Goal: Task Accomplishment & Management: Manage account settings

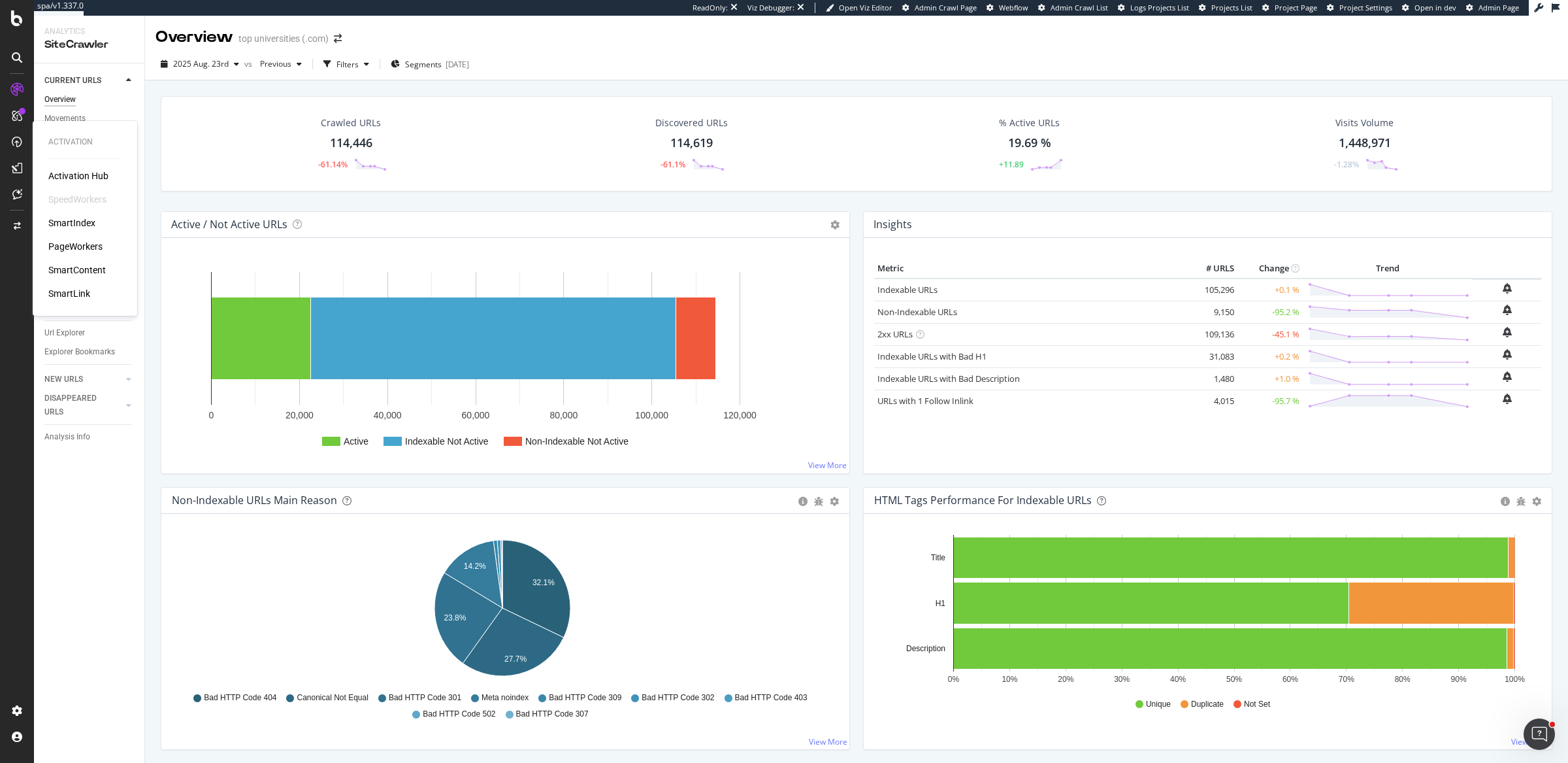
click at [84, 249] on div "PageWorkers" at bounding box center [75, 246] width 54 height 13
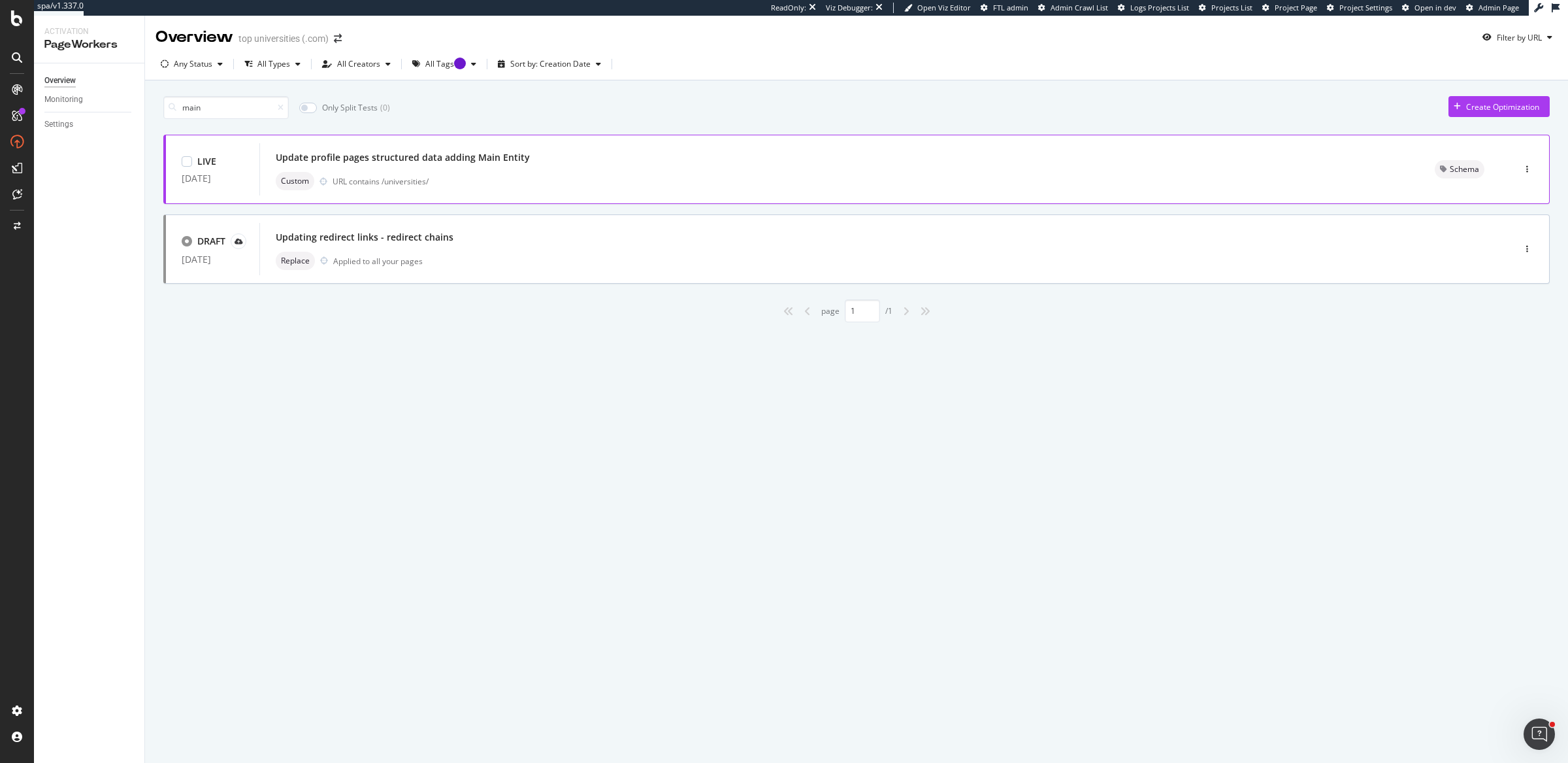
click at [397, 155] on div "Update profile pages structured data adding Main Entity" at bounding box center [402, 158] width 255 height 13
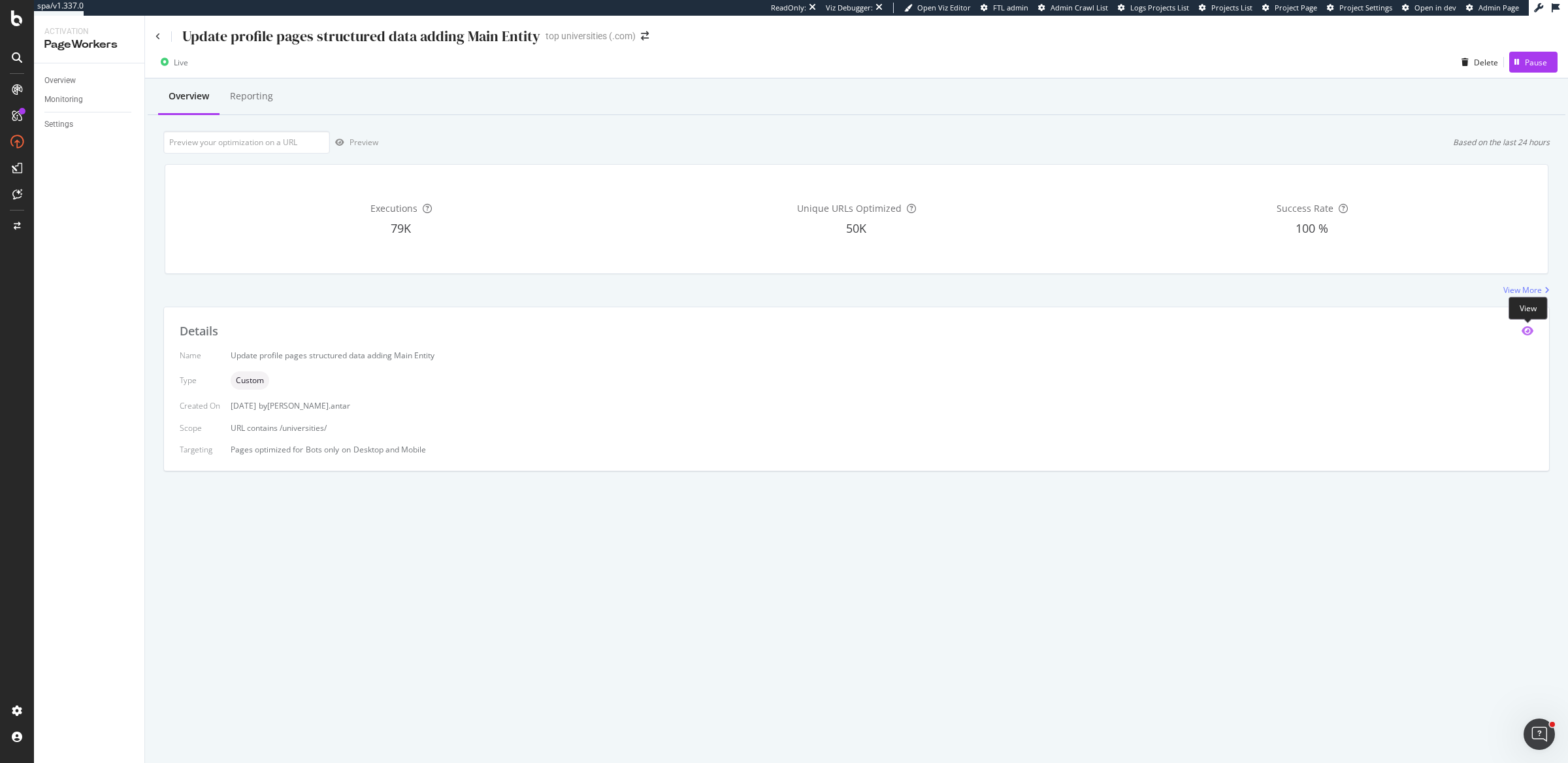
click at [1527, 332] on icon "eye" at bounding box center [1527, 331] width 12 height 11
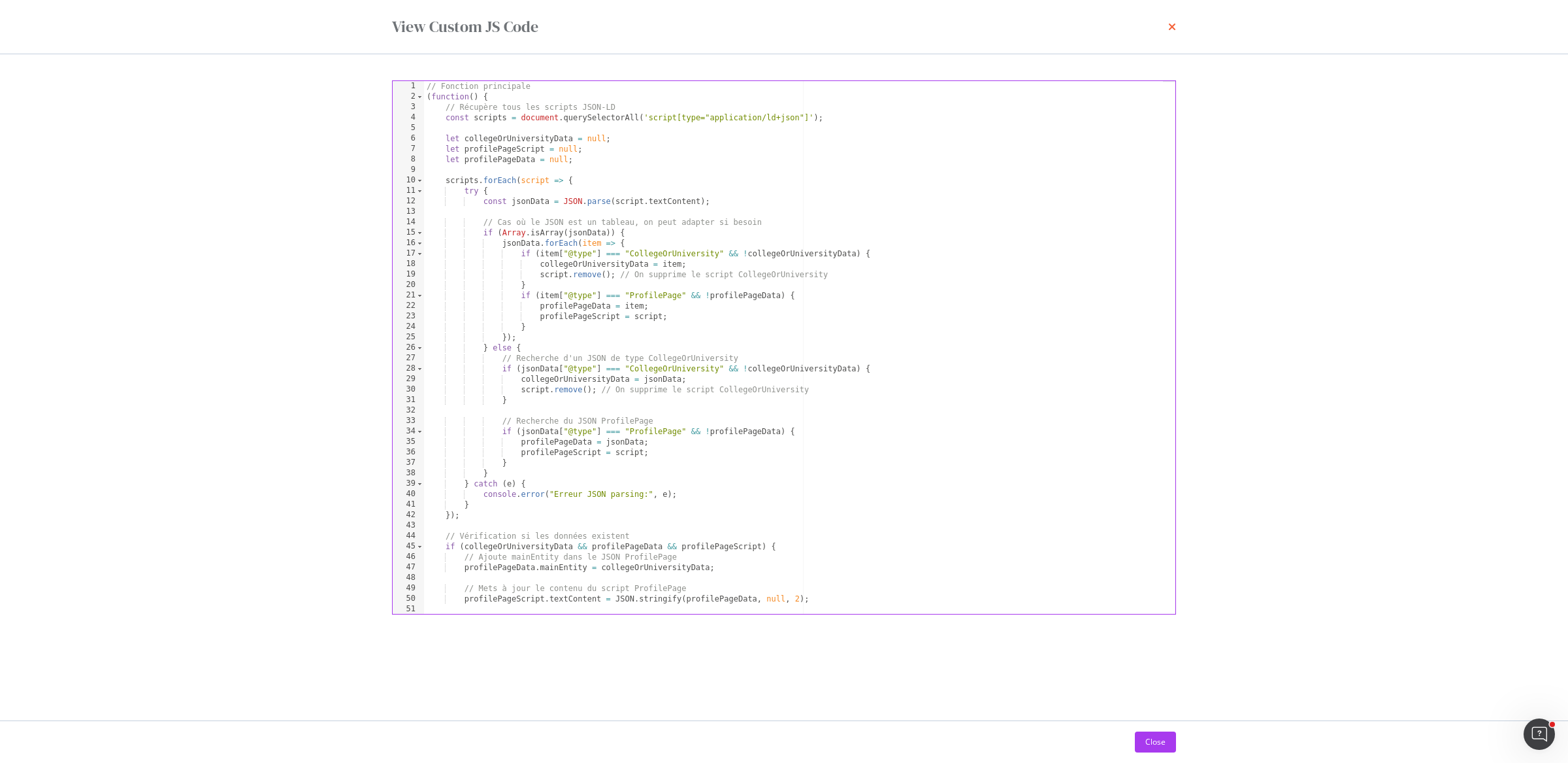
click at [1169, 24] on icon "times" at bounding box center [1172, 27] width 8 height 11
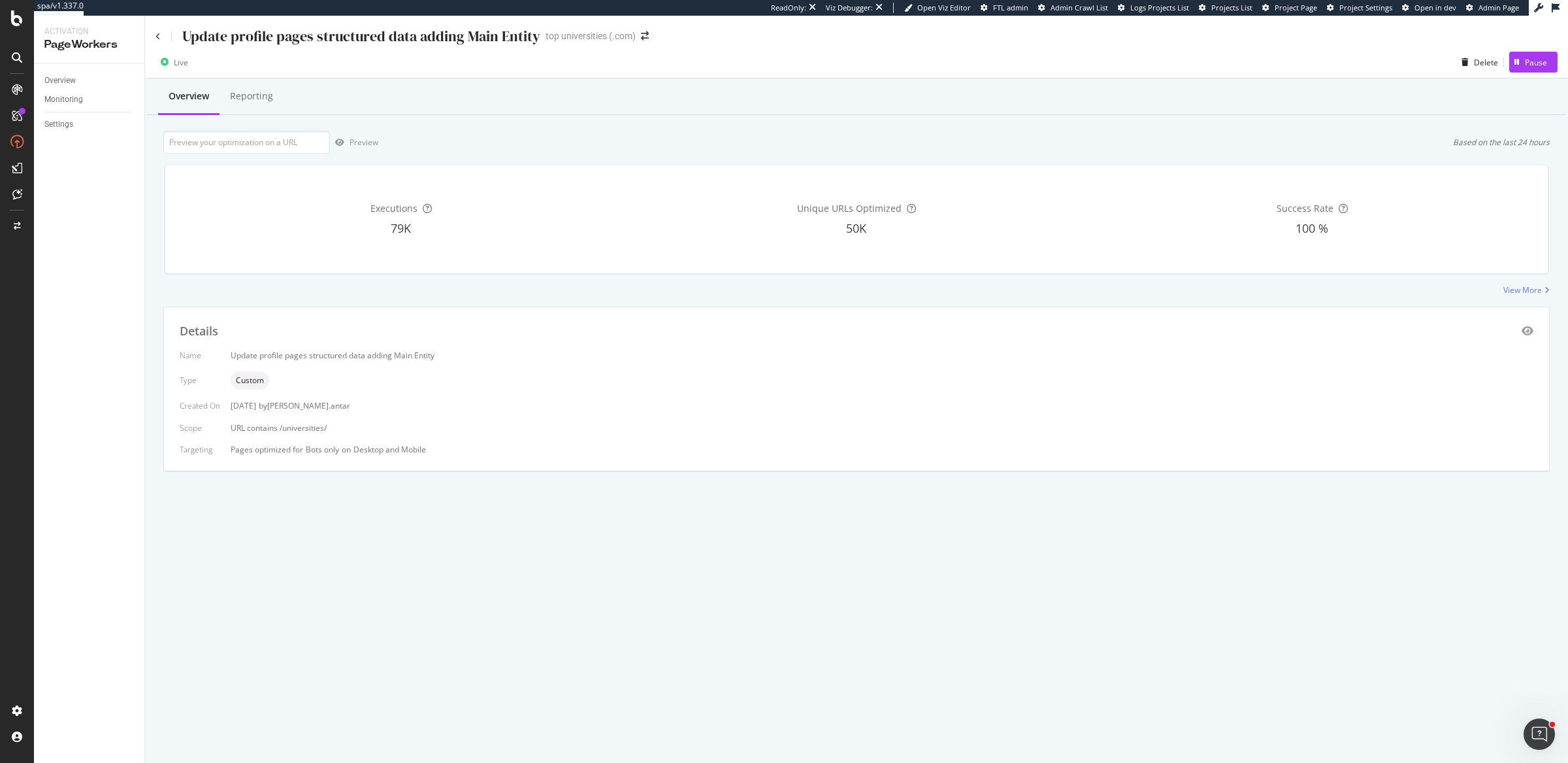
click at [762, 82] on div "Overview Reporting" at bounding box center [856, 97] width 1418 height 35
click at [1524, 327] on icon "eye" at bounding box center [1527, 331] width 12 height 11
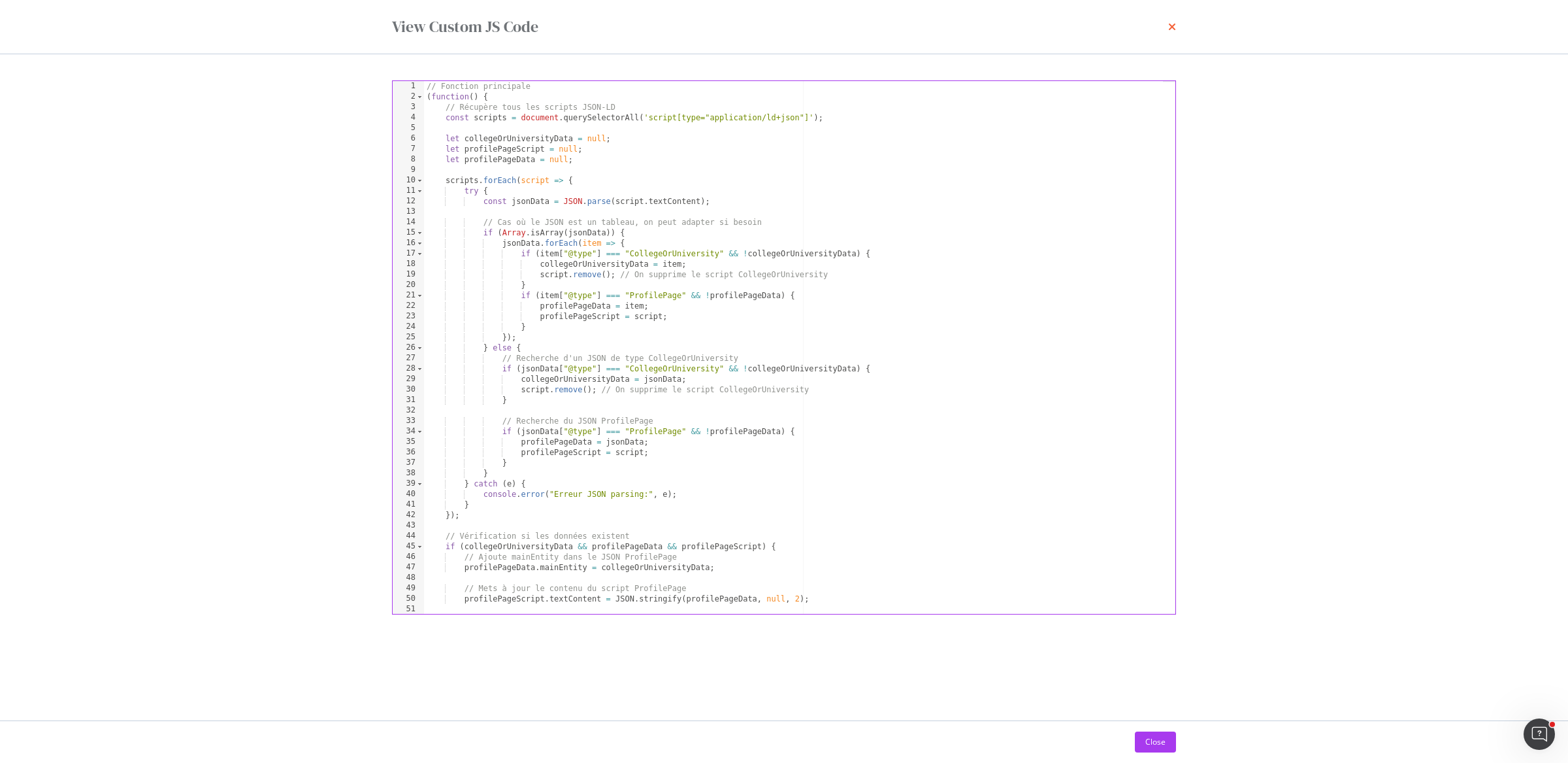
click at [1173, 22] on icon "times" at bounding box center [1172, 27] width 8 height 11
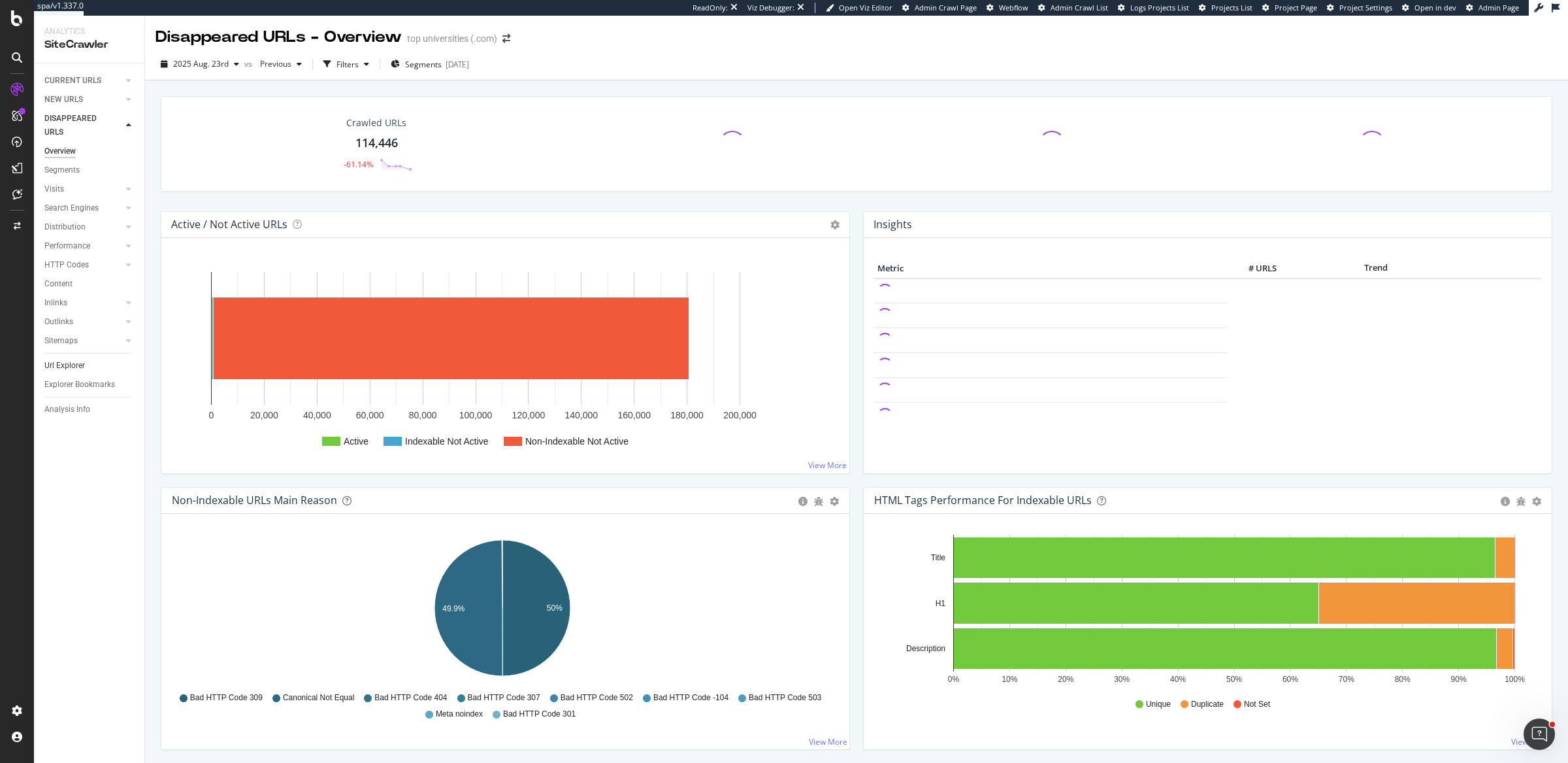
click at [123, 359] on link "Url Explorer" at bounding box center [90, 365] width 91 height 14
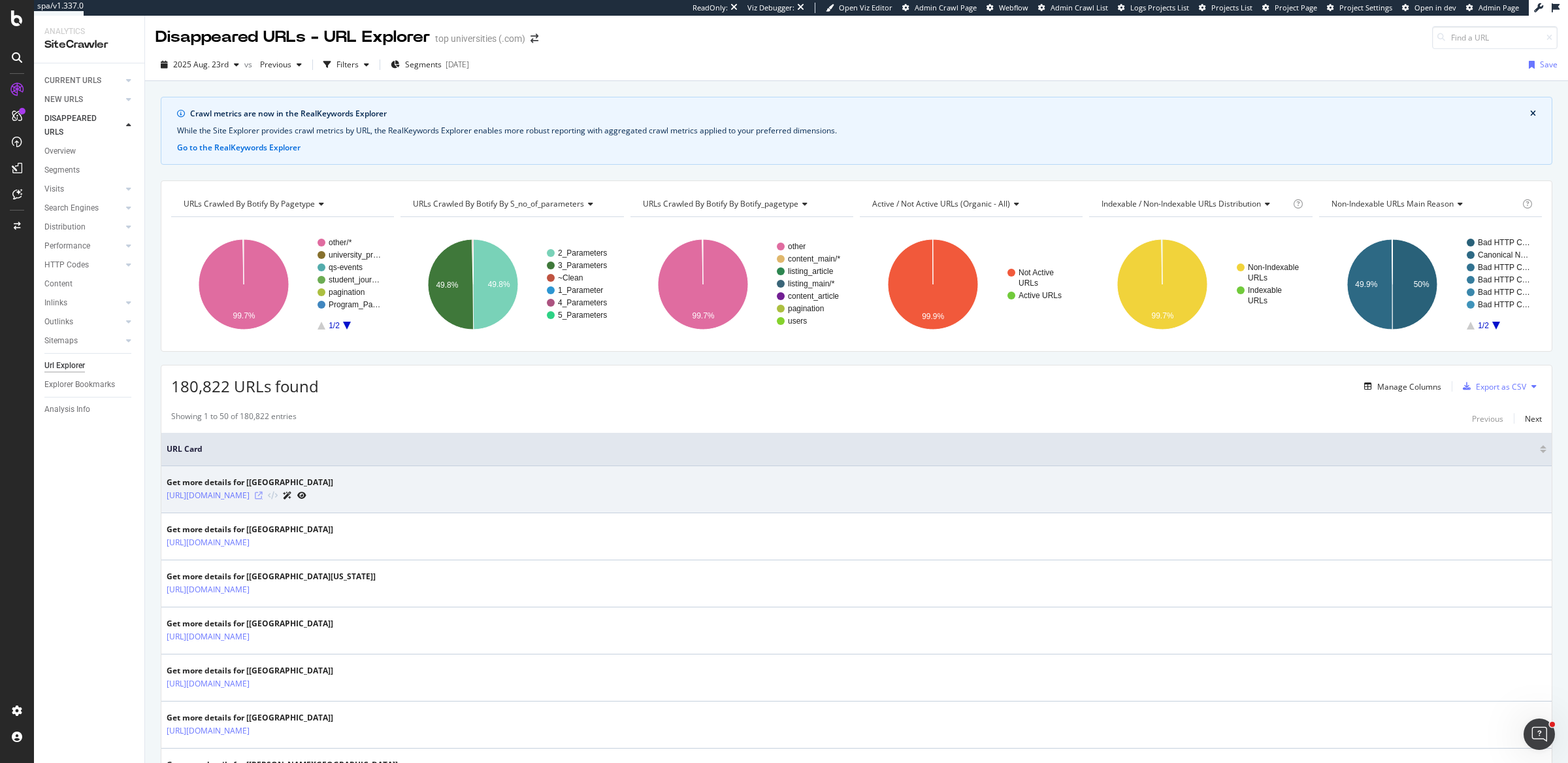
click at [263, 491] on icon at bounding box center [258, 495] width 8 height 8
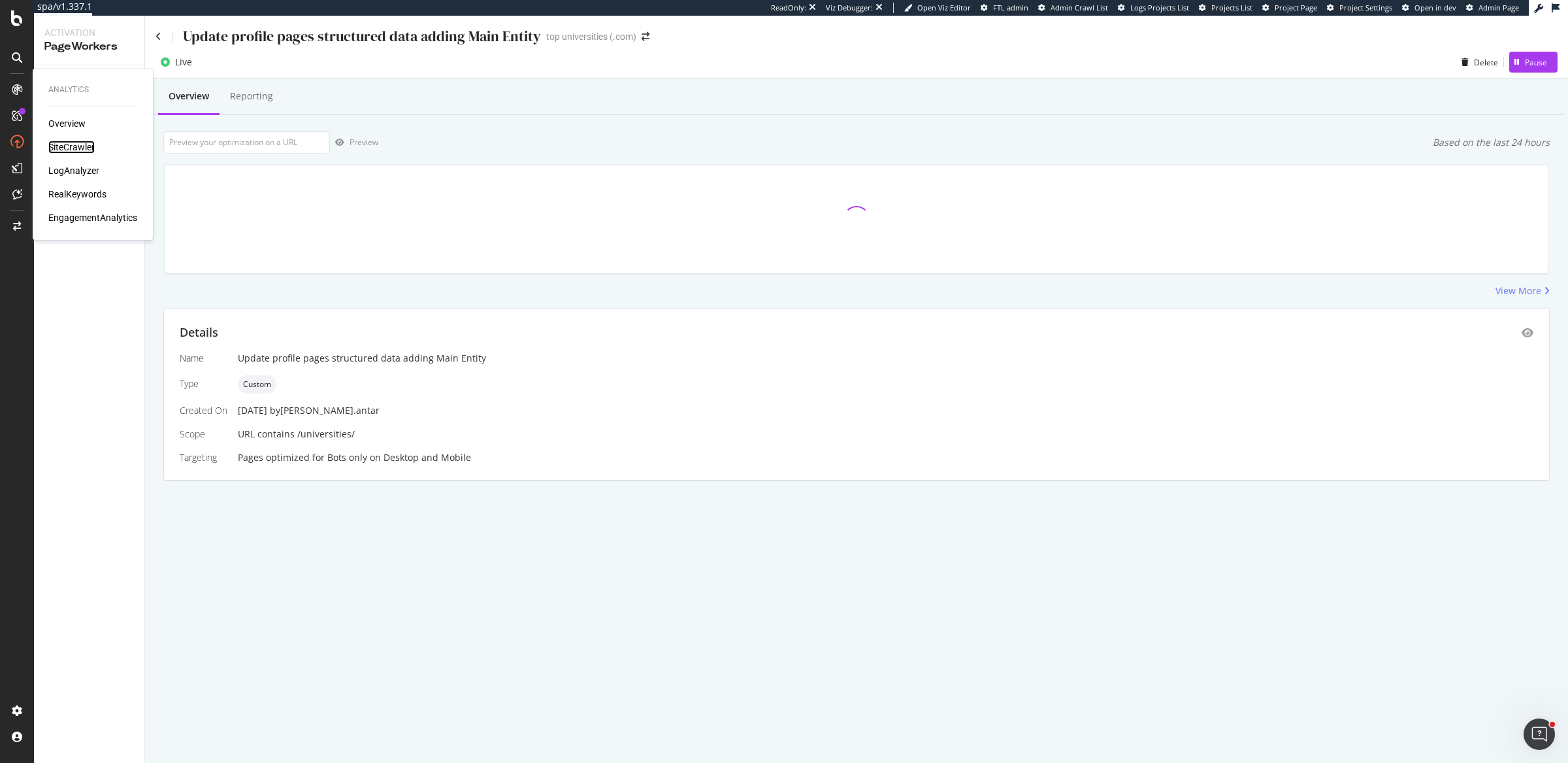
click at [79, 150] on div "SiteCrawler" at bounding box center [71, 147] width 46 height 13
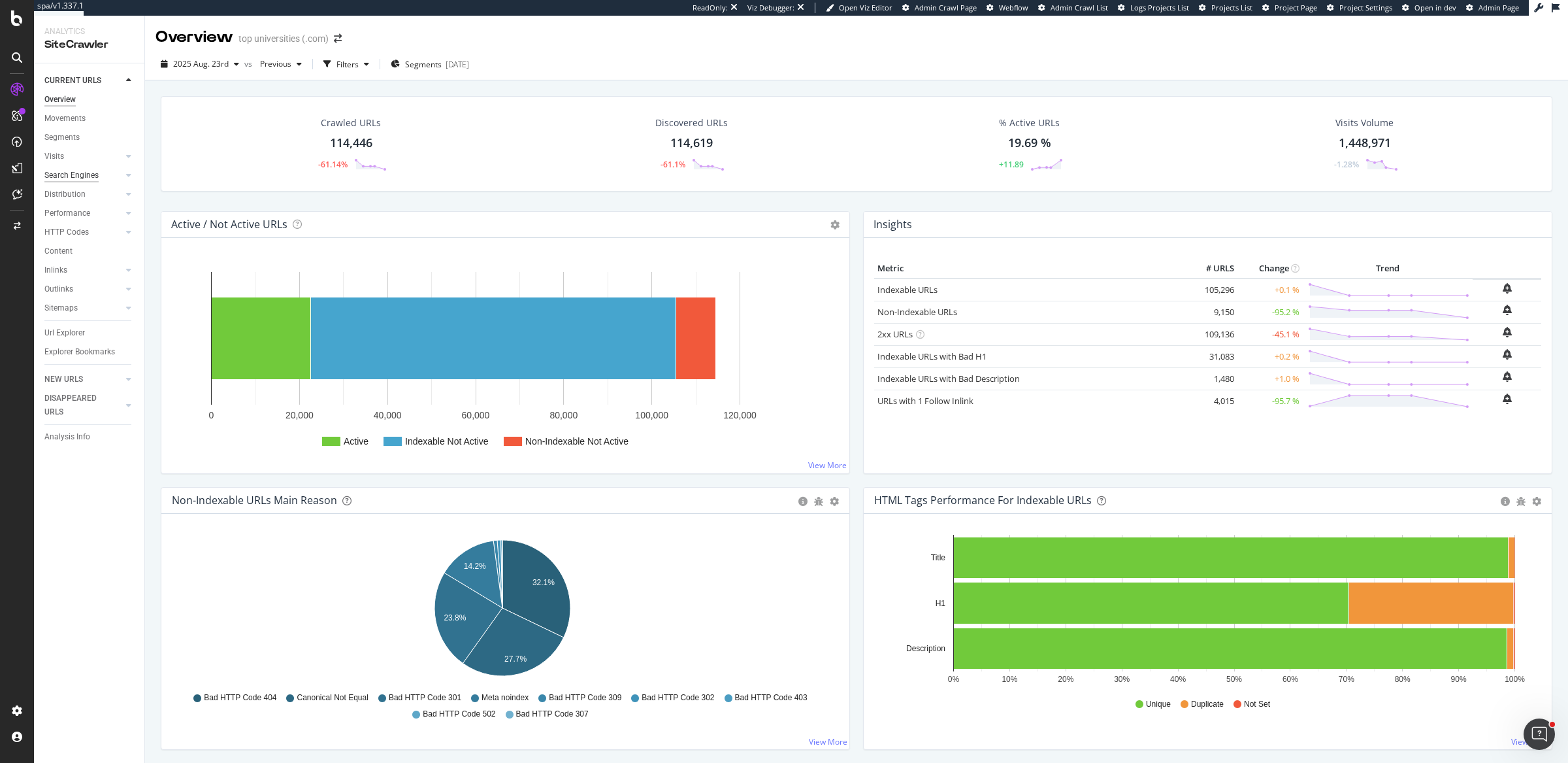
click at [67, 170] on div "Search Engines" at bounding box center [72, 175] width 54 height 14
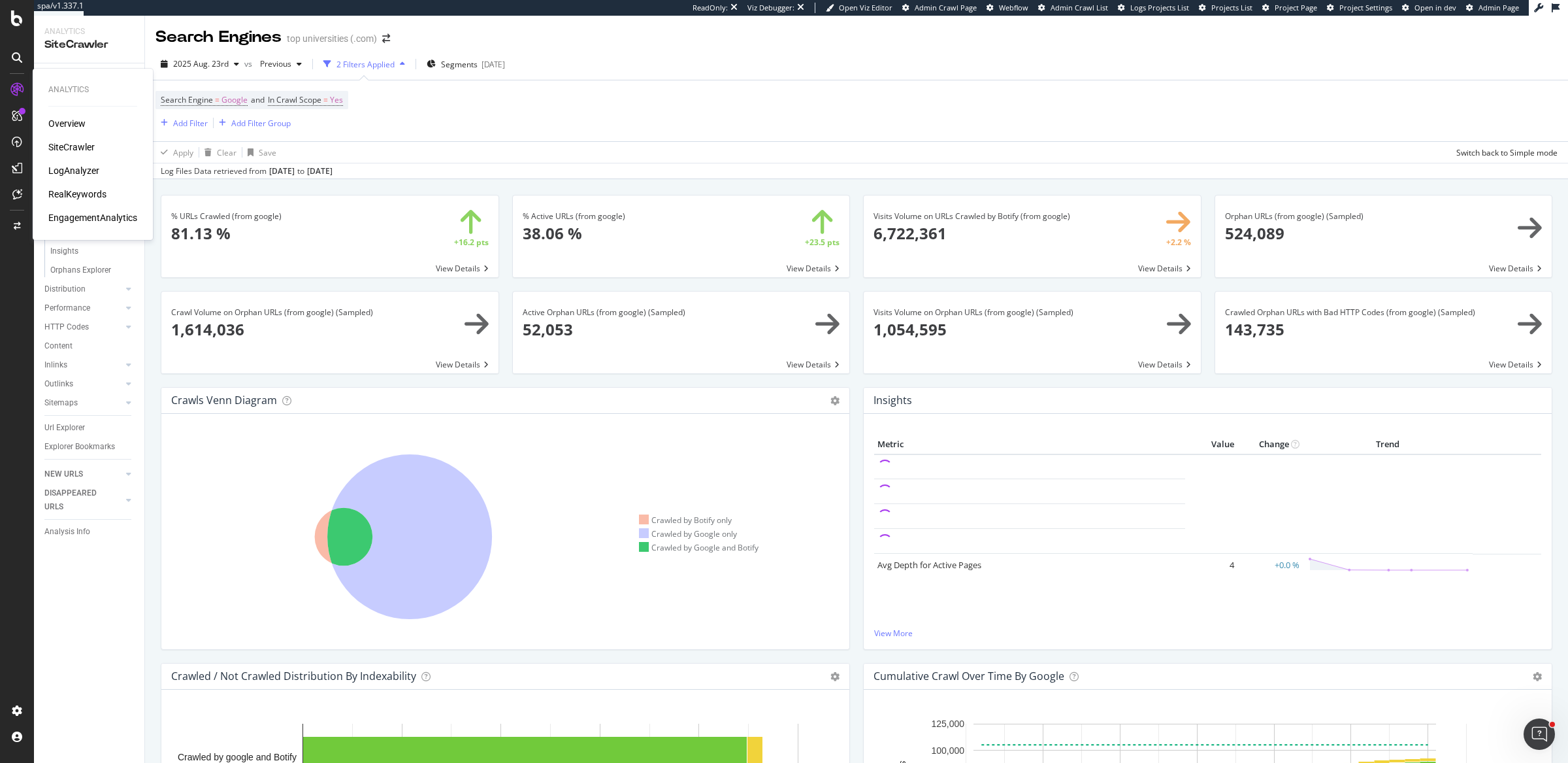
click at [74, 126] on div "Overview" at bounding box center [66, 123] width 37 height 13
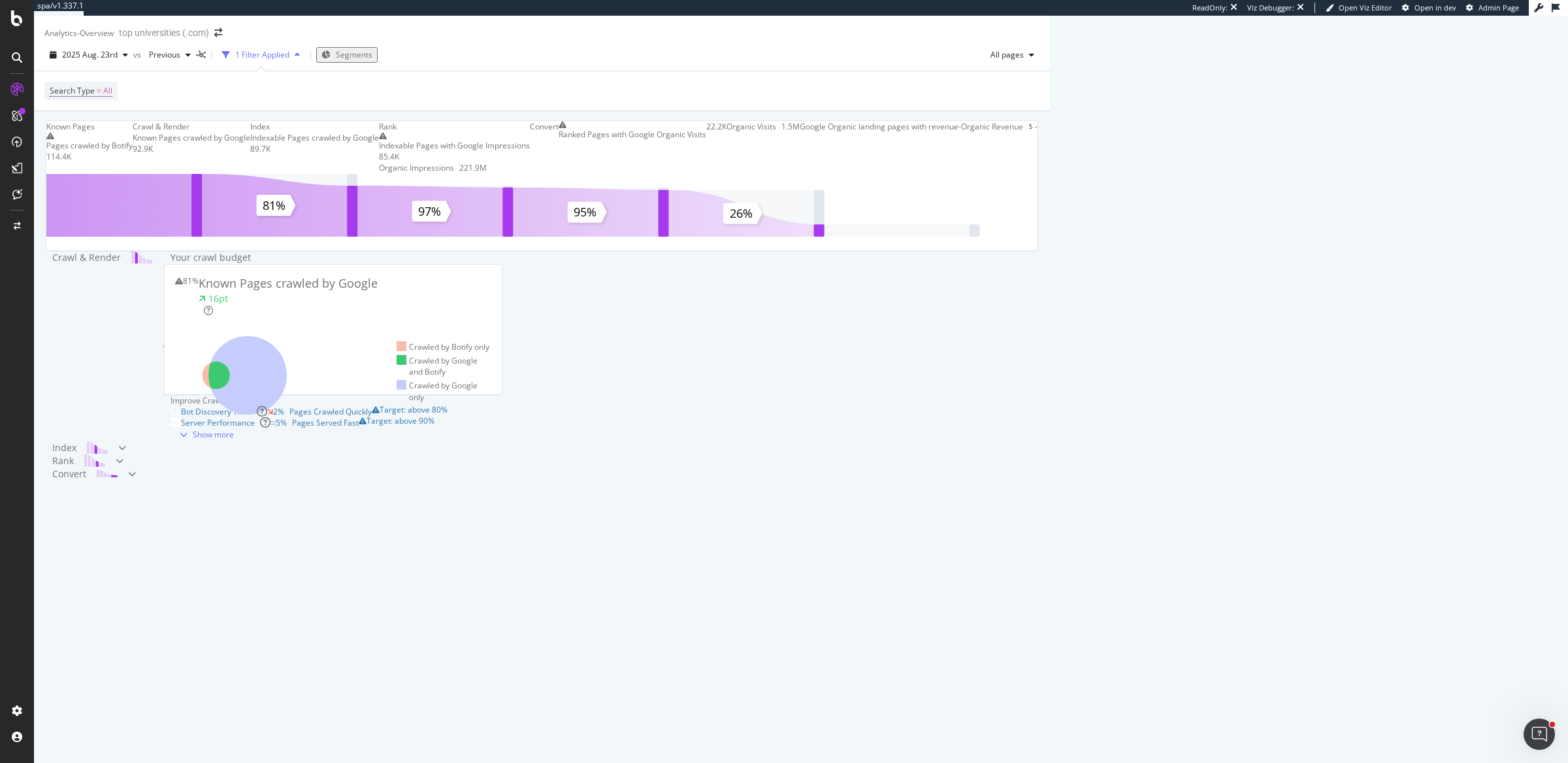
click at [1050, 201] on div "Known Pages Pages crawled by Botify 114.4K Crawl & Render Known Pages crawled b…" at bounding box center [543, 319] width 1016 height 415
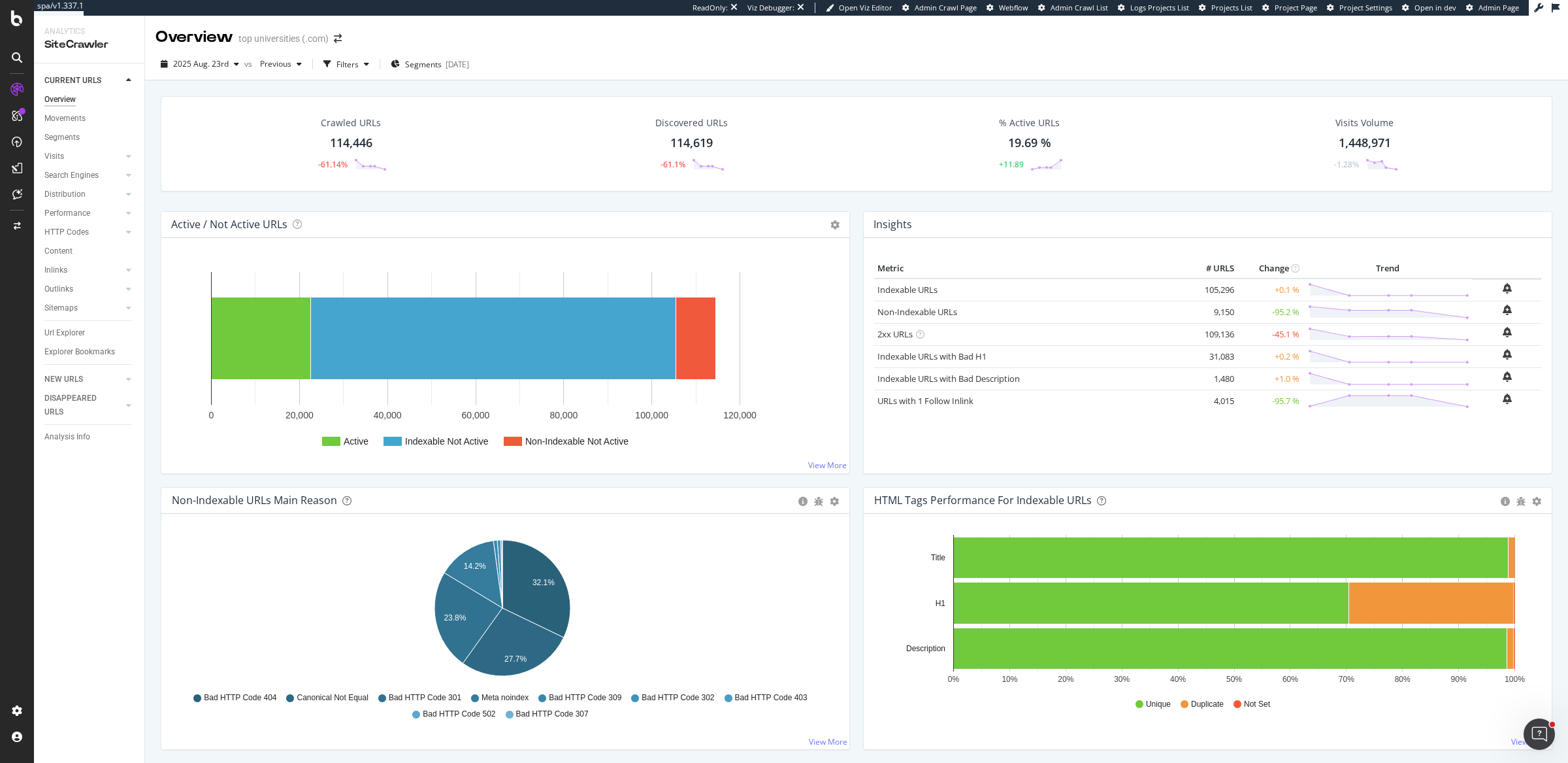
click at [817, 76] on div "[DATE] vs Previous Filters Segments [DATE]" at bounding box center [856, 66] width 1423 height 26
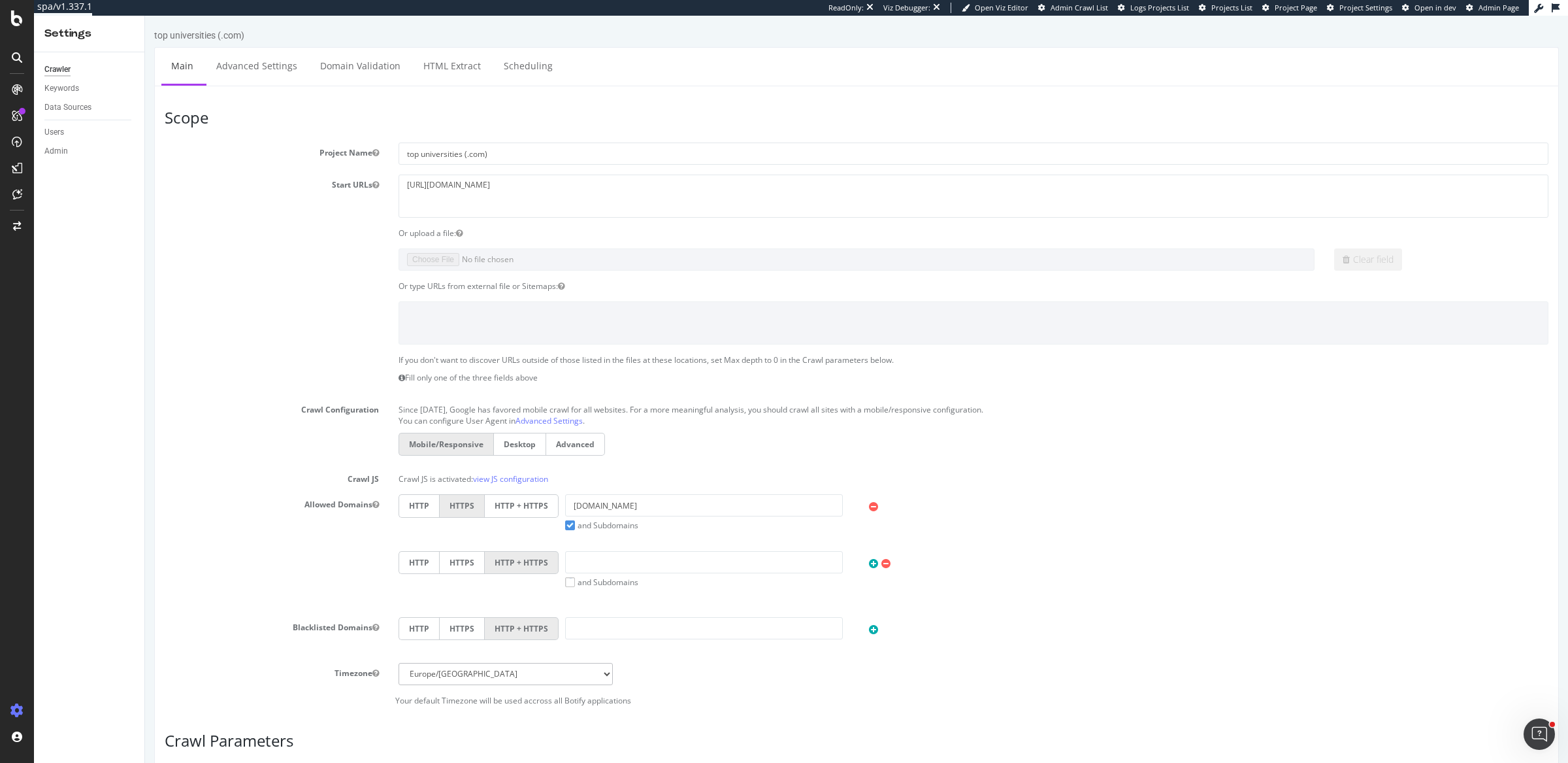
scroll to position [317, 0]
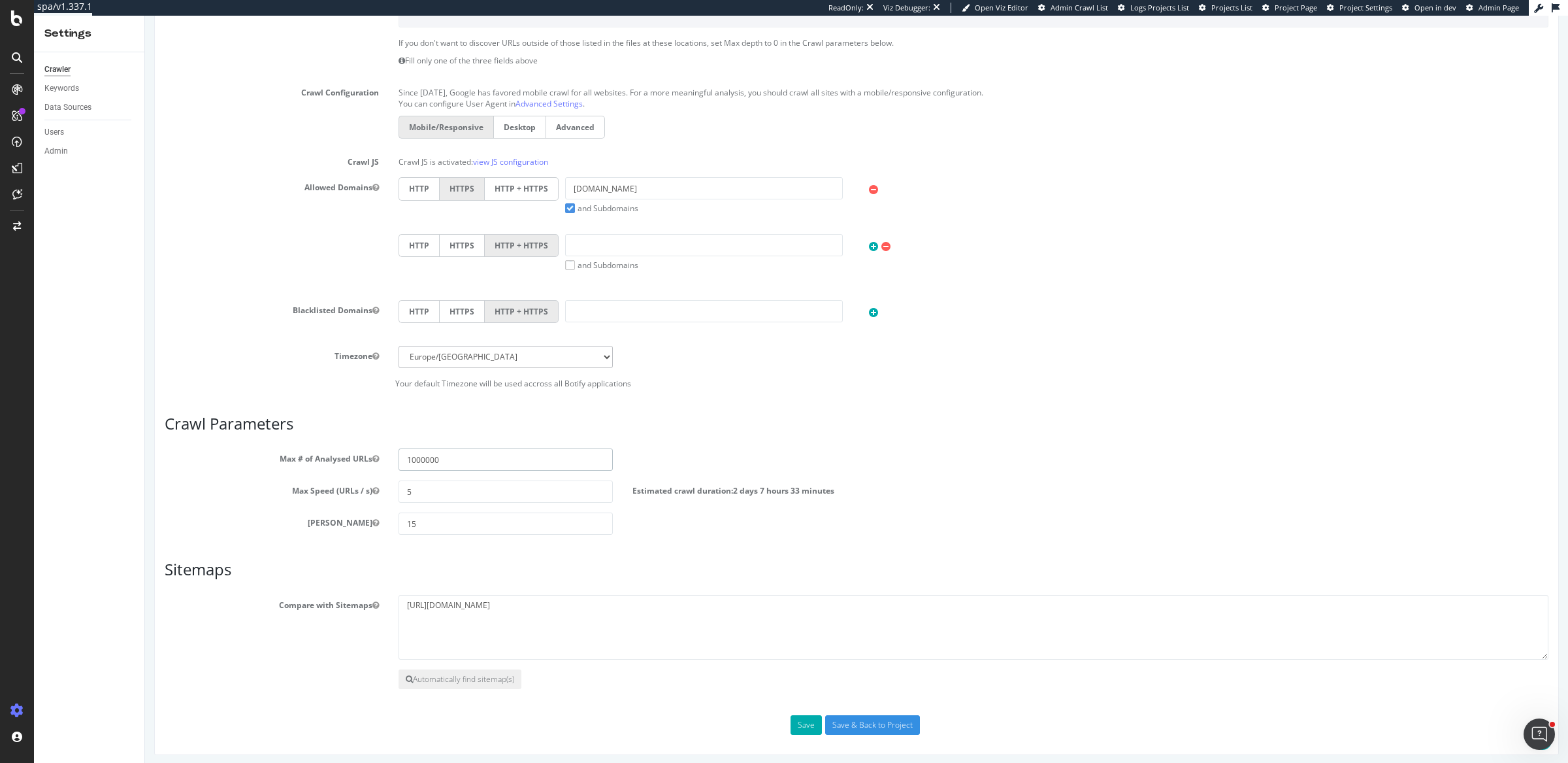
click at [463, 453] on input "1000000" at bounding box center [505, 459] width 215 height 23
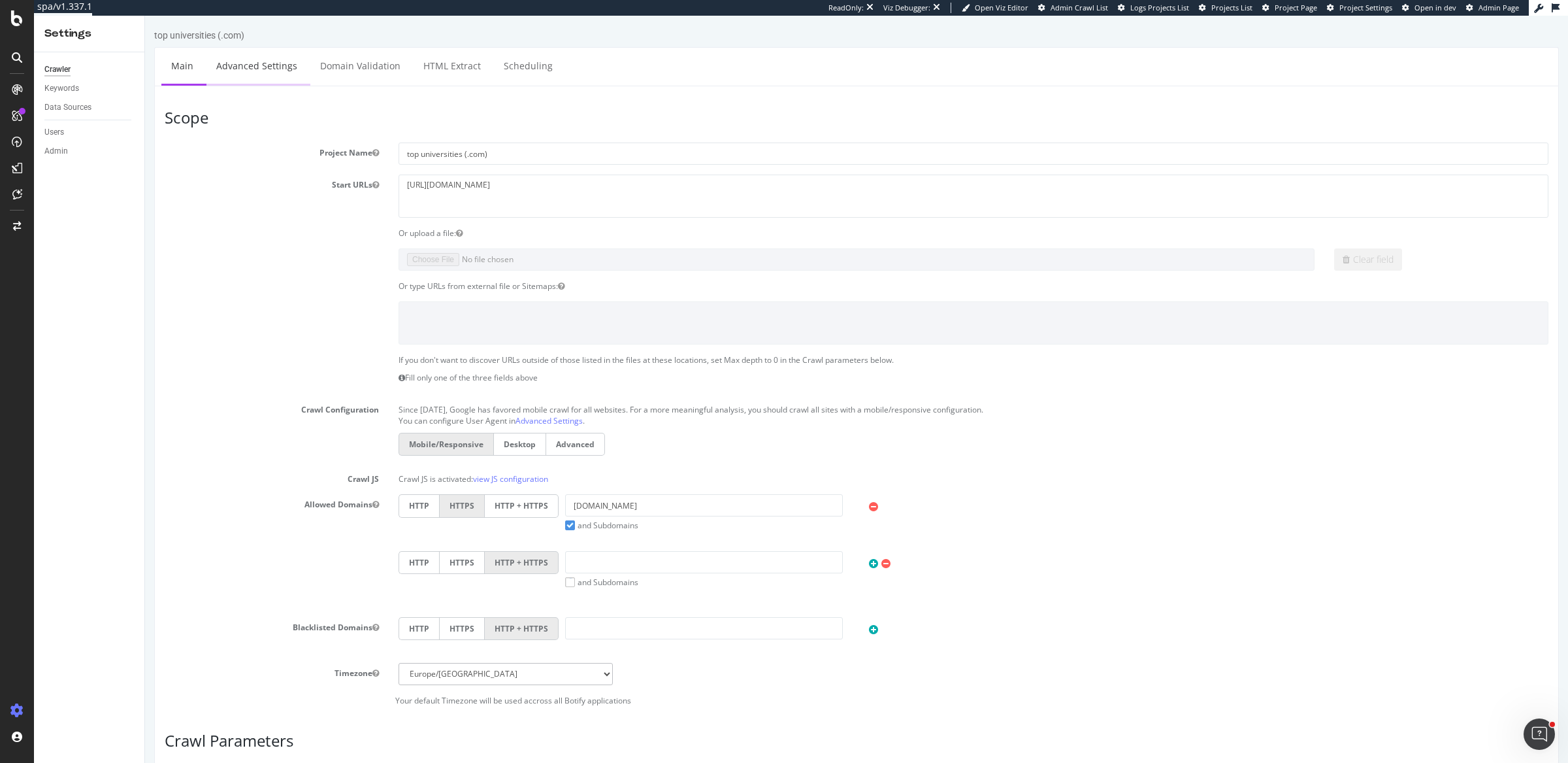
click at [249, 63] on link "Advanced Settings" at bounding box center [256, 66] width 101 height 36
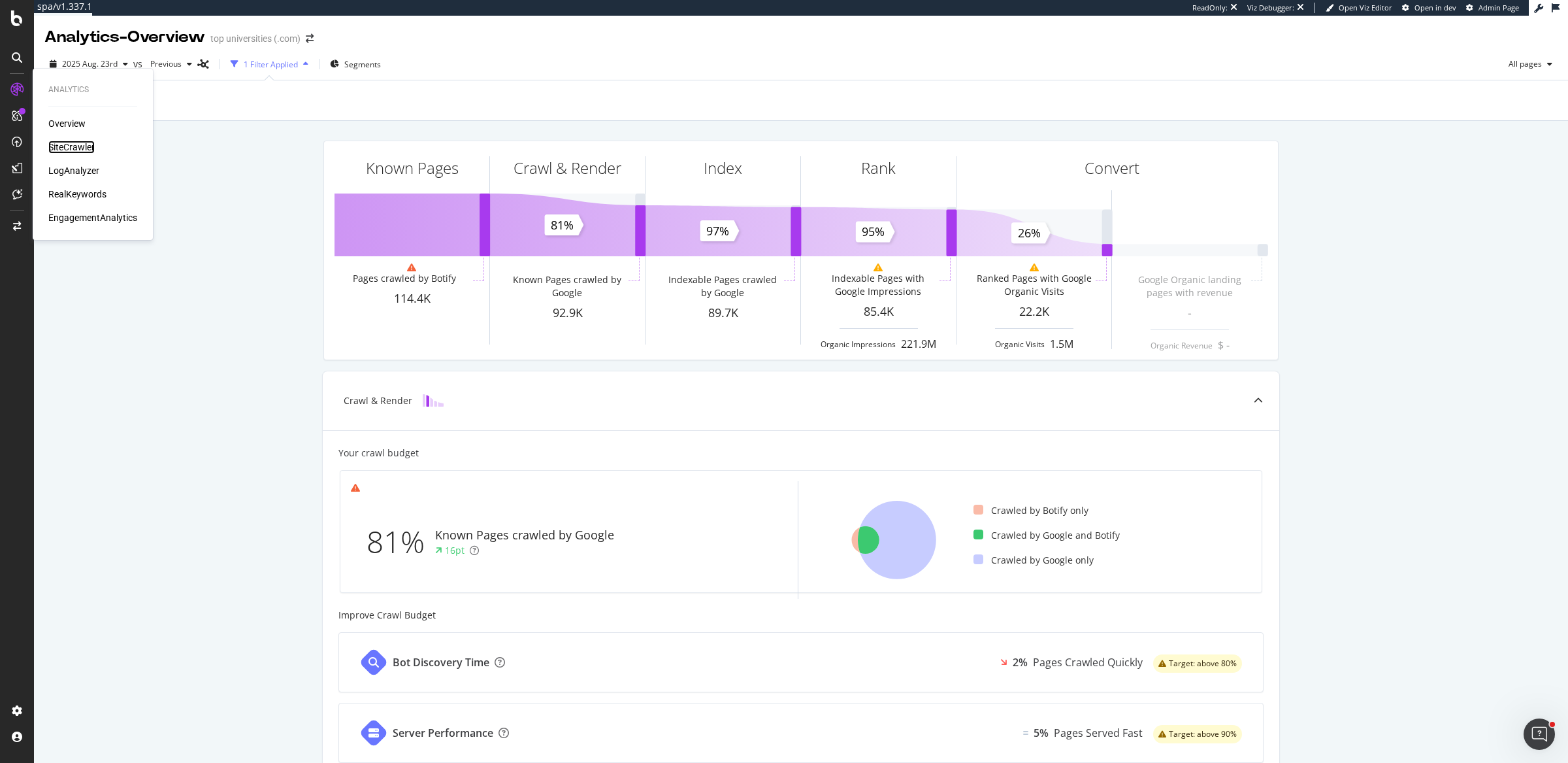
click at [63, 143] on div "SiteCrawler" at bounding box center [71, 147] width 46 height 13
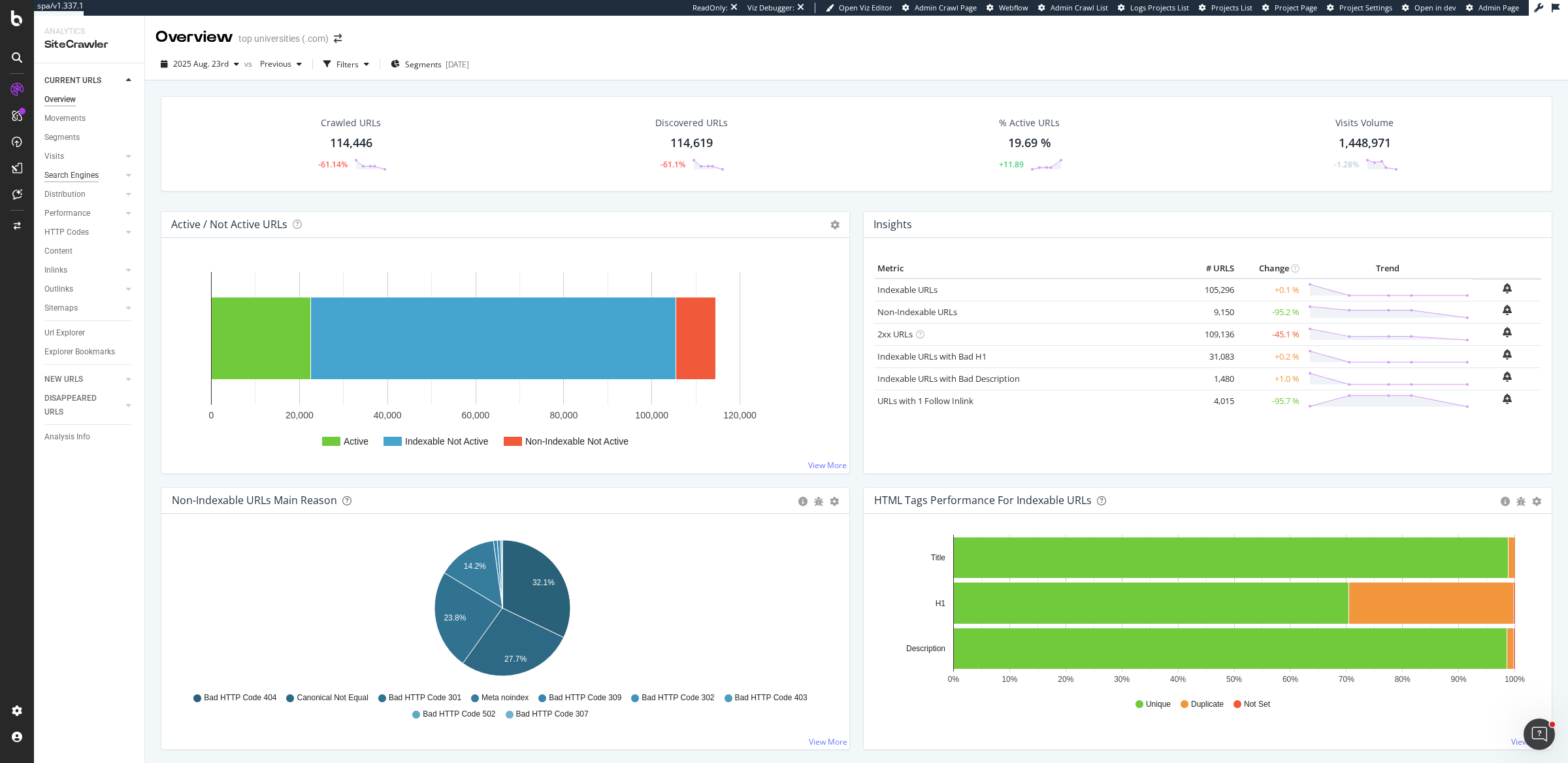
click at [79, 177] on div "Search Engines" at bounding box center [72, 175] width 54 height 14
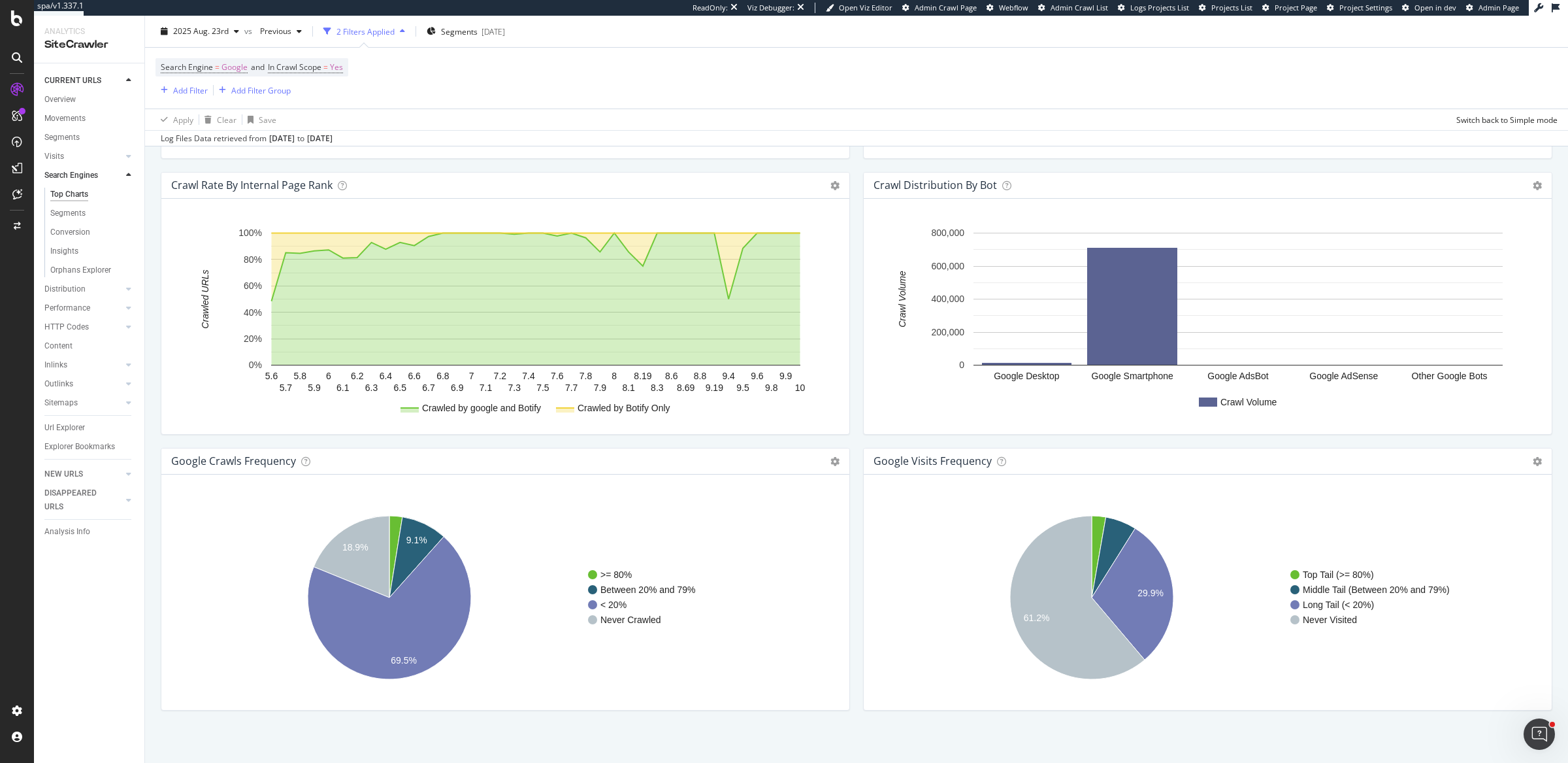
scroll to position [1320, 0]
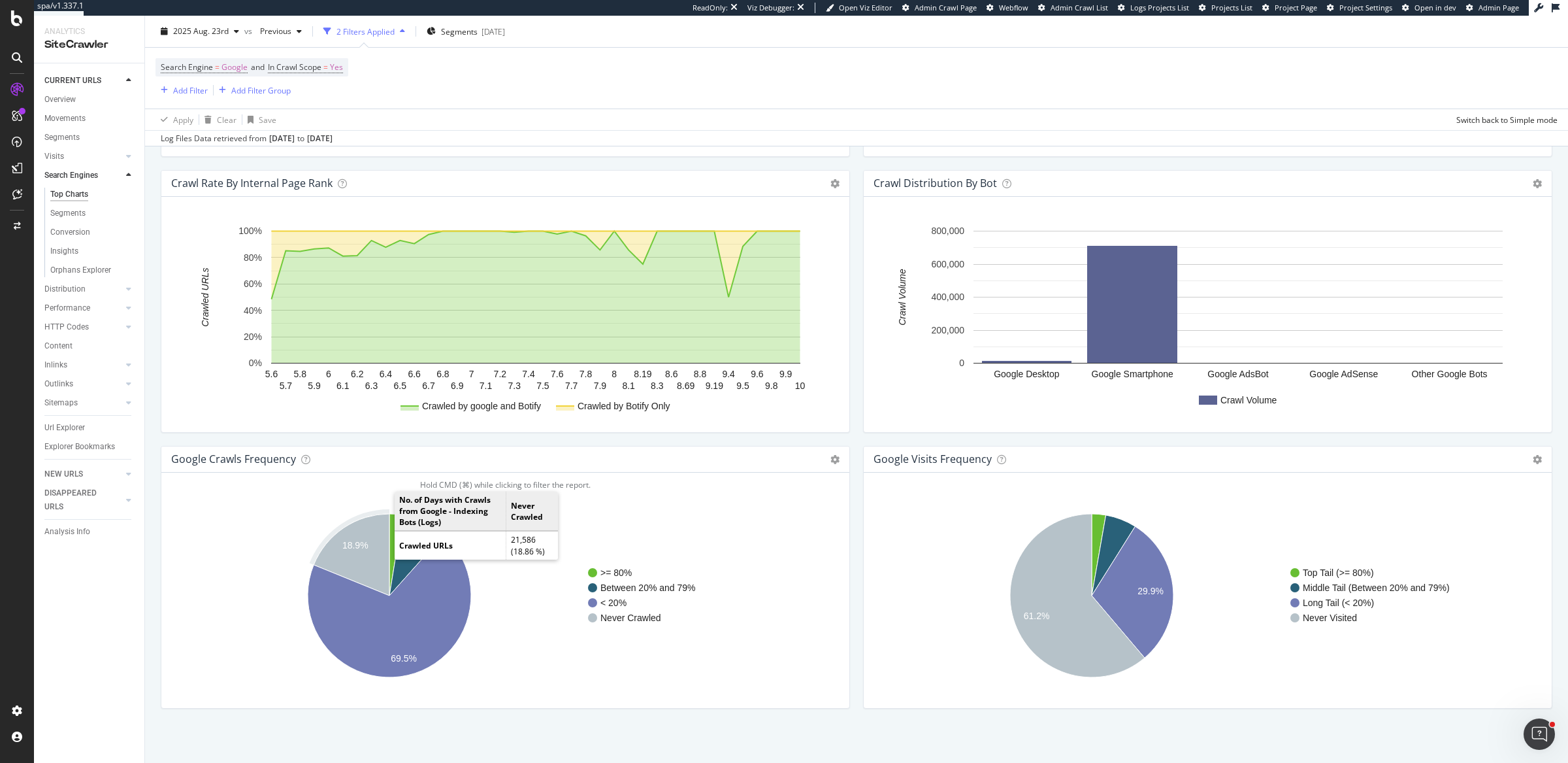
click at [362, 546] on text "18.9%" at bounding box center [355, 546] width 26 height 11
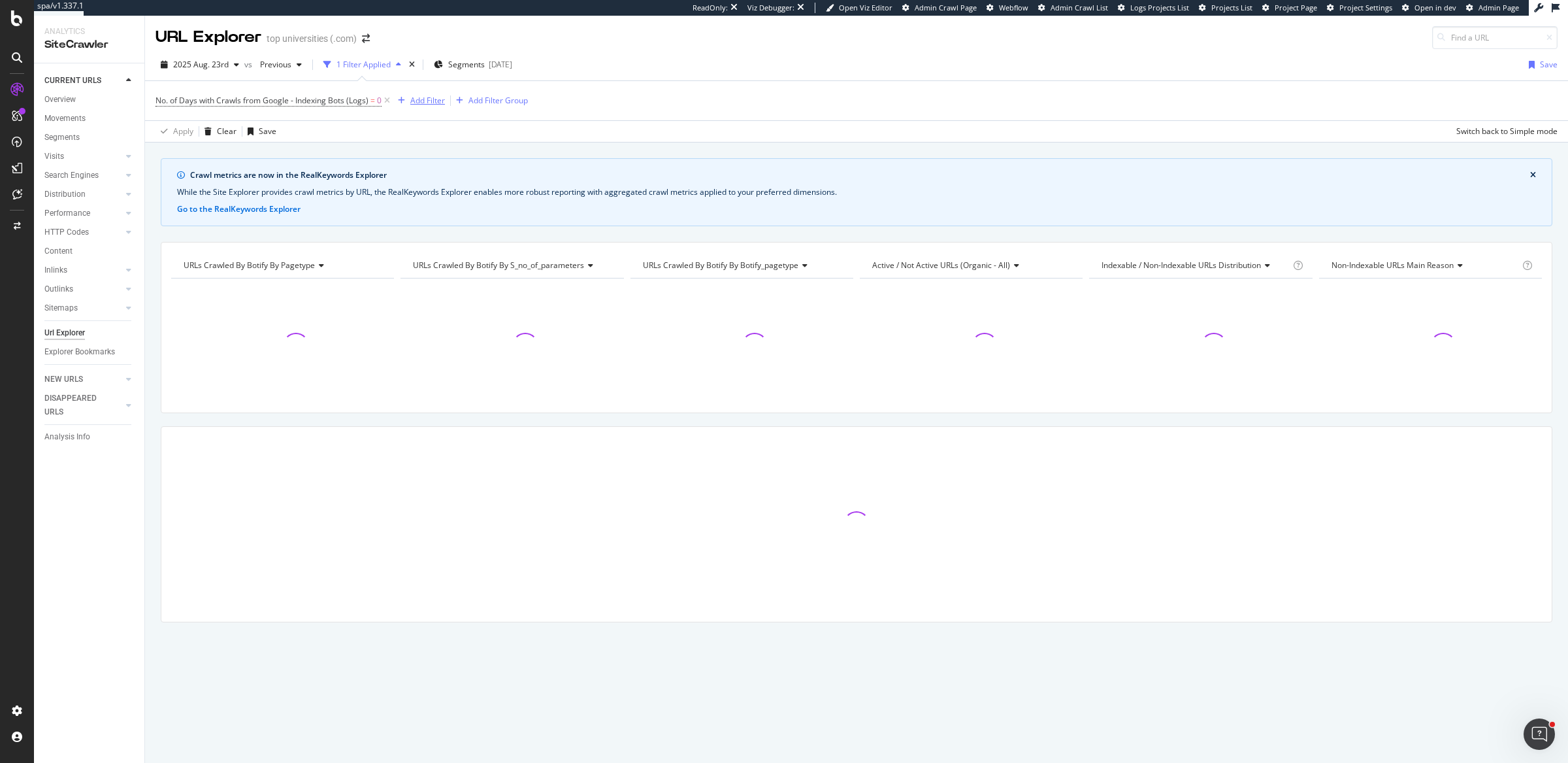
click at [440, 95] on div "Add Filter" at bounding box center [428, 101] width 34 height 11
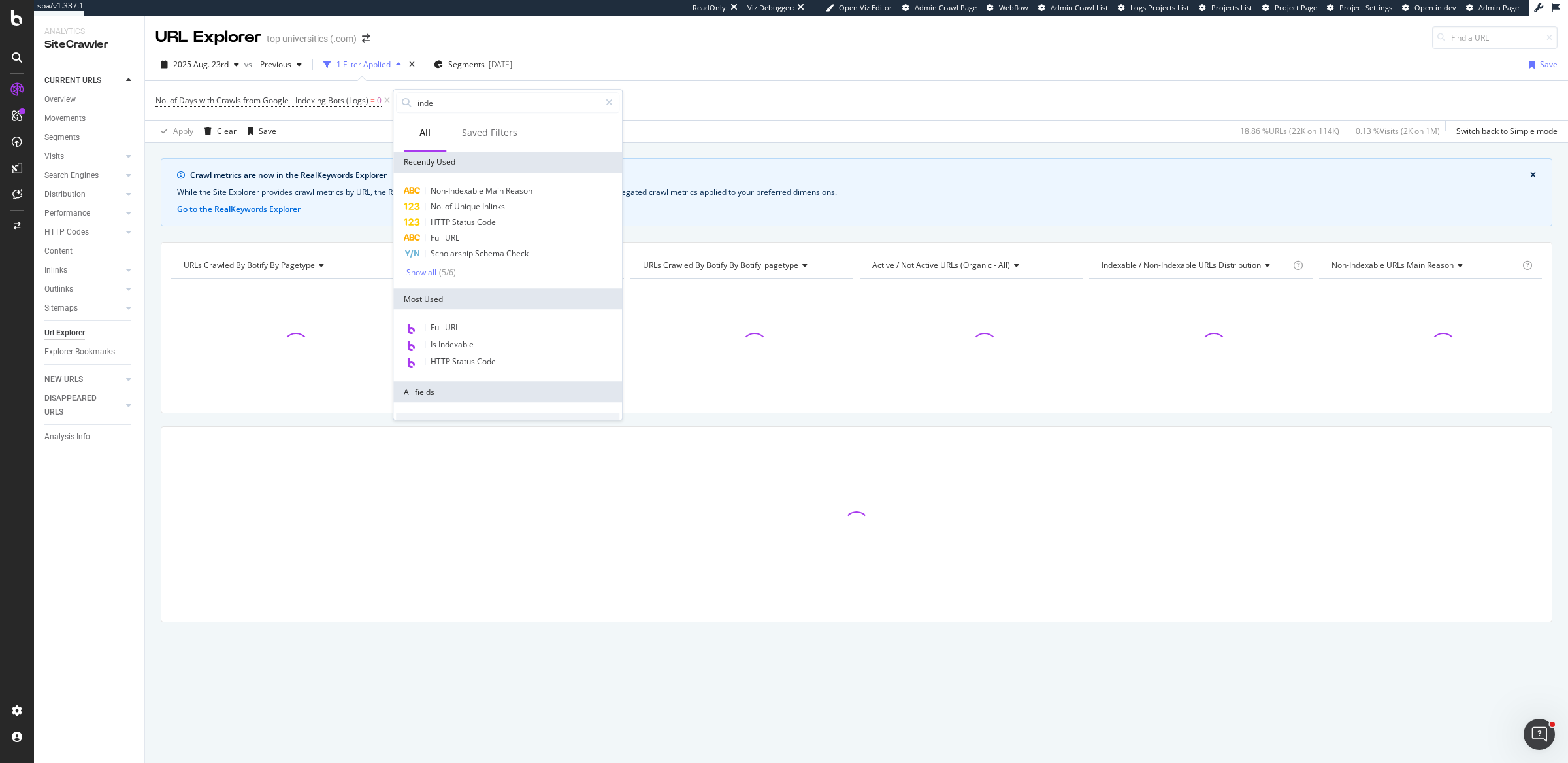
type input "index"
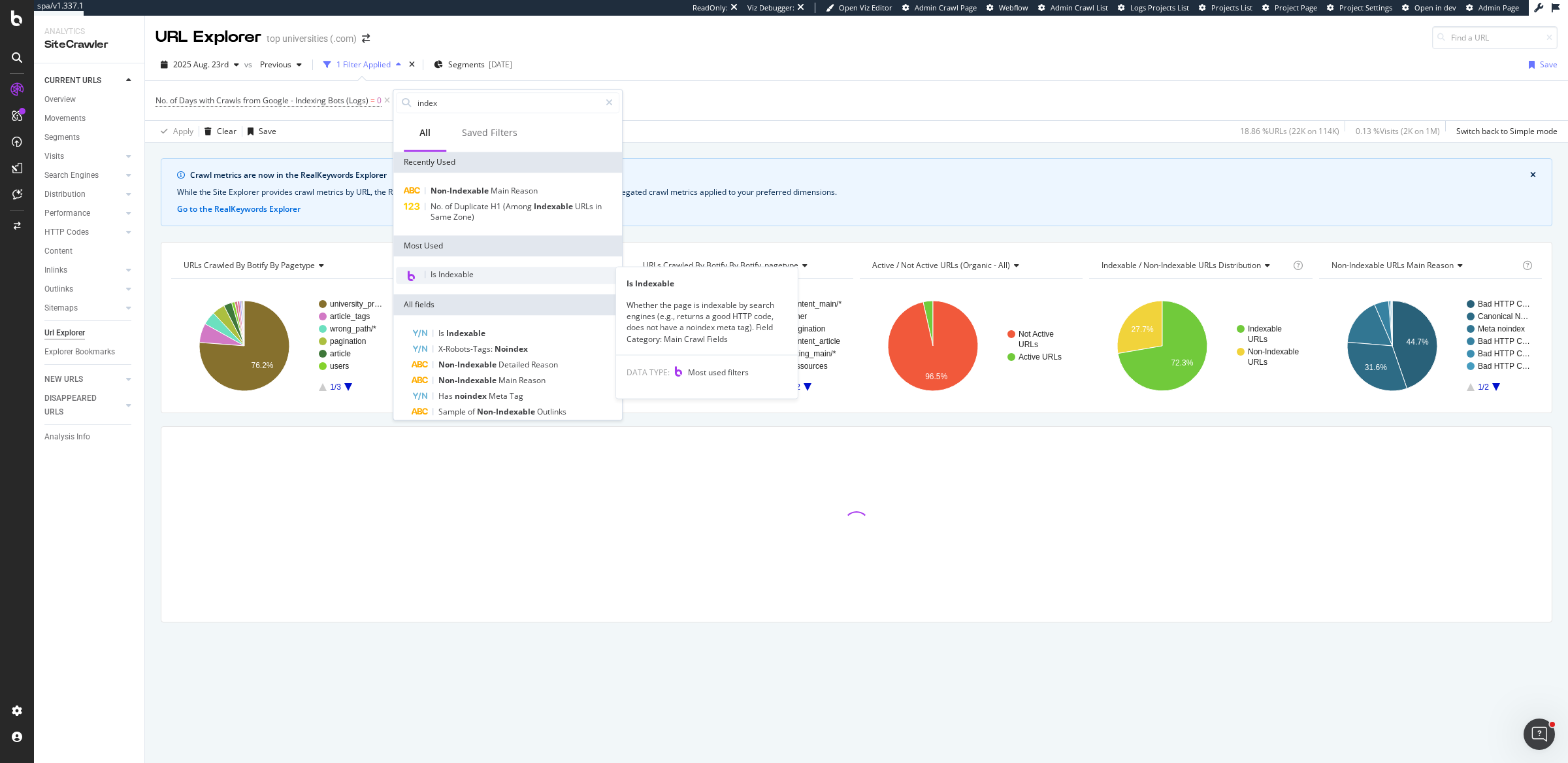
click at [485, 277] on div "Is Indexable" at bounding box center [507, 275] width 224 height 17
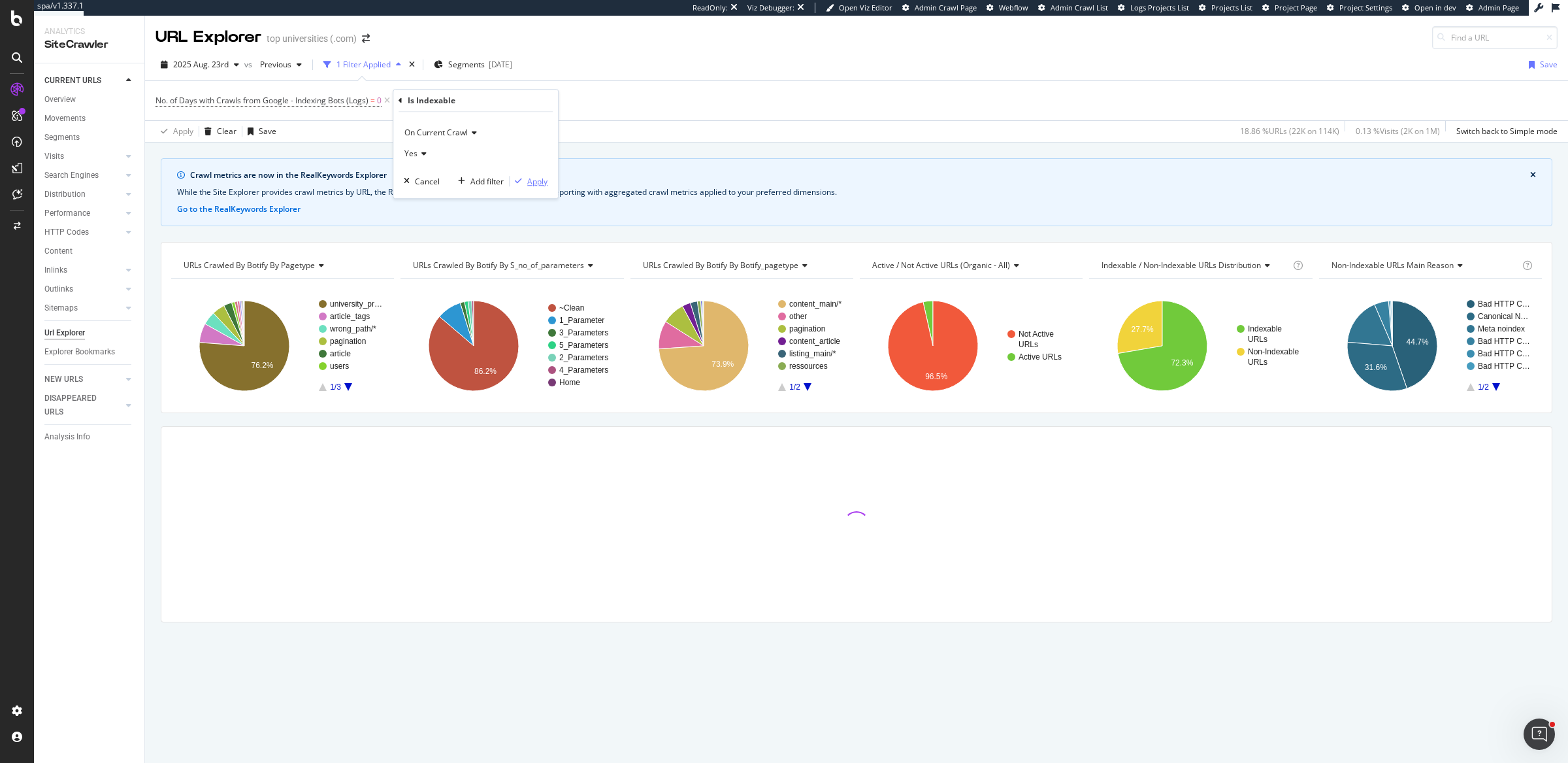
click at [534, 180] on div "Apply" at bounding box center [537, 181] width 20 height 11
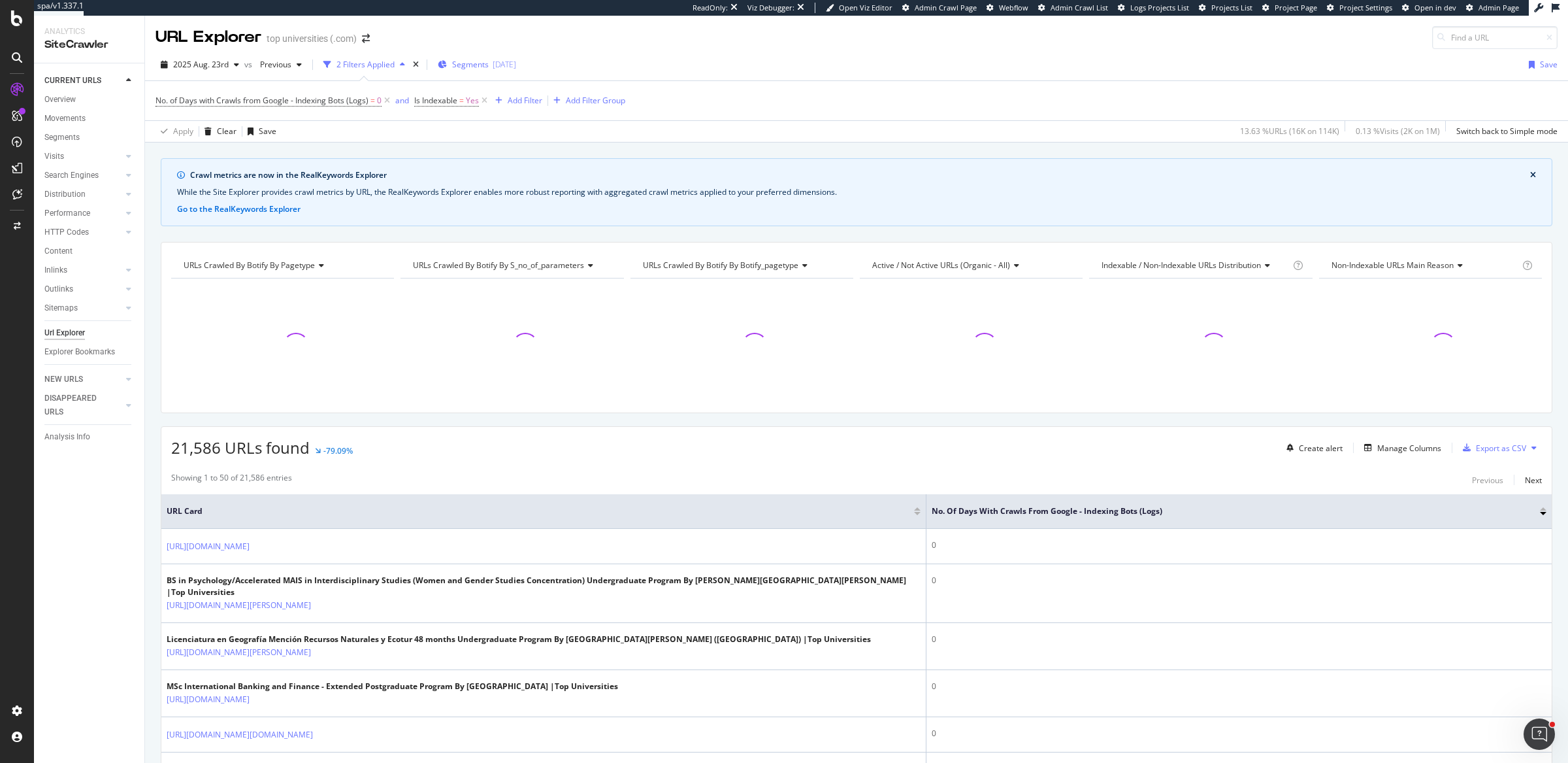
click at [515, 67] on div "[DATE]" at bounding box center [505, 64] width 24 height 11
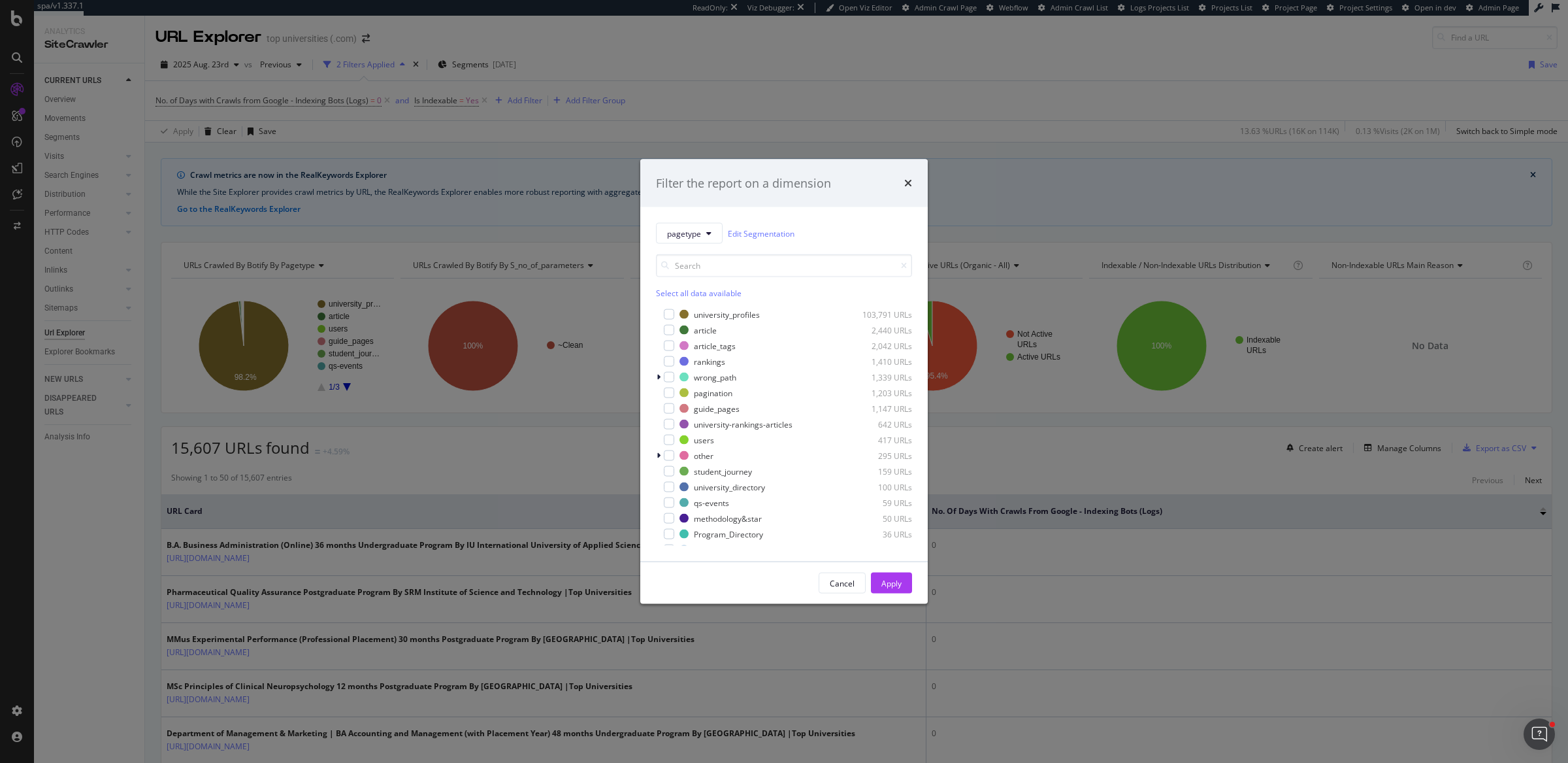
click at [709, 290] on div "Select all data available" at bounding box center [784, 293] width 256 height 11
click at [672, 378] on div "modal" at bounding box center [669, 377] width 11 height 11
click at [897, 587] on div "Apply" at bounding box center [891, 583] width 20 height 11
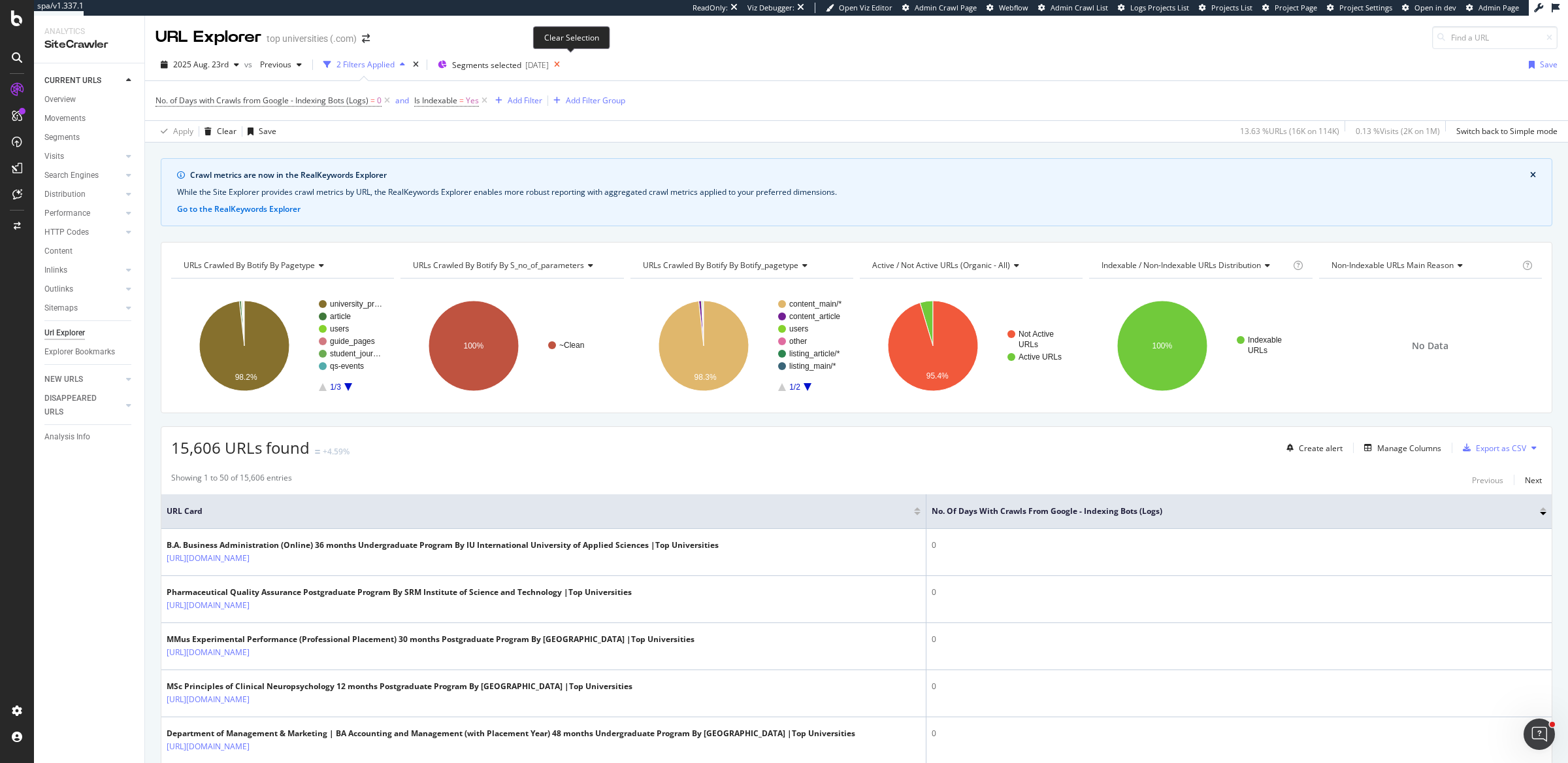
click at [565, 66] on icon at bounding box center [557, 64] width 16 height 18
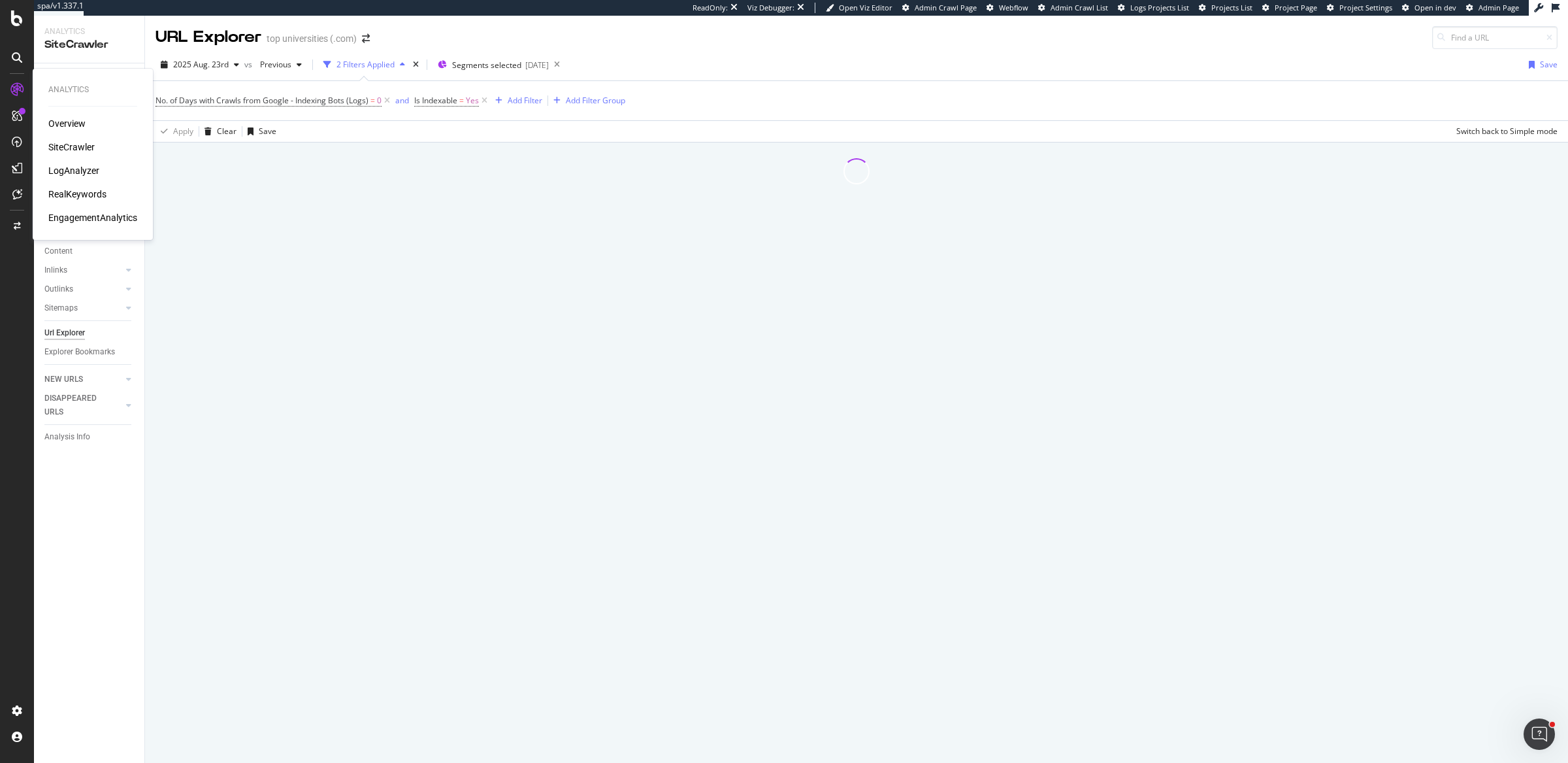
click at [60, 172] on div "LogAnalyzer" at bounding box center [73, 170] width 51 height 13
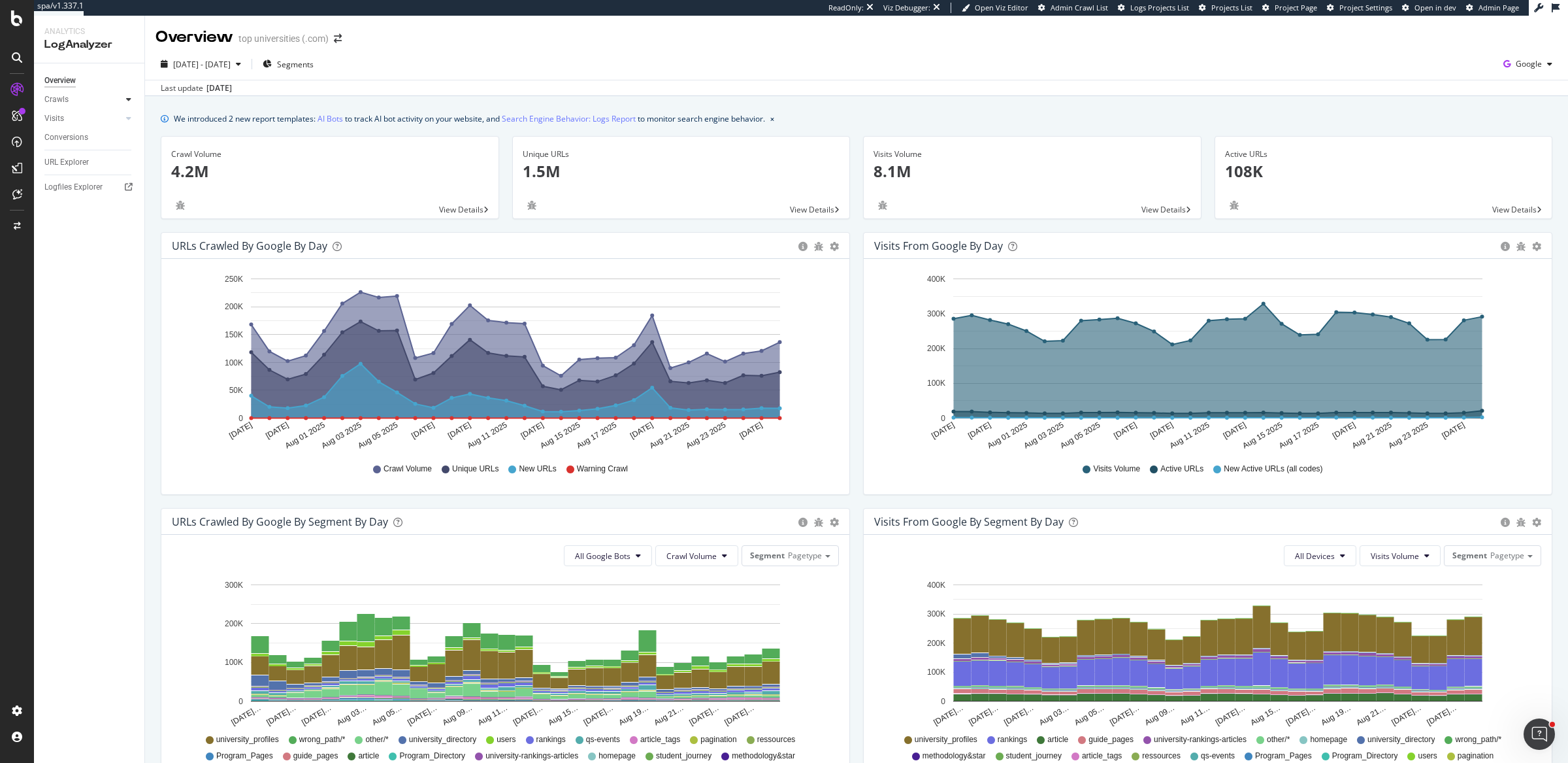
click at [131, 95] on div at bounding box center [129, 99] width 13 height 13
click at [111, 121] on link "Daily Distribution" at bounding box center [93, 118] width 85 height 14
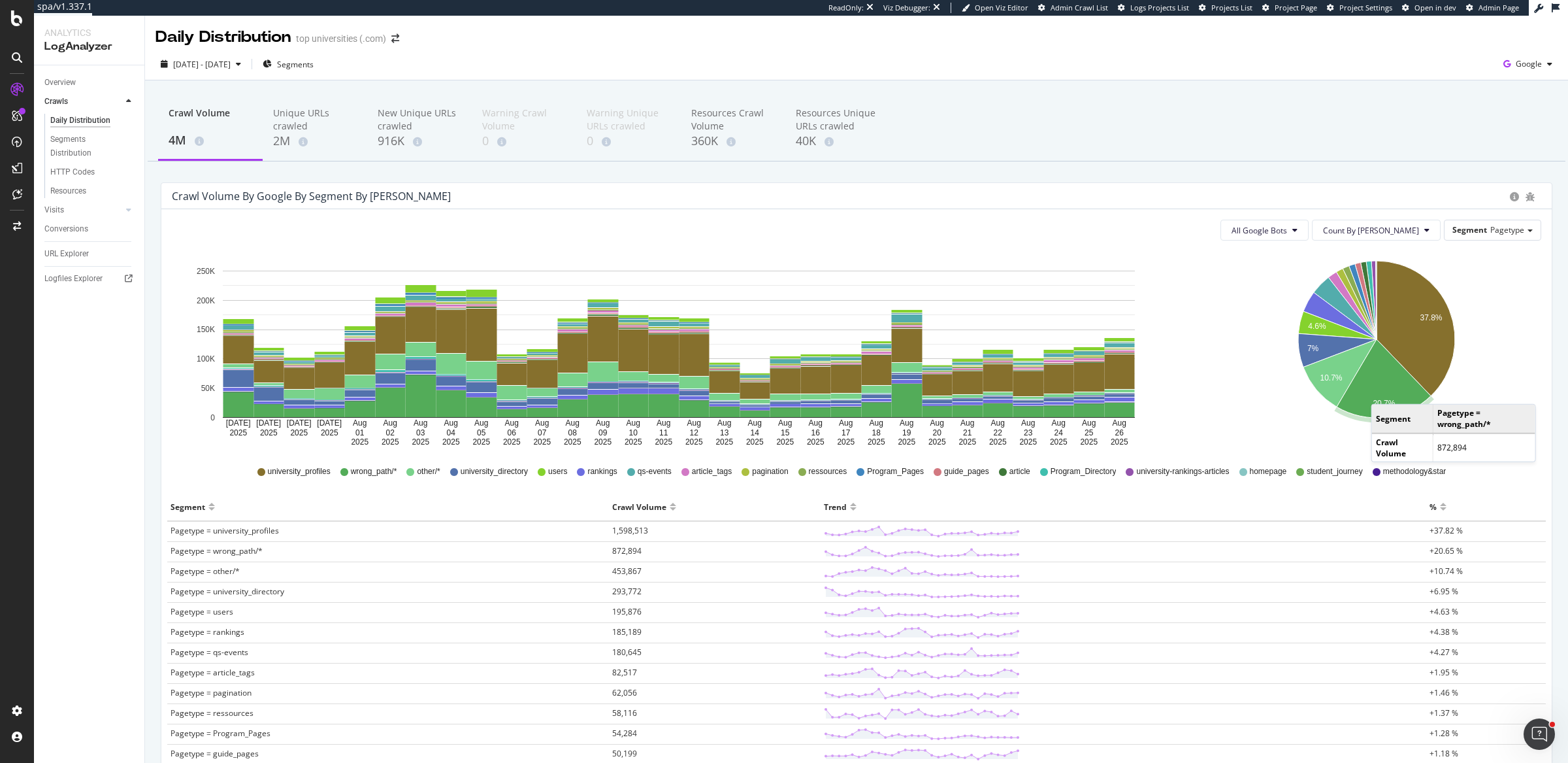
click at [1371, 391] on icon "A chart." at bounding box center [1384, 378] width 94 height 79
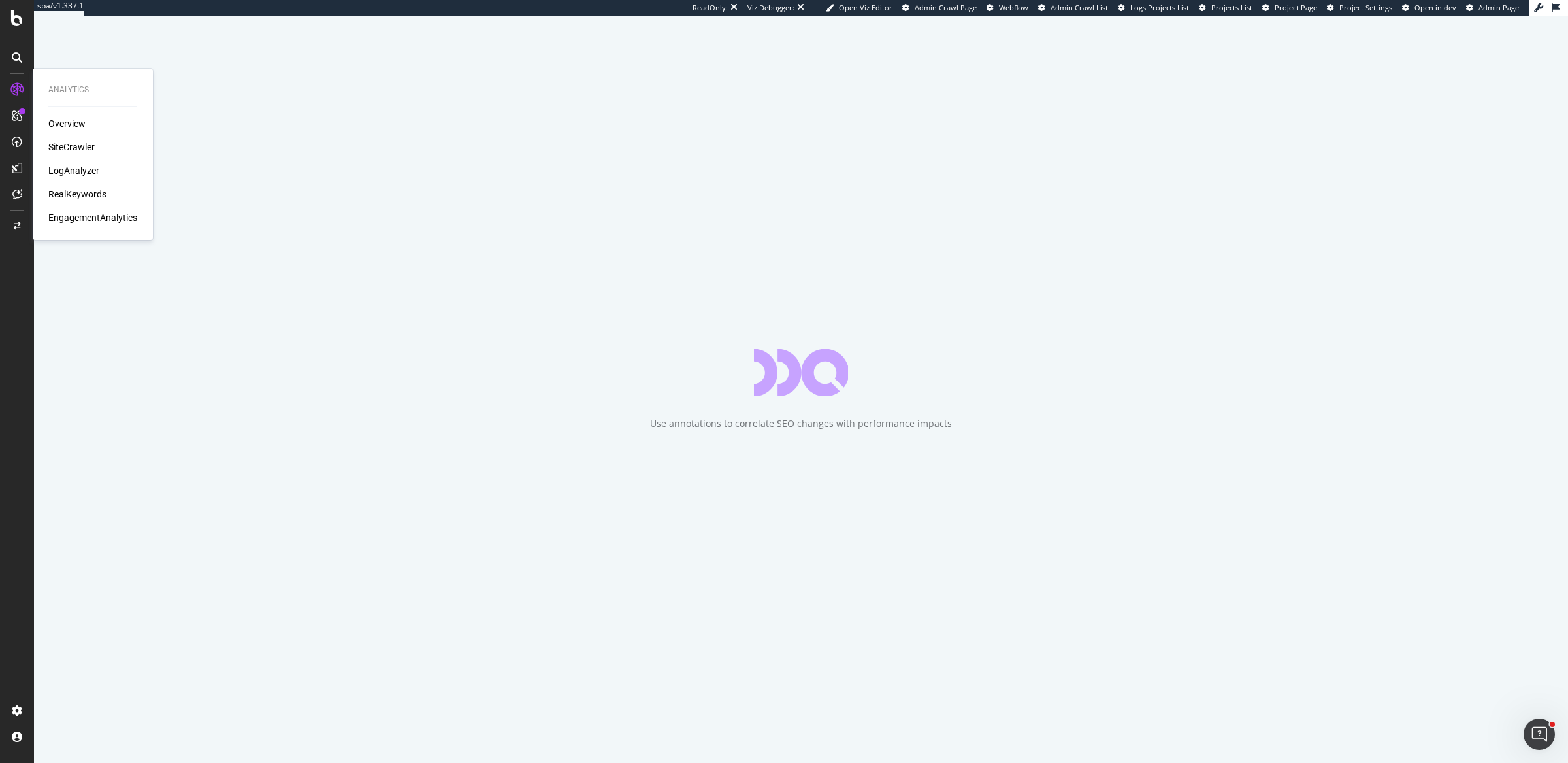
click at [72, 196] on div "RealKeywords" at bounding box center [77, 194] width 58 height 13
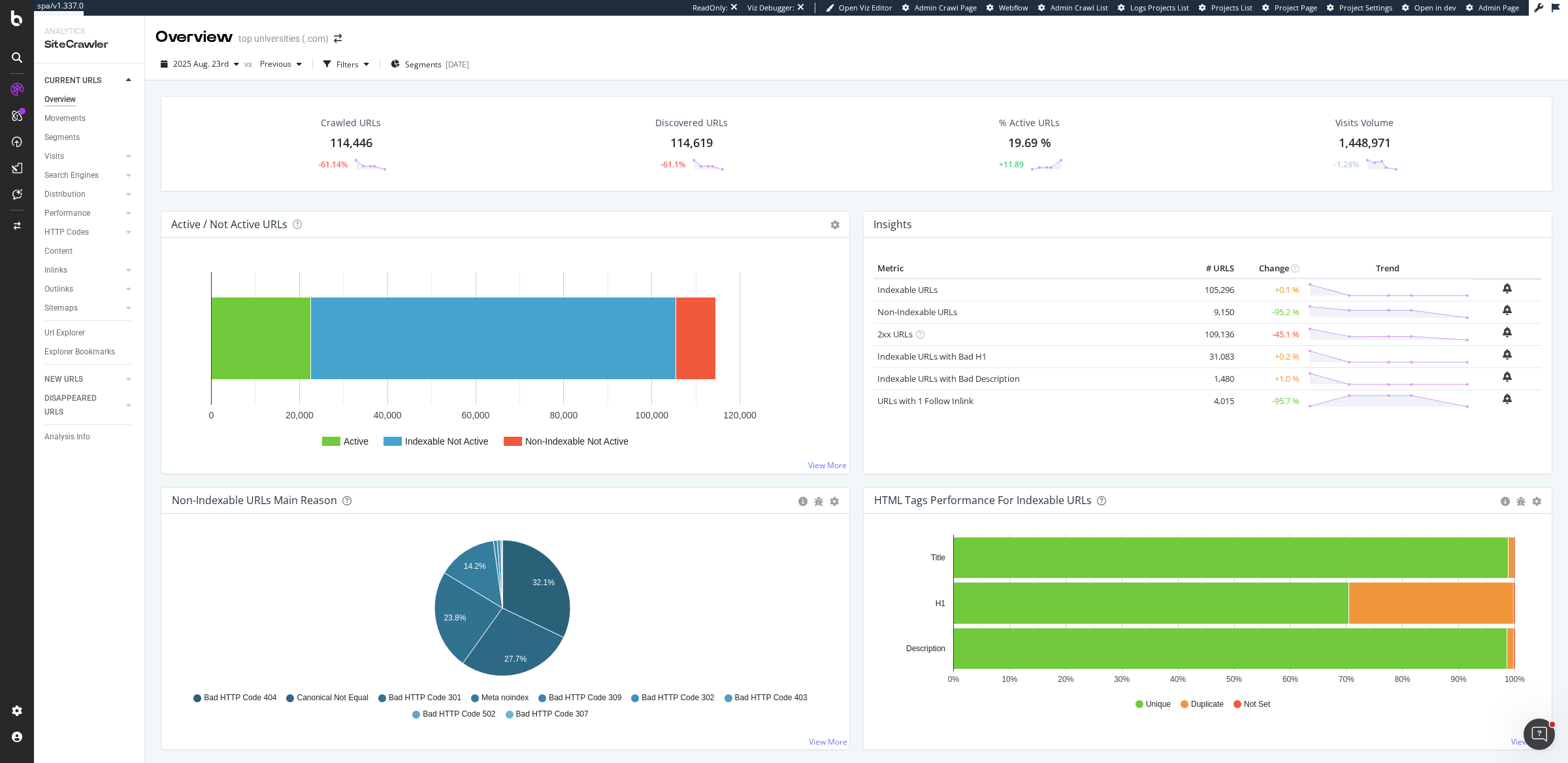
click at [811, 57] on div "2025 Aug. 23rd vs Previous Filters Segments 2025-07-10" at bounding box center [856, 66] width 1423 height 26
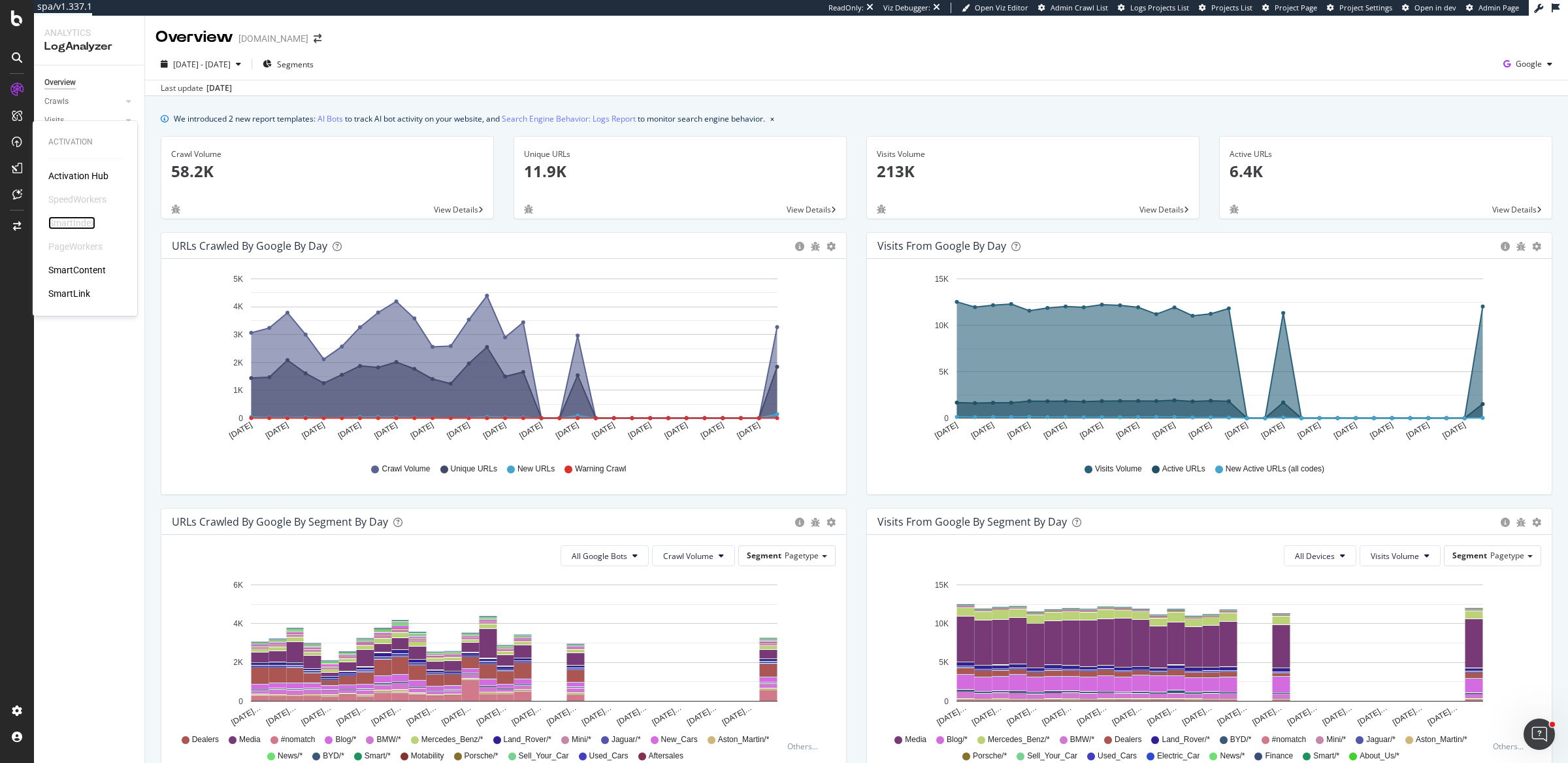
click at [88, 228] on div "SmartIndex" at bounding box center [72, 223] width 47 height 13
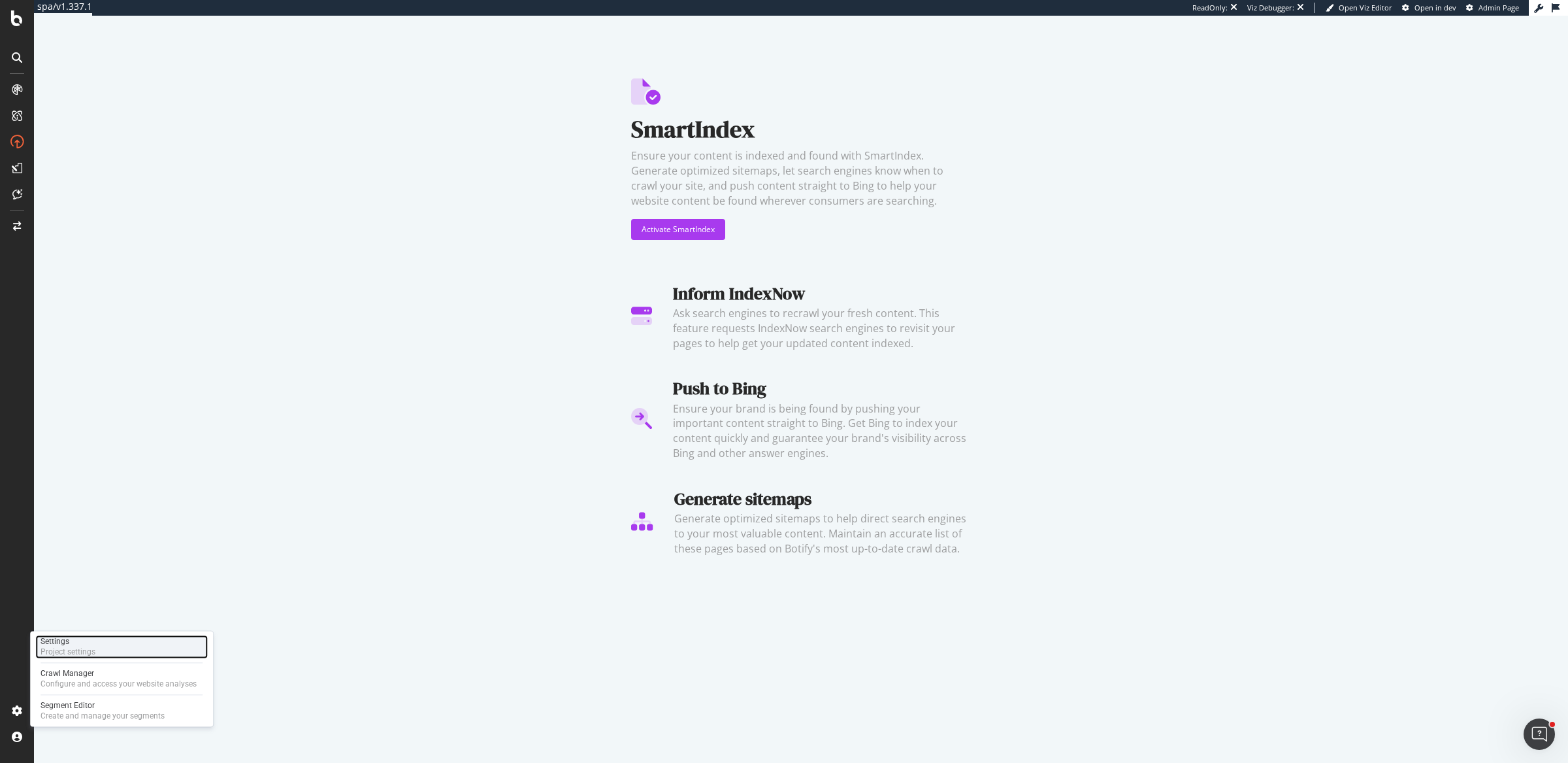
click at [111, 649] on div "Settings Project settings" at bounding box center [121, 646] width 172 height 24
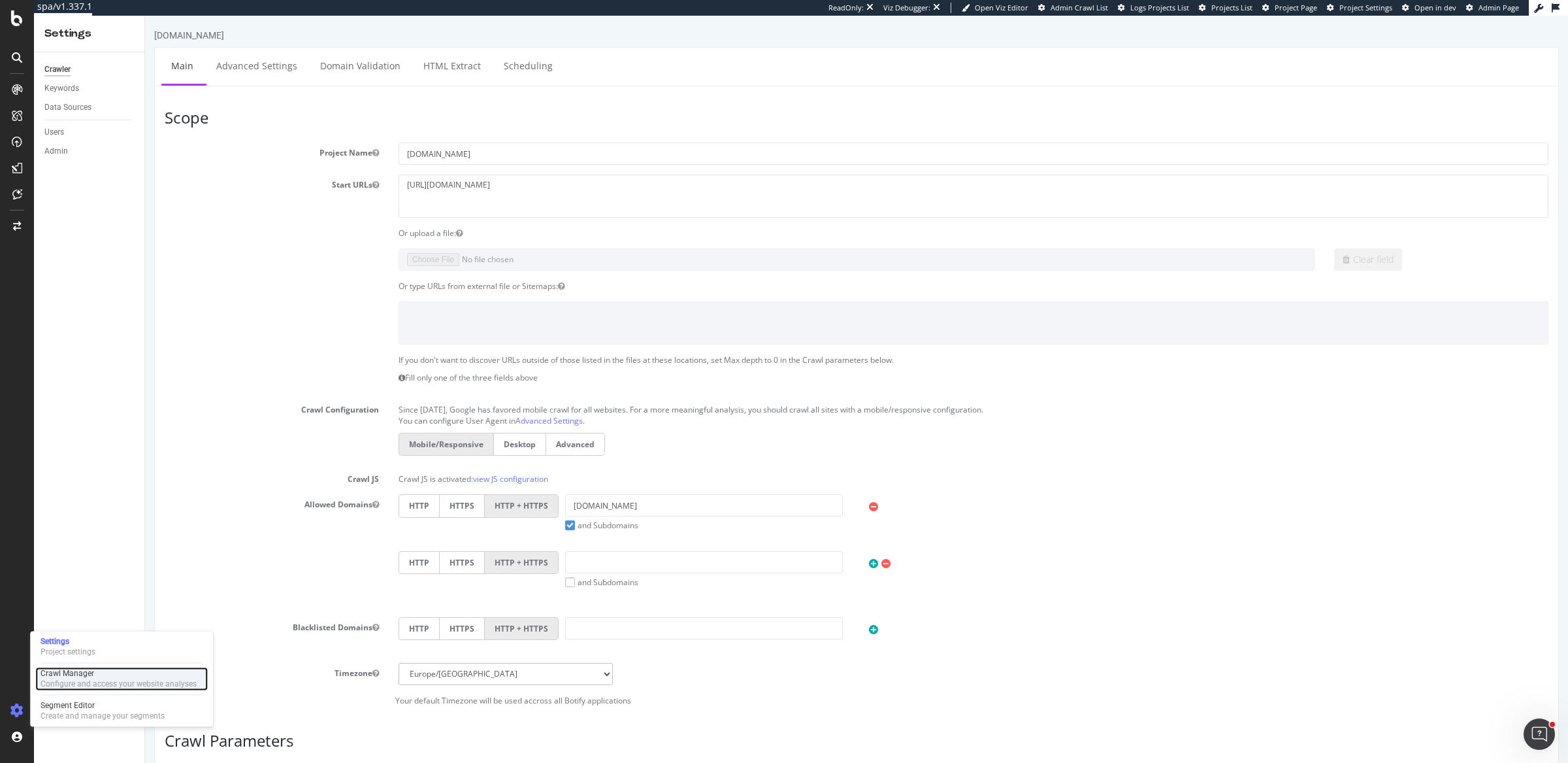
click at [89, 680] on div "Configure and access your website analyses" at bounding box center [119, 684] width 156 height 11
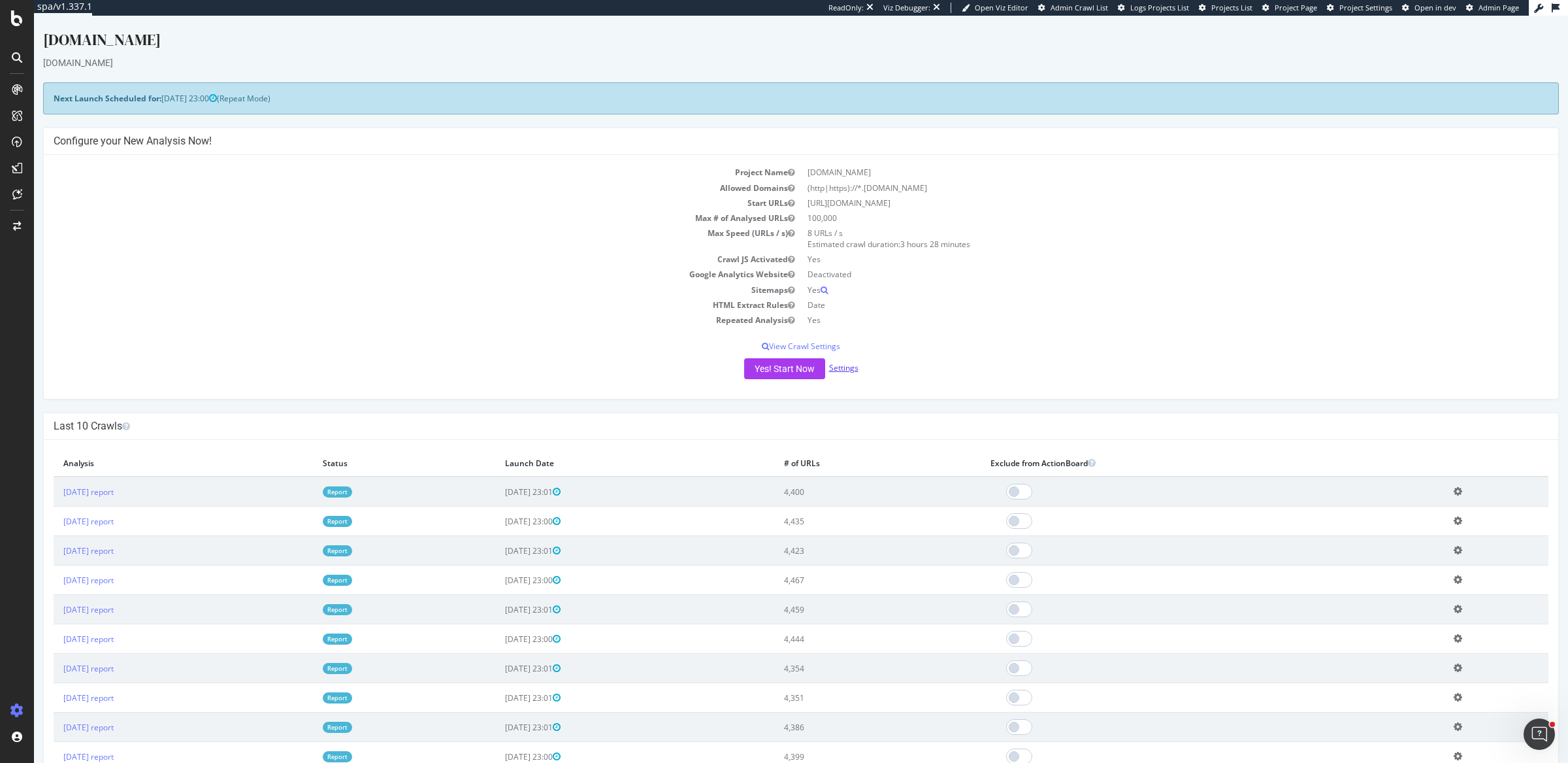
click at [844, 364] on link "Settings" at bounding box center [843, 368] width 29 height 11
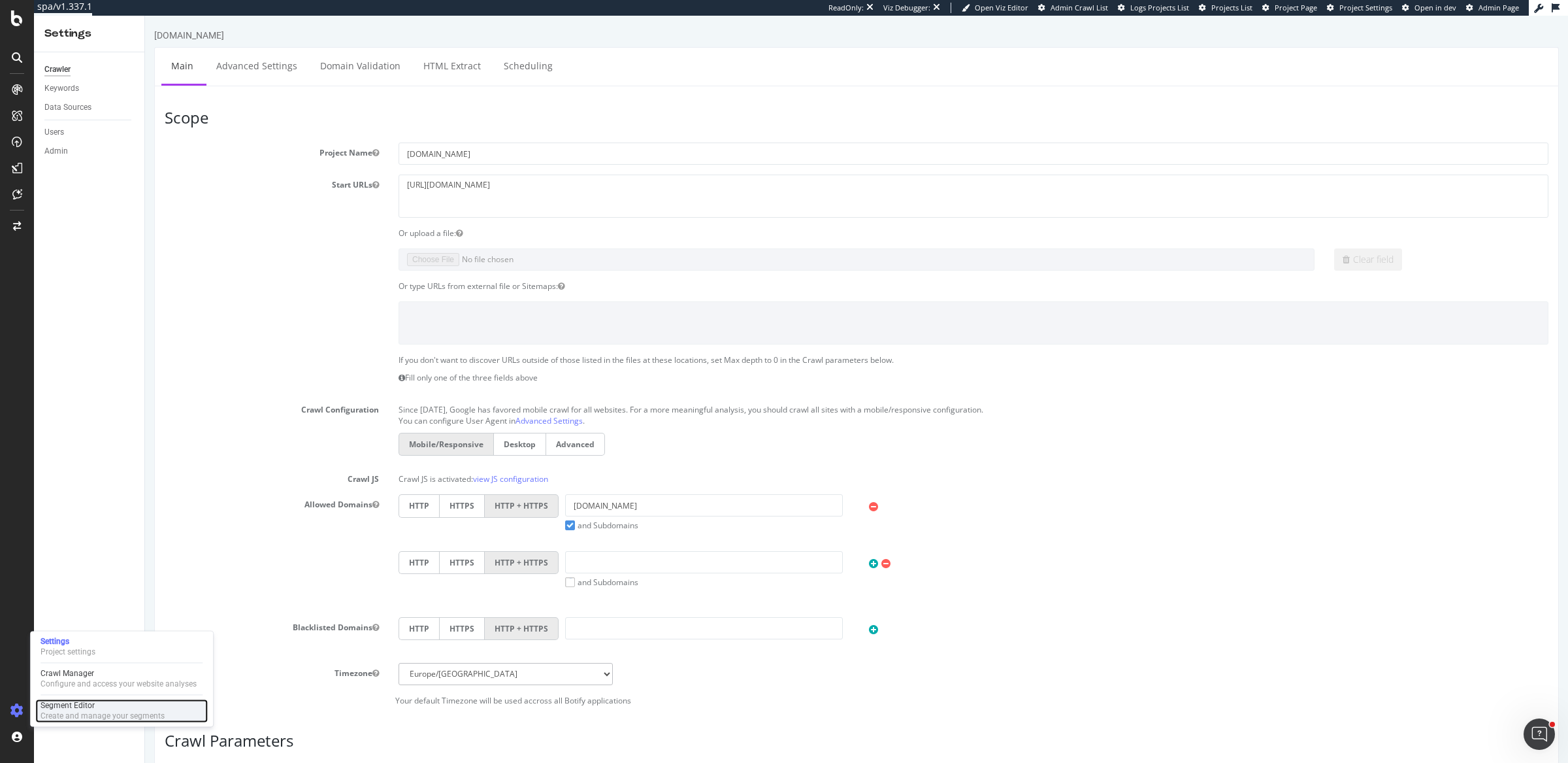
click at [70, 714] on div "Create and manage your segments" at bounding box center [102, 716] width 124 height 11
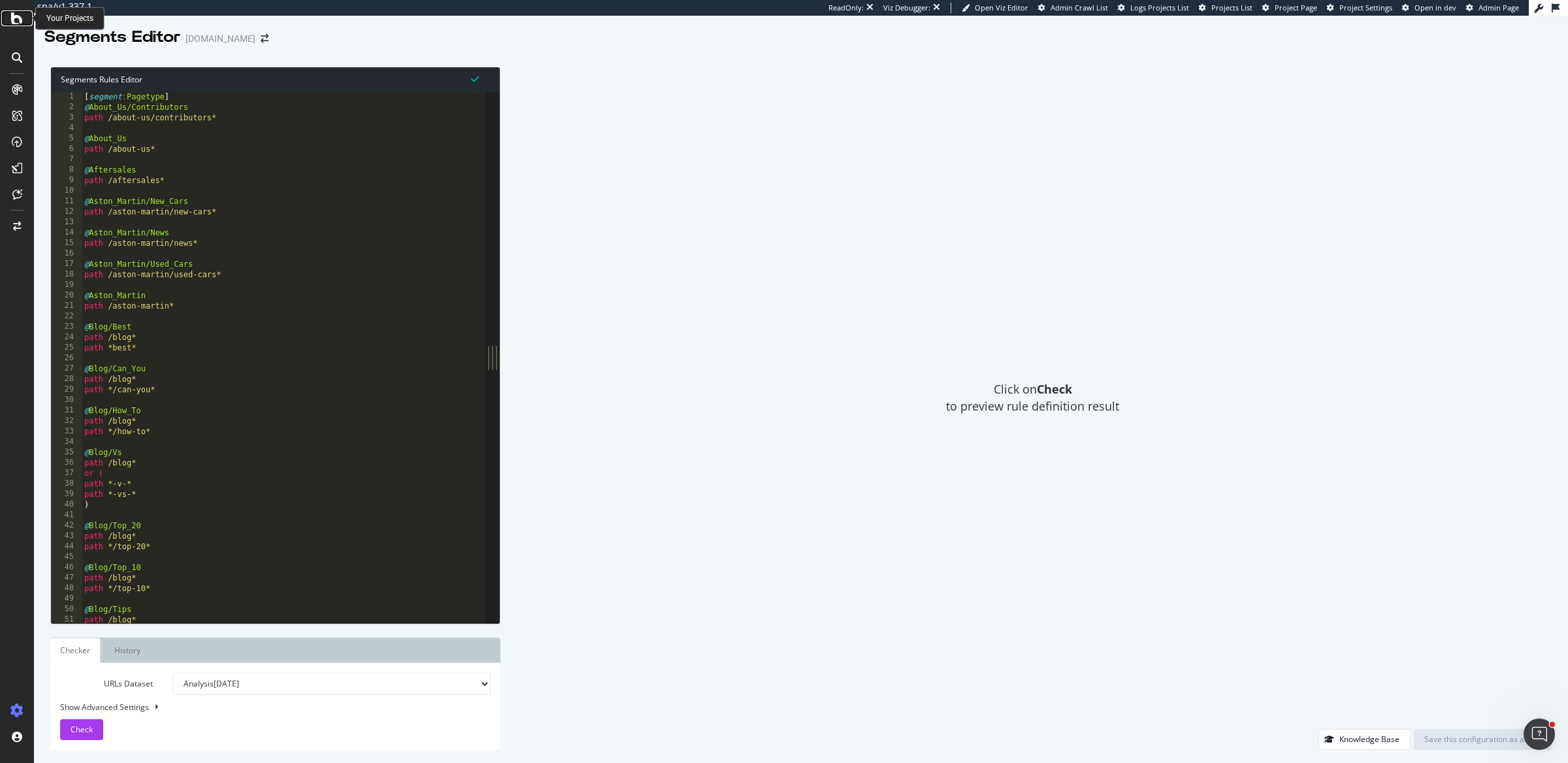
click at [21, 18] on icon at bounding box center [16, 18] width 12 height 15
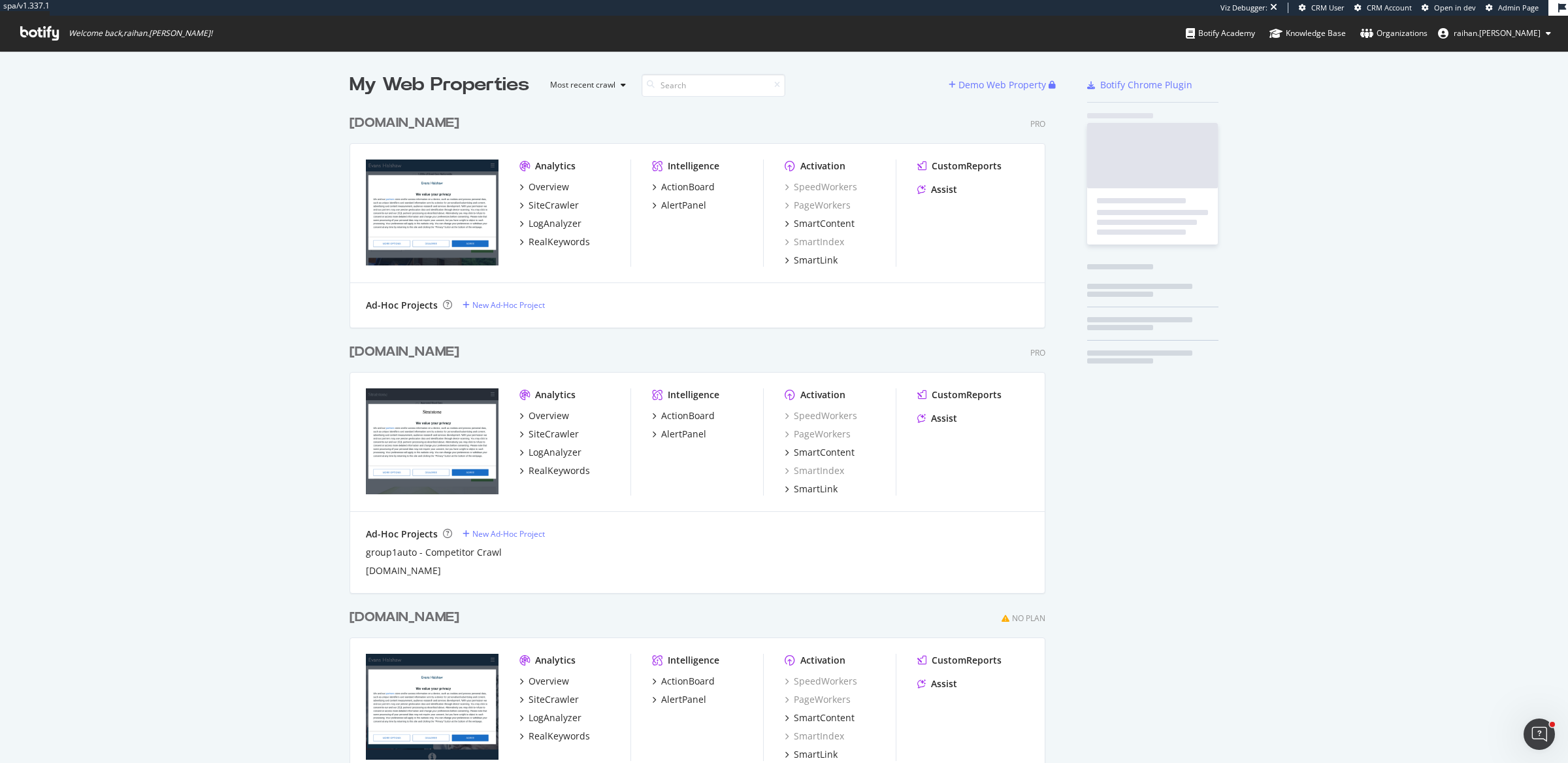
scroll to position [710, 693]
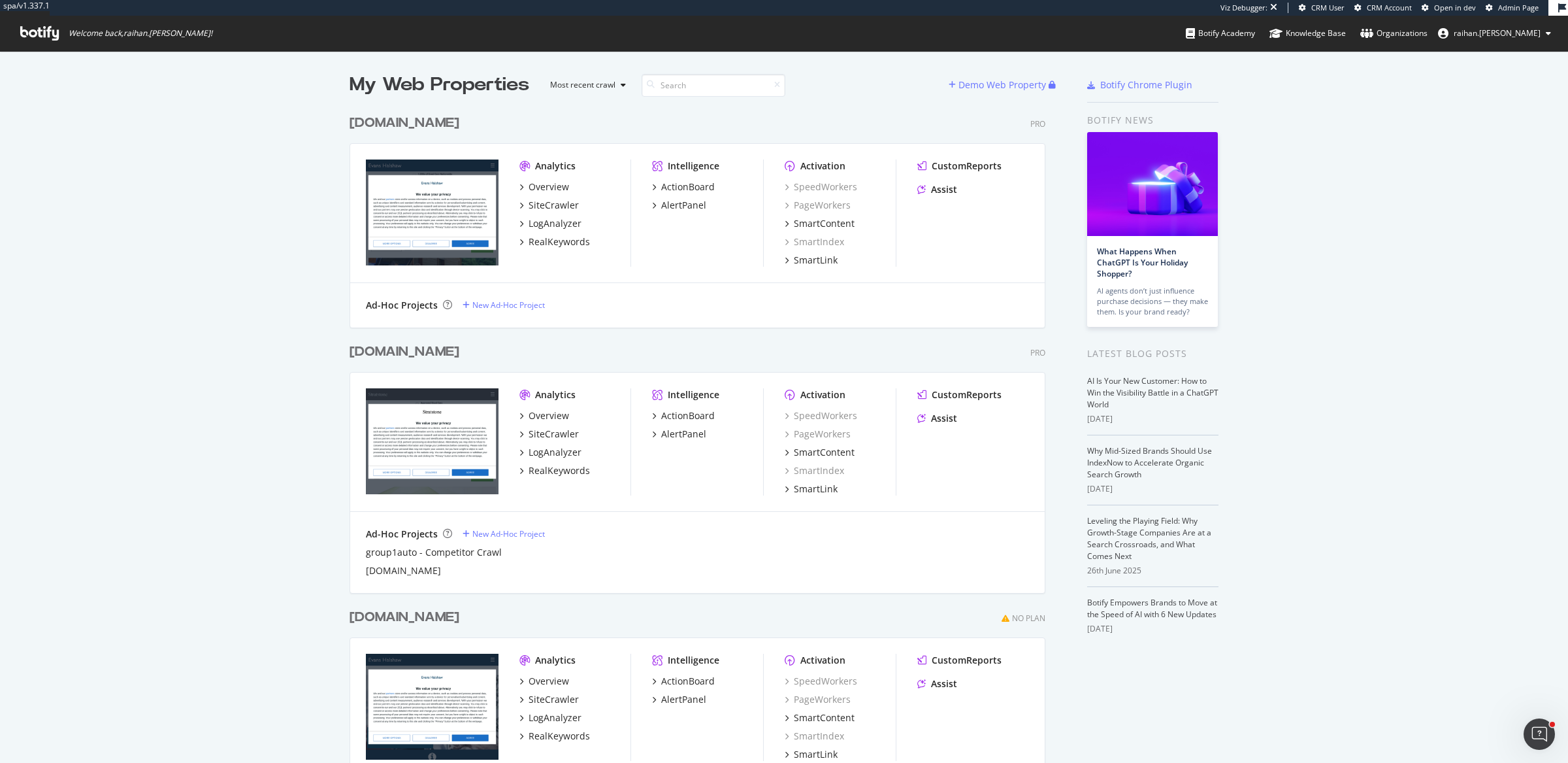
click at [424, 126] on div "[DOMAIN_NAME]" at bounding box center [404, 123] width 110 height 19
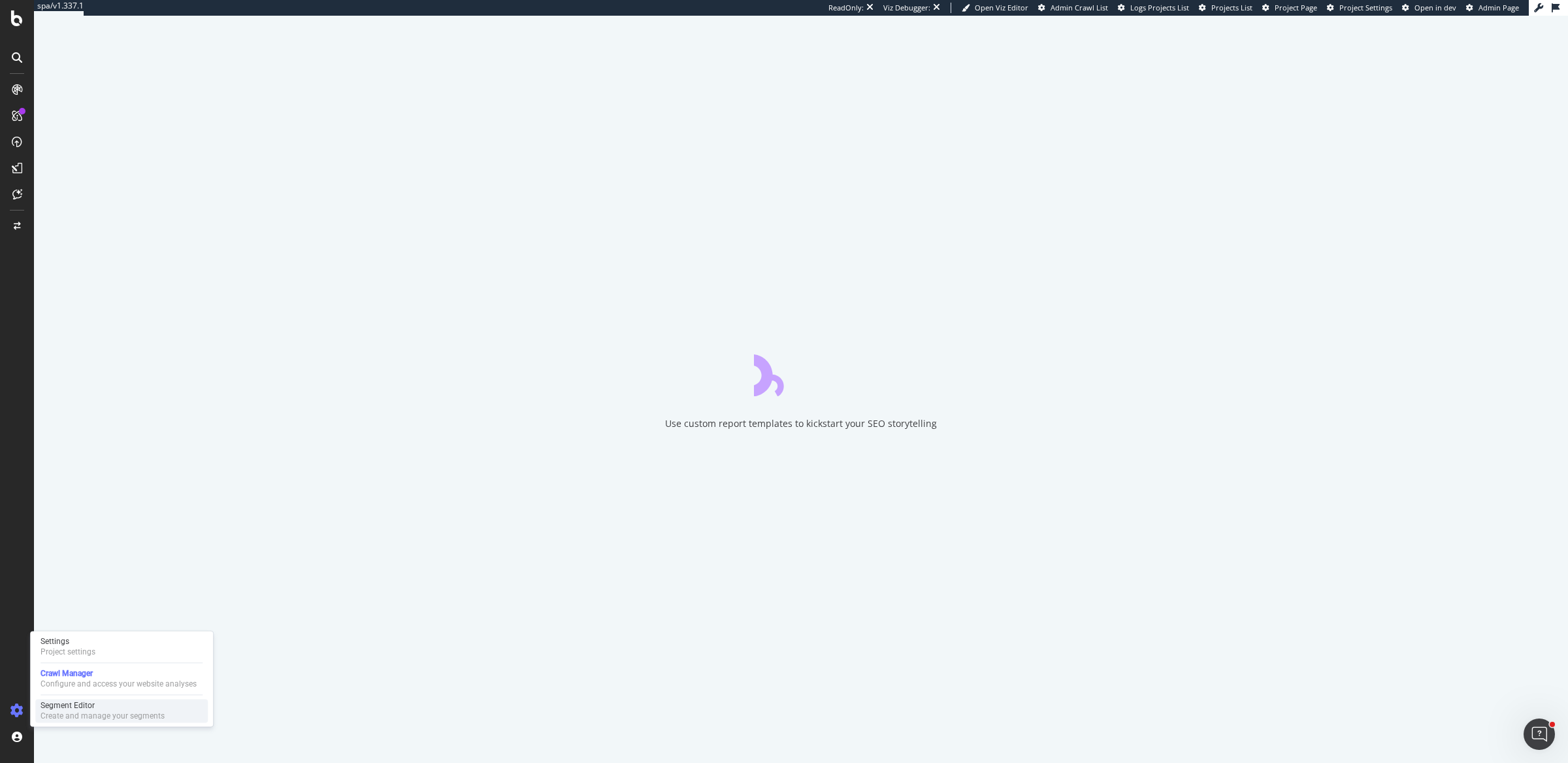
click at [45, 705] on div "Segment Editor" at bounding box center [102, 706] width 124 height 11
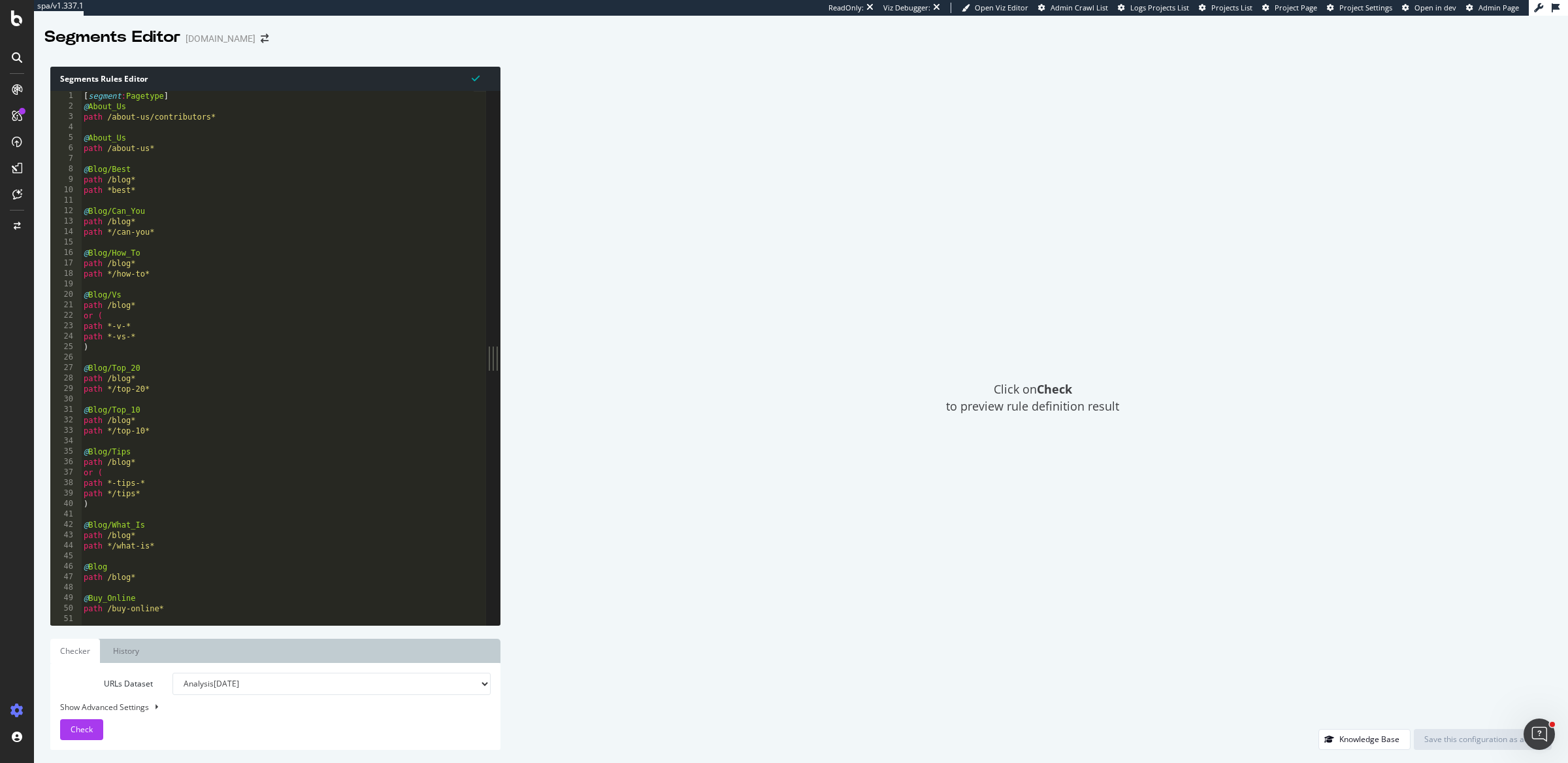
click at [721, 86] on div "Click on Check to preview rule definition result" at bounding box center [1033, 398] width 1038 height 662
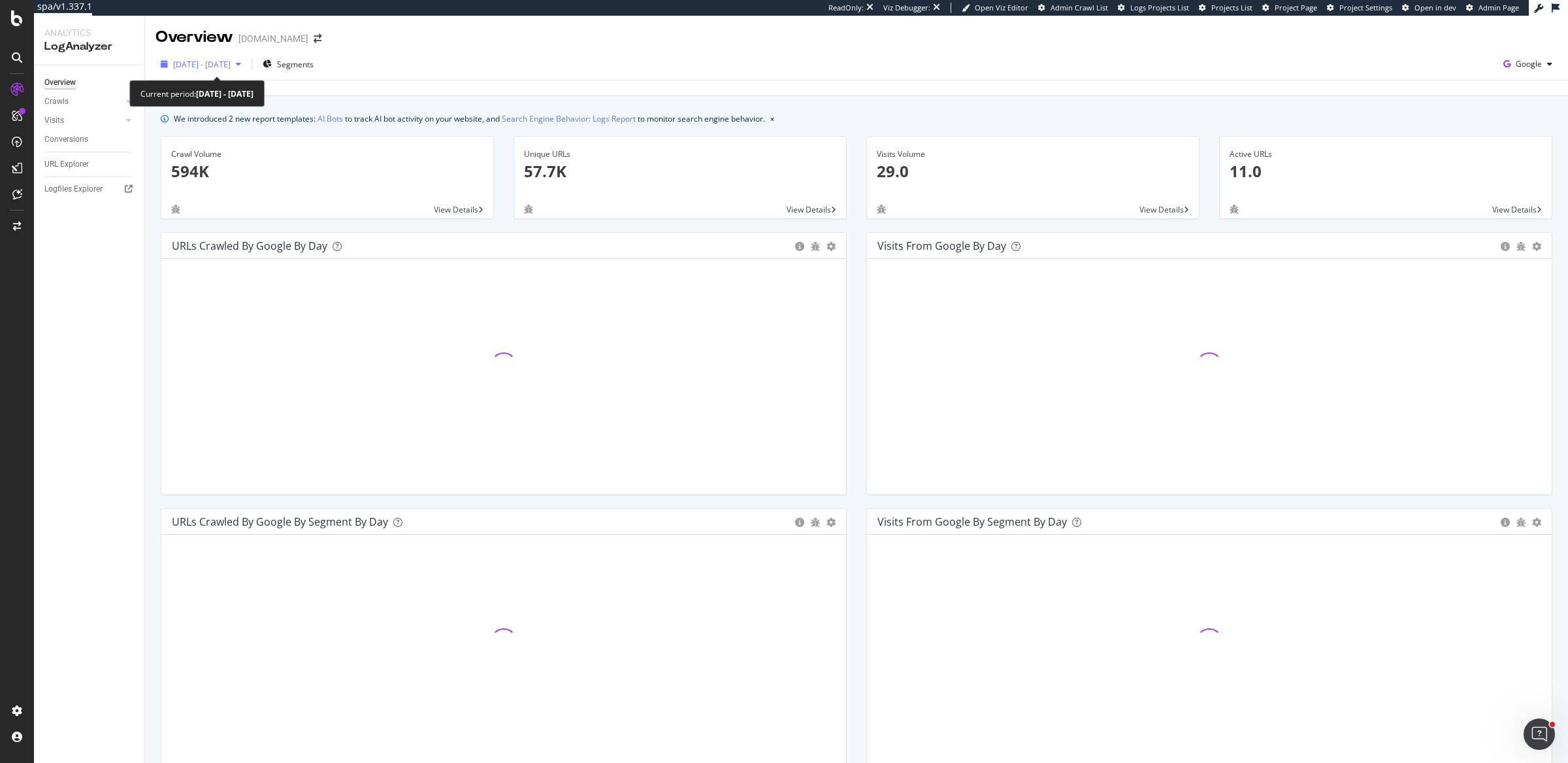
click at [226, 64] on span "[DATE] - [DATE]" at bounding box center [201, 64] width 57 height 11
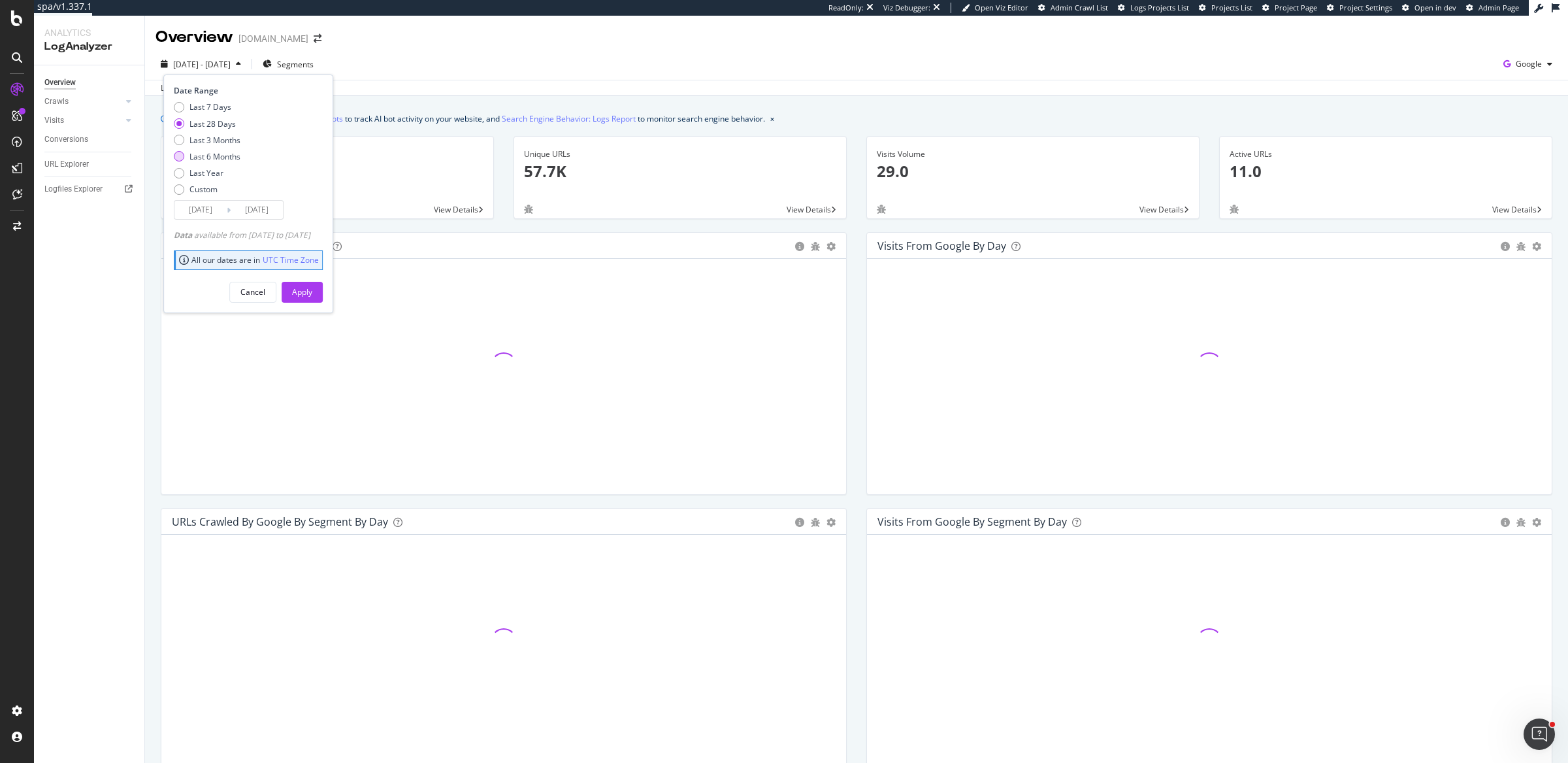
click at [234, 159] on div "Last 6 Months" at bounding box center [215, 157] width 51 height 11
type input "[DATE]"
click at [322, 295] on button "Apply" at bounding box center [302, 292] width 41 height 21
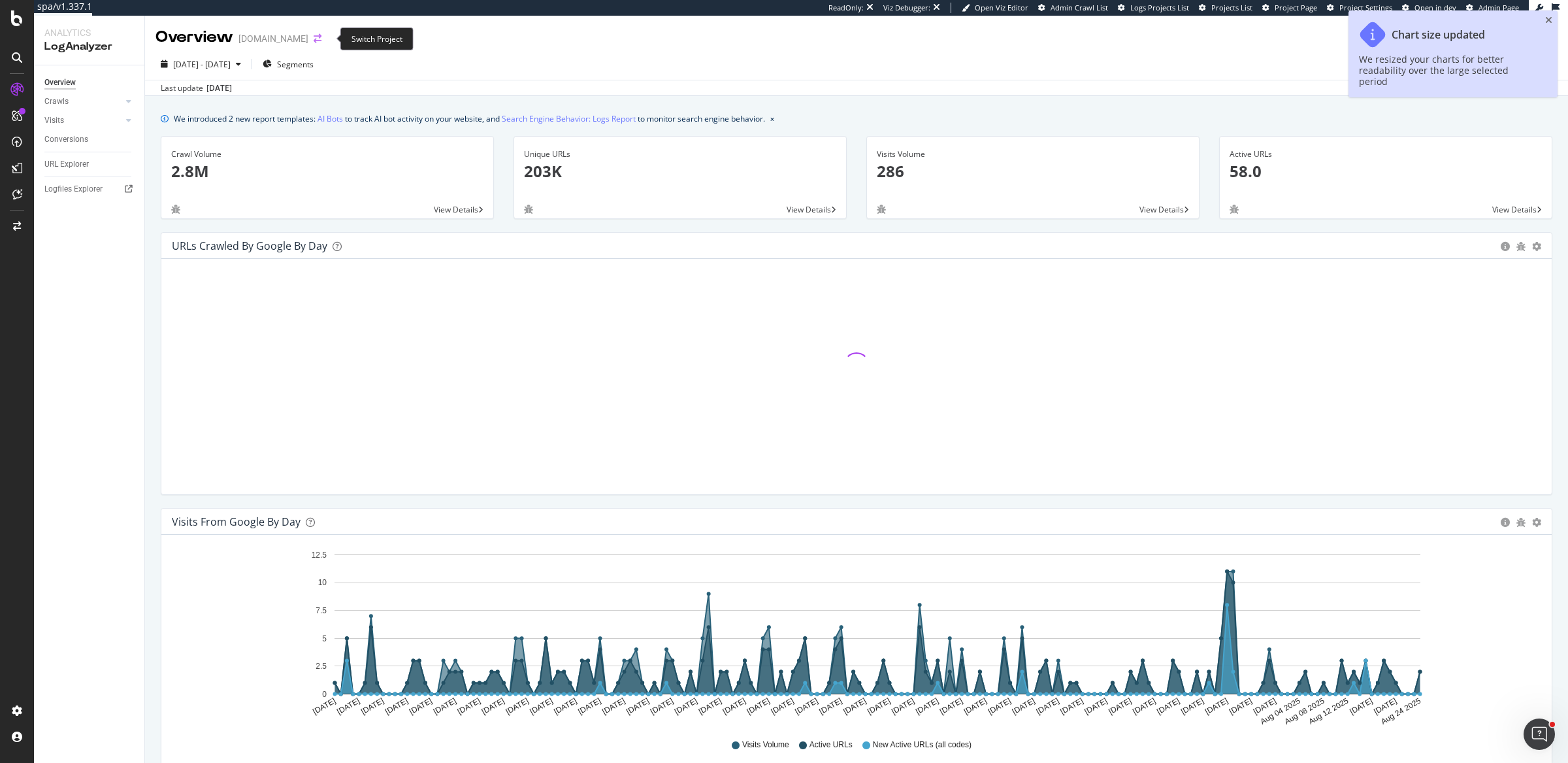
click at [322, 39] on icon "arrow-right-arrow-left" at bounding box center [317, 39] width 8 height 9
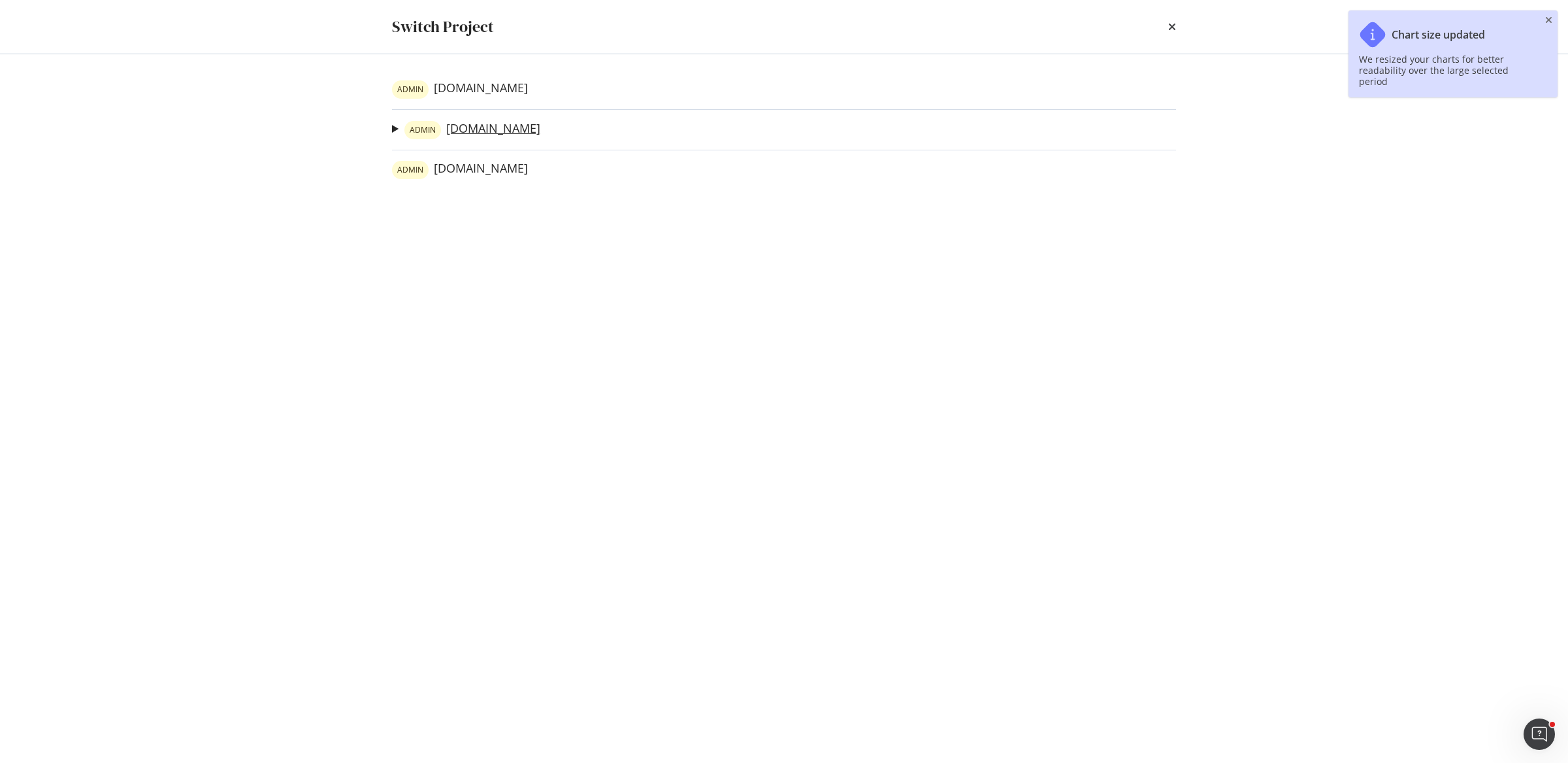
click at [501, 130] on link "ADMIN [DOMAIN_NAME]" at bounding box center [473, 130] width 136 height 18
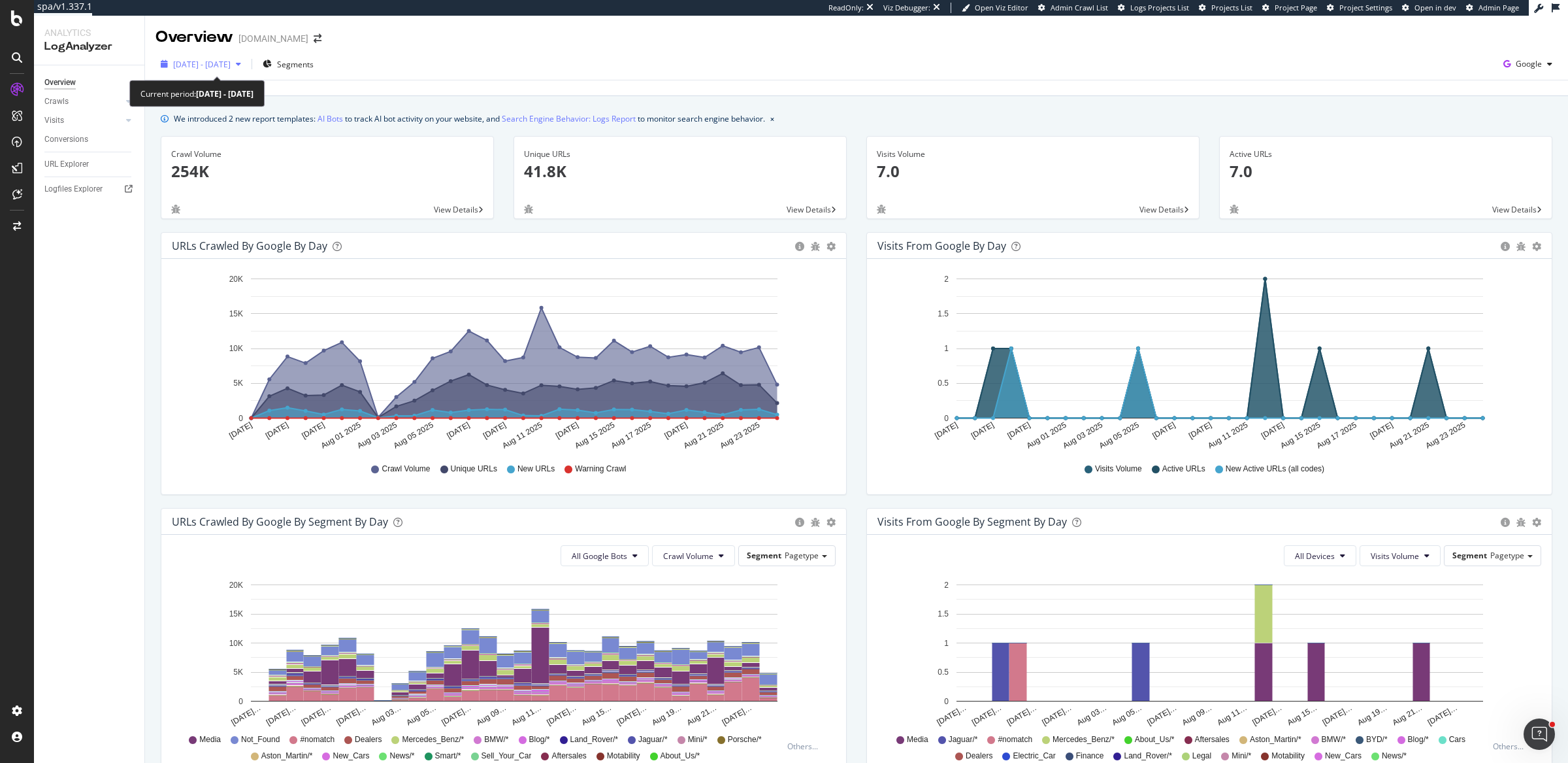
click at [210, 67] on span "[DATE] - [DATE]" at bounding box center [201, 64] width 57 height 11
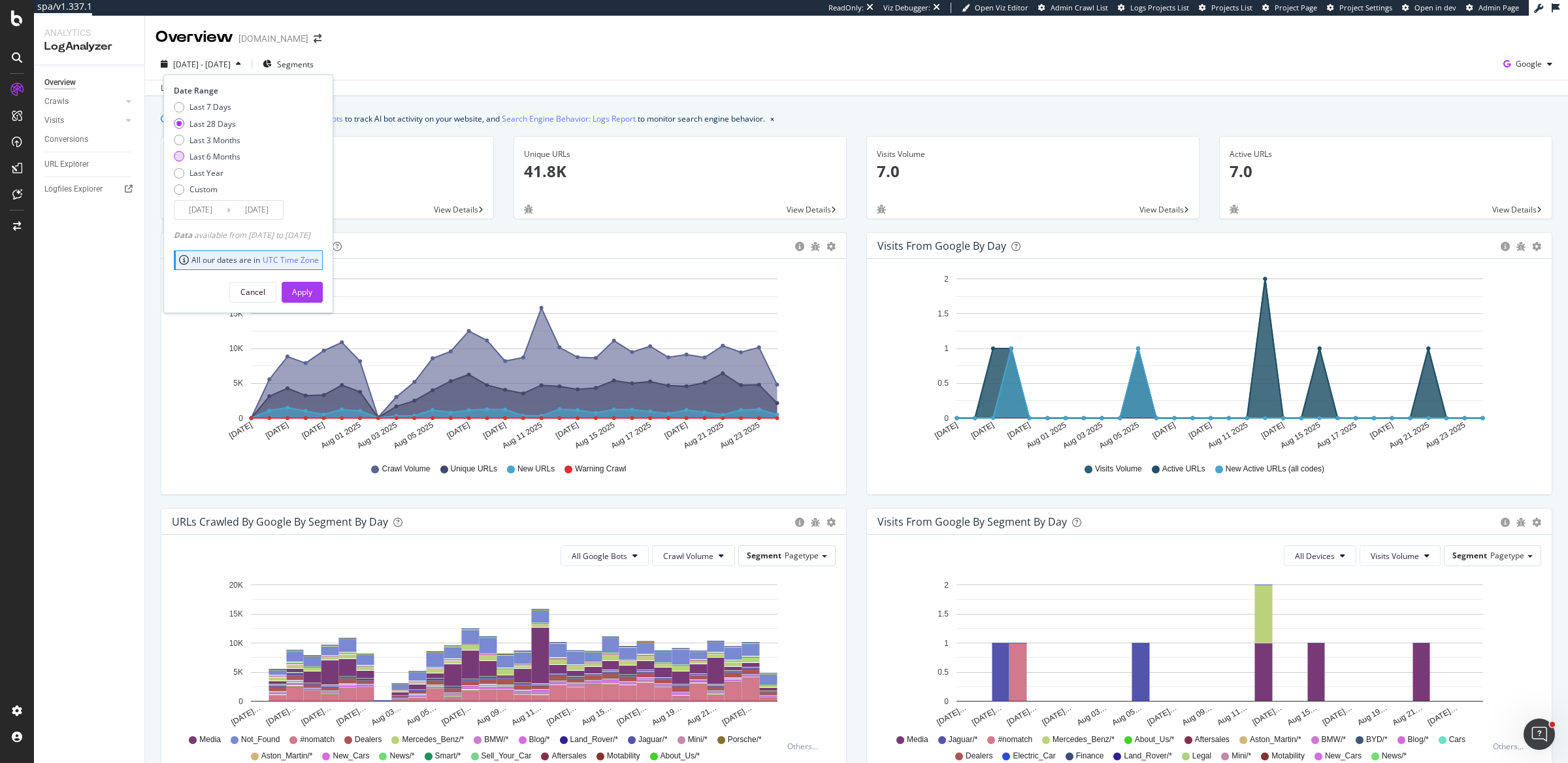
click at [219, 156] on div "Last 6 Months" at bounding box center [215, 157] width 51 height 11
type input "2025/02/25"
click at [313, 290] on div "Apply" at bounding box center [302, 292] width 20 height 11
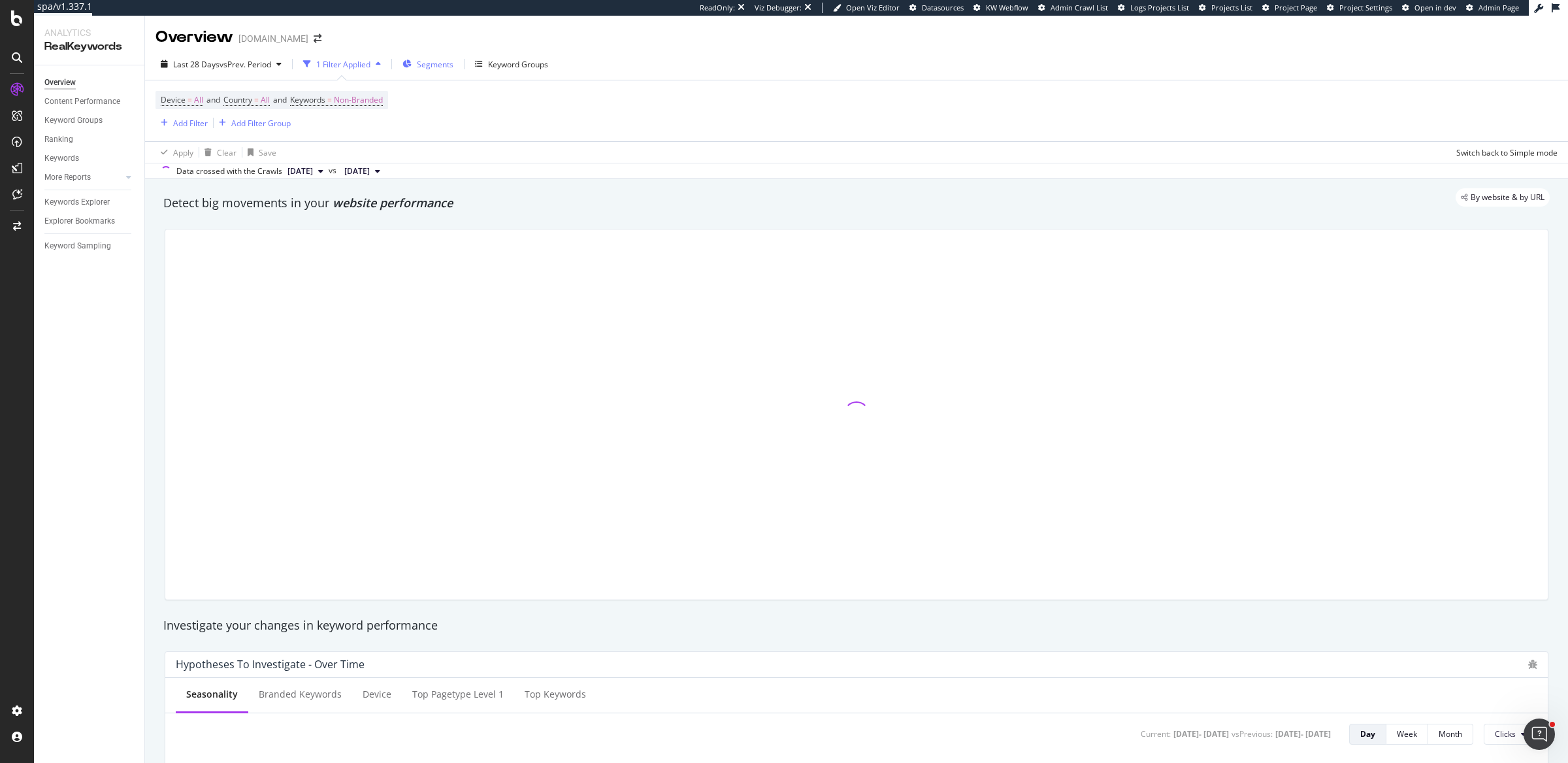
click at [438, 72] on div "Segments" at bounding box center [428, 64] width 51 height 20
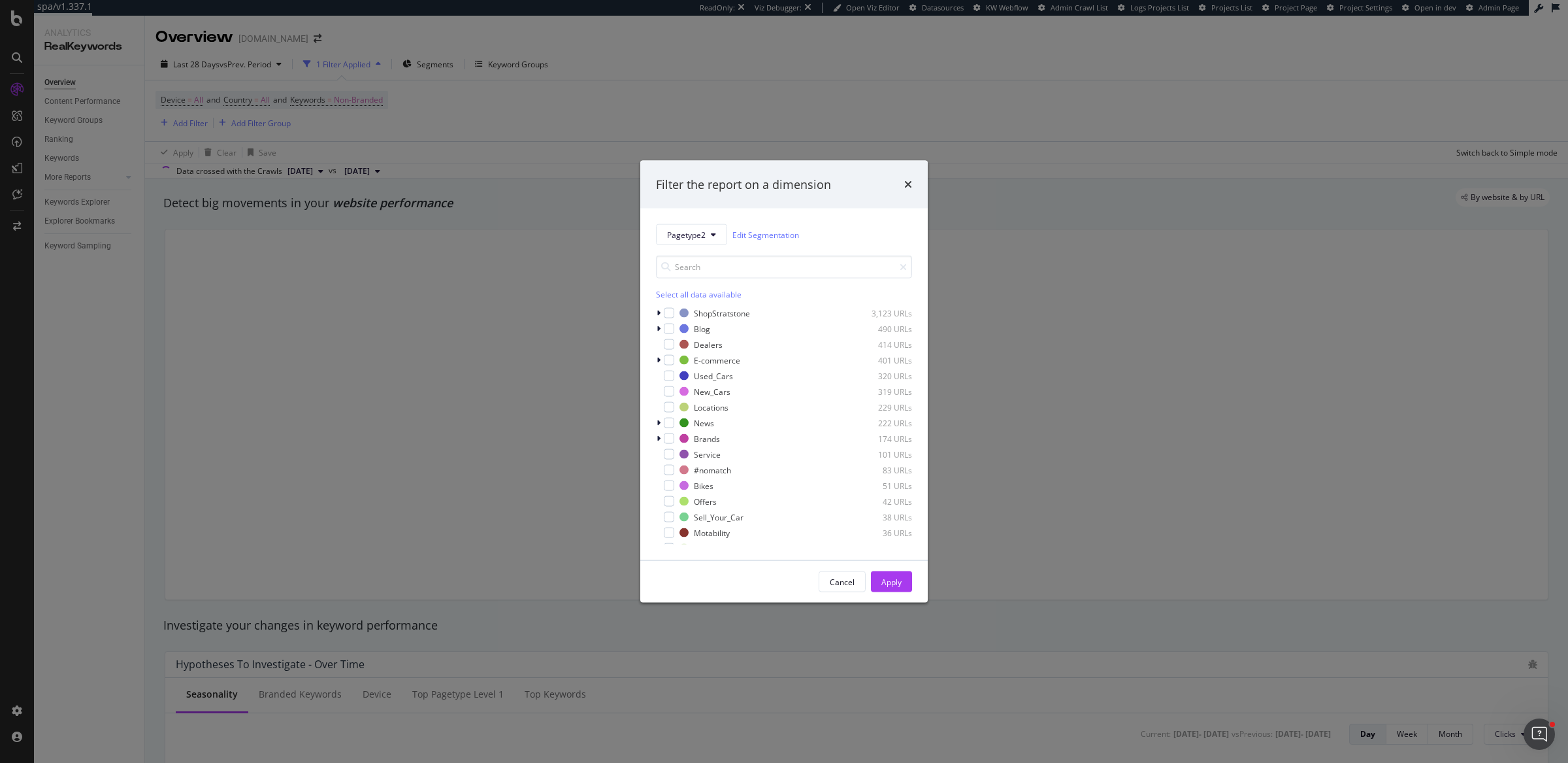
click at [669, 152] on div "Filter the report on a dimension Pagetype2 Edit Segmentation Select all data av…" at bounding box center [784, 382] width 1568 height 763
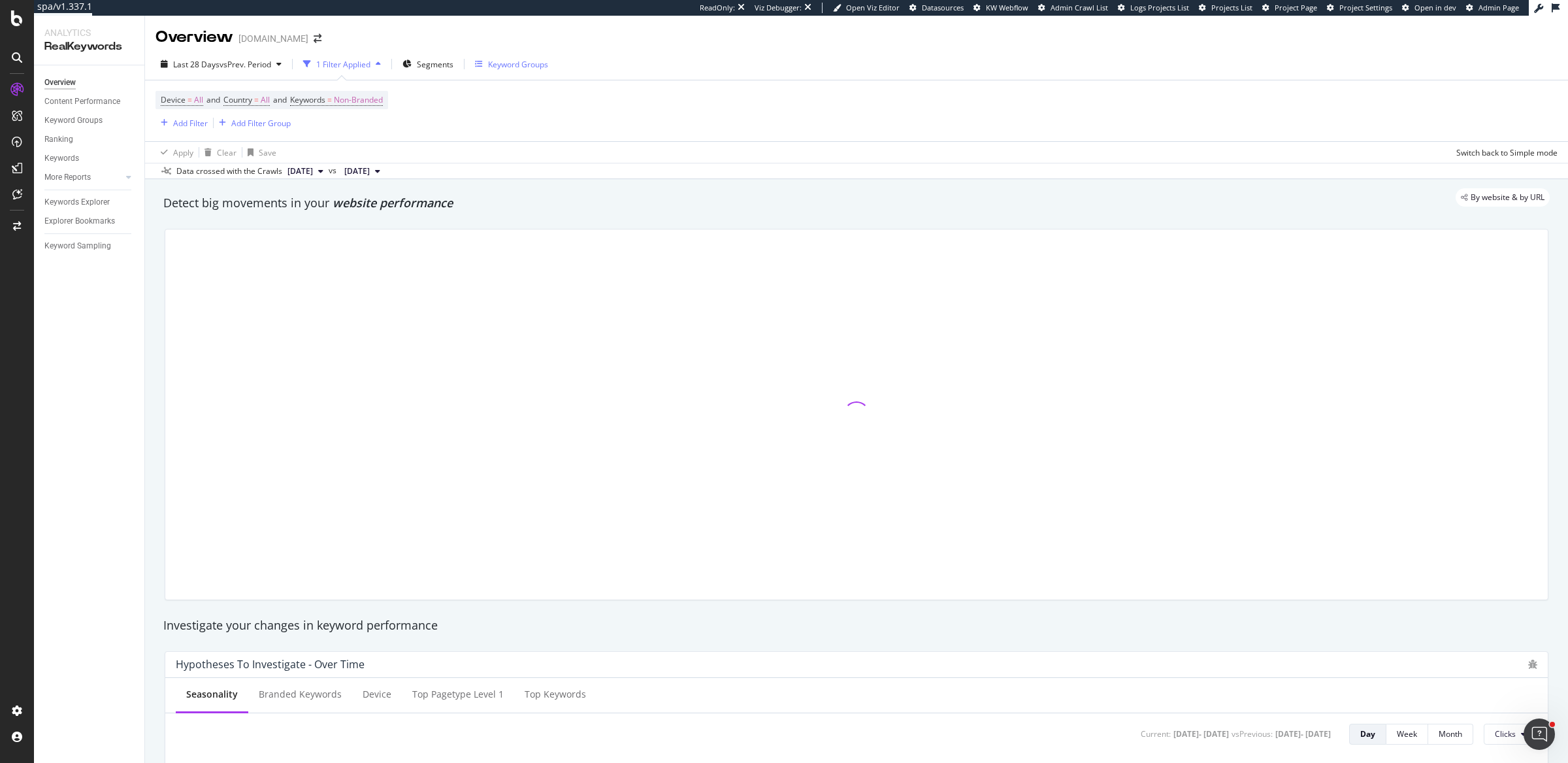
click at [487, 59] on div "Keyword Groups" at bounding box center [511, 64] width 73 height 11
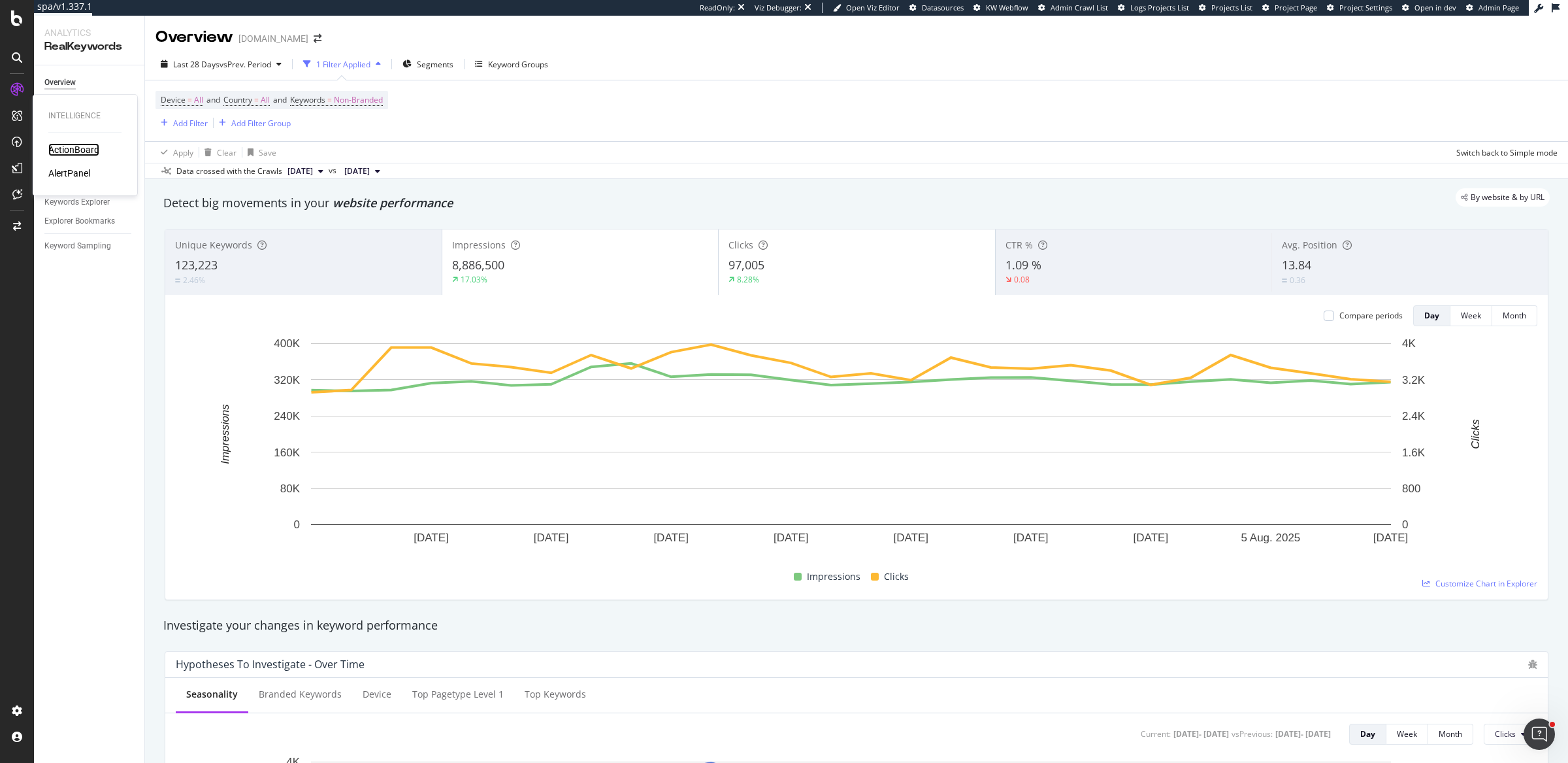
click at [90, 149] on div "ActionBoard" at bounding box center [73, 150] width 51 height 13
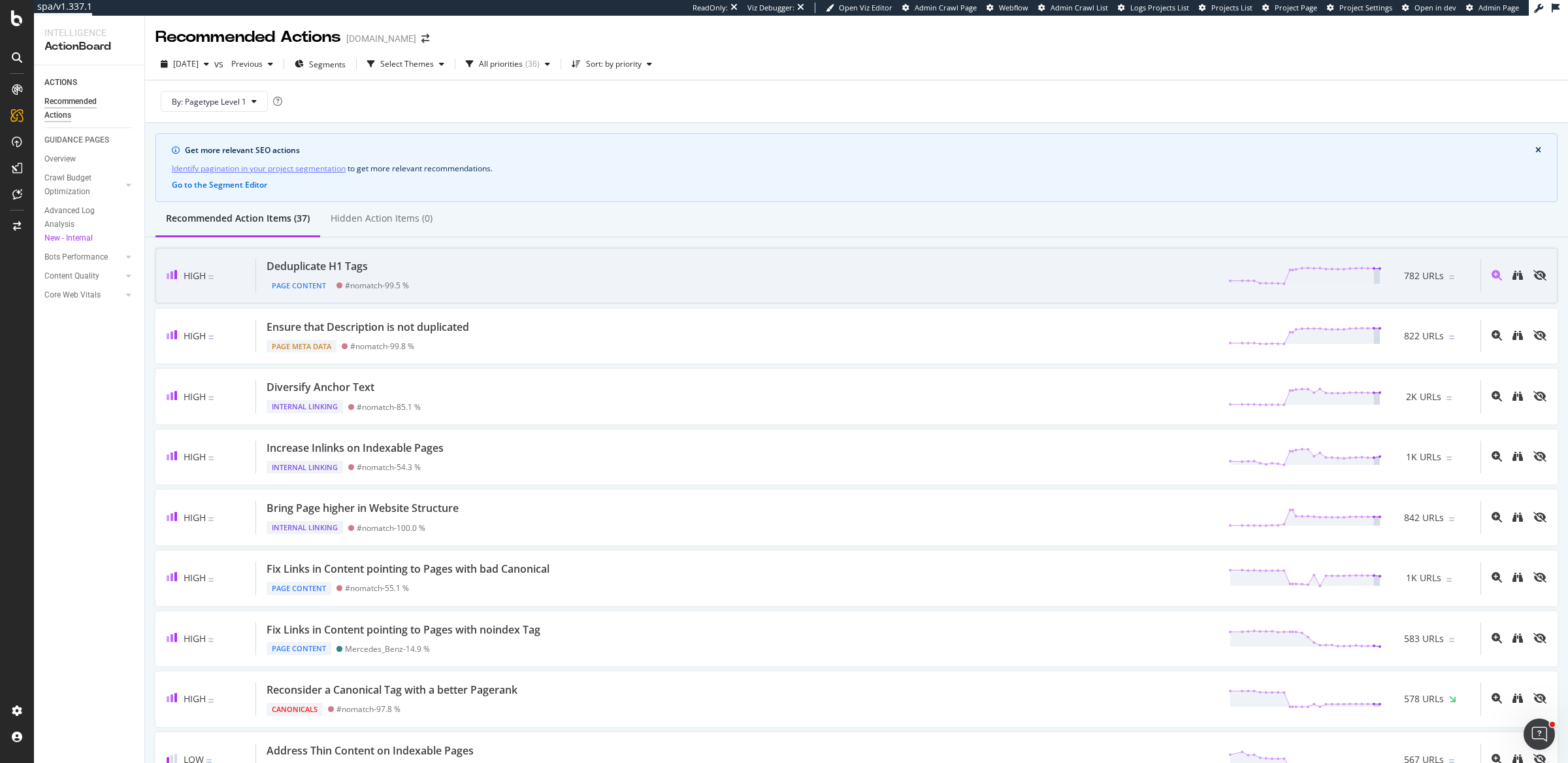
click at [485, 268] on div "Deduplicate H1 Tags Page Content #nomatch - 99.5 % 782 URLs" at bounding box center [869, 275] width 1225 height 34
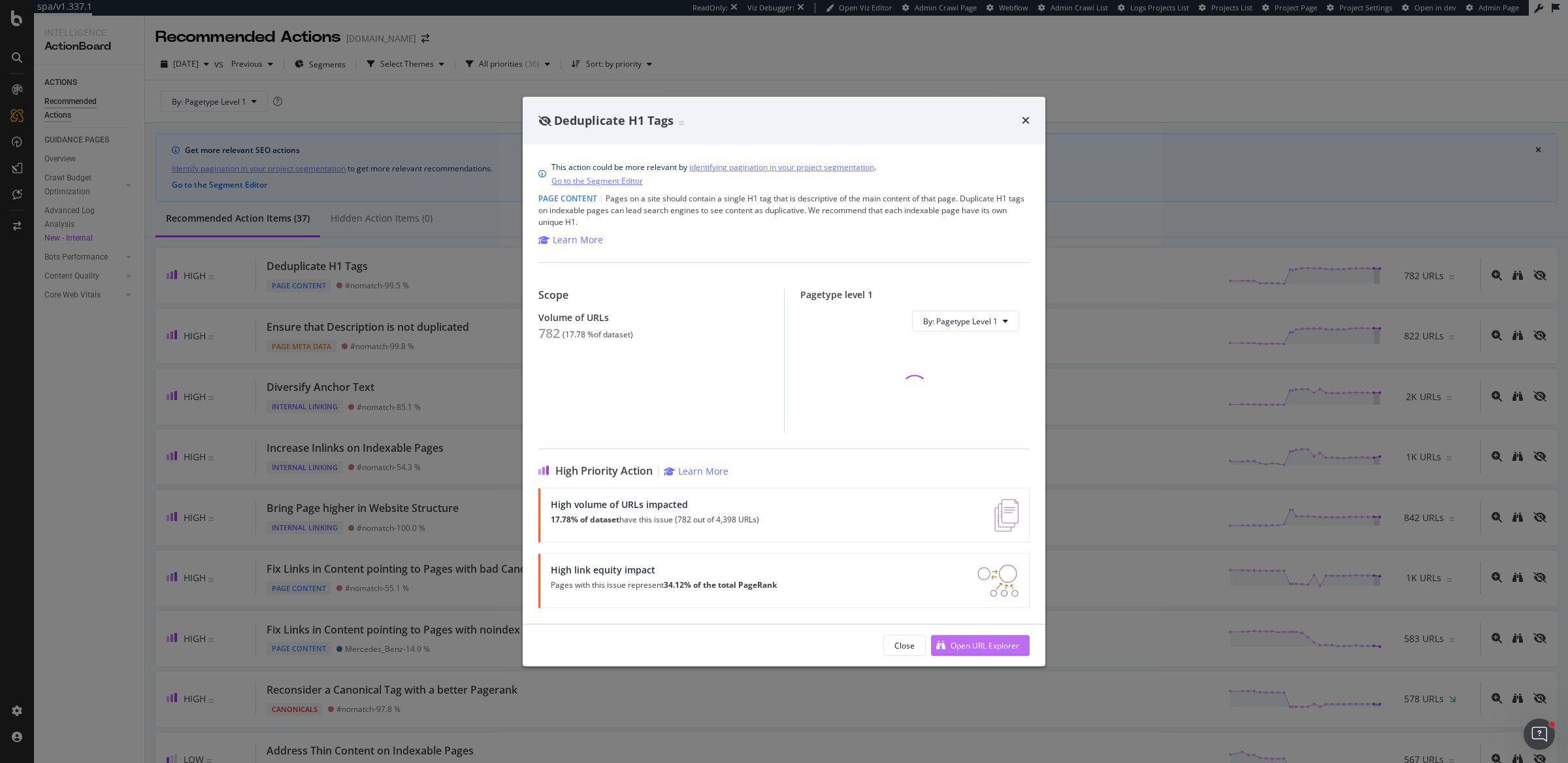
click at [960, 646] on div "Open URL Explorer" at bounding box center [986, 645] width 69 height 11
click at [275, 341] on div "Deduplicate H1 Tags This action could be more relevant by identifying paginatio…" at bounding box center [784, 382] width 1568 height 763
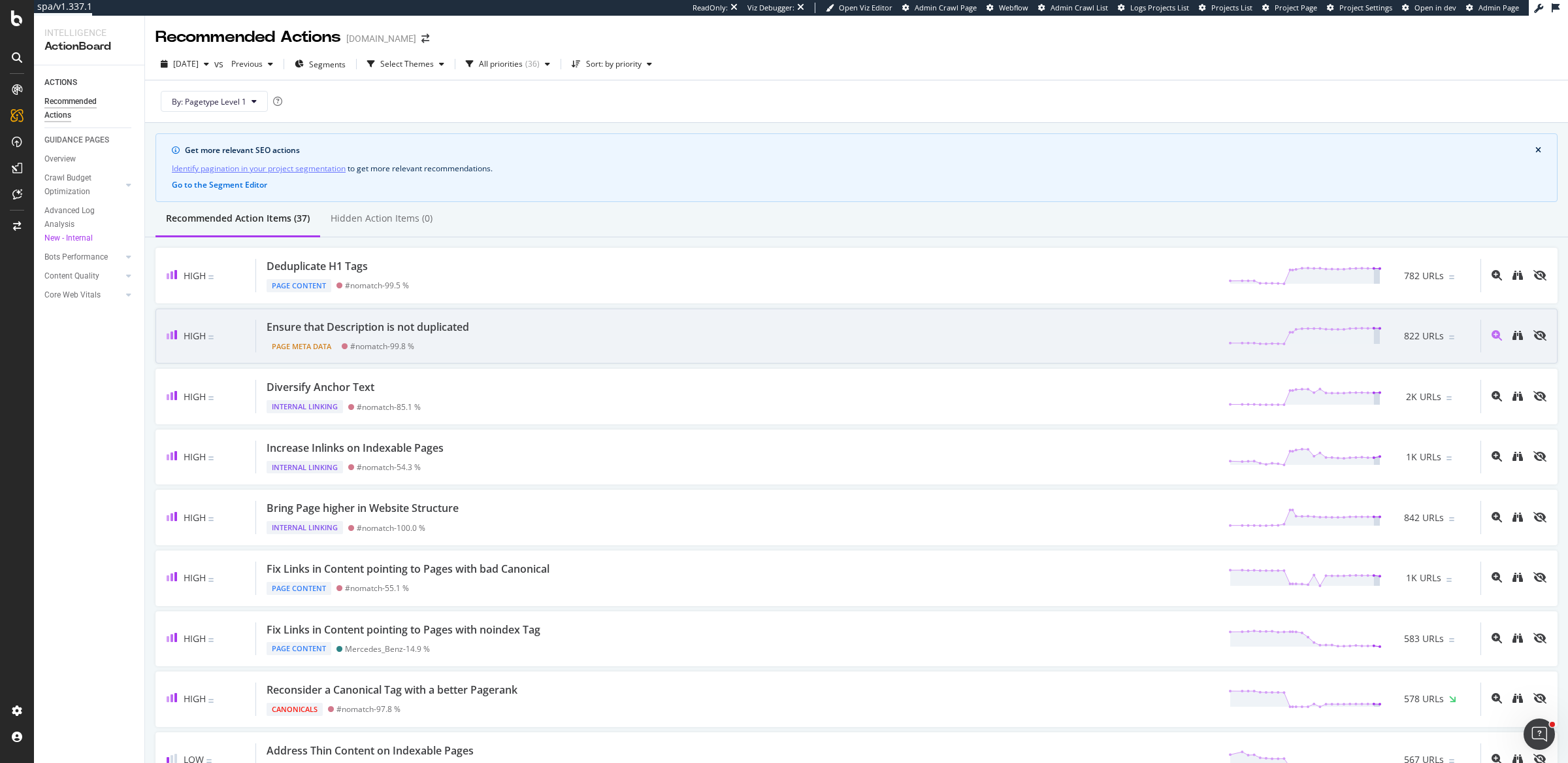
click at [463, 337] on div "Page Meta Data #nomatch - 99.8 %" at bounding box center [370, 343] width 207 height 18
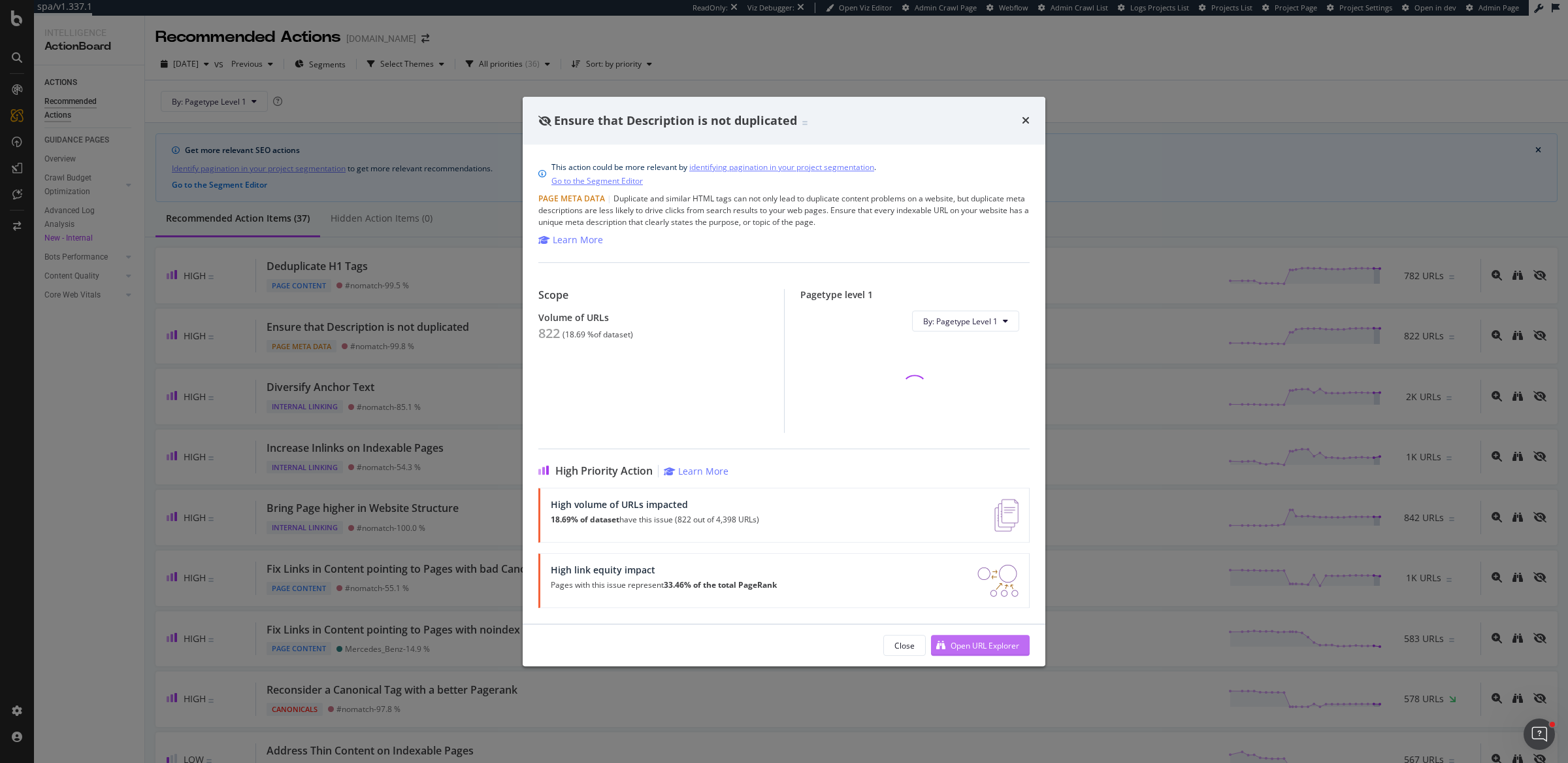
click at [956, 644] on div "Open URL Explorer" at bounding box center [986, 645] width 69 height 11
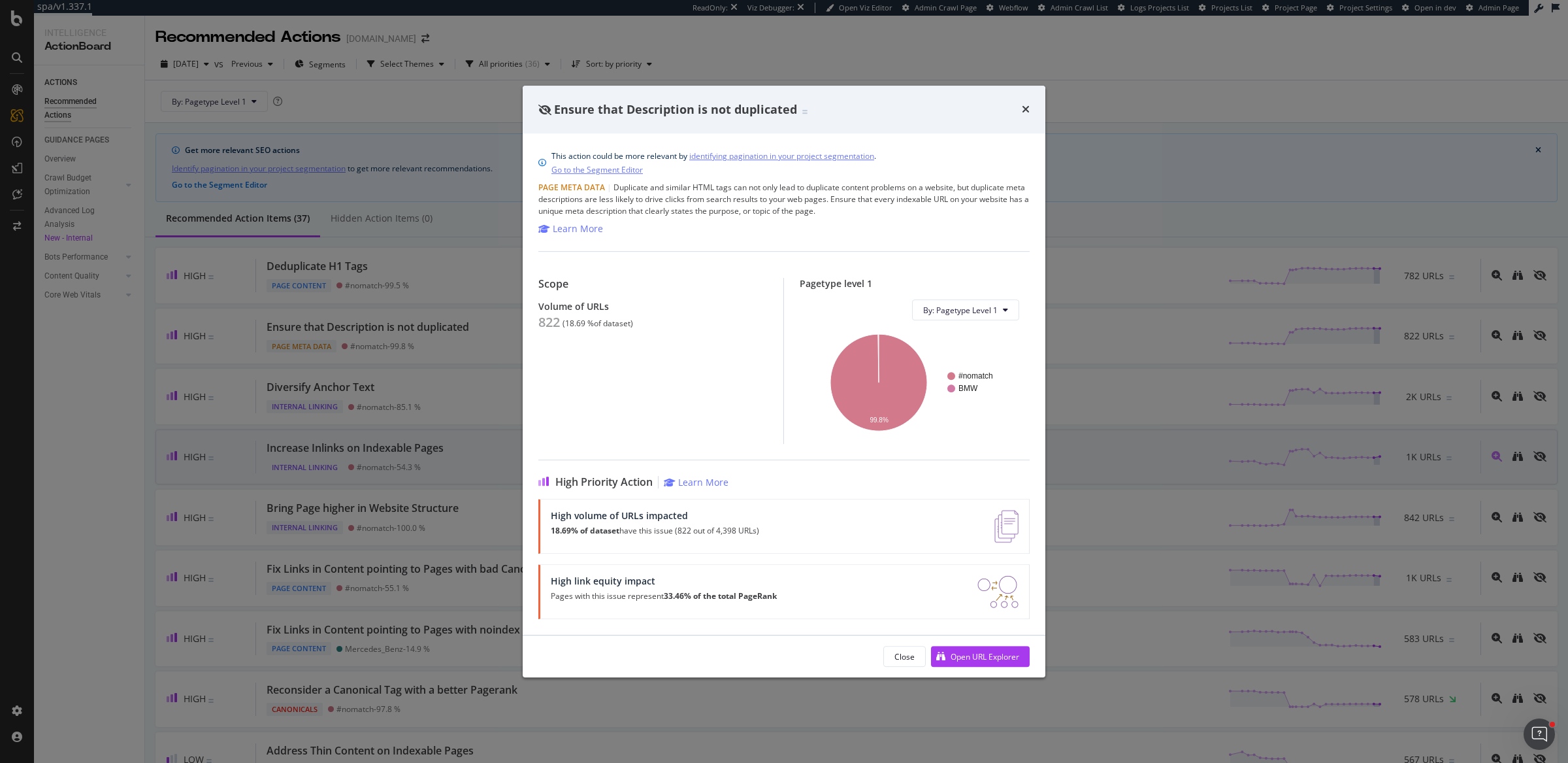
click at [393, 451] on div "Ensure that Description is not duplicated This action could be more relevant by…" at bounding box center [784, 382] width 1568 height 763
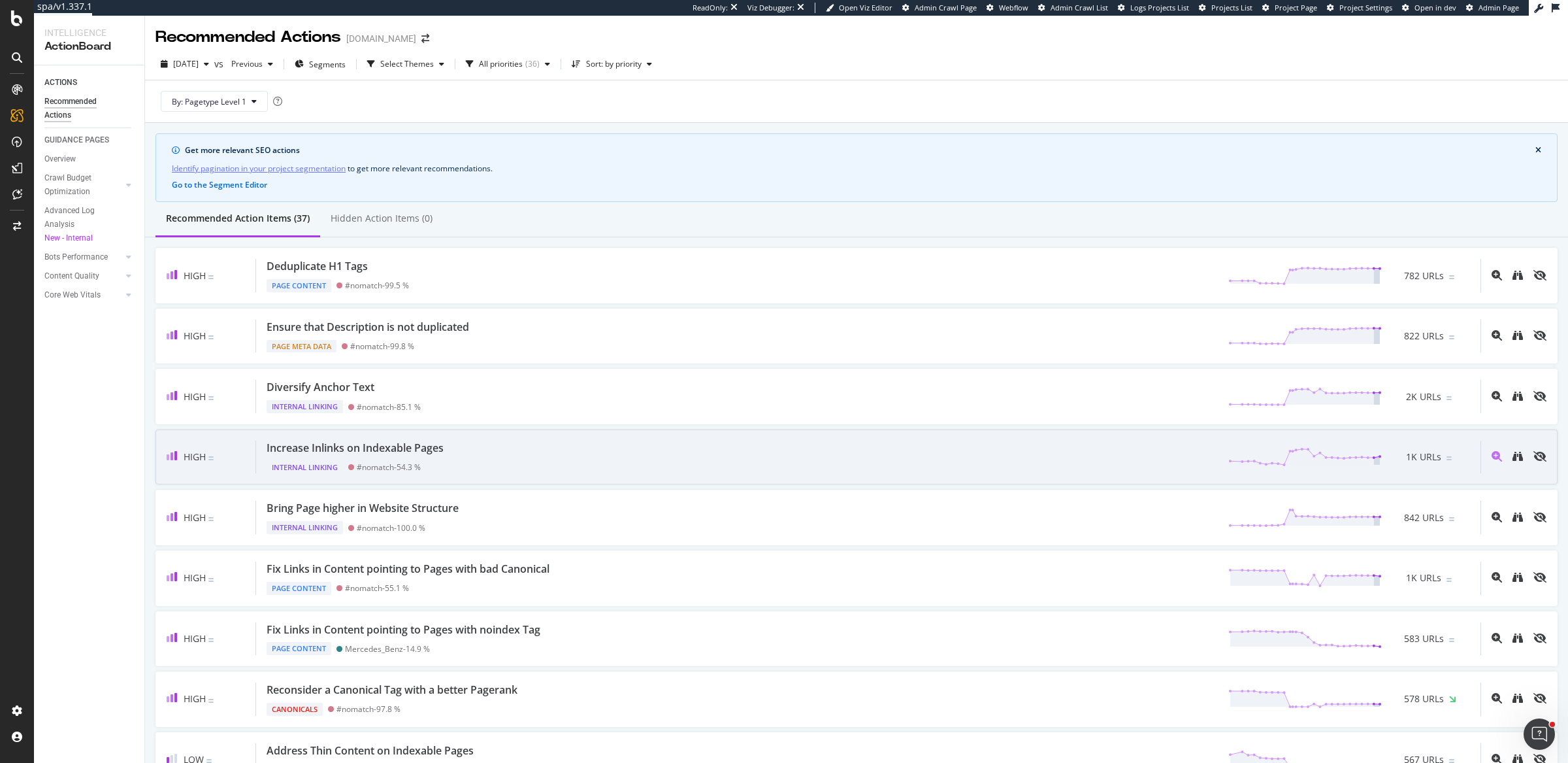
click at [515, 450] on div "Increase Inlinks on Indexable Pages Internal Linking #nomatch - 54.3 % 1K URLs" at bounding box center [869, 457] width 1225 height 34
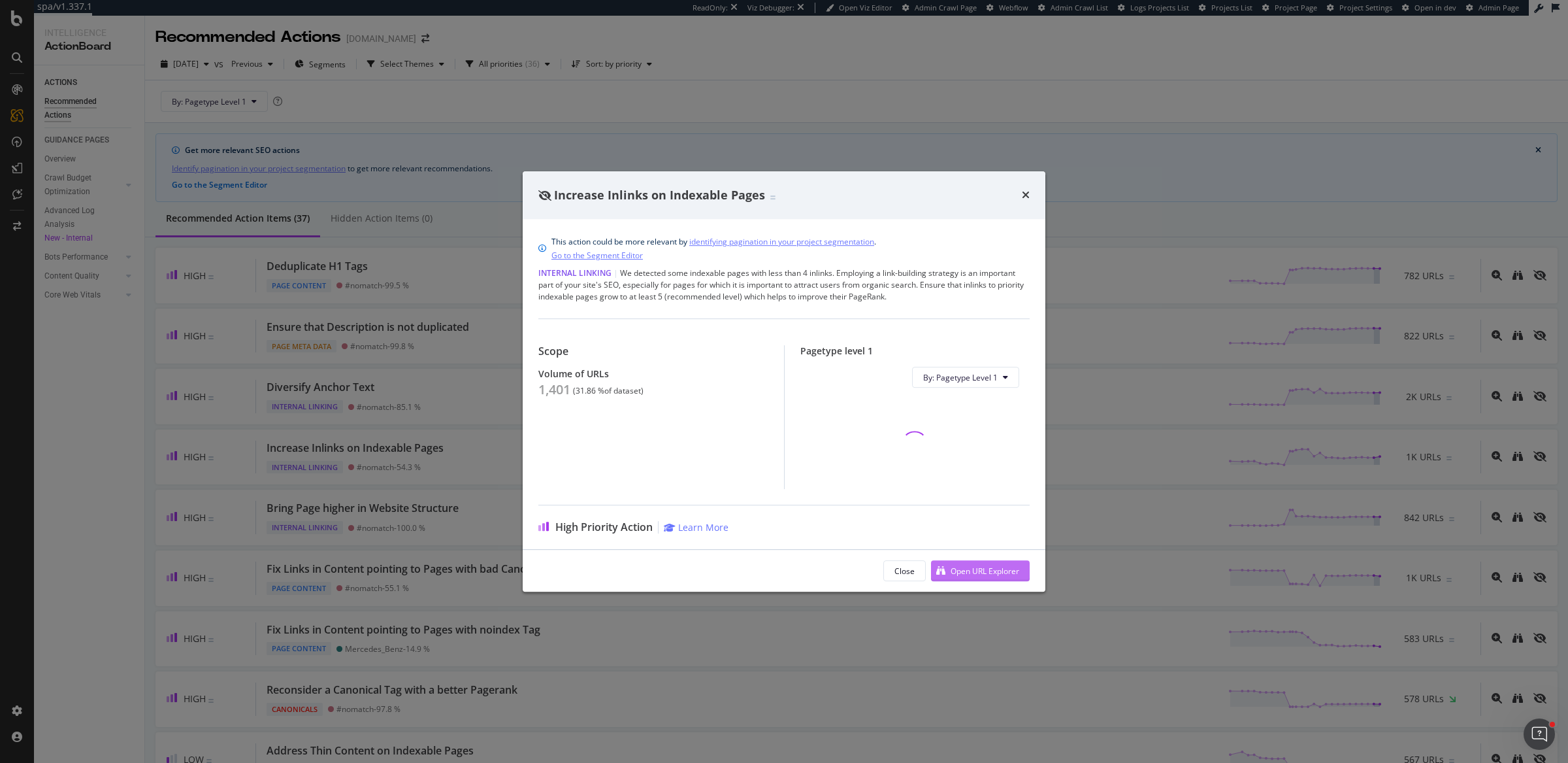
click at [991, 566] on div "Open URL Explorer" at bounding box center [986, 571] width 69 height 11
click at [383, 592] on div "Increase Inlinks on Indexable Pages This action could be more relevant by ident…" at bounding box center [784, 382] width 1568 height 763
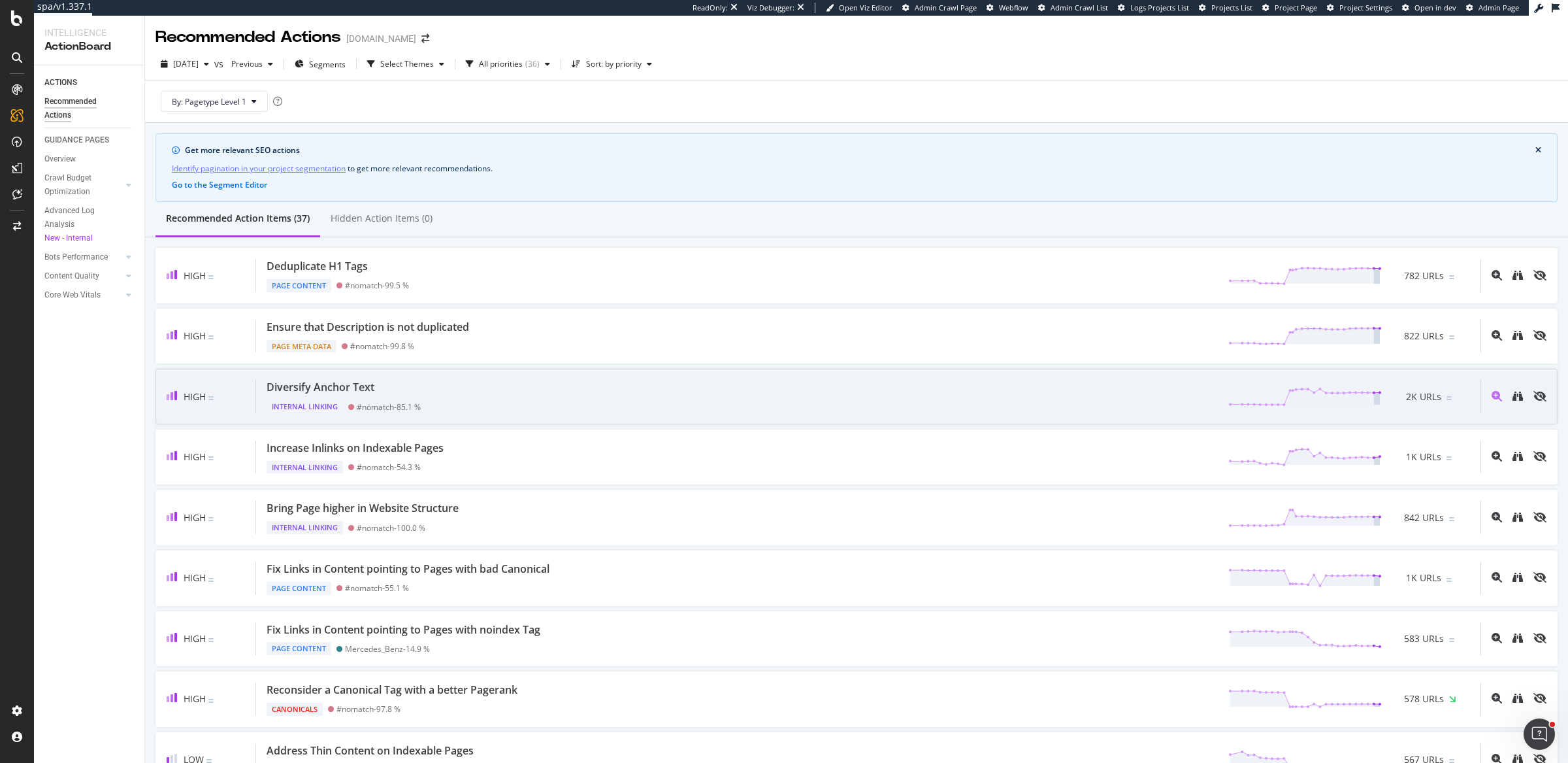
click at [498, 401] on div "Diversify Anchor Text Internal Linking #nomatch - 85.1 % 2K URLs" at bounding box center [869, 396] width 1225 height 34
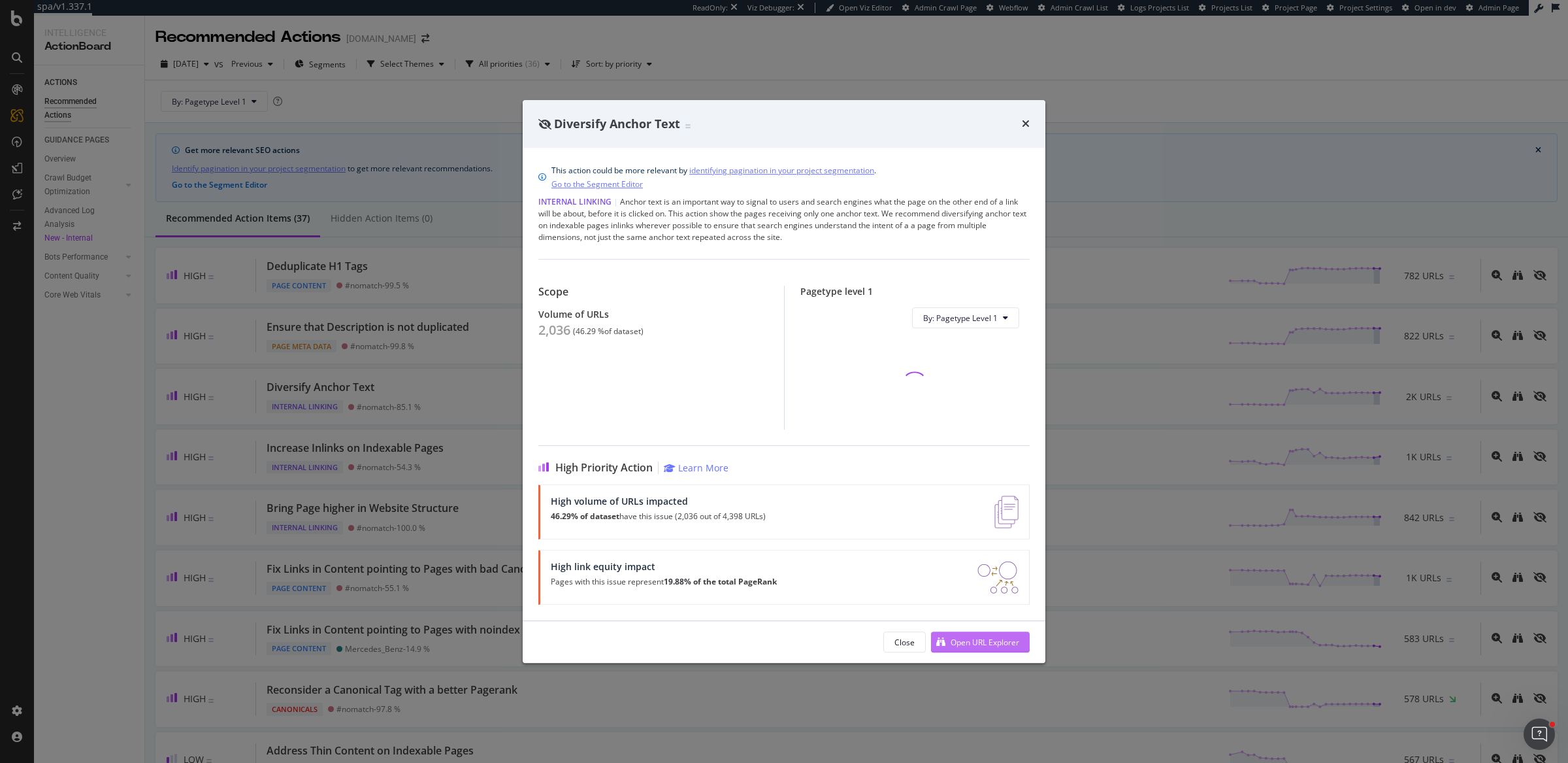
click at [970, 634] on div "Open URL Explorer" at bounding box center [975, 642] width 88 height 20
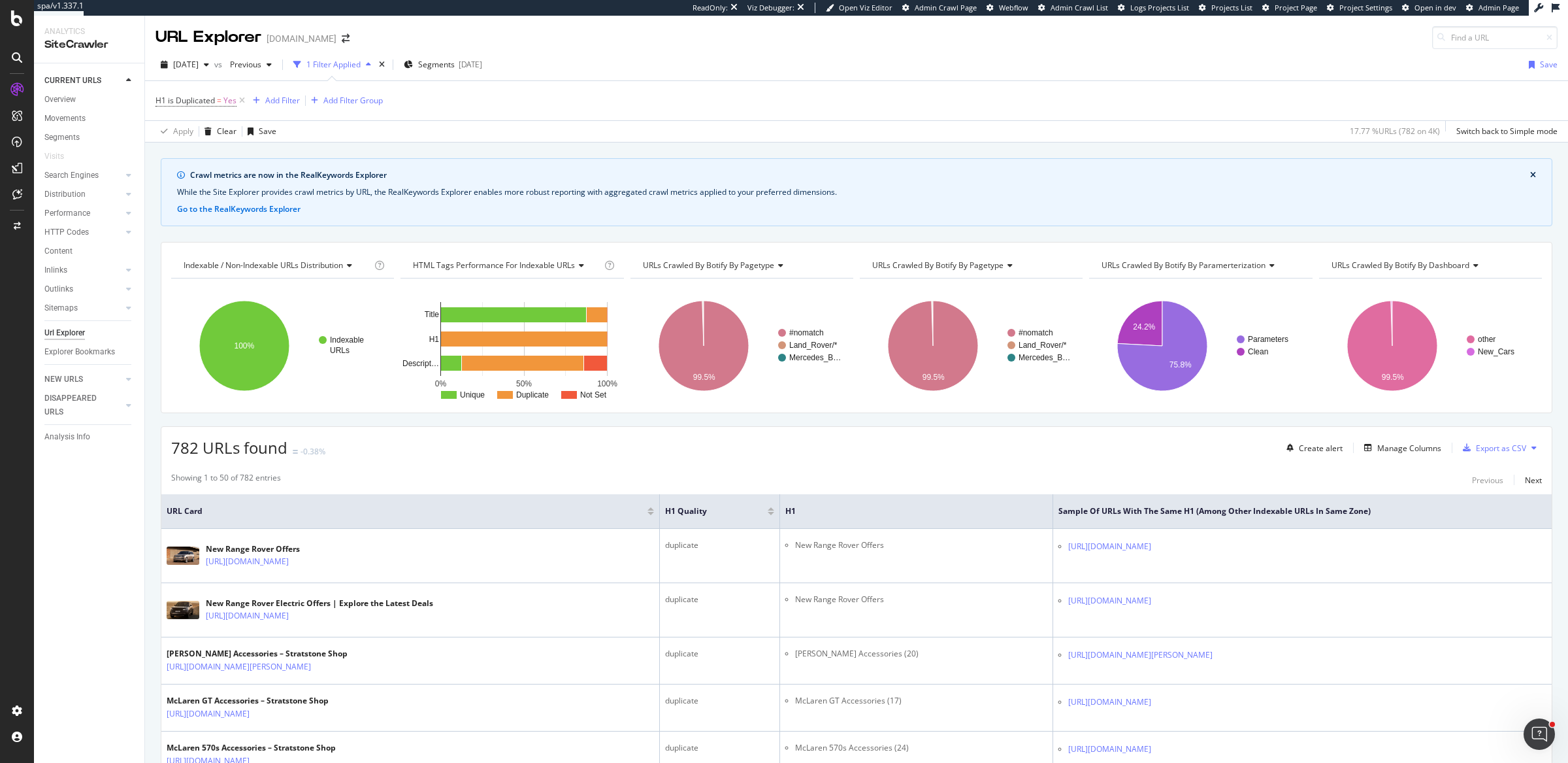
click at [349, 41] on div "URL Explorer stratstone.com" at bounding box center [259, 37] width 207 height 23
click at [341, 43] on icon "arrow-right-arrow-left" at bounding box center [345, 39] width 8 height 9
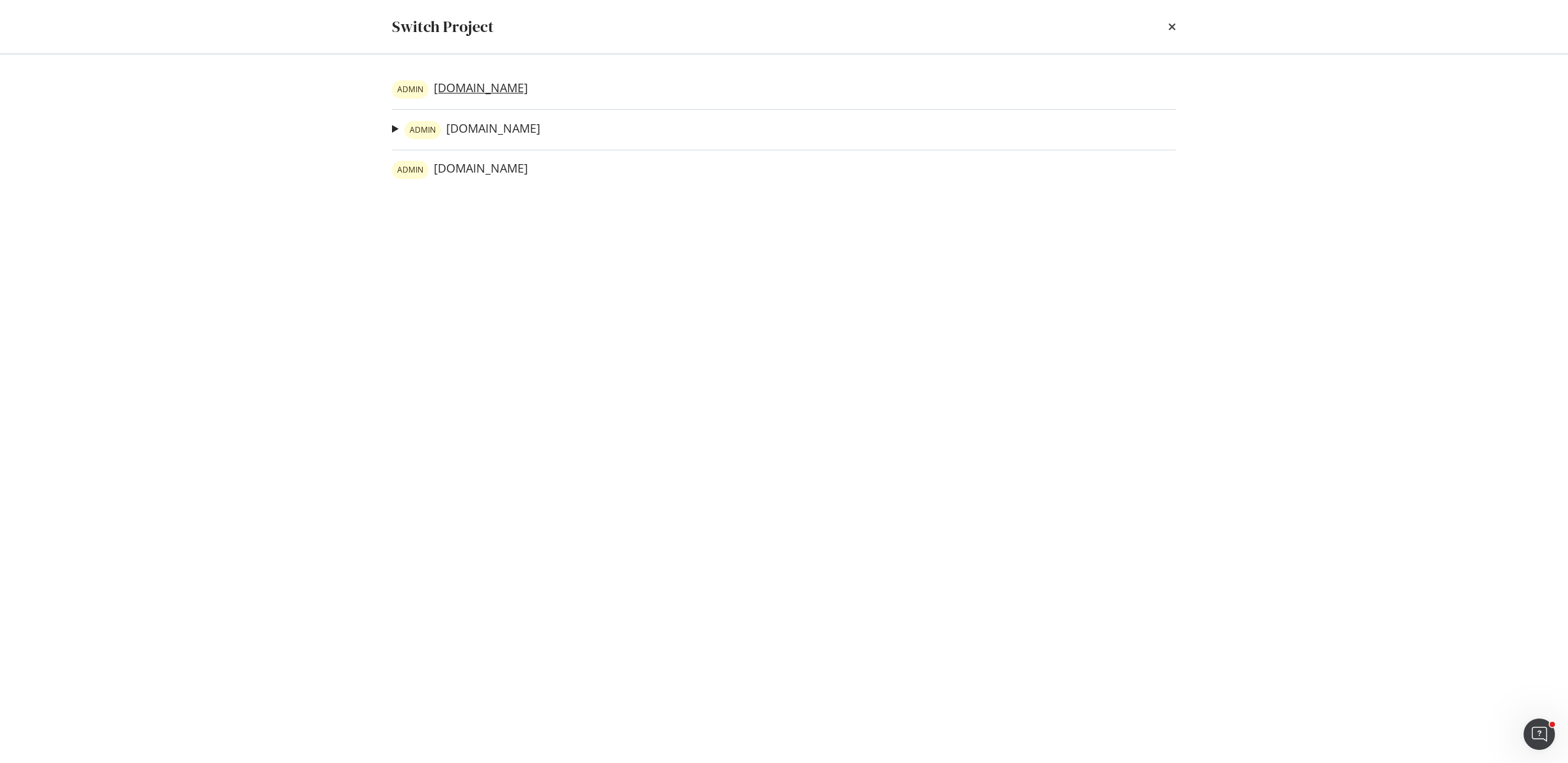
click at [500, 93] on link "ADMIN evanshalshaw.com" at bounding box center [460, 90] width 136 height 18
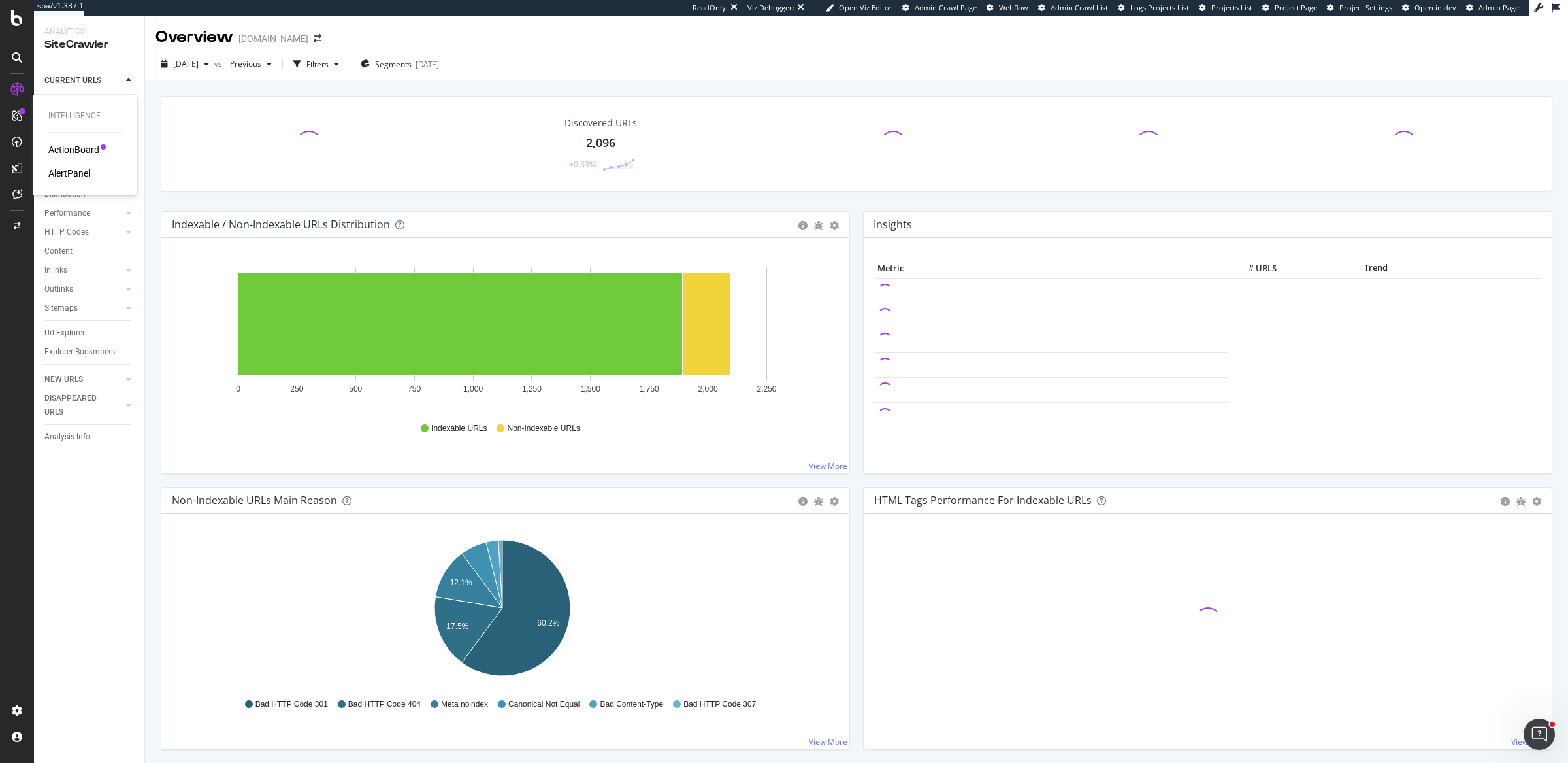
click at [75, 155] on div "ActionBoard" at bounding box center [73, 150] width 51 height 13
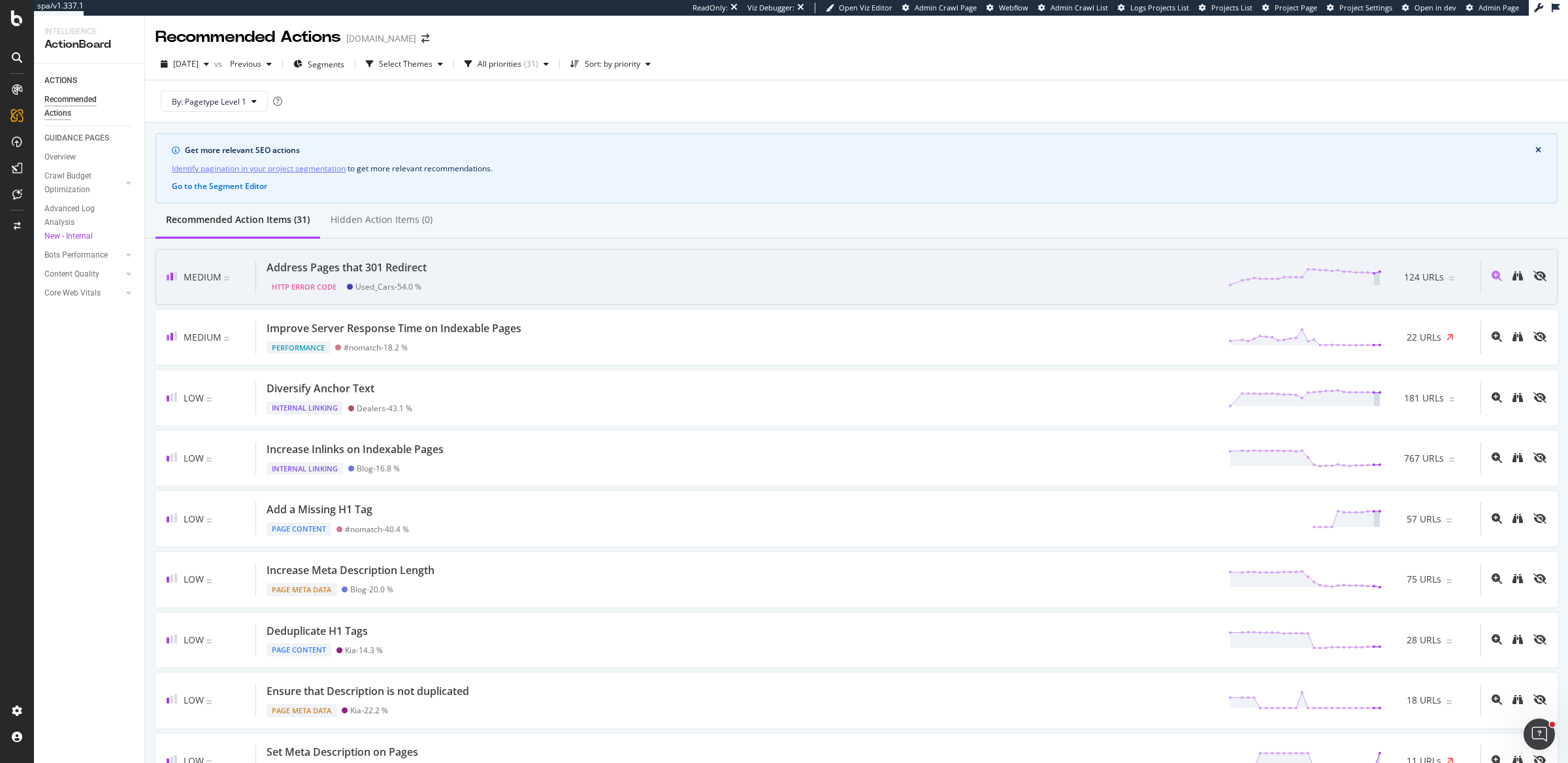
click at [693, 282] on div "Address Pages that 301 Redirect HTTP Error Code Used_Cars - 54.0 % 124 URLs" at bounding box center [869, 276] width 1225 height 34
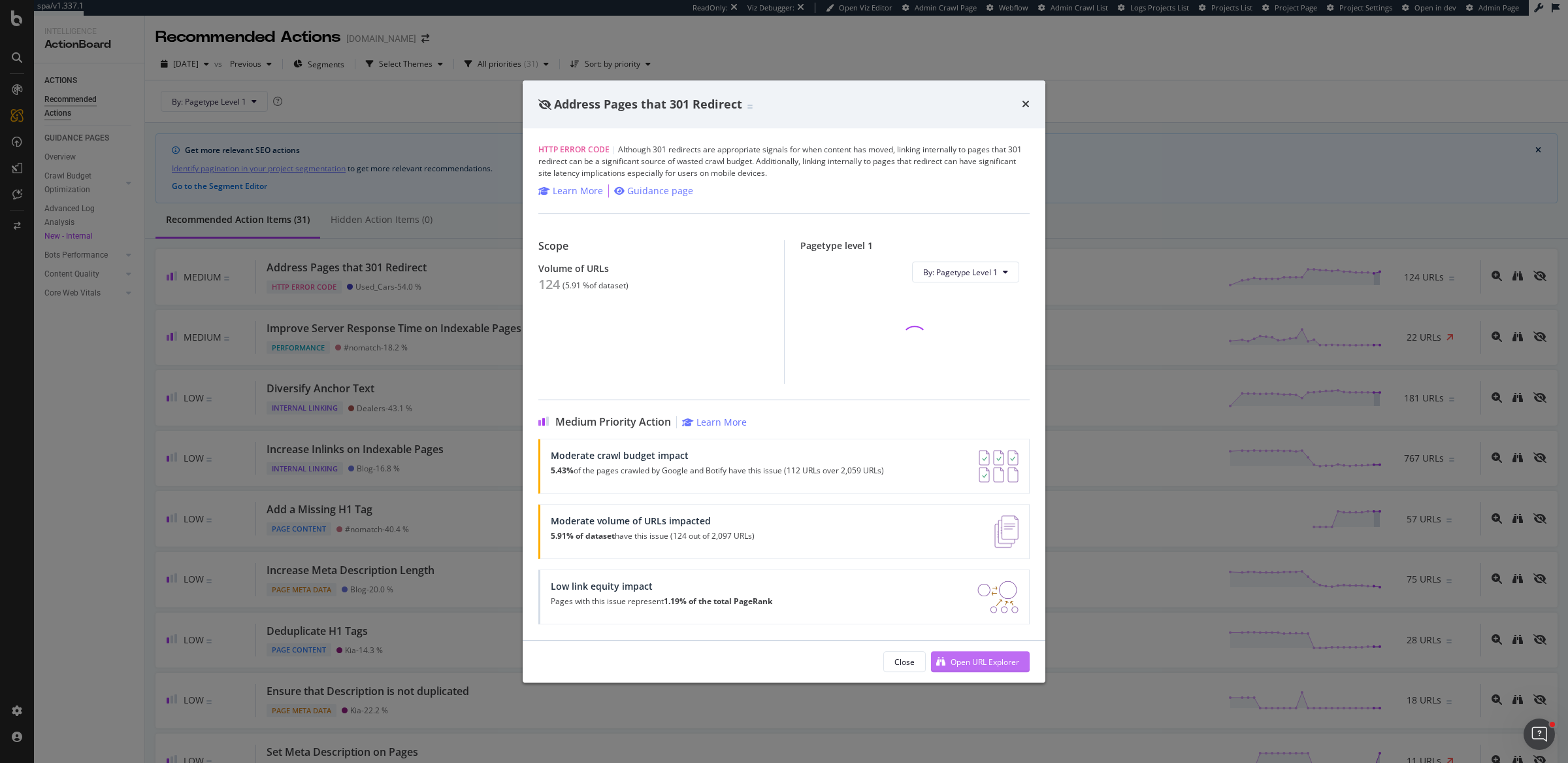
click at [959, 655] on div "Open URL Explorer" at bounding box center [975, 662] width 88 height 20
click at [447, 346] on div "Address Pages that 301 Redirect HTTP Error Code | Although 301 redirects are ap…" at bounding box center [784, 382] width 1568 height 763
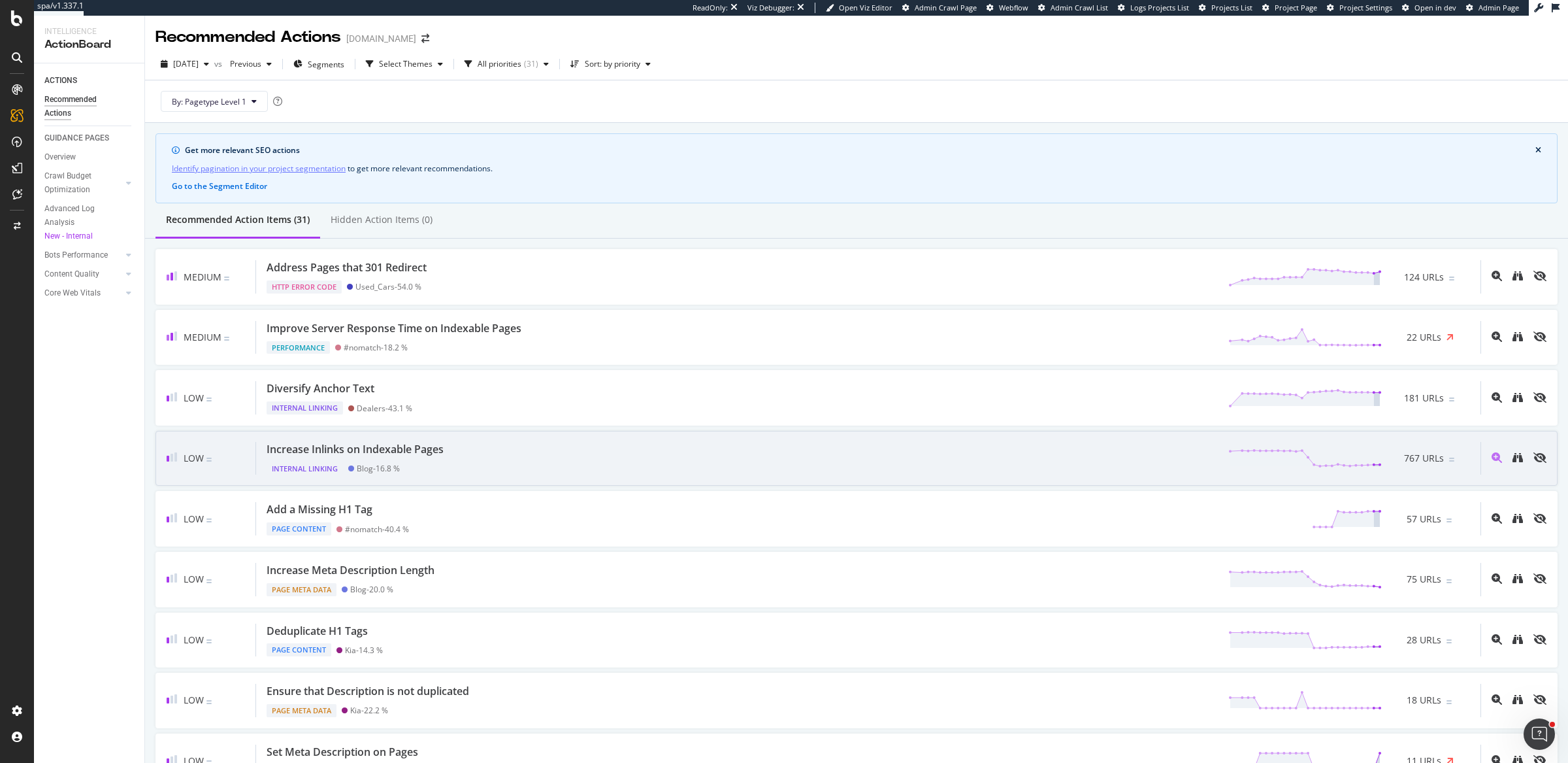
click at [547, 451] on div "Increase Inlinks on Indexable Pages Internal Linking Blog - 16.8 % 767 URLs" at bounding box center [869, 459] width 1225 height 34
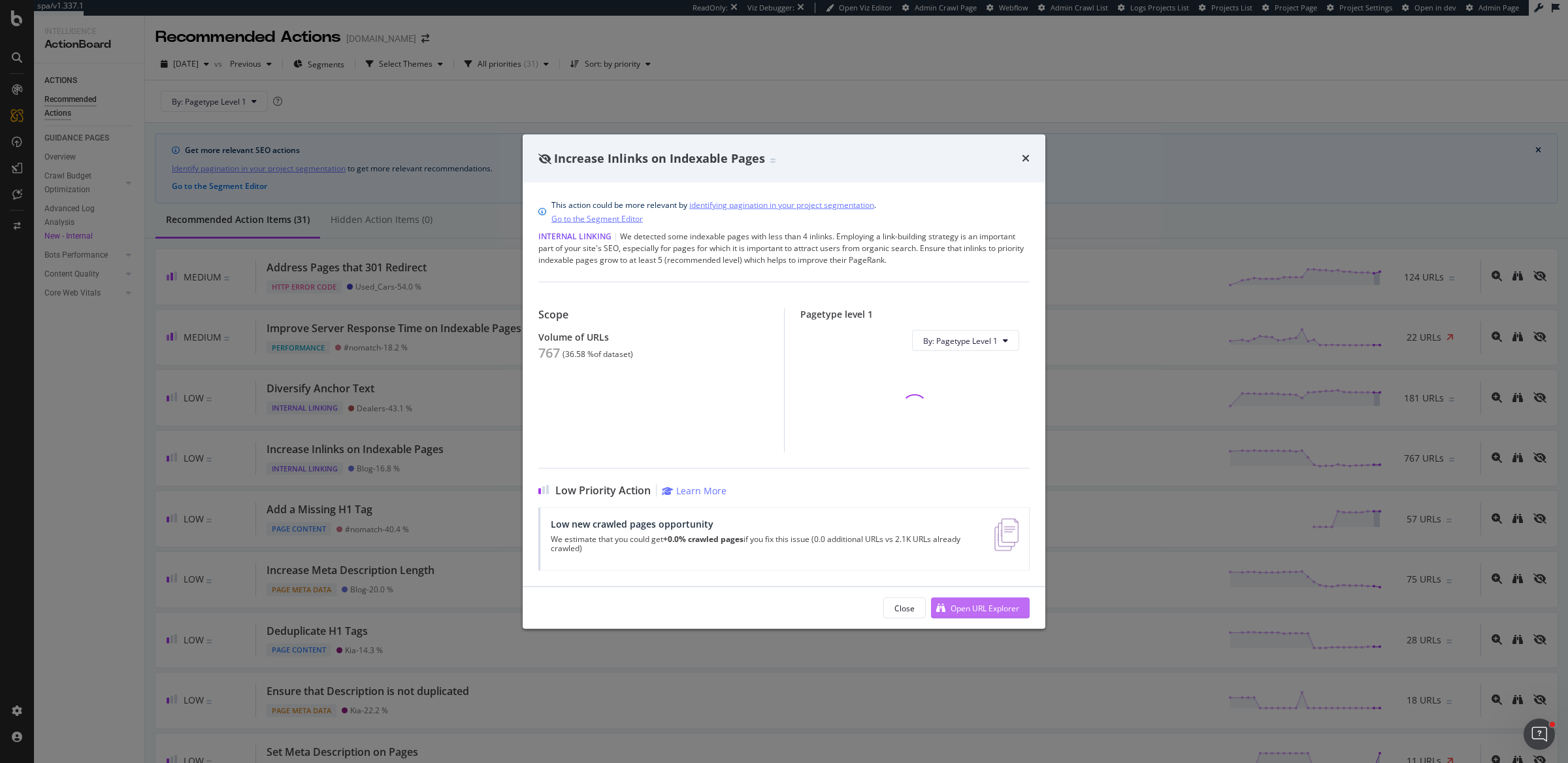
click at [1002, 600] on div "Open URL Explorer" at bounding box center [975, 608] width 88 height 20
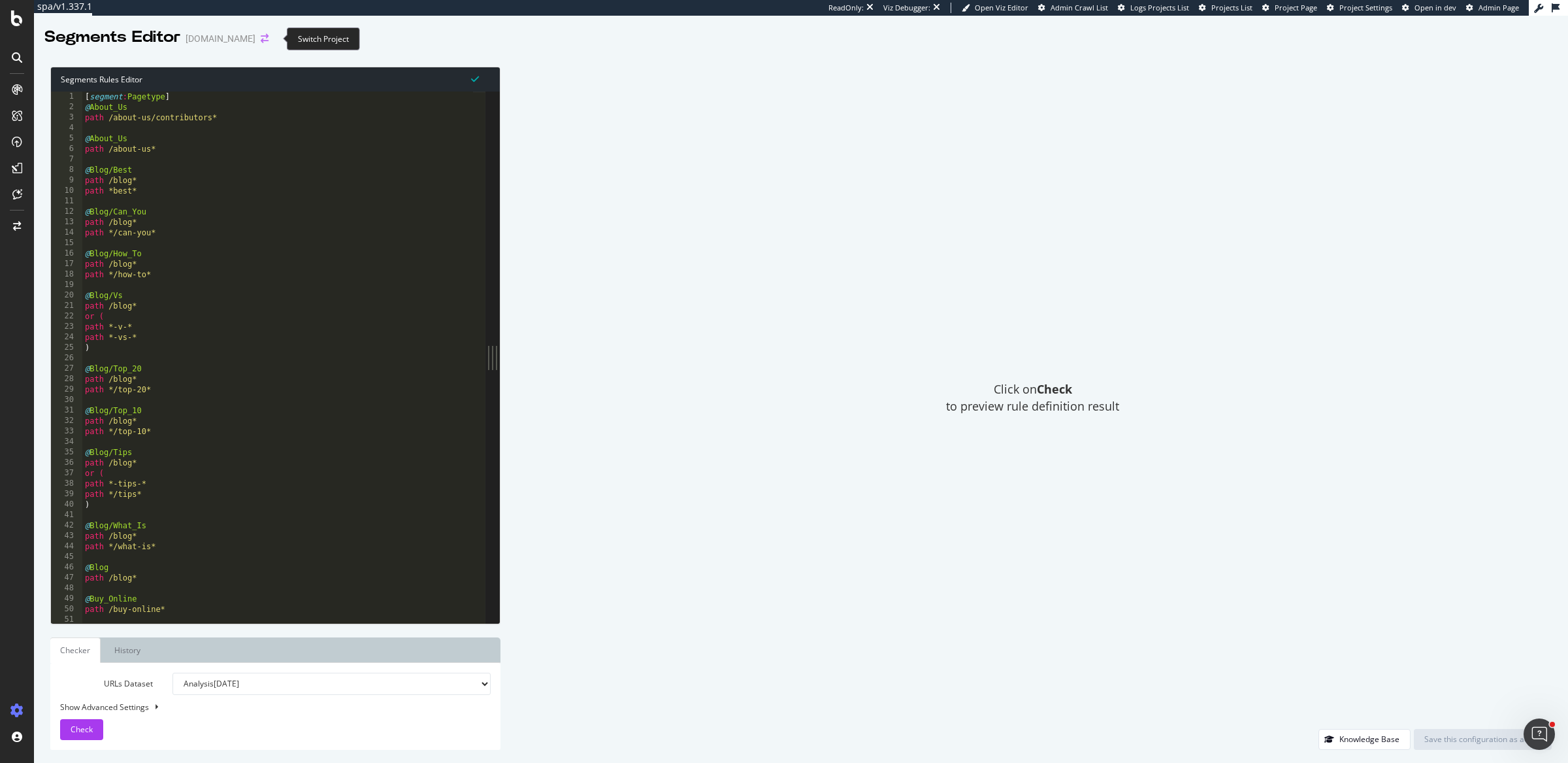
click at [268, 39] on icon "arrow-right-arrow-left" at bounding box center [265, 39] width 8 height 9
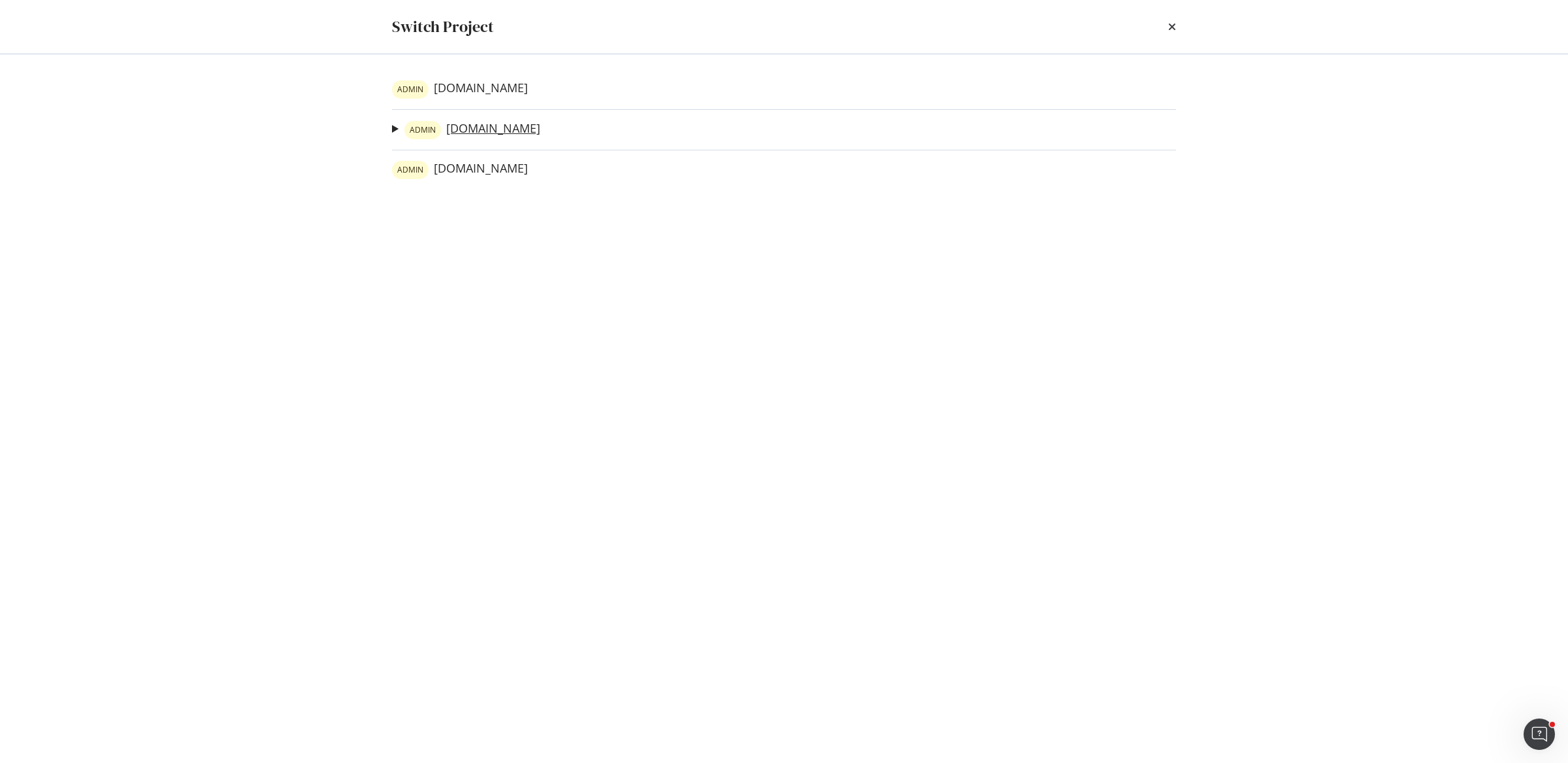
click at [517, 125] on link "ADMIN stratstone.com" at bounding box center [473, 130] width 136 height 18
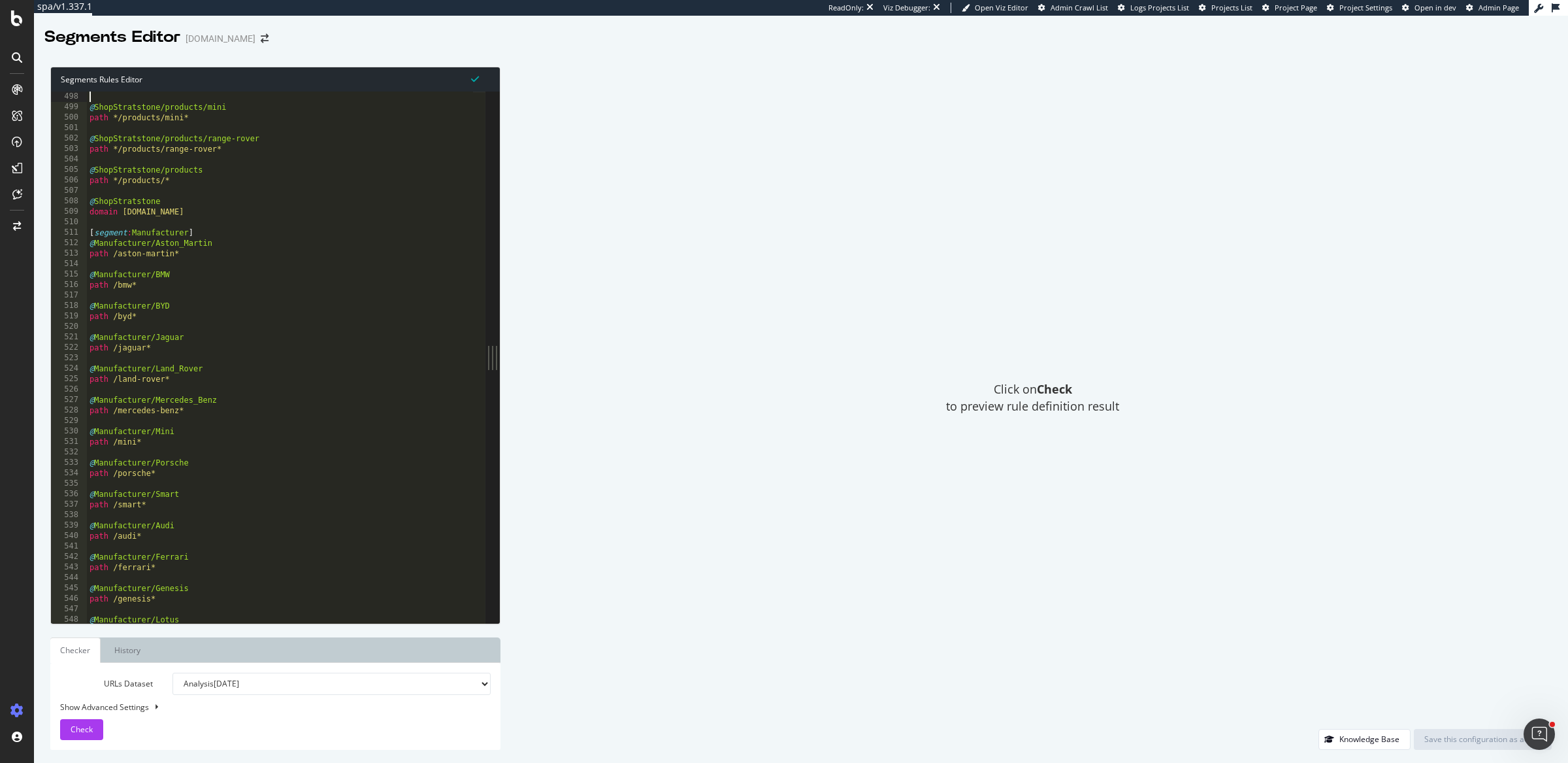
scroll to position [4979, 0]
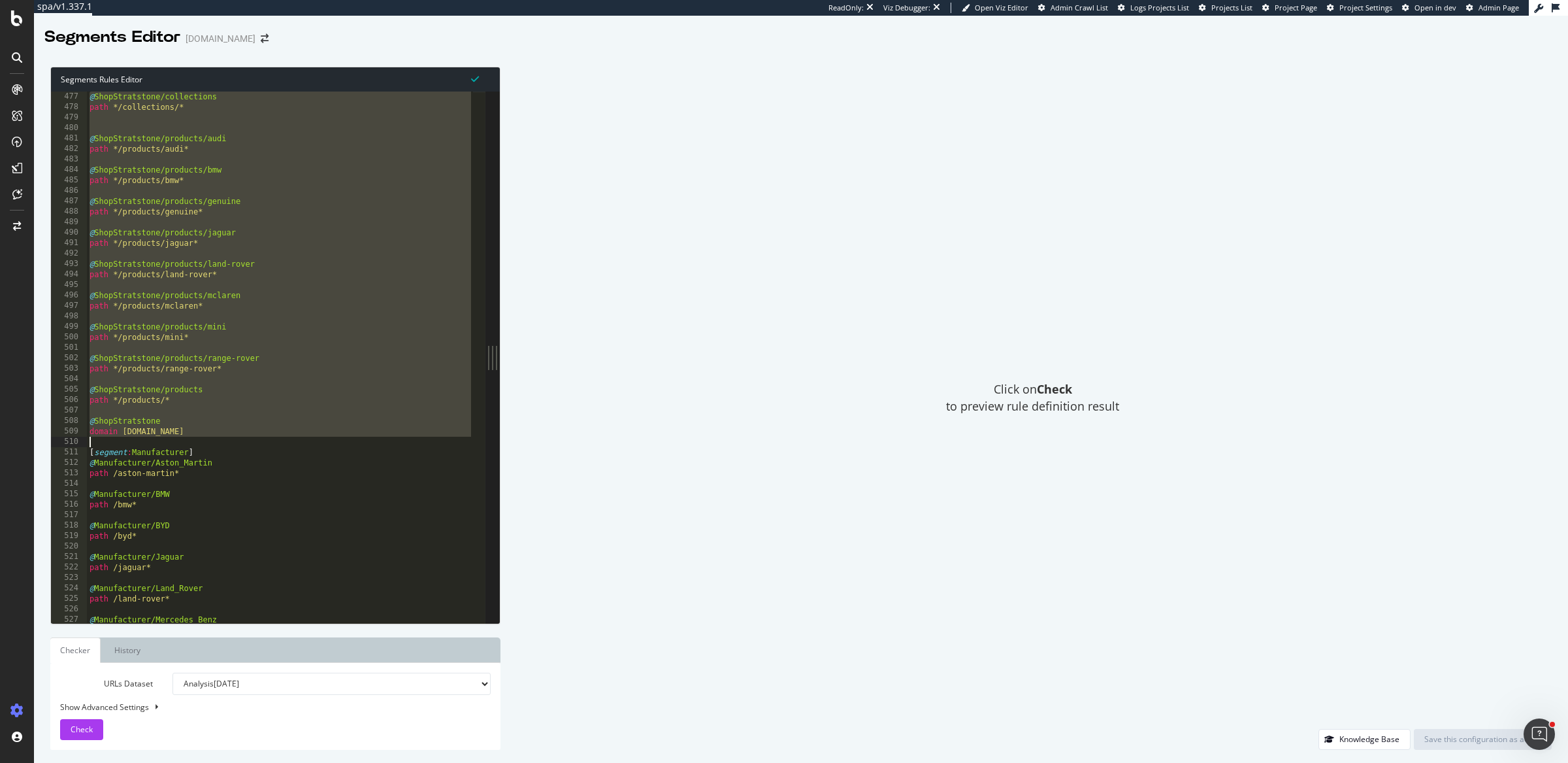
drag, startPoint x: 88, startPoint y: 468, endPoint x: 238, endPoint y: 438, distance: 153.0
click at [238, 438] on div "@ ShopStratstone/collections path */collections/* @ ShopStratstone/products/aud…" at bounding box center [280, 369] width 387 height 555
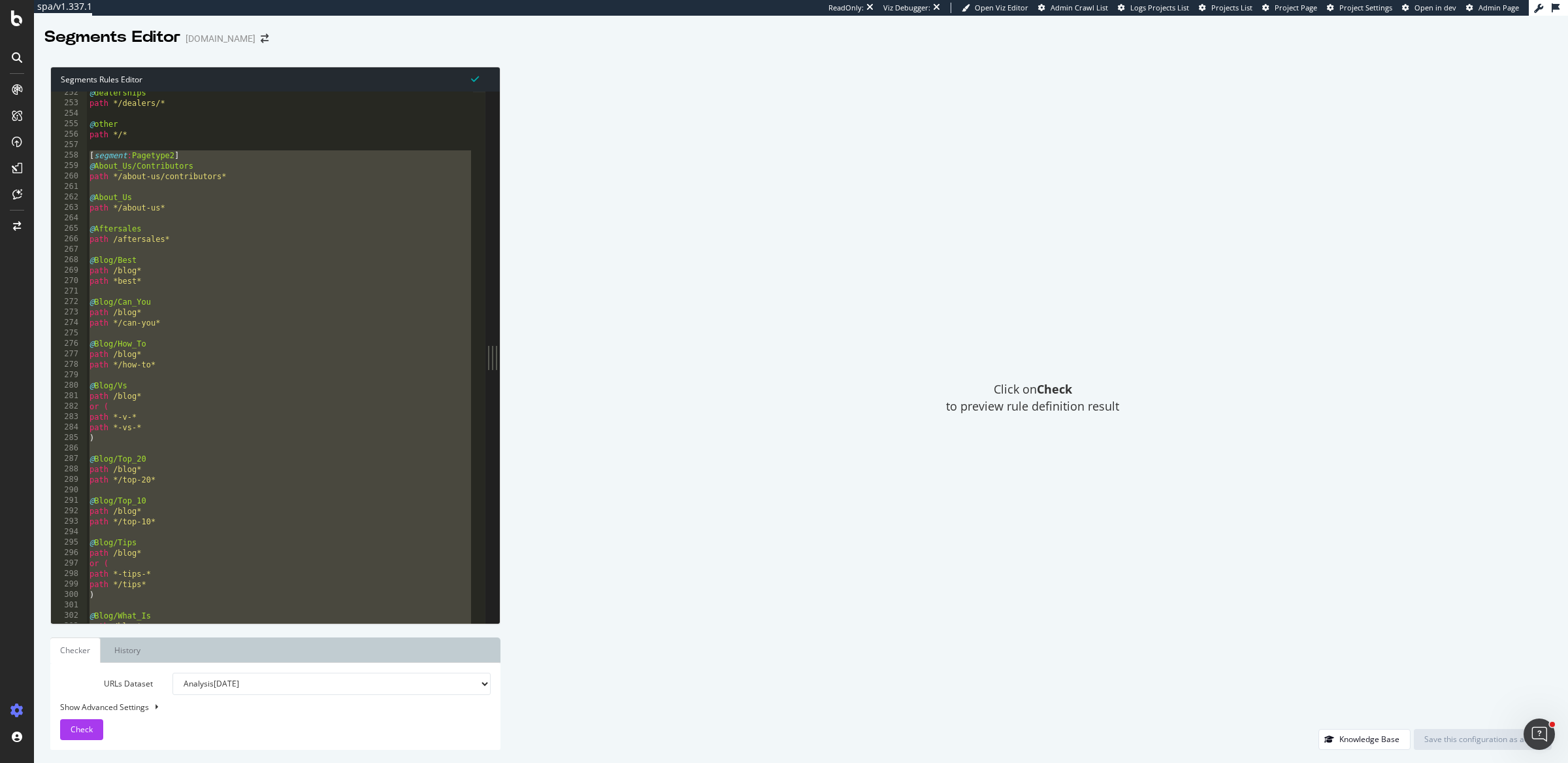
scroll to position [2575, 0]
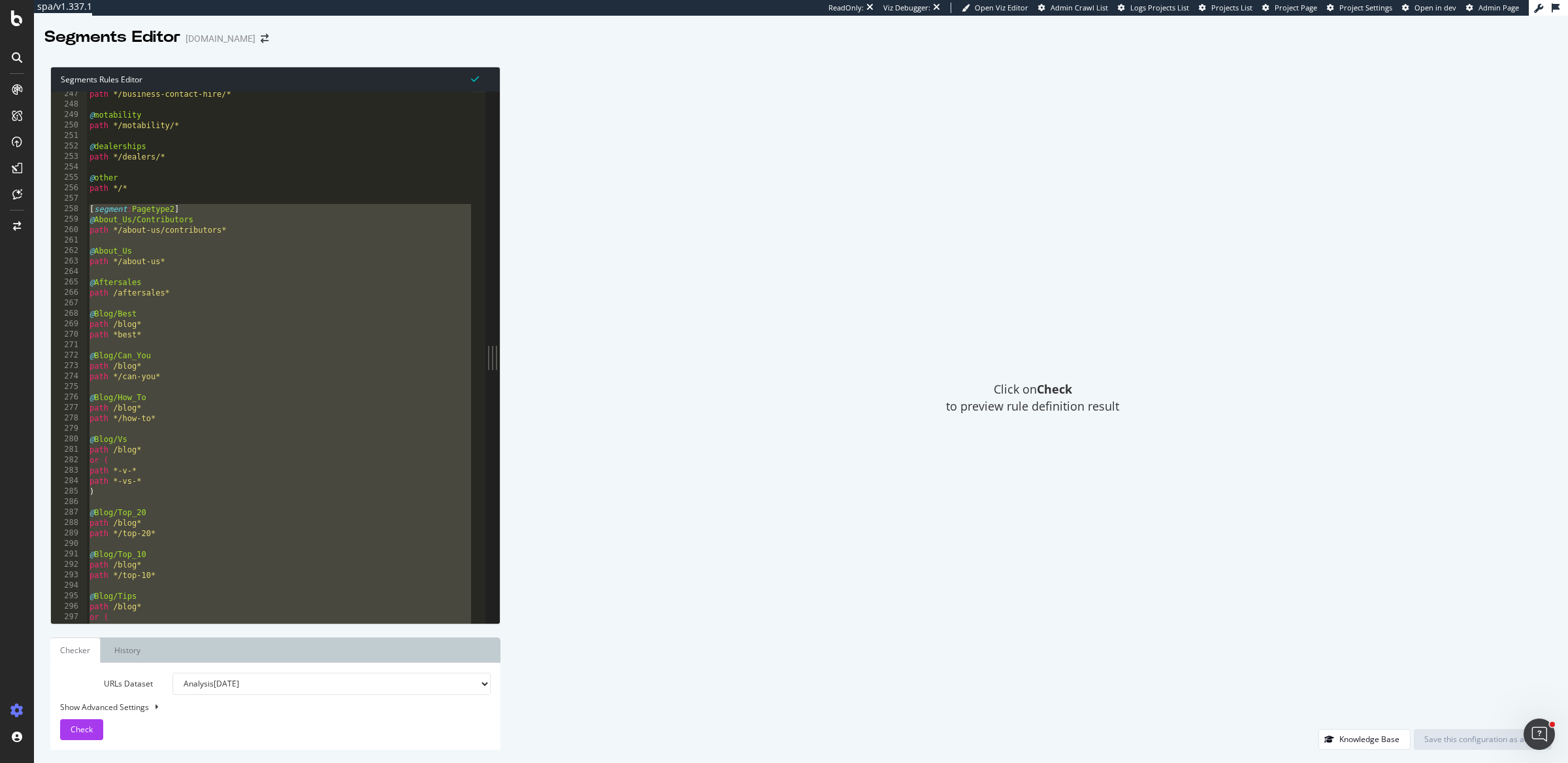
click at [204, 296] on div "path */business-contact-hire/* @ motability path */motability/* @ dealerships p…" at bounding box center [280, 366] width 387 height 555
type textarea "path /aftersales*"
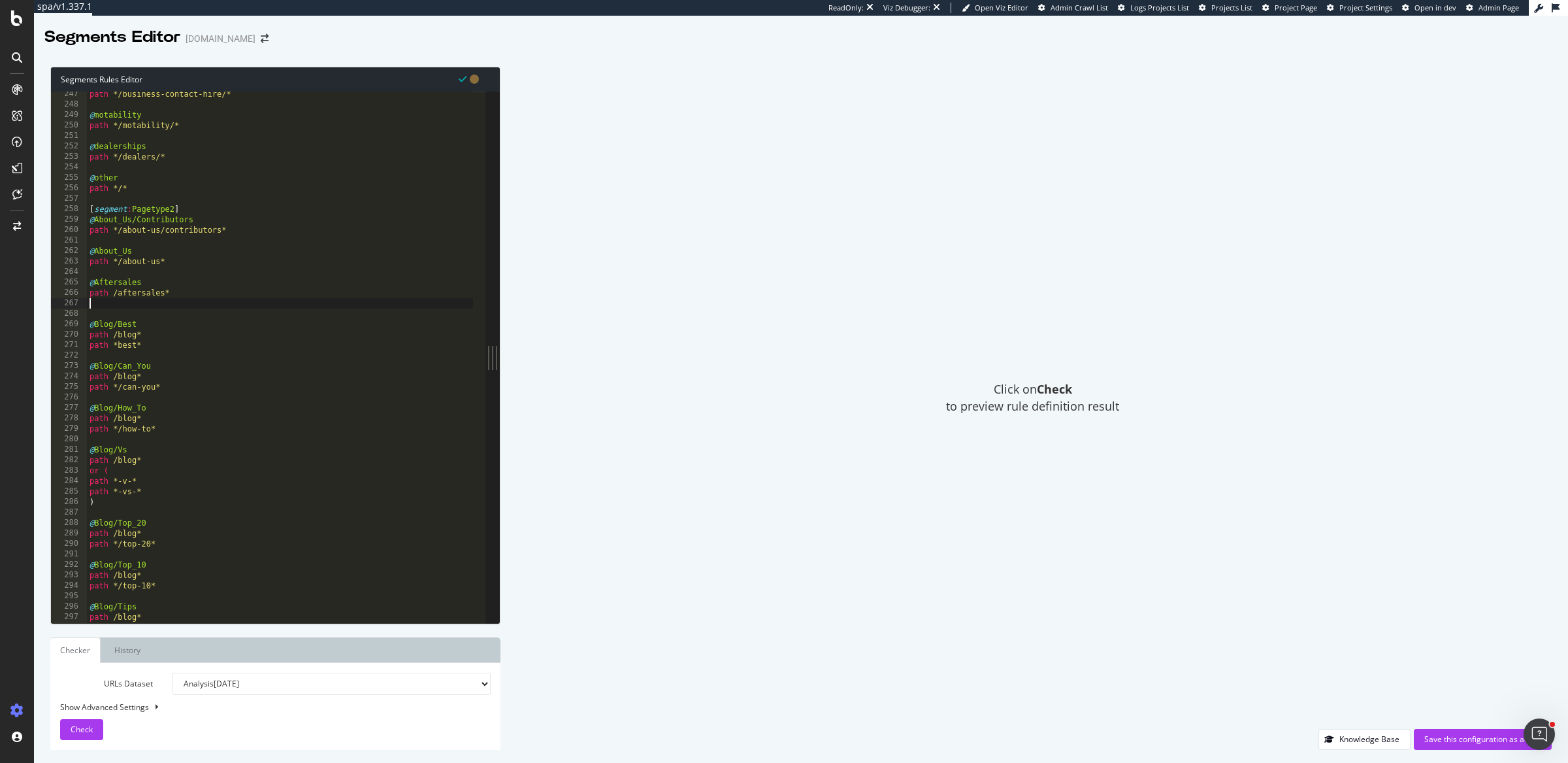
paste textarea "object review"
click at [152, 366] on div "path */business-contact-hire/* @ motability path */motability/* @ dealerships p…" at bounding box center [280, 366] width 387 height 555
type textarea "path *best*"
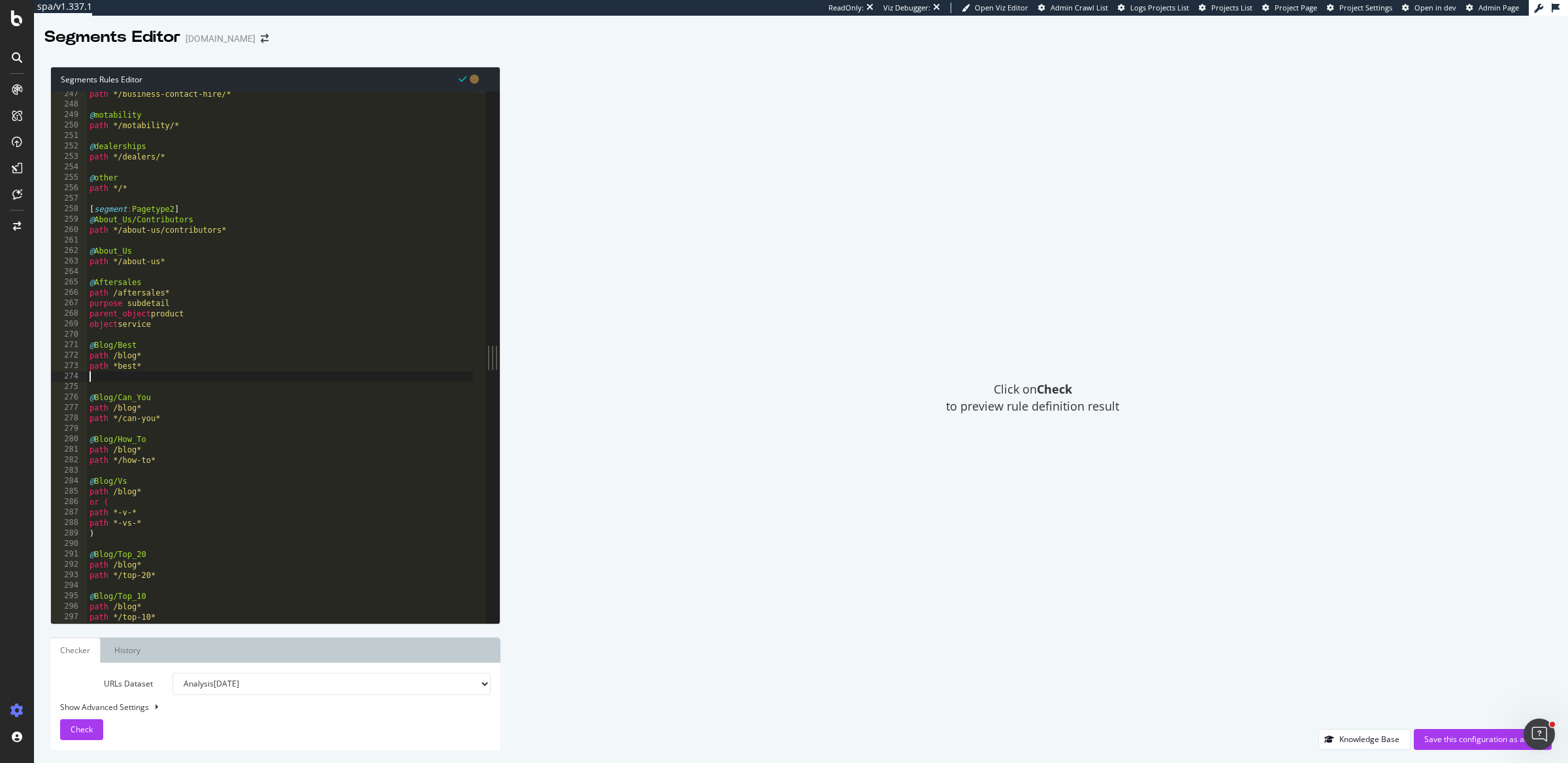
paste textarea "object Blog"
type textarea "object Blog"
type textarea "path */can-you*"
paste textarea "object Blog"
type textarea "object Blog"
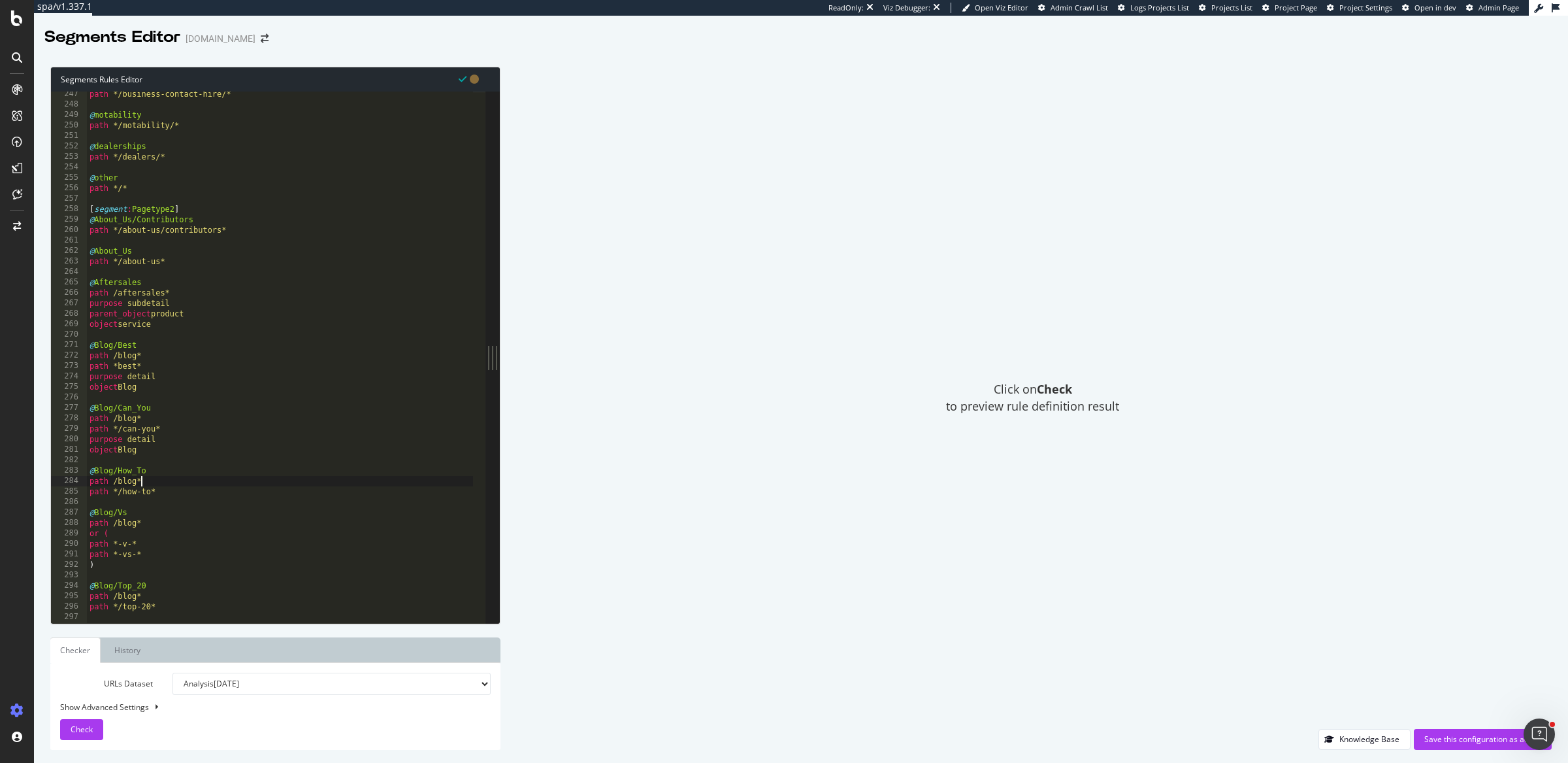
type textarea "path */how-to*"
paste textarea "object Blog"
type textarea "object Blog"
type textarea ")"
paste textarea "object Blog"
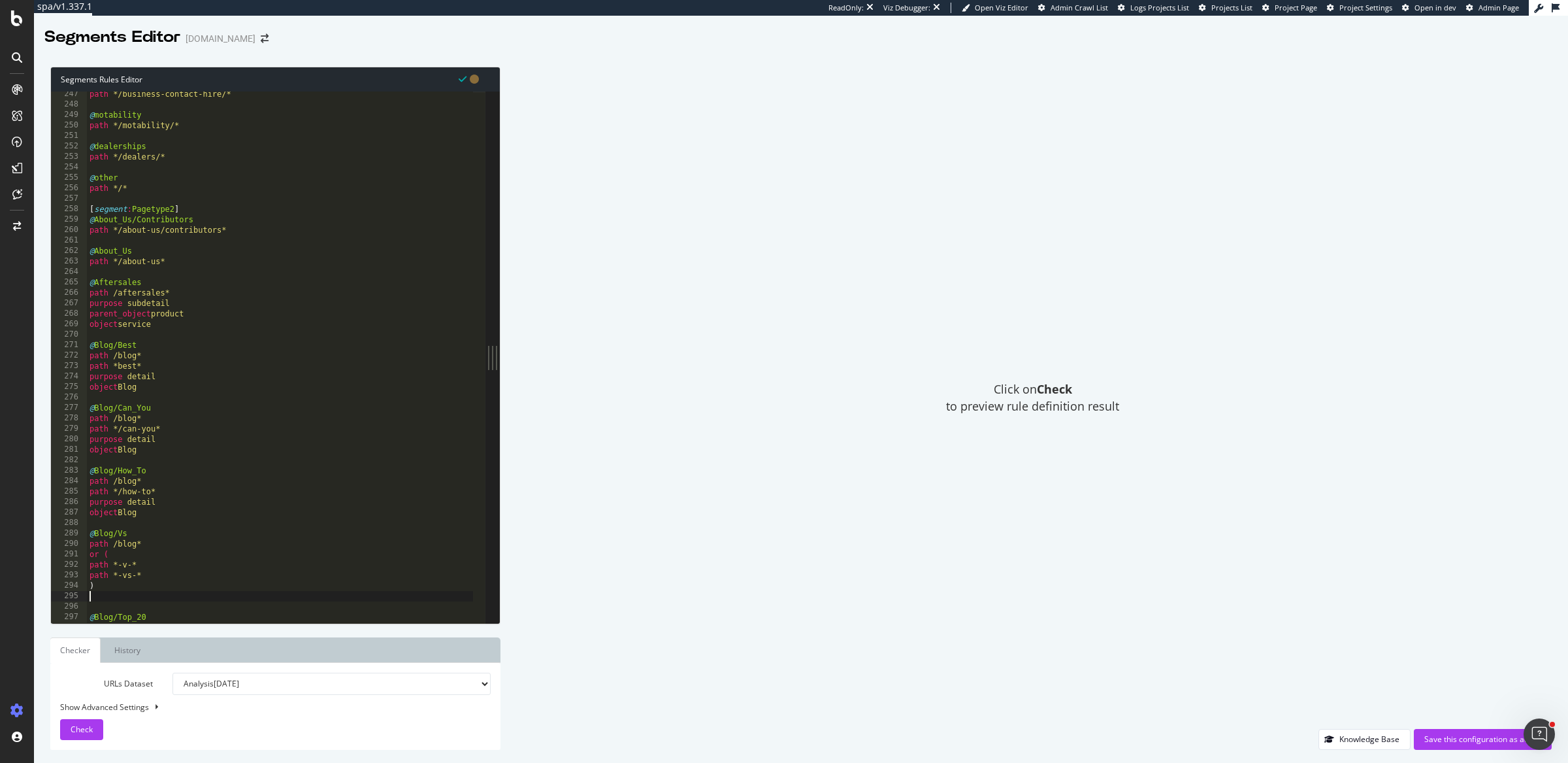
type textarea "object Blog"
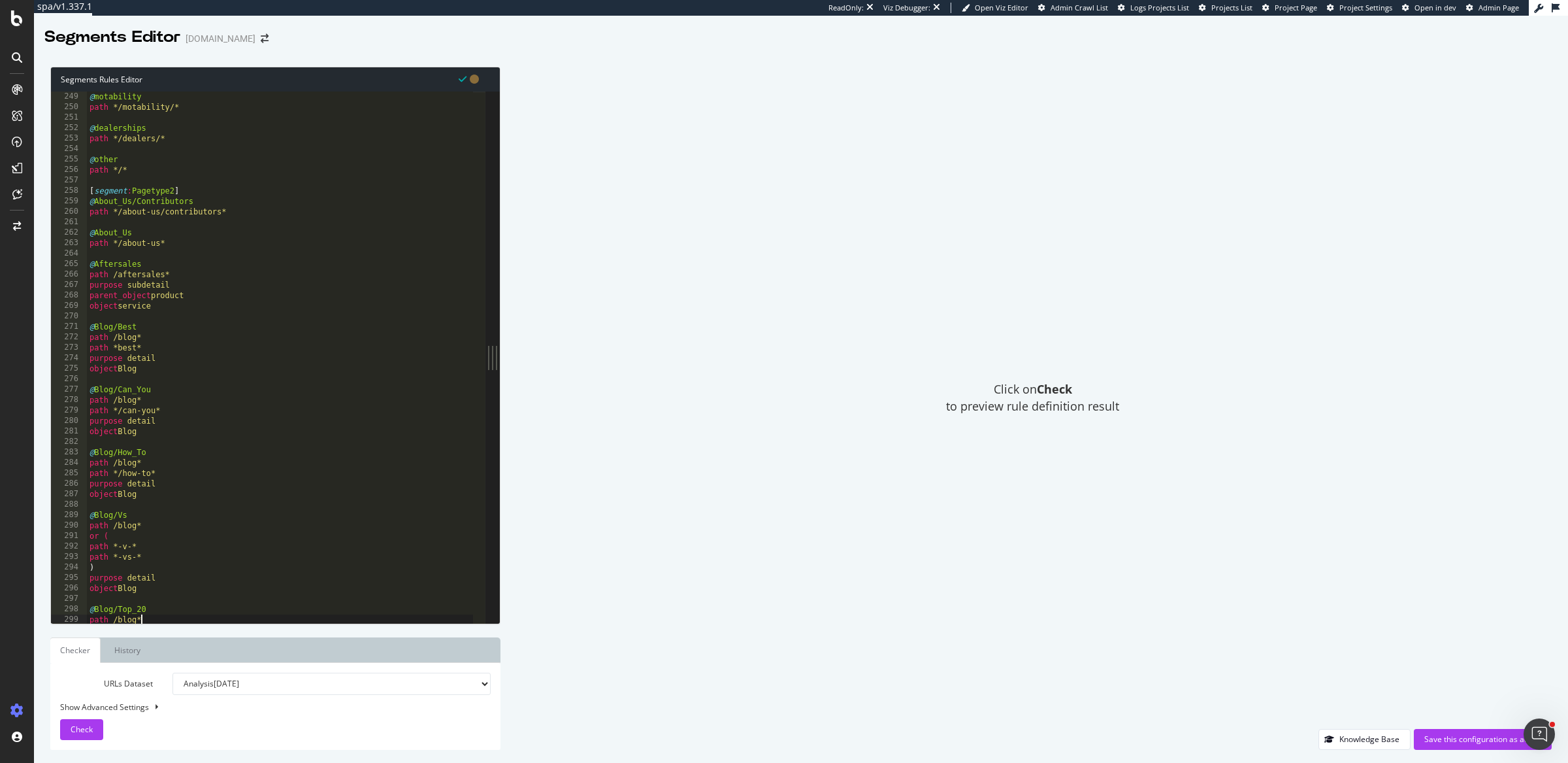
type textarea "path */top-20*"
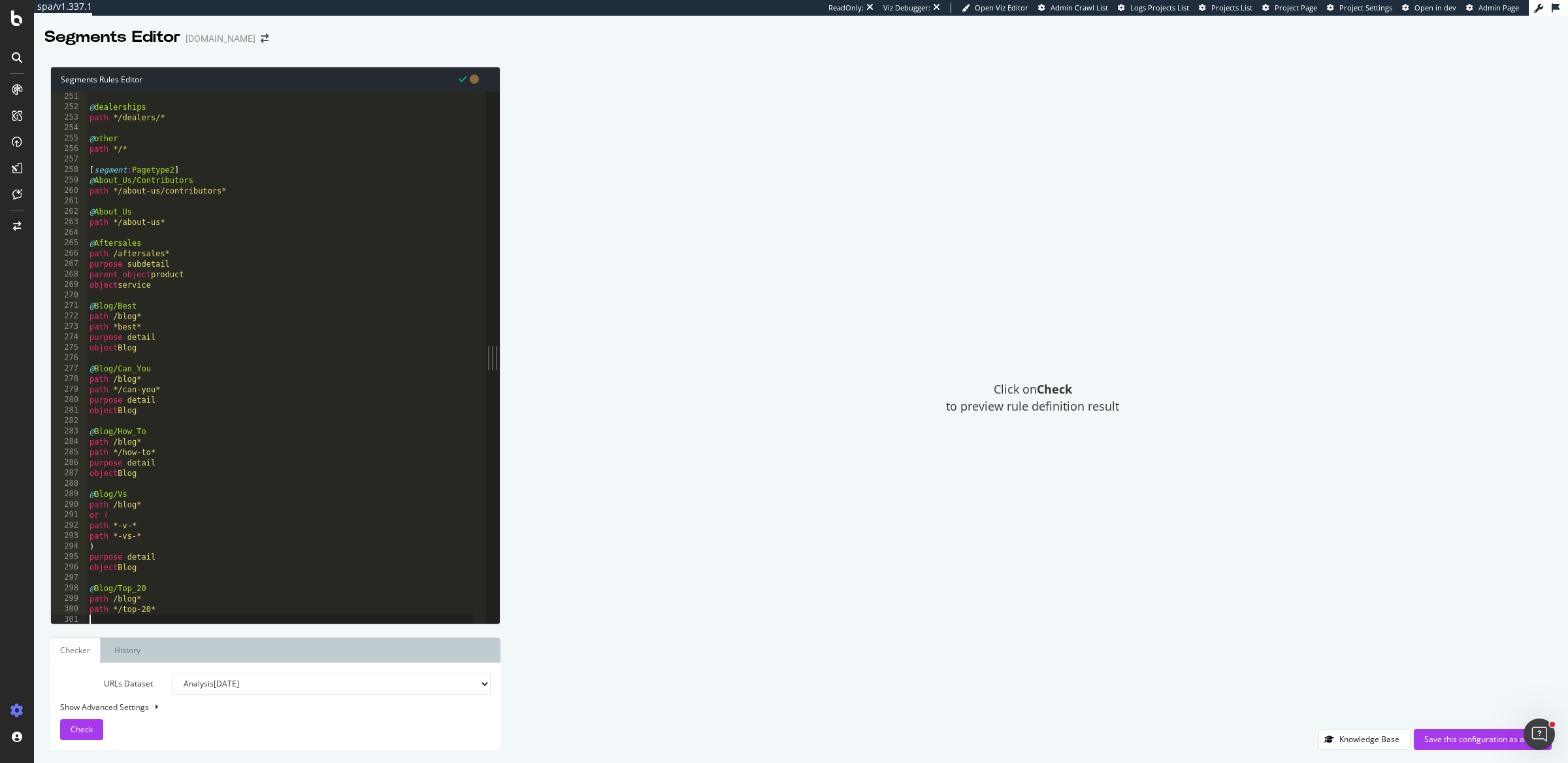
type textarea "path */top-10*"
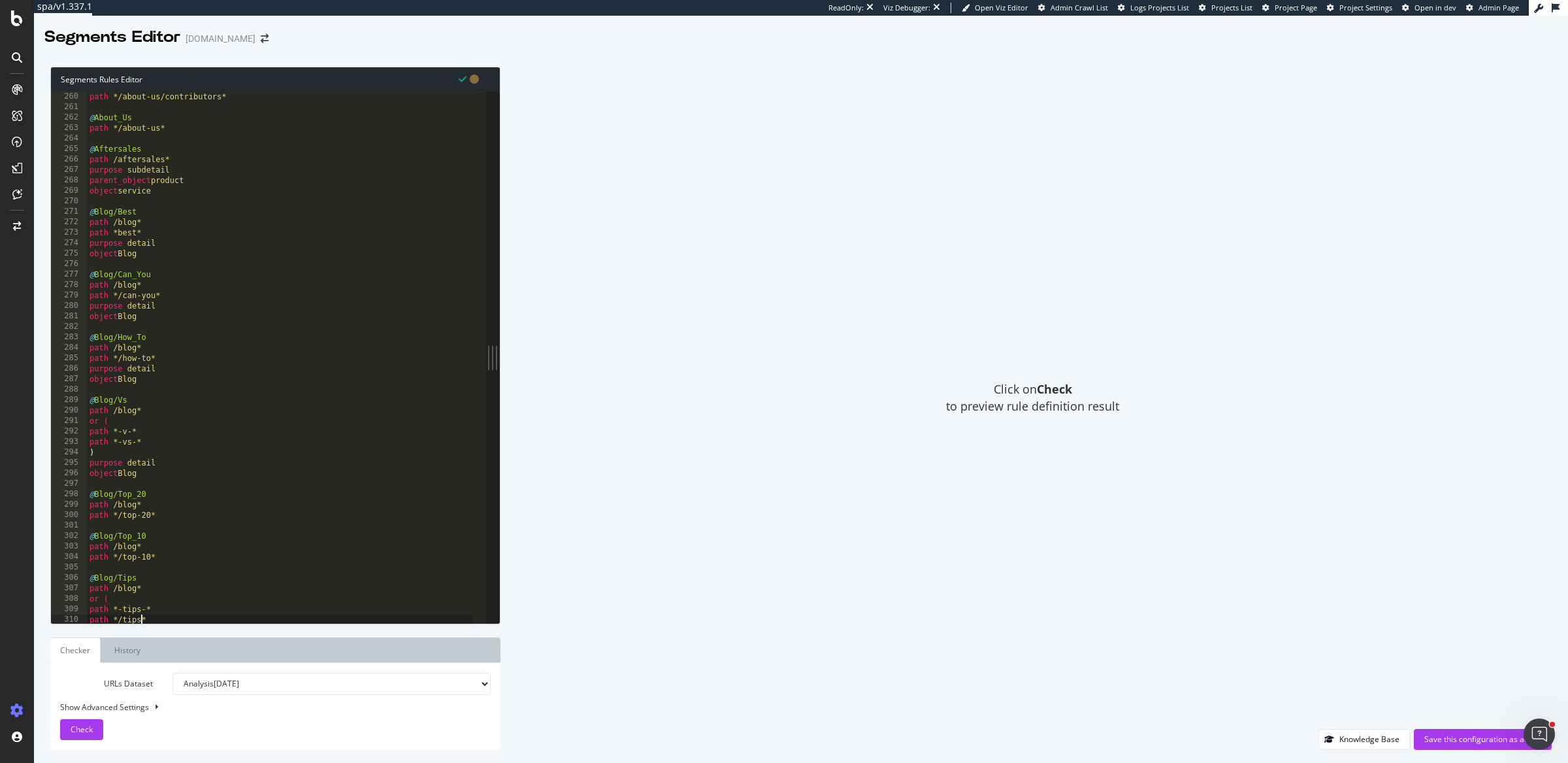
type textarea ")"
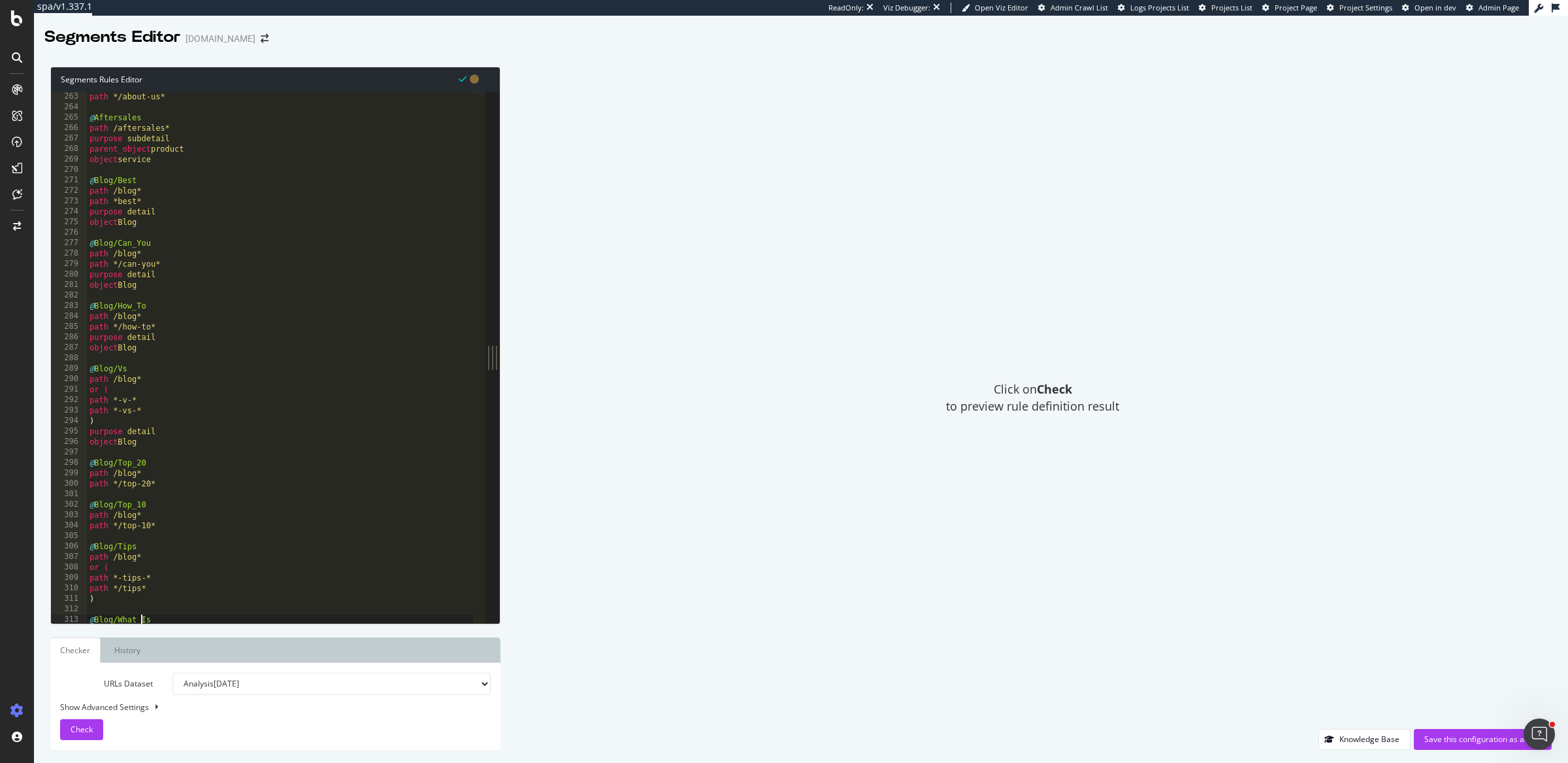
type textarea "path */what-is*"
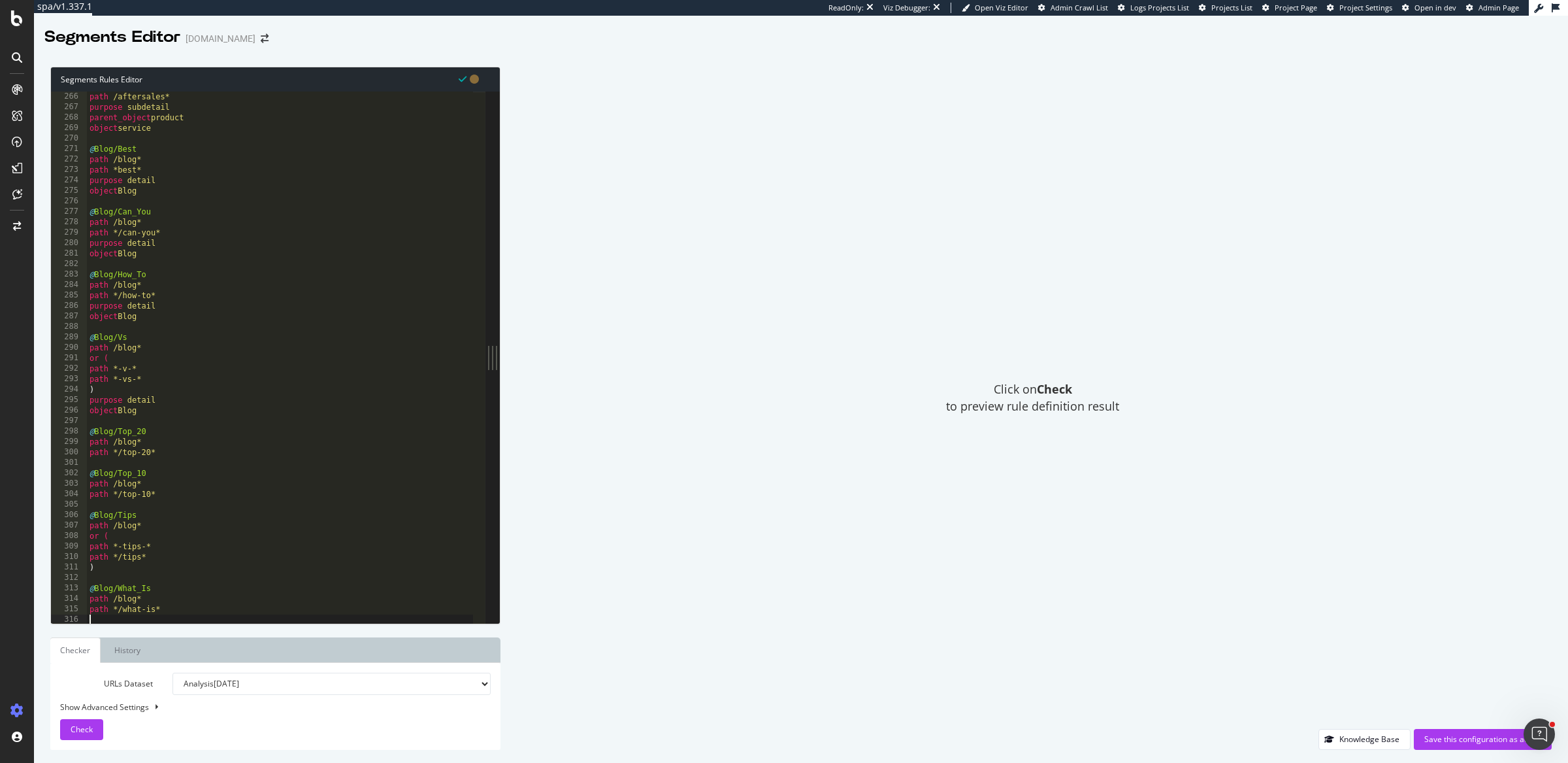
type textarea "path */blog*"
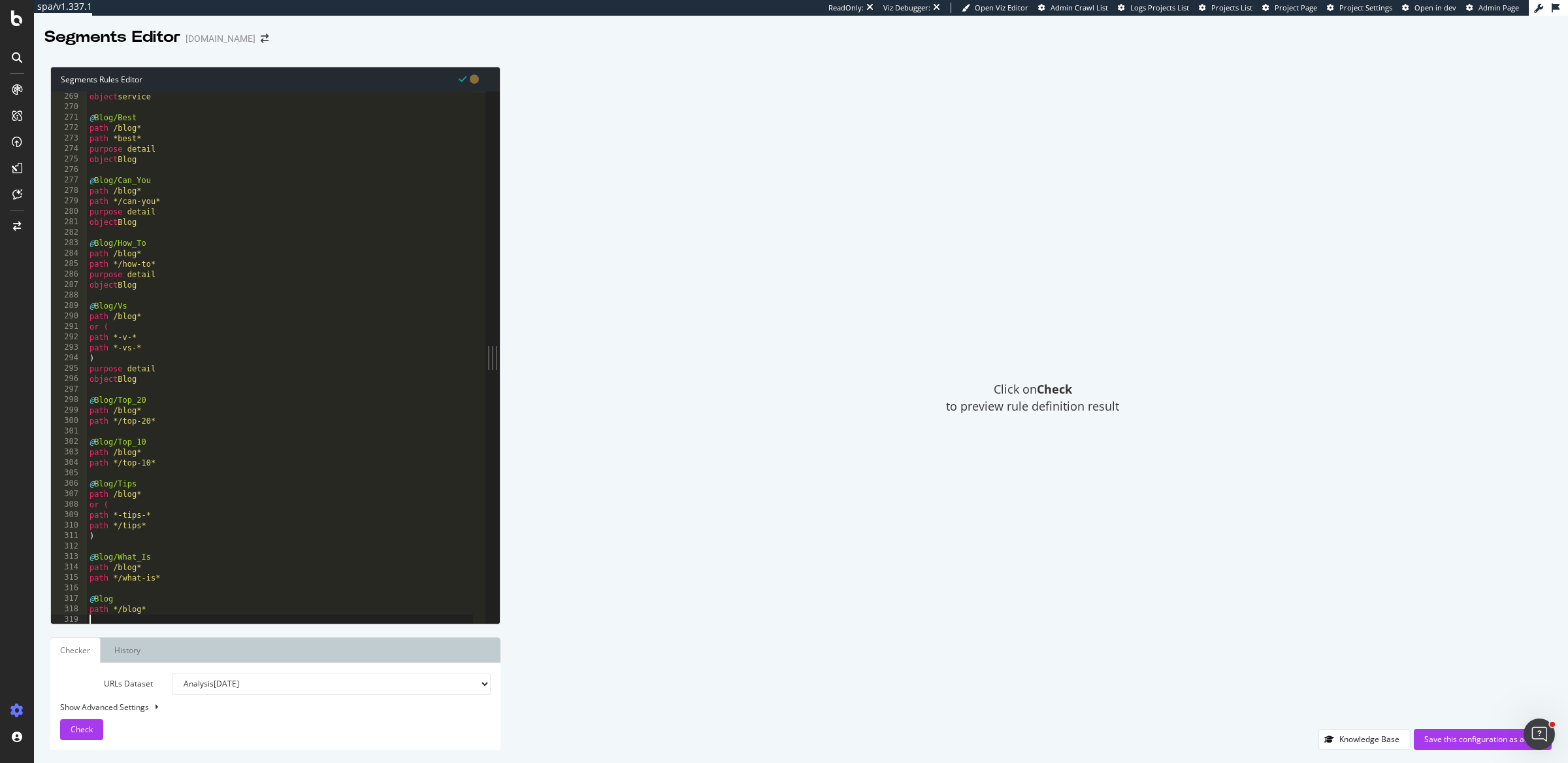
type textarea "path */buy-online*"
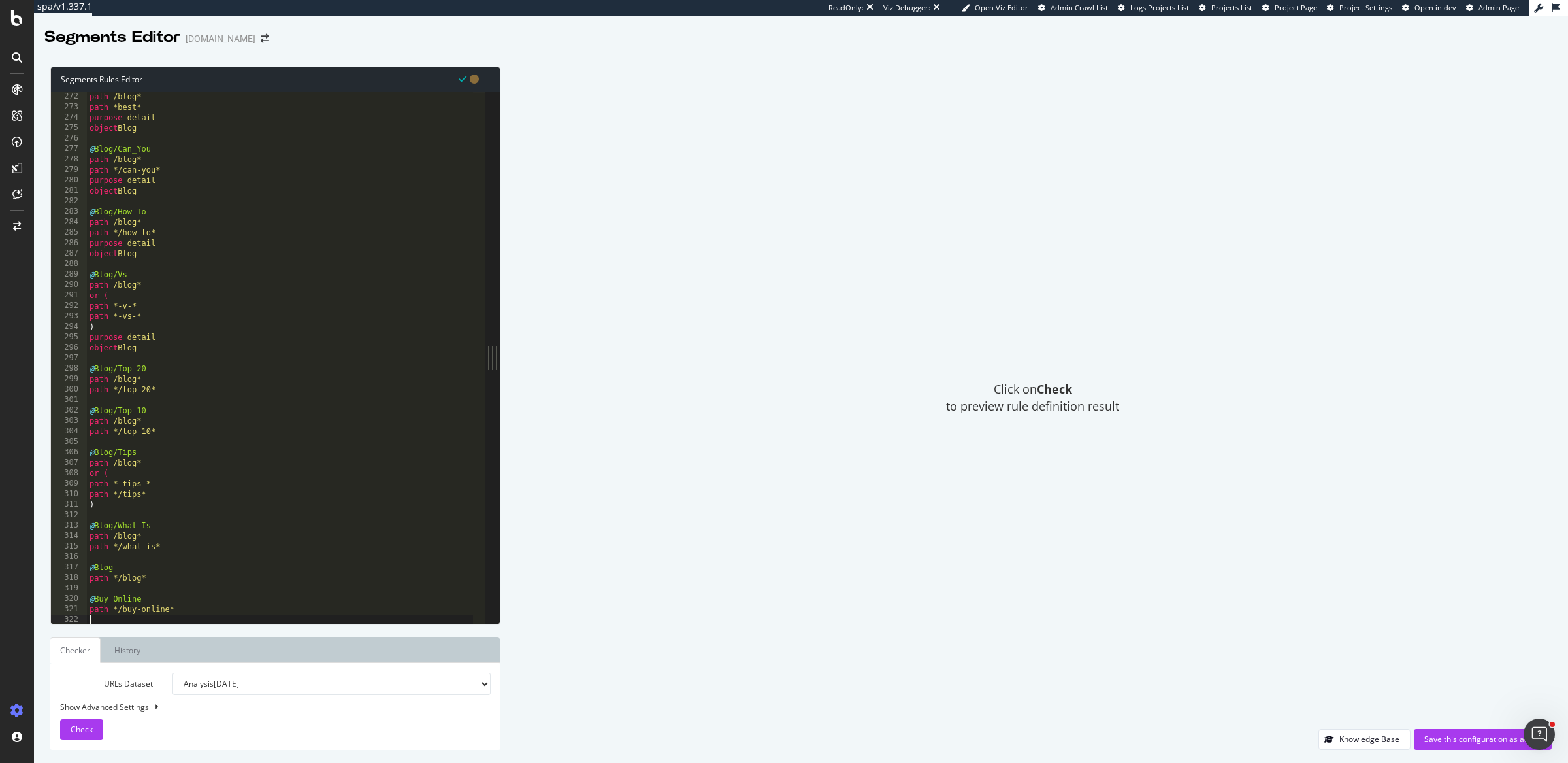
type textarea "path */cars*"
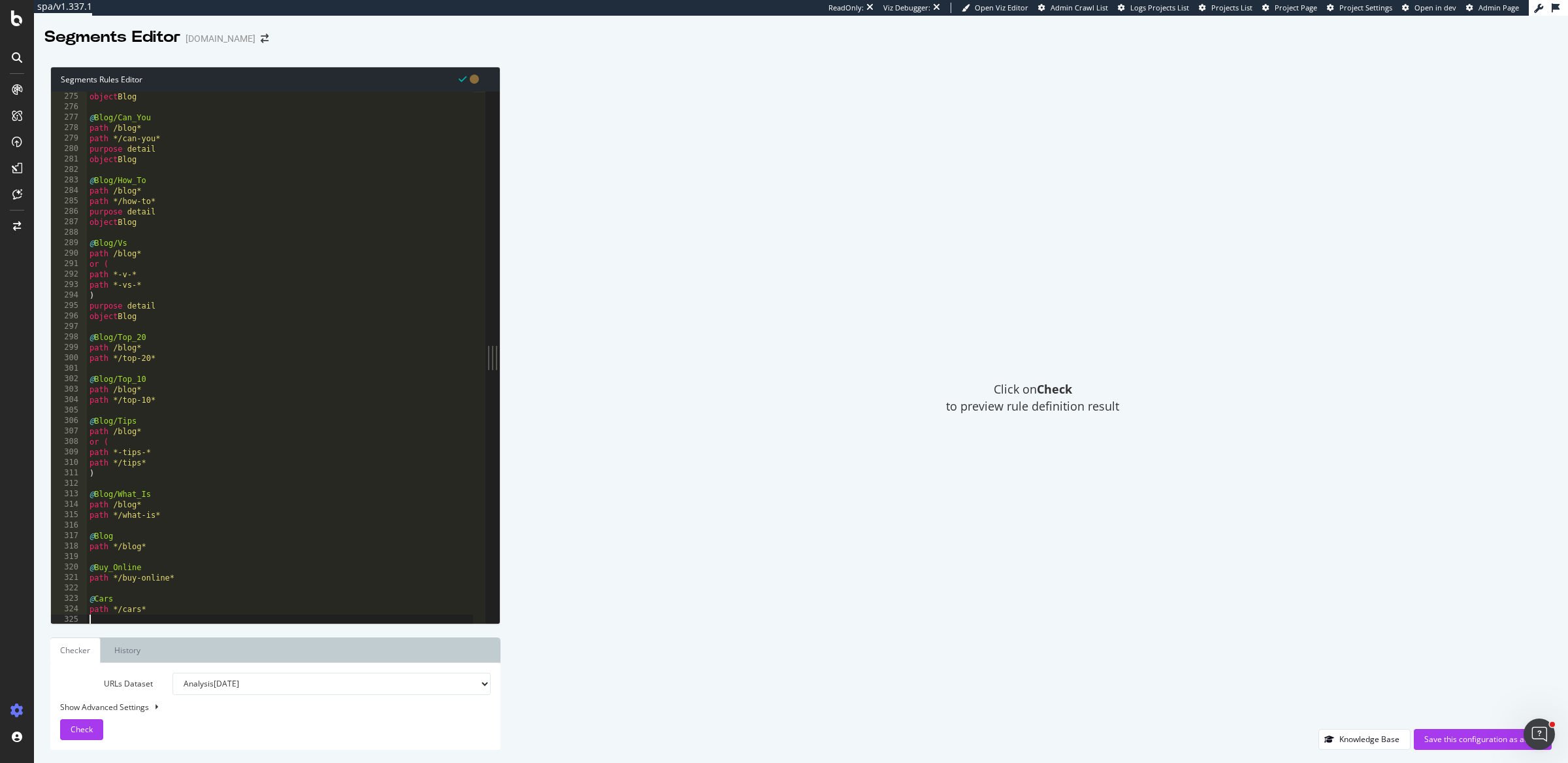
type textarea "path */dealers*"
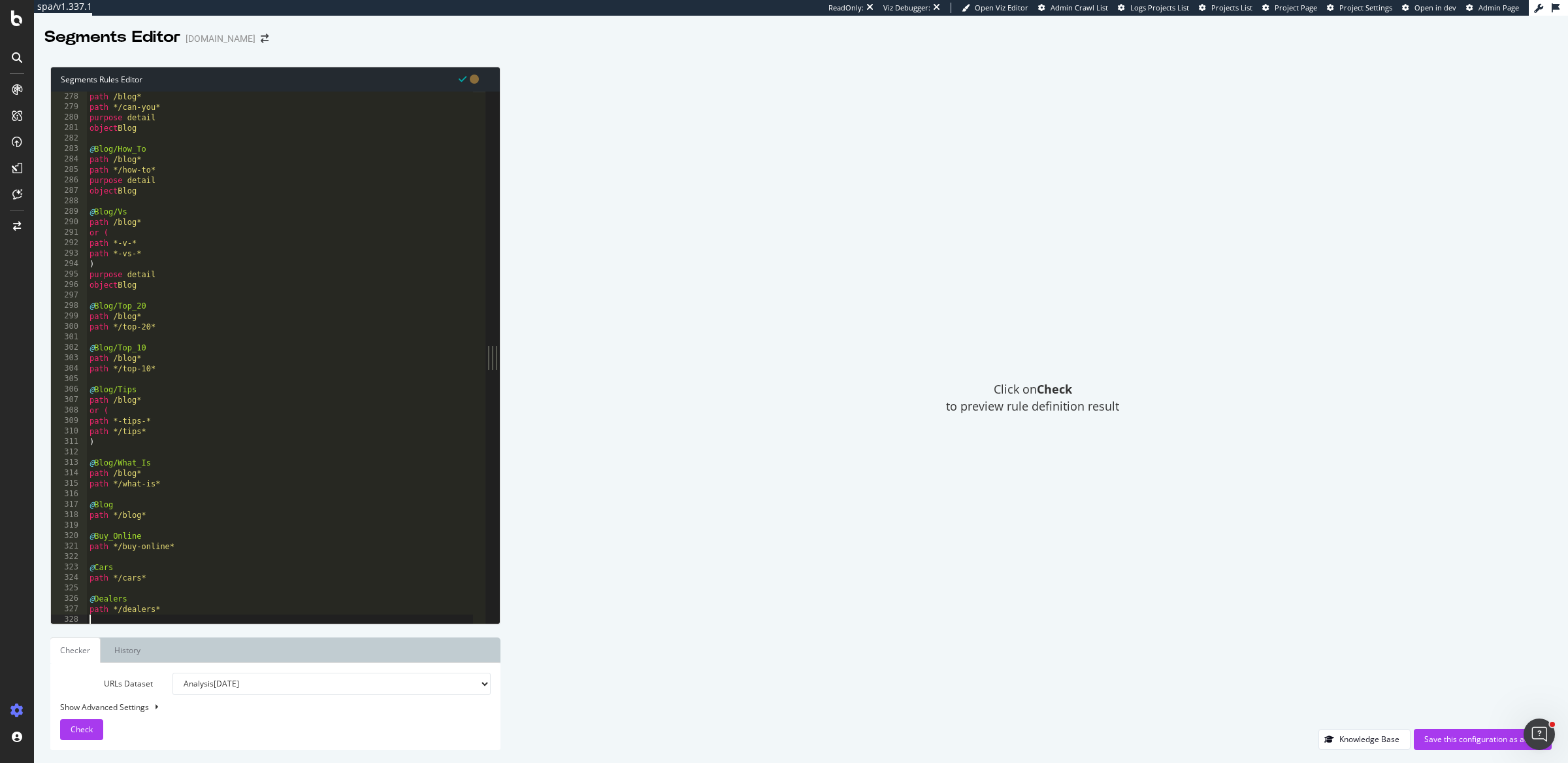
type textarea "path */electric-car*"
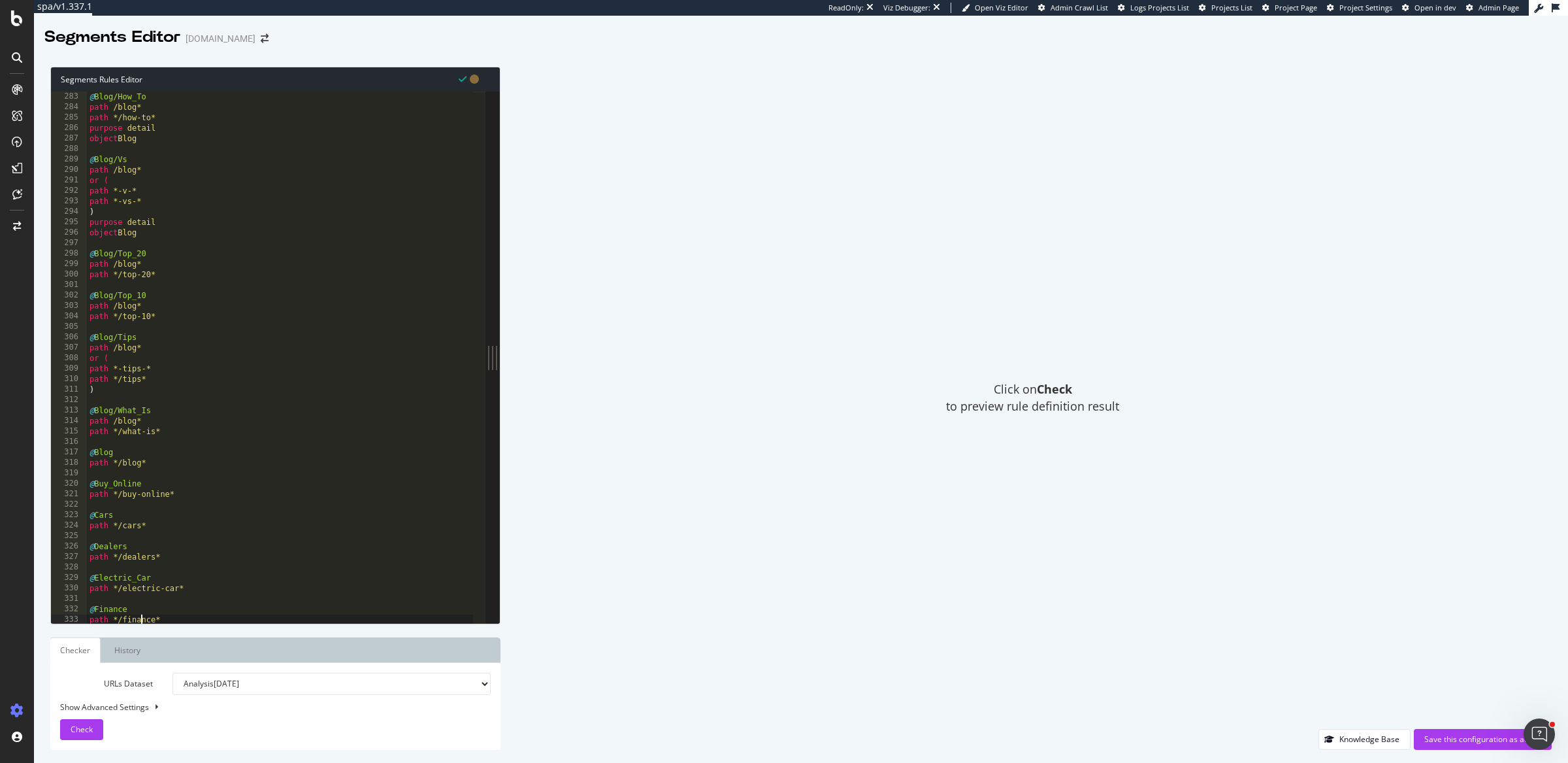
type textarea "@Finance"
type textarea "@Electric_Car"
type textarea "@Dealers"
click at [159, 280] on div "@ Blog/How_To path /blog* path */how-to* purpose detail object Blog @ Blog/Vs p…" at bounding box center [280, 369] width 387 height 555
paste textarea "object Blog"
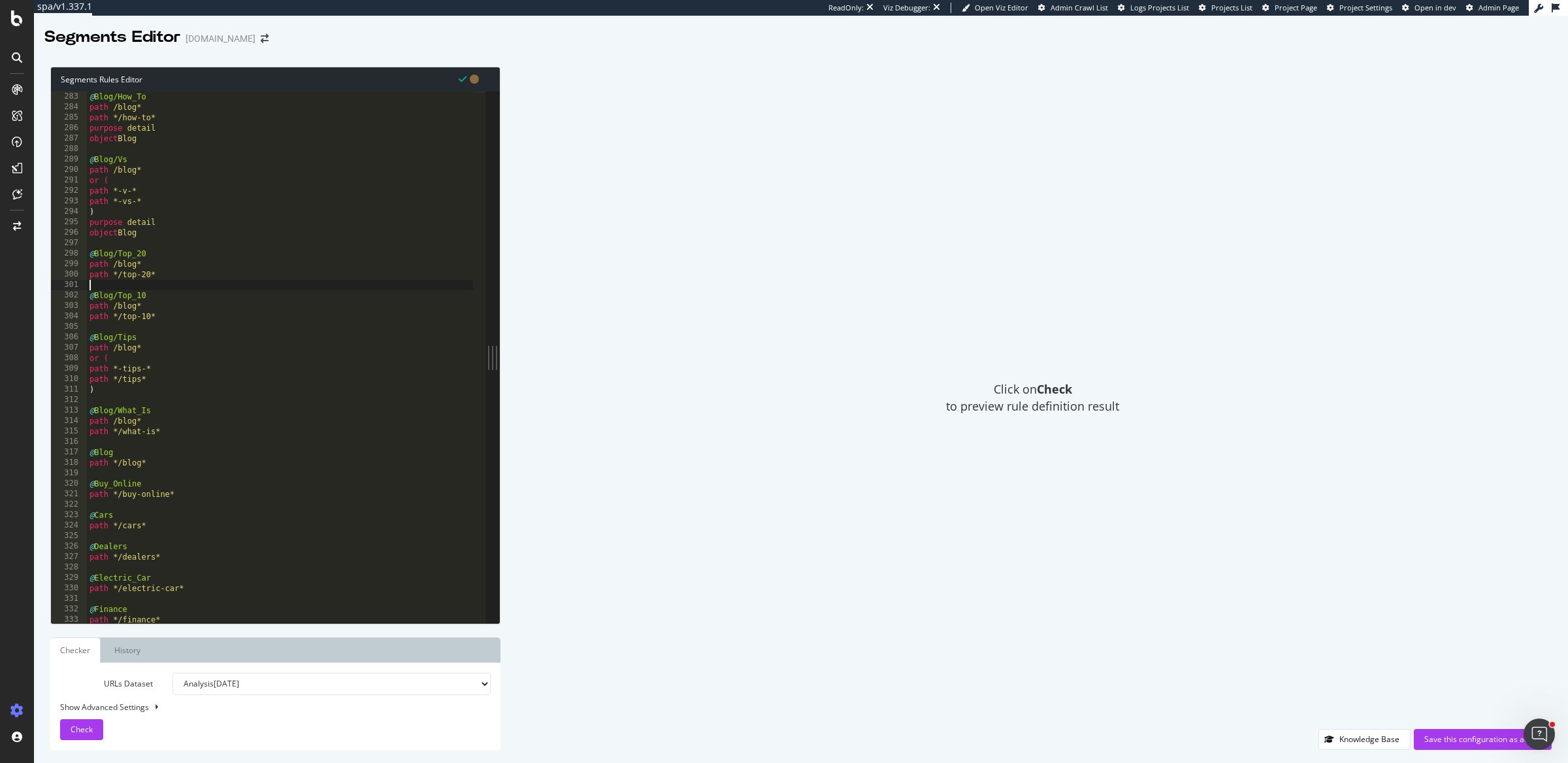
type textarea "object Blog"
paste textarea "object Blog"
type textarea "object Blog"
type textarea "path */top-10*"
paste textarea "object Blog"
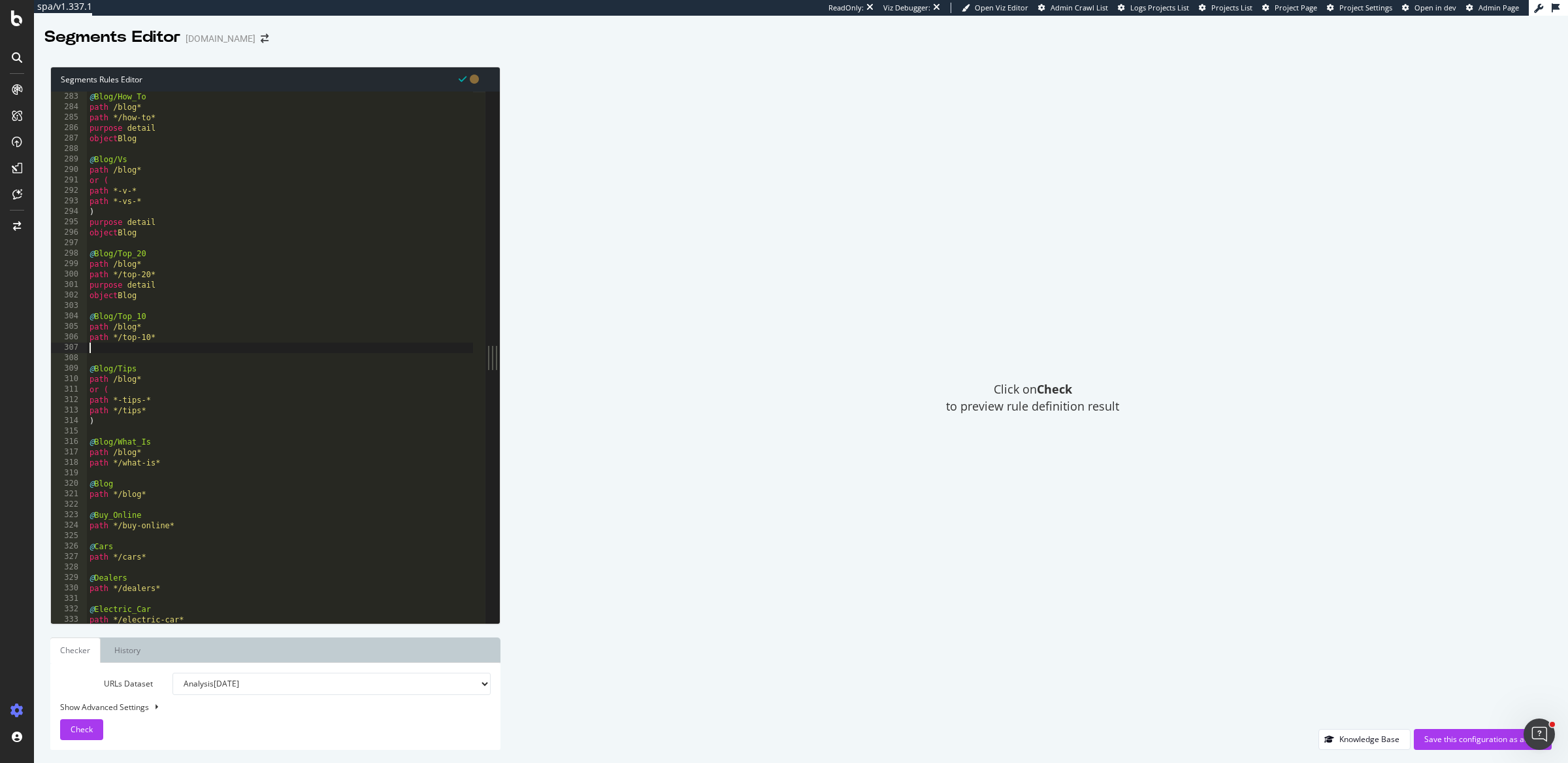
type textarea "object Blog"
click at [106, 430] on div "@ Blog/How_To path /blog* path */how-to* purpose detail object Blog @ Blog/Vs p…" at bounding box center [280, 369] width 387 height 555
type textarea ")"
paste textarea "object Blog"
click at [184, 497] on div "@ Blog/How_To path /blog* path */how-to* purpose detail object Blog @ Blog/Vs p…" at bounding box center [280, 369] width 387 height 555
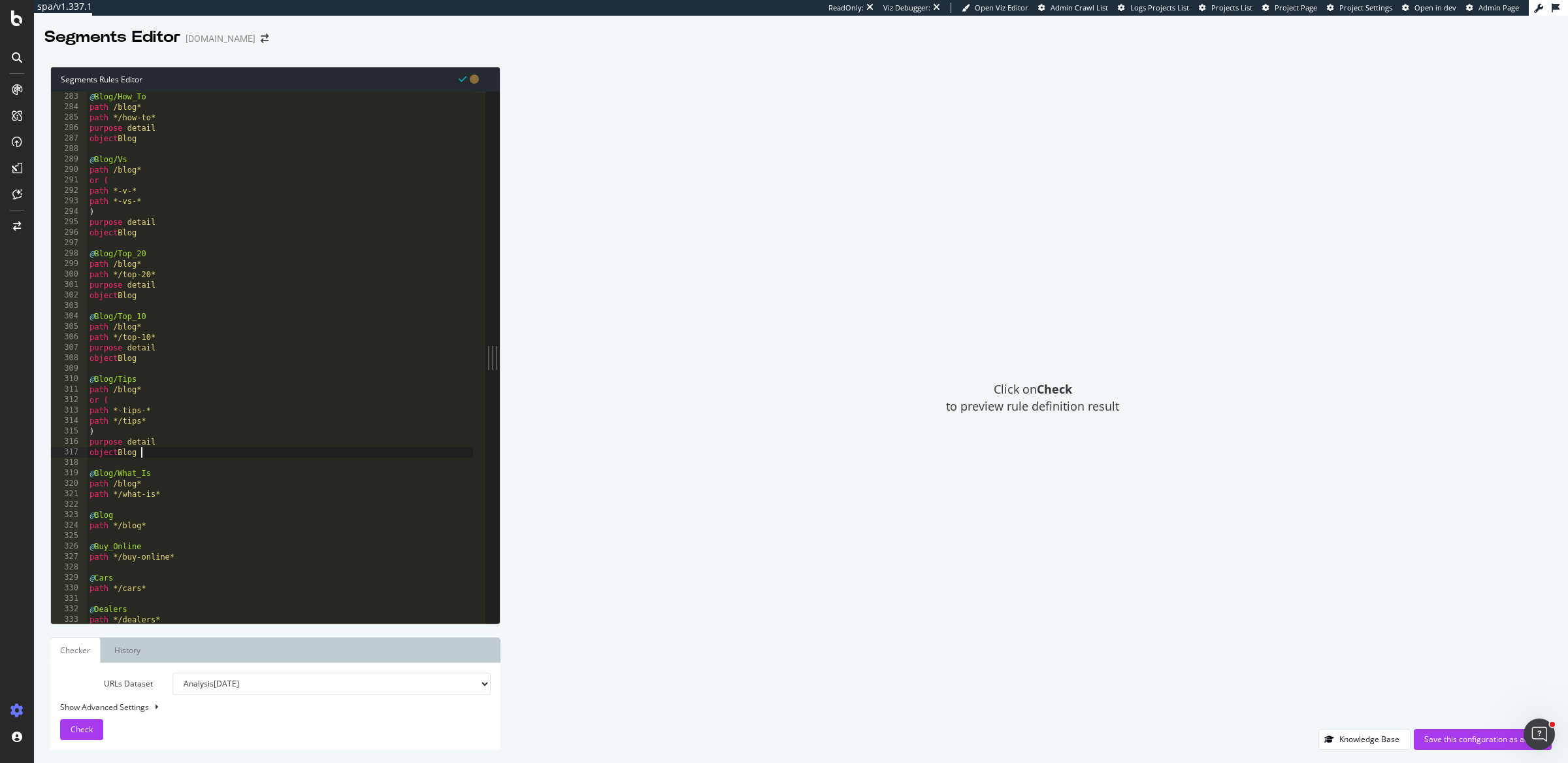
type textarea "path */what-is*"
paste textarea "object Blog"
click at [166, 551] on div "@ Blog/How_To path /blog* path */how-to* purpose detail object Blog @ Blog/Vs p…" at bounding box center [280, 369] width 387 height 555
type textarea "path */blog*"
paste textarea "object Blog"
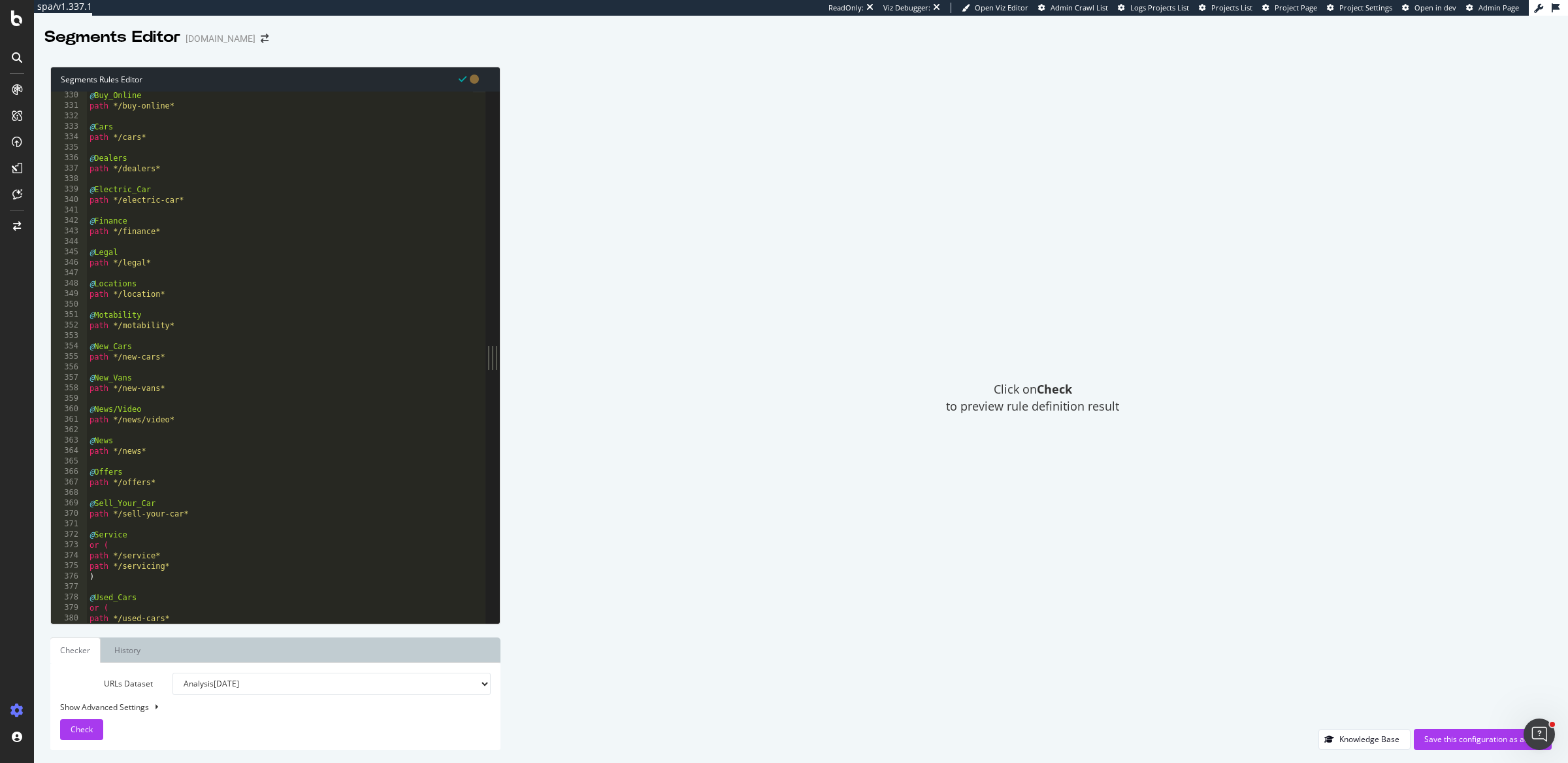
scroll to position [3443, 0]
click at [194, 135] on div "@ Buy_Online path */buy-online* @ Cars path */cars* @ Dealers path */dealers* @…" at bounding box center [280, 368] width 387 height 555
click at [174, 168] on div "@ Buy_Online path */buy-online* @ Cars path */cars* @ Dealers path */dealers* @…" at bounding box center [280, 368] width 387 height 555
type textarea "path */dealers*"
paste textarea "listing_objects product"
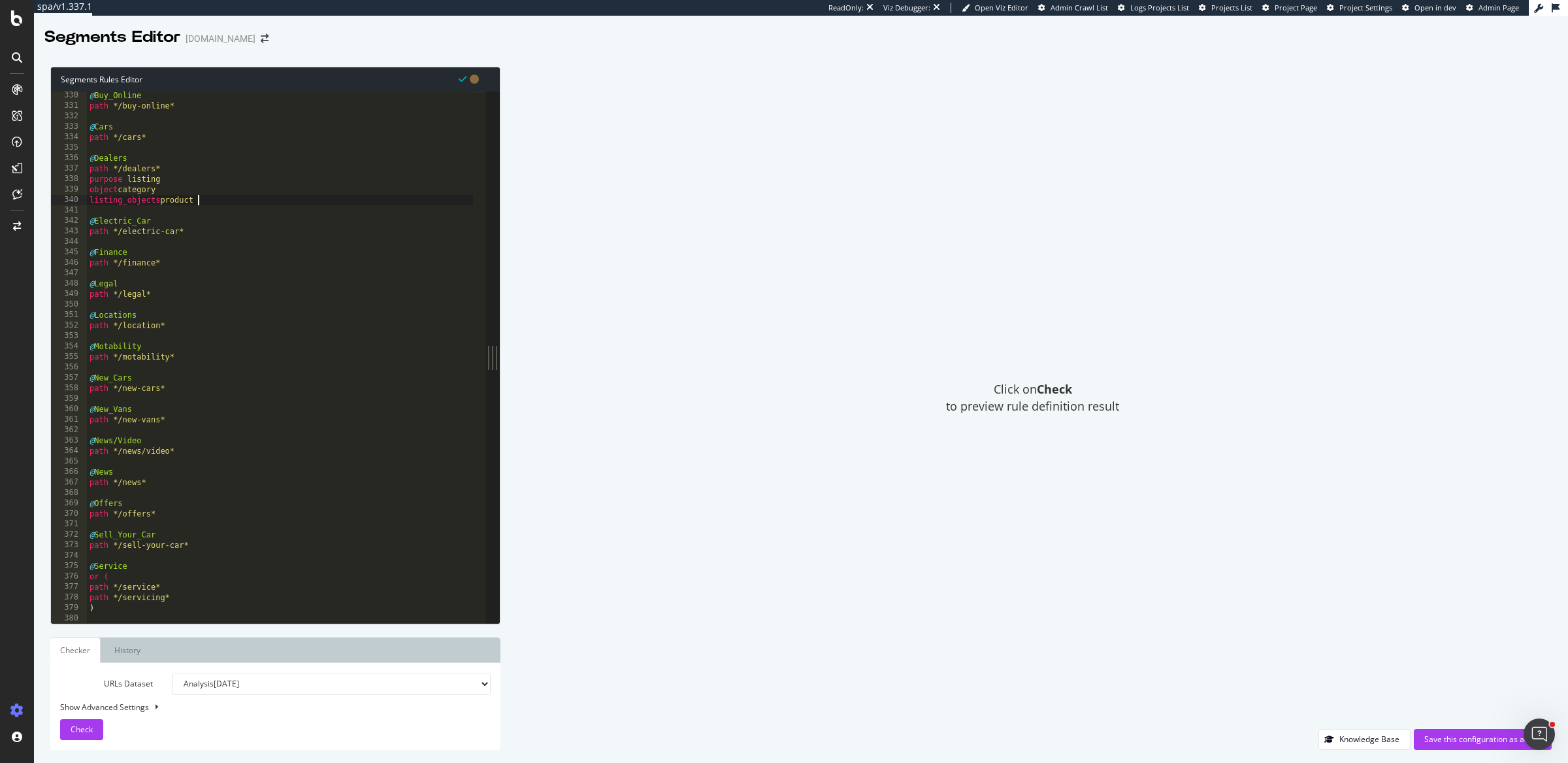
click at [184, 198] on div "@ Buy_Online path */buy-online* @ Cars path */cars* @ Dealers path */dealers* p…" at bounding box center [280, 368] width 387 height 555
click at [193, 333] on div "path /blog* path */what-is* purpose detail object Blog @ Blog path */blog* purp…" at bounding box center [280, 362] width 387 height 555
type textarea "path */electric-car*"
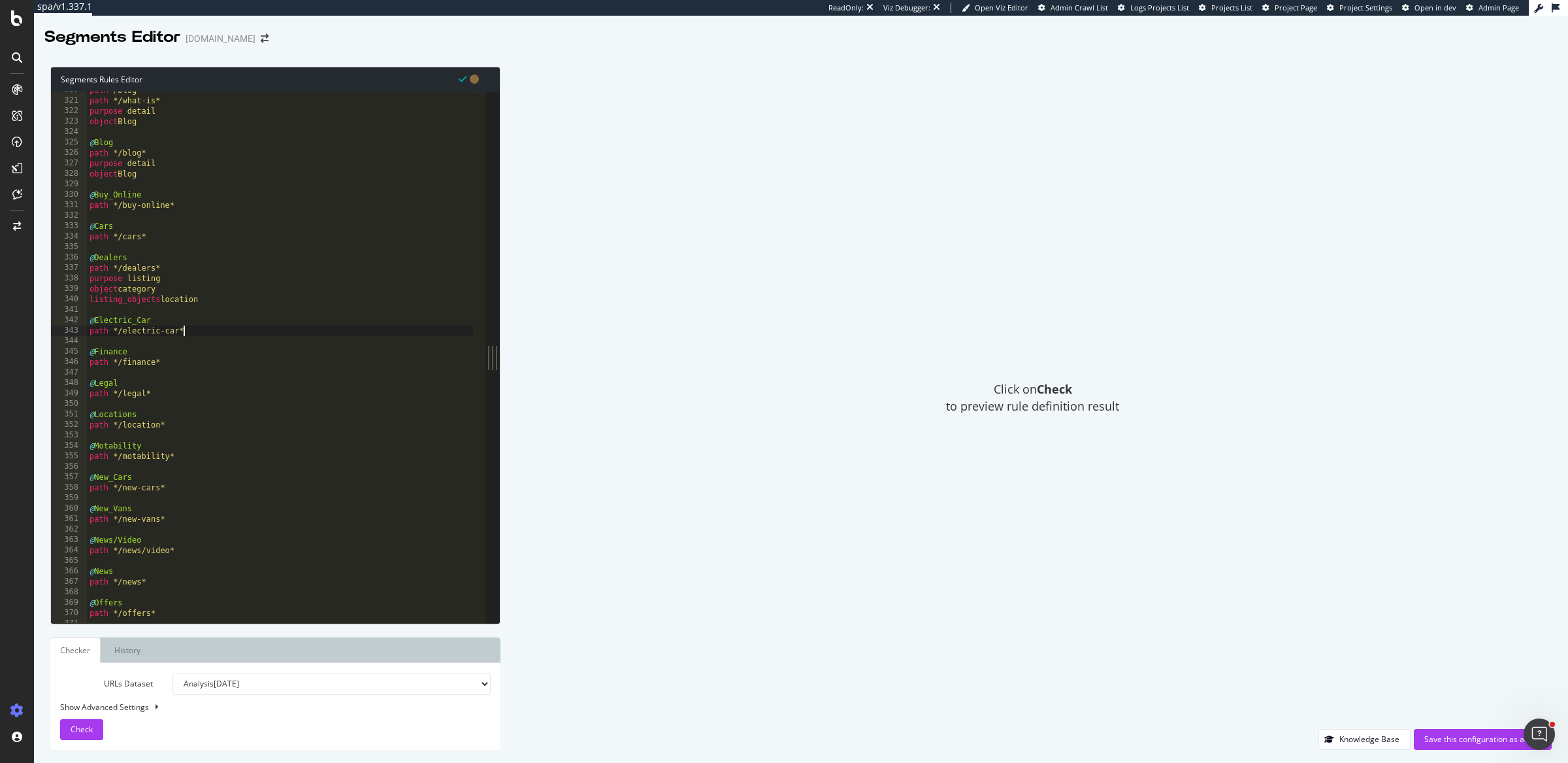
scroll to position [0, 0]
paste textarea "object newsArticle"
click at [139, 353] on div "path /blog* path */what-is* purpose detail object Blog @ Blog path */blog* purp…" at bounding box center [280, 362] width 387 height 555
drag, startPoint x: 182, startPoint y: 353, endPoint x: 74, endPoint y: 344, distance: 108.4
click at [74, 344] on div "object Article 320 321 322 323 324 325 326 327 328 329 330 331 332 333 334 335 …" at bounding box center [268, 357] width 435 height 532
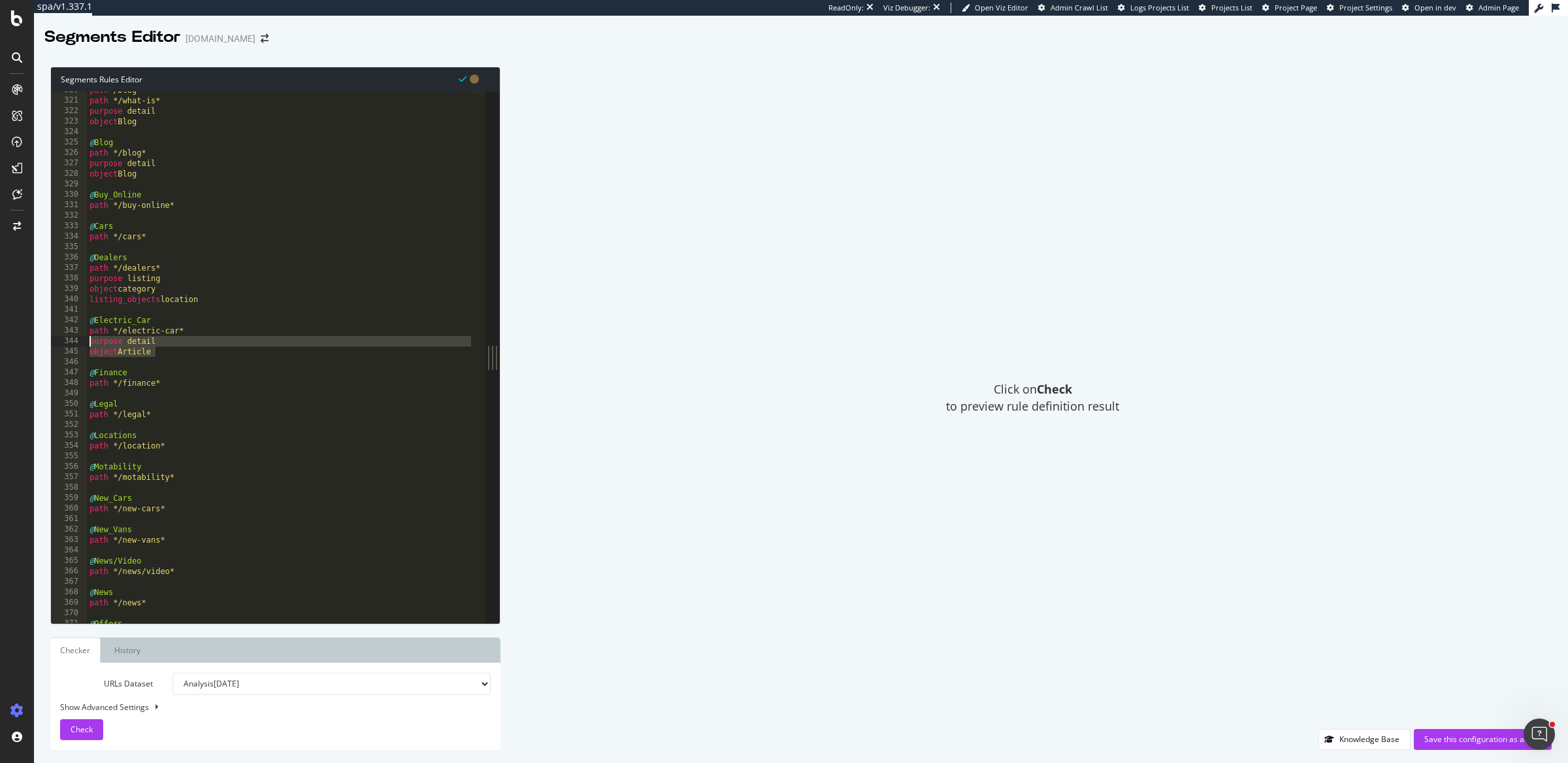
click at [168, 387] on div "path /blog* path */what-is* purpose detail object Blog @ Blog path */blog* purp…" at bounding box center [280, 362] width 387 height 555
type textarea "path */finance*"
paste textarea "object Article"
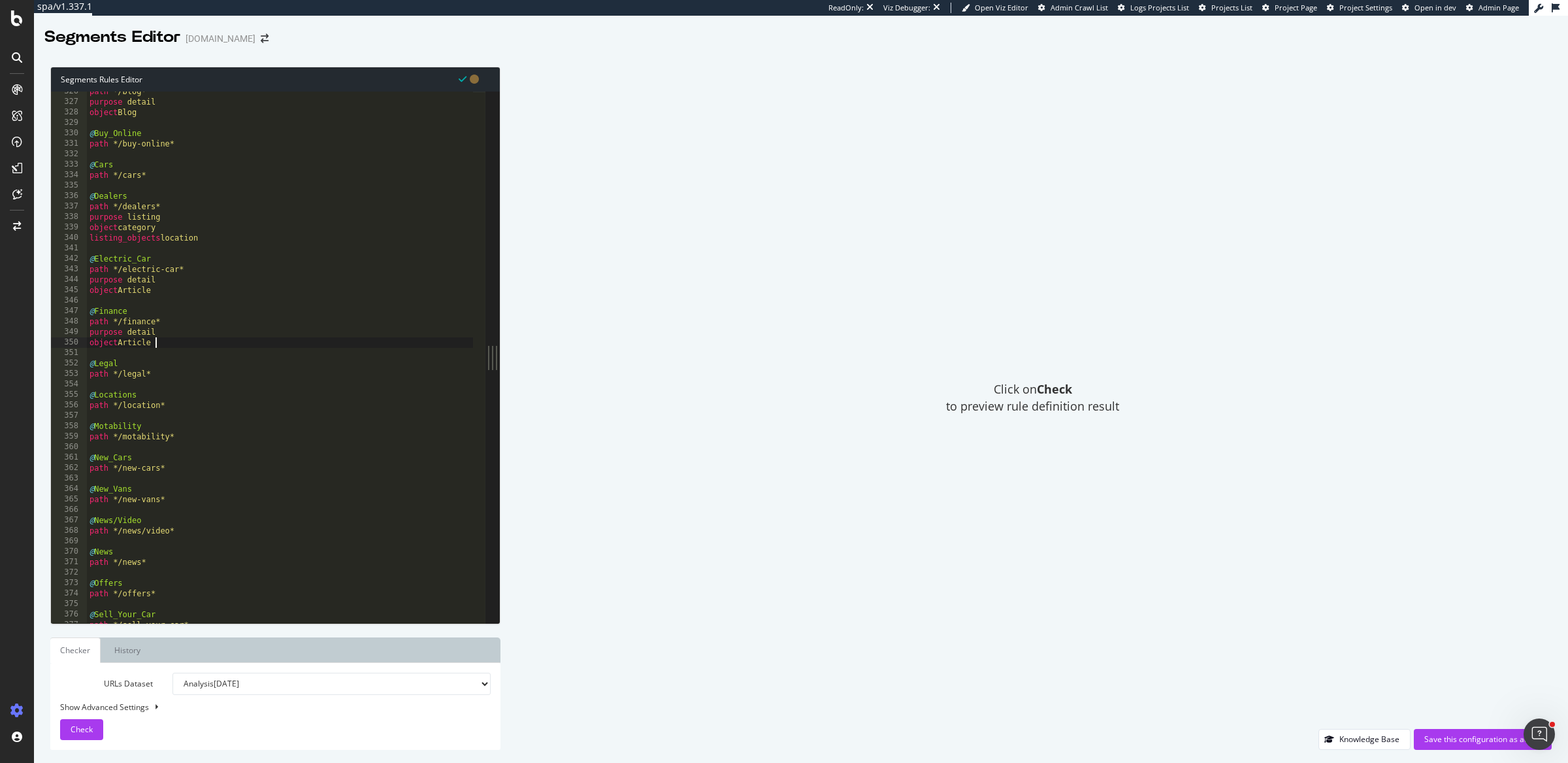
scroll to position [3404, 0]
click at [195, 401] on div "path */blog* purpose detail object Blog @ Buy_Online path */buy-online* @ Cars …" at bounding box center [280, 363] width 387 height 555
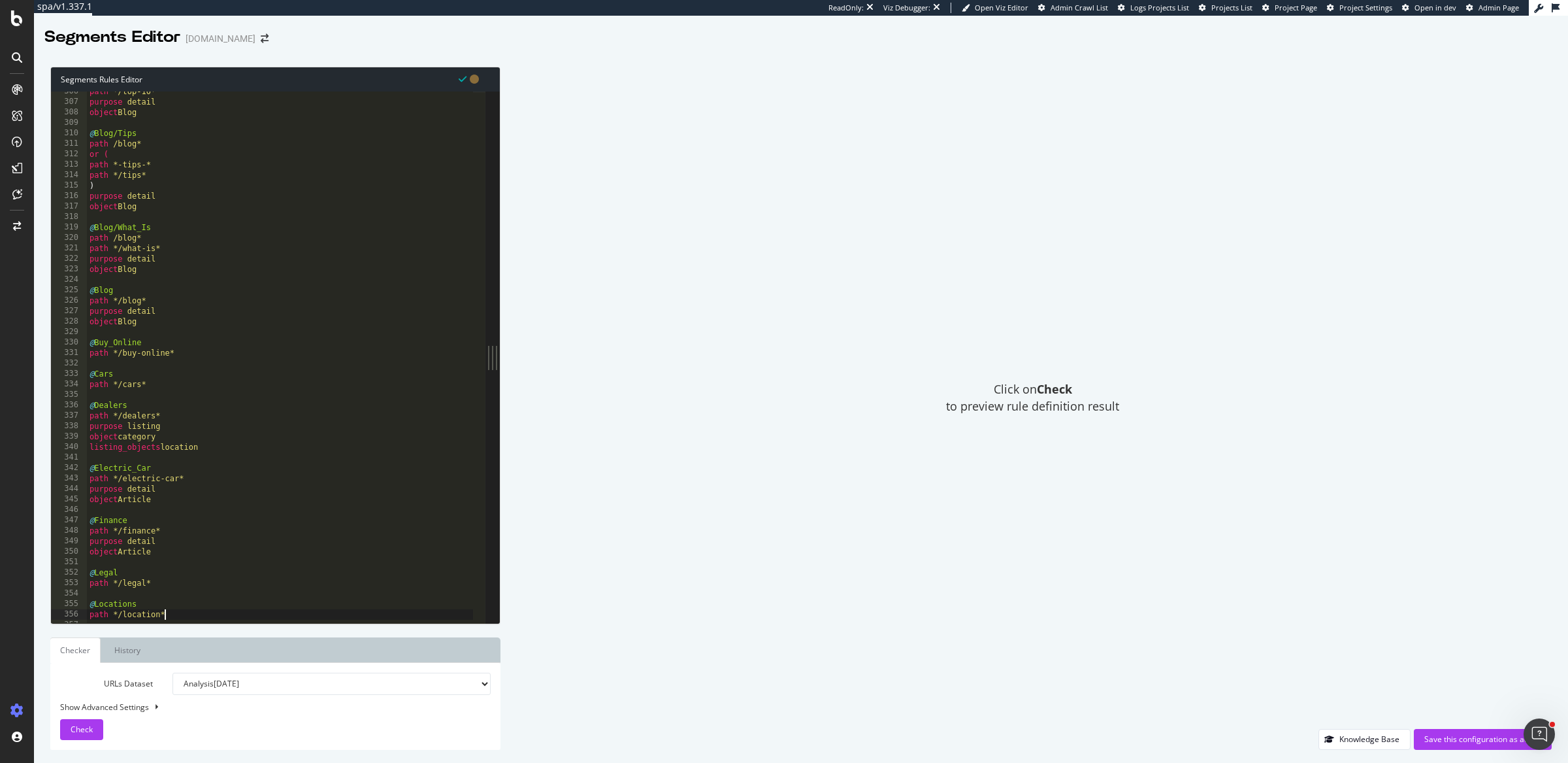
scroll to position [3195, 0]
drag, startPoint x: 209, startPoint y: 449, endPoint x: 83, endPoint y: 429, distance: 127.6
click at [83, 429] on div "path */location* 306 307 308 309 310 311 312 313 314 315 316 317 318 319 320 32…" at bounding box center [268, 357] width 435 height 532
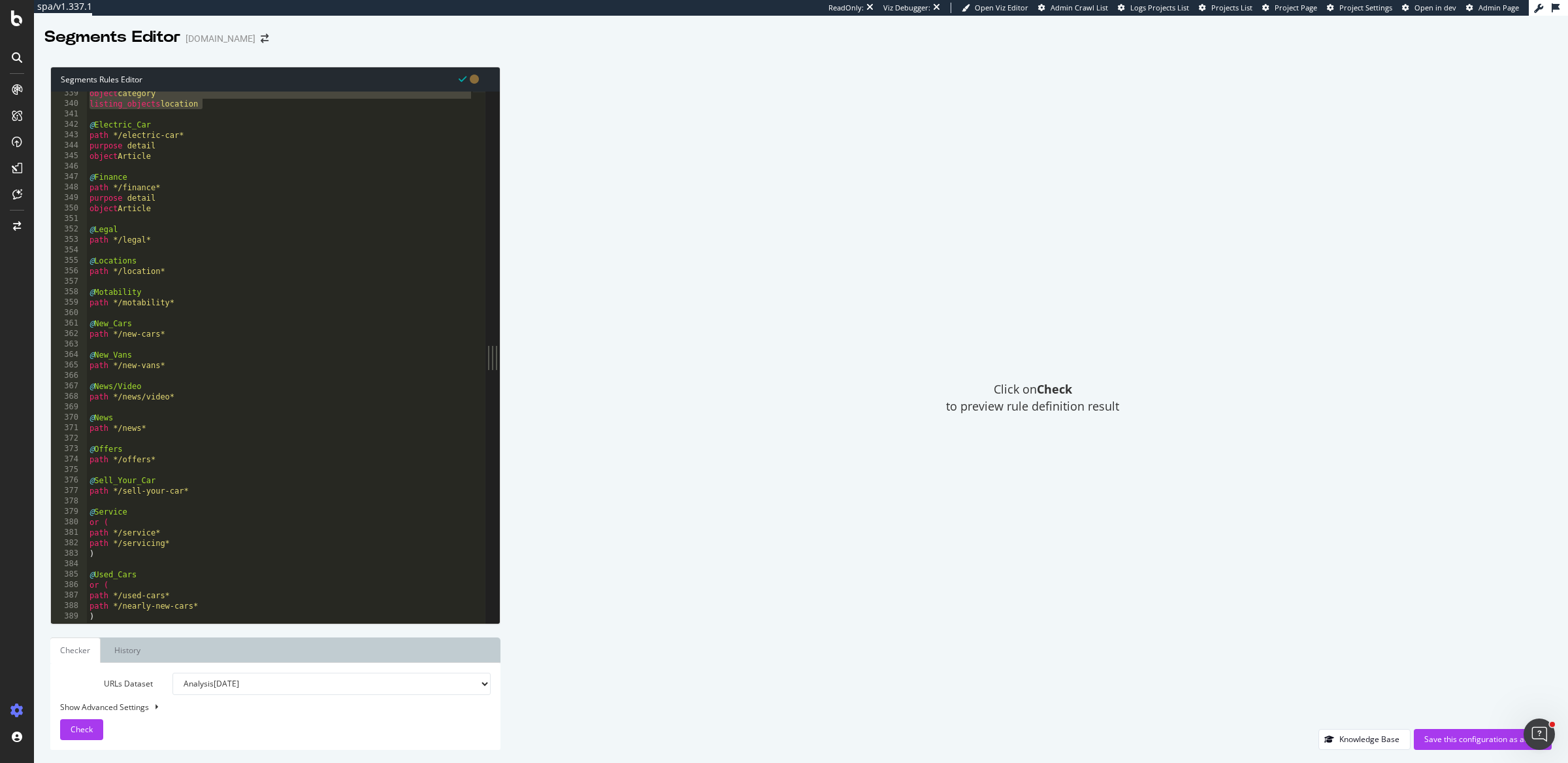
scroll to position [3539, 0]
click at [178, 272] on div "object category listing_objects location @ Electric_Car path */electric-car* pu…" at bounding box center [280, 365] width 387 height 555
type textarea "path */location*"
paste textarea "listing_objects location"
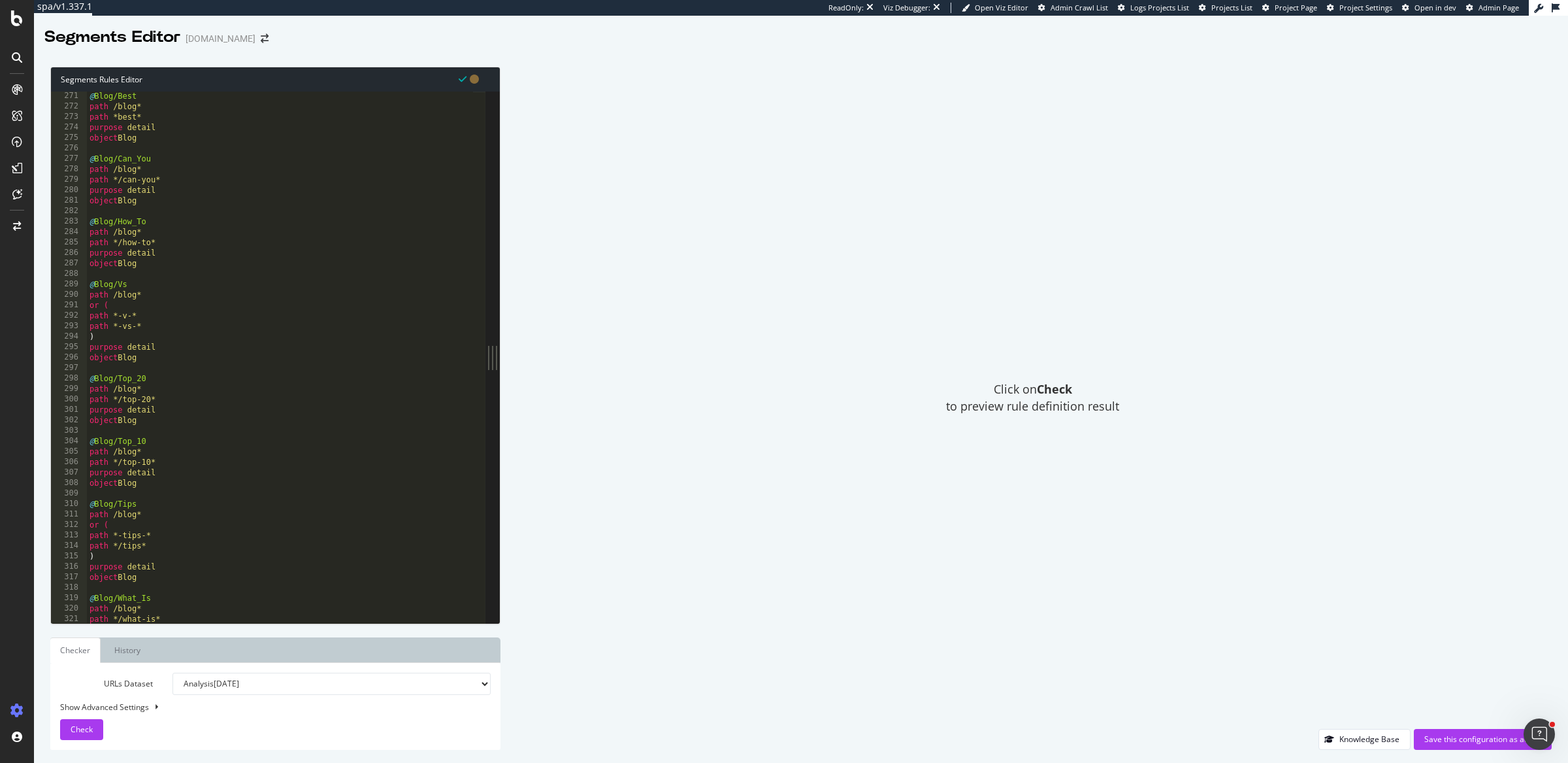
scroll to position [2638, 0]
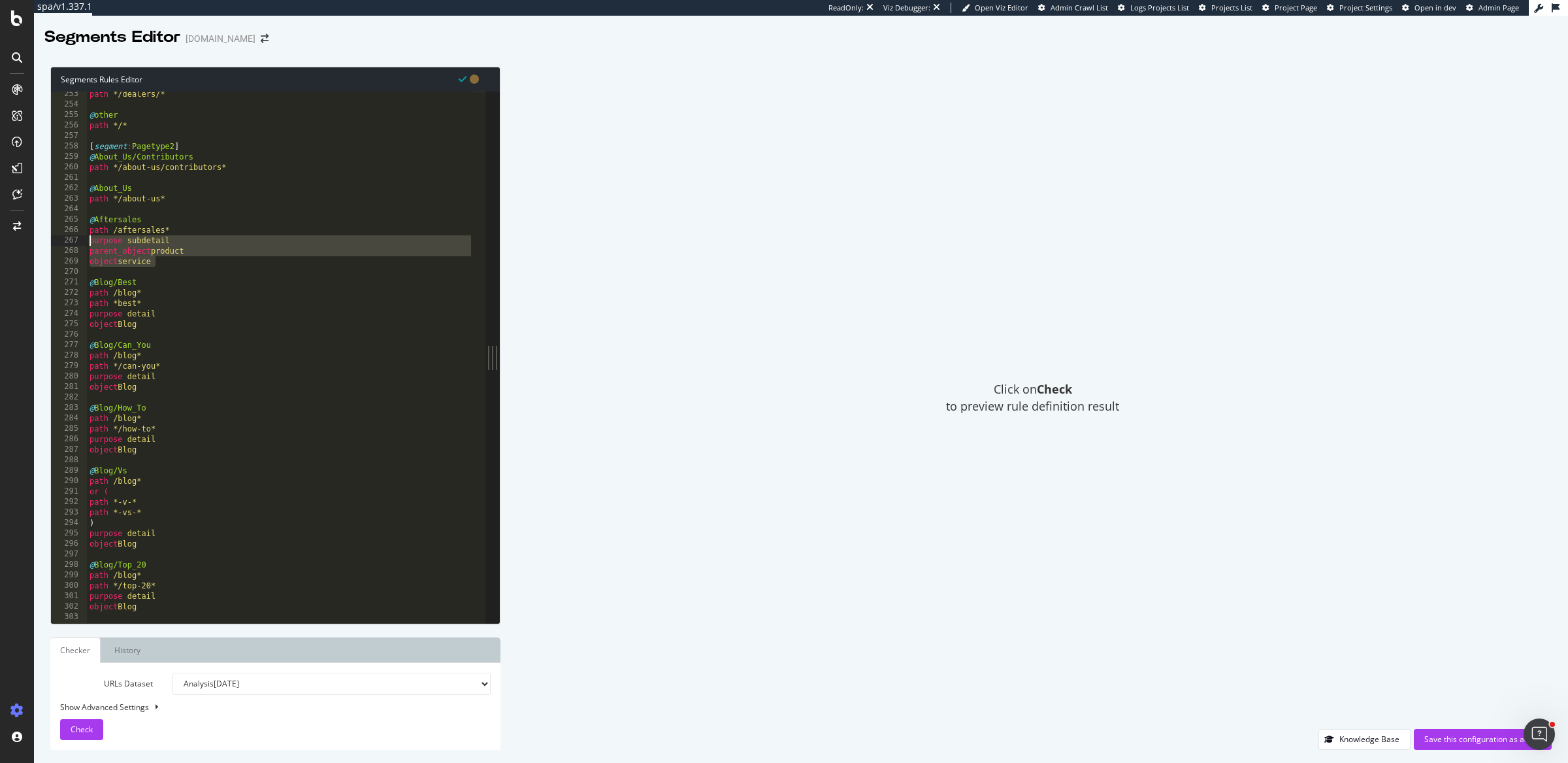
drag, startPoint x: 186, startPoint y: 262, endPoint x: 67, endPoint y: 237, distance: 121.6
click at [67, 237] on div "listing_objects location 253 254 255 256 257 258 259 260 261 262 263 264 265 26…" at bounding box center [268, 357] width 435 height 532
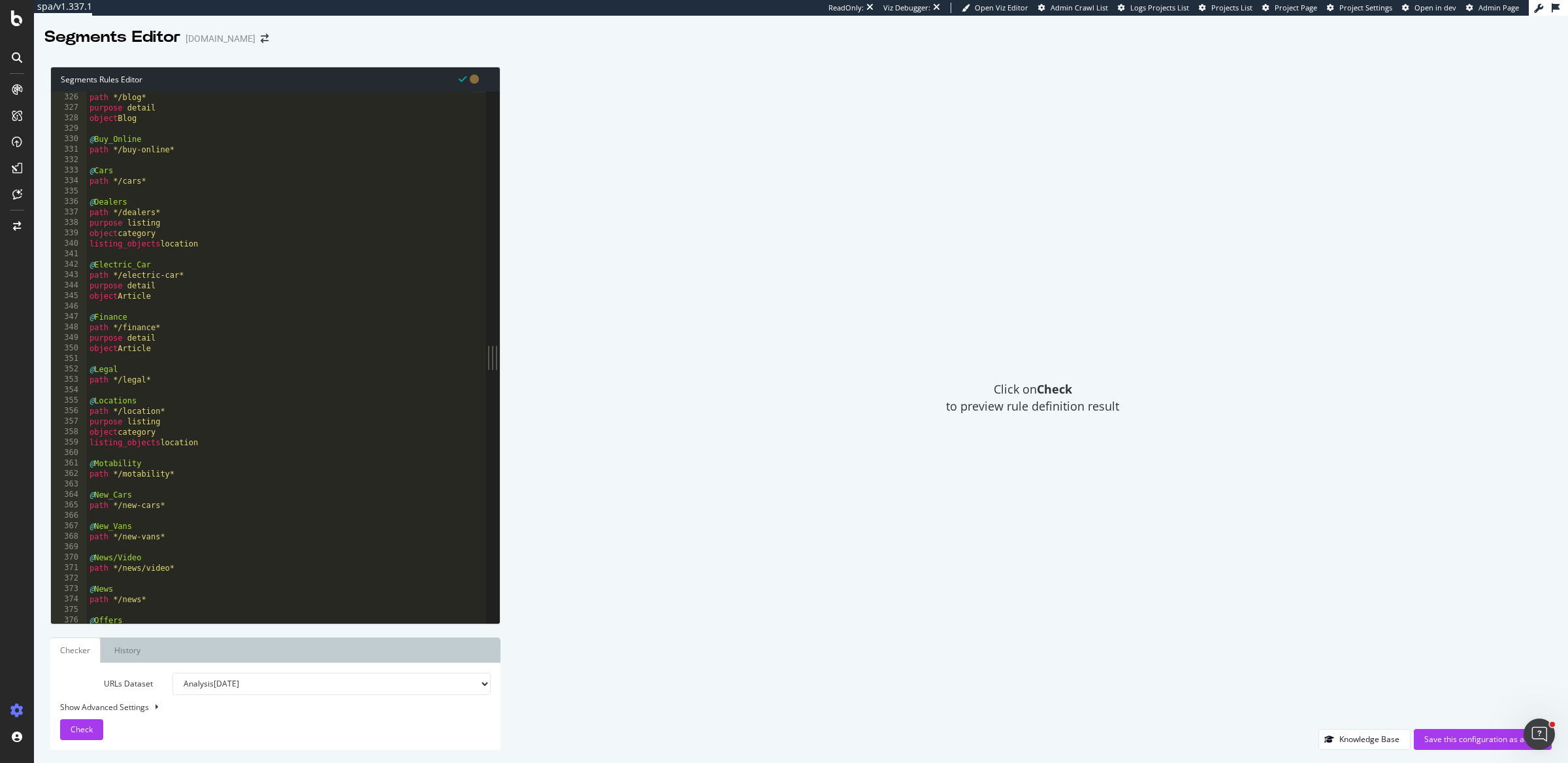
scroll to position [3401, 0]
click at [188, 473] on div "path */blog* purpose detail object Blog @ Buy_Online path */buy-online* @ Cars …" at bounding box center [280, 368] width 387 height 555
type textarea "path */motability*"
paste textarea "object service"
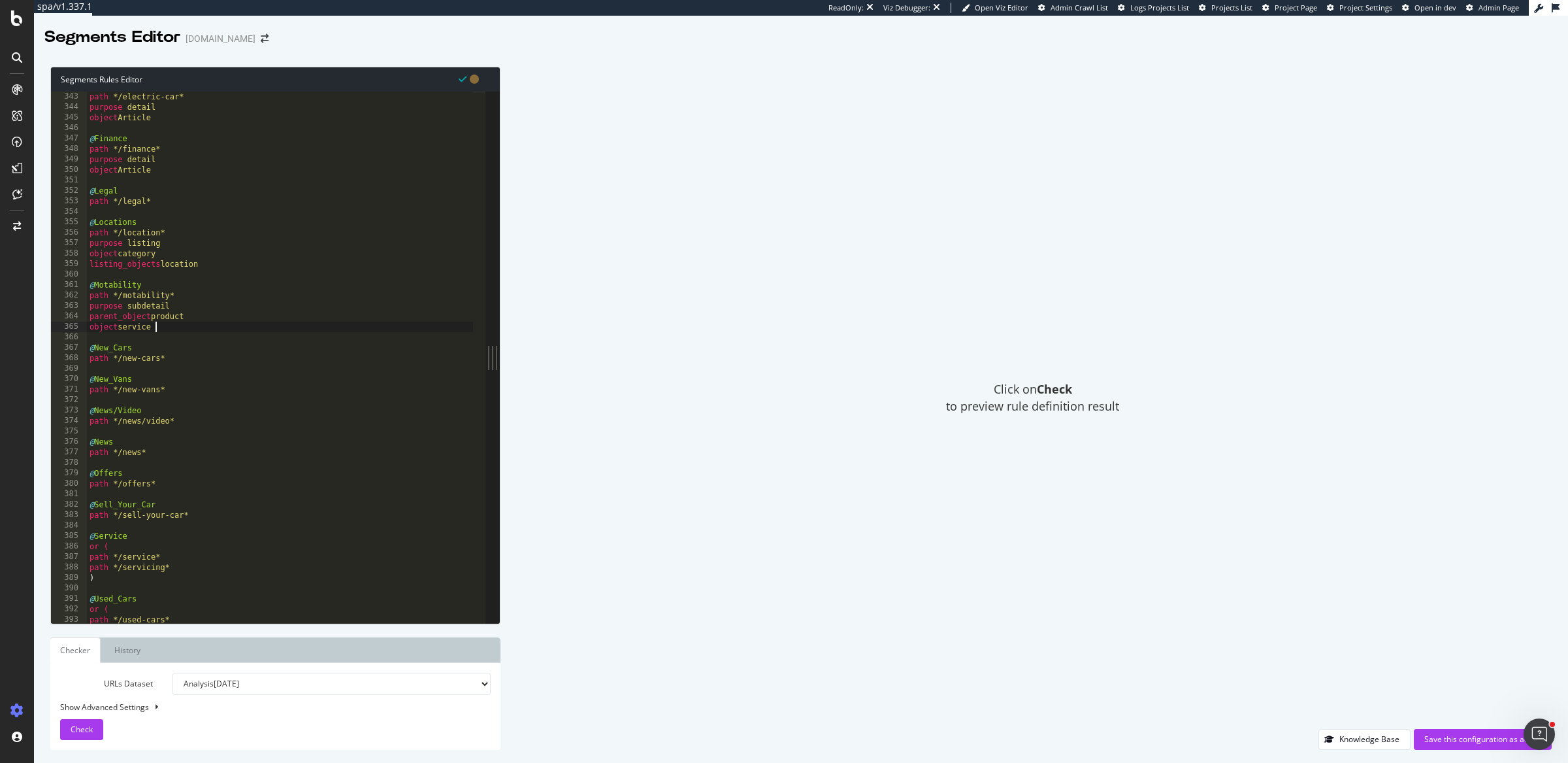
scroll to position [3578, 0]
drag, startPoint x: 166, startPoint y: 172, endPoint x: 63, endPoint y: 159, distance: 103.8
click at [63, 159] on div "object service 343 344 345 346 347 348 349 350 351 352 353 354 355 356 357 358 …" at bounding box center [268, 357] width 435 height 532
click at [174, 358] on div "path */electric-car* purpose detail object Article @ Finance path */finance* pu…" at bounding box center [280, 369] width 387 height 555
type textarea "path */new-cars*"
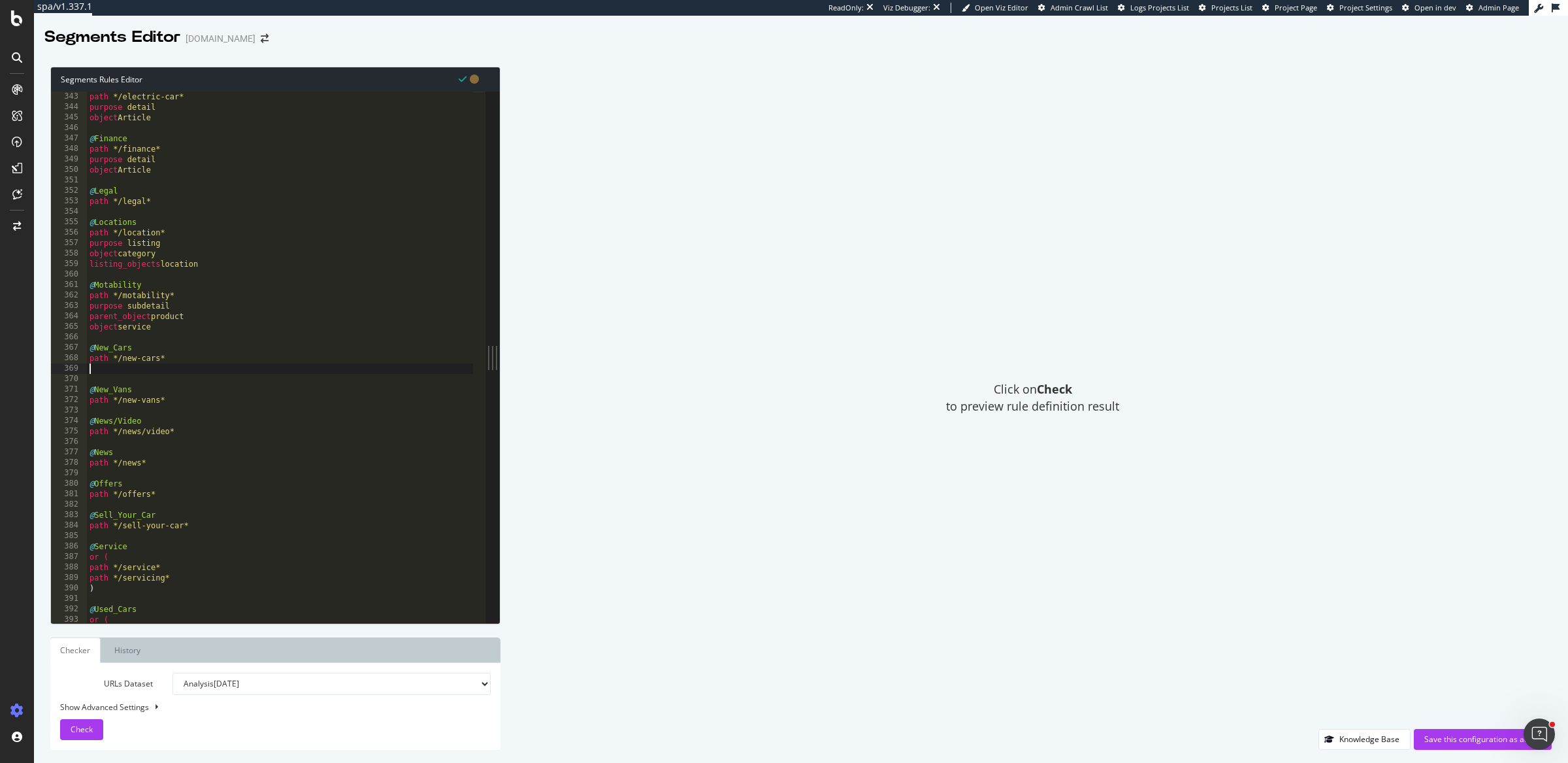
paste textarea "object Article"
click at [187, 413] on div "path */electric-car* purpose detail object Article @ Finance path */finance* pu…" at bounding box center [280, 369] width 387 height 555
type textarea "path */new-vans*"
paste textarea "object Article"
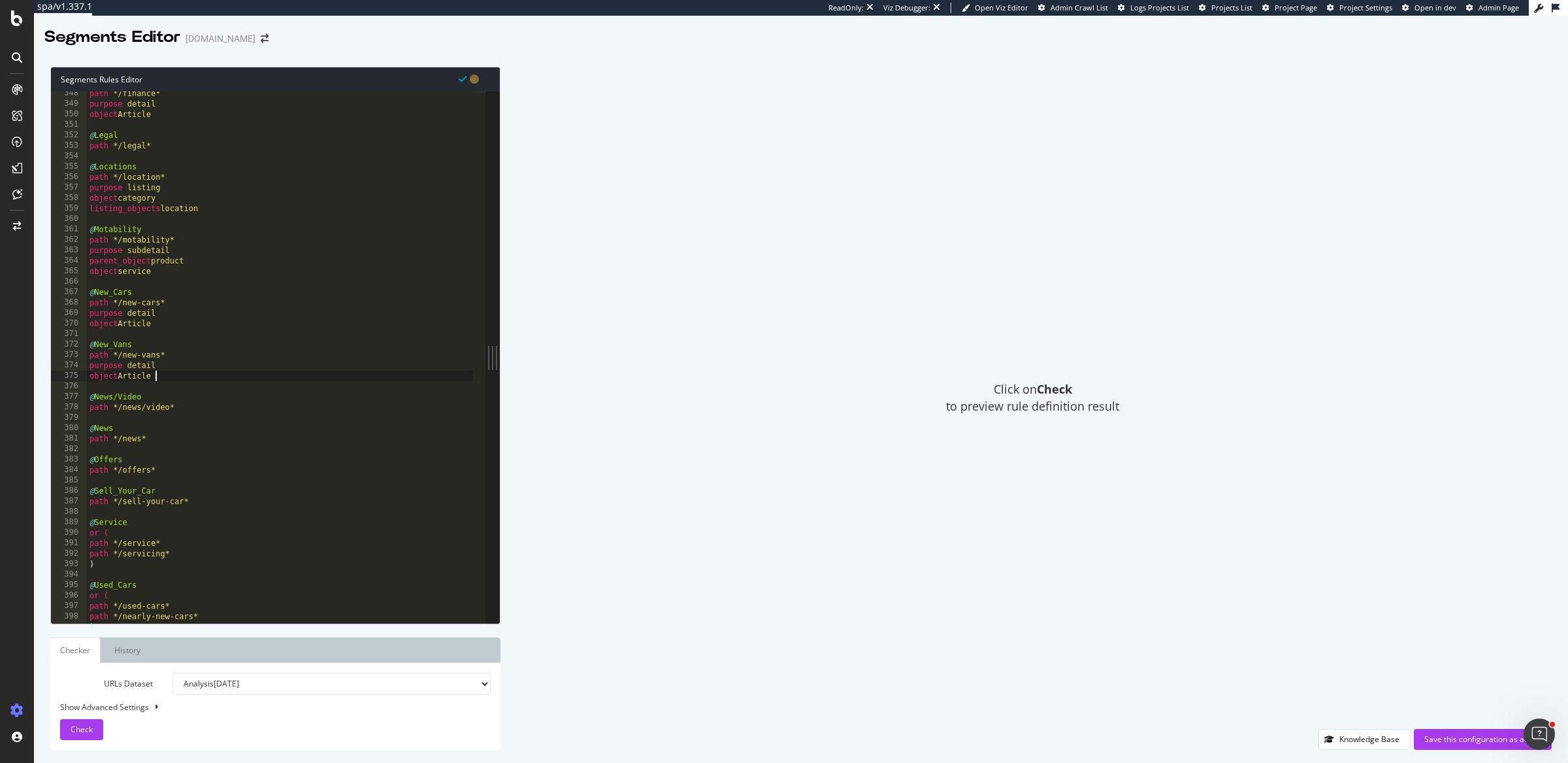
scroll to position [3632, 0]
click at [179, 410] on div "path */finance* purpose detail object Article @ Legal path */legal* @ Locations…" at bounding box center [280, 365] width 387 height 555
type textarea "path */news/video*"
paste textarea "object newsArticle"
click at [177, 452] on div "path */finance* purpose detail object Article @ Legal path */legal* @ Locations…" at bounding box center [280, 365] width 387 height 555
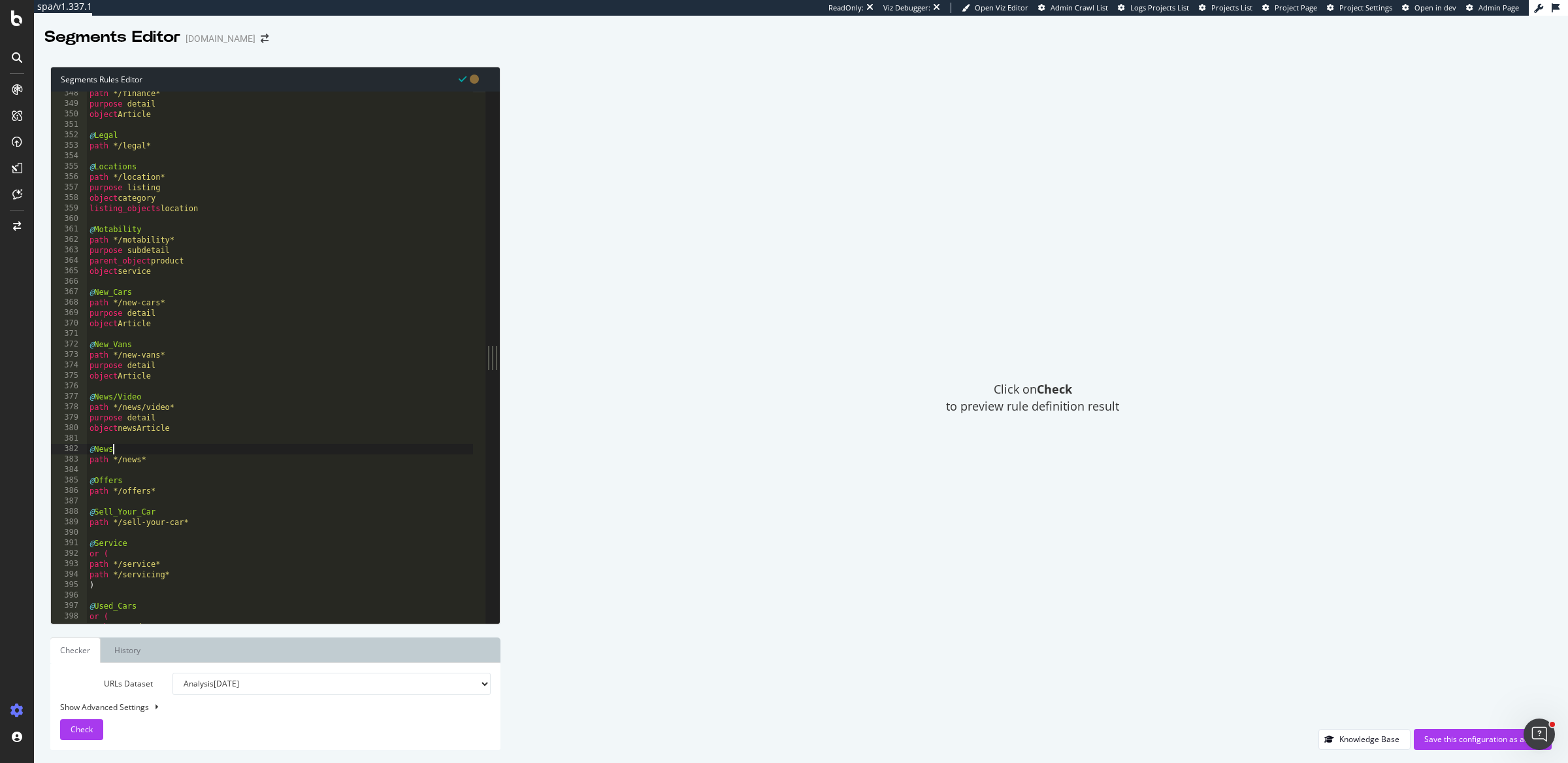
click at [176, 461] on div "path */finance* purpose detail object Article @ Legal path */legal* @ Locations…" at bounding box center [280, 365] width 387 height 555
type textarea "path */news*"
paste textarea "object newsArticle"
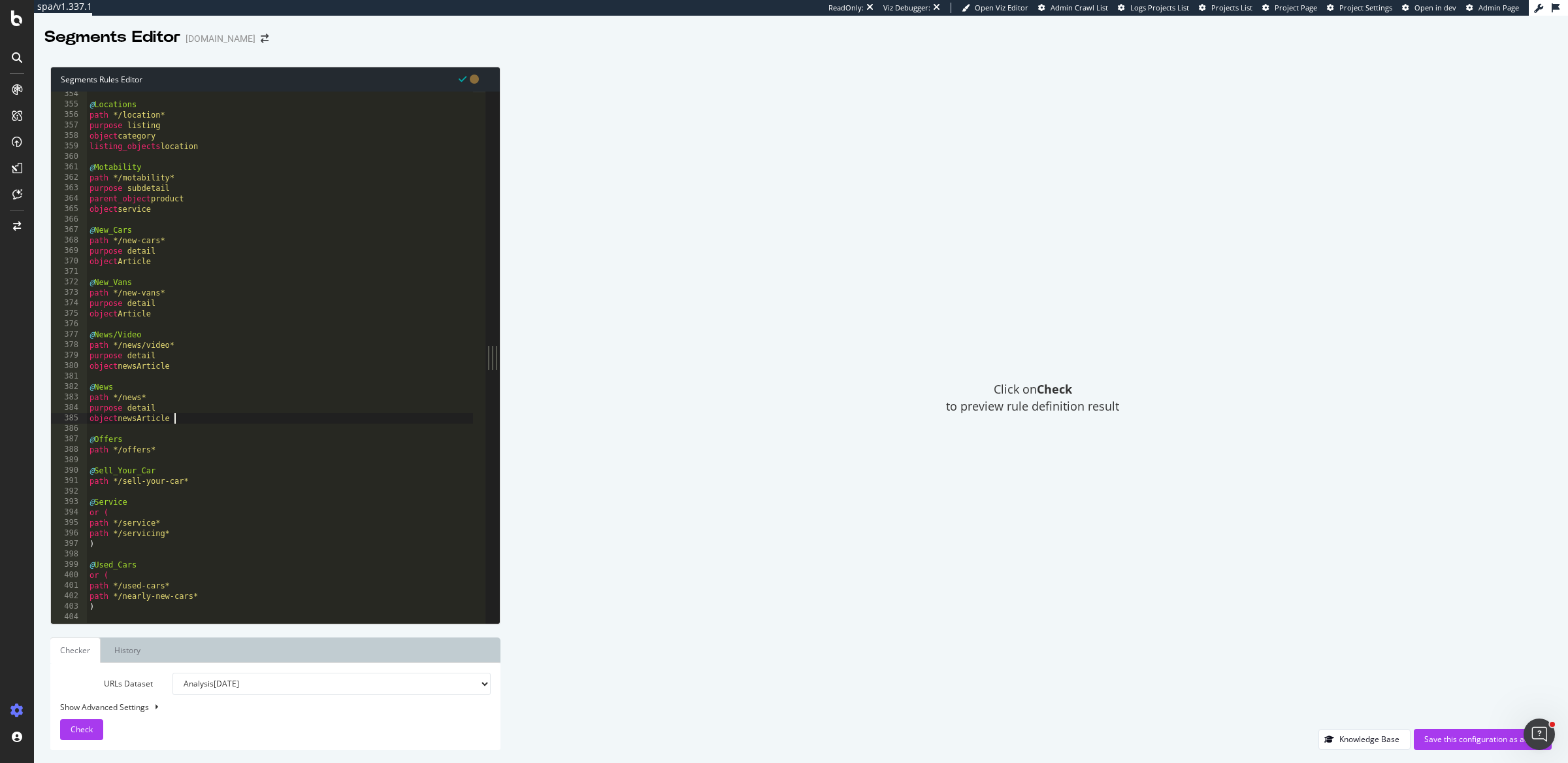
scroll to position [3694, 0]
drag, startPoint x: 173, startPoint y: 206, endPoint x: 50, endPoint y: 188, distance: 124.3
click at [50, 188] on div "Segments Rules Editor object newsArticle 354 355 356 357 358 359 360 361 362 36…" at bounding box center [802, 408] width 1534 height 710
click at [181, 445] on div "@ Locations path */location* purpose listing object category listing_objects lo…" at bounding box center [280, 366] width 387 height 555
type textarea "path */offers*"
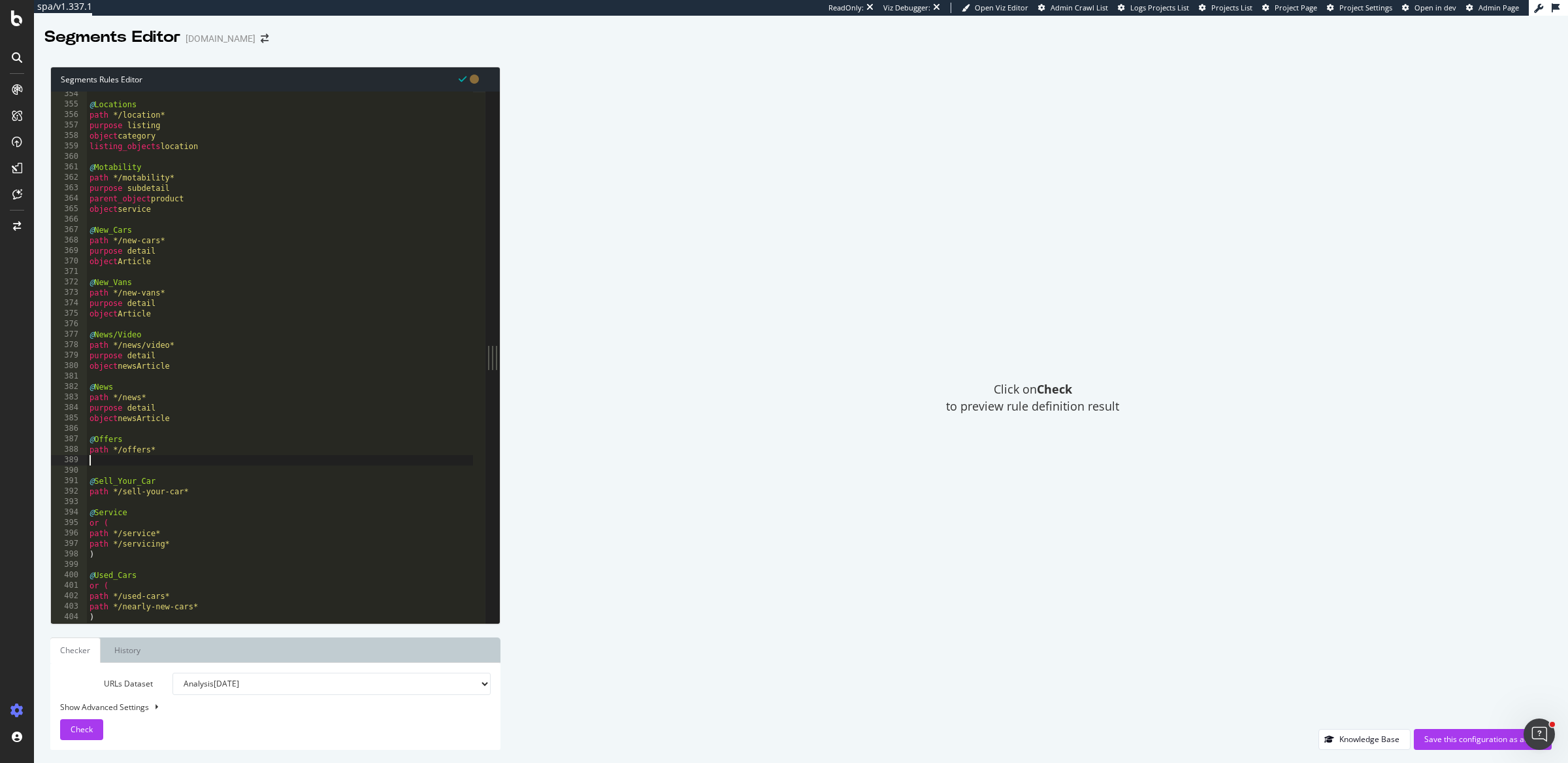
paste textarea "object service"
click at [211, 517] on div "@ Locations path */location* purpose listing object category listing_objects lo…" at bounding box center [280, 366] width 387 height 555
type textarea "path */sell-your-car*"
paste textarea "object service"
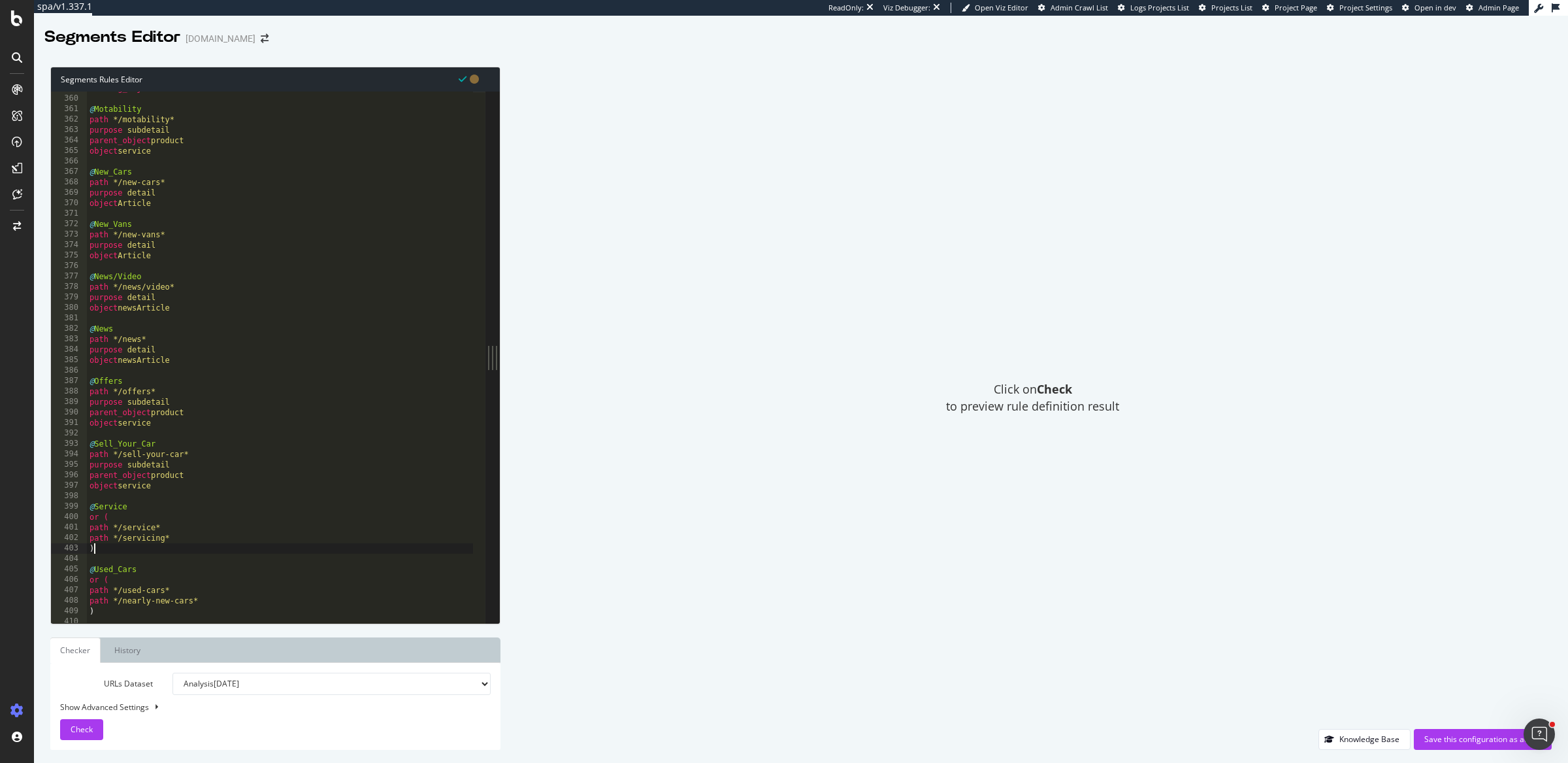
click at [154, 545] on div "listing_objects location @ Motability path */motability* purpose subdetail pare…" at bounding box center [280, 361] width 387 height 555
type textarea ")"
paste textarea "object service"
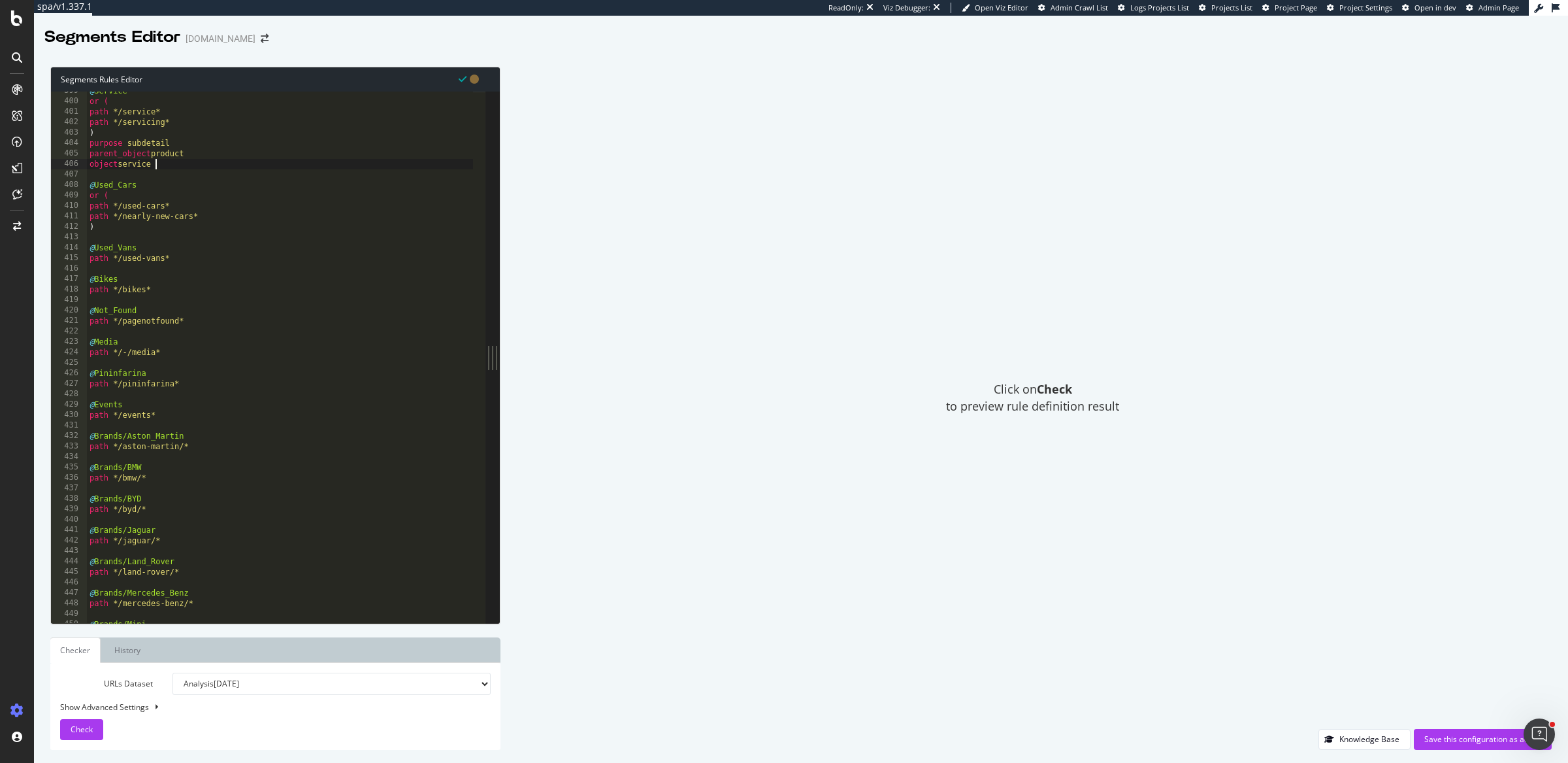
scroll to position [4171, 0]
drag, startPoint x: 174, startPoint y: 163, endPoint x: 83, endPoint y: 145, distance: 92.8
click at [83, 145] on div "object service 399 400 401 402 403 404 405 406 407 408 409 410 411 412 413 414 …" at bounding box center [268, 357] width 435 height 532
click at [178, 259] on div "@ Service or ( path */service* path */servicing* ) purpose subdetail parent_obj…" at bounding box center [280, 361] width 387 height 555
type textarea "path */used-vans*"
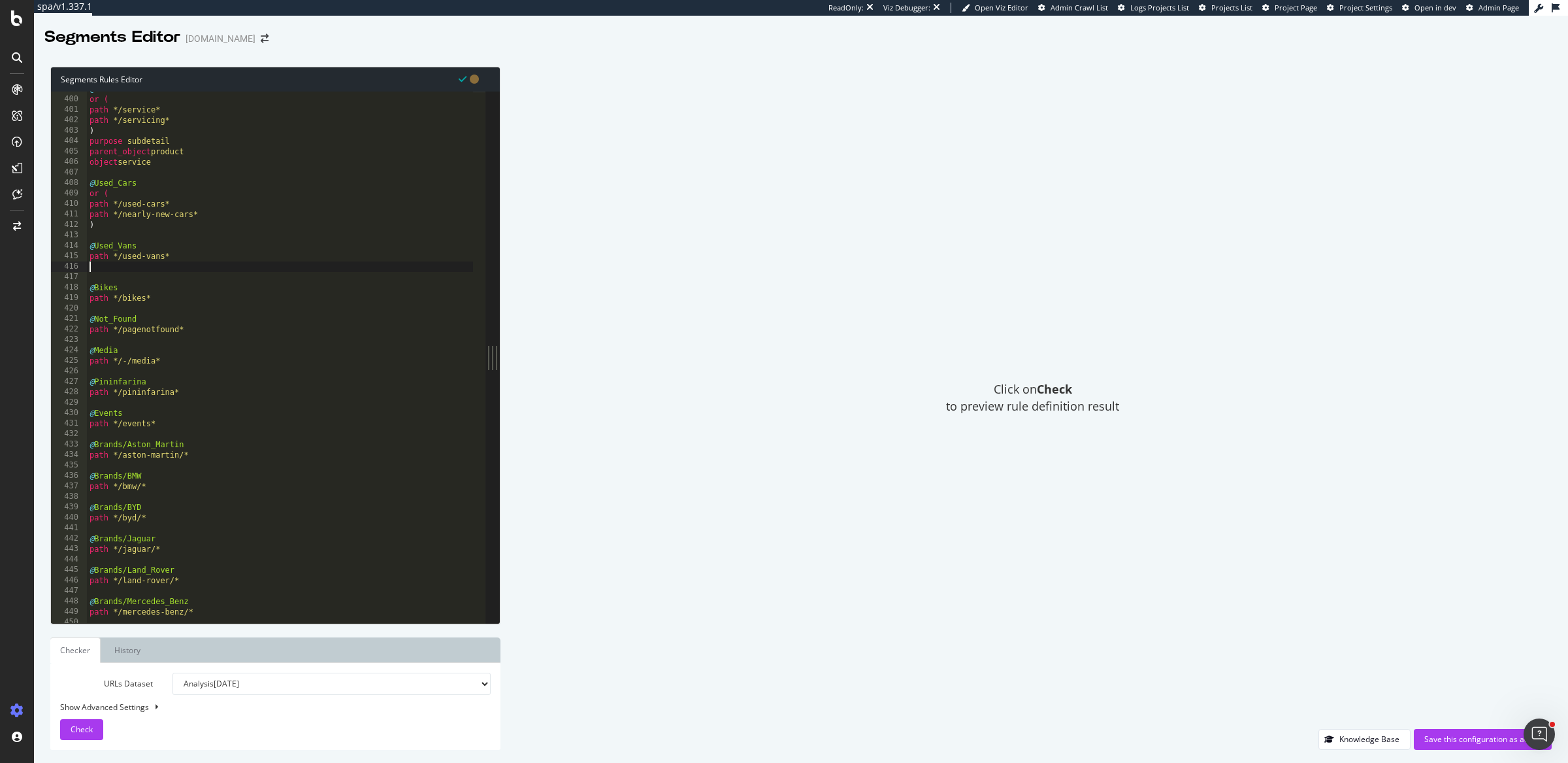
paste textarea "object service"
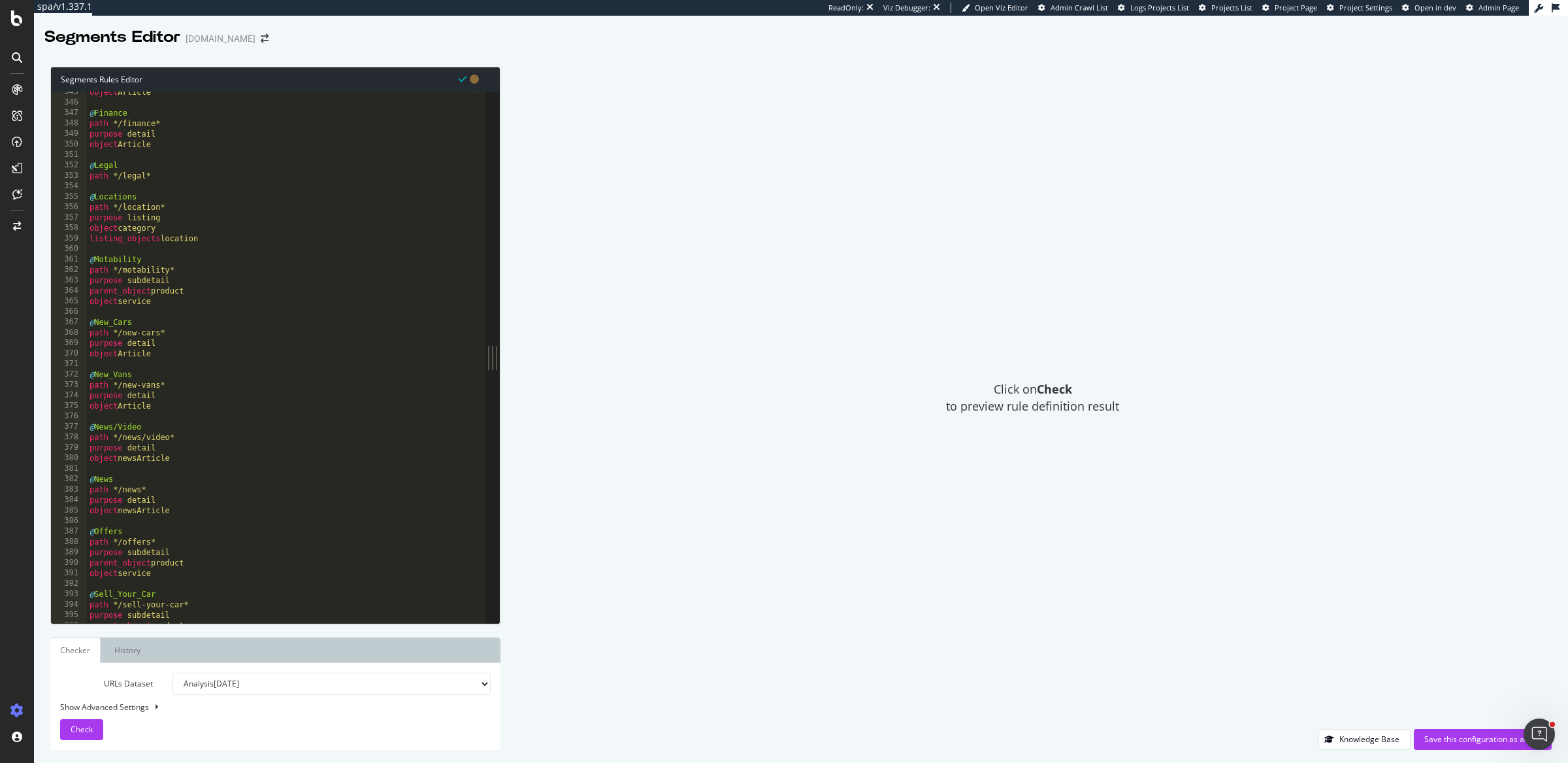
scroll to position [3540, 0]
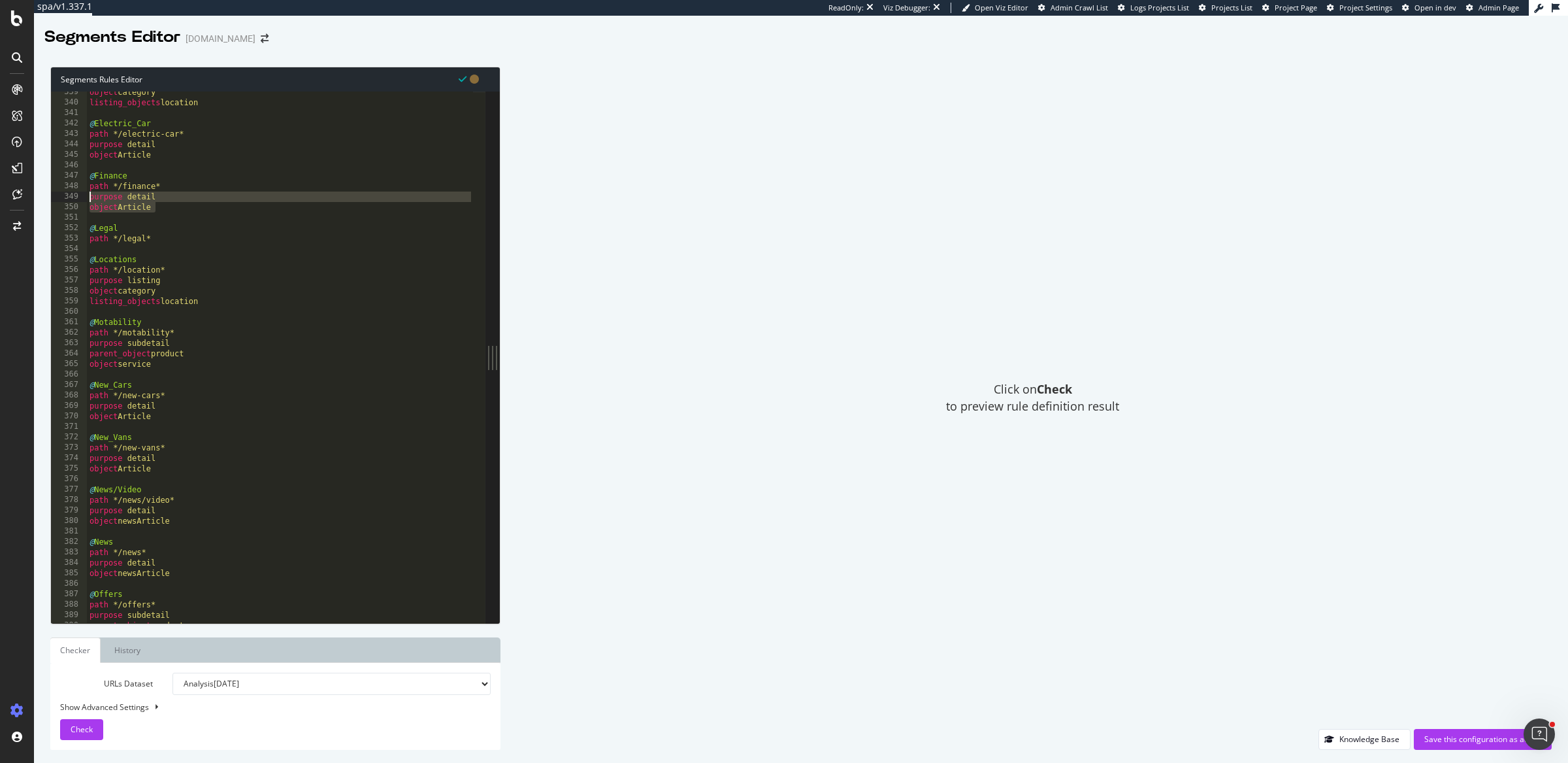
drag, startPoint x: 162, startPoint y: 209, endPoint x: 85, endPoint y: 198, distance: 77.8
click at [85, 198] on div "object service 339 340 341 342 343 344 345 346 347 348 349 350 351 352 353 354 …" at bounding box center [268, 357] width 435 height 532
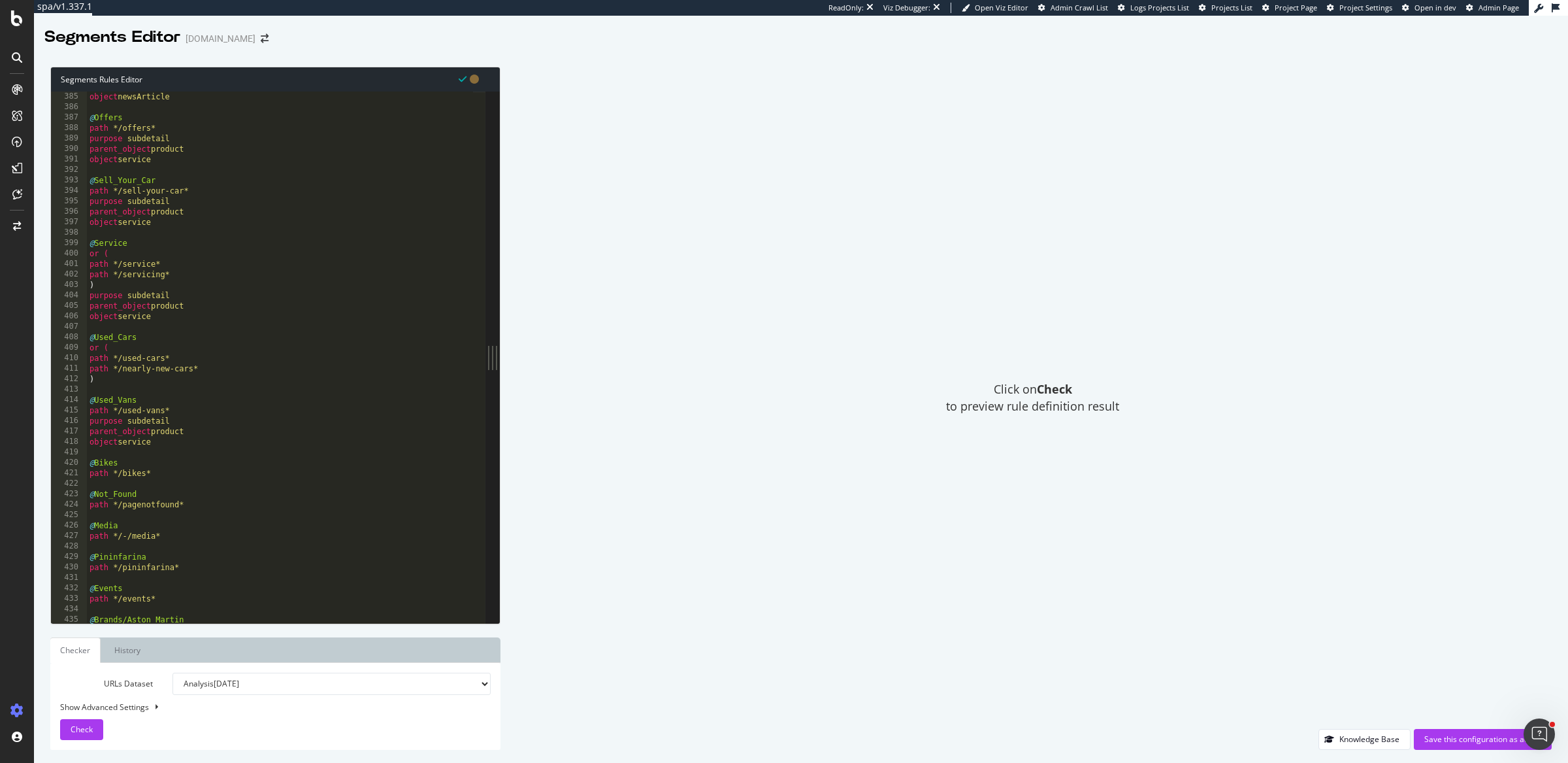
scroll to position [4016, 0]
click at [168, 473] on div "purpose detail object newsArticle @ Offers path */offers* purpose subdetail par…" at bounding box center [280, 358] width 387 height 555
type textarea "path */bikes*"
paste textarea "object Article"
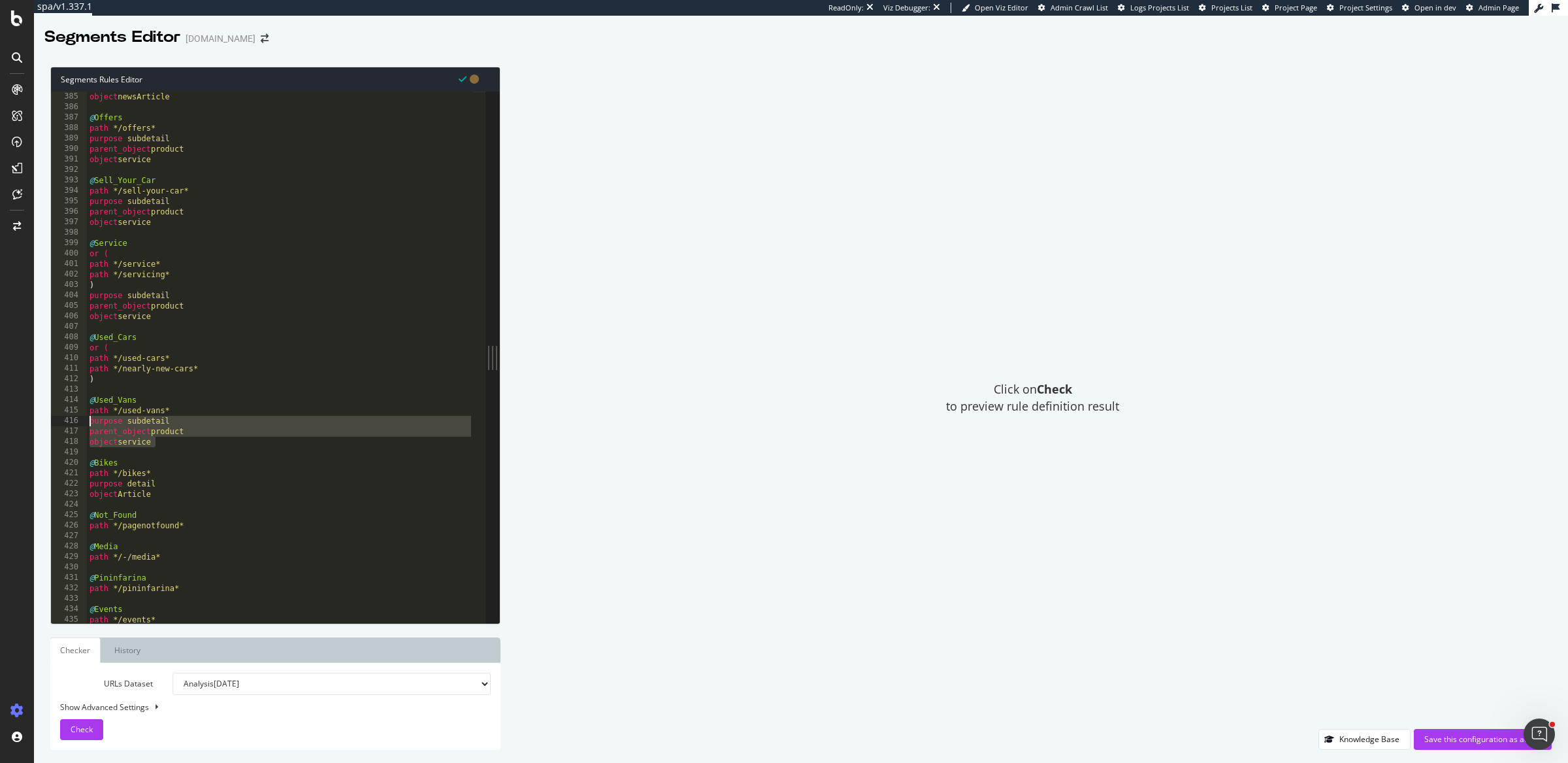
drag, startPoint x: 165, startPoint y: 444, endPoint x: 91, endPoint y: 424, distance: 76.7
click at [91, 424] on div "purpose detail object newsArticle @ Offers path */offers* purpose subdetail par…" at bounding box center [280, 358] width 387 height 555
click at [101, 382] on div "purpose detail object newsArticle @ Offers path */offers* purpose subdetail par…" at bounding box center [280, 358] width 387 height 555
type textarea ")"
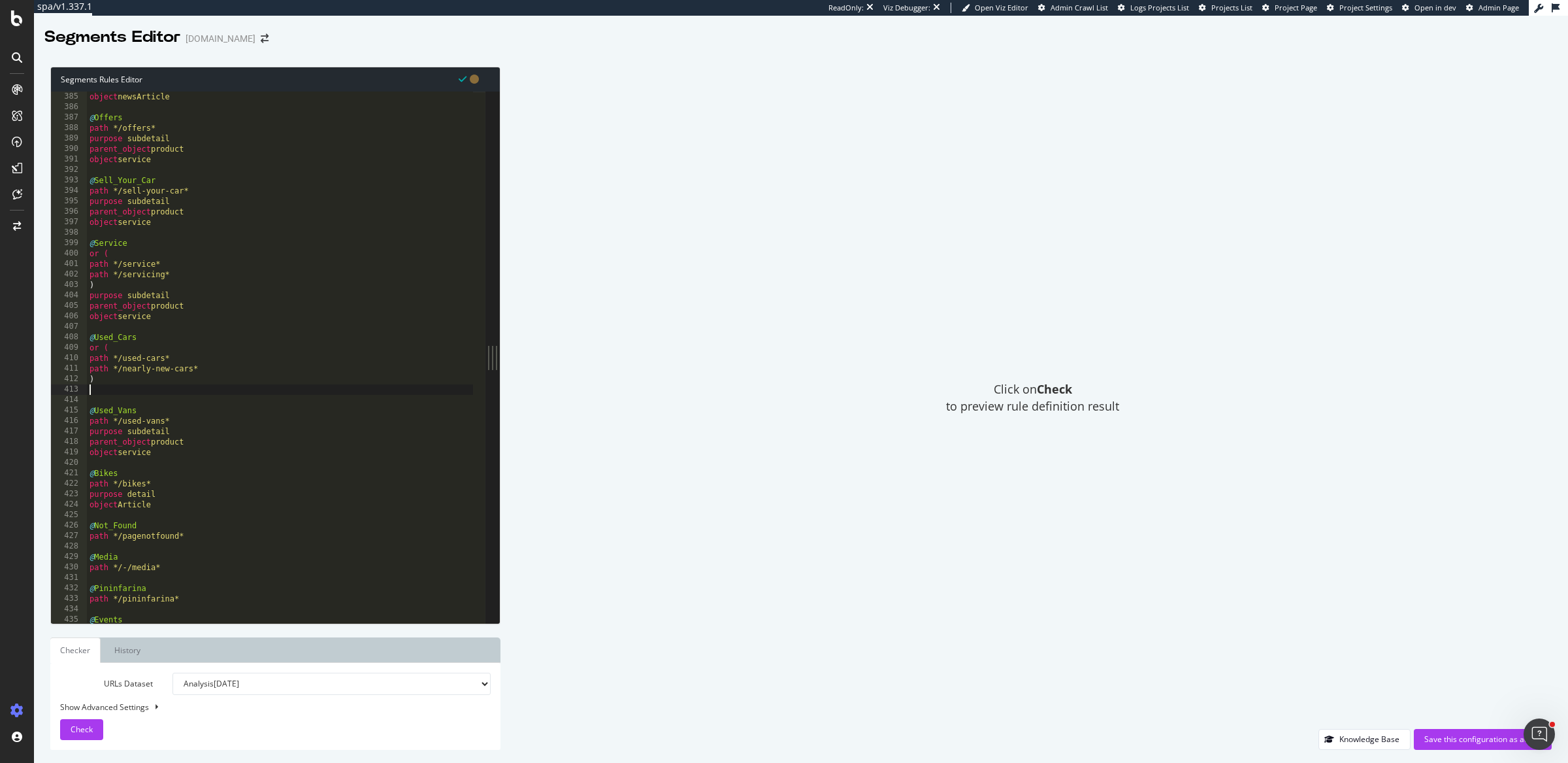
paste textarea "object service"
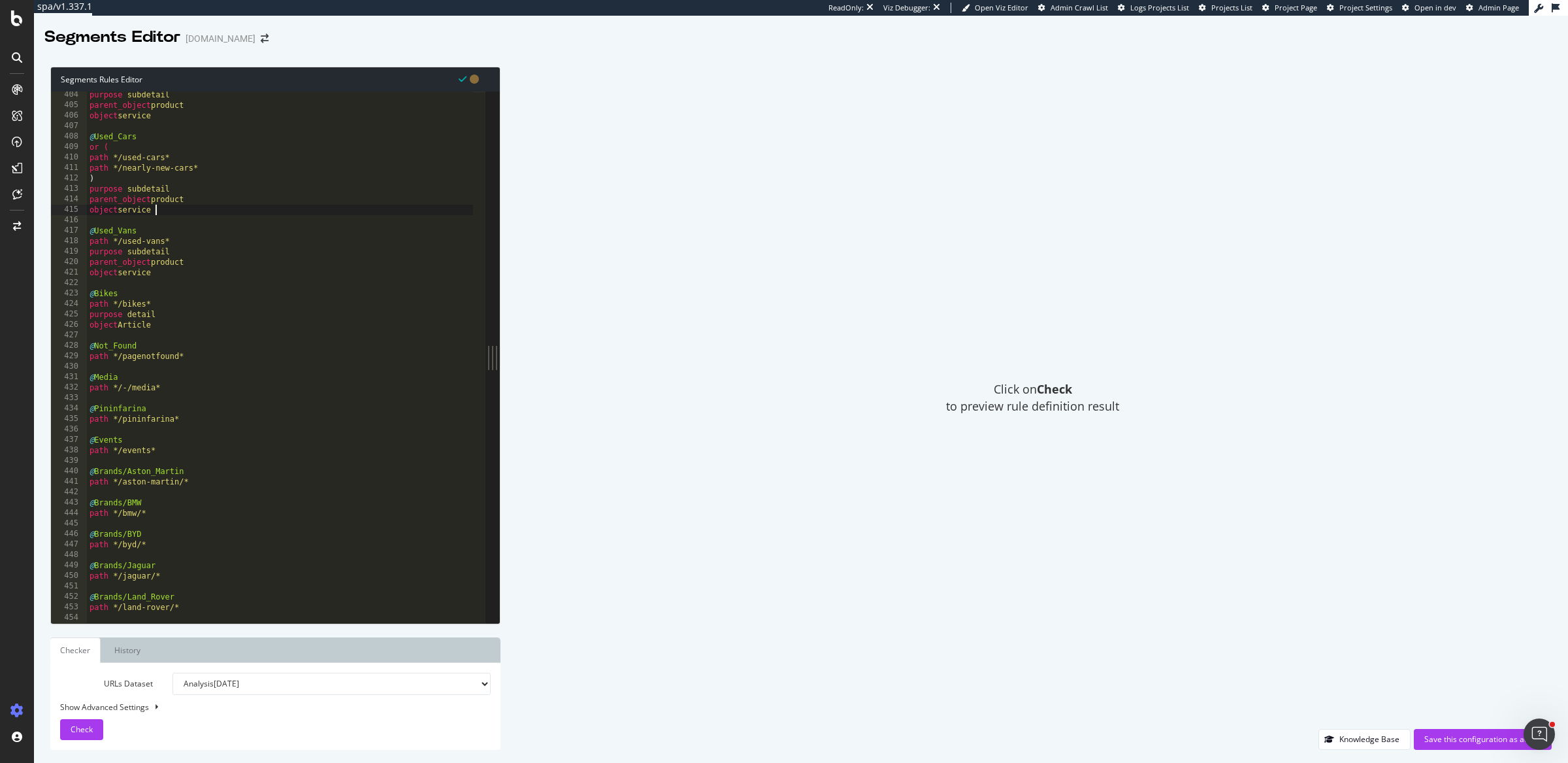
scroll to position [4242, 0]
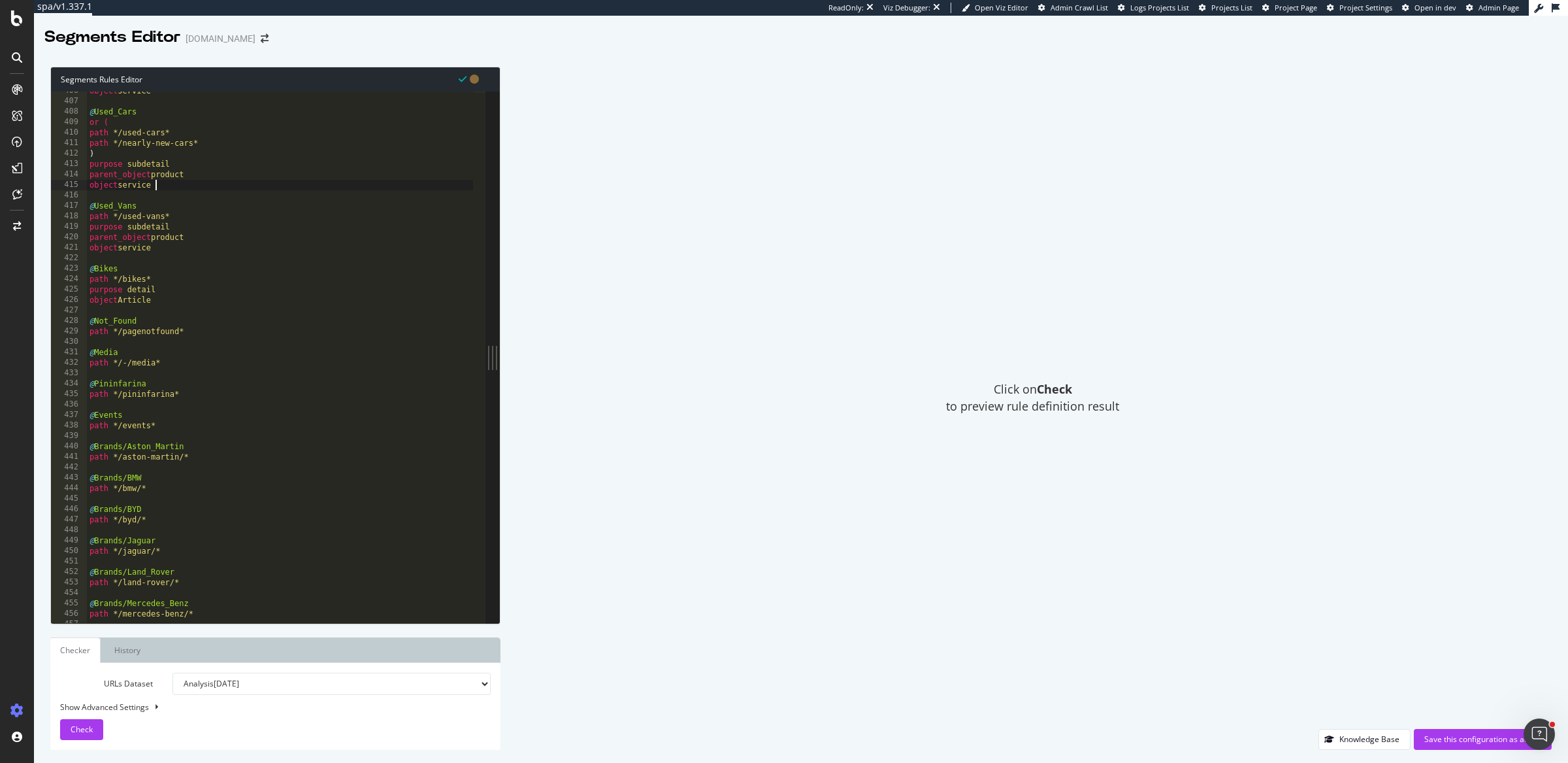
click at [180, 361] on div "object service @ Used_Cars or ( path */used-cars* path */nearly-new-cars* ) pur…" at bounding box center [280, 363] width 387 height 555
drag, startPoint x: 176, startPoint y: 302, endPoint x: 17, endPoint y: 292, distance: 159.3
click at [17, 292] on div "spa/v1.337.1 ReadOnly: Viz Debugger: Open Viz Editor Admin Crawl List Logs Proj…" at bounding box center [784, 382] width 1568 height 763
click at [195, 362] on div "object service @ Used_Cars or ( path */used-cars* path */nearly-new-cars* ) pur…" at bounding box center [280, 363] width 387 height 555
type textarea "path */-/media*"
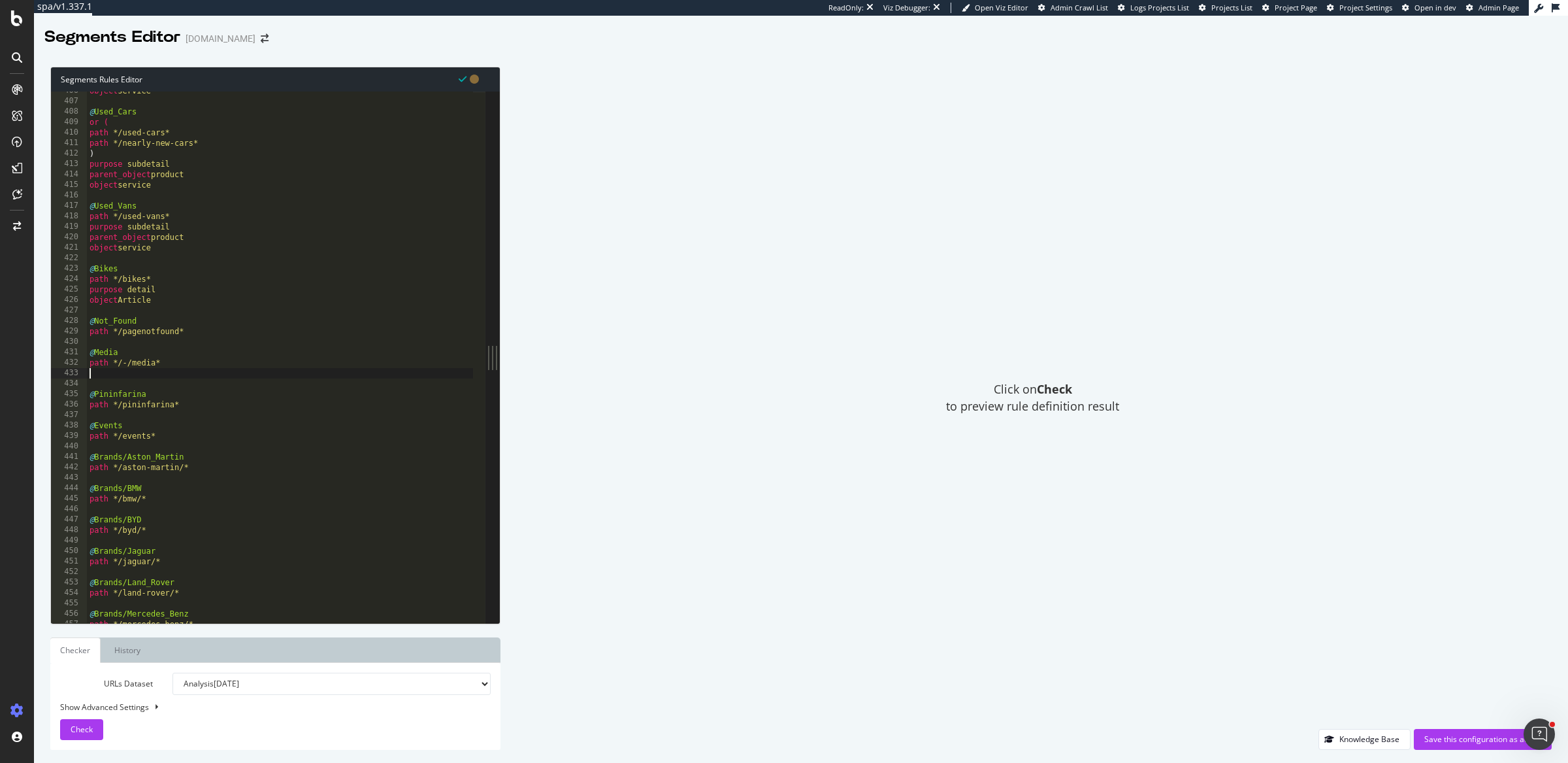
paste textarea "object Article"
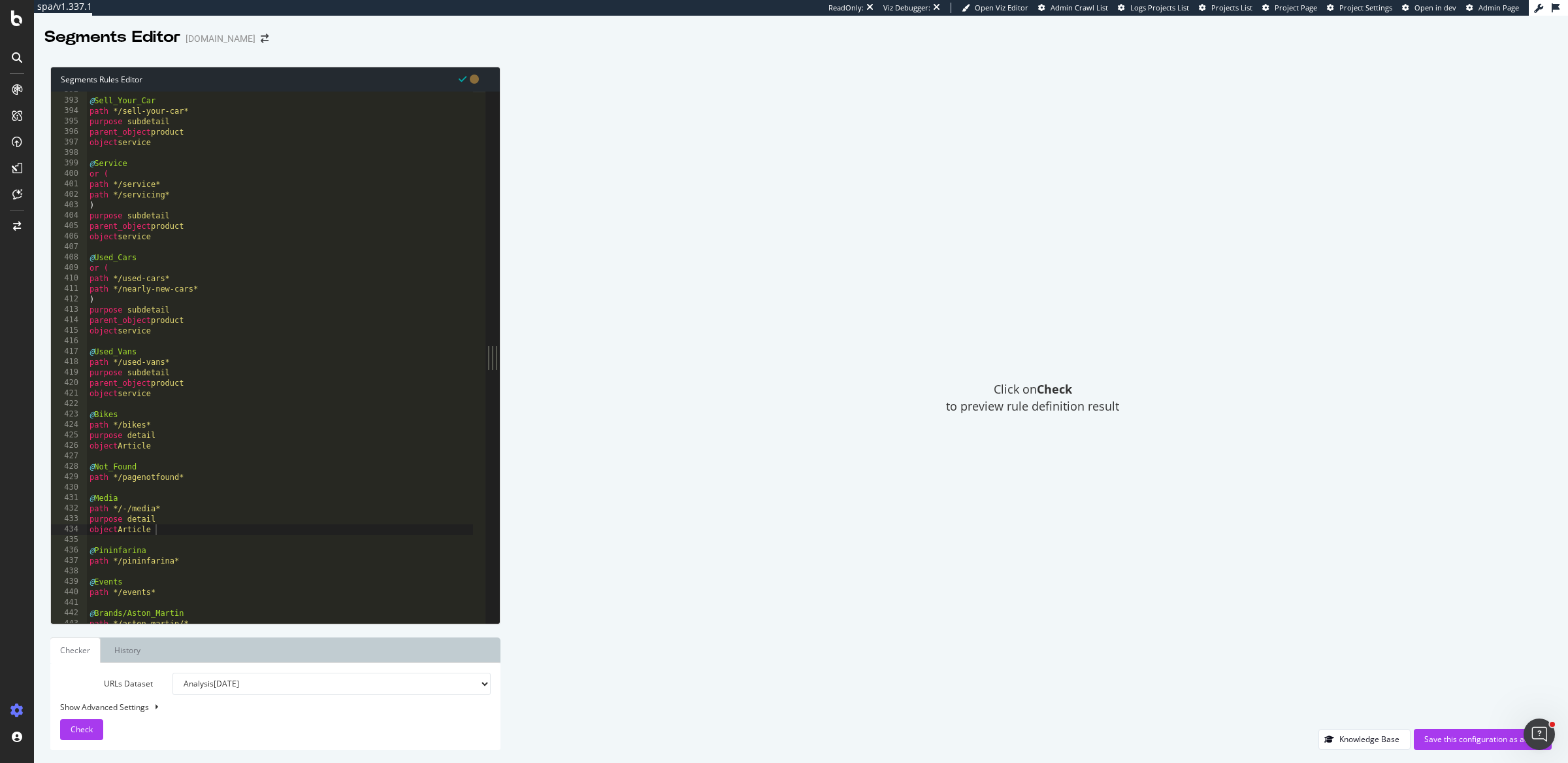
scroll to position [4096, 0]
drag, startPoint x: 176, startPoint y: 331, endPoint x: 69, endPoint y: 311, distance: 108.9
click at [69, 311] on div "object Article 392 393 394 395 396 397 398 399 400 401 402 403 404 405 406 407 …" at bounding box center [268, 357] width 435 height 532
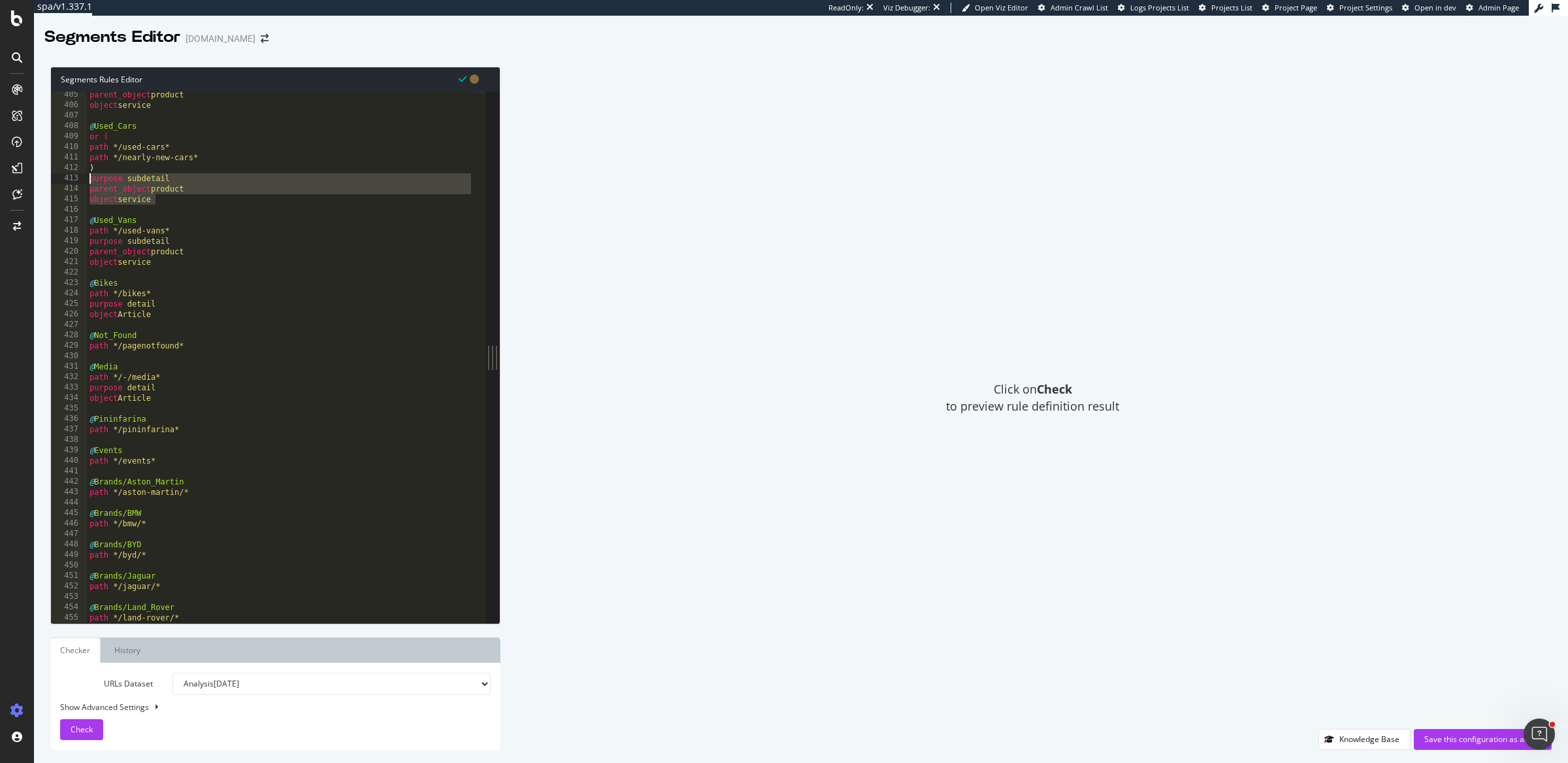
click at [197, 424] on div "parent_object product object service @ Used_Cars or ( path */used-cars* path */…" at bounding box center [280, 367] width 387 height 555
type textarea "@Pininfarina"
click at [212, 440] on div "parent_object product object service @ Used_Cars or ( path */used-cars* path */…" at bounding box center [280, 367] width 387 height 555
click at [216, 430] on div "parent_object product object service @ Used_Cars or ( path */used-cars* path */…" at bounding box center [280, 367] width 387 height 555
type textarea "path */pininfarina*"
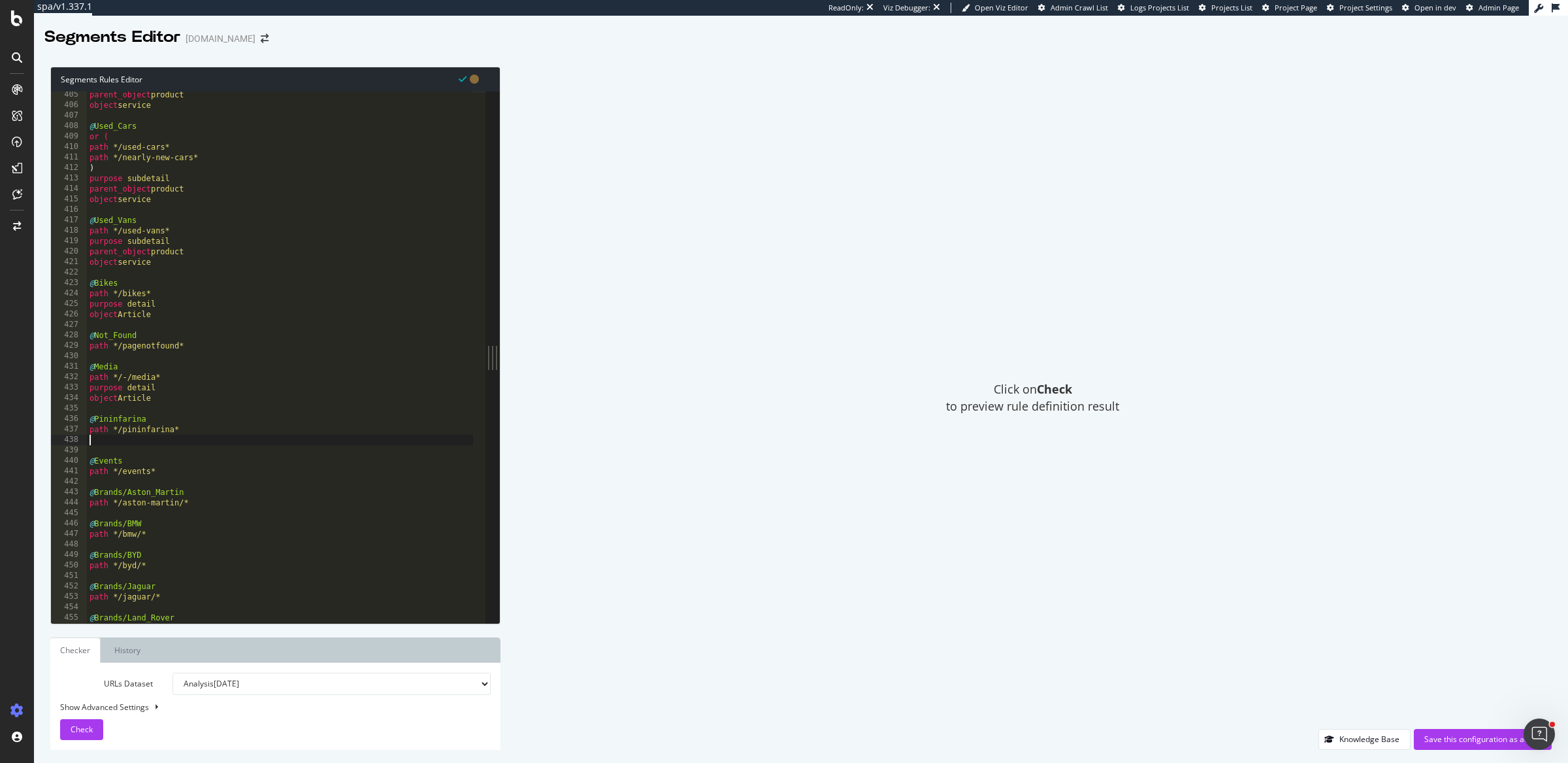
paste textarea "object service"
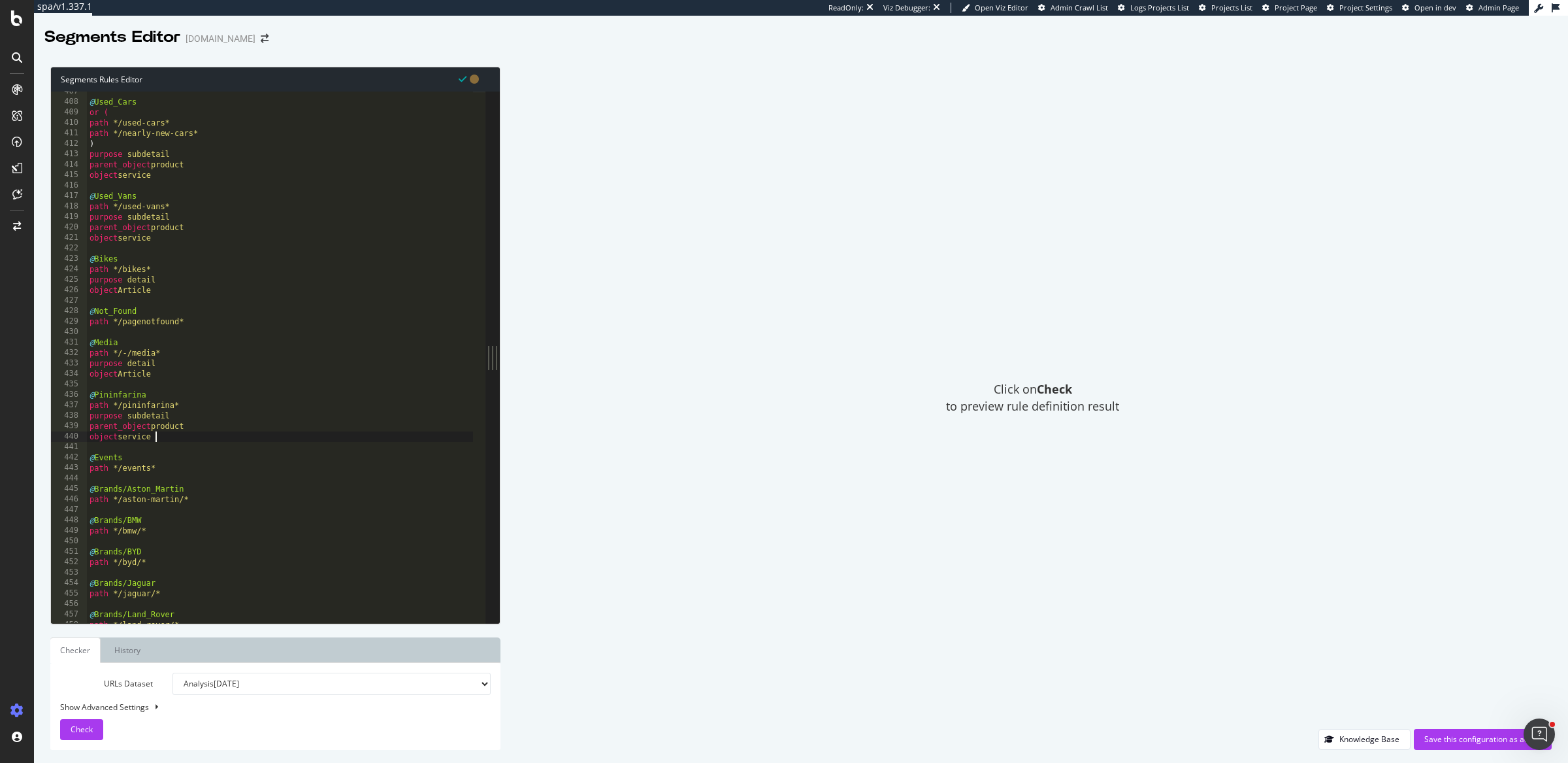
scroll to position [4310, 0]
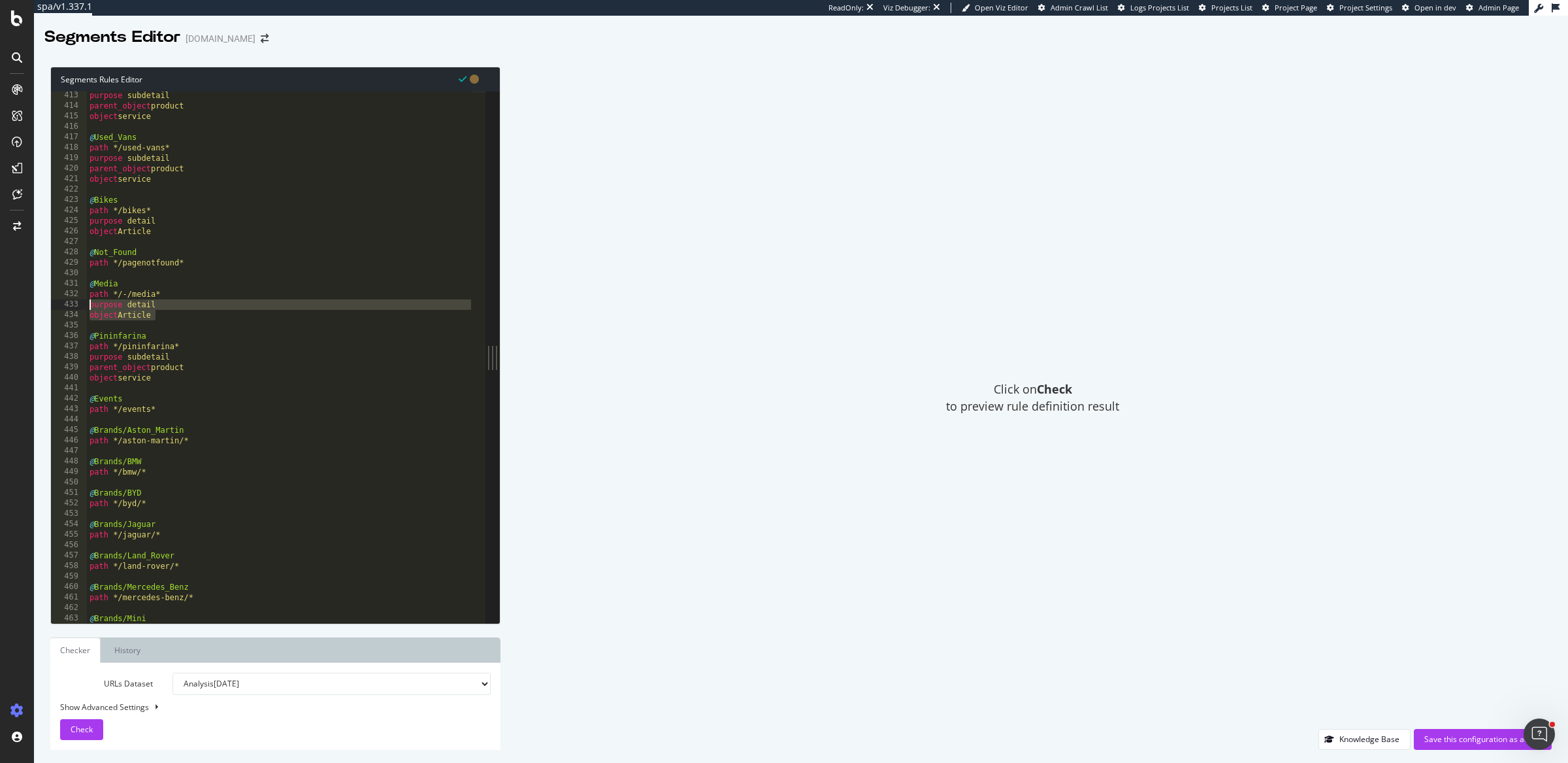
drag, startPoint x: 174, startPoint y: 315, endPoint x: 30, endPoint y: 302, distance: 144.6
click at [30, 302] on div "spa/v1.337.1 ReadOnly: Viz Debugger: Open Viz Editor Admin Crawl List Logs Proj…" at bounding box center [784, 382] width 1568 height 763
type textarea "purpose detail object Article"
click at [198, 447] on div "purpose subdetail parent_object product object service @ Used_Vans path */used-…" at bounding box center [280, 368] width 387 height 555
click at [200, 441] on div "purpose subdetail parent_object product object service @ Used_Vans path */used-…" at bounding box center [280, 368] width 387 height 555
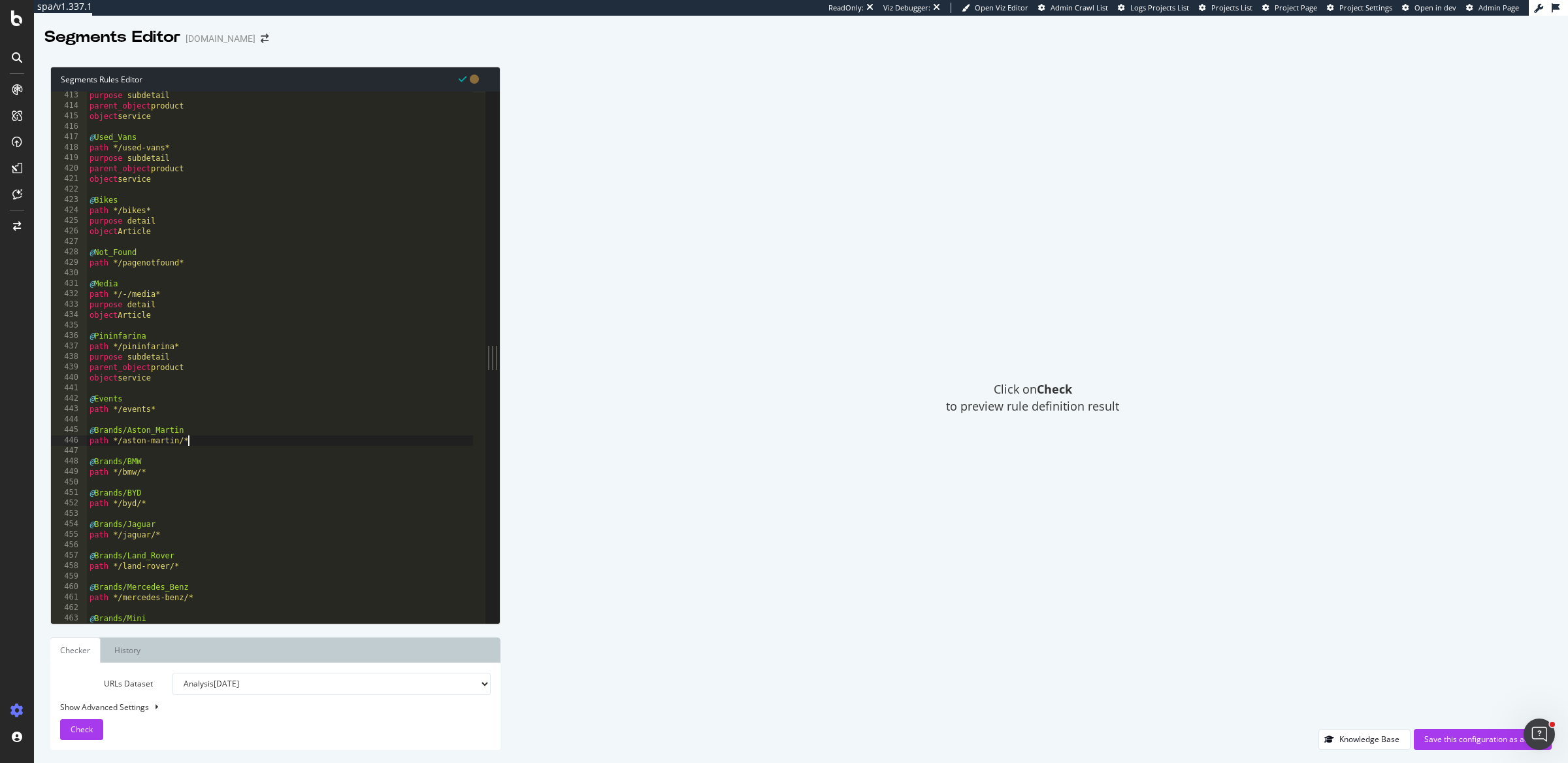
type textarea "path */aston-martin/*"
paste textarea "object Article"
click at [172, 494] on div "purpose subdetail parent_object product object service @ Used_Vans path */used-…" at bounding box center [280, 368] width 387 height 555
type textarea "path */bmw/*"
paste textarea "object Article"
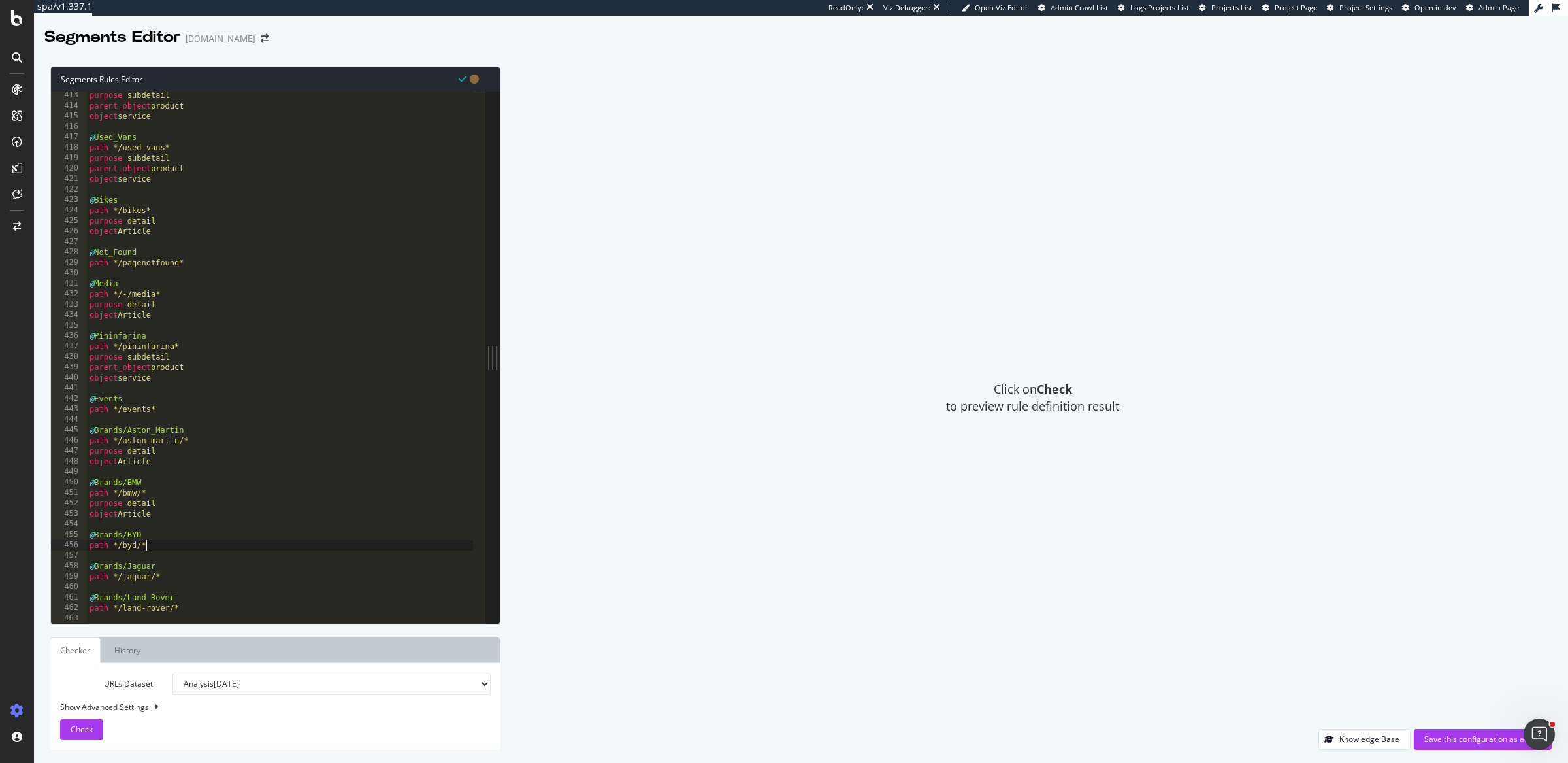
click at [160, 547] on div "purpose subdetail parent_object product object service @ Used_Vans path */used-…" at bounding box center [280, 368] width 387 height 555
type textarea "path */byd/*"
paste textarea "object Article"
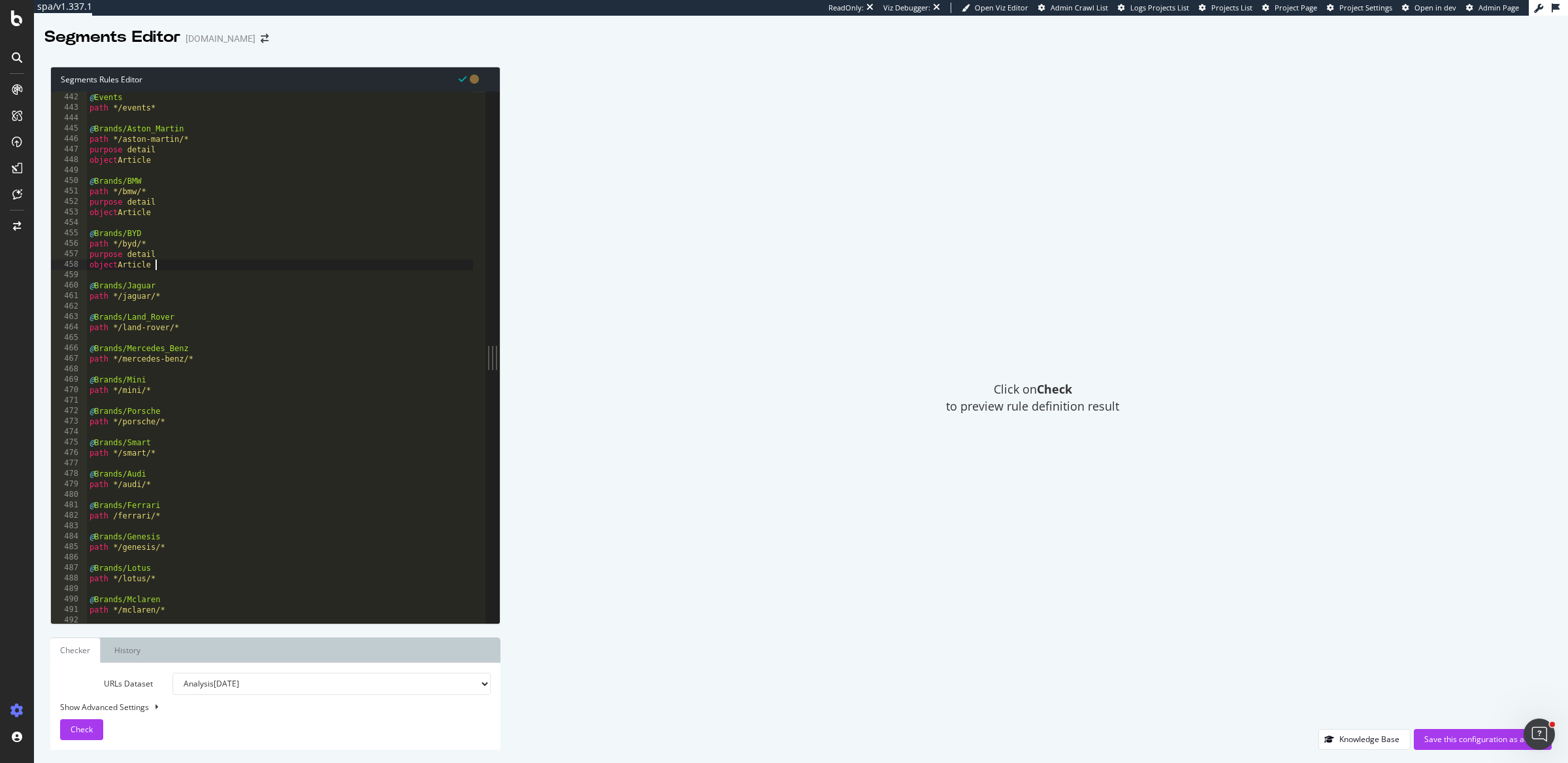
scroll to position [4612, 0]
click at [197, 298] on div "@ Events path */events* @ Brands/Aston_Martin path */aston-martin/* purpose det…" at bounding box center [280, 359] width 387 height 555
type textarea "path */jaguar/*"
paste textarea "object Article"
click at [202, 347] on div "@ Events path */events* @ Brands/Aston_Martin path */aston-martin/* purpose det…" at bounding box center [280, 359] width 387 height 555
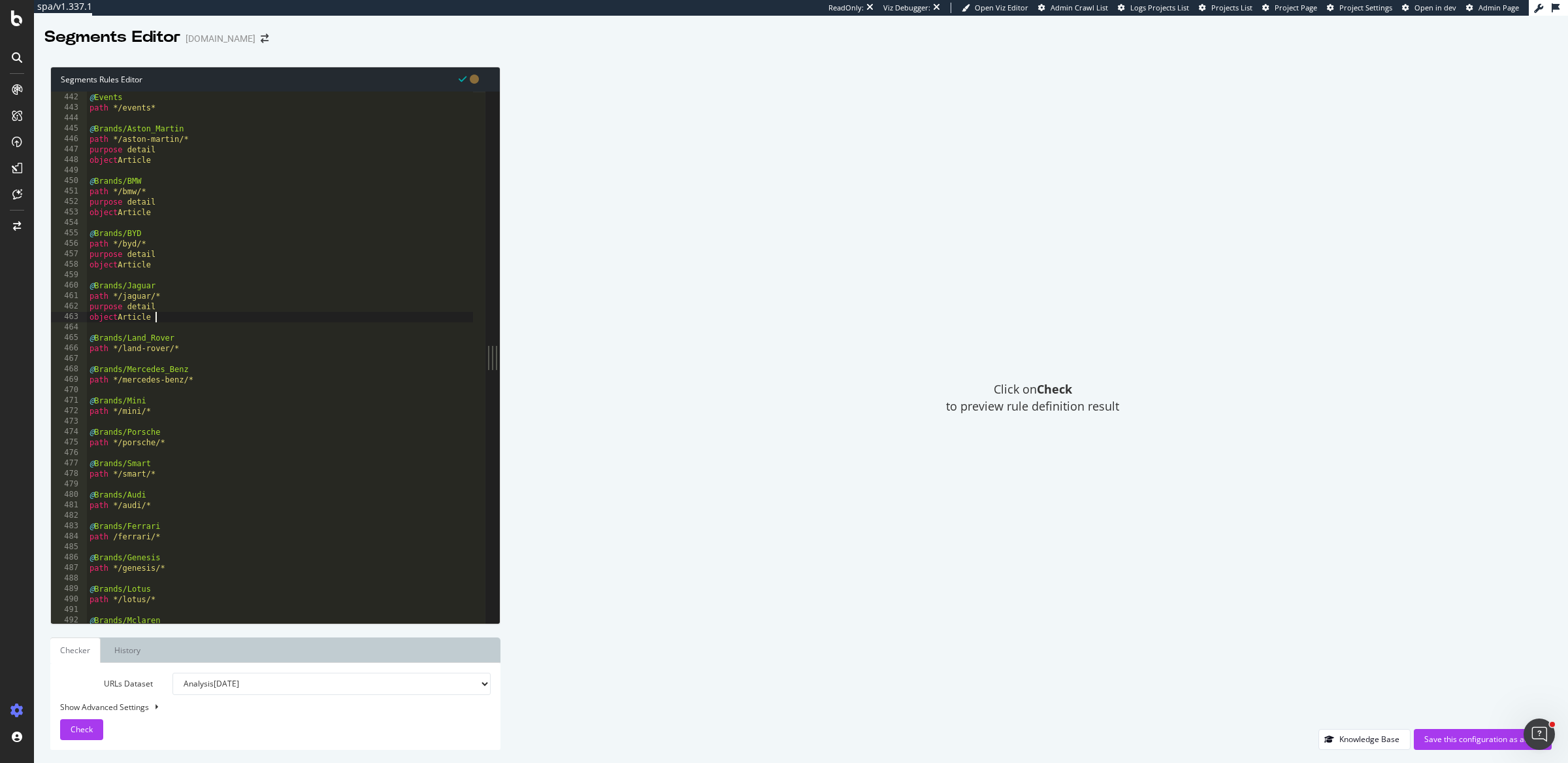
type textarea "path */land-rover/*"
paste textarea "object Article"
type textarea "object Article"
click at [215, 407] on div "@ Events path */events* @ Brands/Aston_Martin path */aston-martin/* purpose det…" at bounding box center [280, 359] width 387 height 555
click at [215, 400] on div "@ Events path */events* @ Brands/Aston_Martin path */aston-martin/* purpose det…" at bounding box center [280, 359] width 387 height 555
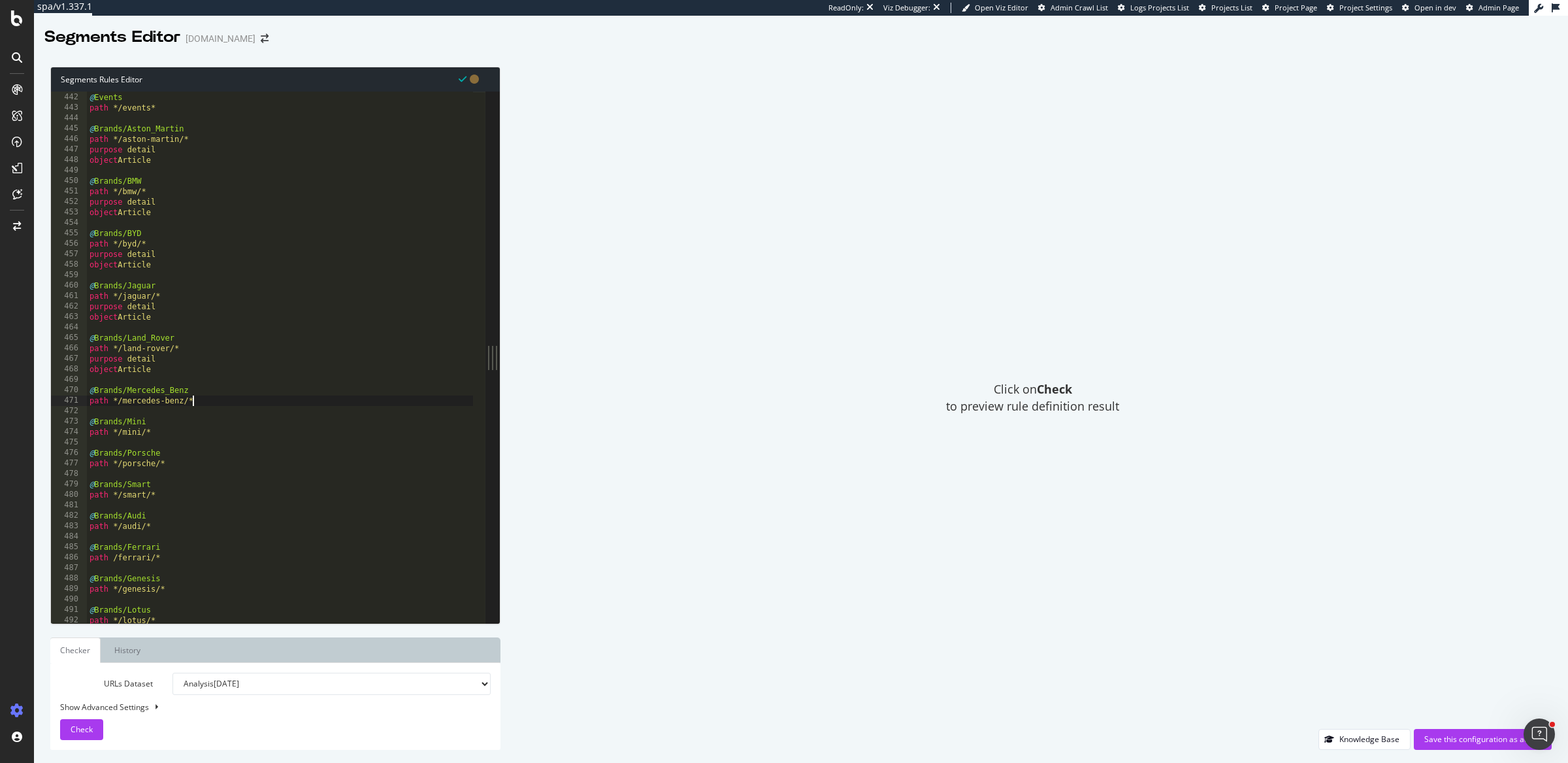
type textarea "path */mercedes-benz/*"
paste textarea "object Article"
click at [199, 455] on div "@ Events path */events* @ Brands/Aston_Martin path */aston-martin/* purpose det…" at bounding box center [280, 359] width 387 height 555
type textarea "path */mini/*"
paste textarea "object Article"
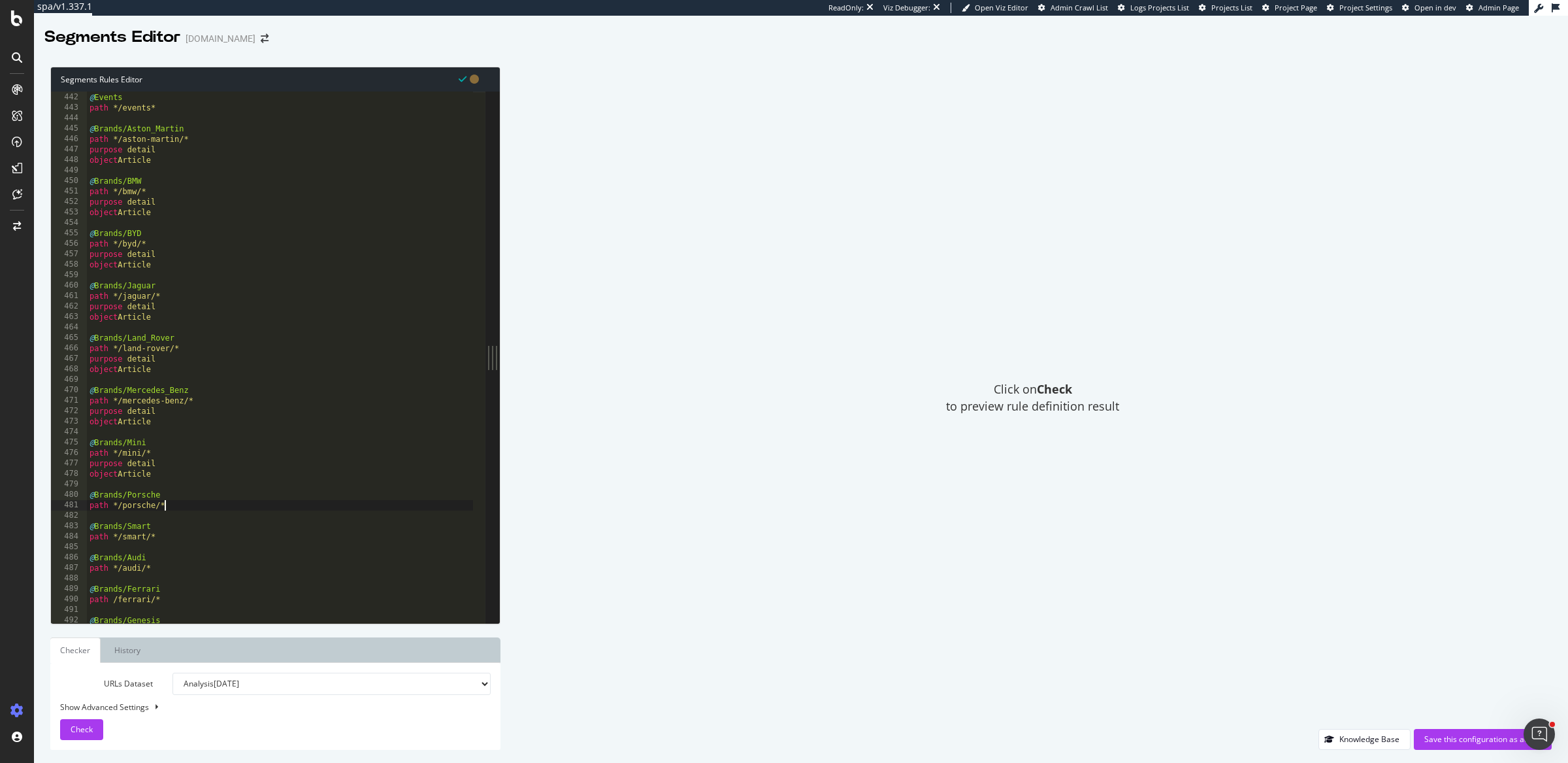
click at [197, 507] on div "@ Events path */events* @ Brands/Aston_Martin path */aston-martin/* purpose det…" at bounding box center [280, 359] width 387 height 555
type textarea "path */porsche/*"
paste textarea "object Article"
click at [175, 560] on div "@ Events path */events* @ Brands/Aston_Martin path */aston-martin/* purpose det…" at bounding box center [280, 359] width 387 height 555
type textarea "path */smart/*"
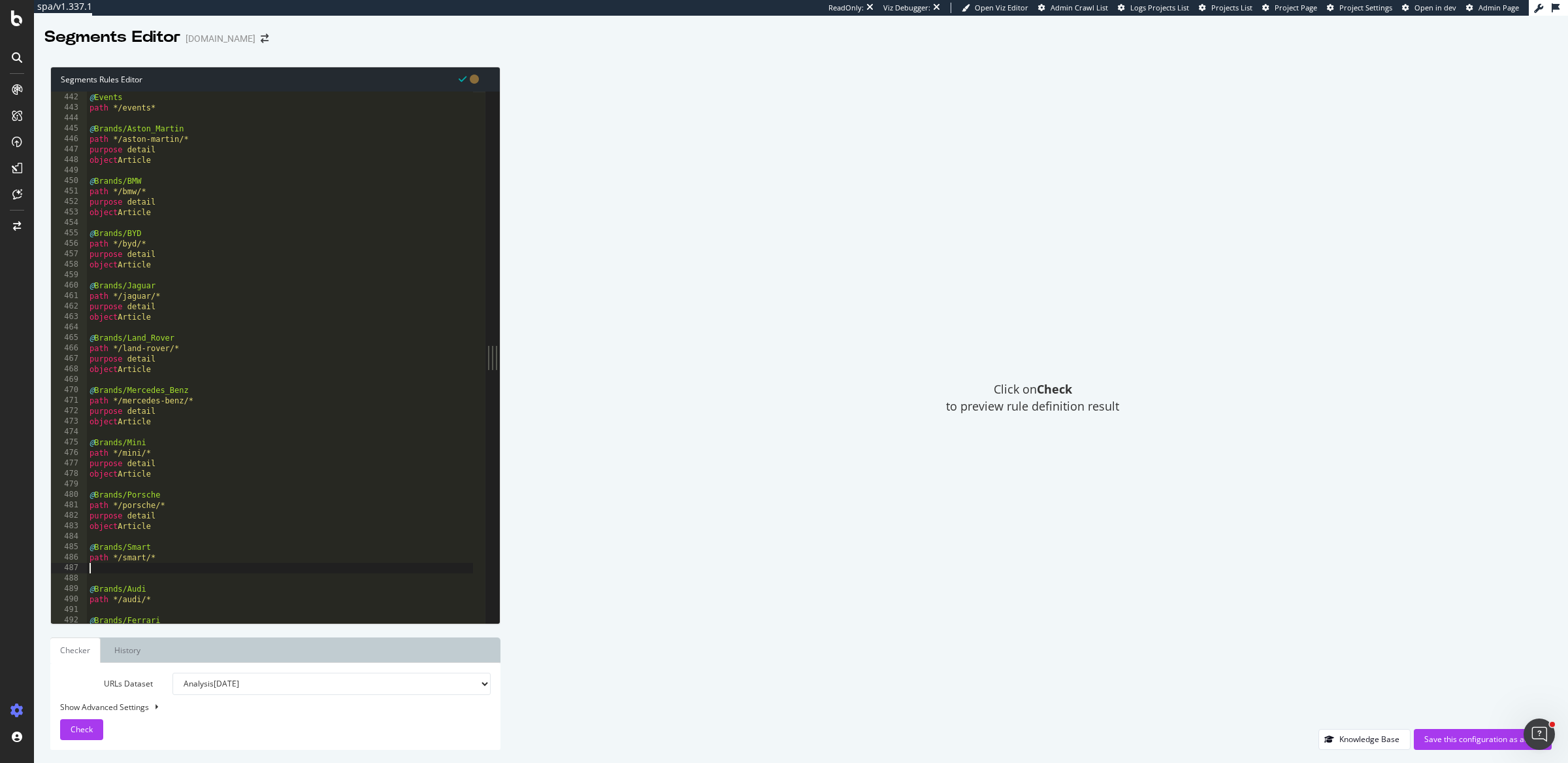
paste textarea "object Article"
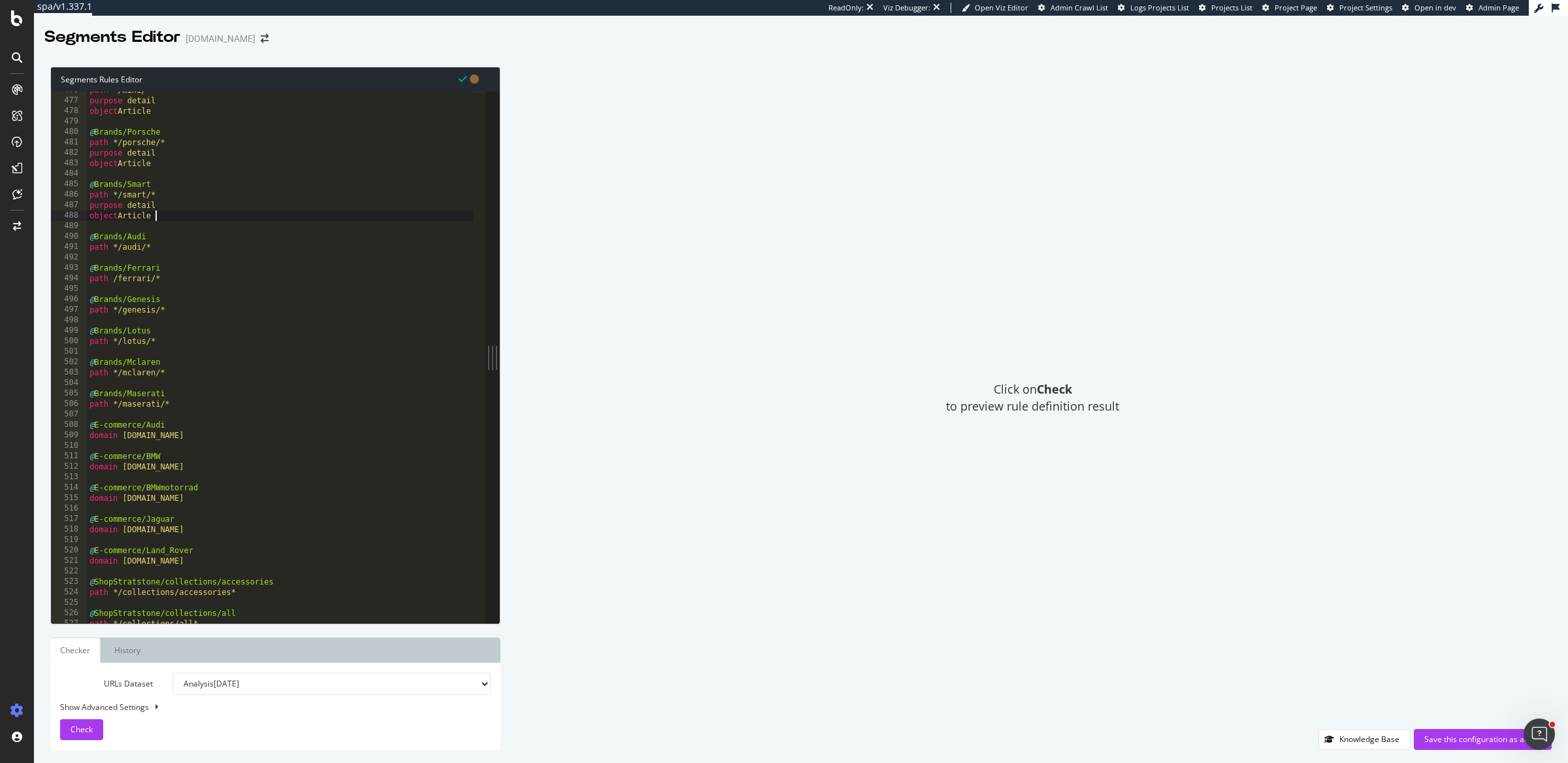
scroll to position [4979, 0]
click at [168, 246] on div "path */mini/* purpose detail object Article @ Brands/Porsche path */porsche/* p…" at bounding box center [280, 358] width 387 height 555
type textarea "path */audi/*"
paste textarea "object Article"
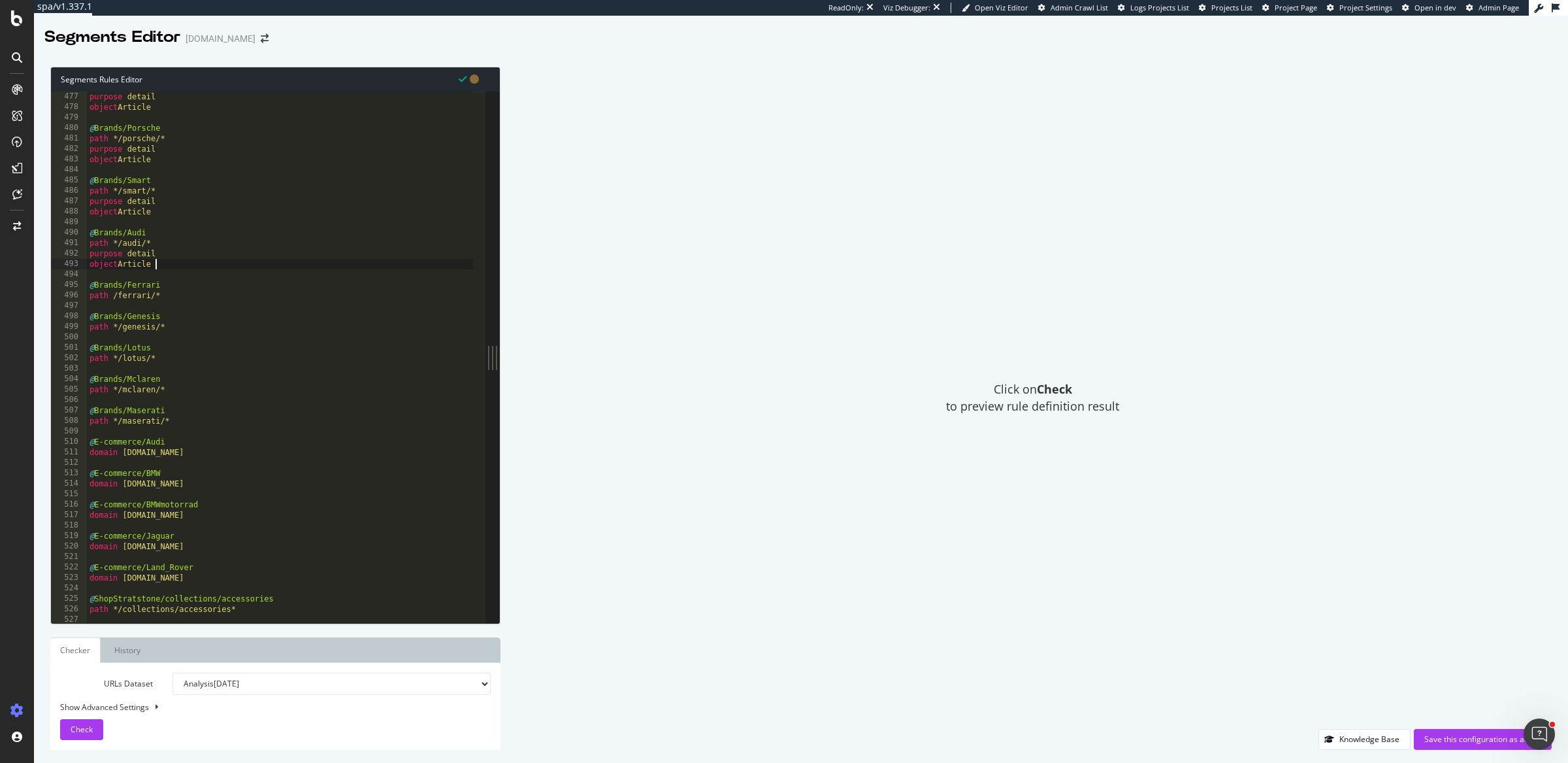
click at [168, 292] on div "path */mini/* purpose detail object Article @ Brands/Porsche path */porsche/* p…" at bounding box center [280, 358] width 387 height 555
type textarea "path /ferrari/*"
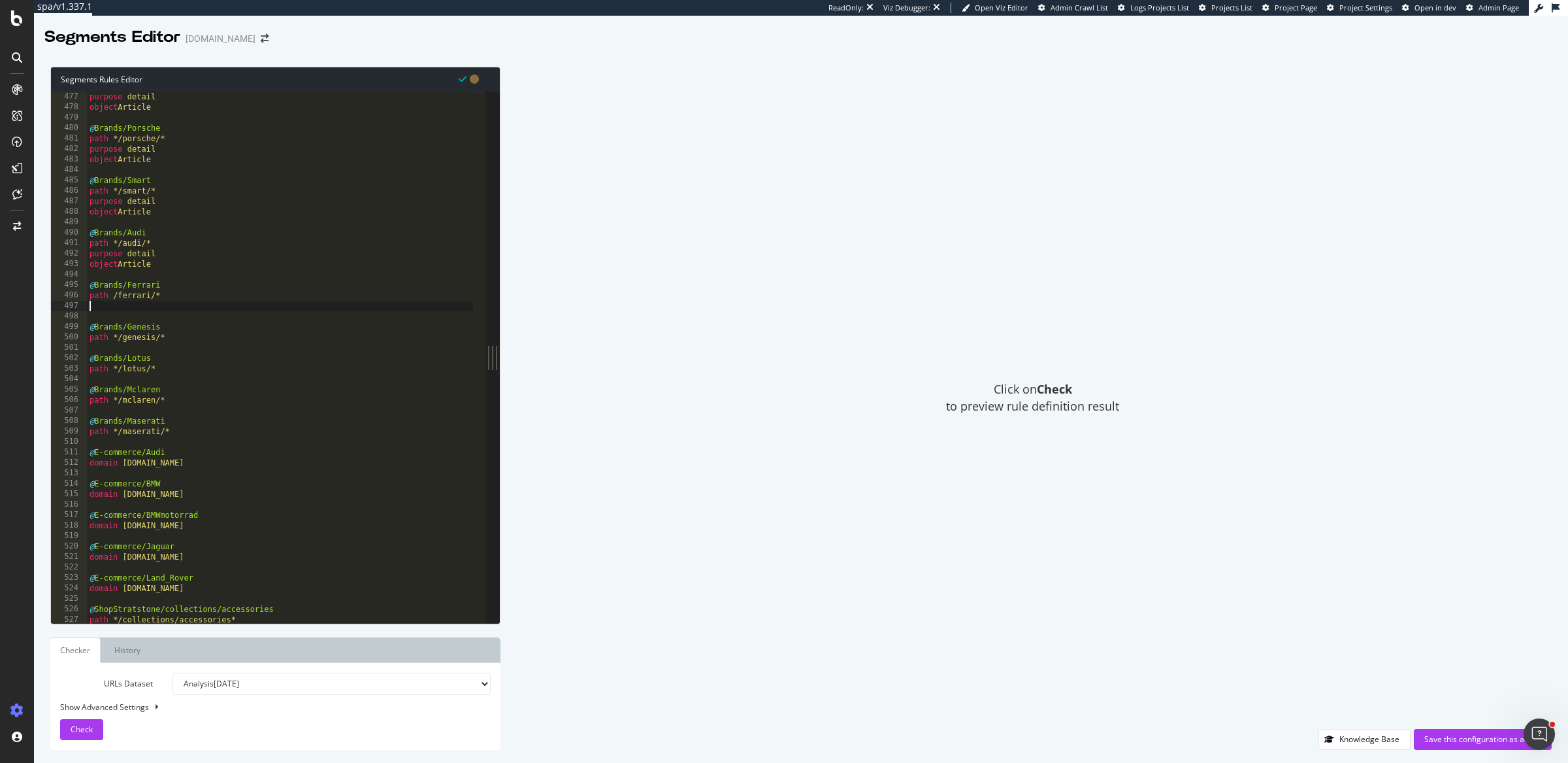
paste textarea "object Article"
click at [171, 349] on div "path */mini/* purpose detail object Article @ Brands/Porsche path */porsche/* p…" at bounding box center [280, 358] width 387 height 555
type textarea "path */genesis/*"
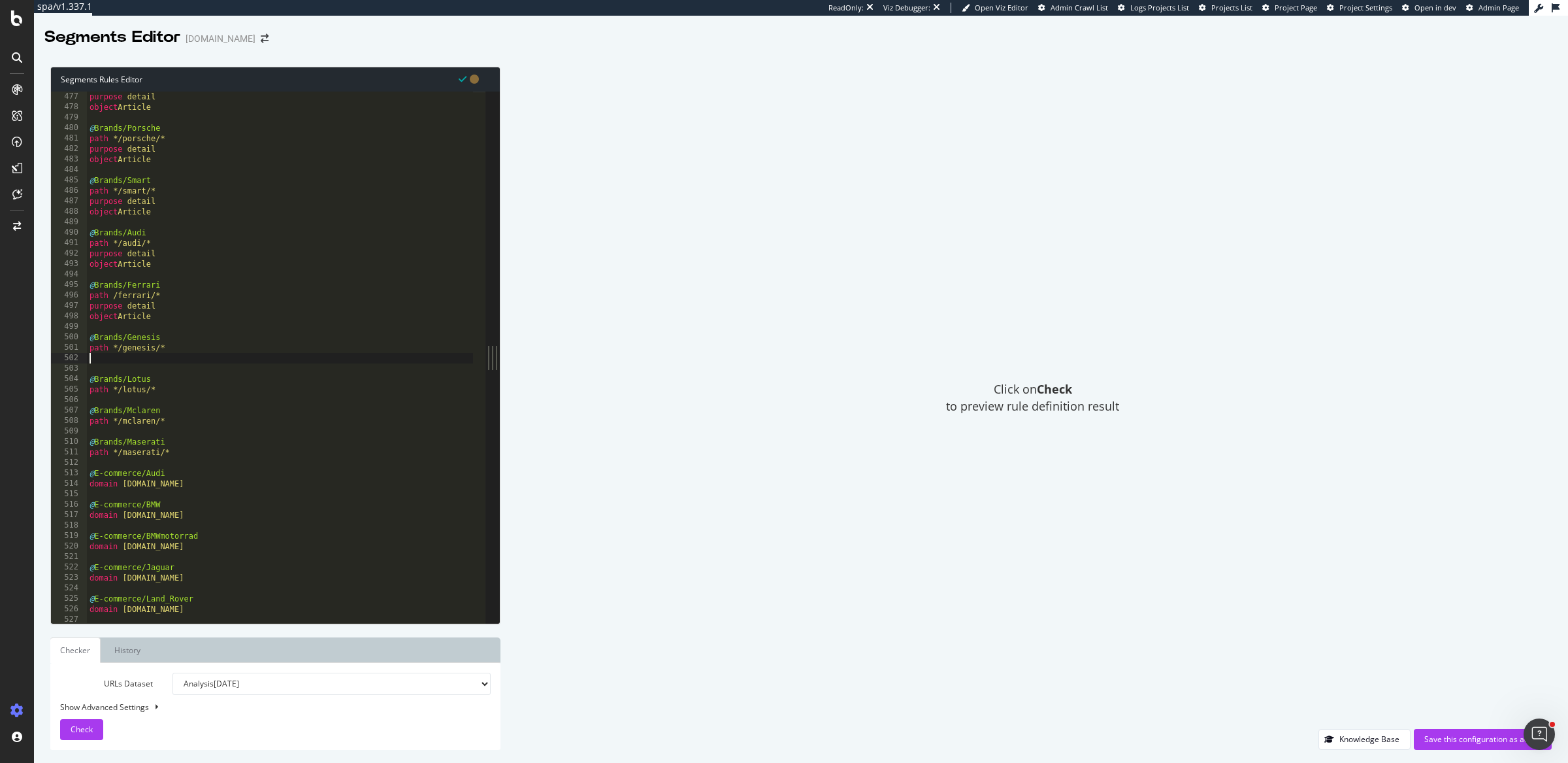
paste textarea "object Article"
click at [174, 401] on div "path */mini/* purpose detail object Article @ Brands/Porsche path */porsche/* p…" at bounding box center [280, 358] width 387 height 555
type textarea "path */lotus/*"
paste textarea "object Article"
click at [179, 449] on div "path */mini/* purpose detail object Article @ Brands/Porsche path */porsche/* p…" at bounding box center [280, 358] width 387 height 555
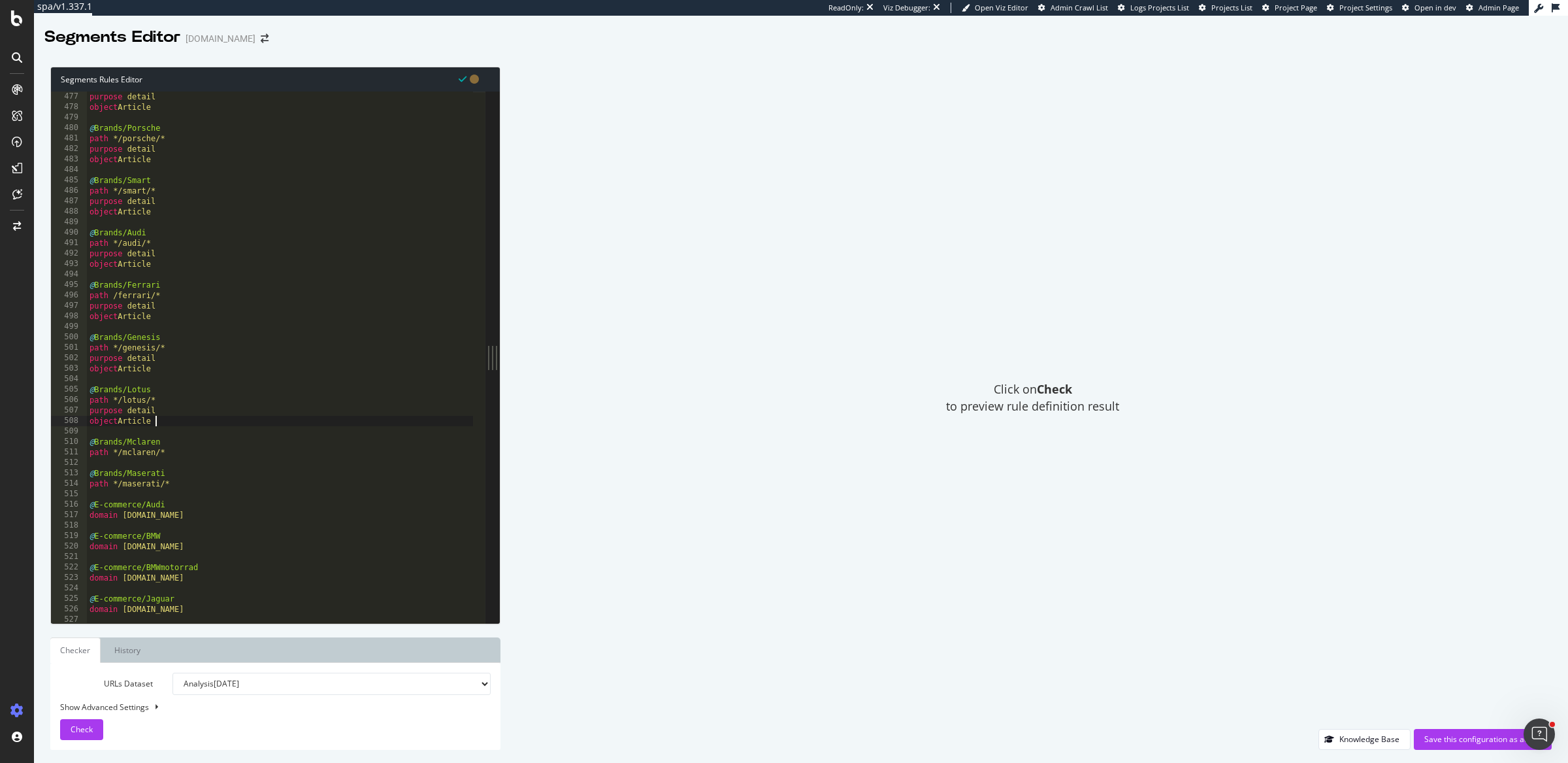
type textarea "path */mclaren/*"
paste textarea "object Article"
click at [184, 503] on div "path */mini/* purpose detail object Article @ Brands/Porsche path */porsche/* p…" at bounding box center [280, 358] width 387 height 555
type textarea "path */maserati/*"
paste textarea "object Article"
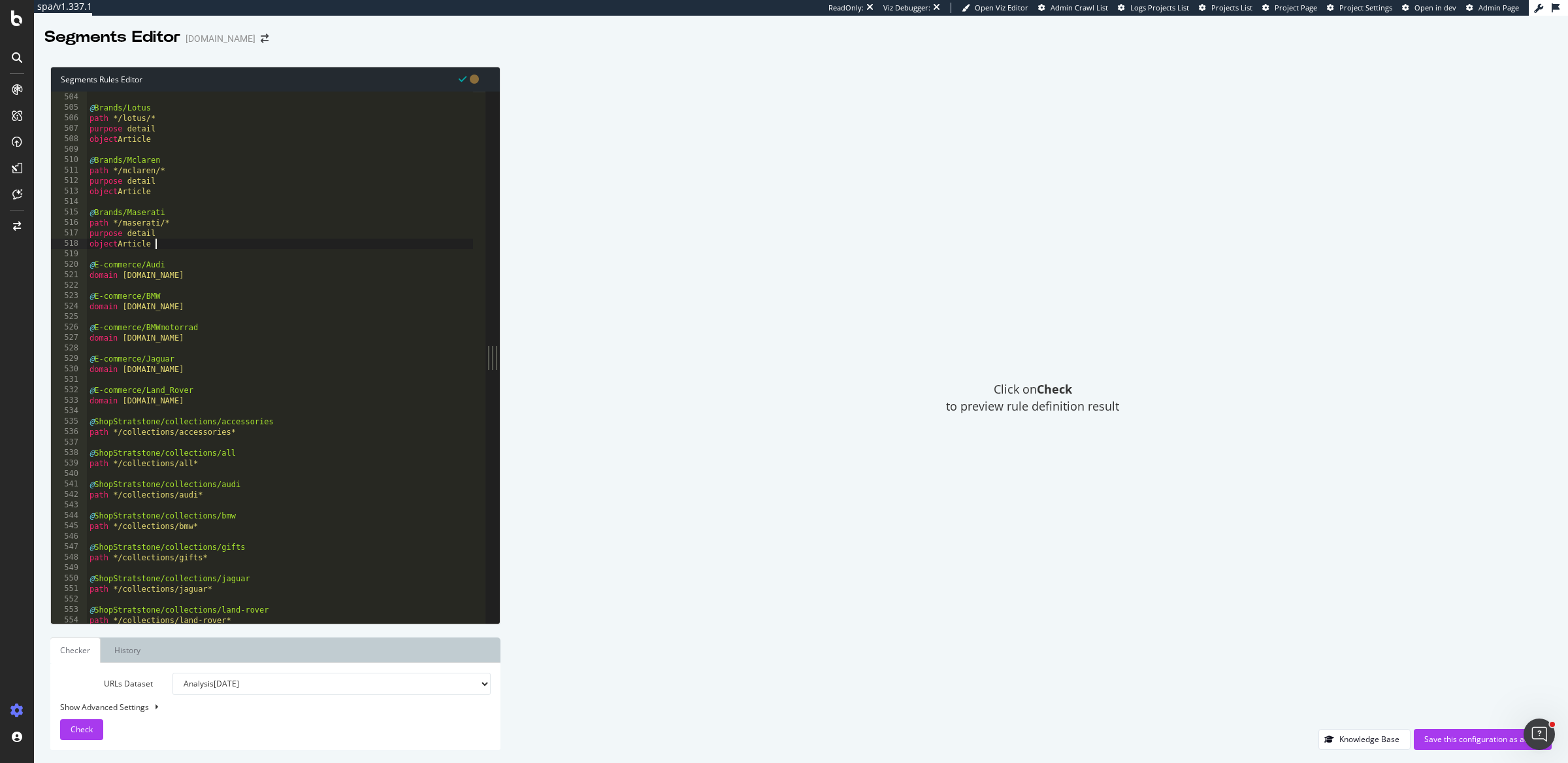
scroll to position [5259, 0]
click at [251, 272] on div "object Article @ Brands/Lotus path */lotus/* purpose detail object Article @ Br…" at bounding box center [280, 359] width 387 height 555
type textarea "domain audishop.stratstone.com"
paste textarea "listing_objects product"
click at [247, 339] on div "object Article @ Brands/Lotus path */lotus/* purpose detail object Article @ Br…" at bounding box center [280, 359] width 387 height 555
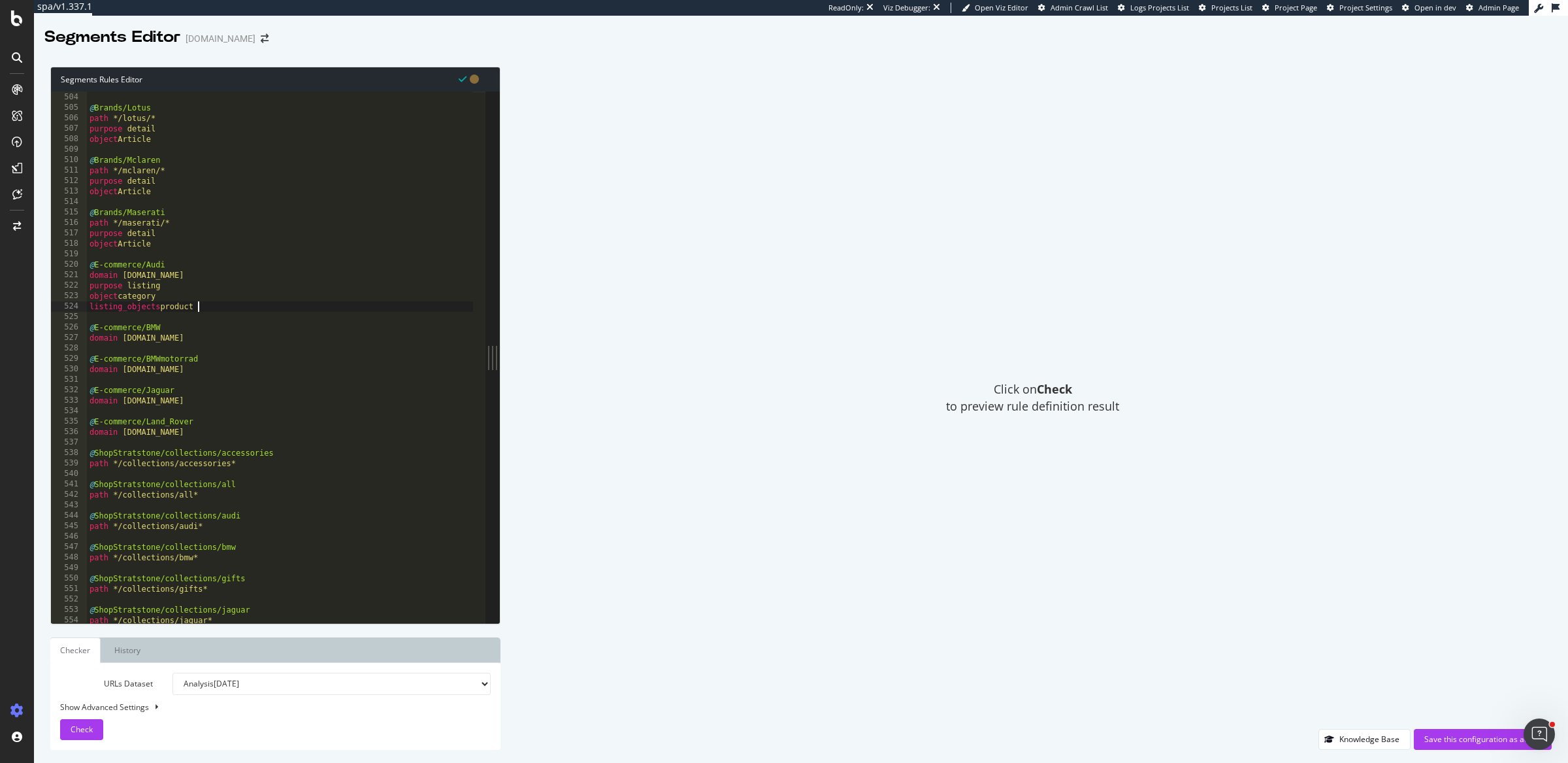
type textarea "domain bmwshop.stratstone.com"
paste textarea "listing_objects product"
click at [276, 401] on div "object Article @ Brands/Lotus path */lotus/* purpose detail object Article @ Br…" at bounding box center [280, 359] width 387 height 555
type textarea "domain bmwmotorradshop.stratstone.com"
paste textarea "listing_objects product"
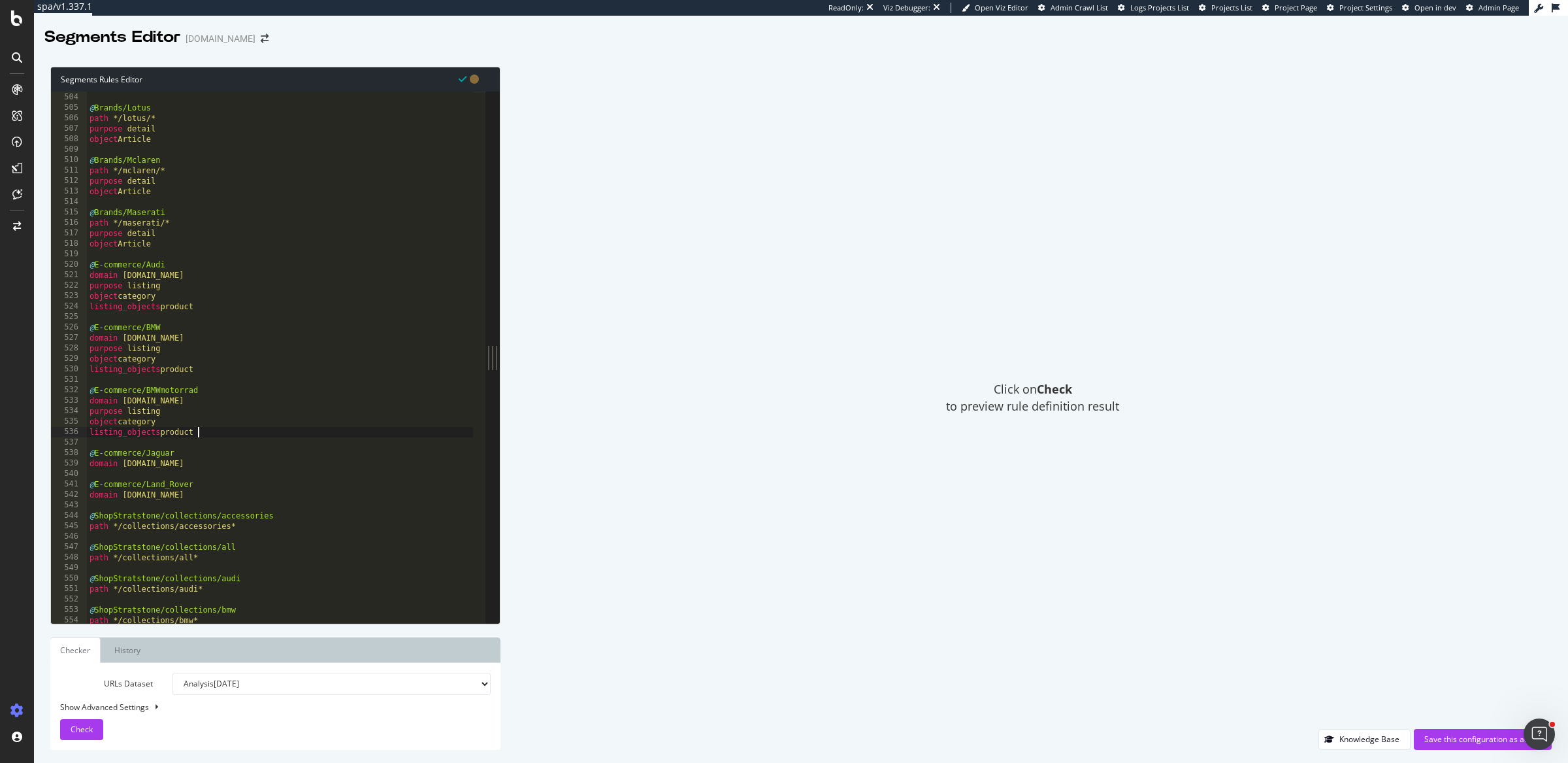
click at [265, 468] on div "object Article @ Brands/Lotus path */lotus/* purpose detail object Article @ Br…" at bounding box center [280, 359] width 387 height 555
paste textarea "listing_objects product"
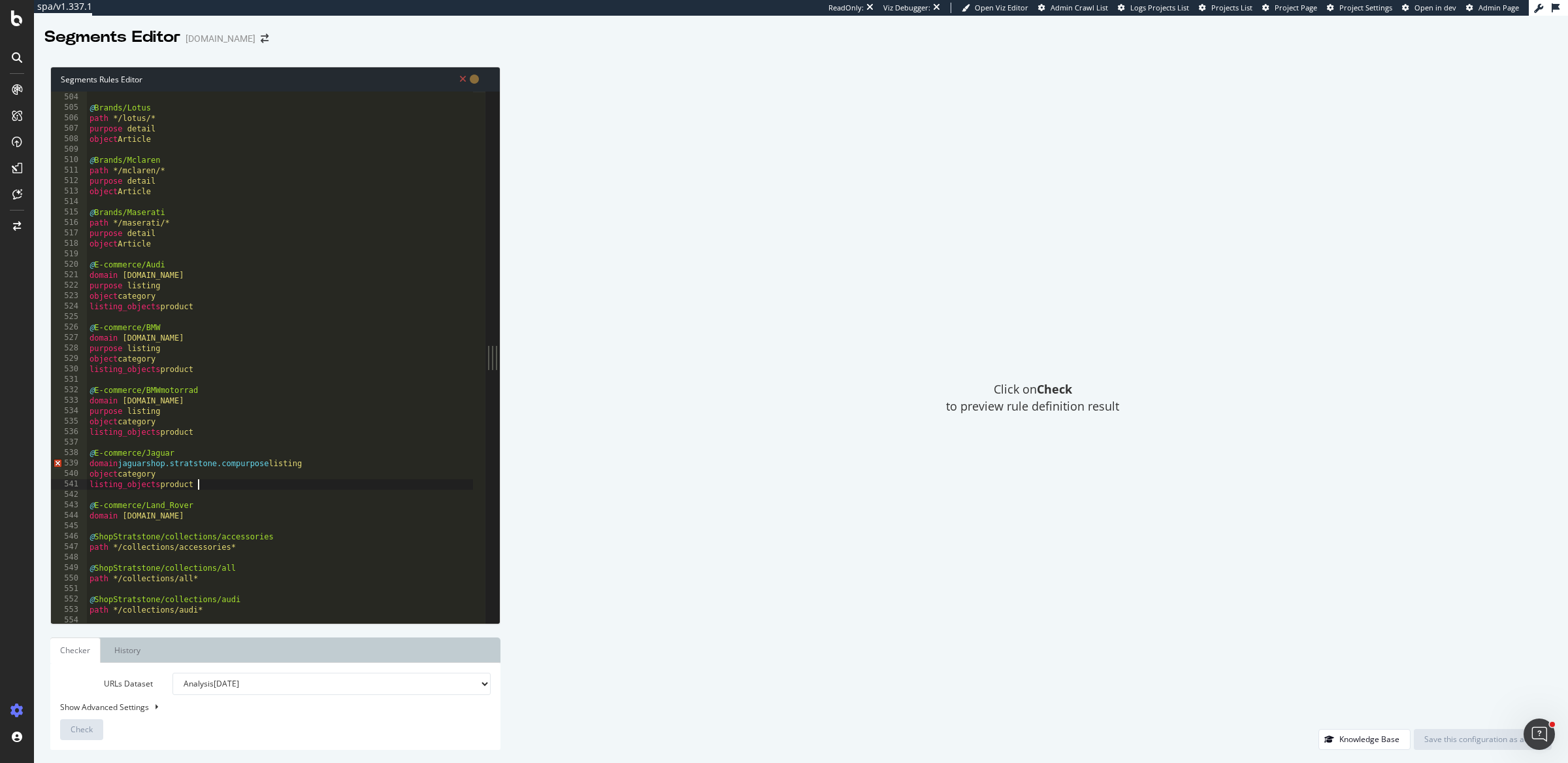
type textarea "domain jaguarshop.stratstone.com"
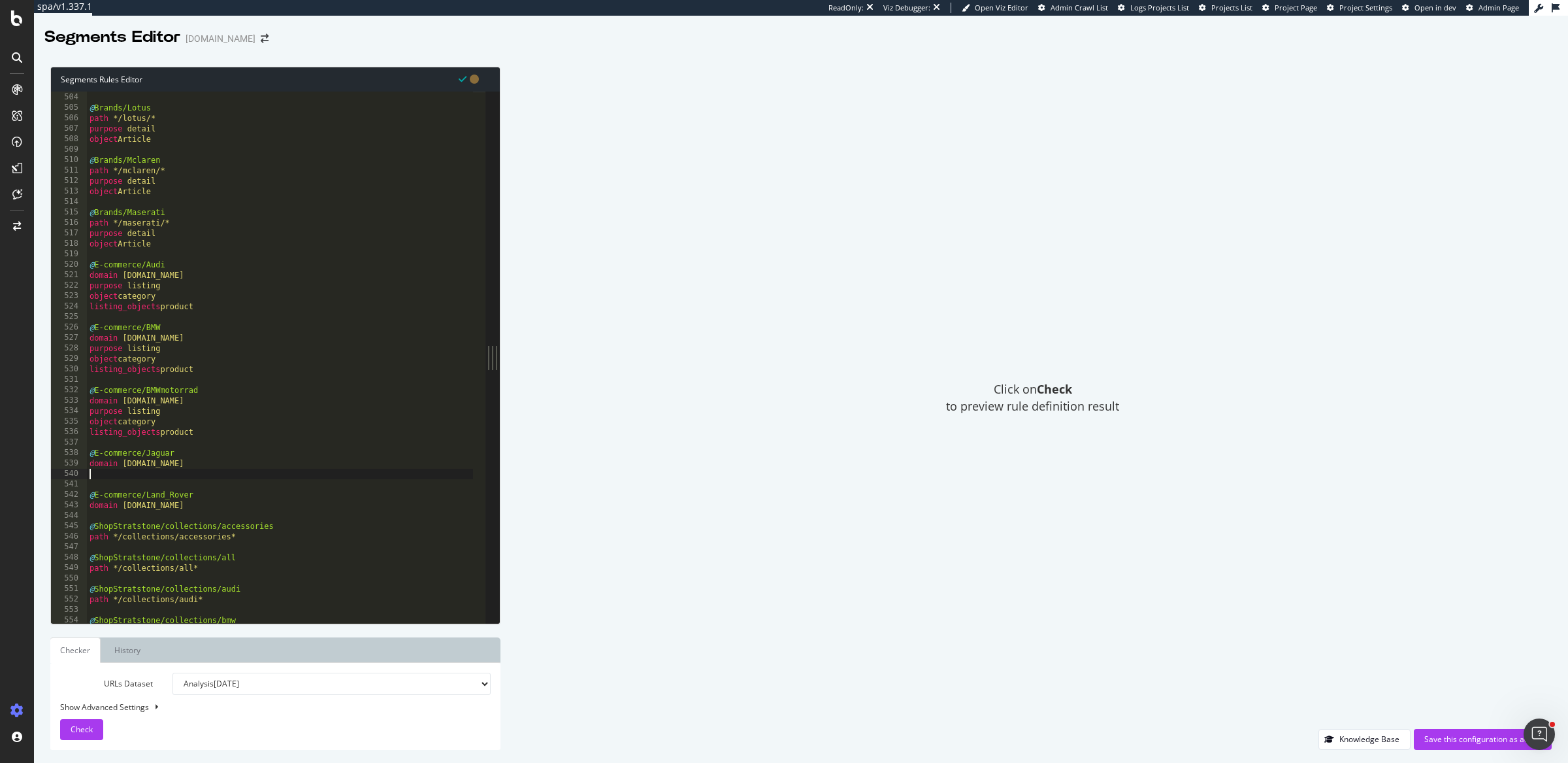
paste textarea "listing_objects product"
click at [277, 528] on div "object Article @ Brands/Lotus path */lotus/* purpose detail object Article @ Br…" at bounding box center [280, 359] width 387 height 555
type textarea "domain landrovershop.stratstone.com"
paste textarea "listing_objects product"
click at [276, 585] on div "object Article @ Brands/Lotus path */lotus/* purpose detail object Article @ Br…" at bounding box center [280, 359] width 387 height 555
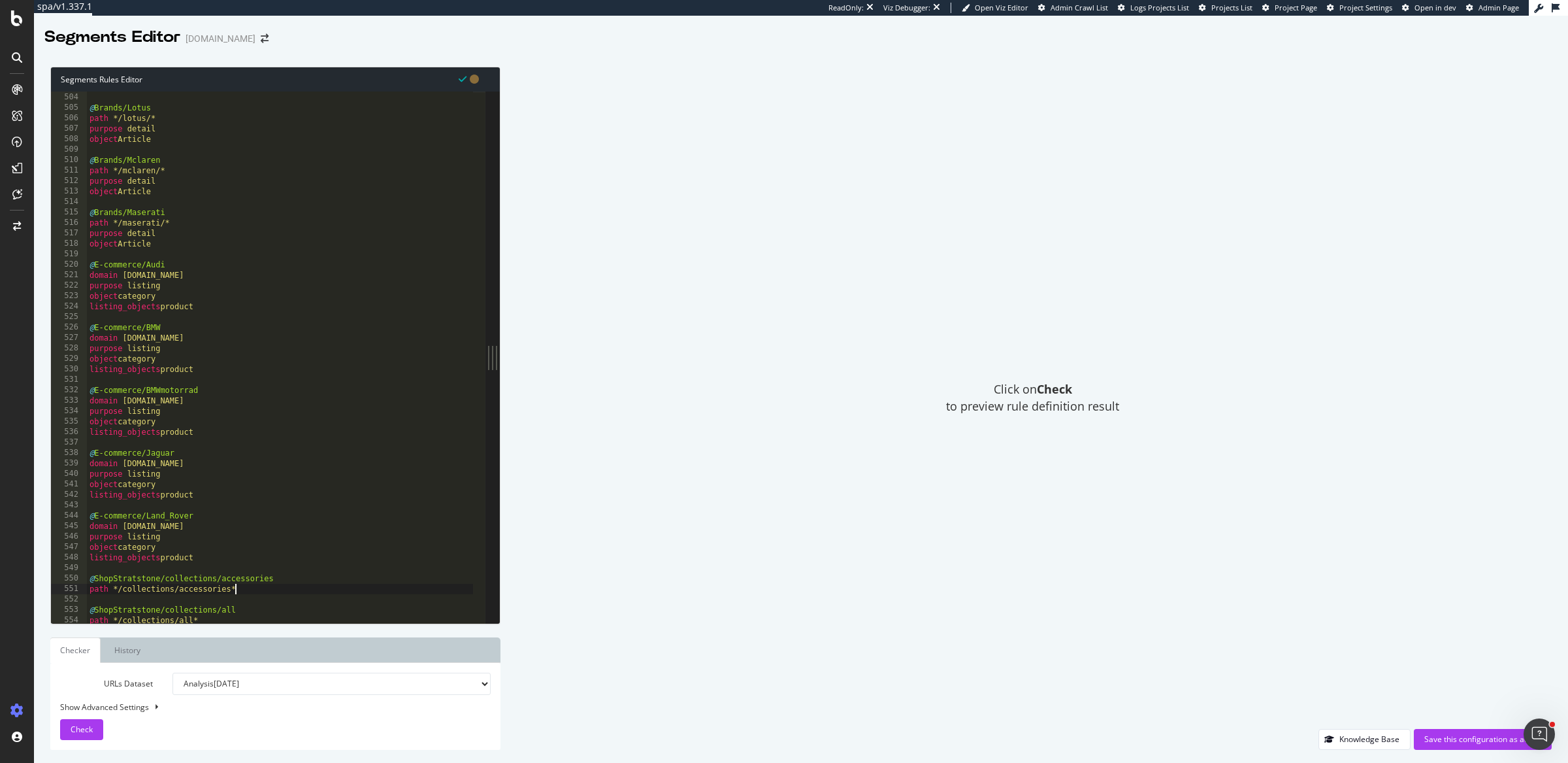
type textarea "path */collections/accessories*"
paste textarea "listing_objects product"
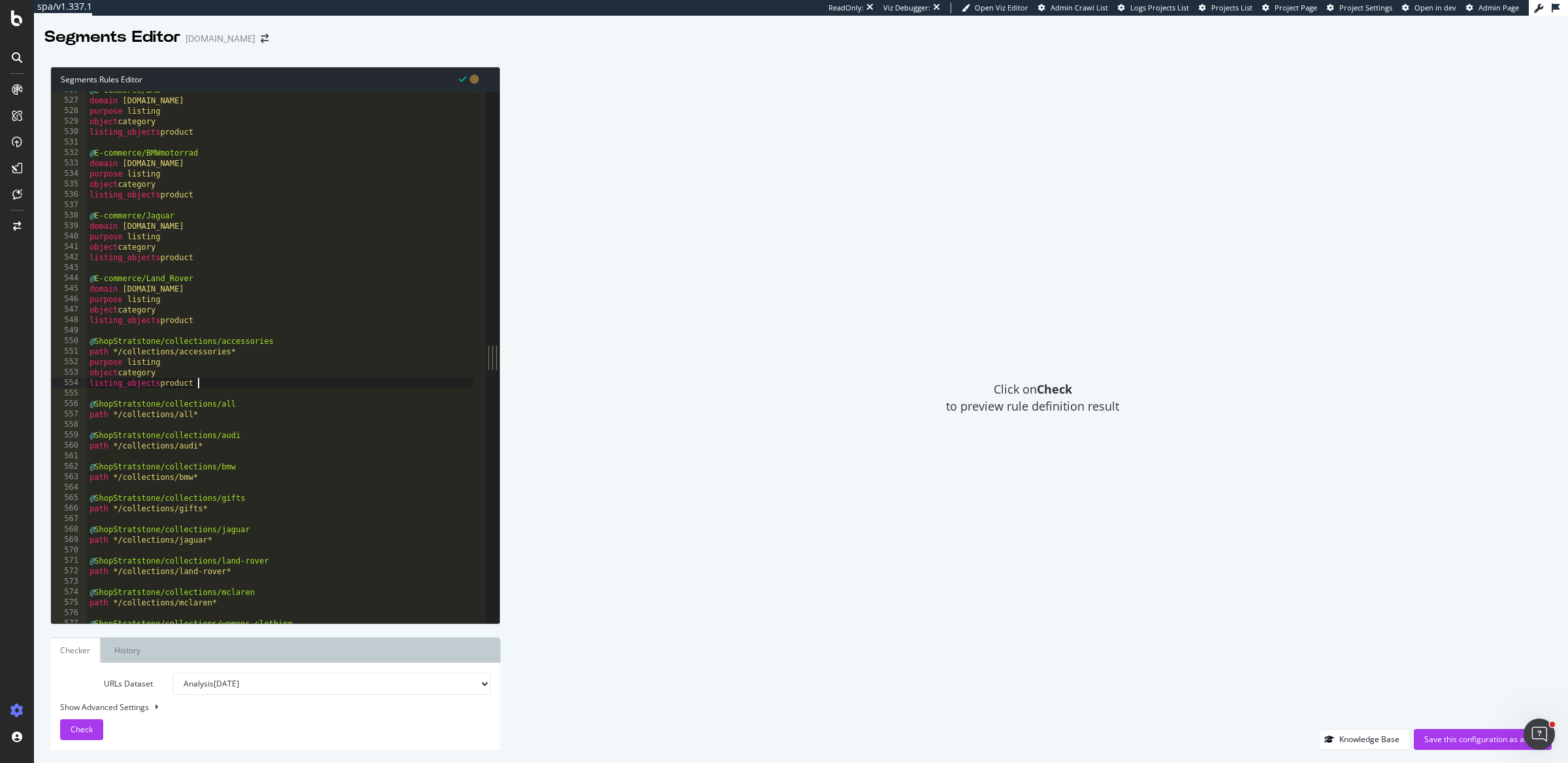
scroll to position [5498, 0]
click at [227, 407] on div "@ E-commerce/BMW domain bmwshop.stratstone.com purpose listing object category …" at bounding box center [280, 362] width 387 height 555
click at [226, 416] on div "@ E-commerce/BMW domain bmwshop.stratstone.com purpose listing object category …" at bounding box center [280, 362] width 387 height 555
type textarea "path */collections/all*"
paste textarea "listing_objects product"
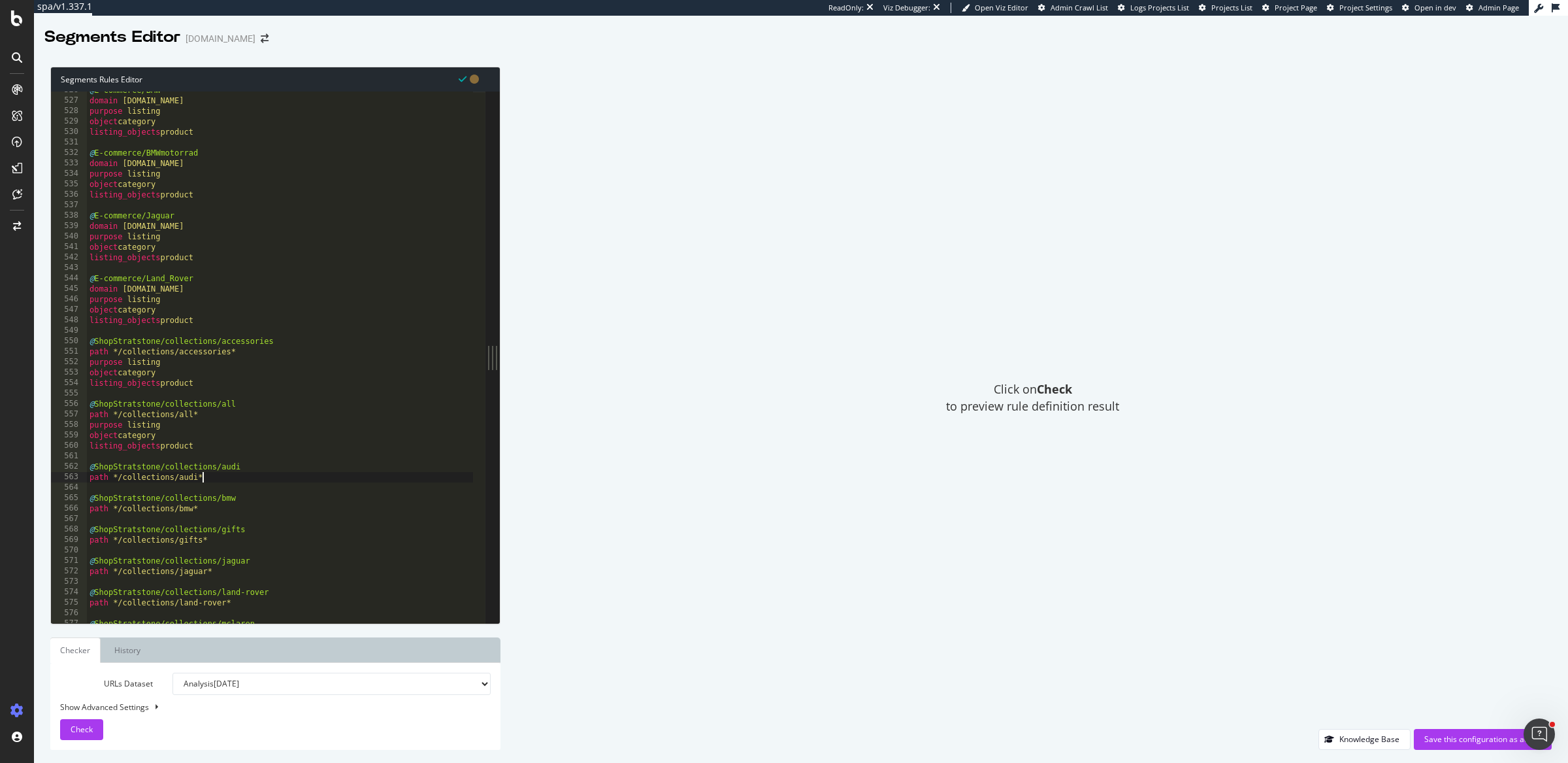
drag, startPoint x: 235, startPoint y: 477, endPoint x: 226, endPoint y: 459, distance: 20.1
click at [235, 475] on div "@ E-commerce/BMW domain bmwshop.stratstone.com purpose listing object category …" at bounding box center [280, 362] width 387 height 555
type textarea "path */collections/audi*"
paste textarea "listing_objects product"
click at [221, 537] on div "@ E-commerce/BMW domain bmwshop.stratstone.com purpose listing object category …" at bounding box center [280, 362] width 387 height 555
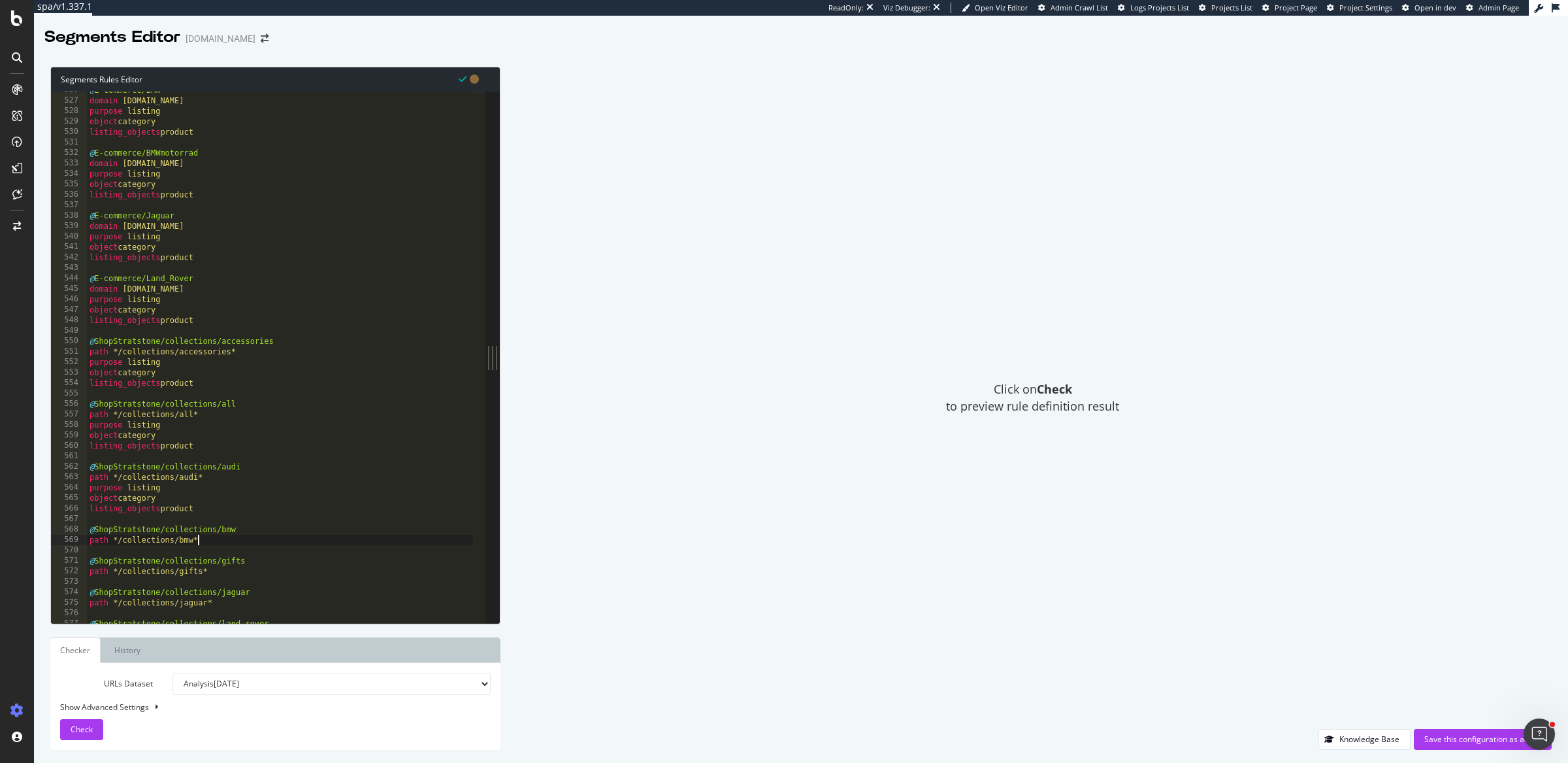
type textarea "path */collections/bmw*"
paste textarea "listing_objects product"
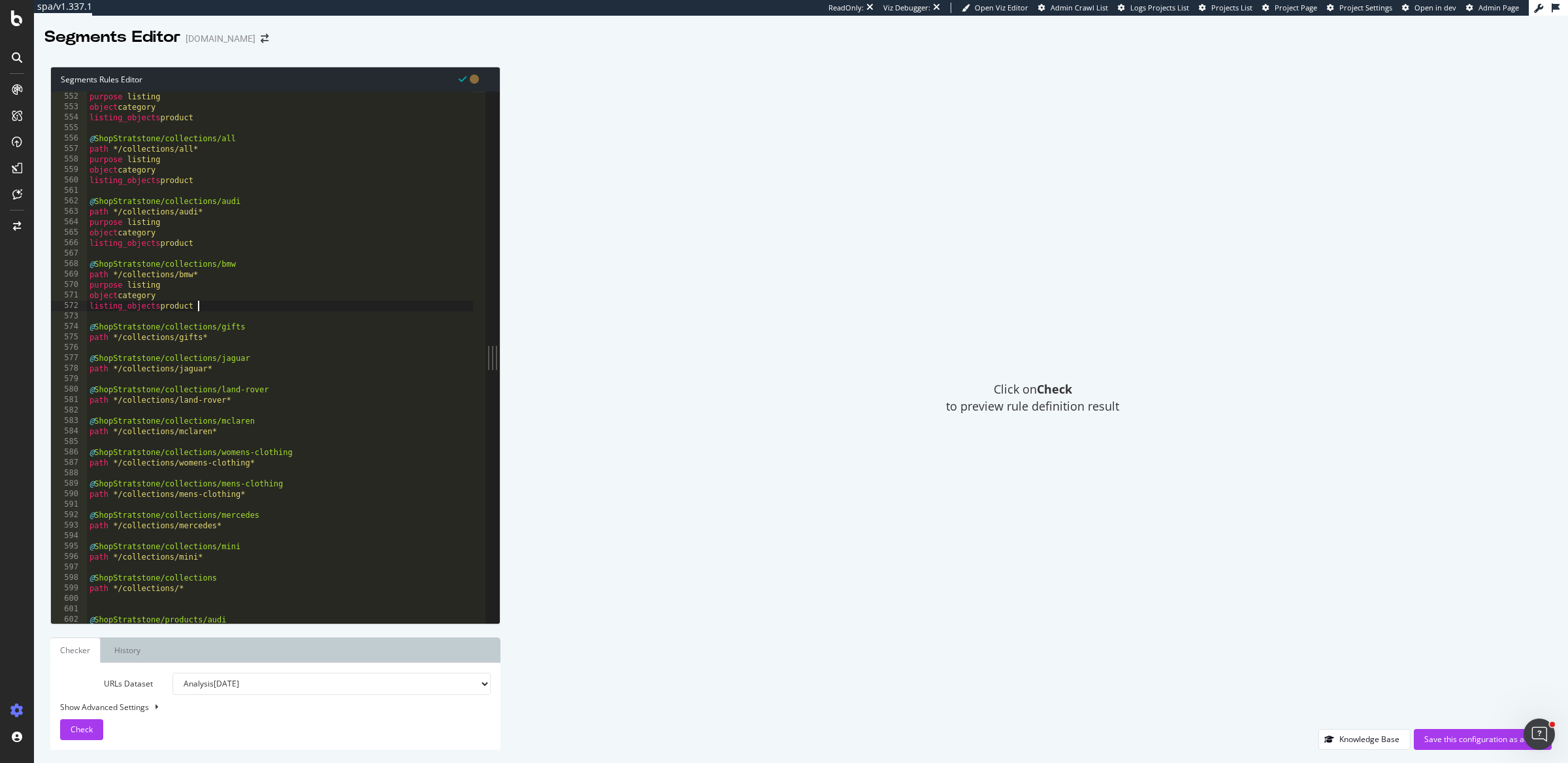
scroll to position [5773, 0]
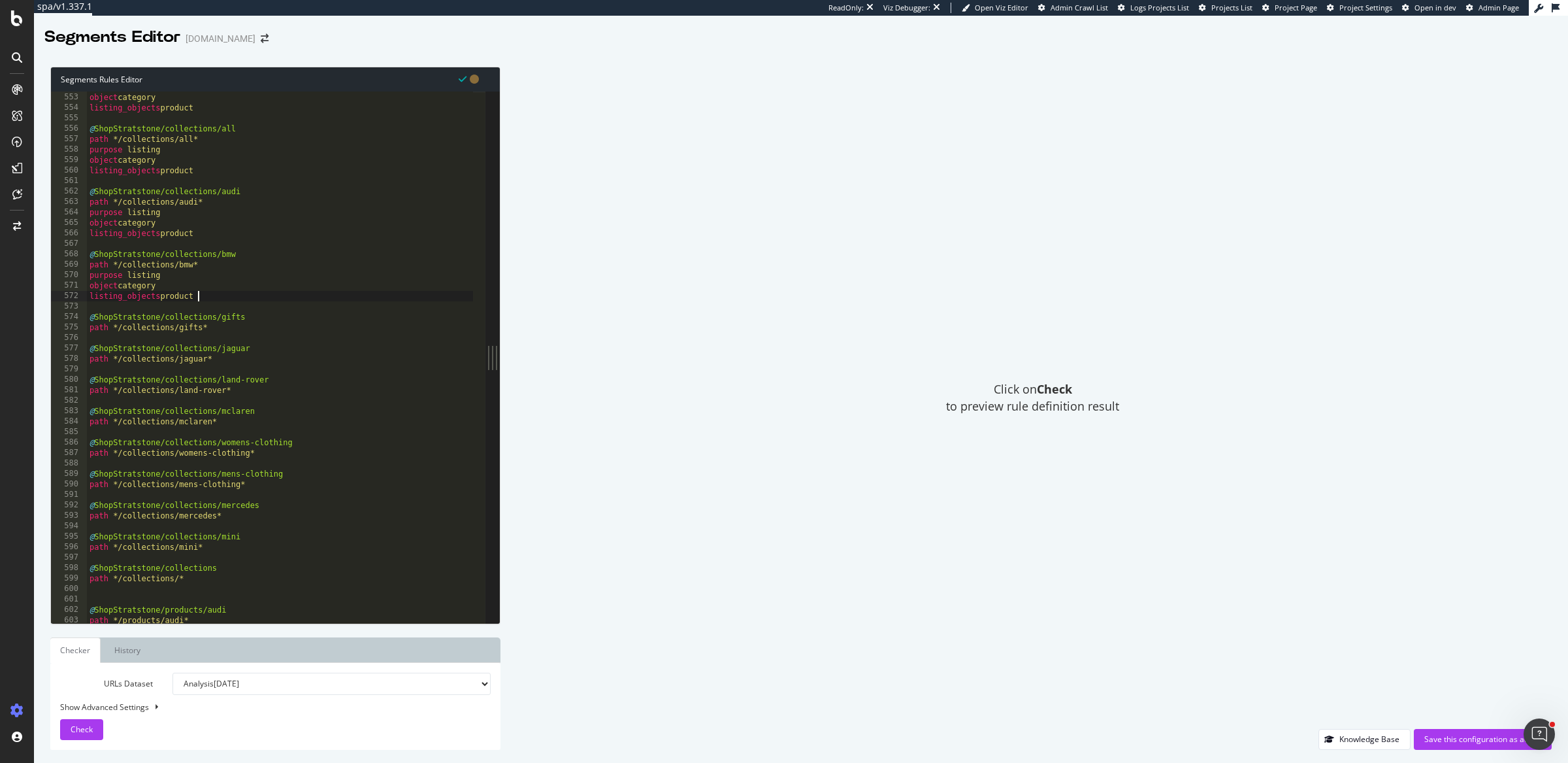
click at [242, 328] on div "purpose listing object category listing_objects product @ ShopStratstone/collec…" at bounding box center [280, 359] width 387 height 555
type textarea "path */collections/gifts*"
paste textarea "listing_objects product"
click at [231, 388] on div "purpose listing object category listing_objects product @ ShopStratstone/collec…" at bounding box center [280, 359] width 387 height 555
type textarea "path */collections/jaguar*"
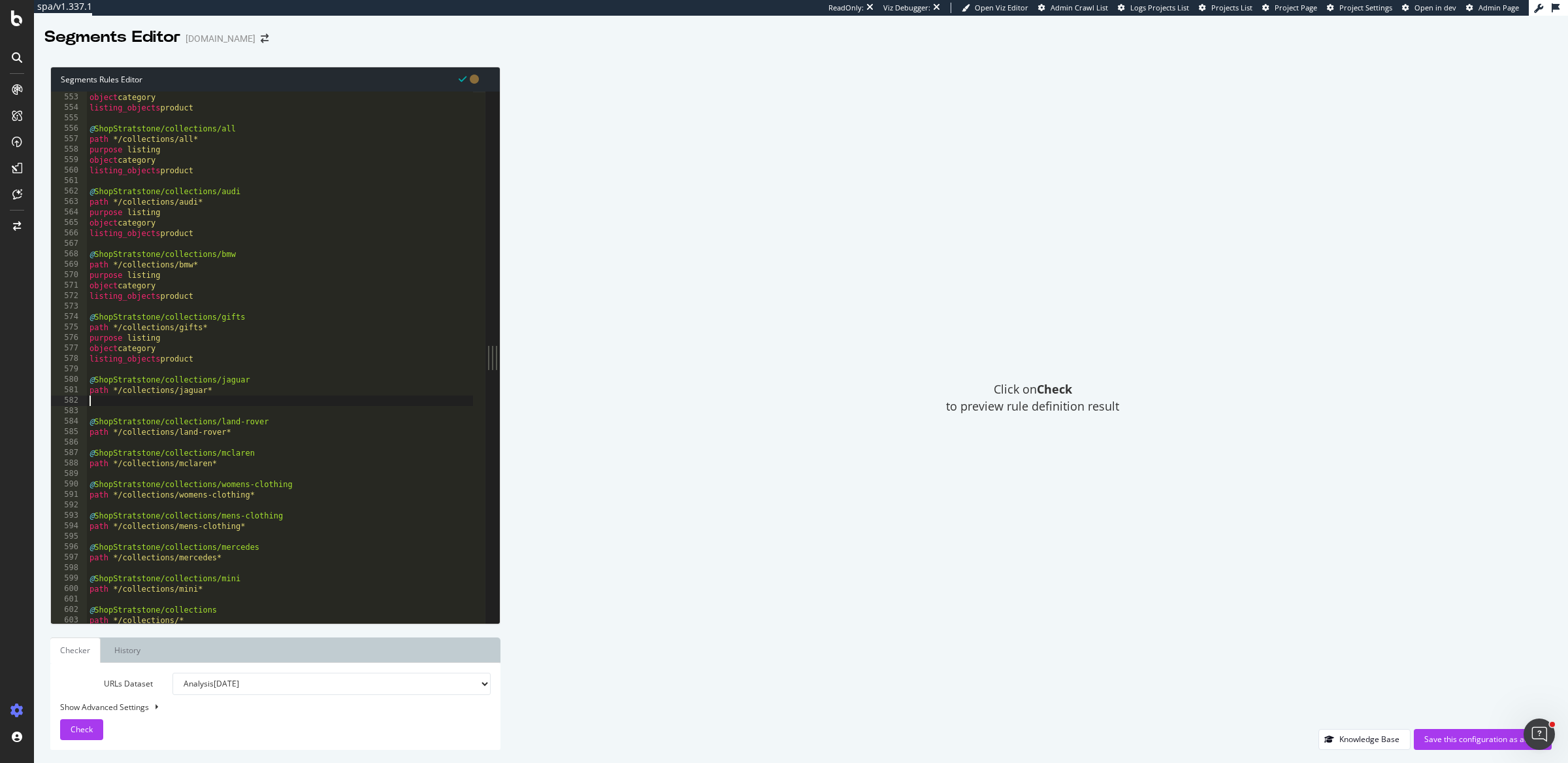
paste textarea "listing_objects product"
click at [245, 453] on div "purpose listing object category listing_objects product @ ShopStratstone/collec…" at bounding box center [280, 359] width 387 height 555
type textarea "path */collections/land-rover*"
paste textarea "listing_objects product"
click at [252, 513] on div "purpose listing object category listing_objects product @ ShopStratstone/collec…" at bounding box center [280, 359] width 387 height 555
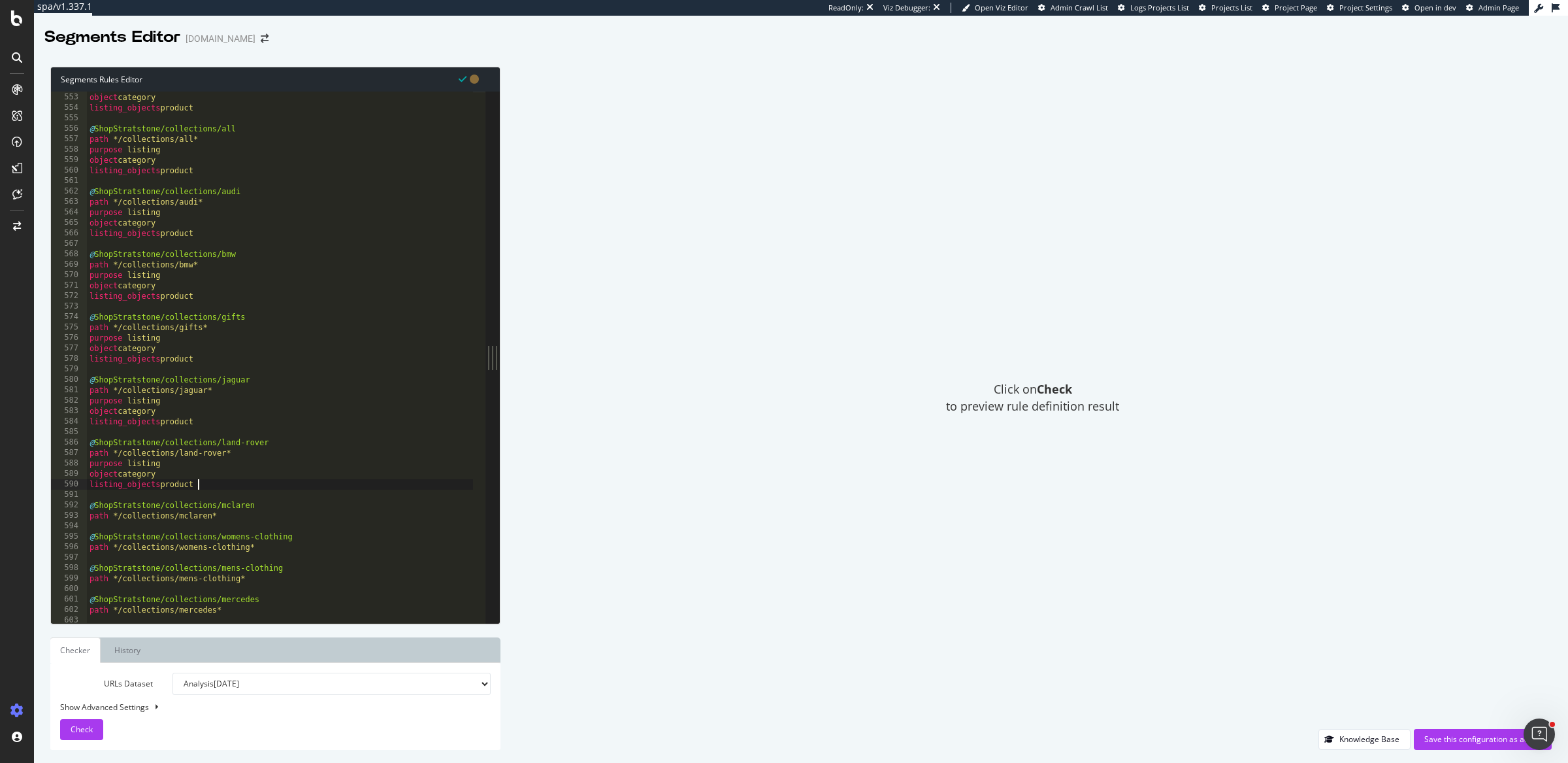
type textarea "path */collections/mclaren*"
paste textarea "listing_objects product"
click at [285, 574] on div "purpose listing object category listing_objects product @ ShopStratstone/collec…" at bounding box center [280, 359] width 387 height 555
type textarea "path */collections/womens-clothing*"
paste textarea "listing_objects product"
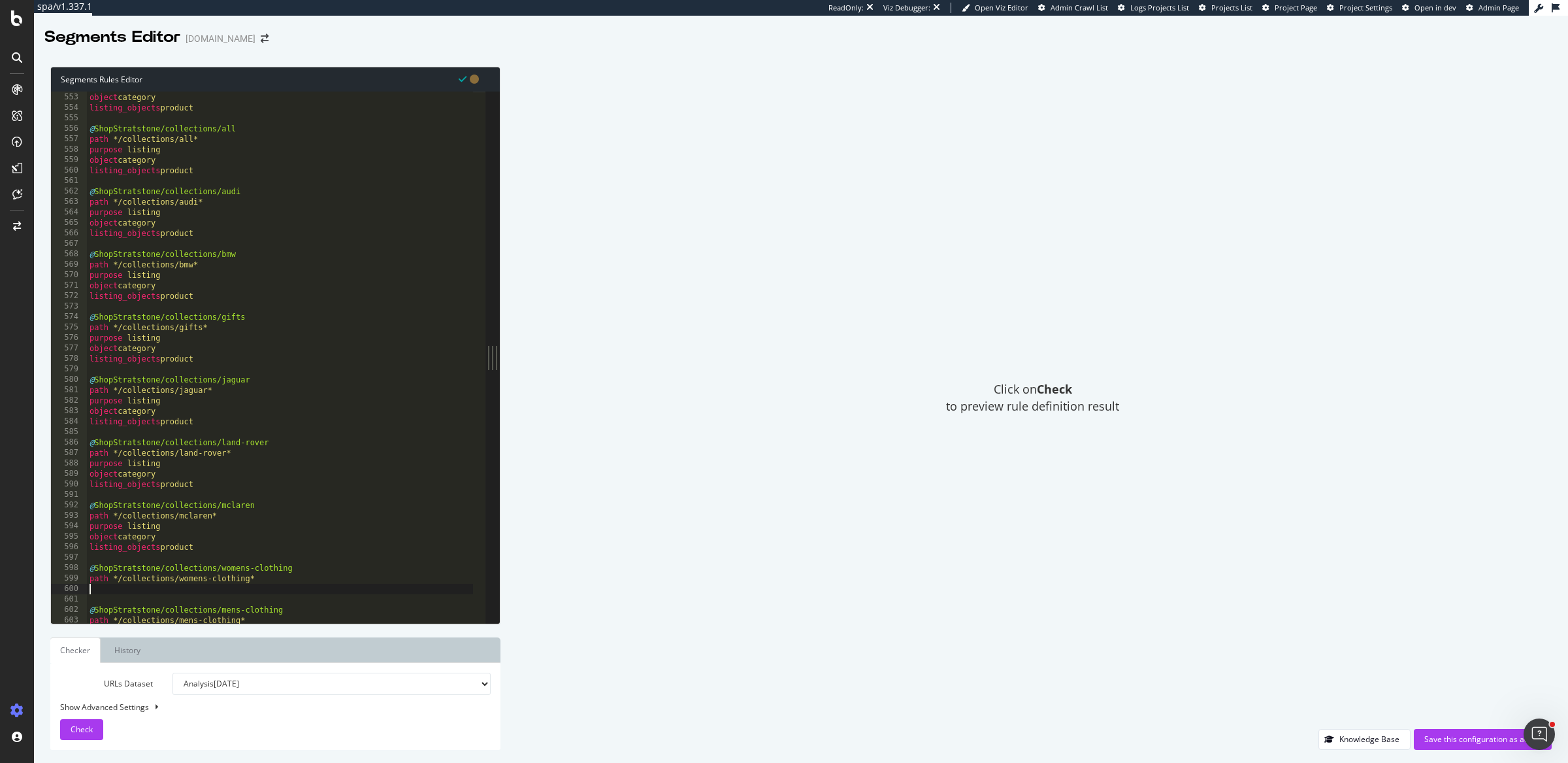
type textarea "listing_objects product"
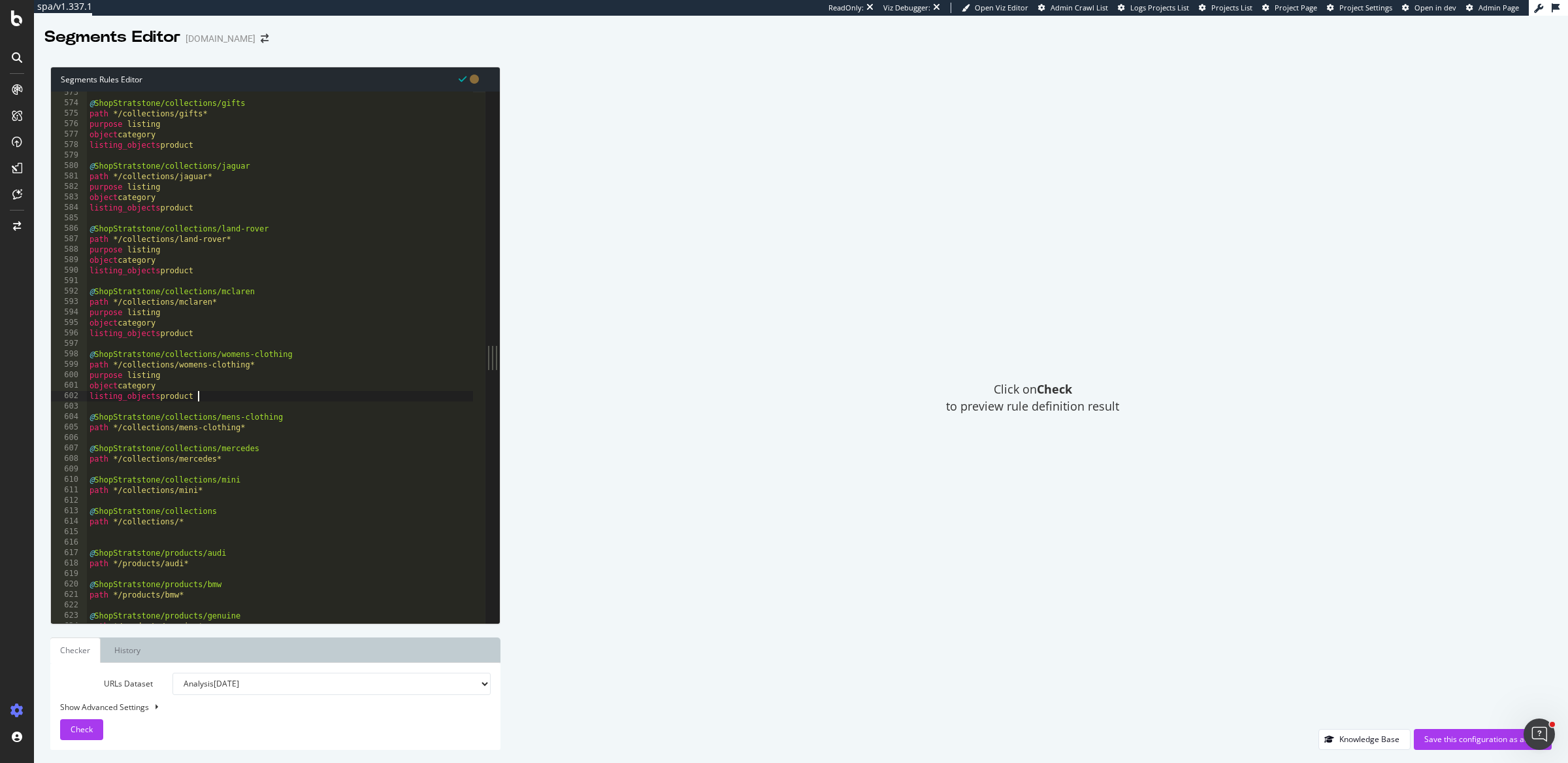
scroll to position [5987, 0]
click at [147, 538] on div "@ ShopStratstone/collections/gifts path */collections/gifts* purpose listing ob…" at bounding box center [280, 365] width 387 height 555
click at [255, 432] on div "@ ShopStratstone/collections/gifts path */collections/gifts* purpose listing ob…" at bounding box center [280, 365] width 387 height 555
type textarea "path */collections/mens-clothing*"
paste textarea "listing_objects product"
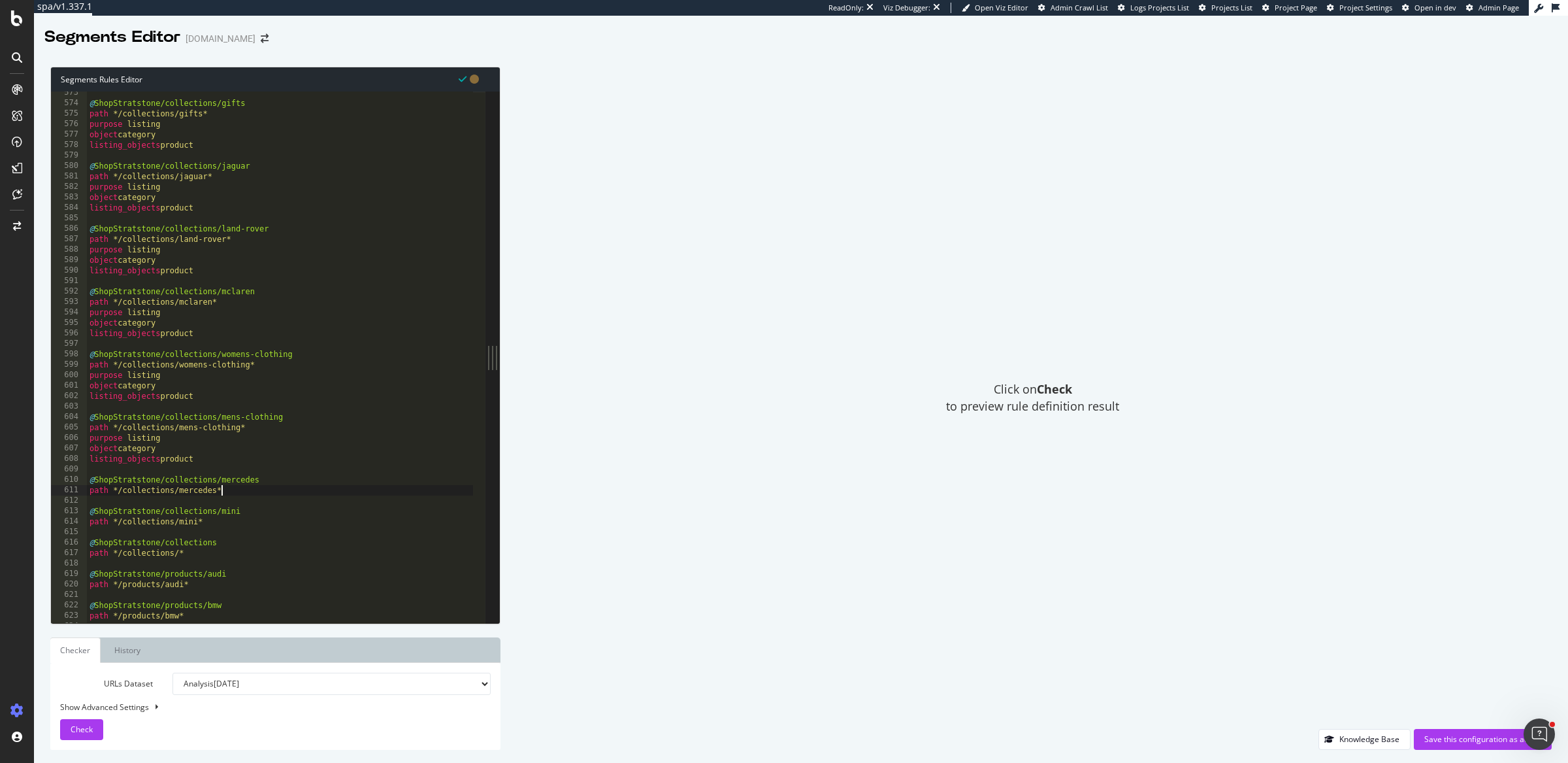
click at [240, 490] on div "@ ShopStratstone/collections/gifts path */collections/gifts* purpose listing ob…" at bounding box center [280, 365] width 387 height 555
type textarea "path */collections/mercedes*"
paste textarea "listing_objects product"
click at [231, 554] on div "@ ShopStratstone/collections/gifts path */collections/gifts* purpose listing ob…" at bounding box center [280, 365] width 387 height 555
type textarea "path */collections/mini*"
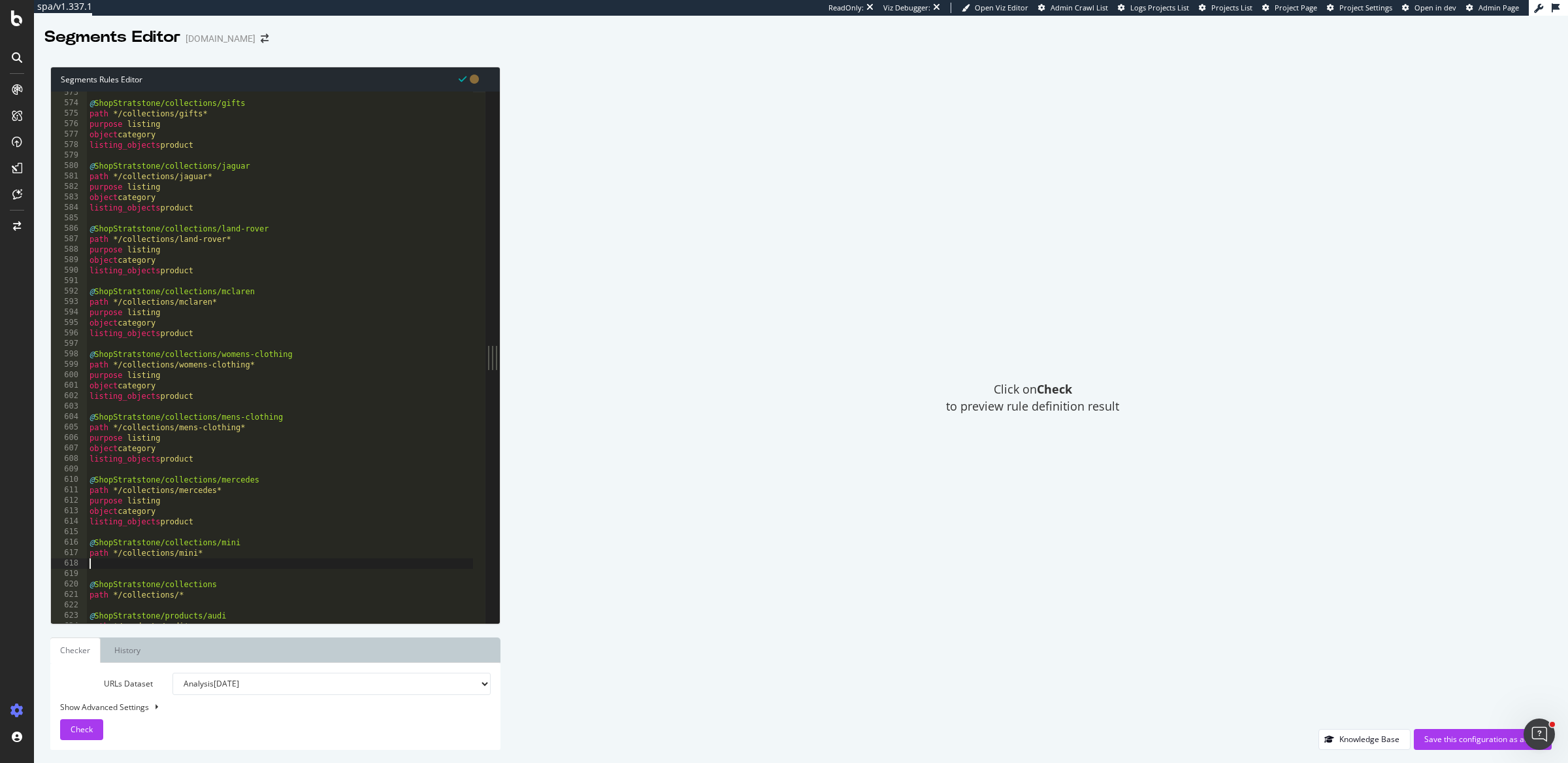
paste textarea "listing_objects product"
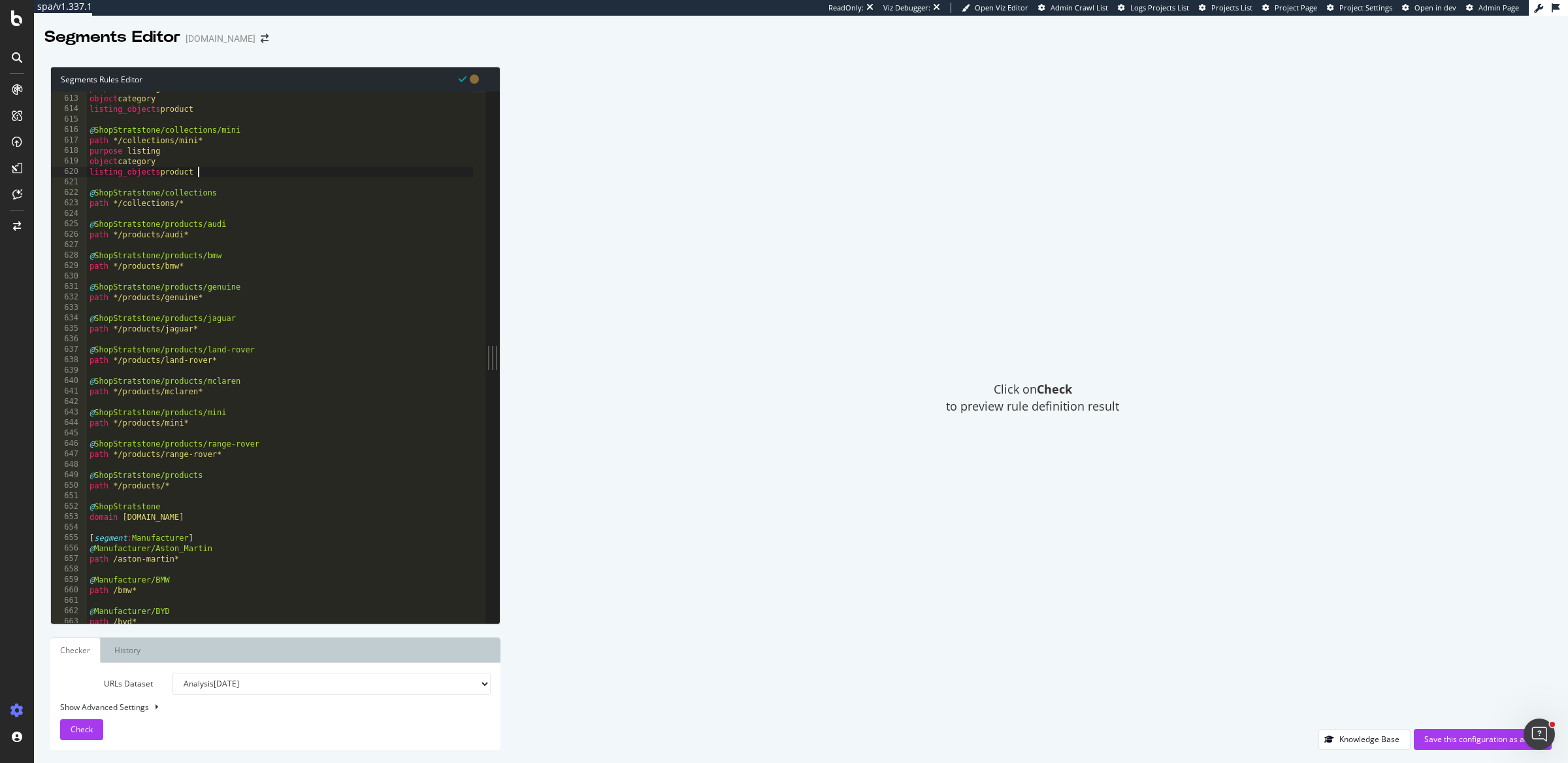
scroll to position [6399, 0]
click at [192, 204] on div "purpose listing object category listing_objects product @ ShopStratstone/collec…" at bounding box center [280, 361] width 387 height 555
type textarea "path */collections/*"
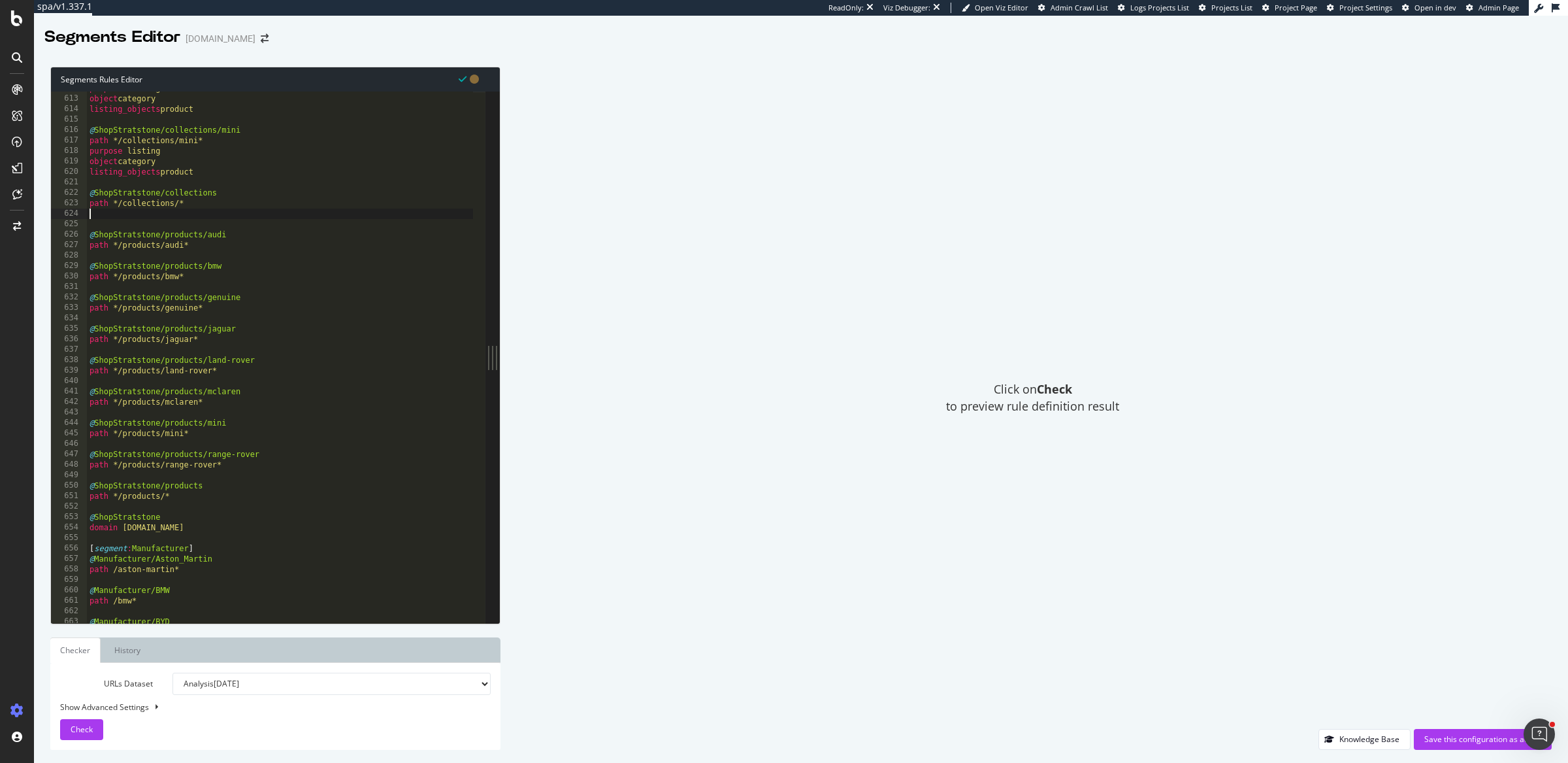
paste textarea "listing_objects product"
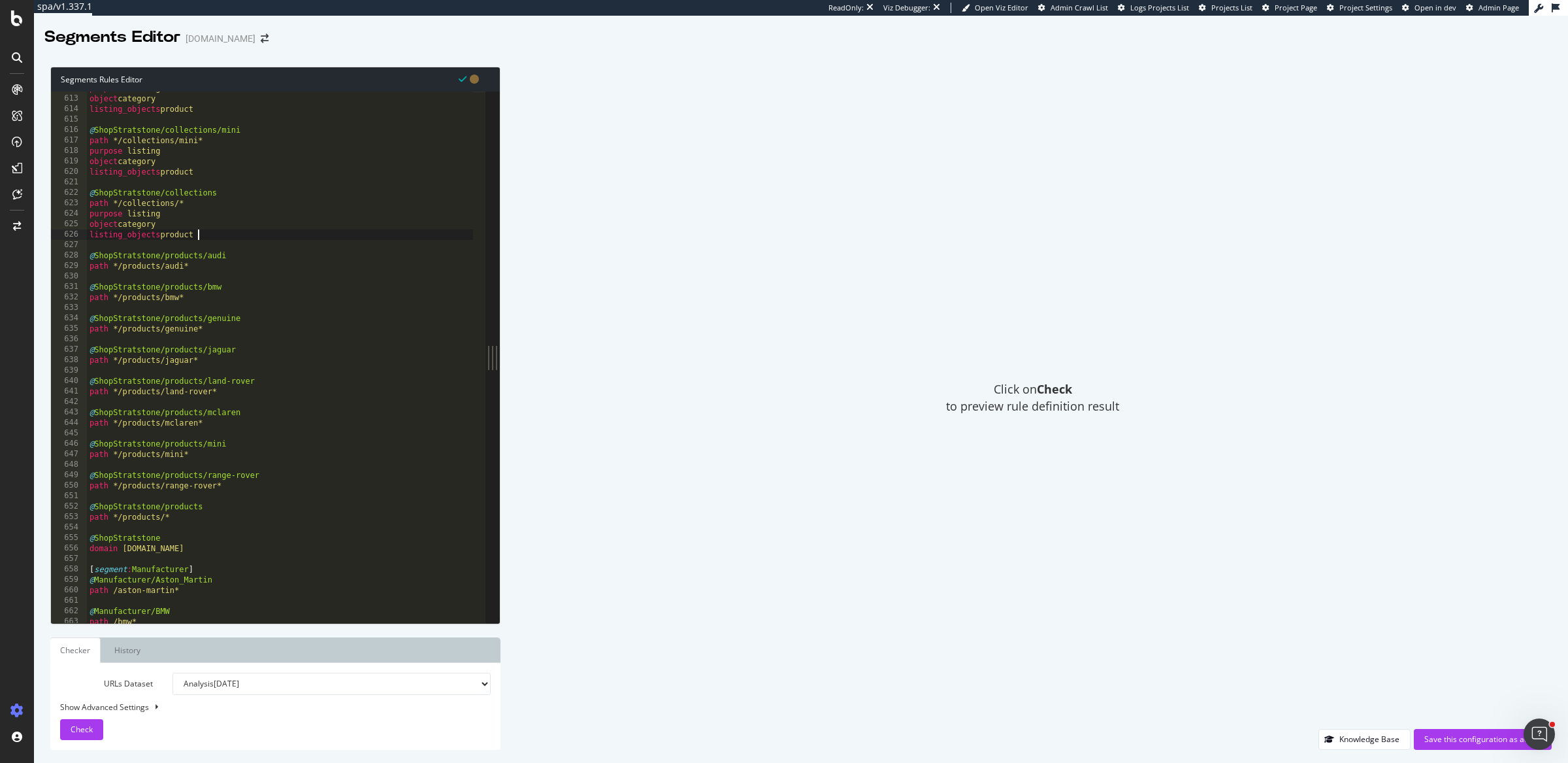
click at [200, 266] on div "purpose listing object category listing_objects product @ ShopStratstone/collec…" at bounding box center [280, 361] width 387 height 555
type textarea "path */products/audi*"
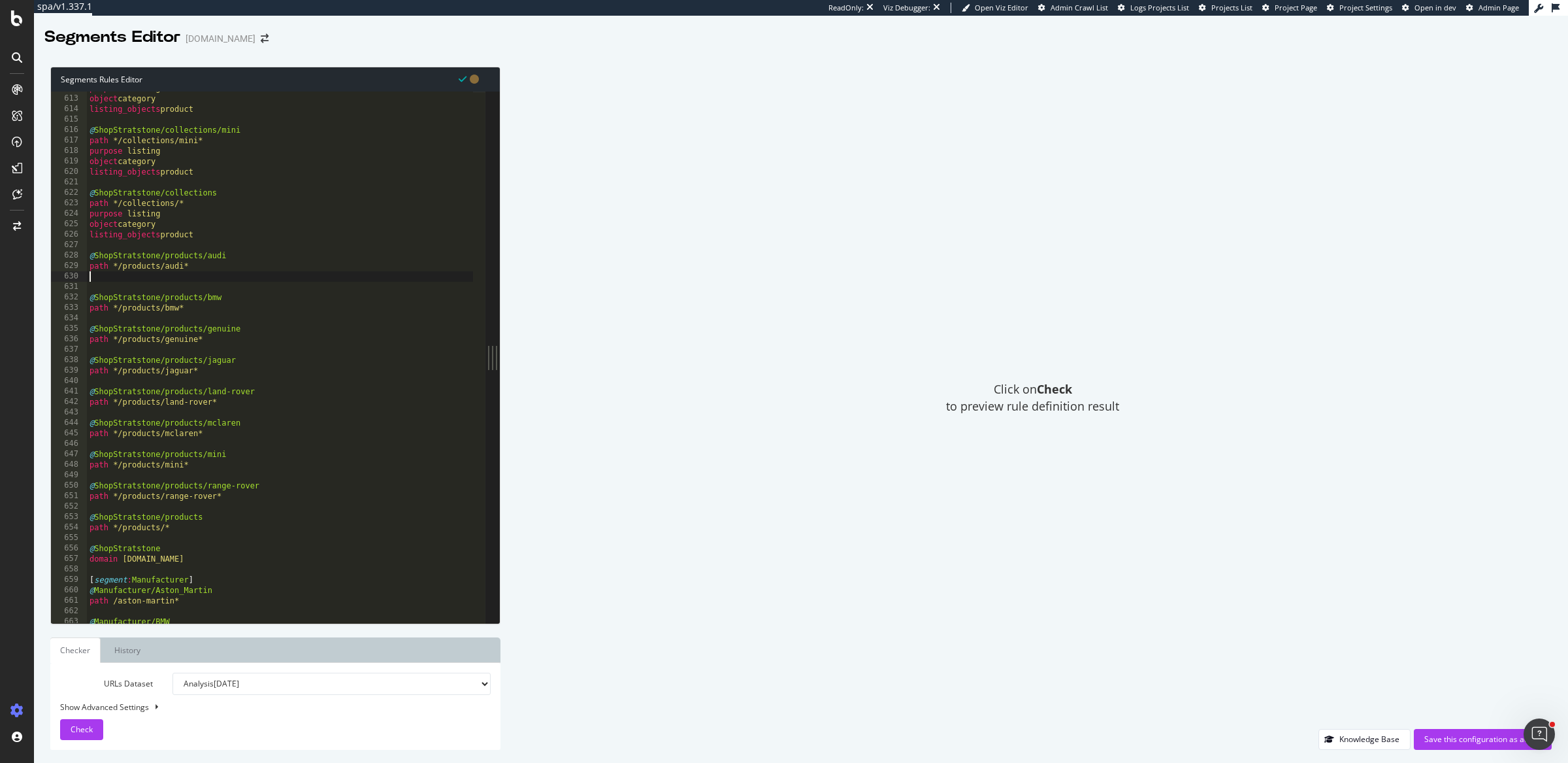
paste textarea "listing_objects product"
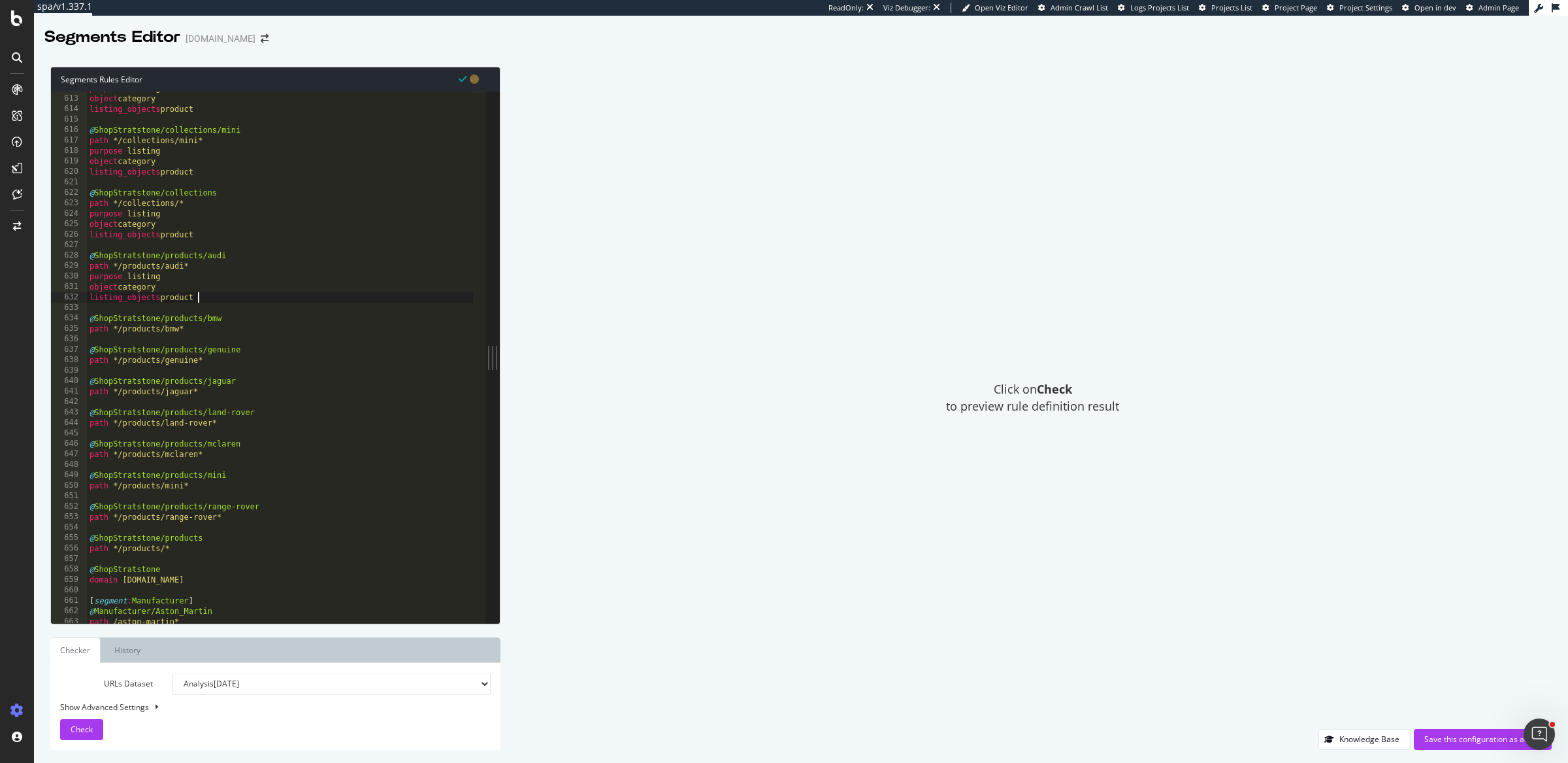
click at [196, 326] on div "purpose listing object category listing_objects product @ ShopStratstone/collec…" at bounding box center [280, 361] width 387 height 555
type textarea "path */products/bmw*"
paste textarea "listing_objects product"
click at [220, 395] on div "purpose listing object category listing_objects product @ ShopStratstone/collec…" at bounding box center [280, 361] width 387 height 555
type textarea "path */products/genuine*"
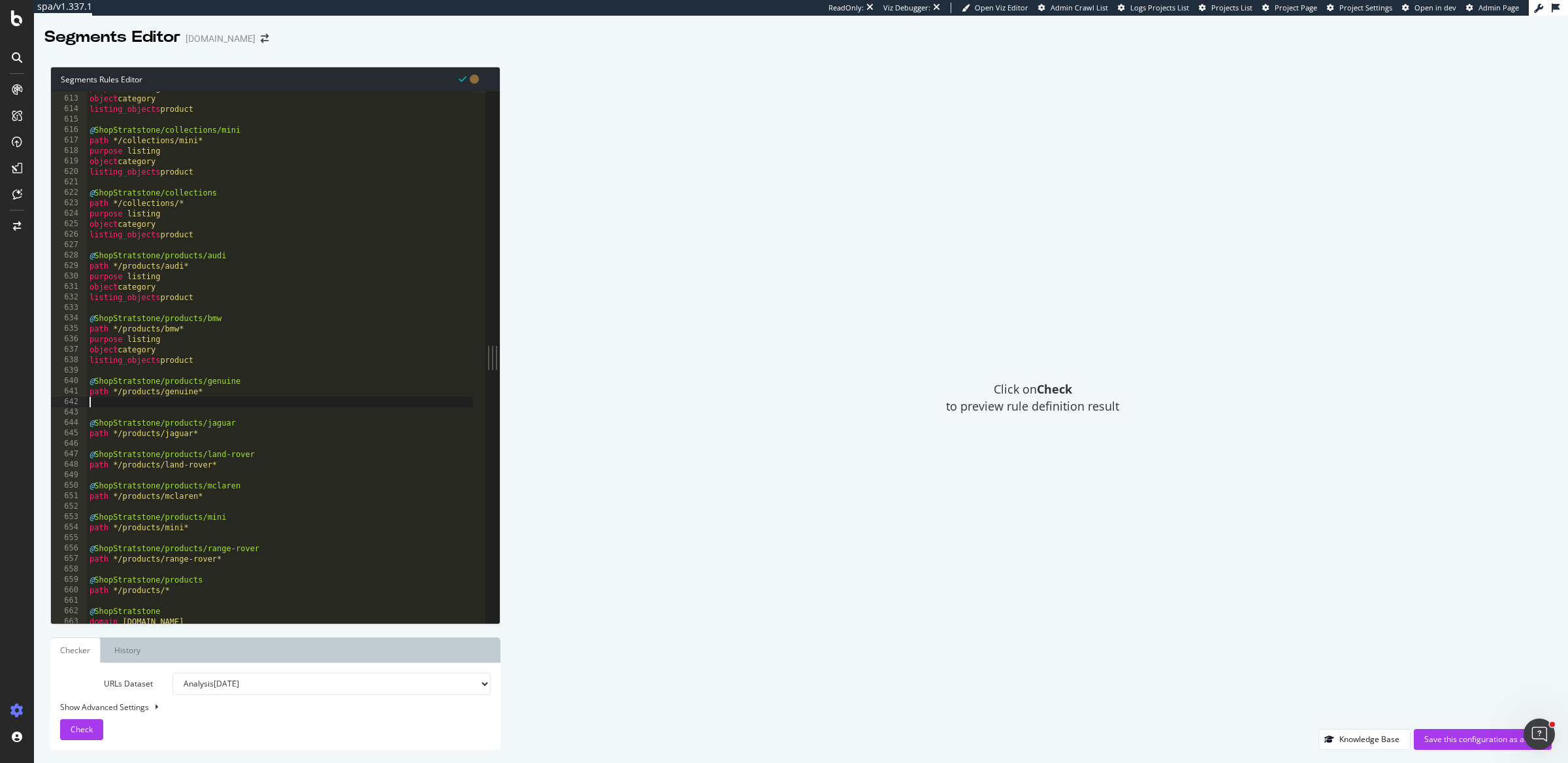
paste textarea "listing_objects product"
click at [211, 459] on div "purpose listing object category listing_objects product @ ShopStratstone/collec…" at bounding box center [280, 361] width 387 height 555
type textarea "path */products/jaguar*"
paste textarea "listing_objects product"
click at [222, 517] on div "purpose listing object category listing_objects product @ ShopStratstone/collec…" at bounding box center [280, 361] width 387 height 555
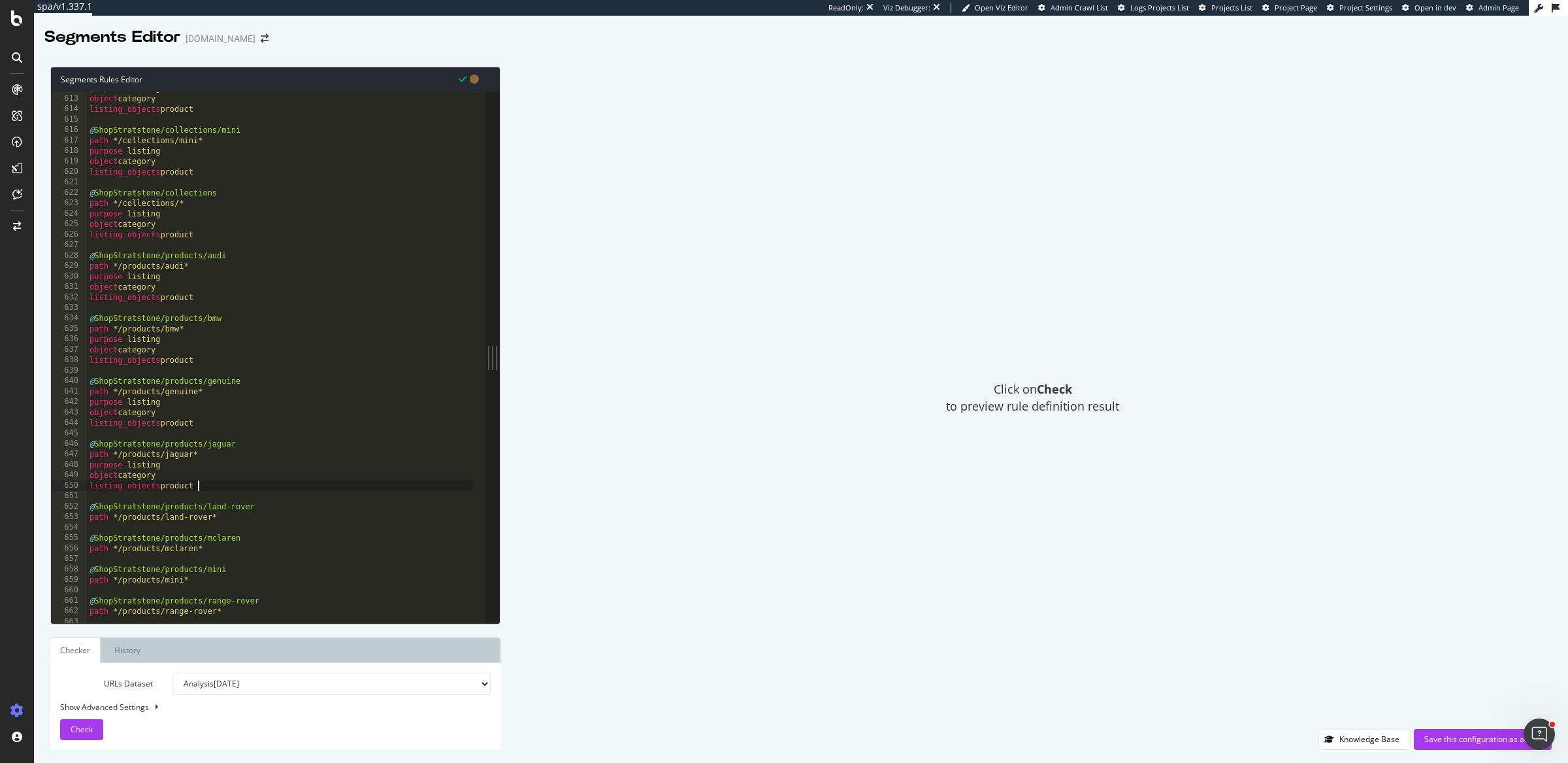
type textarea "path */products/land-rover*"
paste textarea "listing_objects product"
click at [229, 578] on div "purpose listing object category listing_objects product @ ShopStratstone/collec…" at bounding box center [280, 361] width 387 height 555
type textarea "path */products/mclaren*"
paste textarea "listing_objects product"
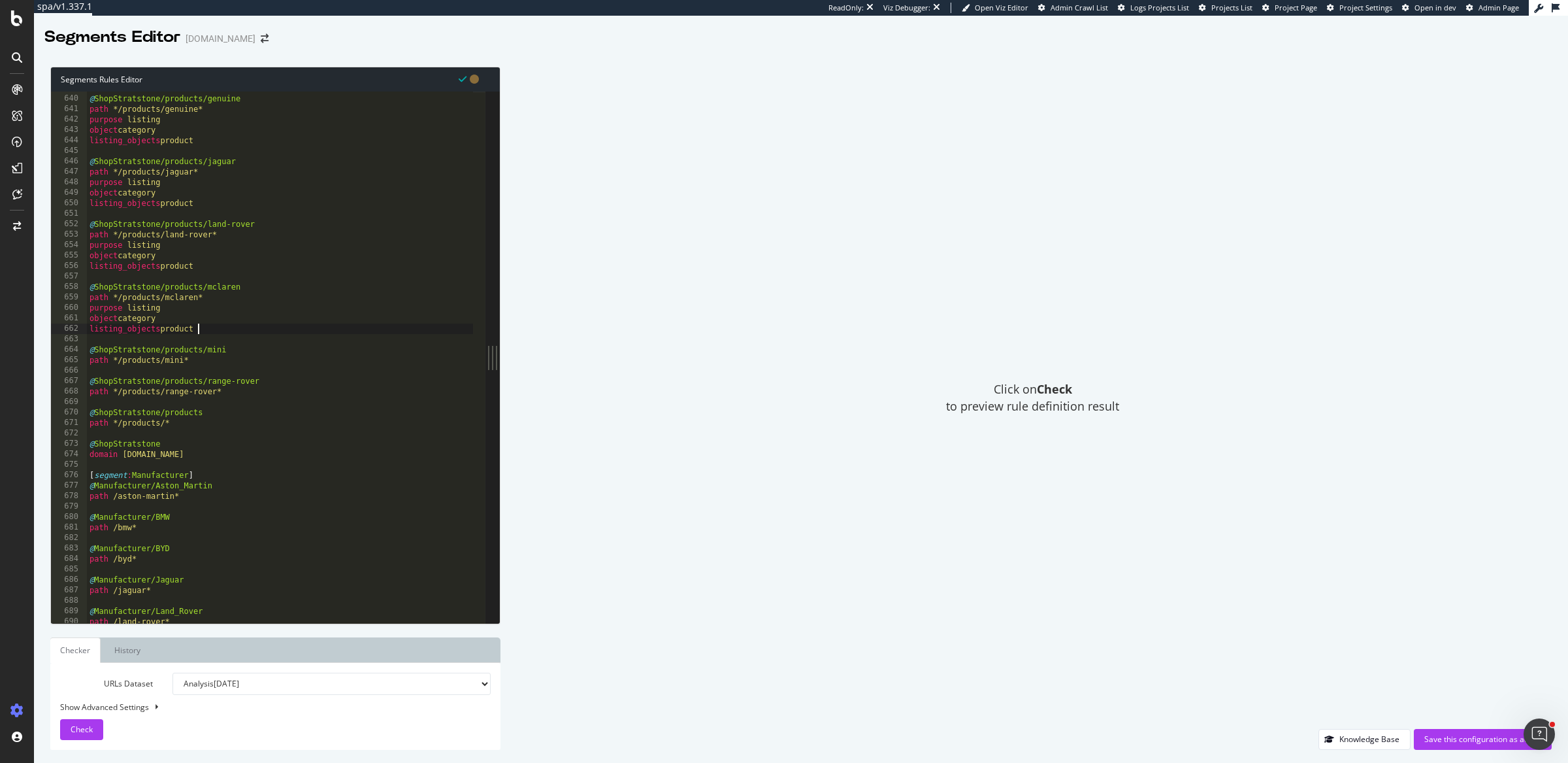
scroll to position [6681, 0]
click at [202, 354] on div "@ ShopStratstone/products/genuine path */products/genuine* purpose listing obje…" at bounding box center [280, 361] width 387 height 555
click at [202, 362] on div "@ ShopStratstone/products/genuine path */products/genuine* purpose listing obje…" at bounding box center [280, 361] width 387 height 555
type textarea "path */products/mini*"
paste textarea "listing_objects product"
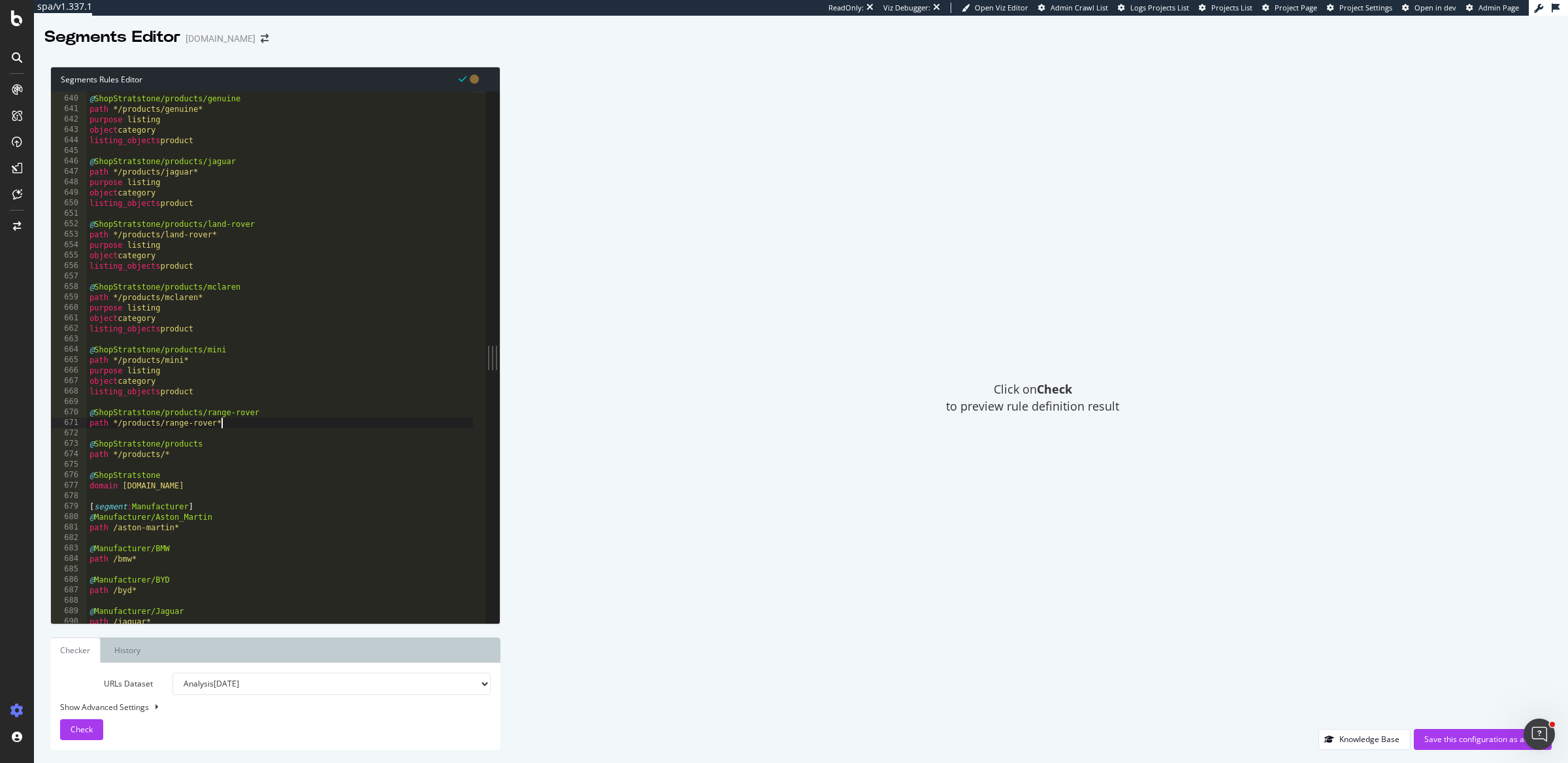
click at [236, 420] on div "@ ShopStratstone/products/genuine path */products/genuine* purpose listing obje…" at bounding box center [280, 361] width 387 height 555
type textarea "path */products/range-rover*"
paste textarea "listing_objects product"
click at [178, 488] on div "@ ShopStratstone/products/genuine path */products/genuine* purpose listing obje…" at bounding box center [280, 361] width 387 height 555
type textarea "path */products/*"
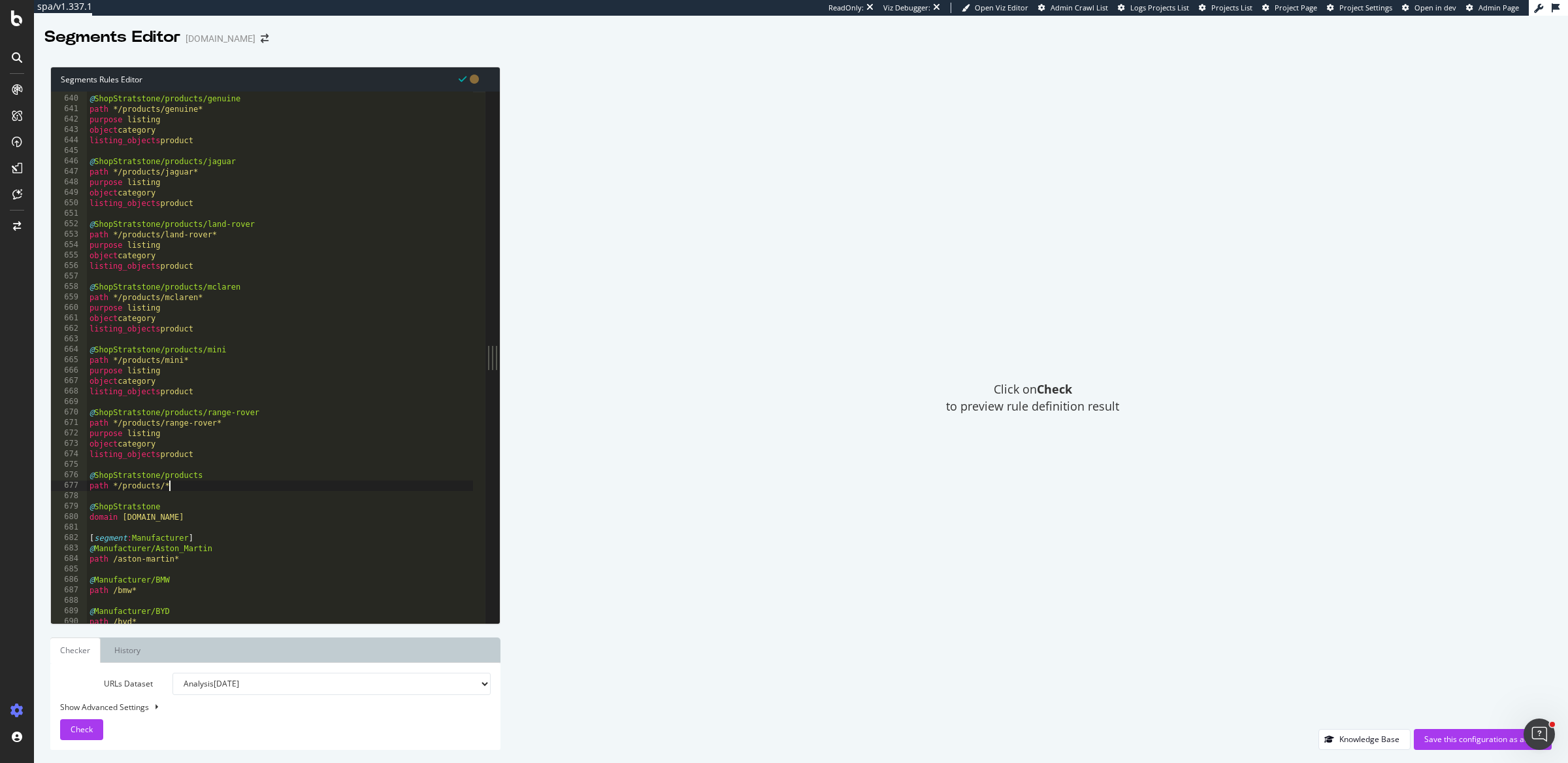
paste textarea "listing_objects product"
click at [231, 547] on div "@ ShopStratstone/products/genuine path */products/genuine* purpose listing obje…" at bounding box center [280, 361] width 387 height 555
type textarea "domain shop.stratstone.com"
paste textarea "listing_objects product"
type textarea "listing_objects product"
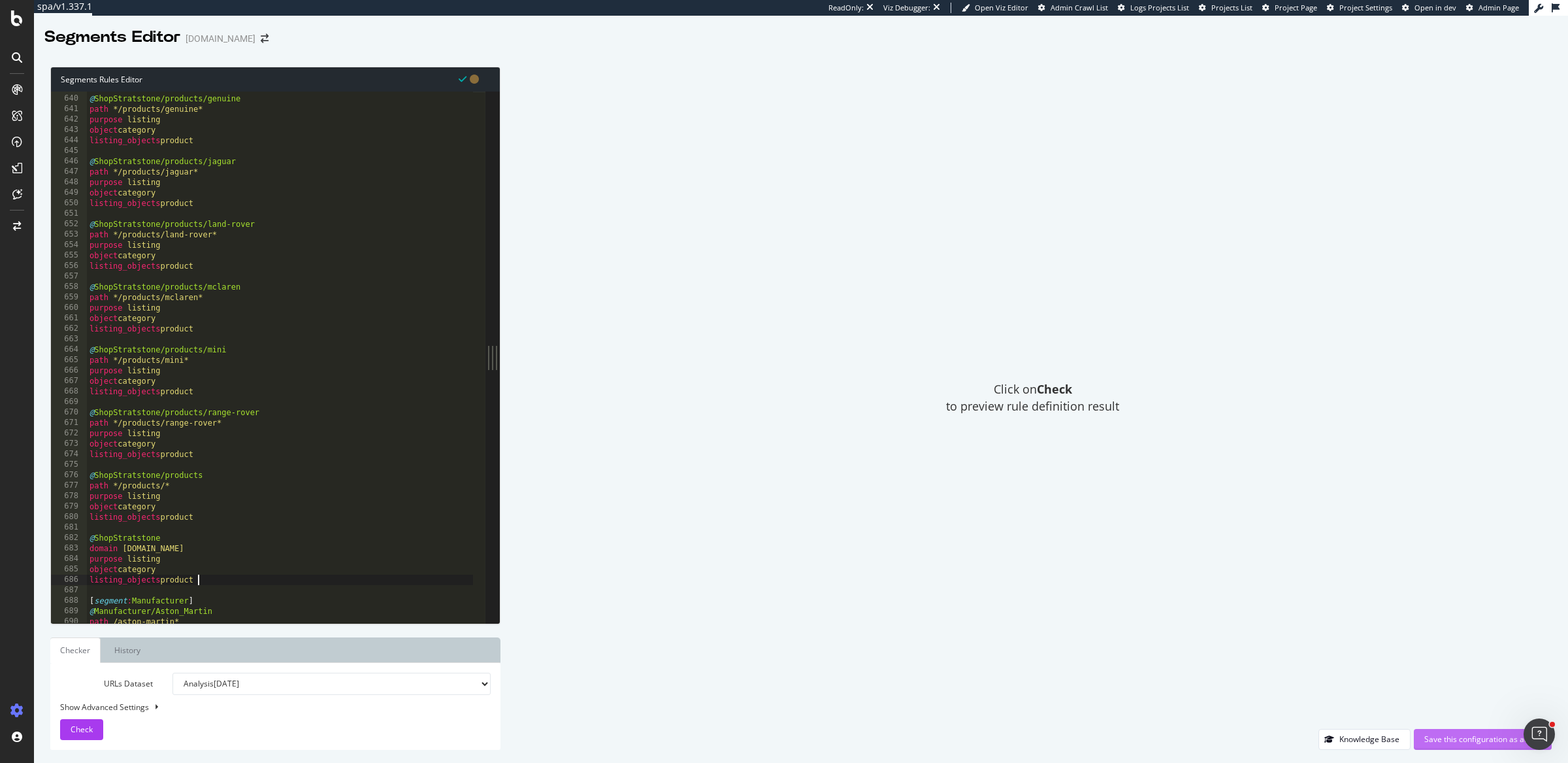
click at [1454, 738] on div "Save this configuration as active" at bounding box center [1483, 739] width 117 height 11
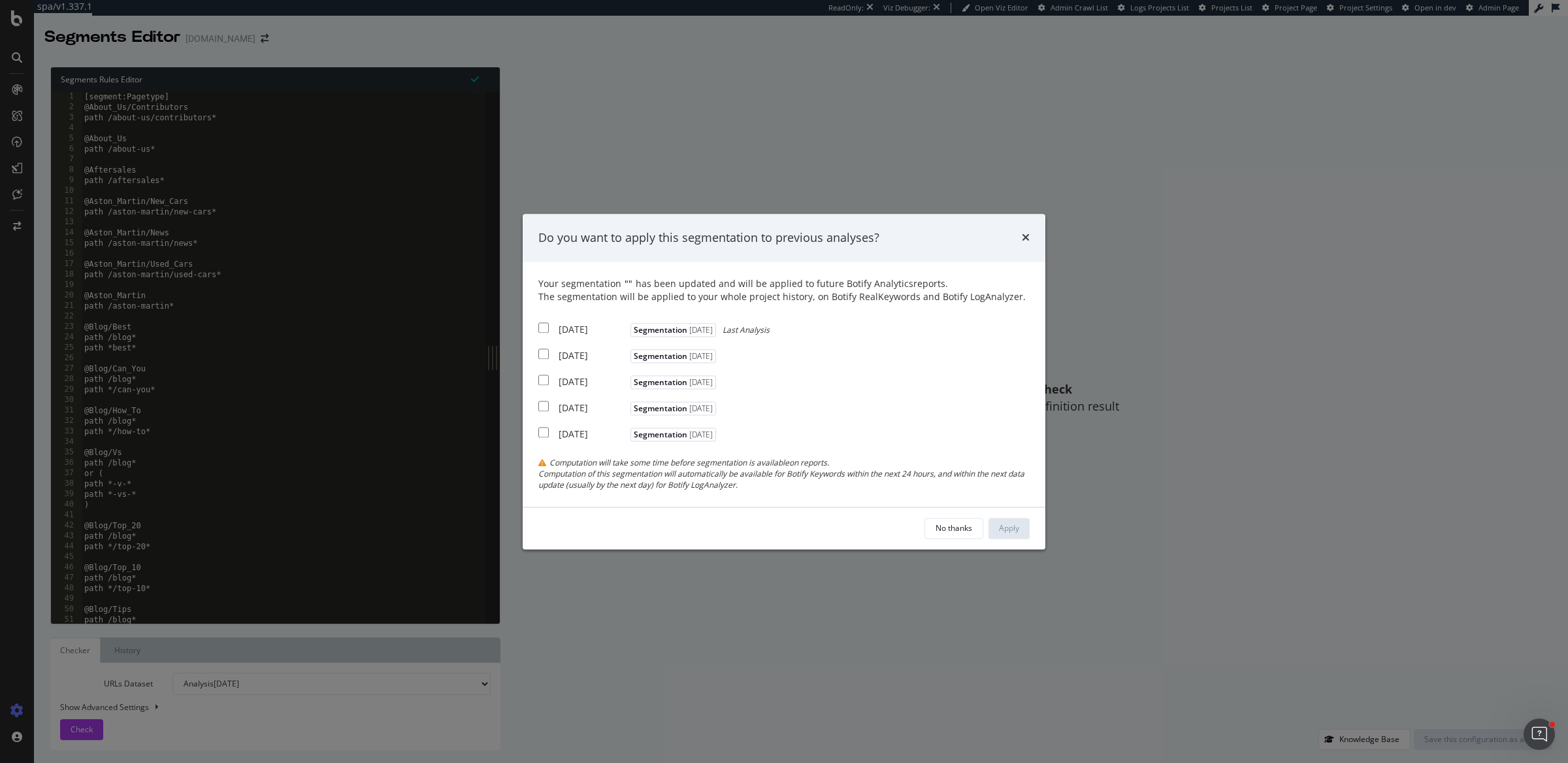
click at [606, 330] on div "2025 Aug. 22nd" at bounding box center [593, 330] width 69 height 13
checkbox input "true"
click at [606, 356] on div "2025 Aug. 15th" at bounding box center [593, 356] width 69 height 13
checkbox input "true"
click at [1015, 529] on div "Apply" at bounding box center [1009, 527] width 20 height 11
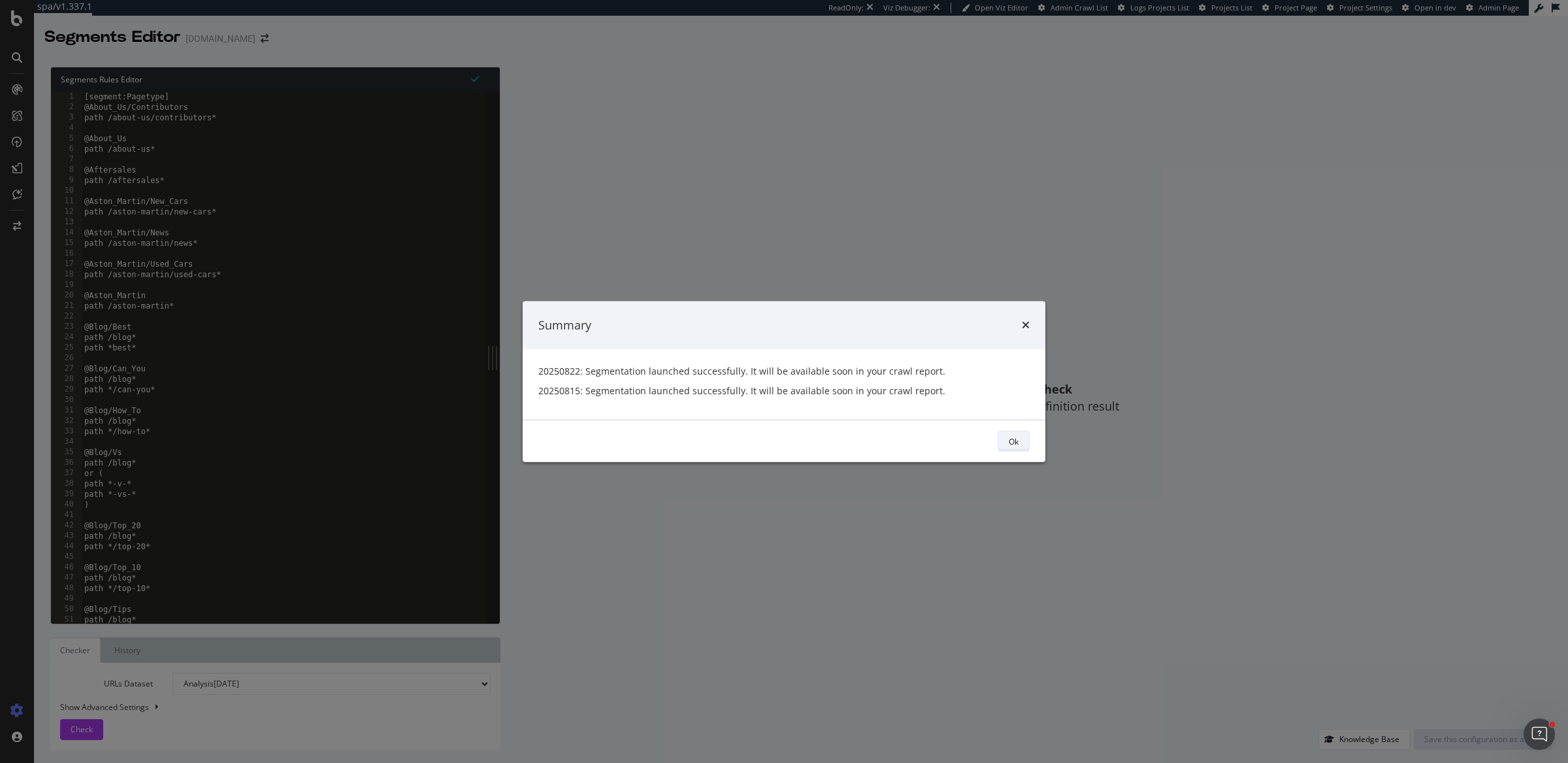
click at [1012, 442] on div "Ok" at bounding box center [1014, 440] width 10 height 11
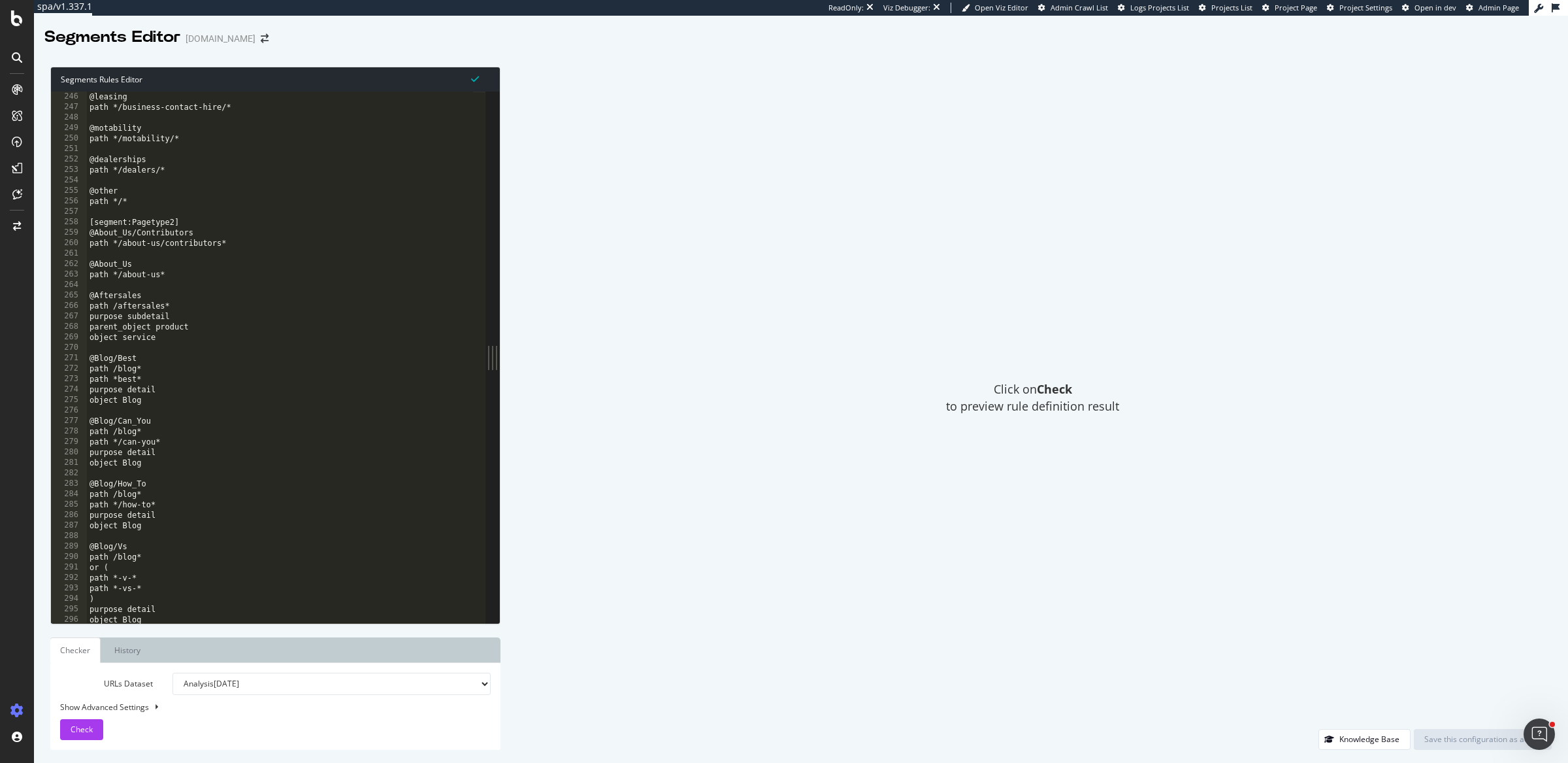
scroll to position [2545, 0]
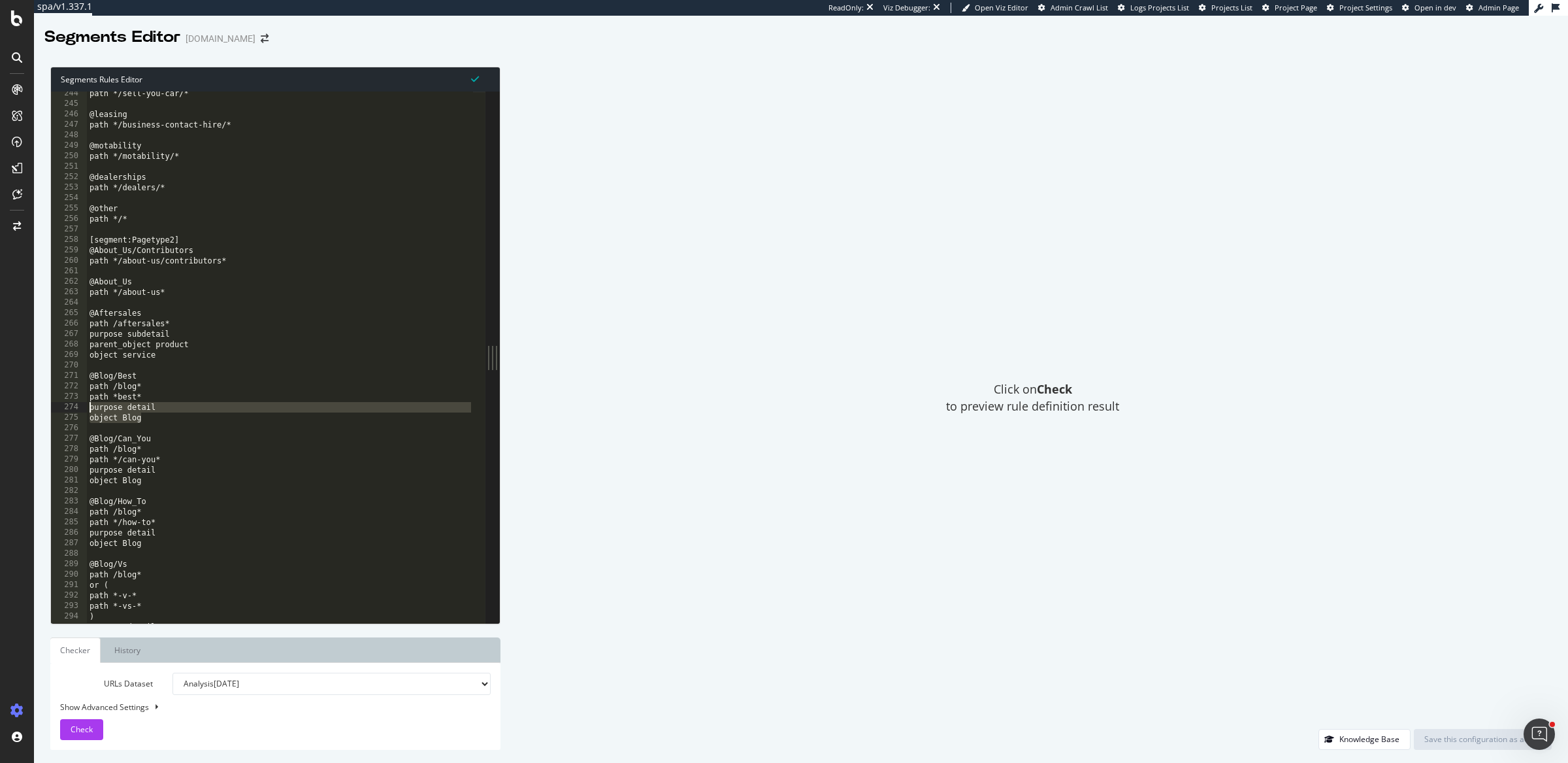
drag, startPoint x: 150, startPoint y: 422, endPoint x: 62, endPoint y: 407, distance: 89.3
click at [62, 407] on div "object Blog 244 245 246 247 248 249 250 251 252 253 254 255 256 257 258 259 260…" at bounding box center [268, 357] width 435 height 532
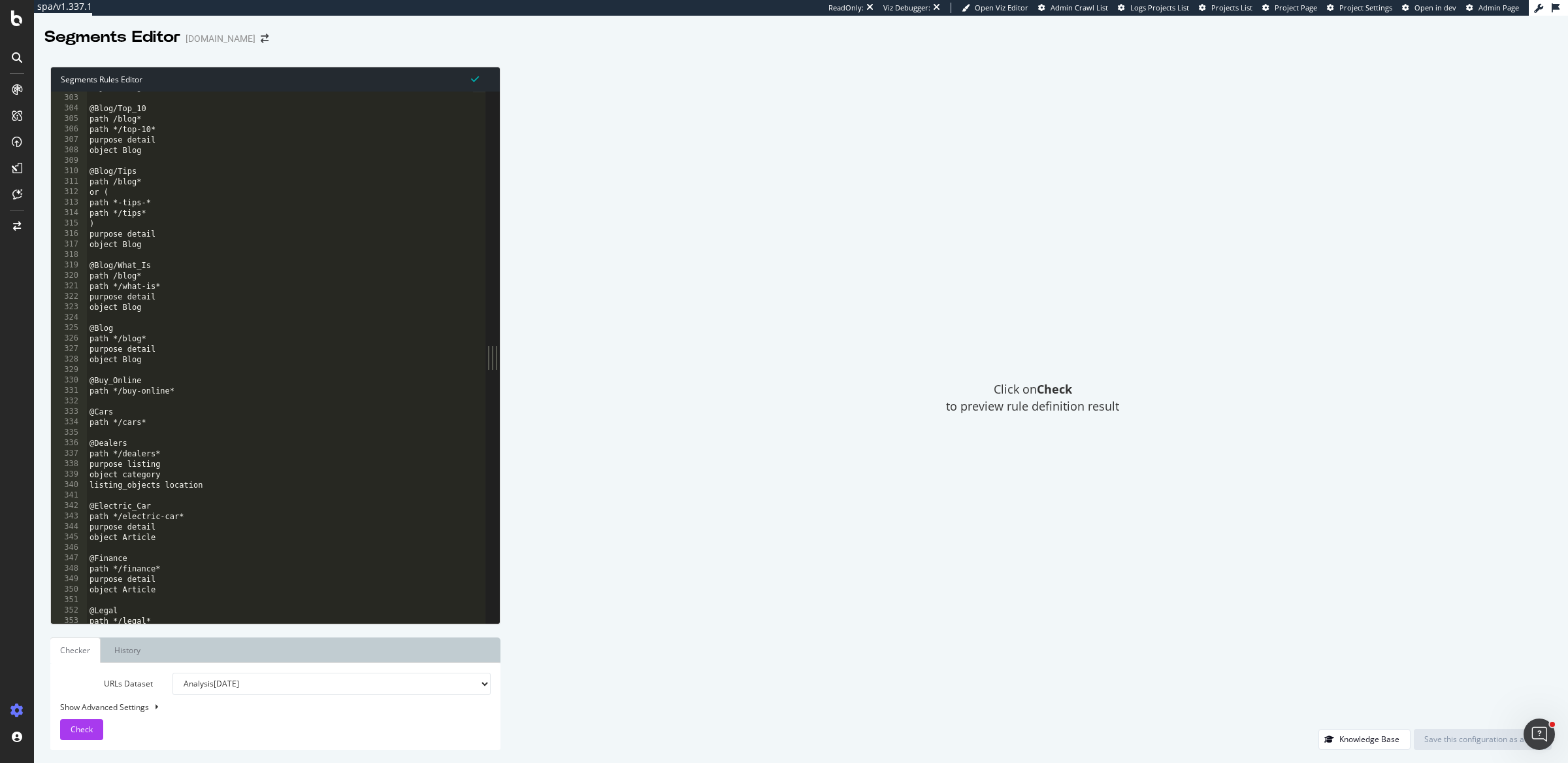
scroll to position [3157, 0]
drag, startPoint x: 216, startPoint y: 487, endPoint x: 76, endPoint y: 465, distance: 141.7
click at [76, 465] on div "purpose detail object Blog 302 303 304 305 306 307 308 309 310 311 312 313 314 …" at bounding box center [268, 357] width 435 height 532
drag, startPoint x: 159, startPoint y: 539, endPoint x: 15, endPoint y: 537, distance: 144.0
click at [15, 537] on div "spa/v1.337.1 ReadOnly: Viz Debugger: Open Viz Editor Admin Crawl List Logs Proj…" at bounding box center [784, 382] width 1568 height 763
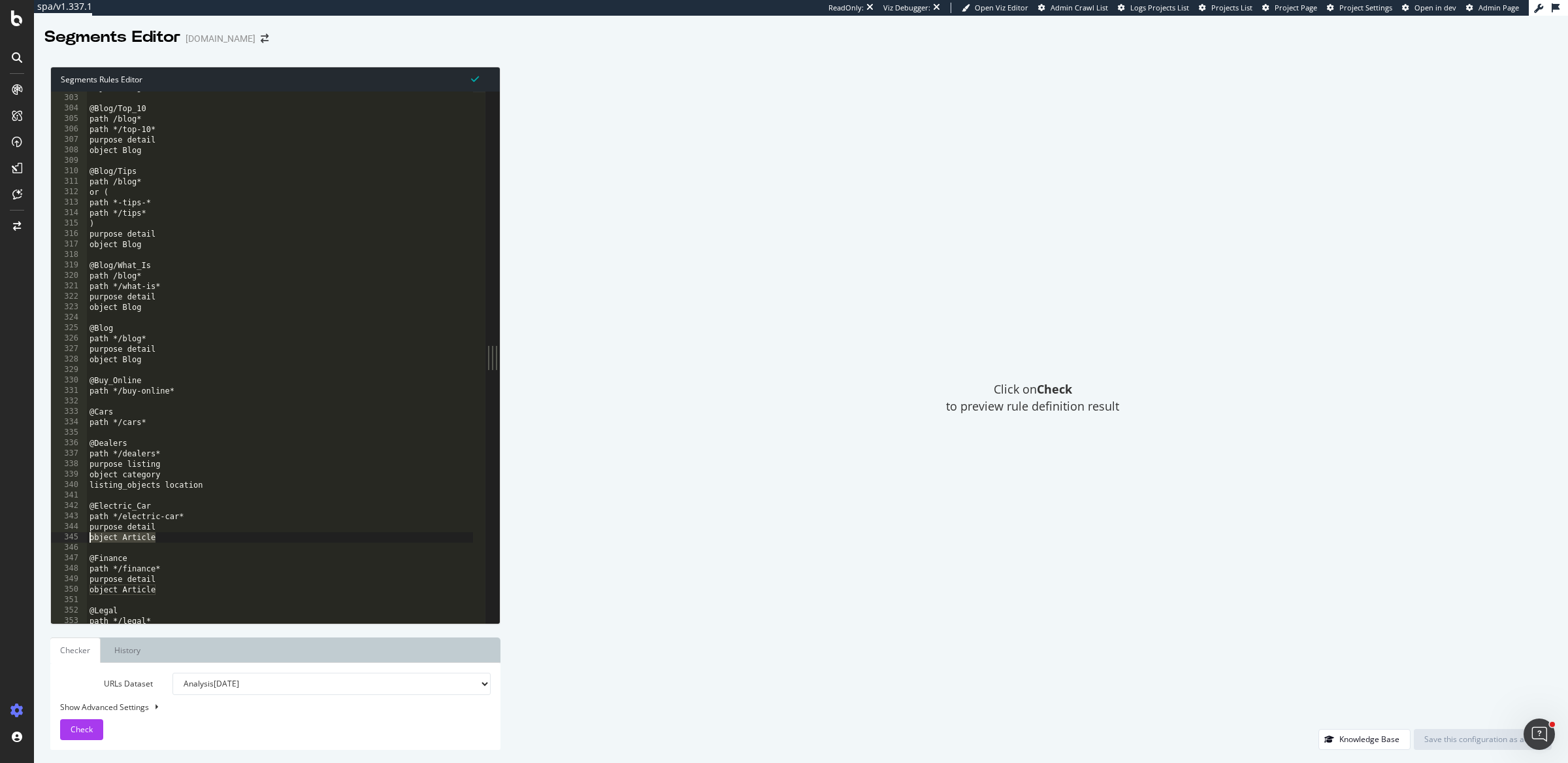
type textarea "object Article"
click at [176, 543] on div "object Blog @Blog/Top_10 path /blog* path */top-10* purpose detail object Blog …" at bounding box center [280, 360] width 387 height 555
drag, startPoint x: 181, startPoint y: 536, endPoint x: 68, endPoint y: 529, distance: 113.2
click at [68, 529] on div "302 303 304 305 306 307 308 309 310 311 312 313 314 315 316 317 318 319 320 321…" at bounding box center [268, 357] width 435 height 532
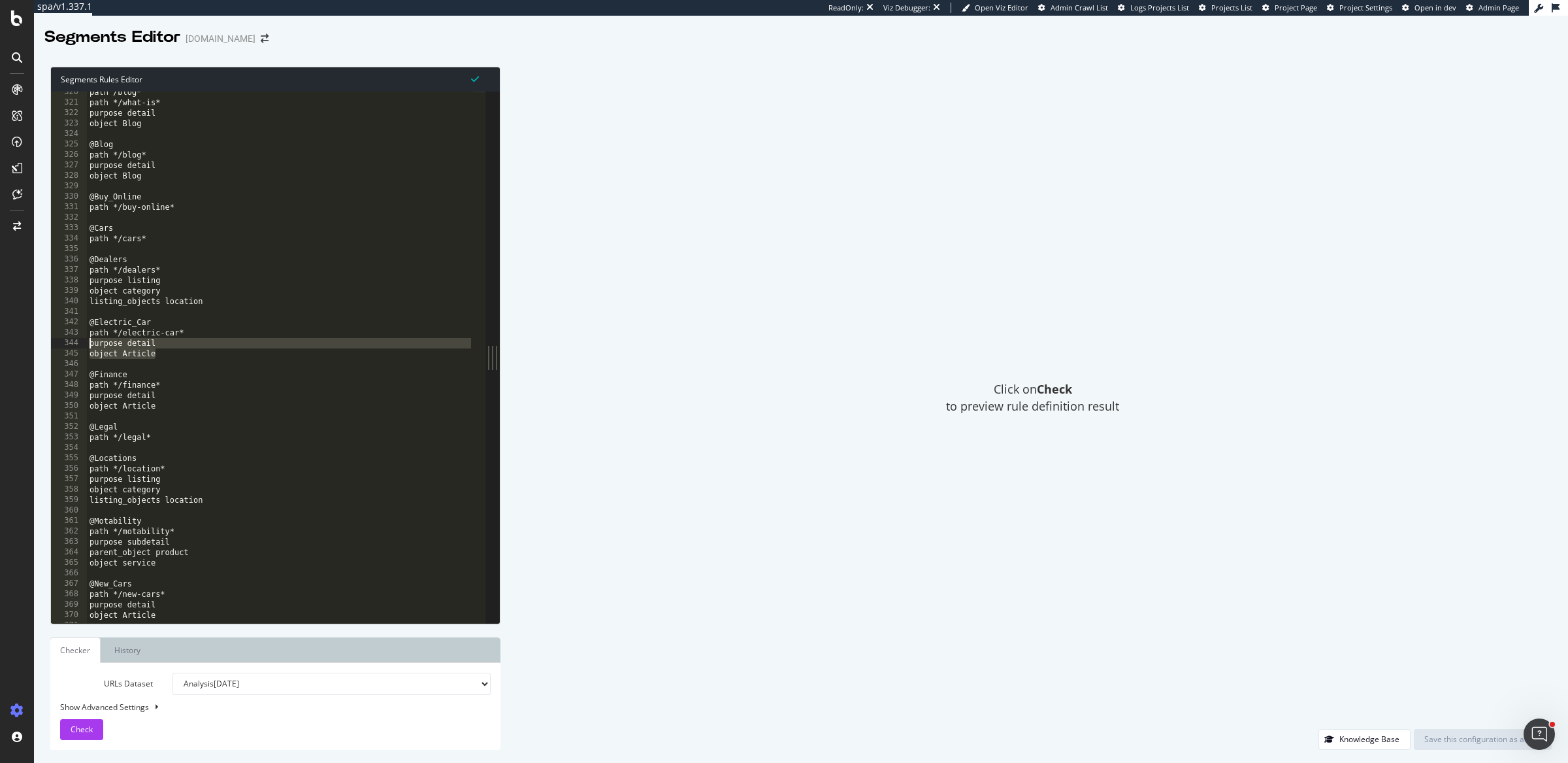
scroll to position [3341, 0]
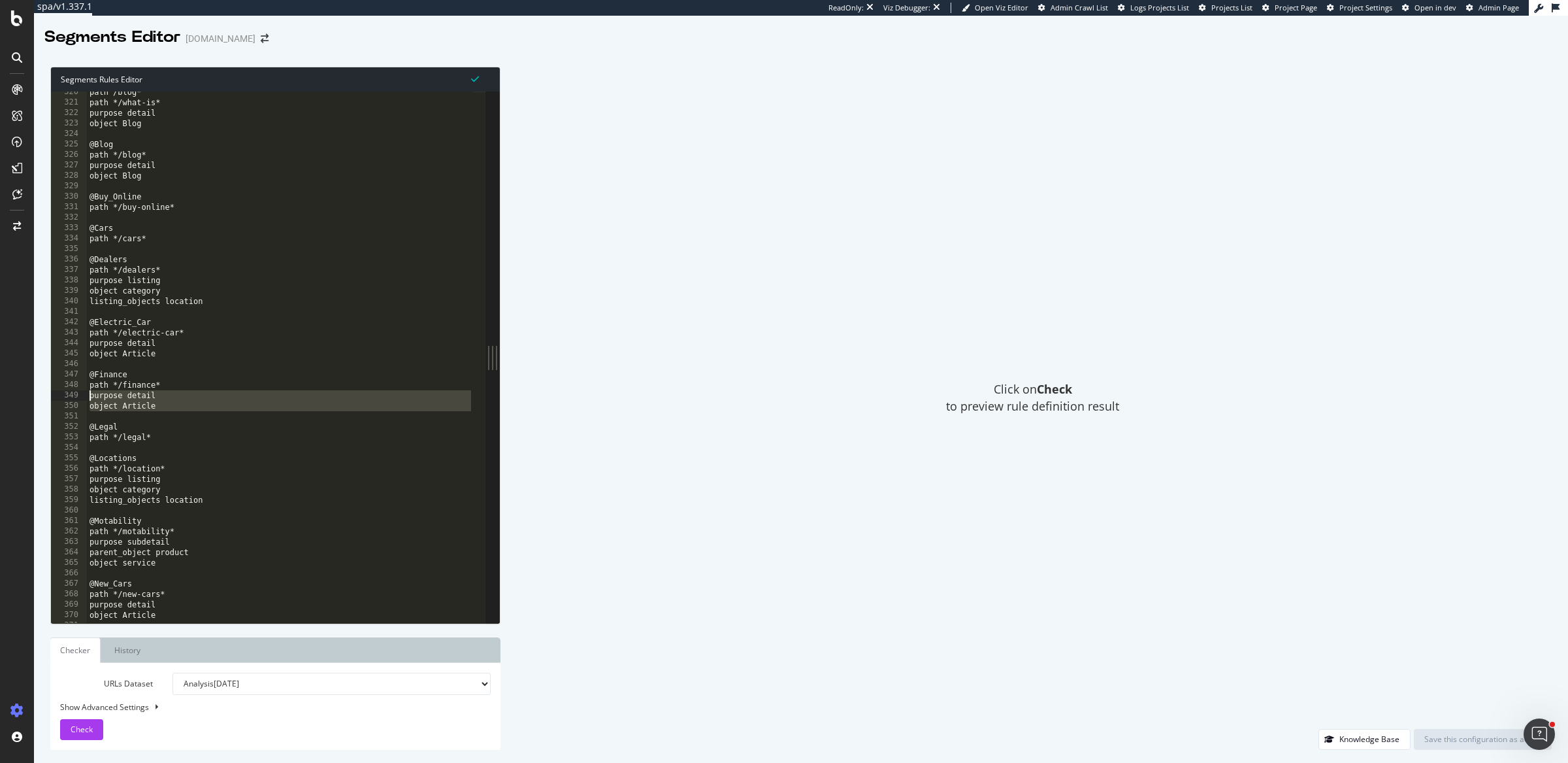
drag, startPoint x: 178, startPoint y: 411, endPoint x: 88, endPoint y: 398, distance: 90.9
click at [88, 398] on div "path /blog* path */what-is* purpose detail object Blog @Blog path */blog* purpo…" at bounding box center [280, 364] width 387 height 555
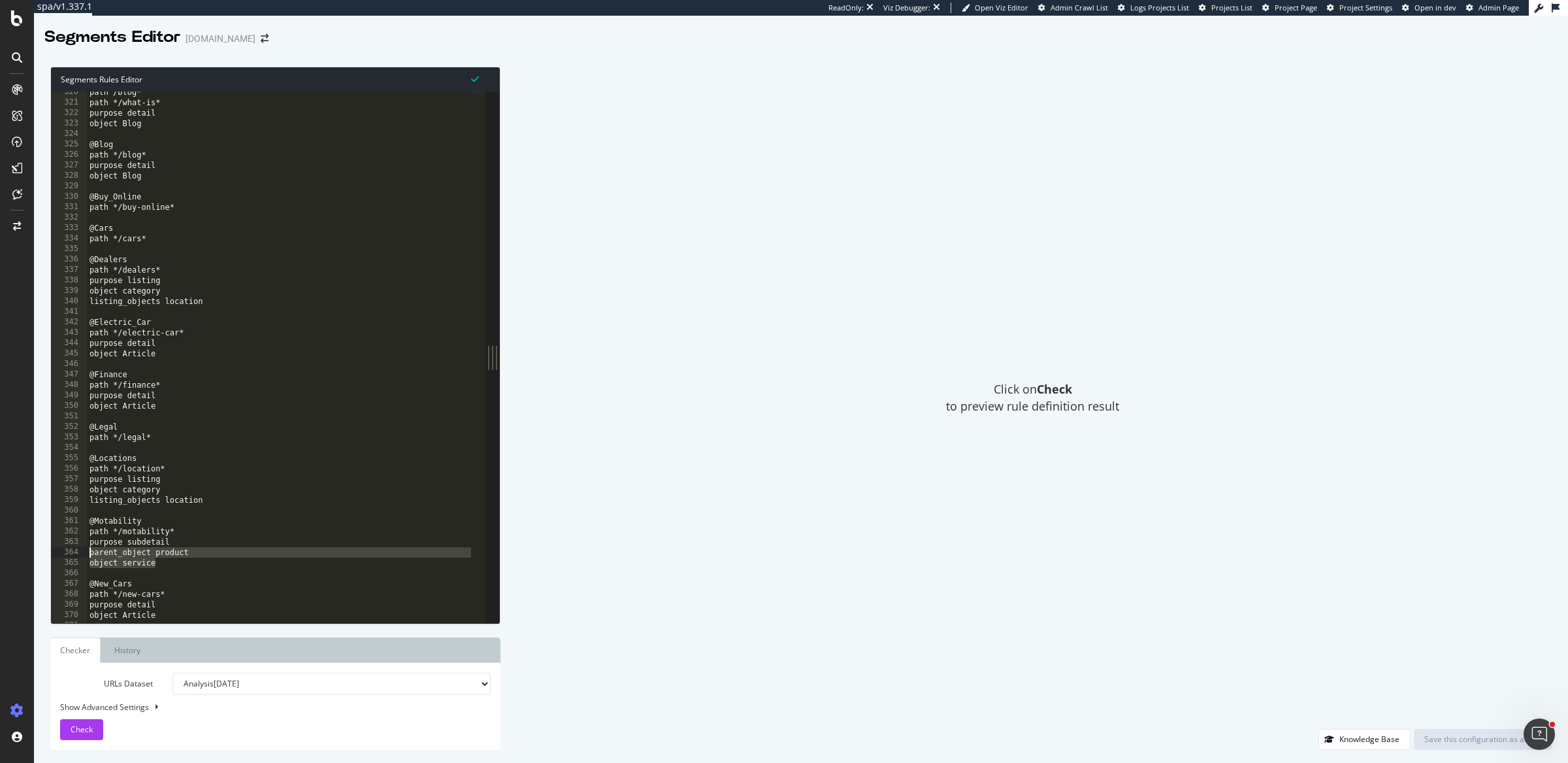
drag, startPoint x: 201, startPoint y: 562, endPoint x: 72, endPoint y: 555, distance: 129.2
click at [72, 555] on div "purpose detail object Article 320 321 322 323 324 325 326 327 328 329 330 331 3…" at bounding box center [268, 357] width 435 height 532
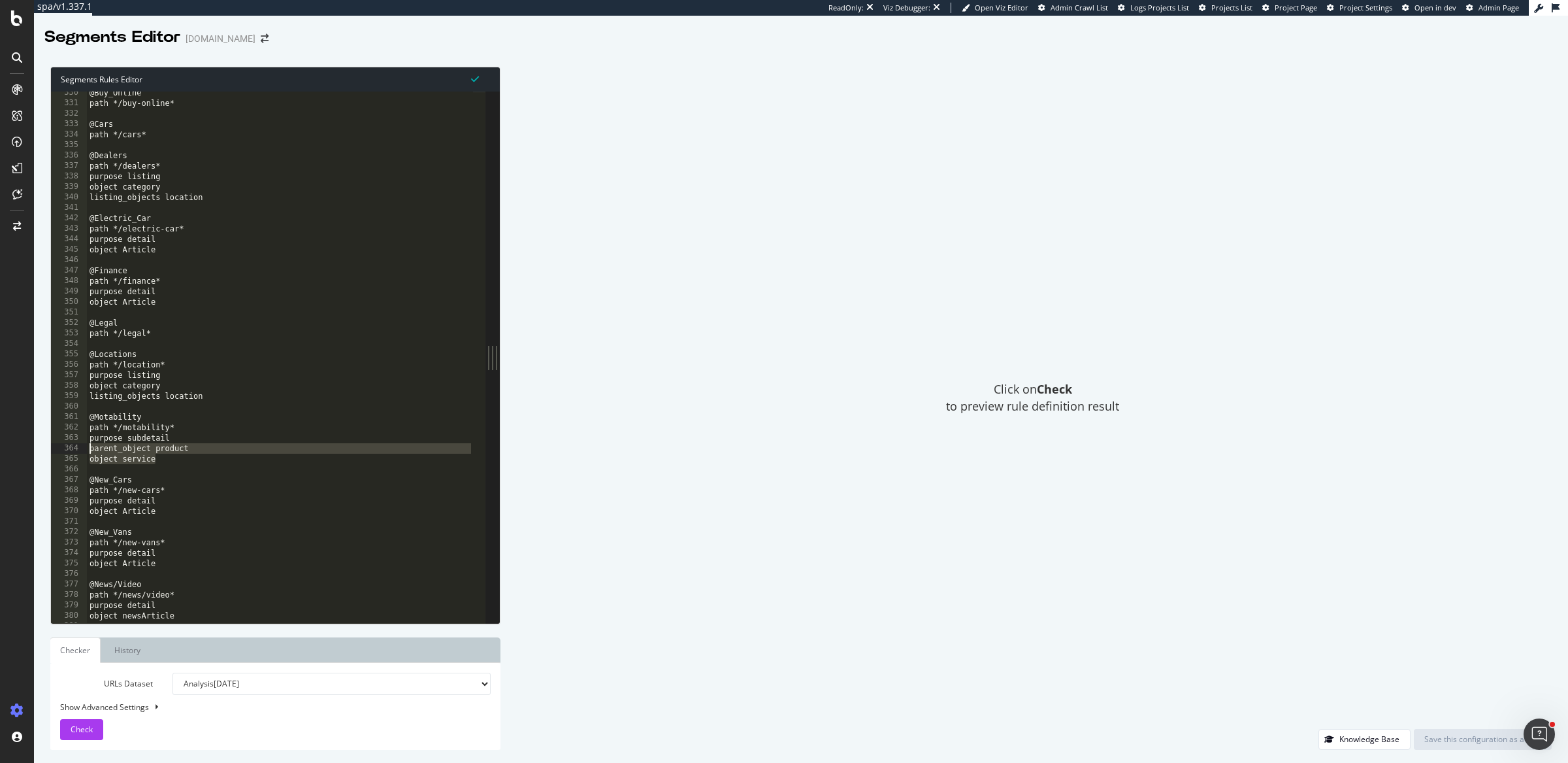
scroll to position [3457, 0]
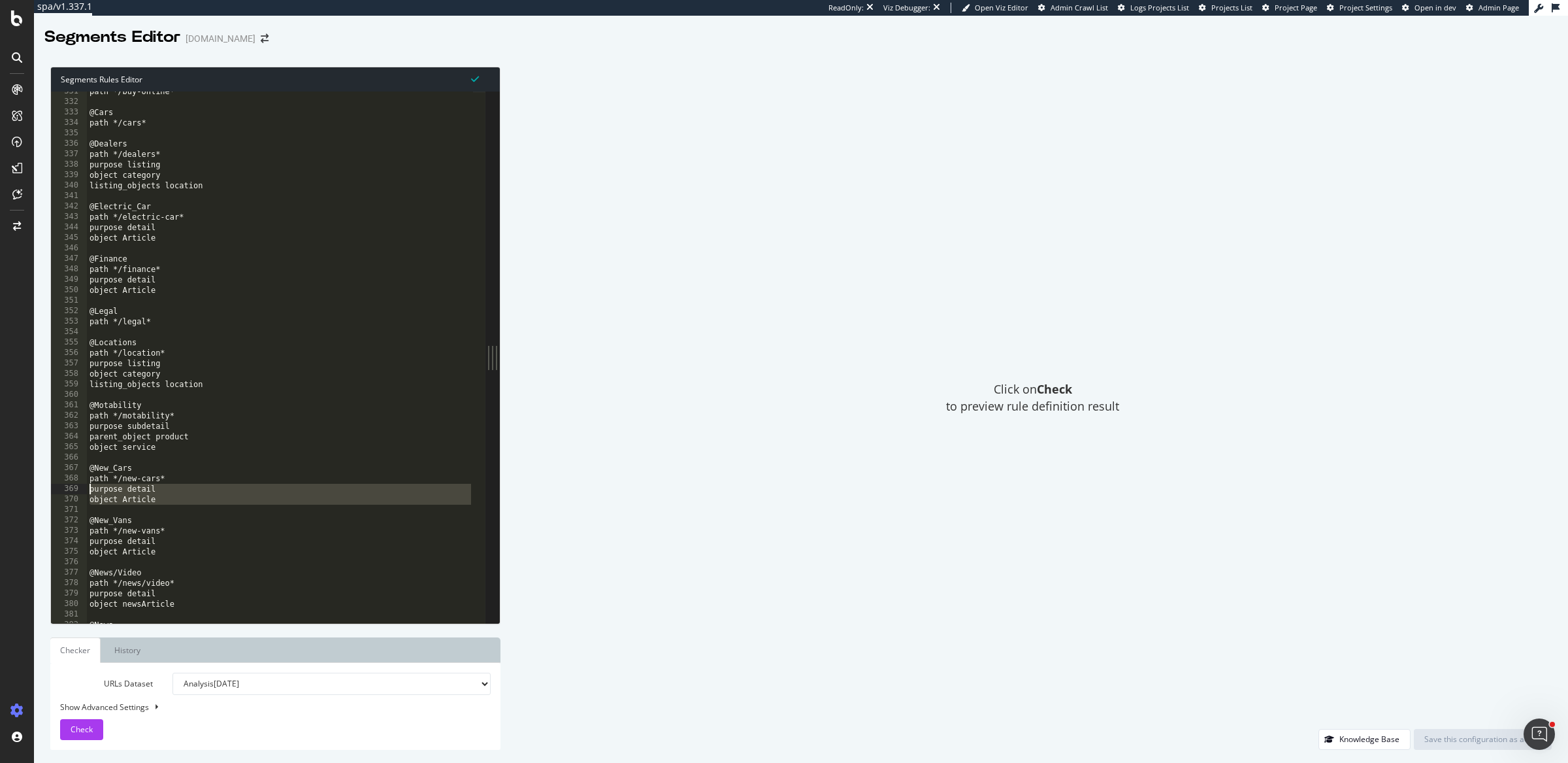
drag, startPoint x: 173, startPoint y: 505, endPoint x: 81, endPoint y: 488, distance: 93.6
click at [81, 488] on div "parent_object product object service 331 332 333 334 335 336 337 338 339 340 34…" at bounding box center [268, 357] width 435 height 532
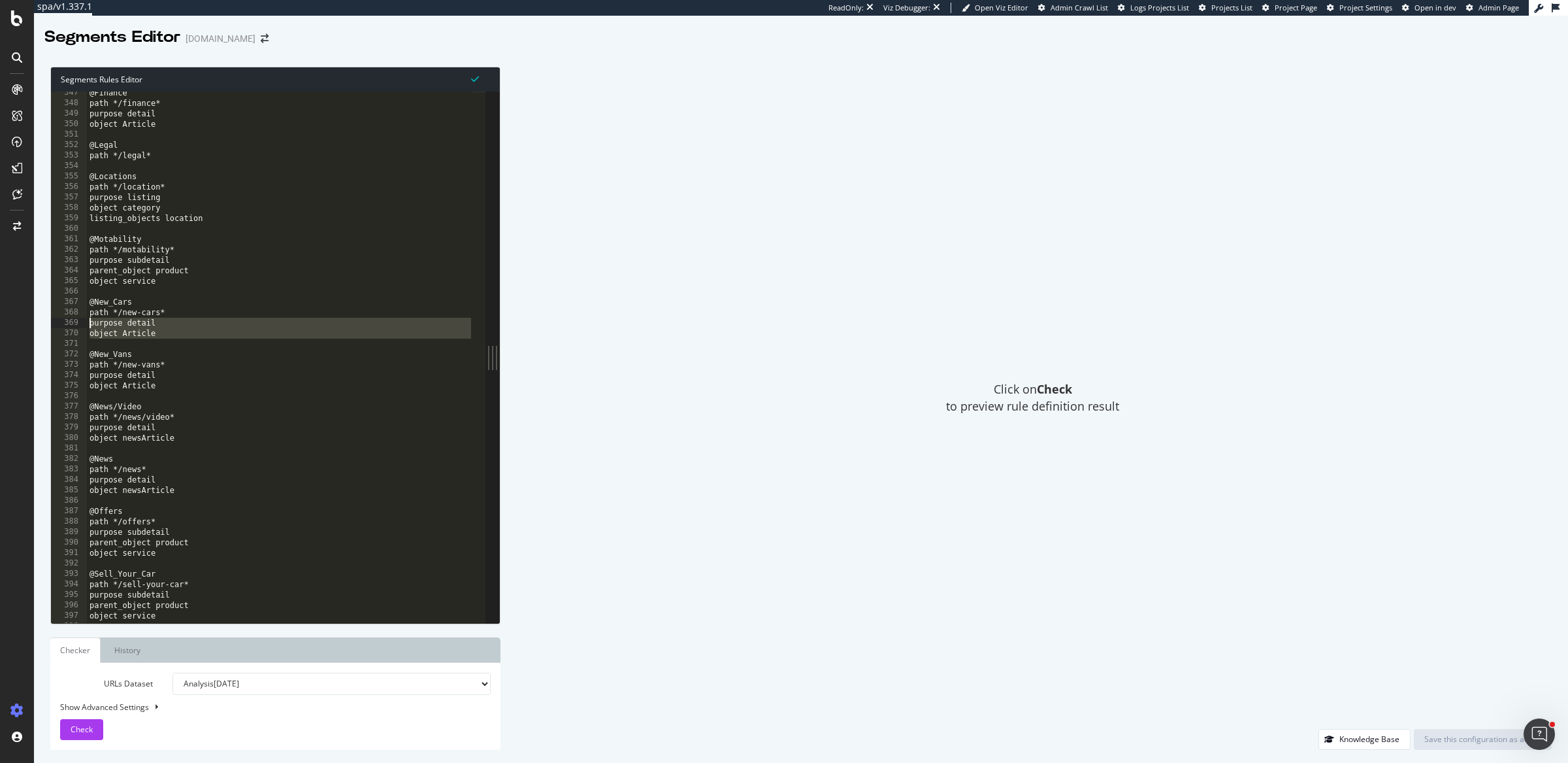
scroll to position [3622, 0]
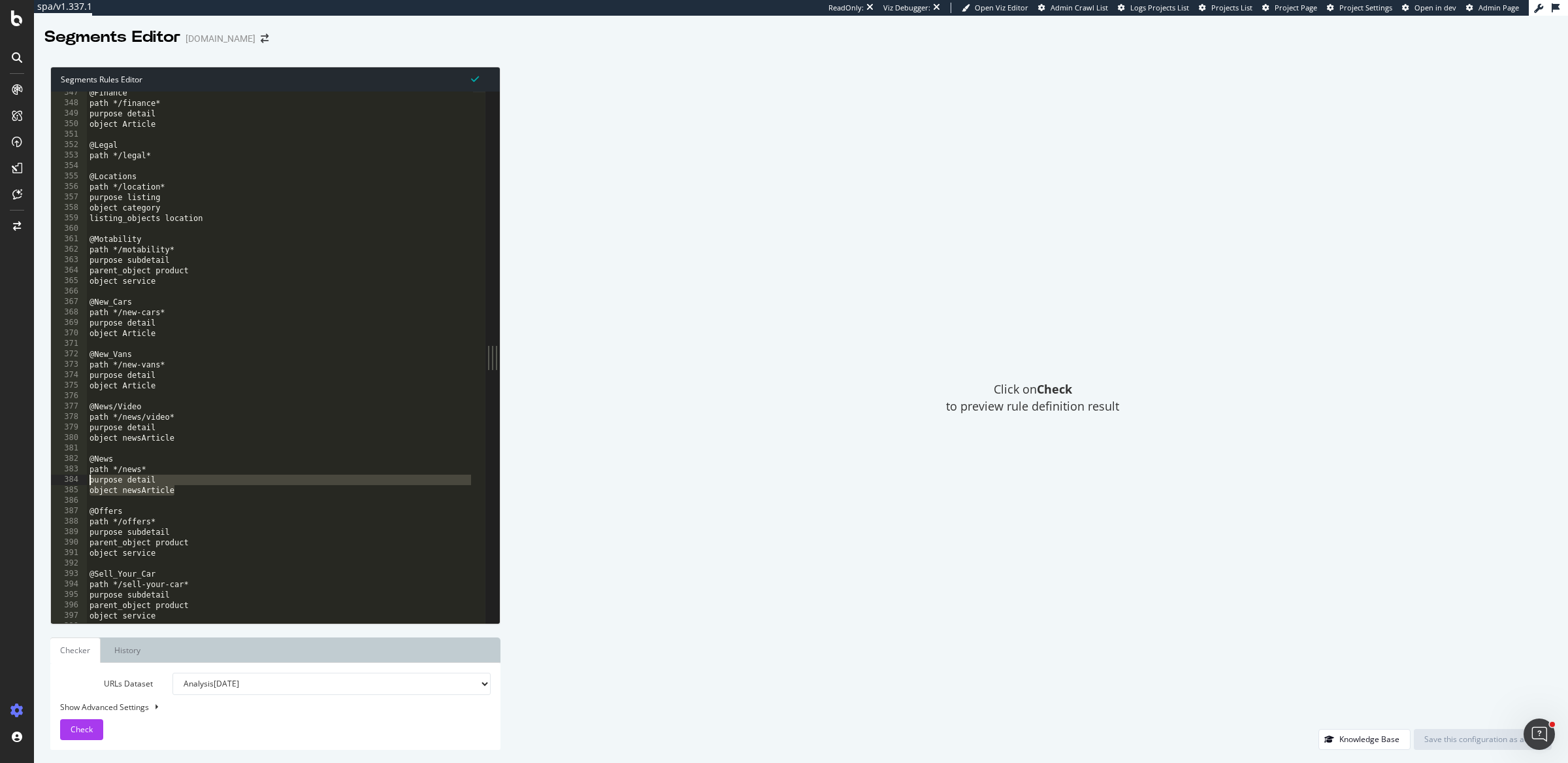
drag, startPoint x: 188, startPoint y: 487, endPoint x: 59, endPoint y: 480, distance: 129.2
click at [59, 480] on div "purpose detail object Article 347 348 349 350 351 352 353 354 355 356 357 358 3…" at bounding box center [268, 357] width 435 height 532
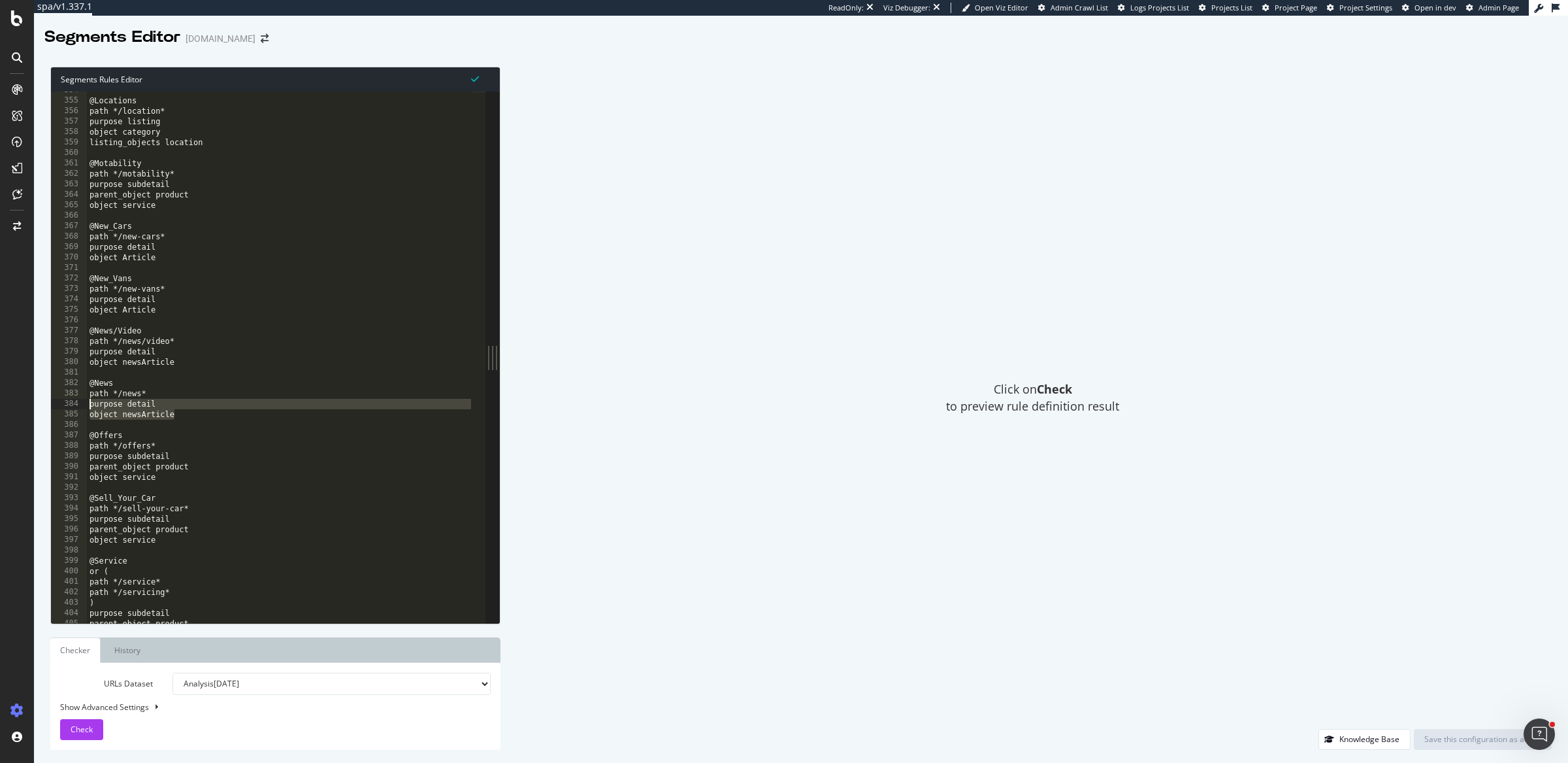
scroll to position [3700, 0]
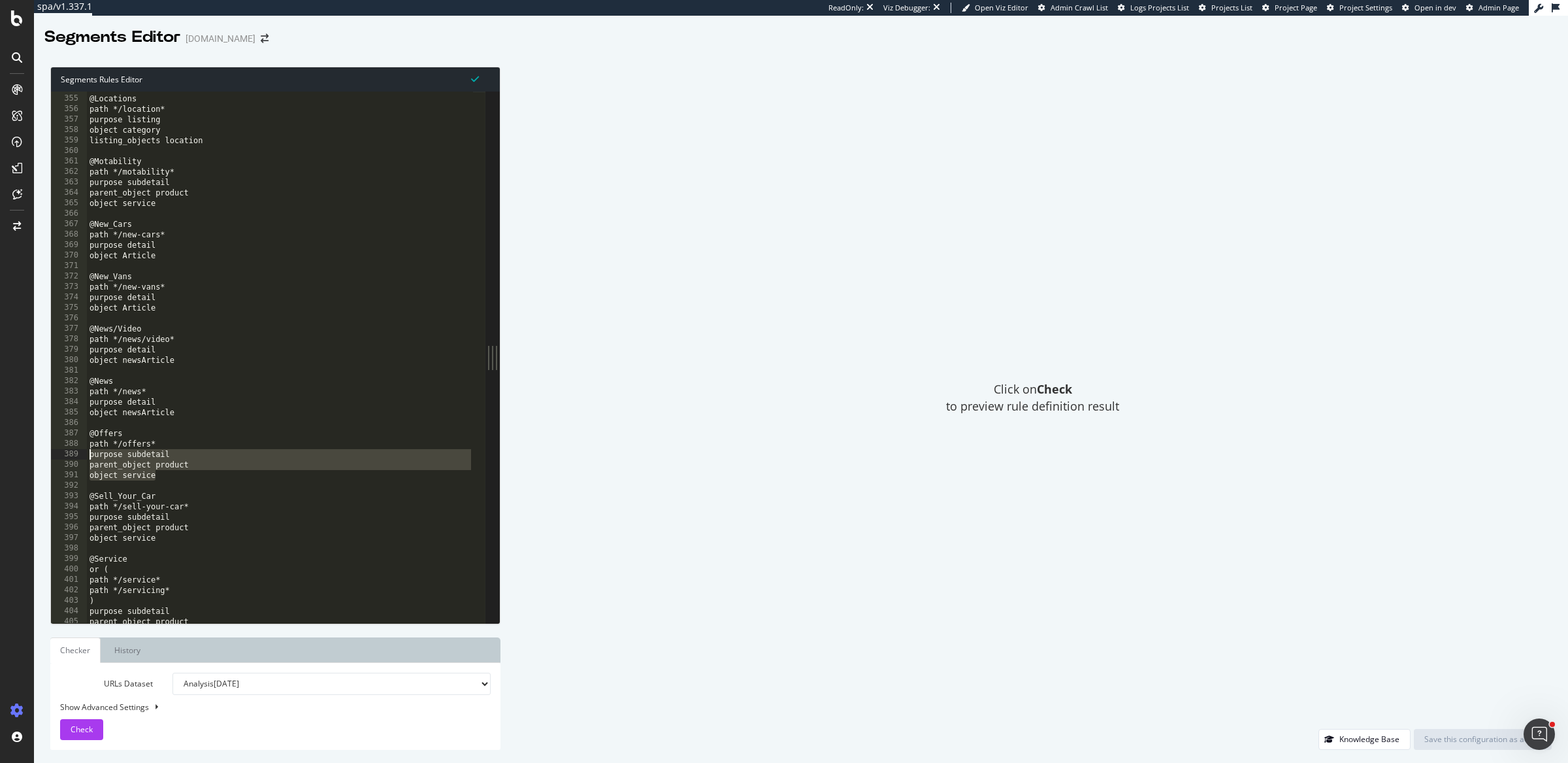
drag, startPoint x: 188, startPoint y: 473, endPoint x: 86, endPoint y: 454, distance: 103.8
click at [86, 454] on div "purpose detail object newsArticle 354 355 356 357 358 359 360 361 362 363 364 3…" at bounding box center [268, 357] width 435 height 532
type textarea "purpose subdetail parent_object product"
drag, startPoint x: 183, startPoint y: 538, endPoint x: 41, endPoint y: 516, distance: 143.7
click at [41, 516] on div "Segments Rules Editor purpose subdetail parent_object product 354 355 356 357 3…" at bounding box center [802, 408] width 1534 height 710
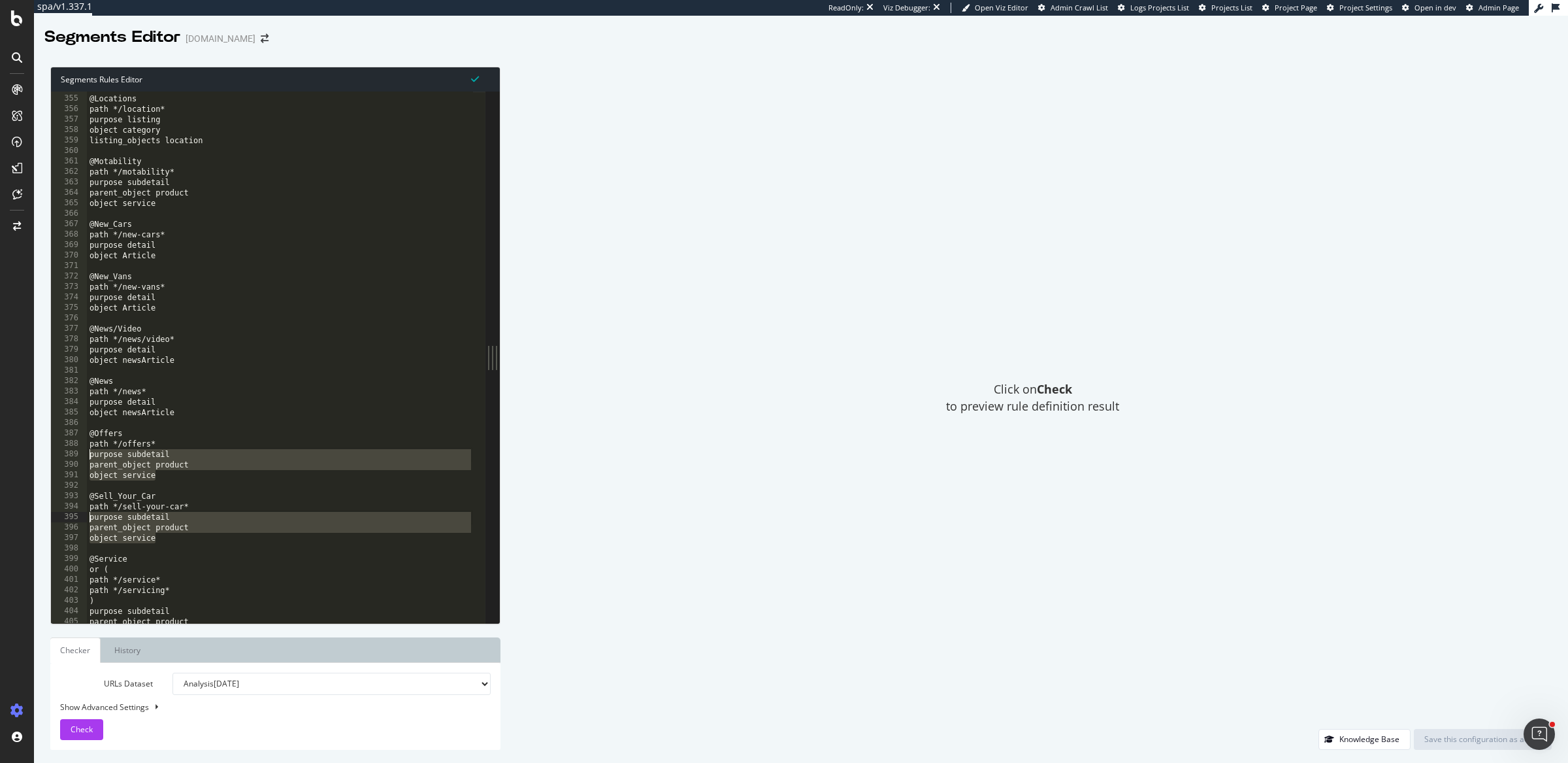
click at [207, 547] on div "@Locations path */location* purpose listing object category listing_objects loc…" at bounding box center [280, 361] width 387 height 555
drag, startPoint x: 188, startPoint y: 538, endPoint x: 81, endPoint y: 516, distance: 109.2
click at [81, 516] on div "354 355 356 357 358 359 360 361 362 363 364 365 366 367 368 369 370 371 372 373…" at bounding box center [268, 357] width 435 height 532
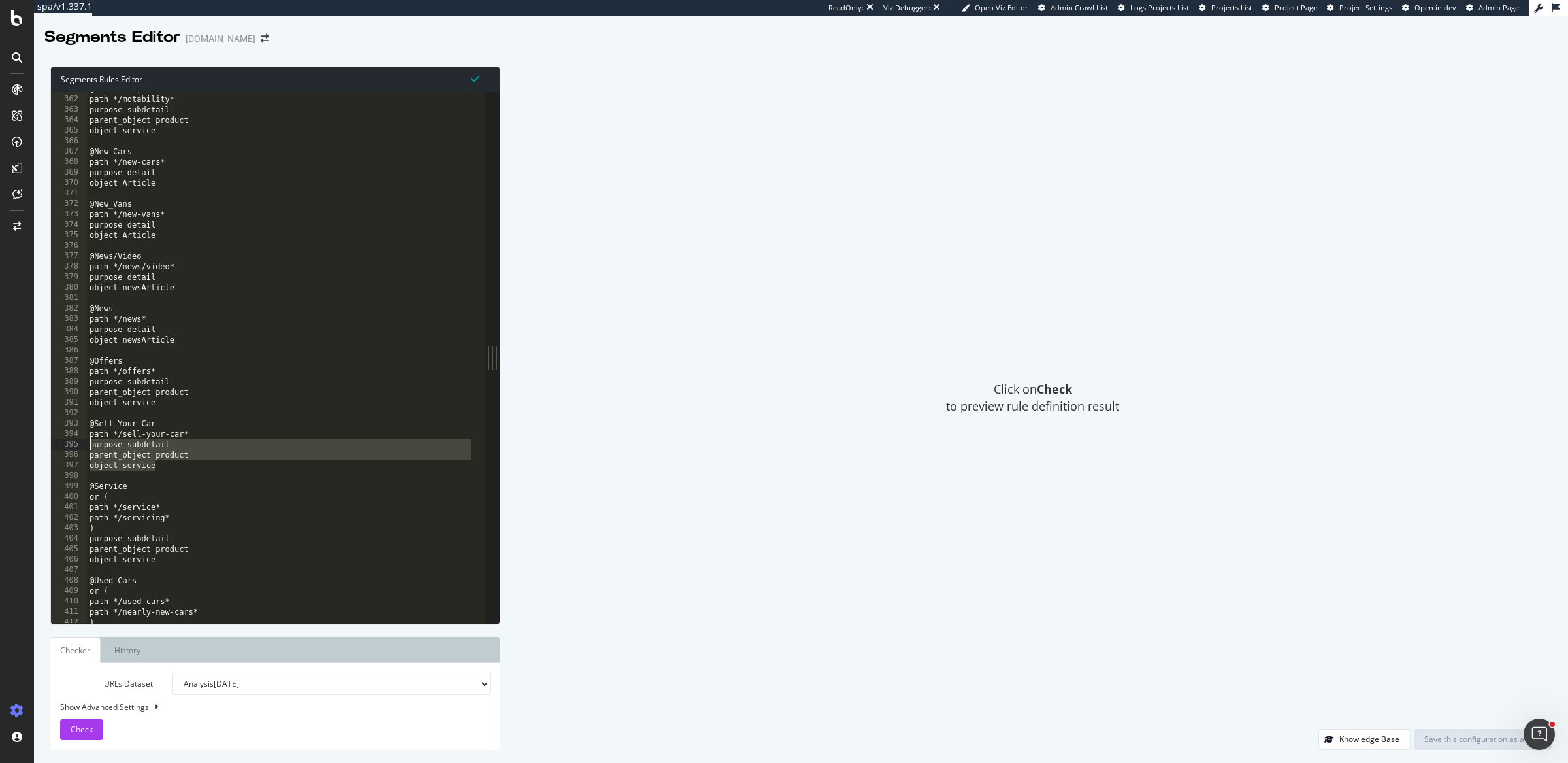
scroll to position [3892, 0]
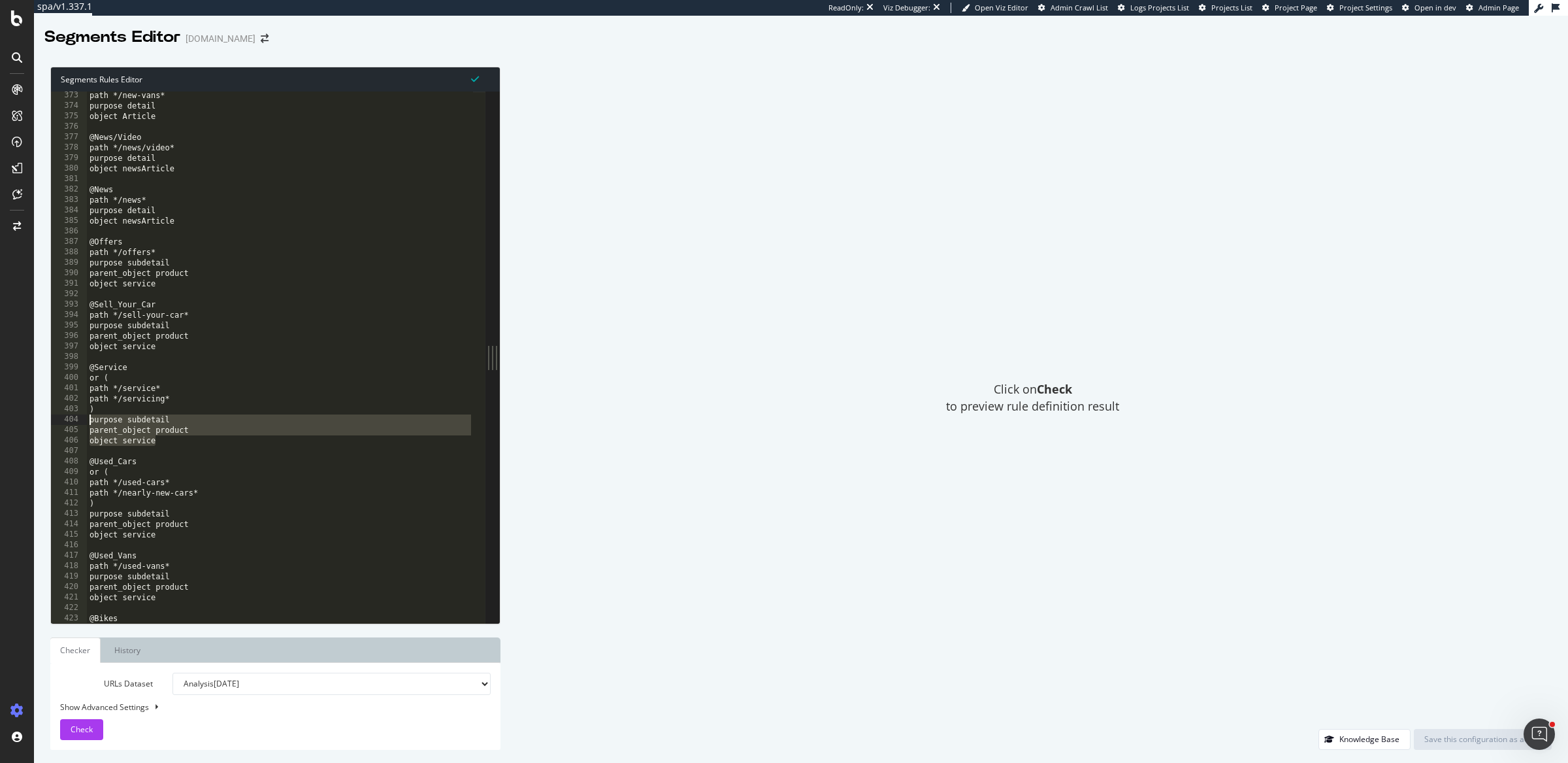
drag, startPoint x: 161, startPoint y: 442, endPoint x: 79, endPoint y: 422, distance: 84.4
click at [79, 422] on div "purpose subdetail parent_object product 373 374 375 376 377 378 379 380 381 382…" at bounding box center [268, 357] width 435 height 532
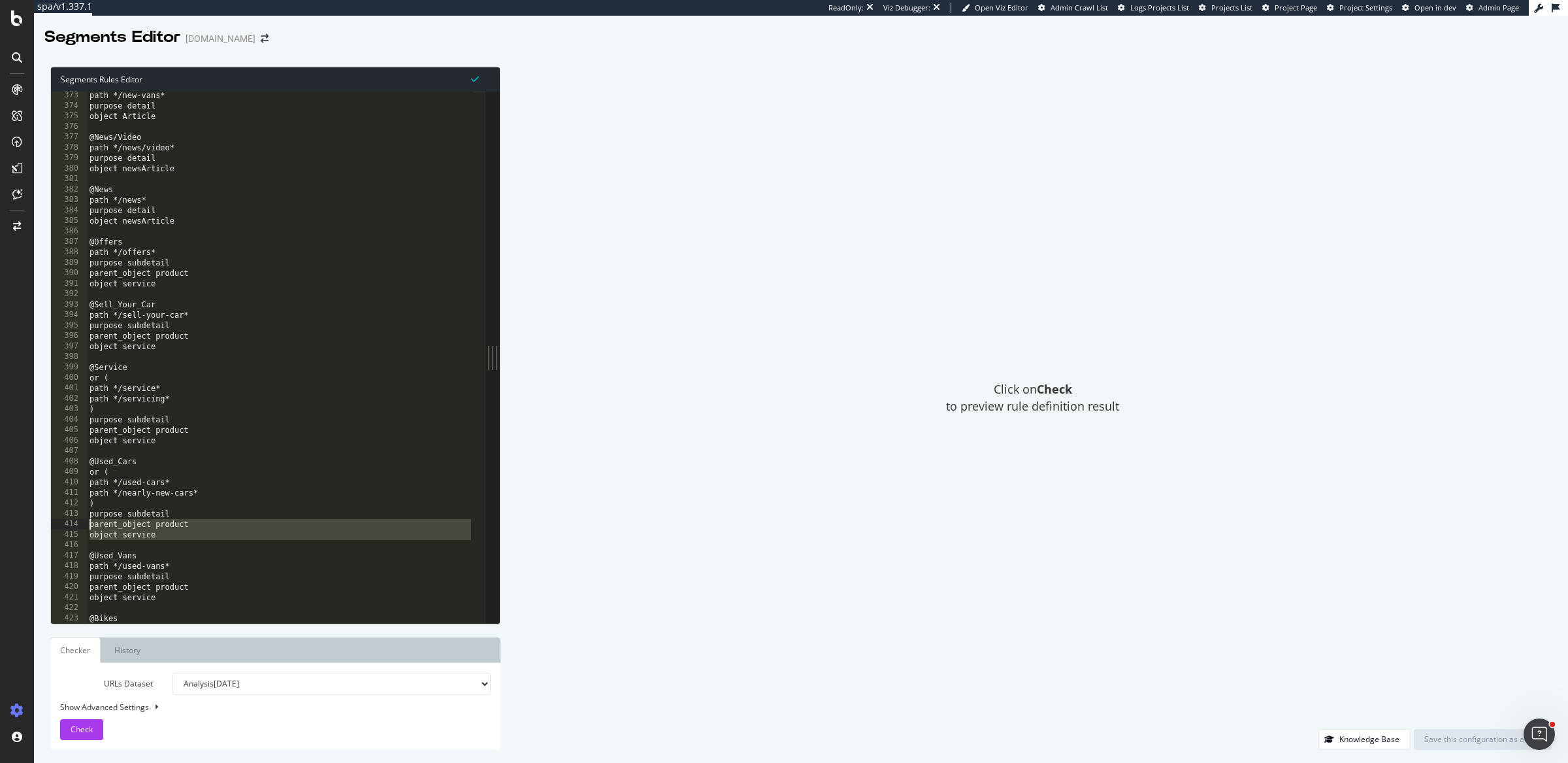
drag, startPoint x: 164, startPoint y: 540, endPoint x: 76, endPoint y: 526, distance: 89.1
click at [76, 526] on div "purpose subdetail parent_object product 373 374 375 376 377 378 379 380 381 382…" at bounding box center [268, 357] width 435 height 532
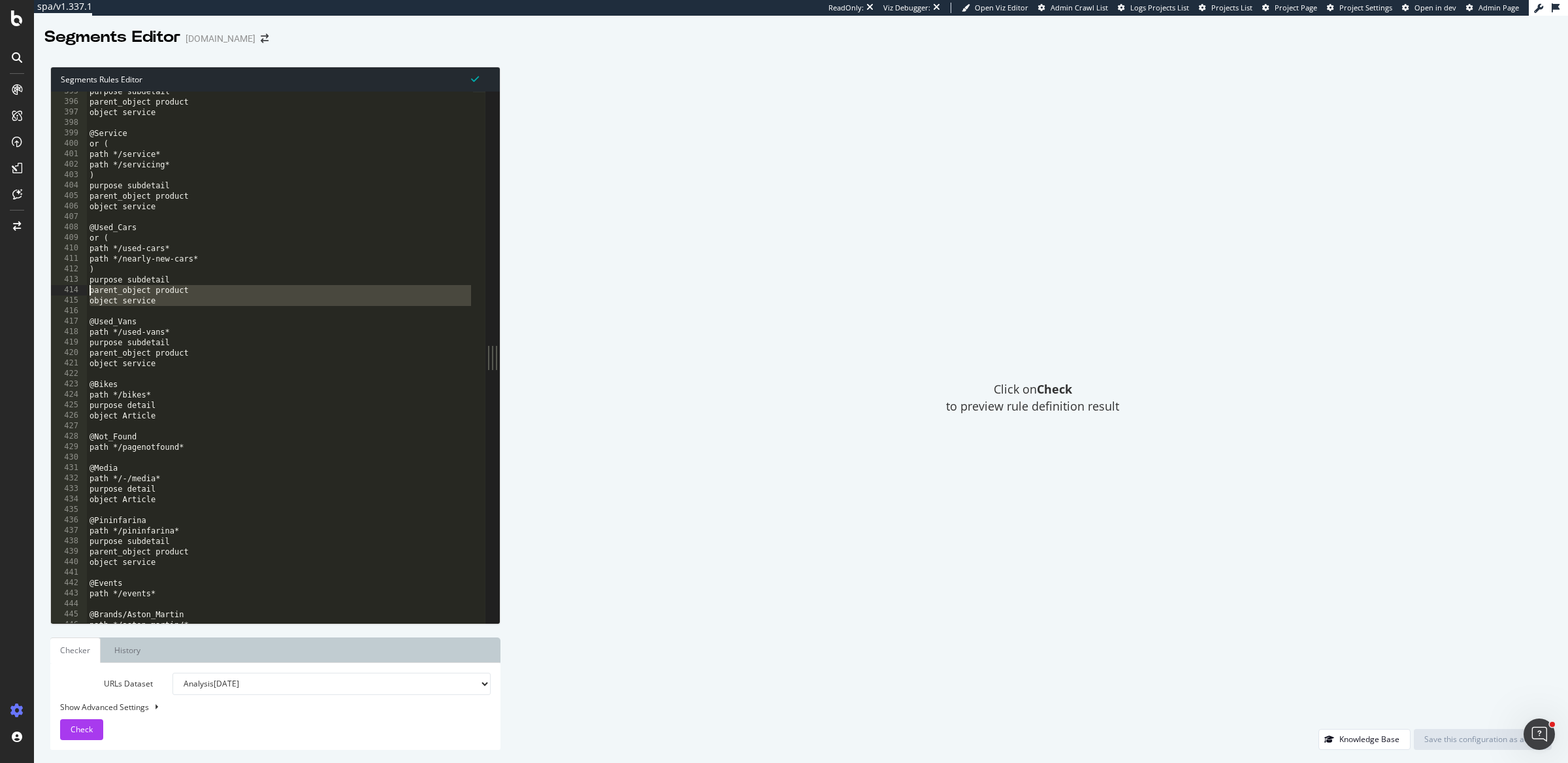
scroll to position [4180, 0]
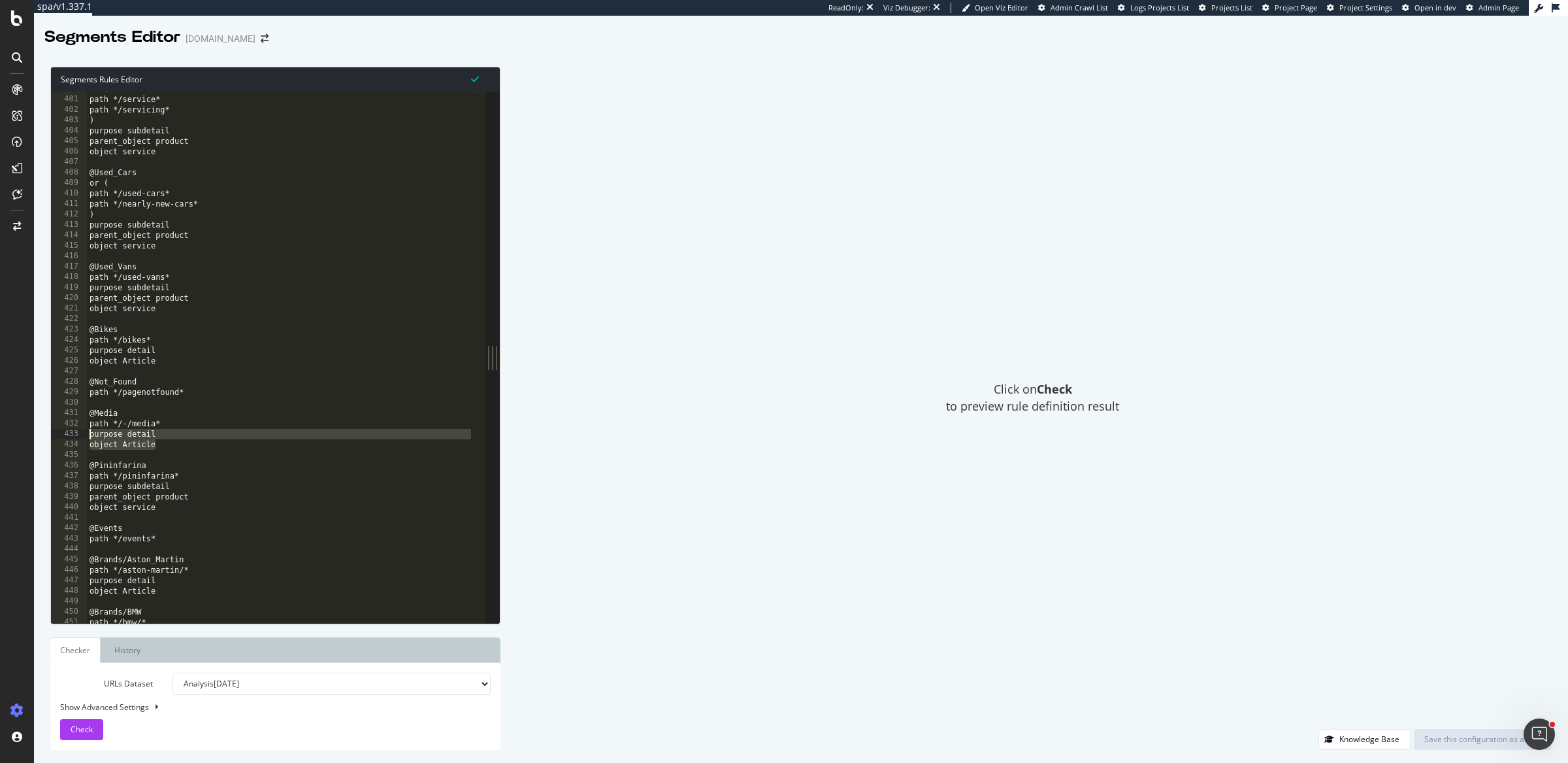
drag, startPoint x: 180, startPoint y: 447, endPoint x: 55, endPoint y: 431, distance: 126.0
click at [55, 431] on div "parent_object product object service 400 401 402 403 404 405 406 407 408 409 41…" at bounding box center [268, 357] width 435 height 532
type textarea "purpose detail object Article"
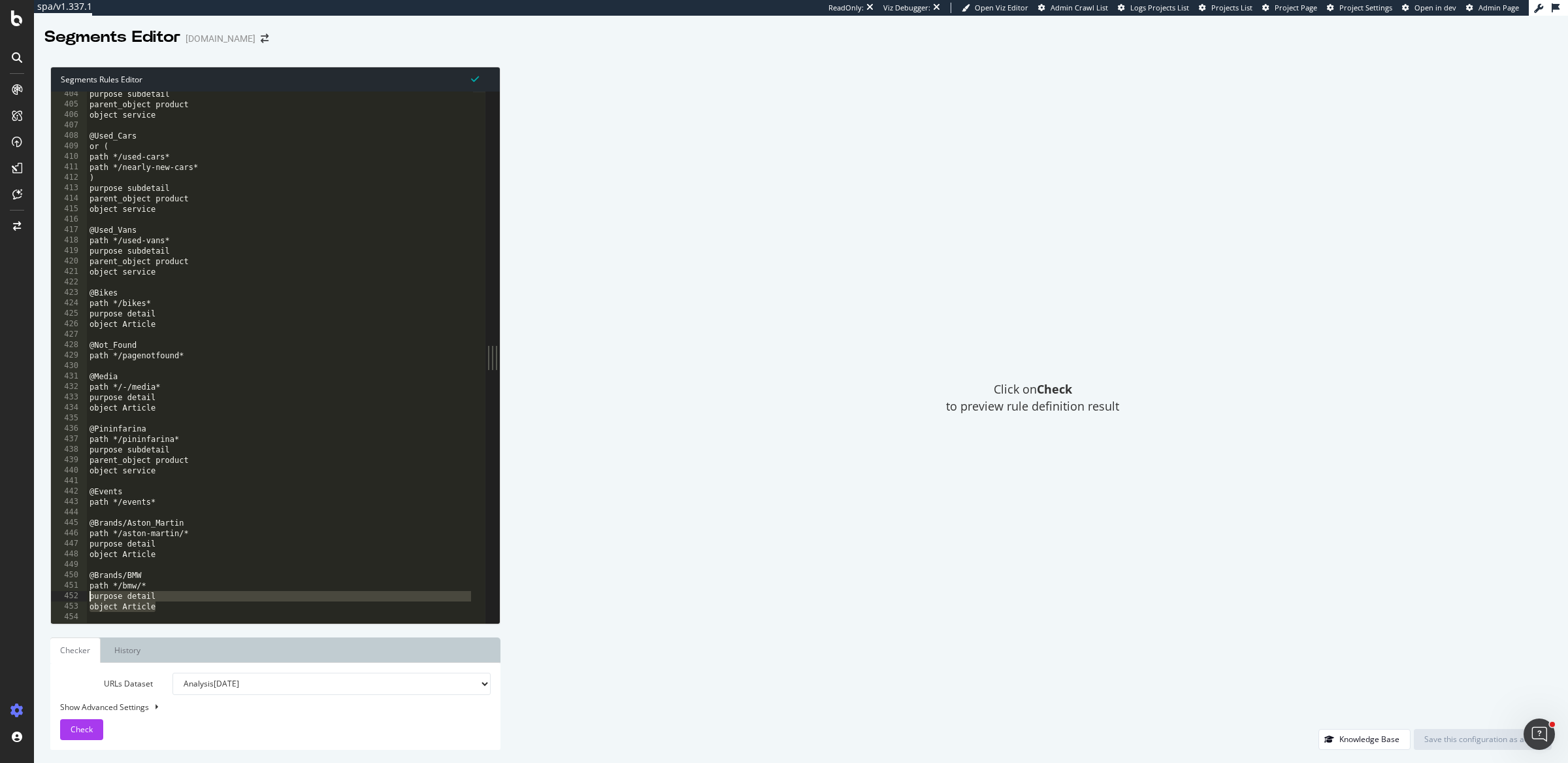
drag, startPoint x: 172, startPoint y: 609, endPoint x: 77, endPoint y: 601, distance: 95.3
click at [77, 601] on div "purpose detail object Article 404 405 406 407 408 409 410 411 412 413 414 415 4…" at bounding box center [268, 357] width 435 height 532
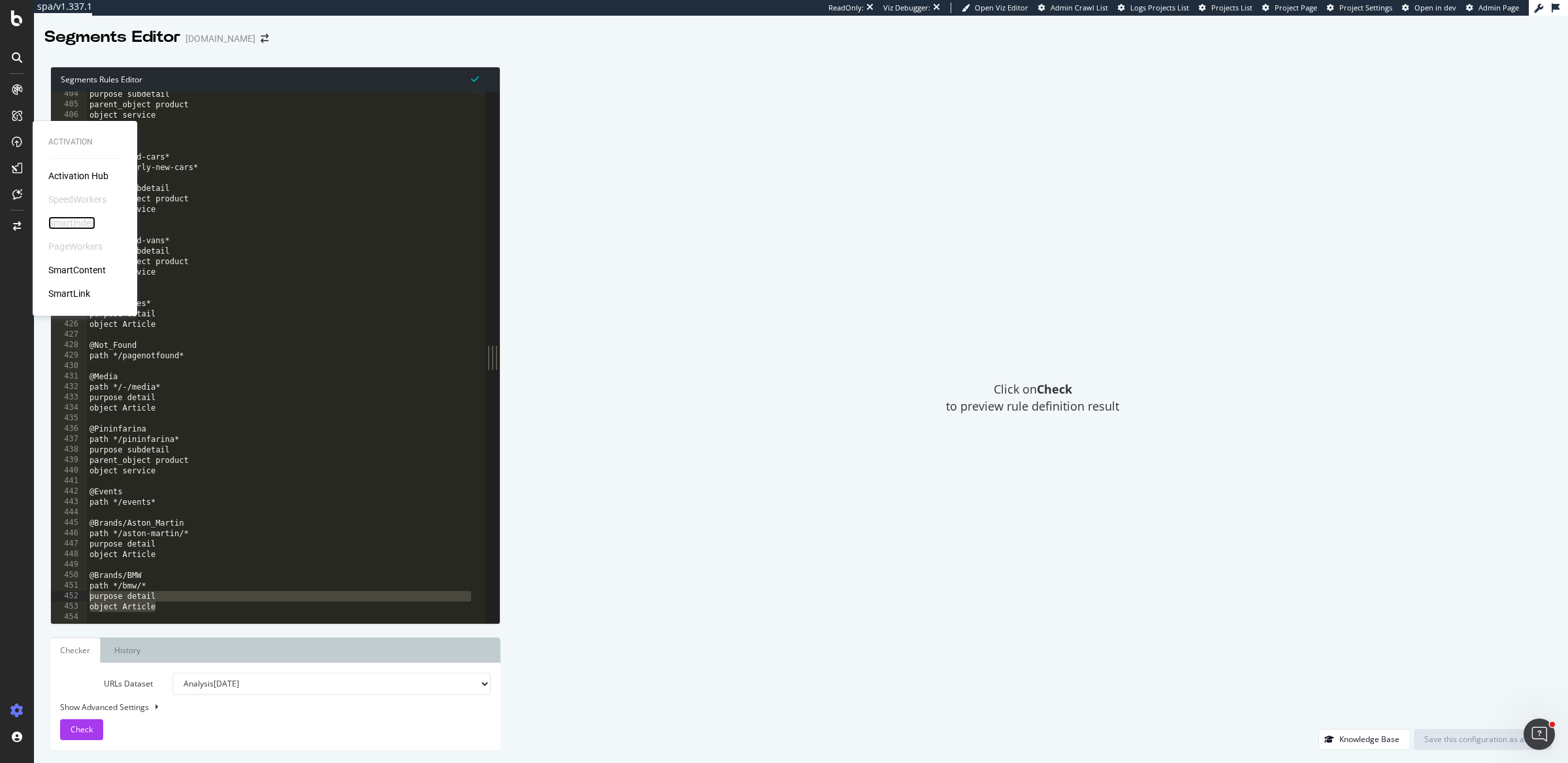
click at [77, 222] on div "SmartIndex" at bounding box center [72, 223] width 47 height 13
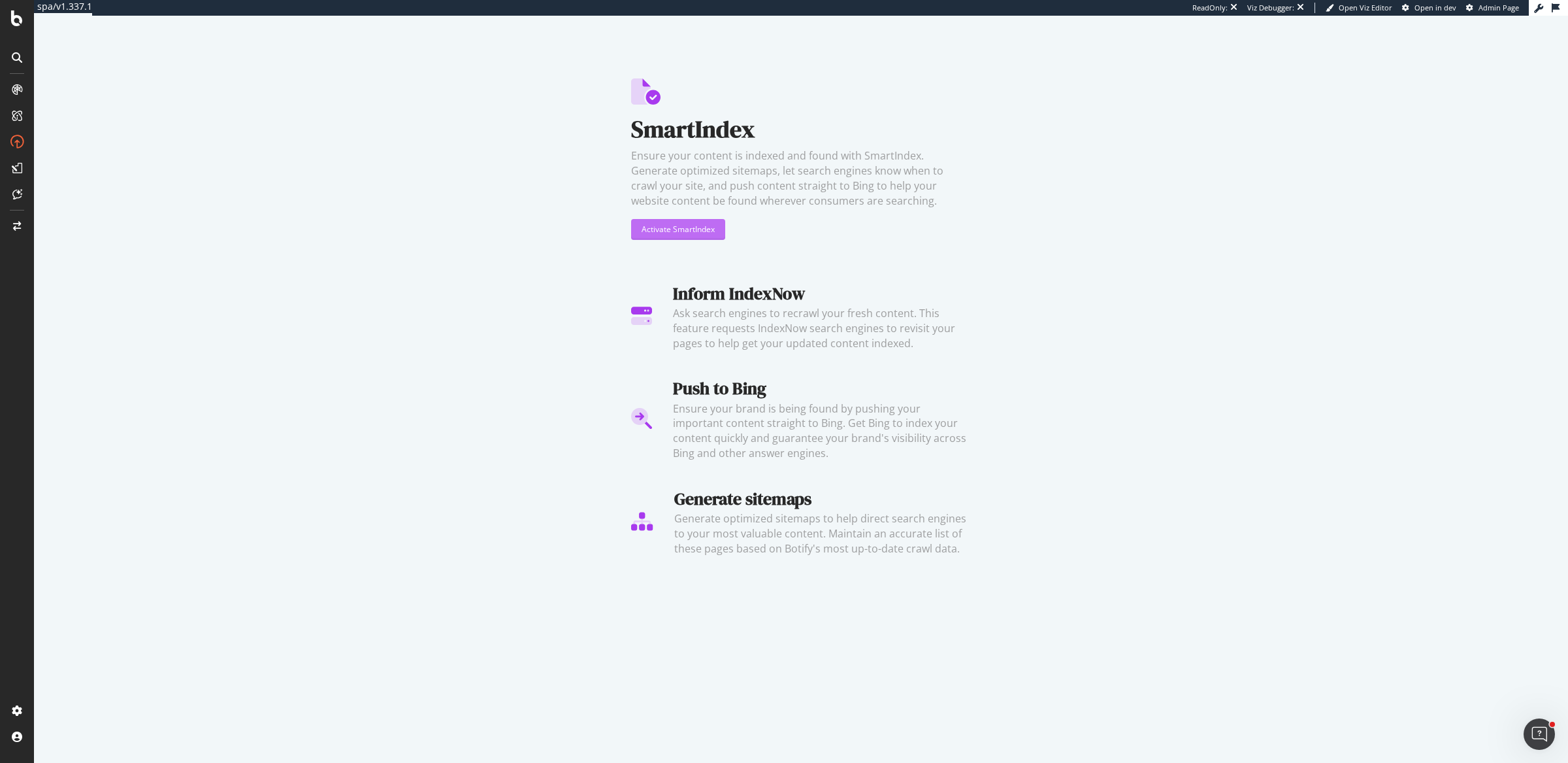
click at [656, 234] on div "Activate SmartIndex" at bounding box center [678, 229] width 73 height 11
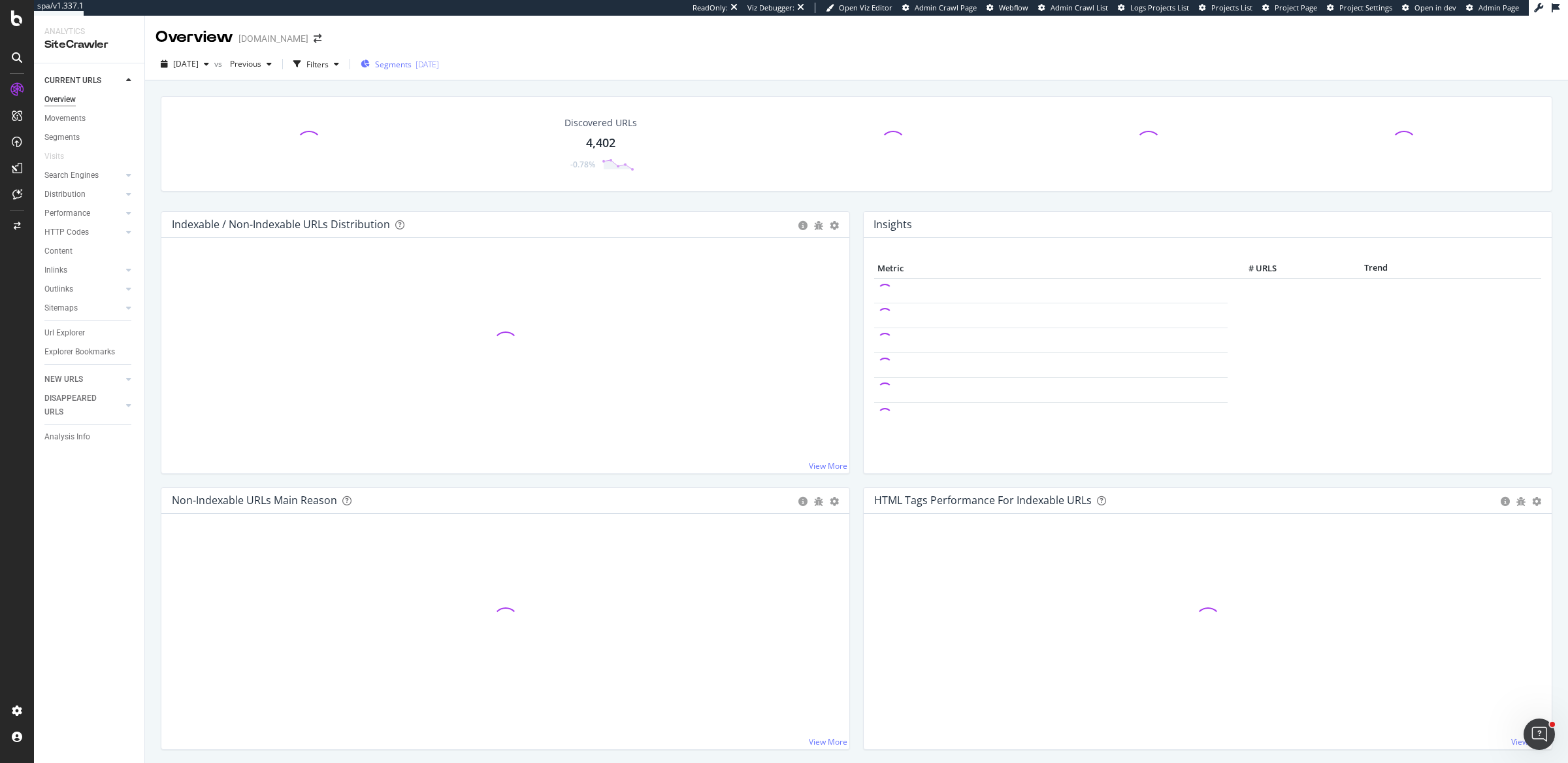
click at [439, 60] on div "Segments [DATE]" at bounding box center [399, 64] width 79 height 11
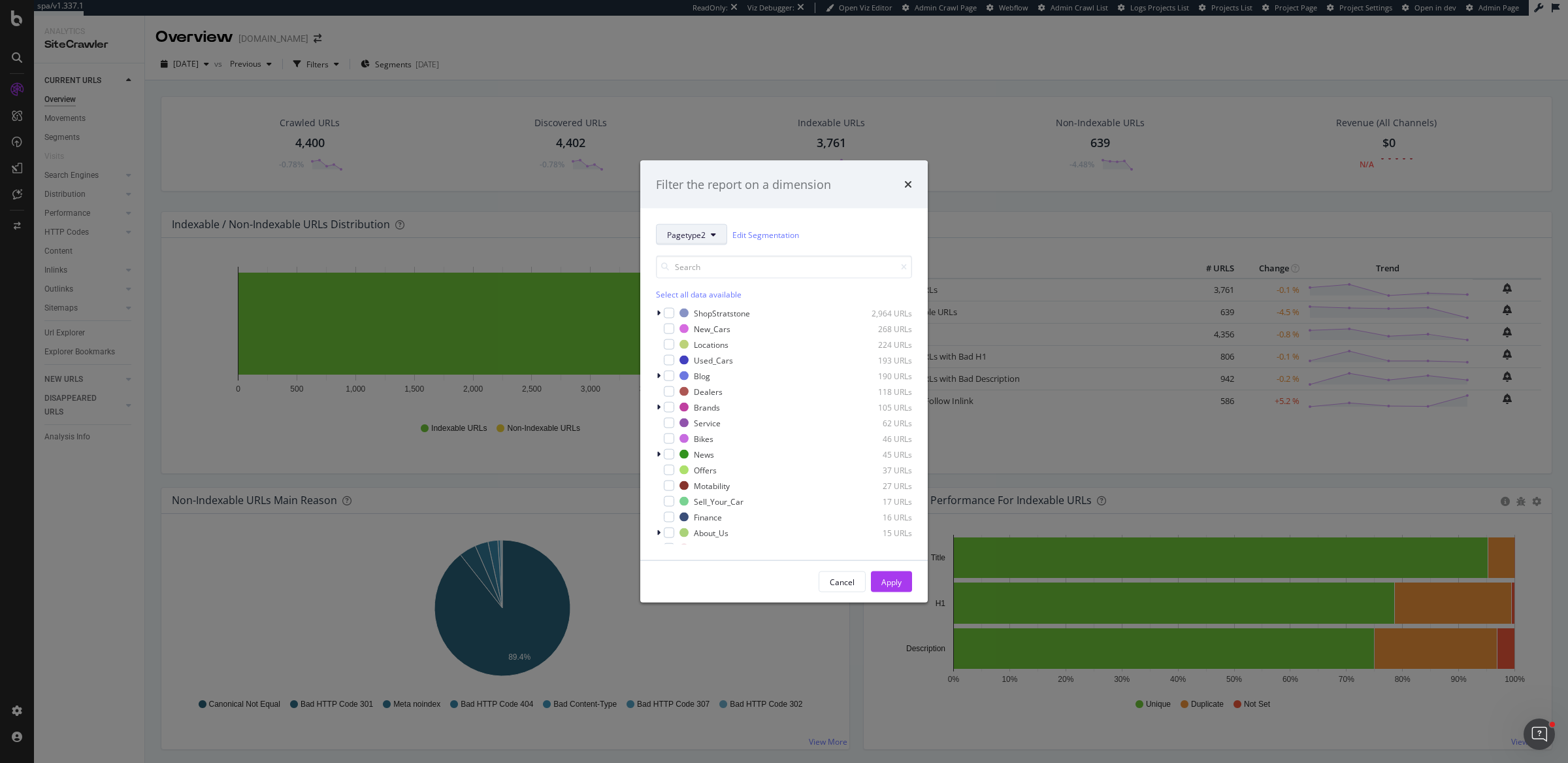
click at [721, 232] on button "Pagetype2" at bounding box center [691, 234] width 72 height 21
click at [697, 277] on span "Pagetype" at bounding box center [709, 281] width 84 height 12
click at [677, 236] on span "Pagetype" at bounding box center [685, 233] width 34 height 11
click at [693, 359] on div "Pagetype2" at bounding box center [709, 353] width 105 height 19
click at [367, 227] on div "Filter the report on a dimension Pagetype2 Edit Segmentation Select all data av…" at bounding box center [784, 382] width 1568 height 763
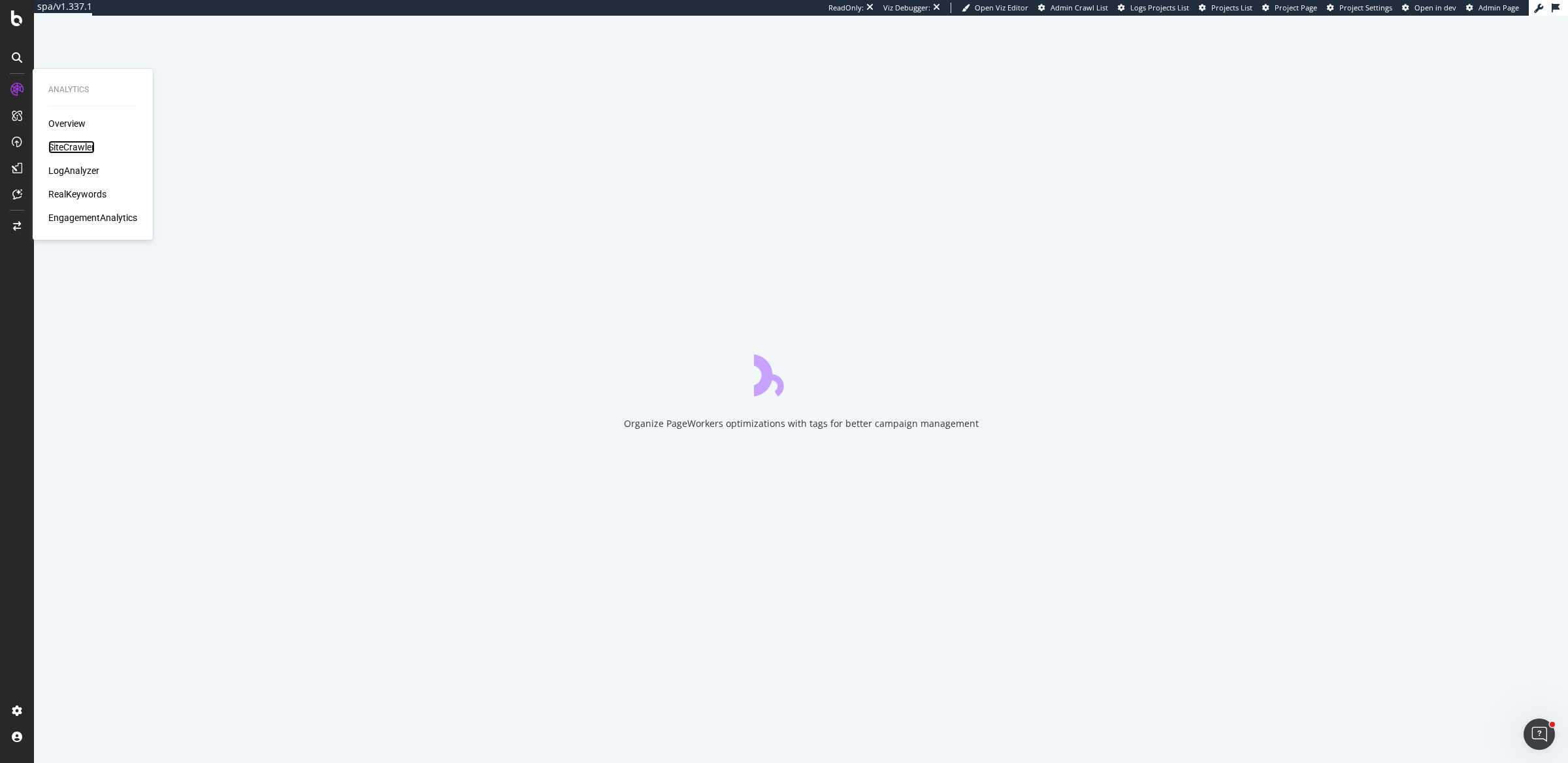
click at [63, 149] on div "SiteCrawler" at bounding box center [71, 147] width 46 height 13
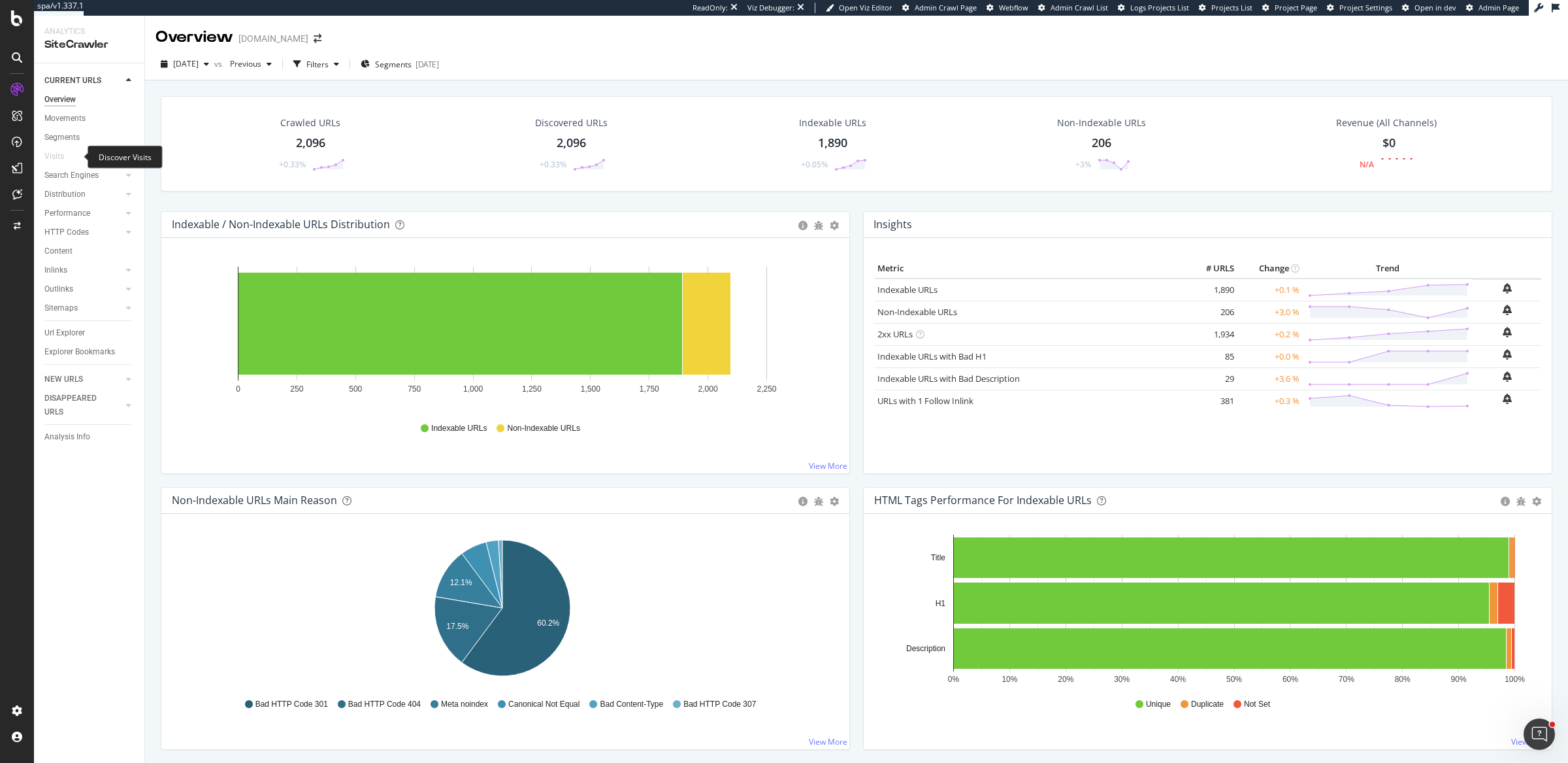
click at [64, 156] on div at bounding box center [71, 156] width 13 height 13
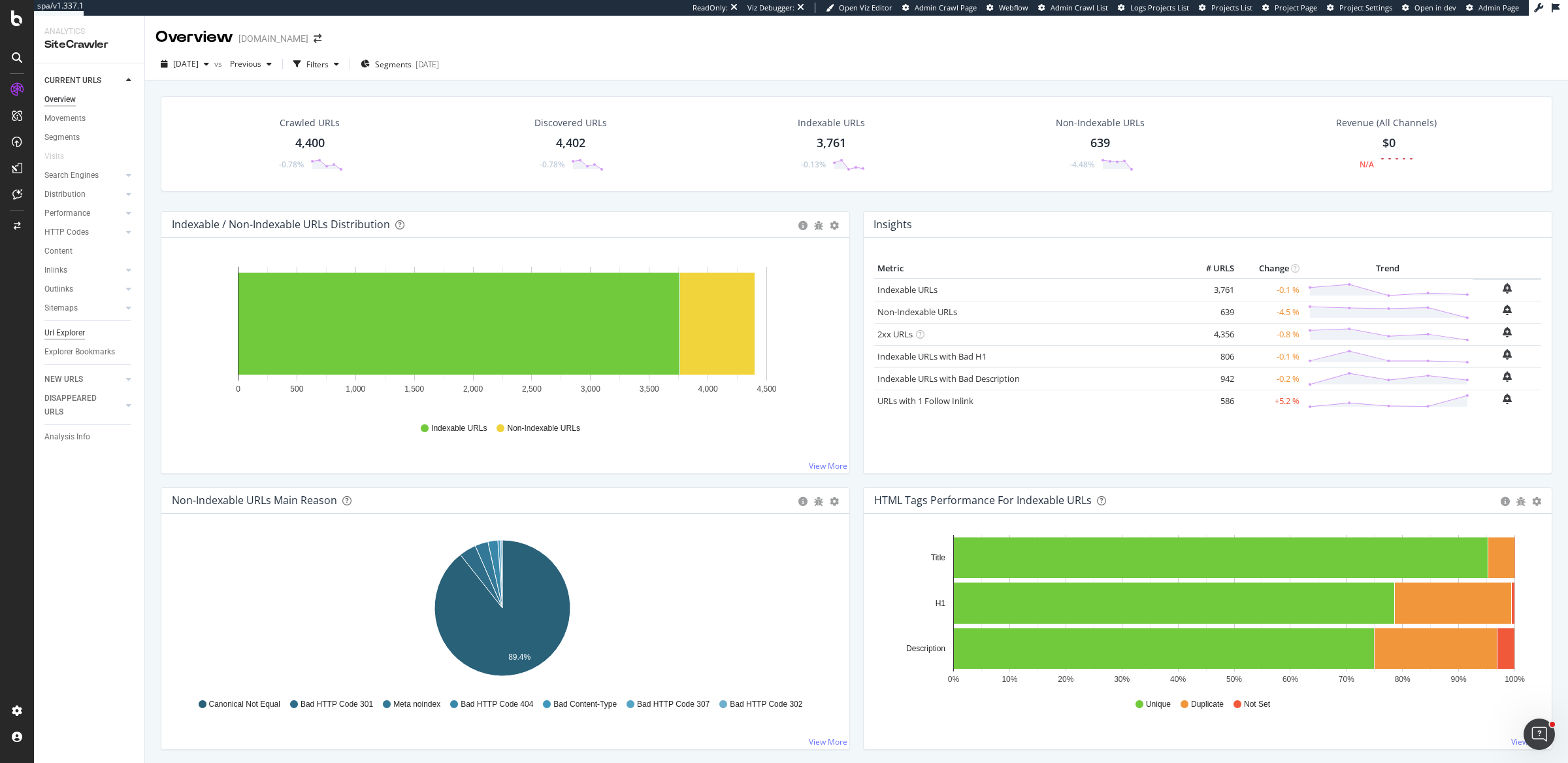
click at [62, 335] on div "Url Explorer" at bounding box center [64, 333] width 41 height 14
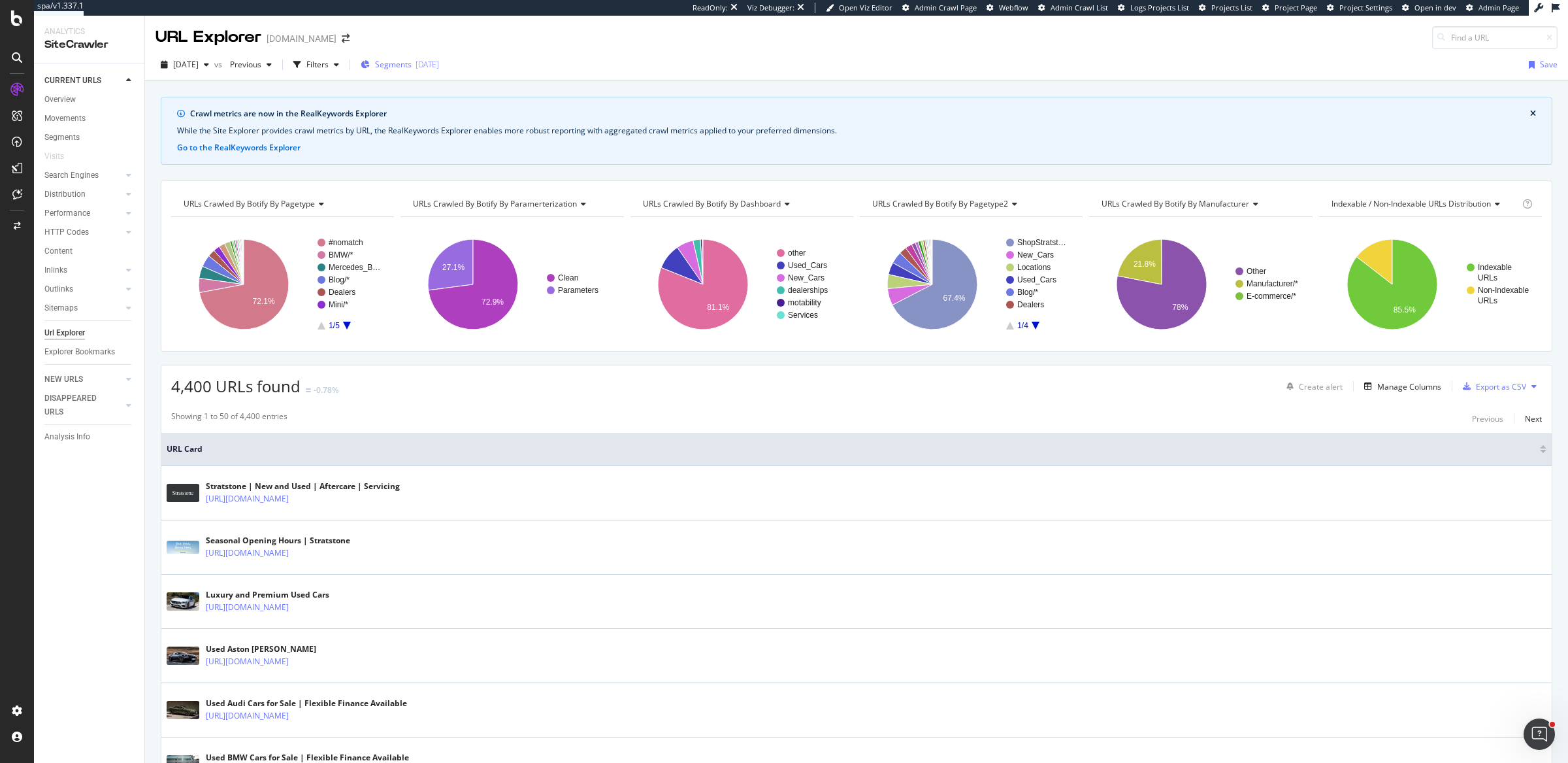
click at [401, 66] on div "Segments 2025-07-15" at bounding box center [399, 64] width 79 height 11
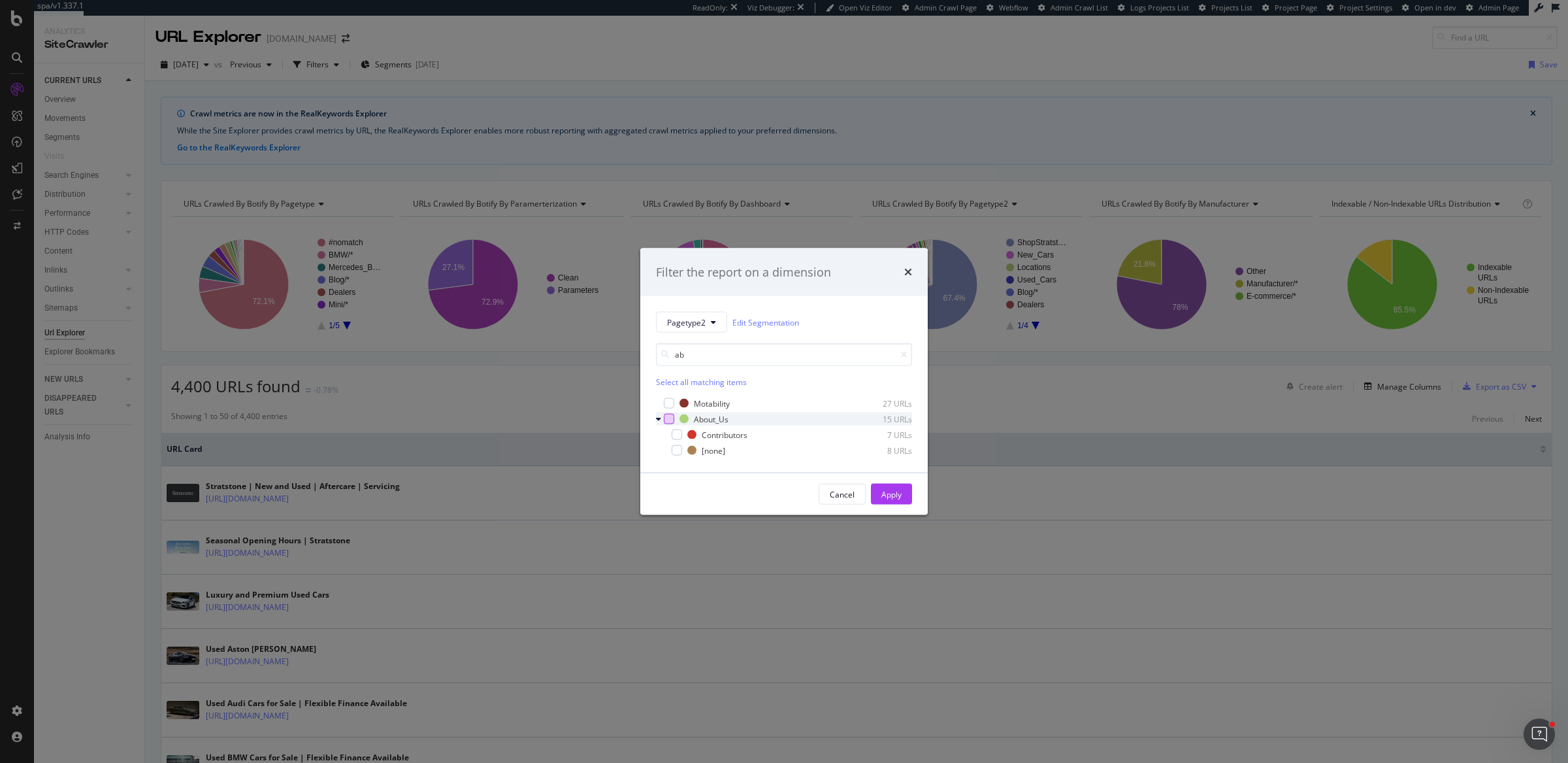
type input "ab"
click at [669, 419] on div "modal" at bounding box center [669, 420] width 11 height 11
click at [908, 490] on button "Apply" at bounding box center [891, 494] width 41 height 21
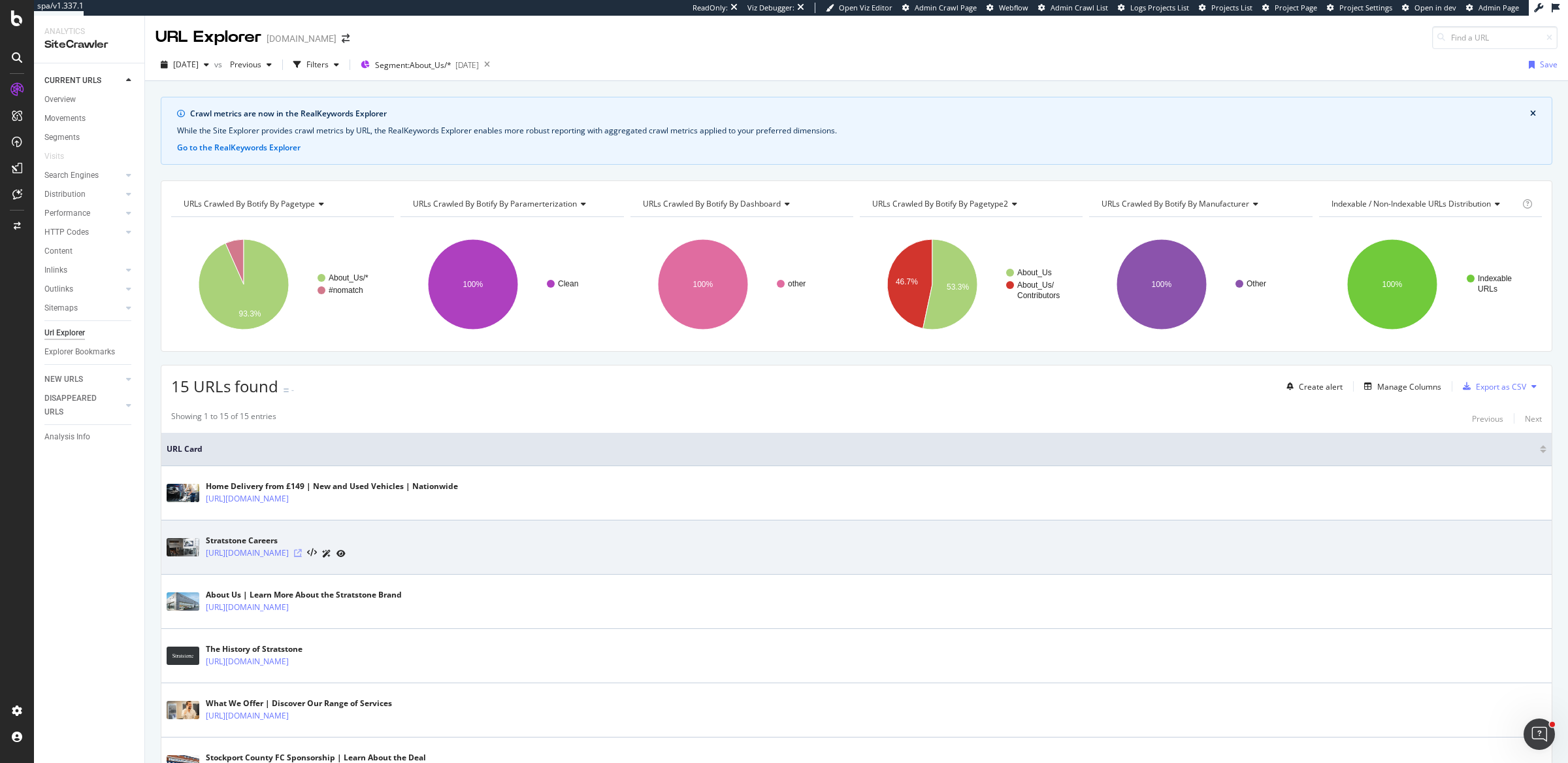
click at [302, 550] on icon at bounding box center [298, 553] width 8 height 8
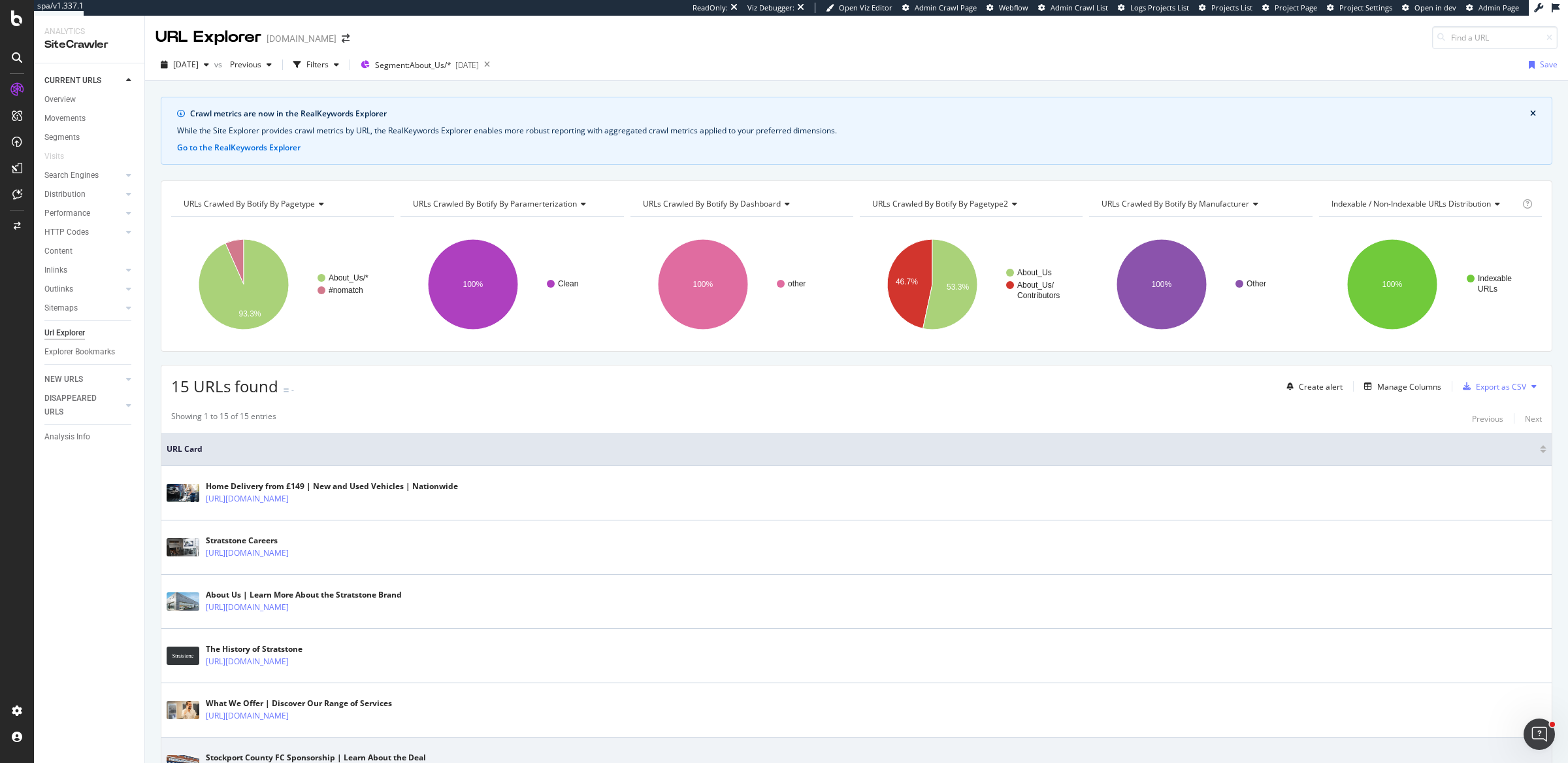
scroll to position [344, 0]
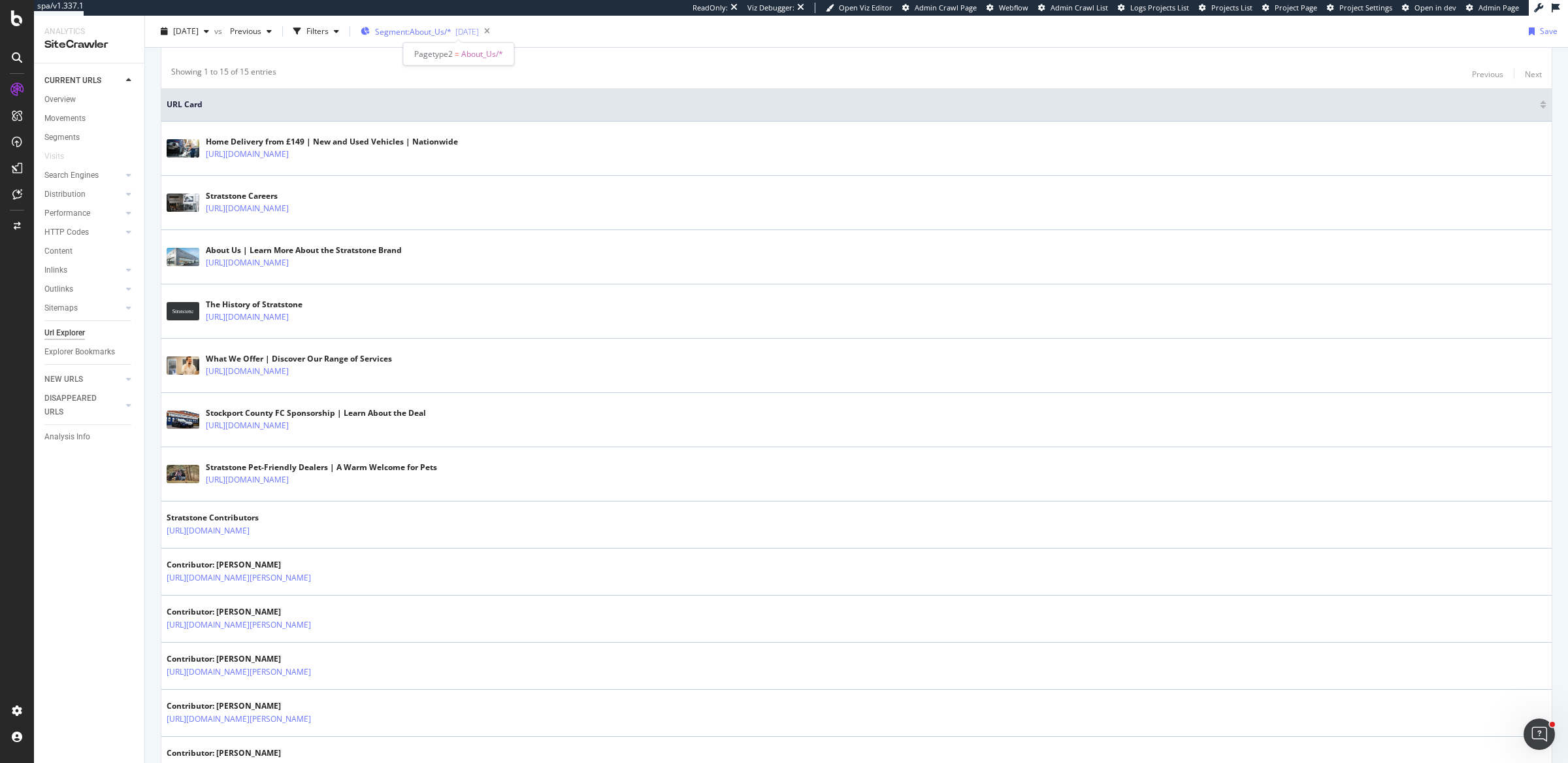
click at [427, 29] on span "Segment: About_Us/*" at bounding box center [413, 32] width 76 height 11
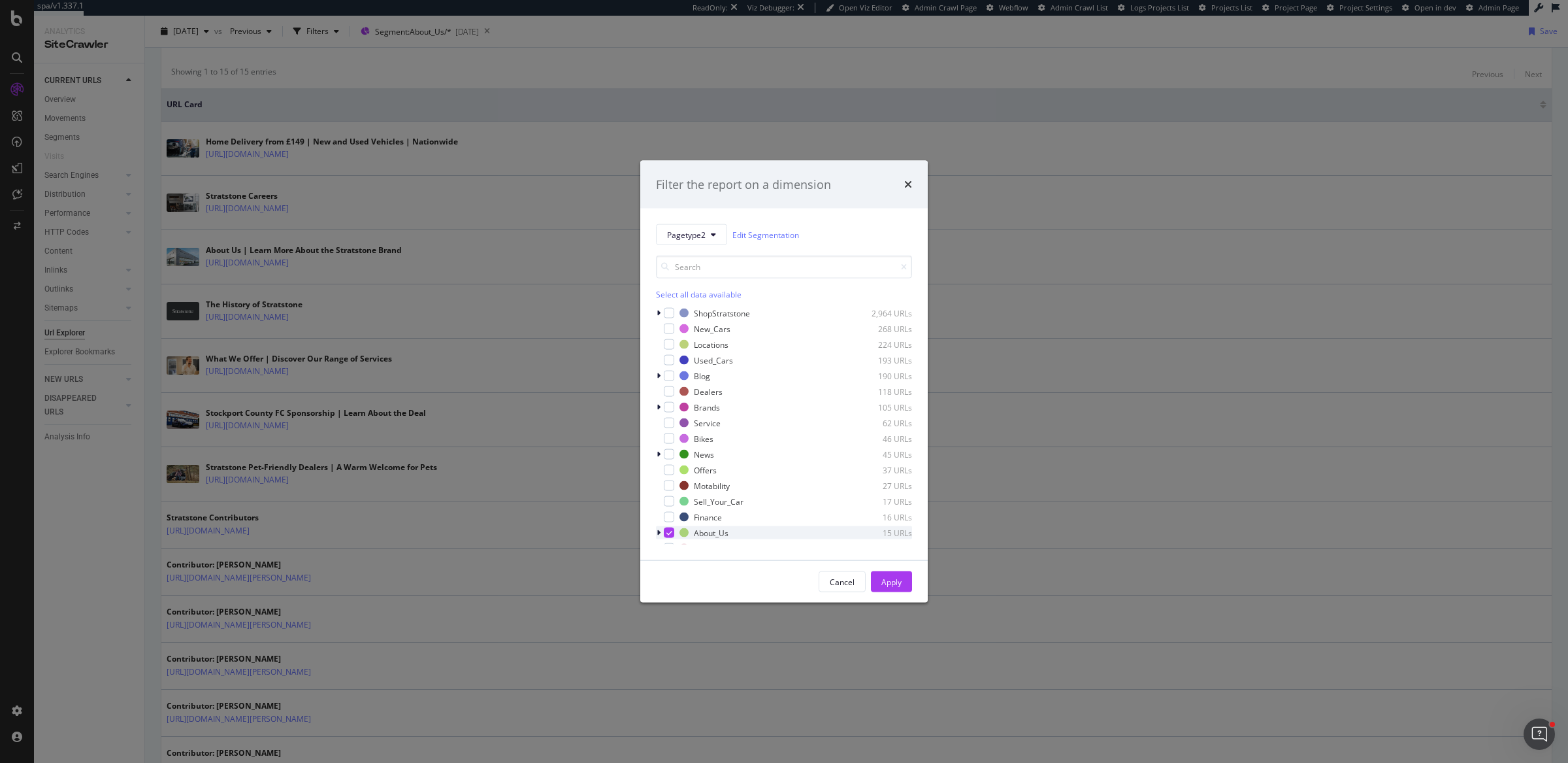
click at [672, 533] on div "modal" at bounding box center [669, 533] width 11 height 11
click at [719, 268] on input "modal" at bounding box center [784, 266] width 256 height 23
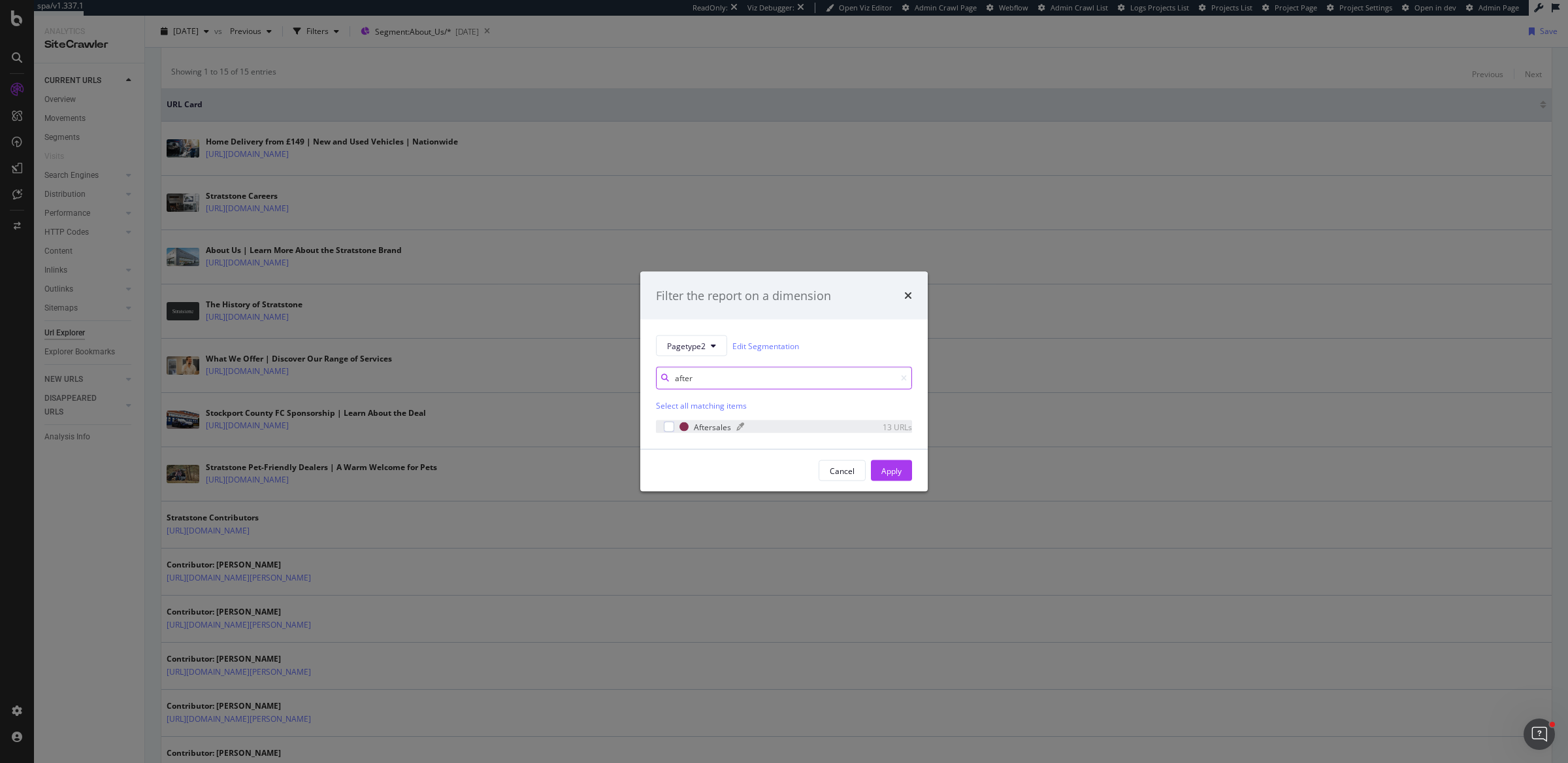
type input "after"
click at [771, 431] on div "Aftersales 13 URLs" at bounding box center [795, 427] width 233 height 11
click at [899, 470] on div "Apply" at bounding box center [891, 470] width 20 height 11
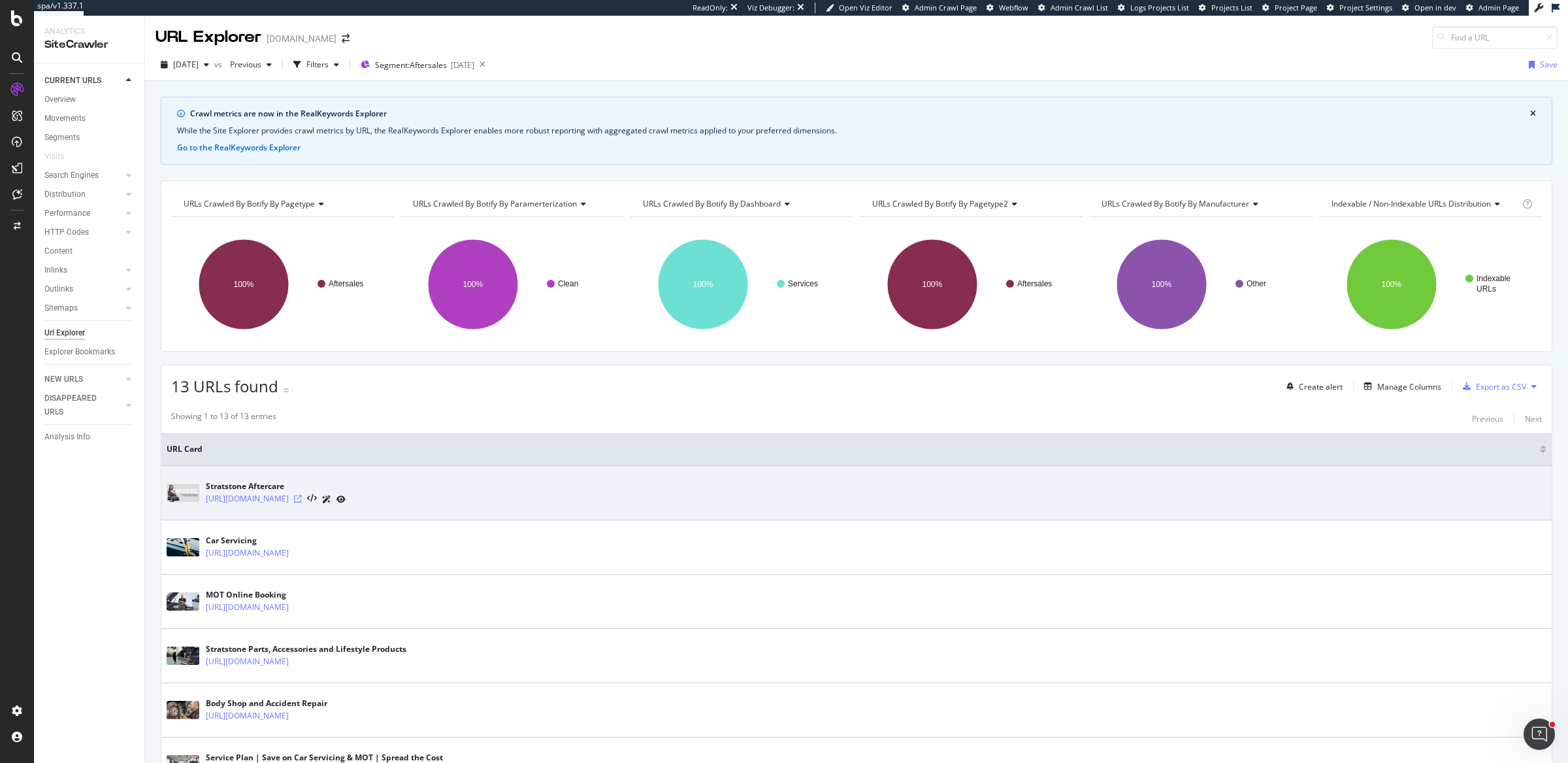
click at [302, 498] on icon at bounding box center [298, 498] width 8 height 8
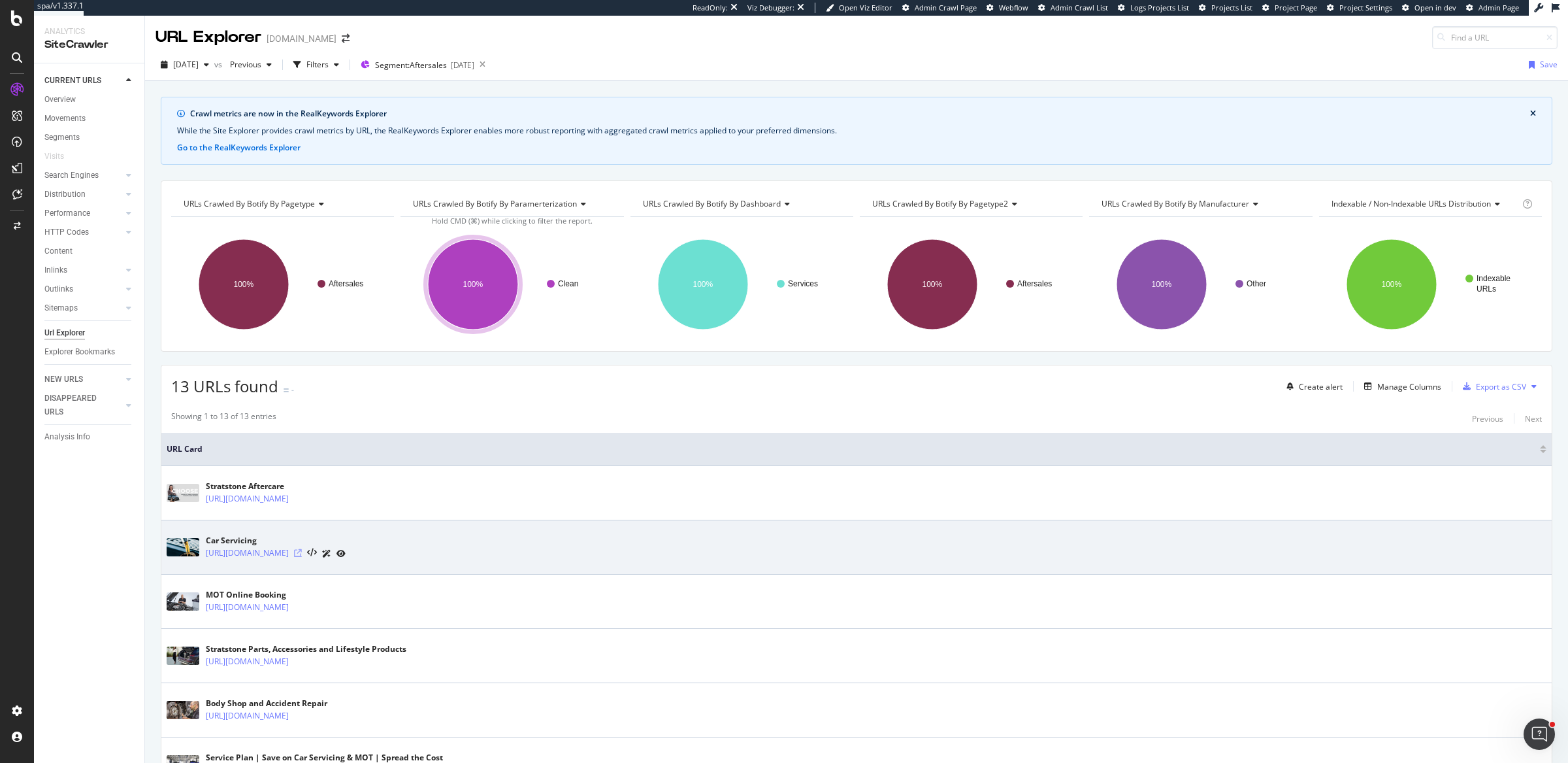
click at [302, 551] on icon at bounding box center [298, 553] width 8 height 8
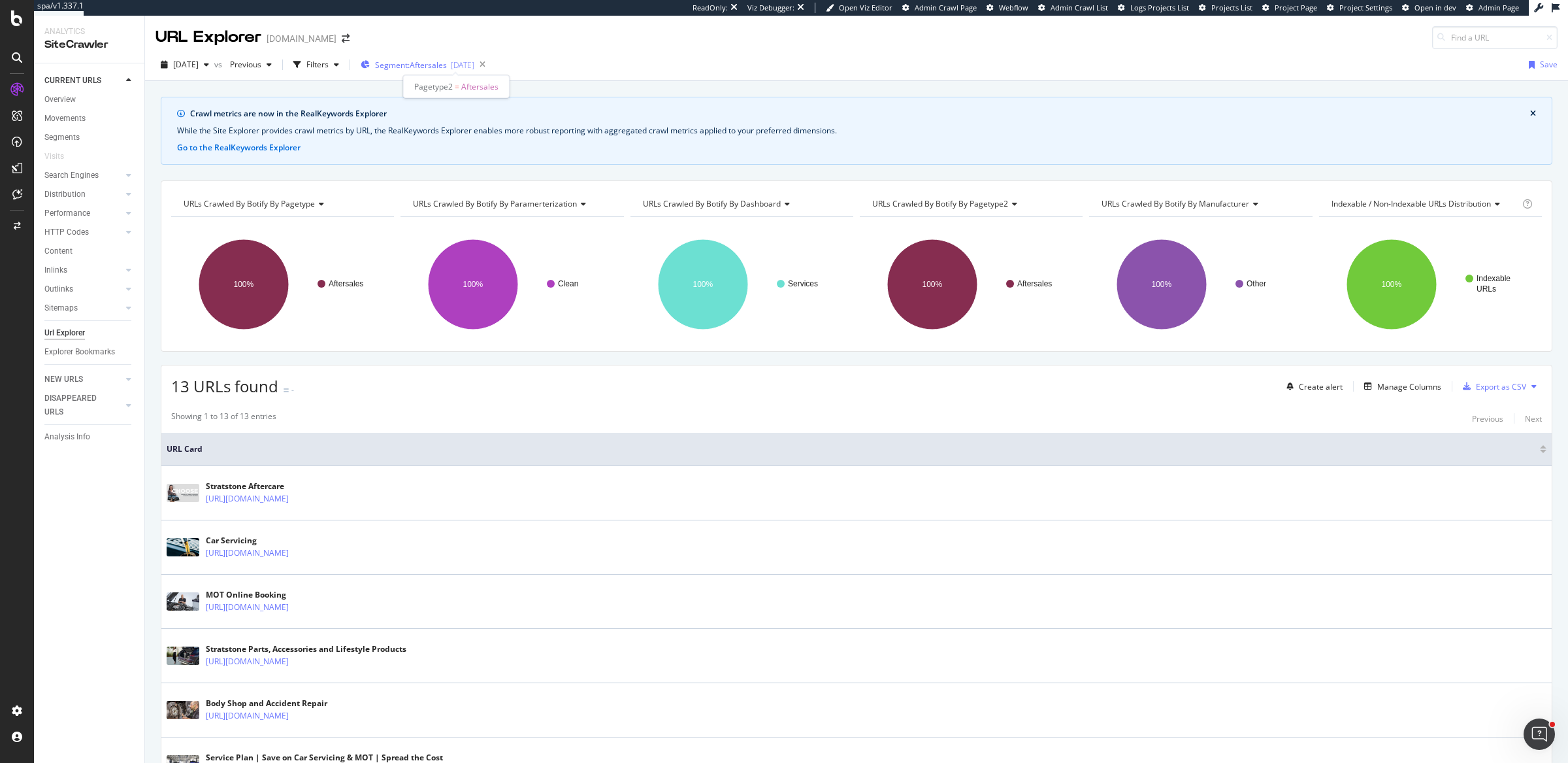
click at [447, 60] on span "Segment: Aftersales" at bounding box center [410, 65] width 72 height 11
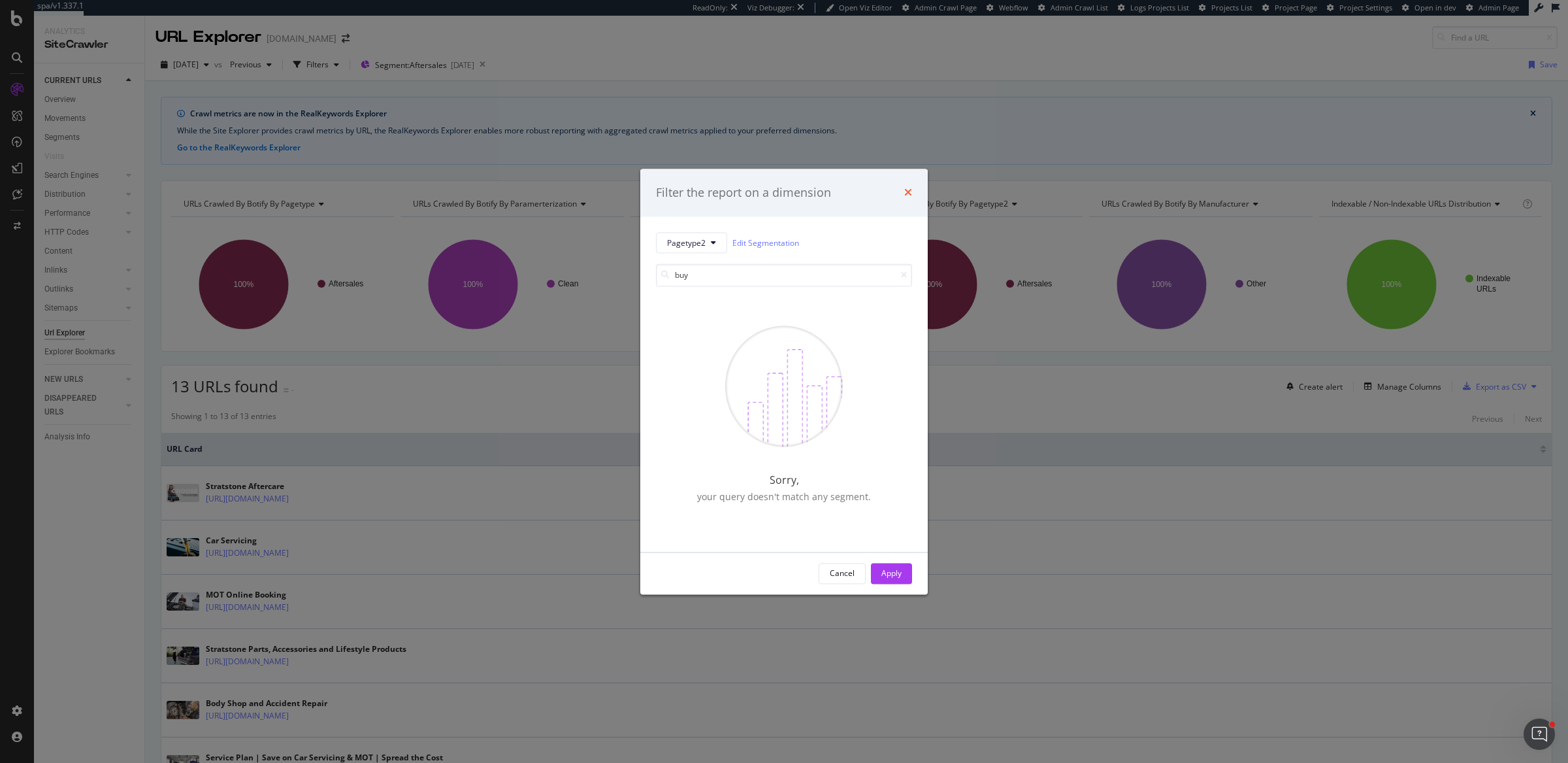
type input "buy"
click at [906, 188] on icon "times" at bounding box center [908, 193] width 8 height 11
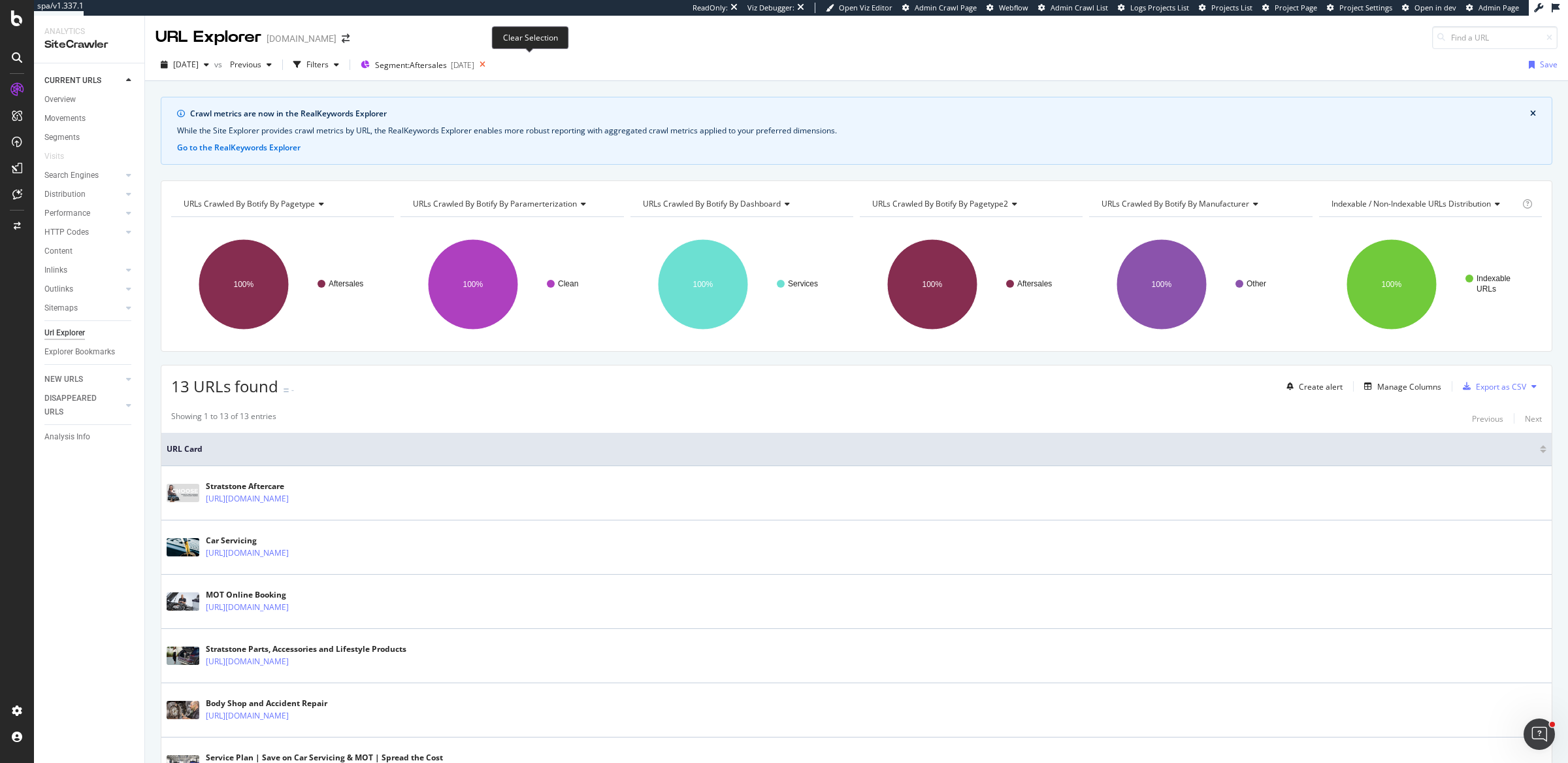
click at [491, 62] on icon at bounding box center [483, 64] width 16 height 18
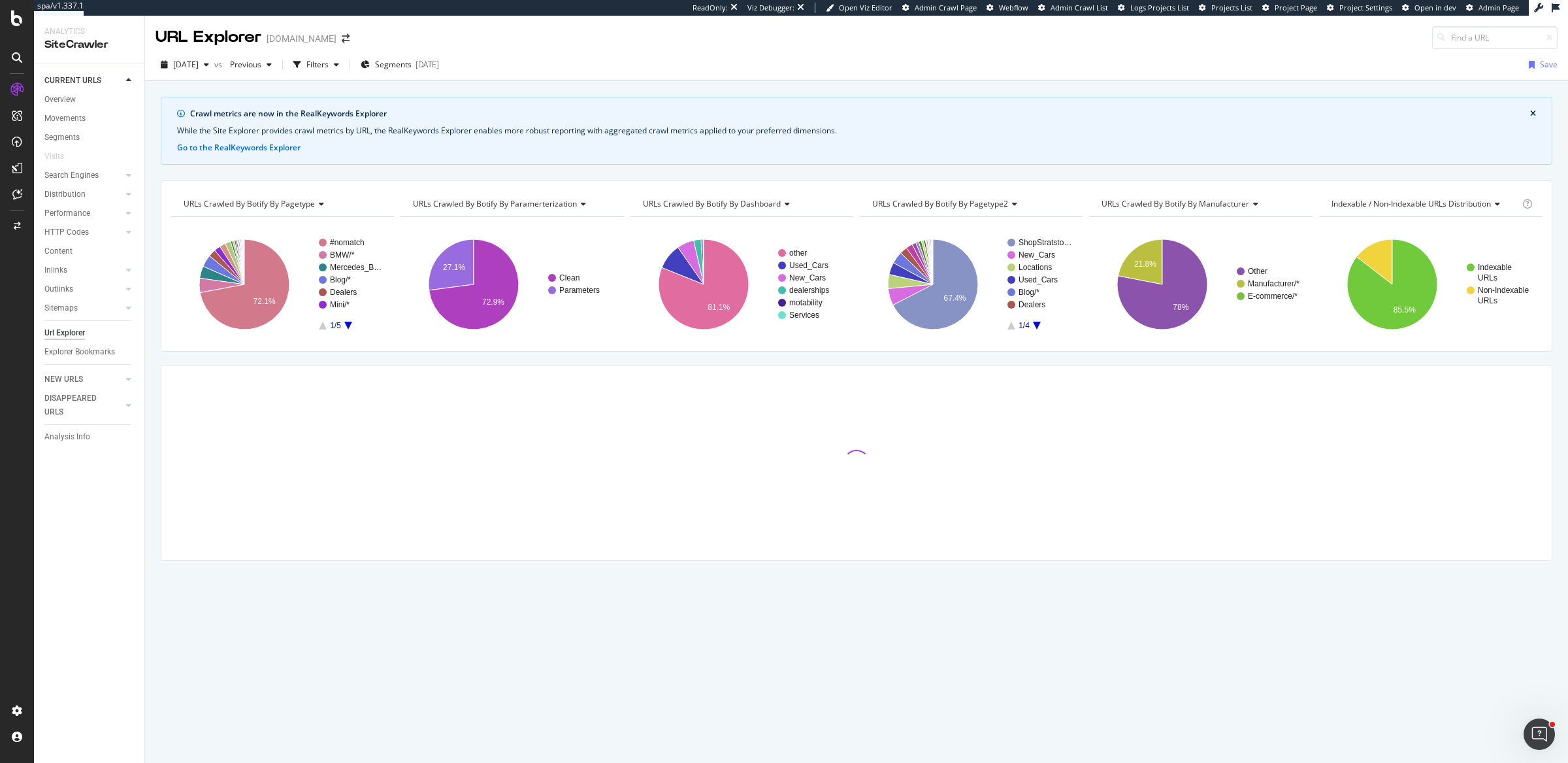
click at [378, 49] on div "2025 Aug. 22nd vs Previous Filters Segments 2025-07-15 Save" at bounding box center [856, 64] width 1423 height 32
click at [439, 67] on div "Segments 2025-07-15" at bounding box center [399, 64] width 79 height 11
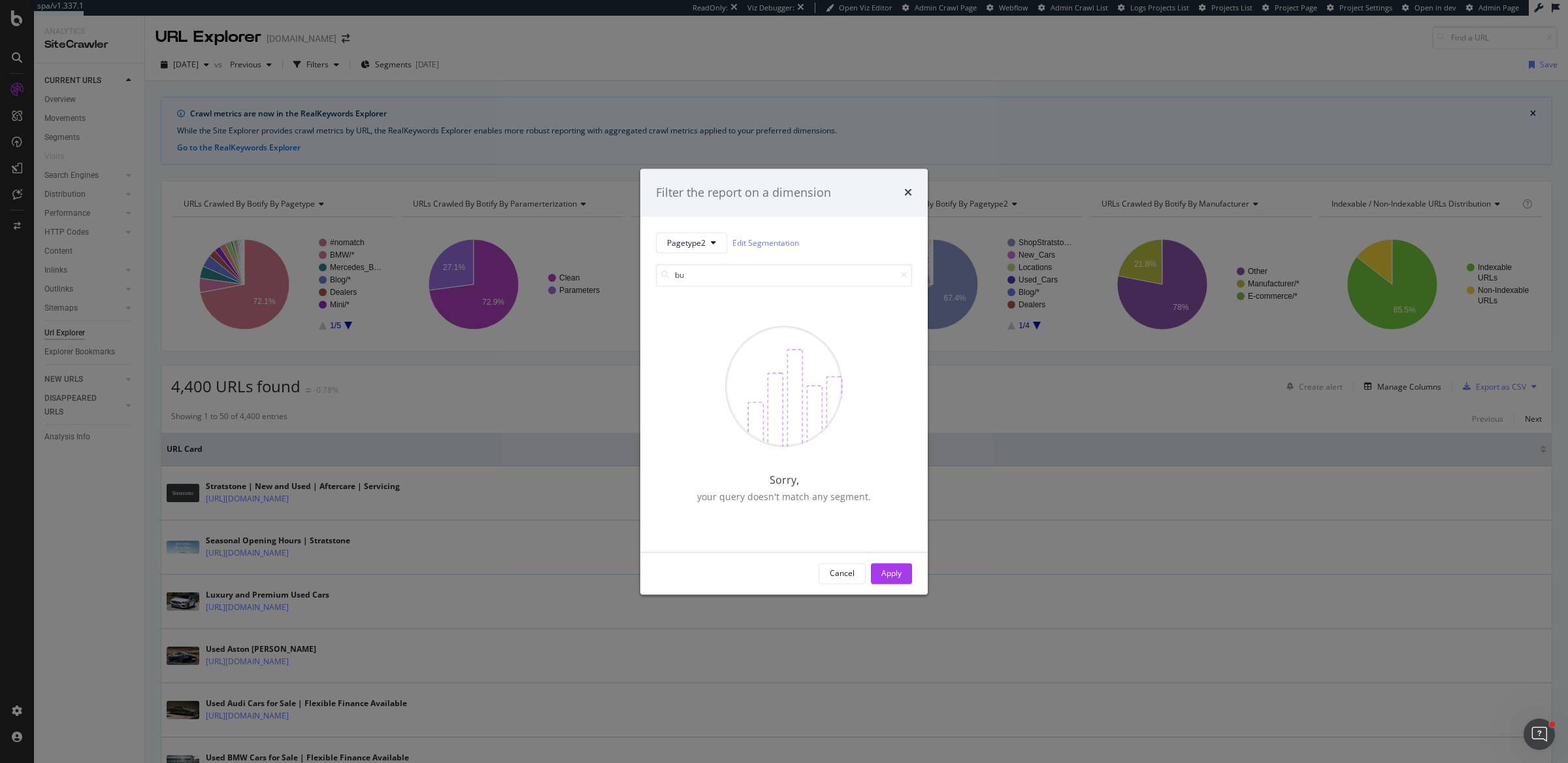
type input "b"
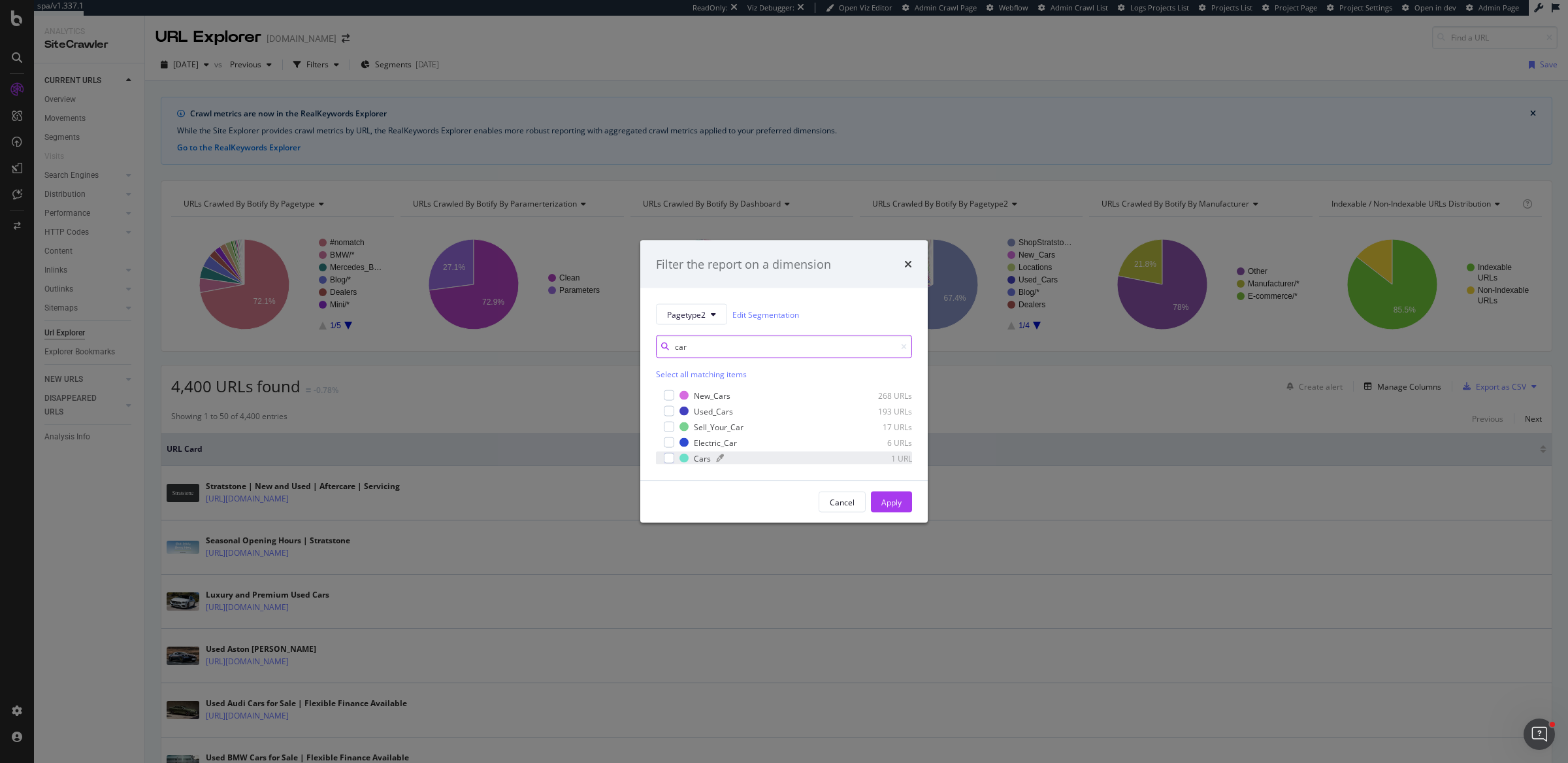
type input "car"
click at [745, 461] on div "modal" at bounding box center [780, 458] width 127 height 8
click at [899, 497] on div "Apply" at bounding box center [891, 502] width 20 height 11
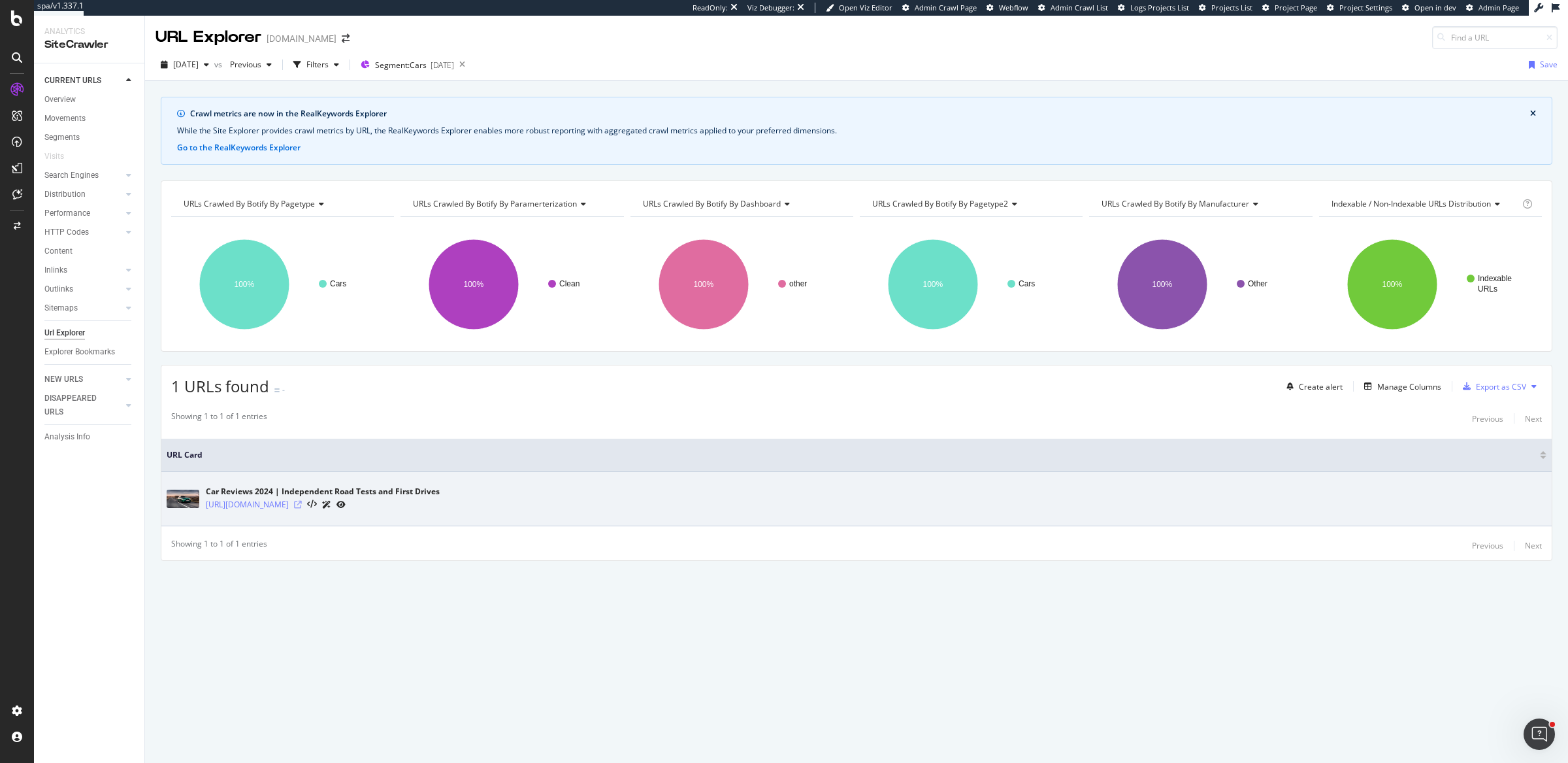
click at [302, 501] on icon at bounding box center [298, 505] width 8 height 8
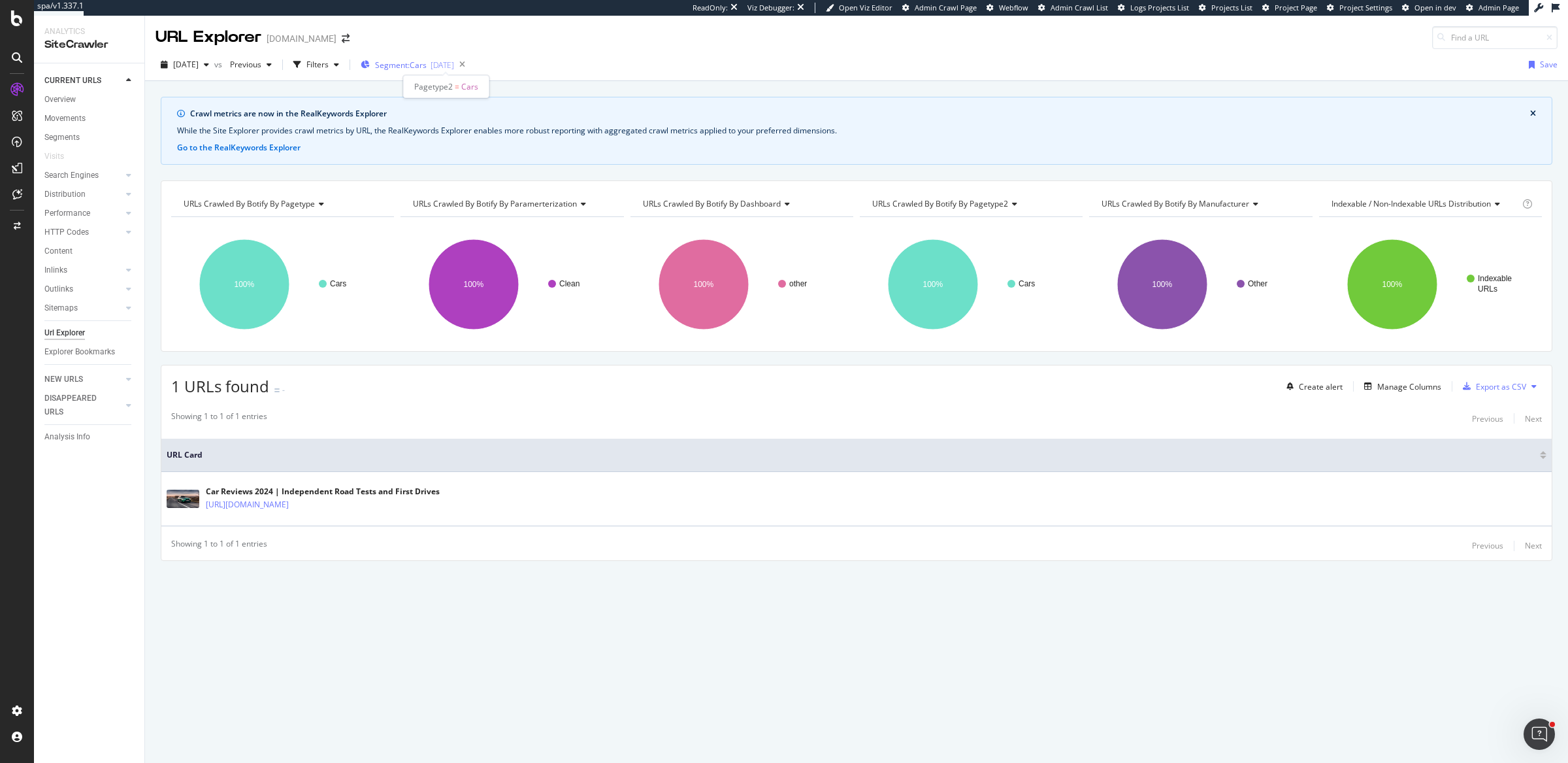
click at [423, 60] on span "Segment: Cars" at bounding box center [400, 65] width 52 height 11
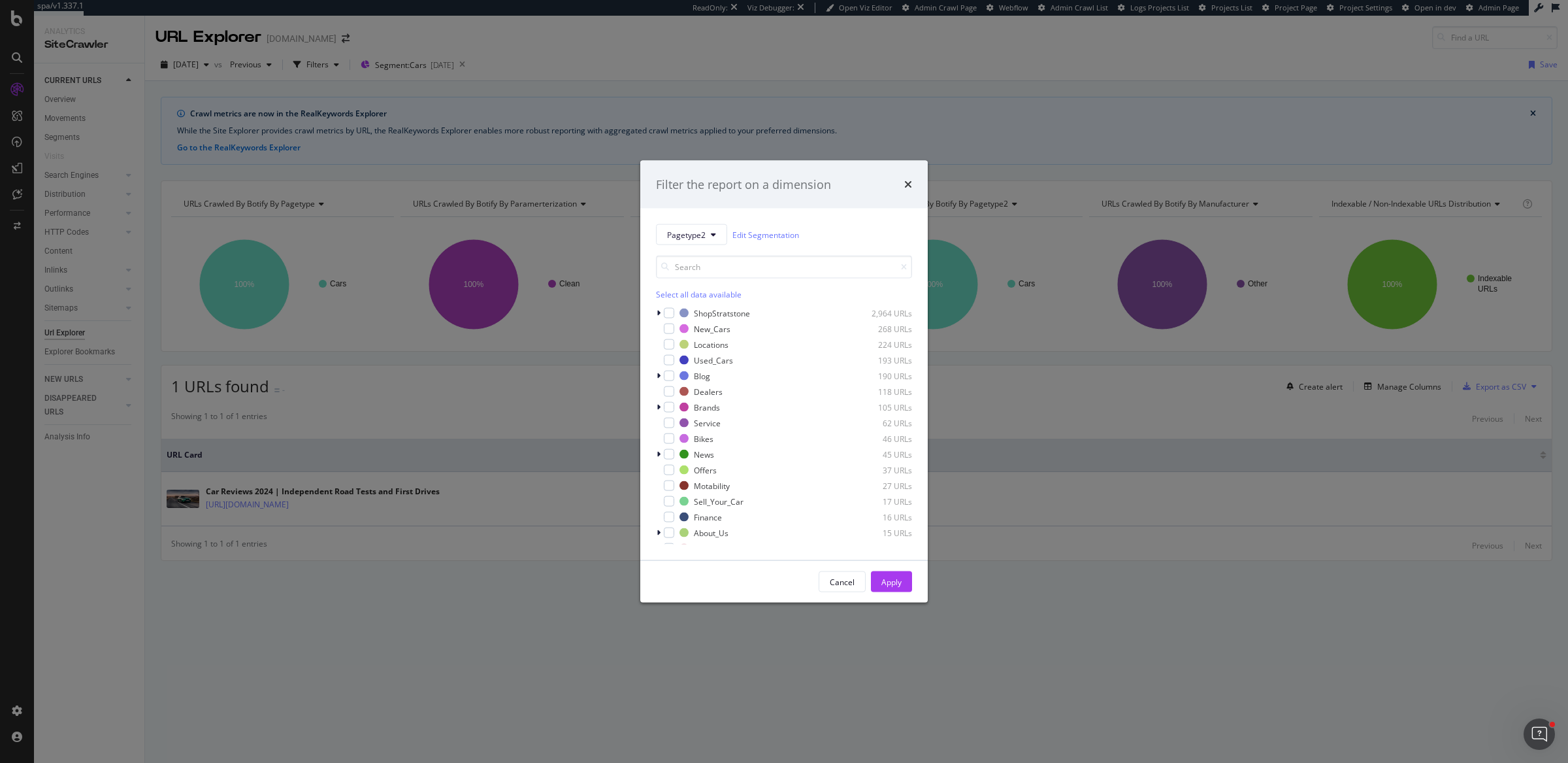
click at [727, 294] on div "Select all data available" at bounding box center [784, 295] width 256 height 11
click at [727, 294] on div "Unselect all data available" at bounding box center [784, 295] width 256 height 11
click at [733, 264] on input "modal" at bounding box center [784, 266] width 256 height 23
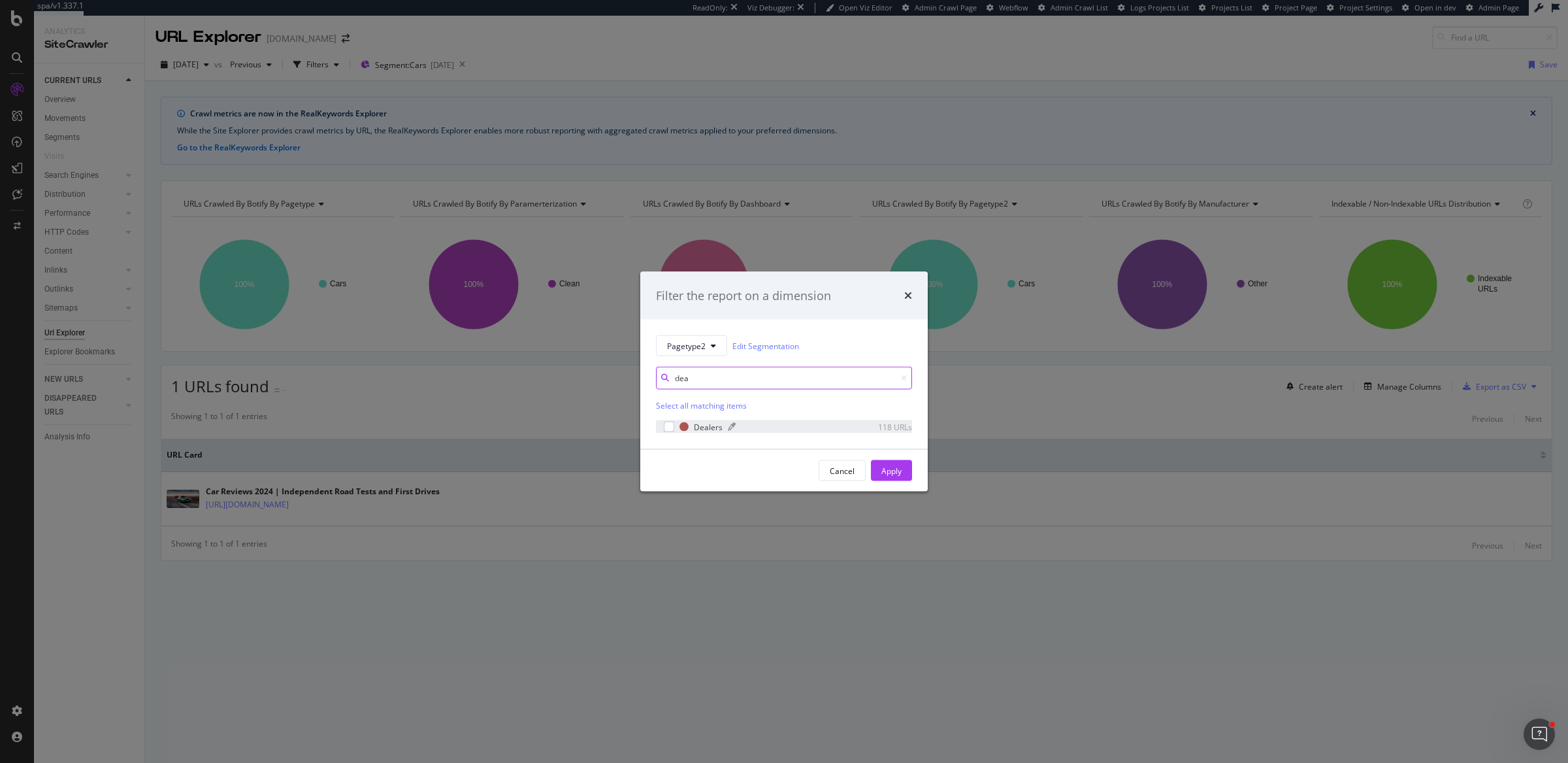
type input "dea"
click at [775, 428] on div "modal" at bounding box center [785, 427] width 115 height 8
click at [897, 474] on div "Apply" at bounding box center [891, 470] width 20 height 11
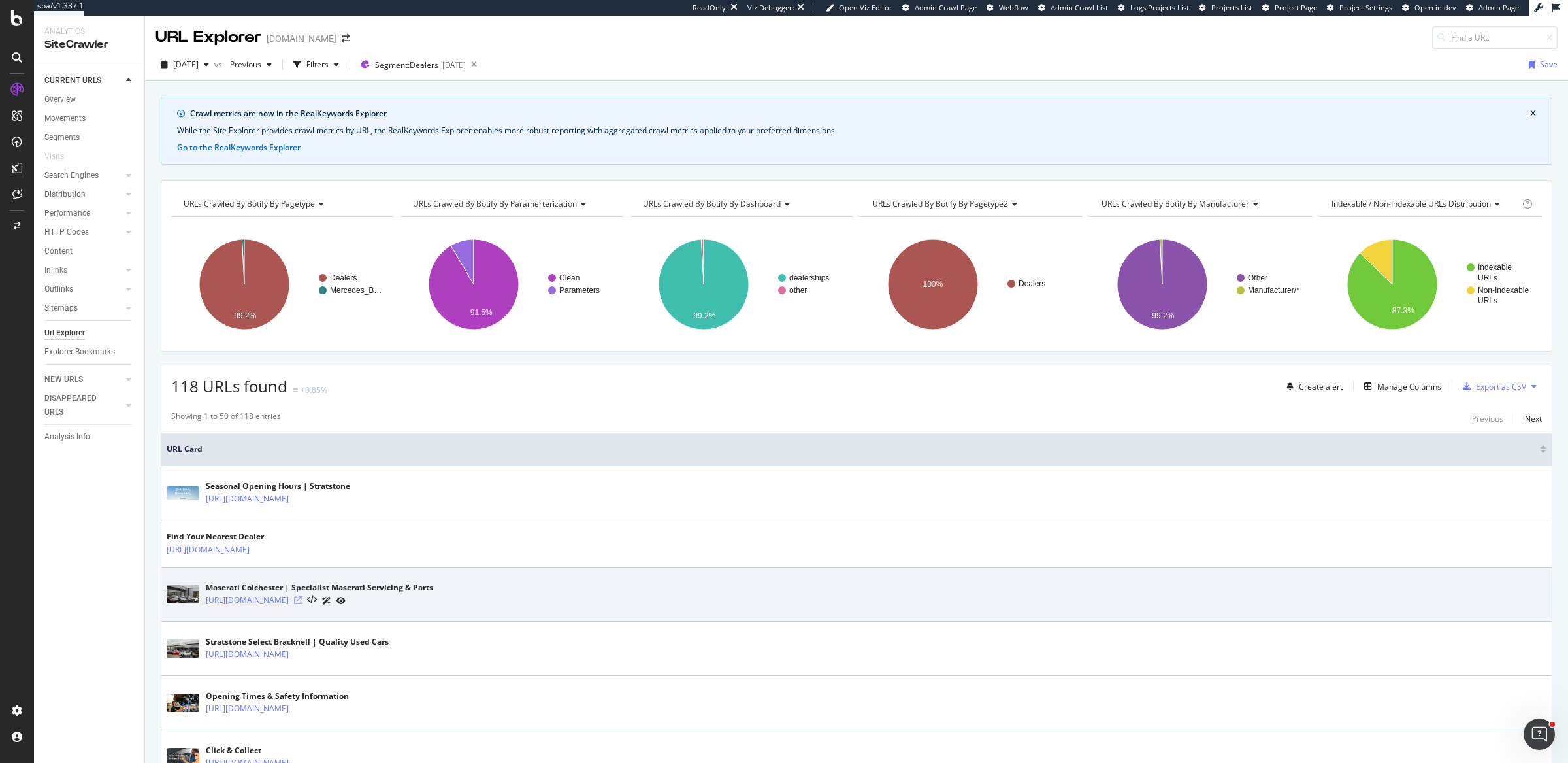
click at [302, 599] on icon at bounding box center [298, 600] width 8 height 8
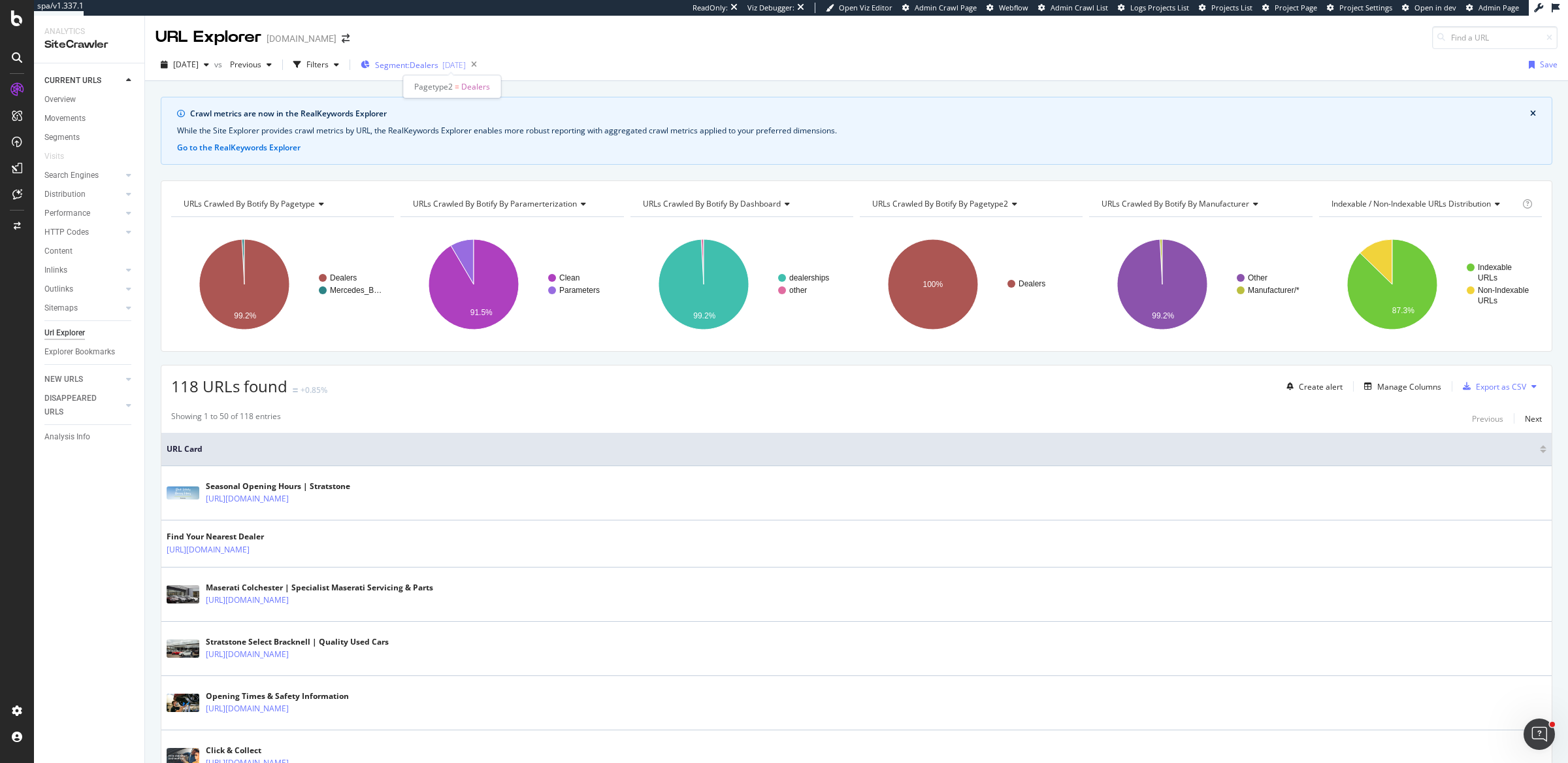
click at [407, 60] on span "Segment: Dealers" at bounding box center [407, 65] width 63 height 11
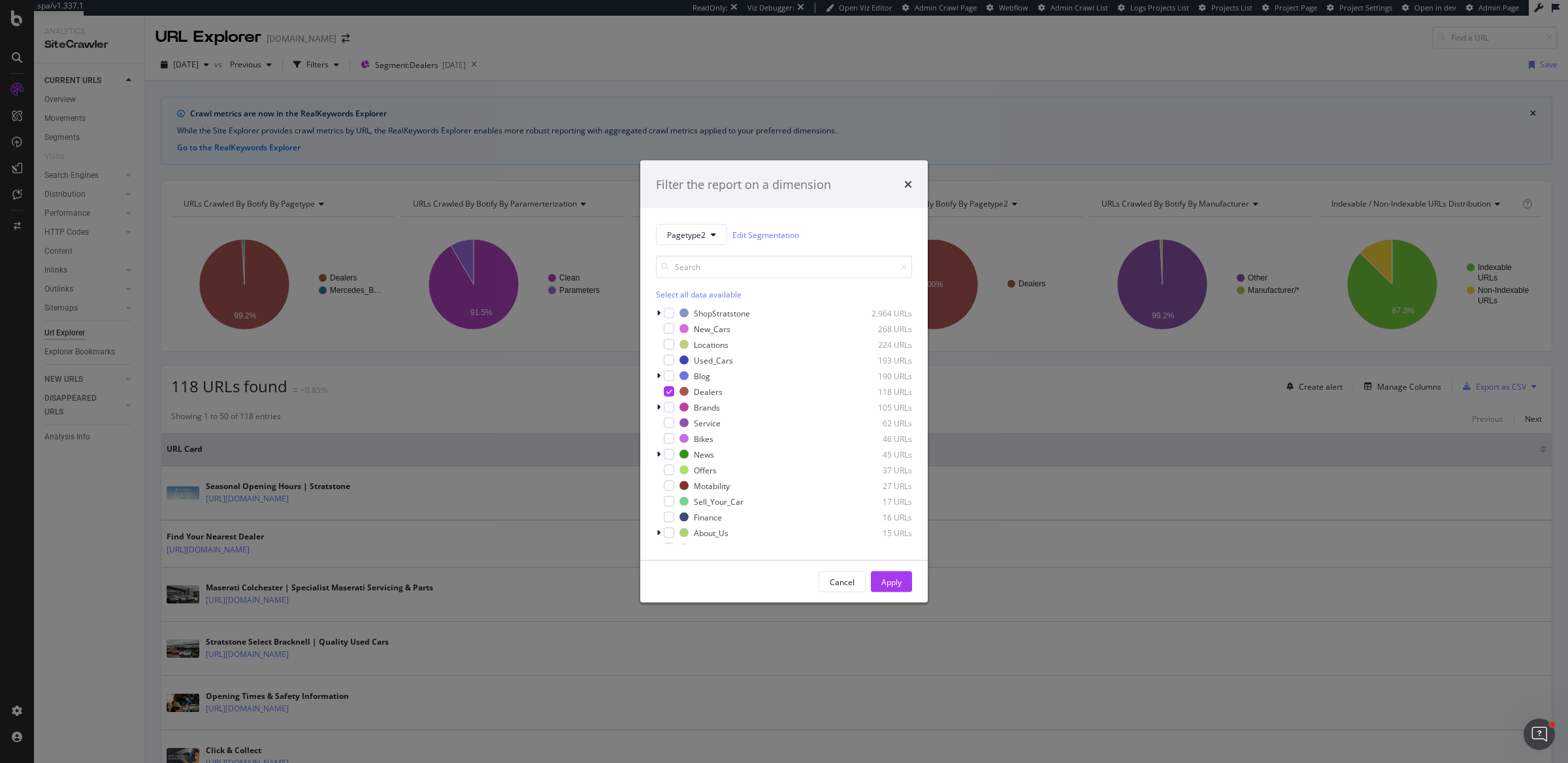
click at [679, 295] on div "Select all data available" at bounding box center [784, 295] width 256 height 11
click at [743, 271] on input "modal" at bounding box center [784, 266] width 256 height 23
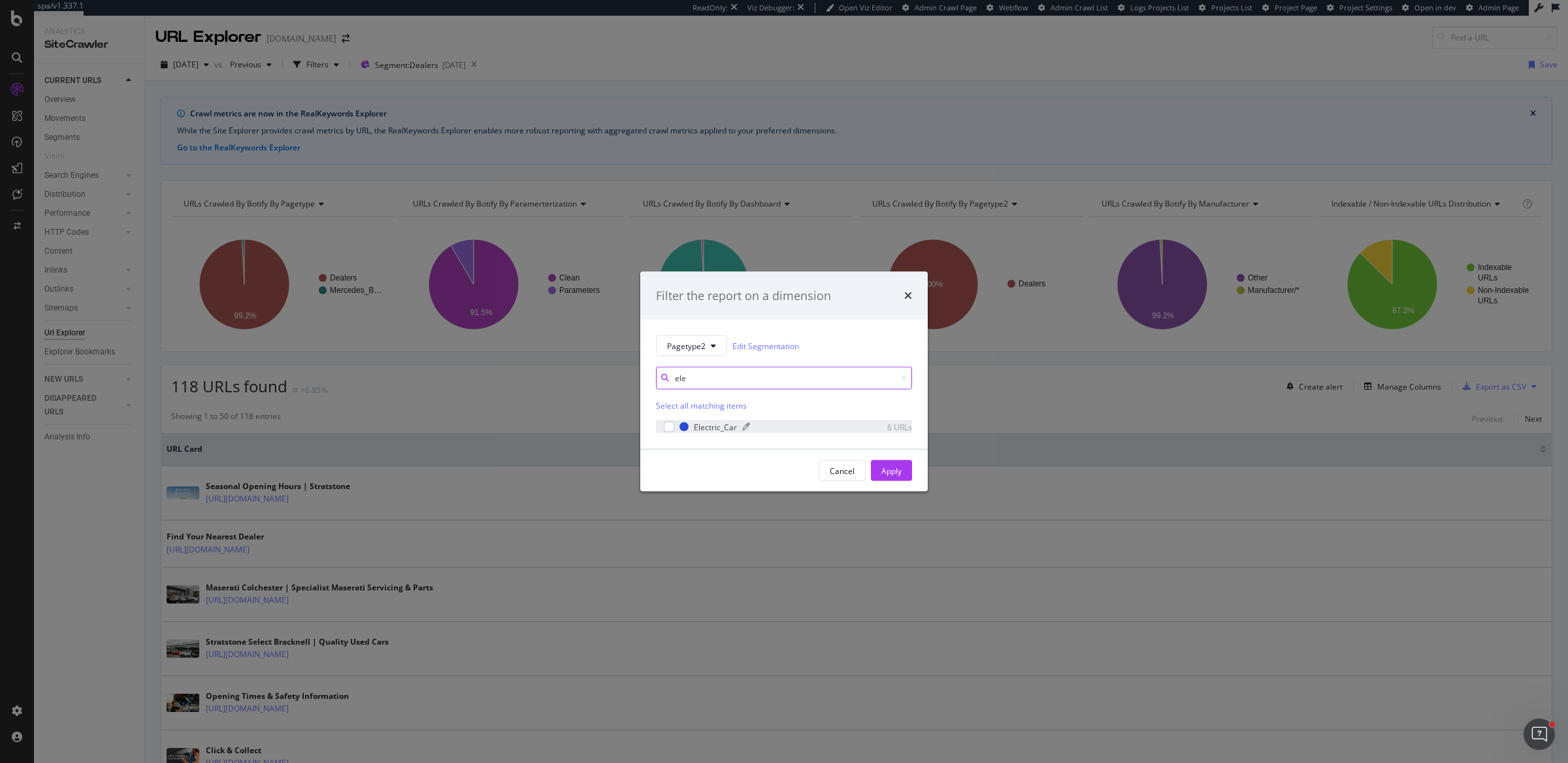
type input "ele"
click at [803, 430] on div "modal" at bounding box center [793, 427] width 101 height 8
click at [874, 470] on button "Apply" at bounding box center [891, 470] width 41 height 21
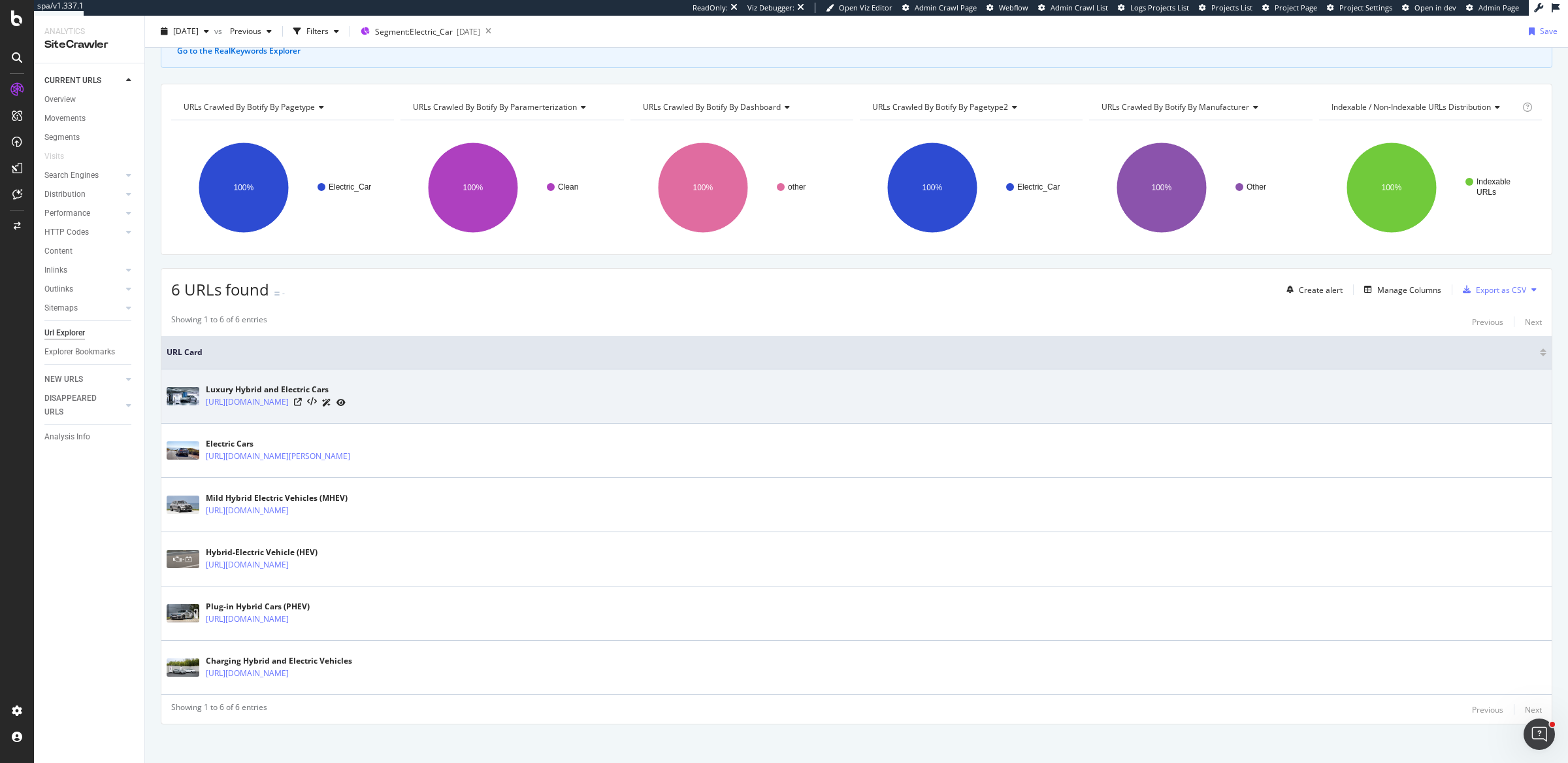
scroll to position [100, 0]
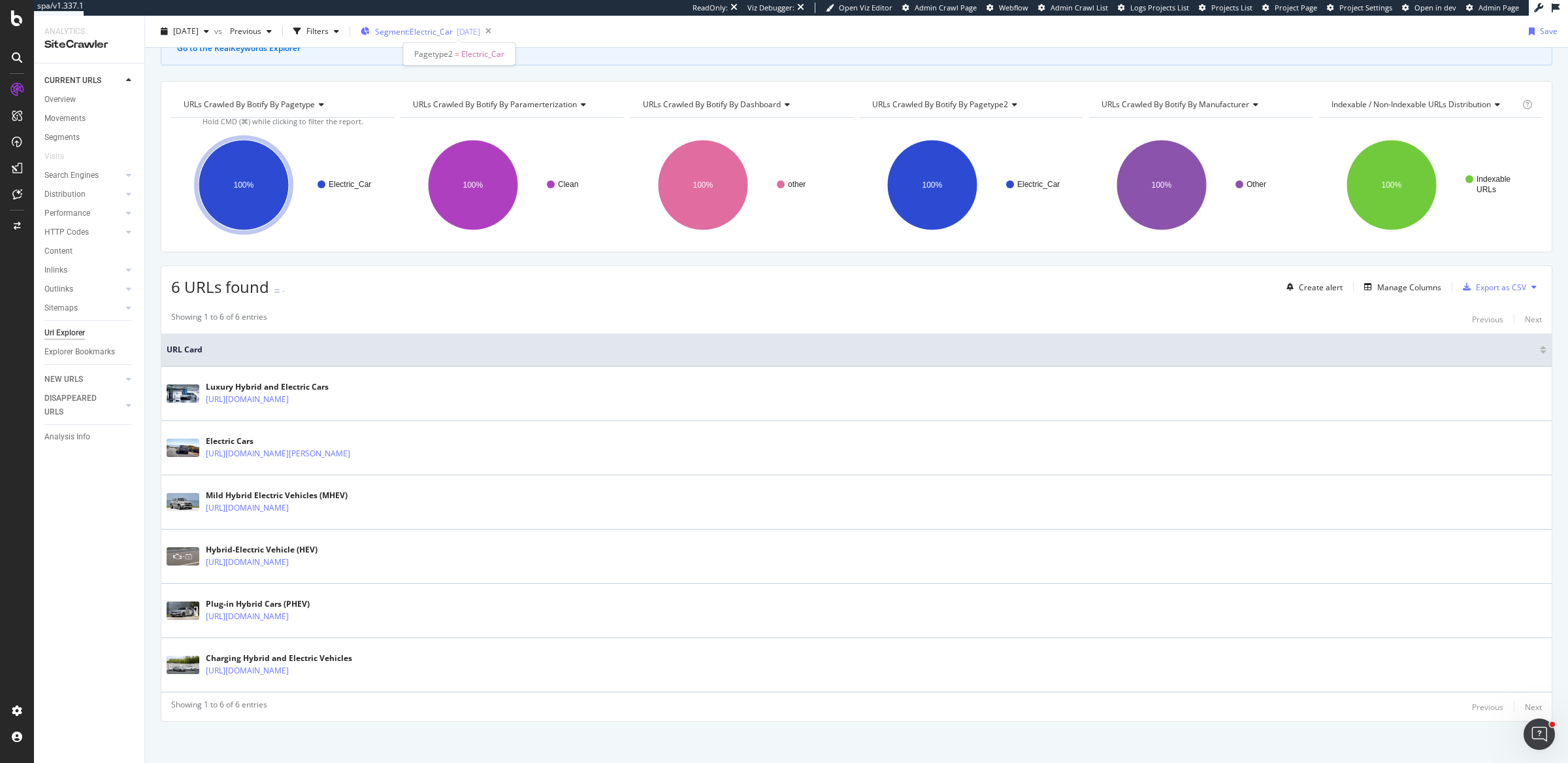
click at [453, 29] on span "Segment: Electric_Car" at bounding box center [414, 32] width 78 height 11
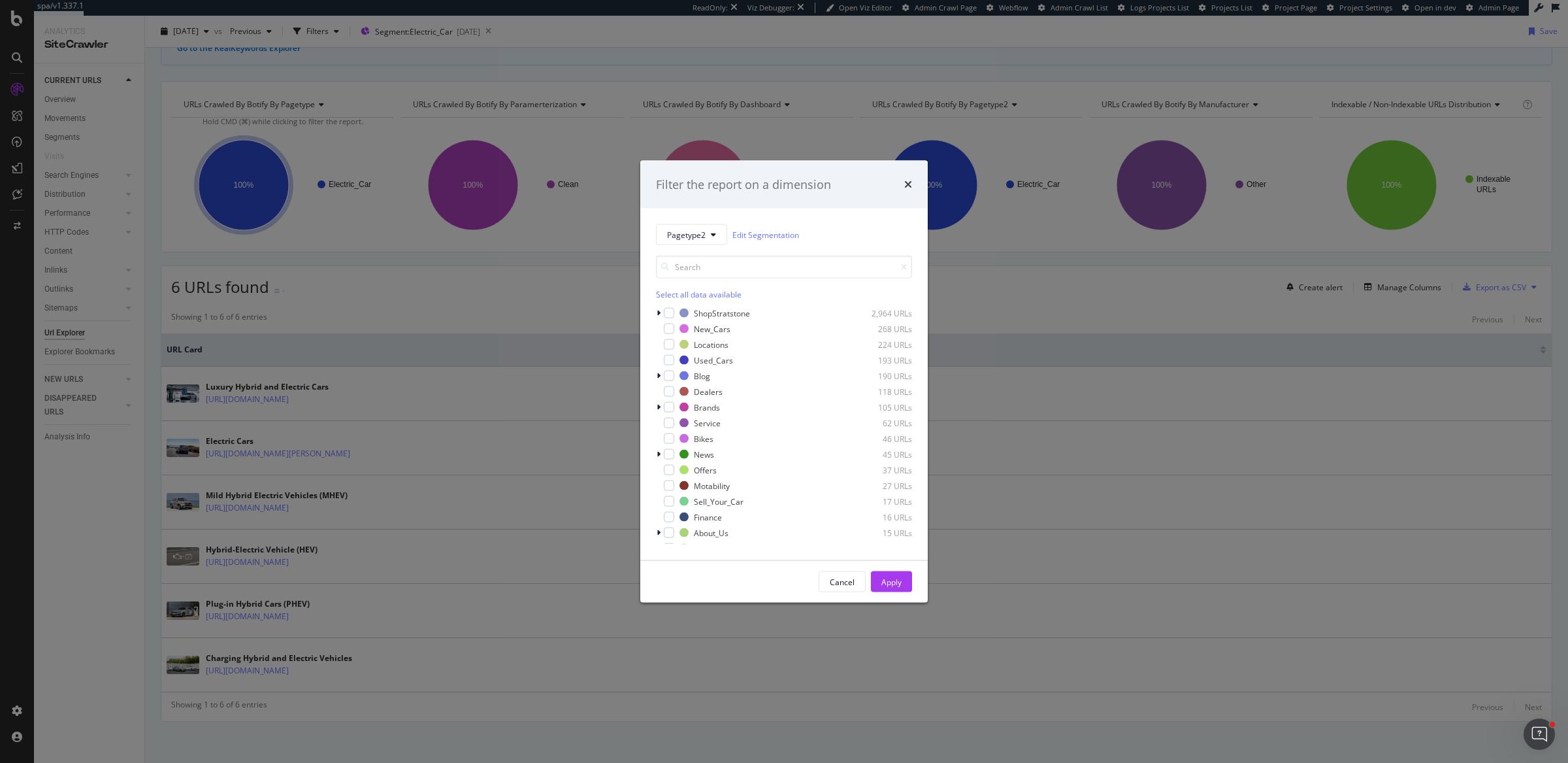
click at [714, 291] on div "Select all data available" at bounding box center [784, 295] width 256 height 11
click at [714, 291] on div "Unselect all data available" at bounding box center [784, 295] width 256 height 11
click at [717, 271] on input "modal" at bounding box center [784, 266] width 256 height 23
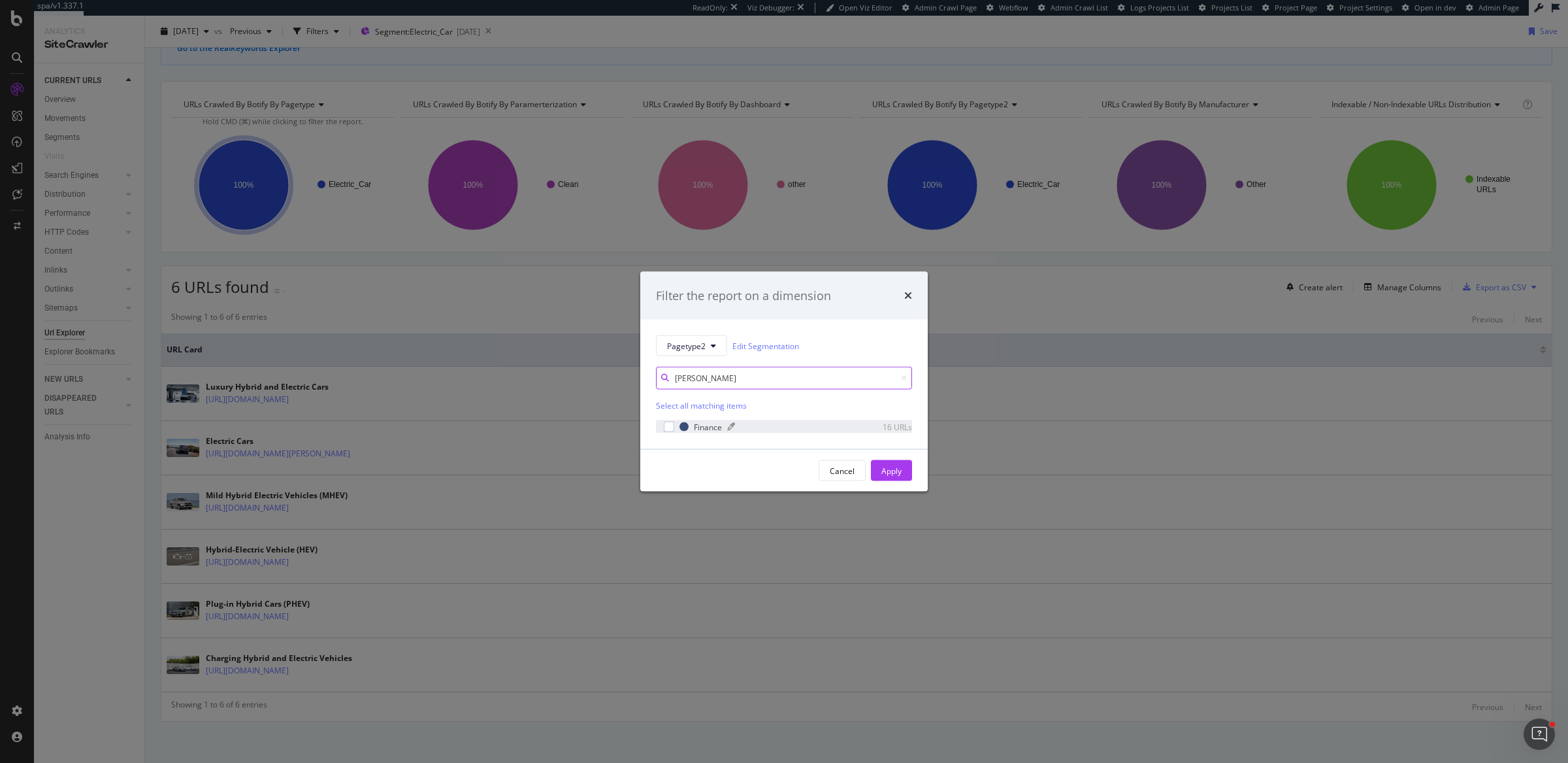
type input "finan"
click at [813, 426] on div "modal" at bounding box center [785, 427] width 116 height 8
click at [873, 474] on button "Apply" at bounding box center [891, 470] width 41 height 21
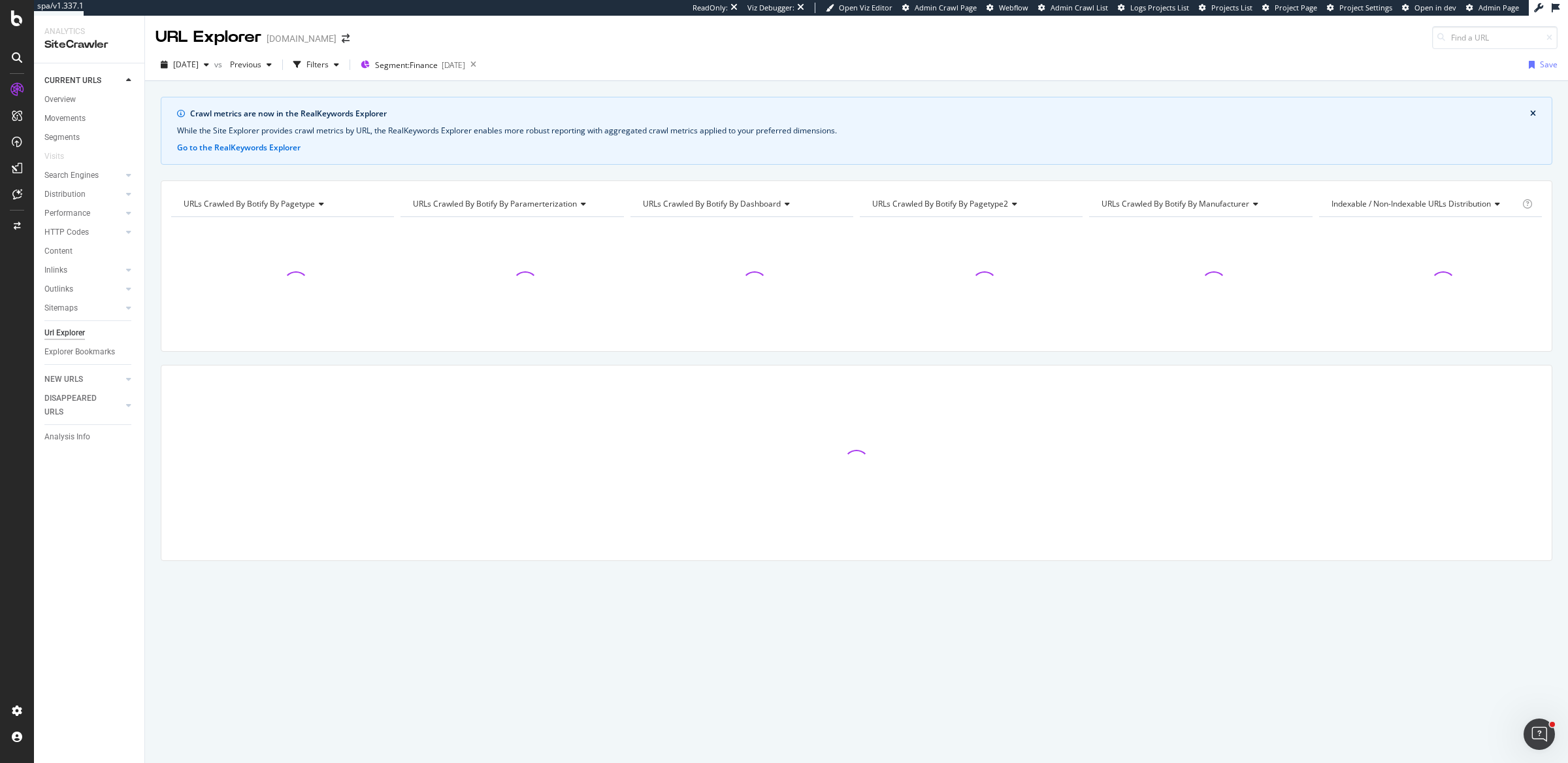
click at [885, 472] on div at bounding box center [856, 462] width 1390 height 26
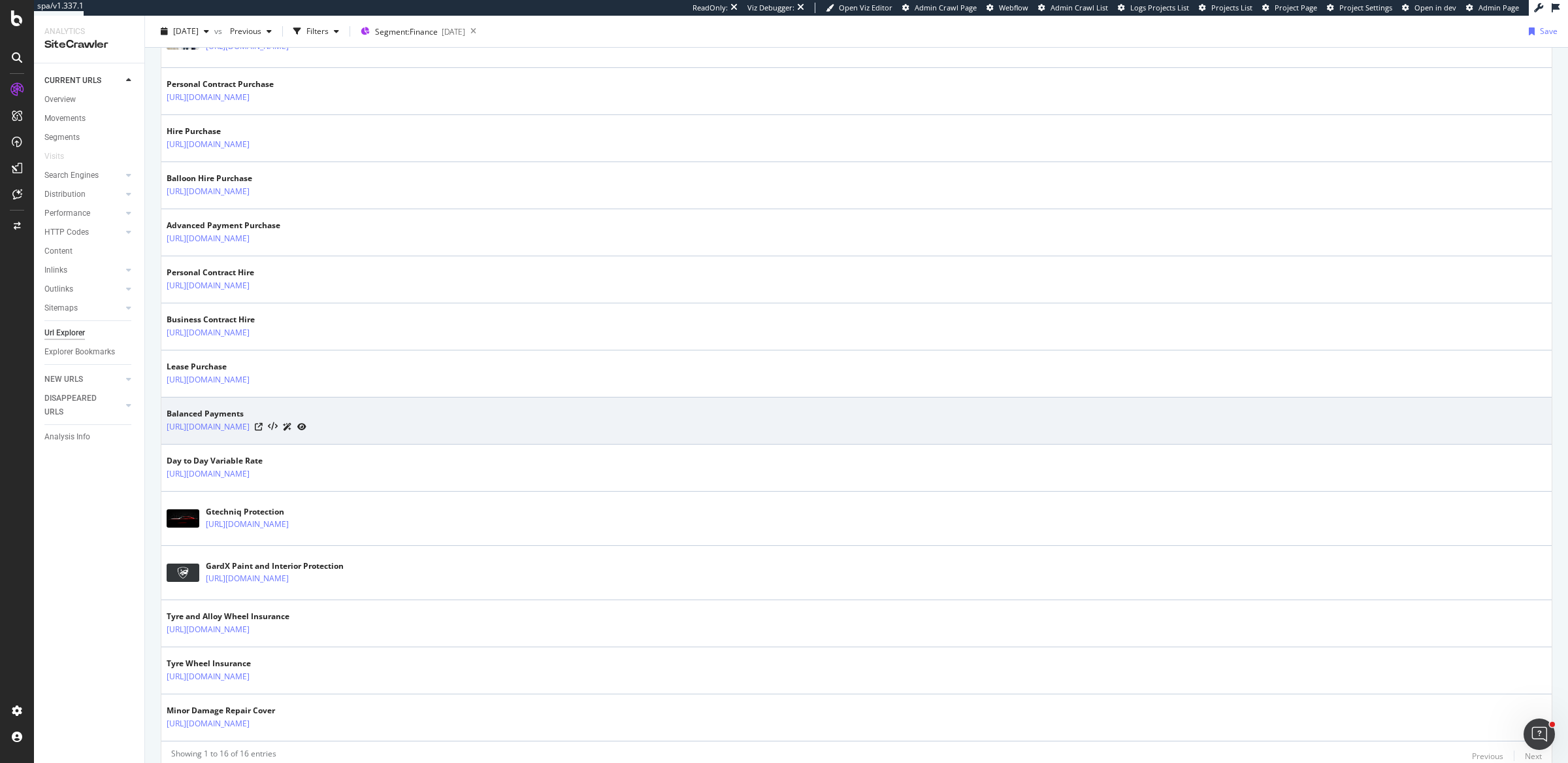
scroll to position [546, 0]
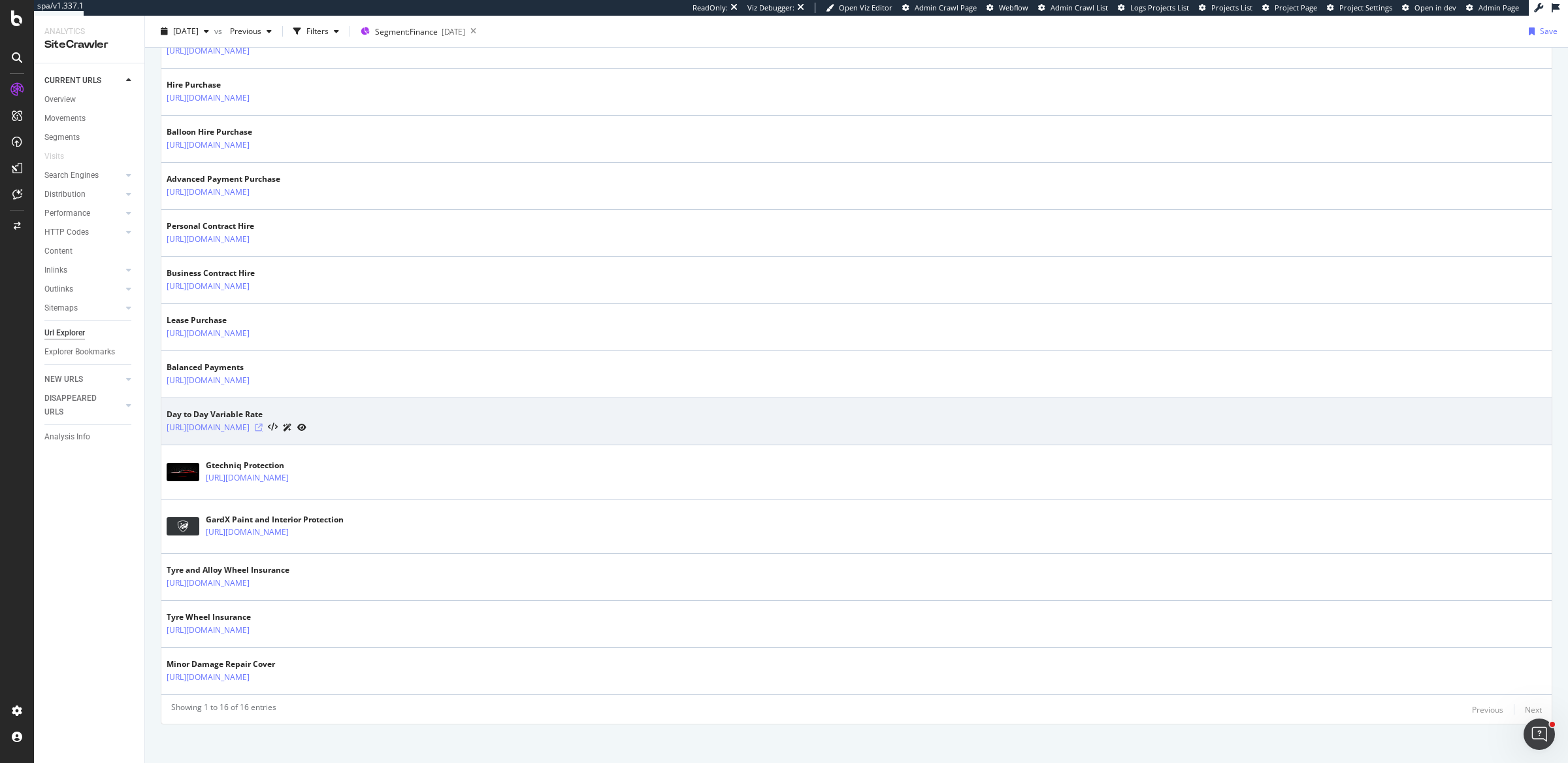
click at [263, 423] on icon at bounding box center [258, 427] width 8 height 8
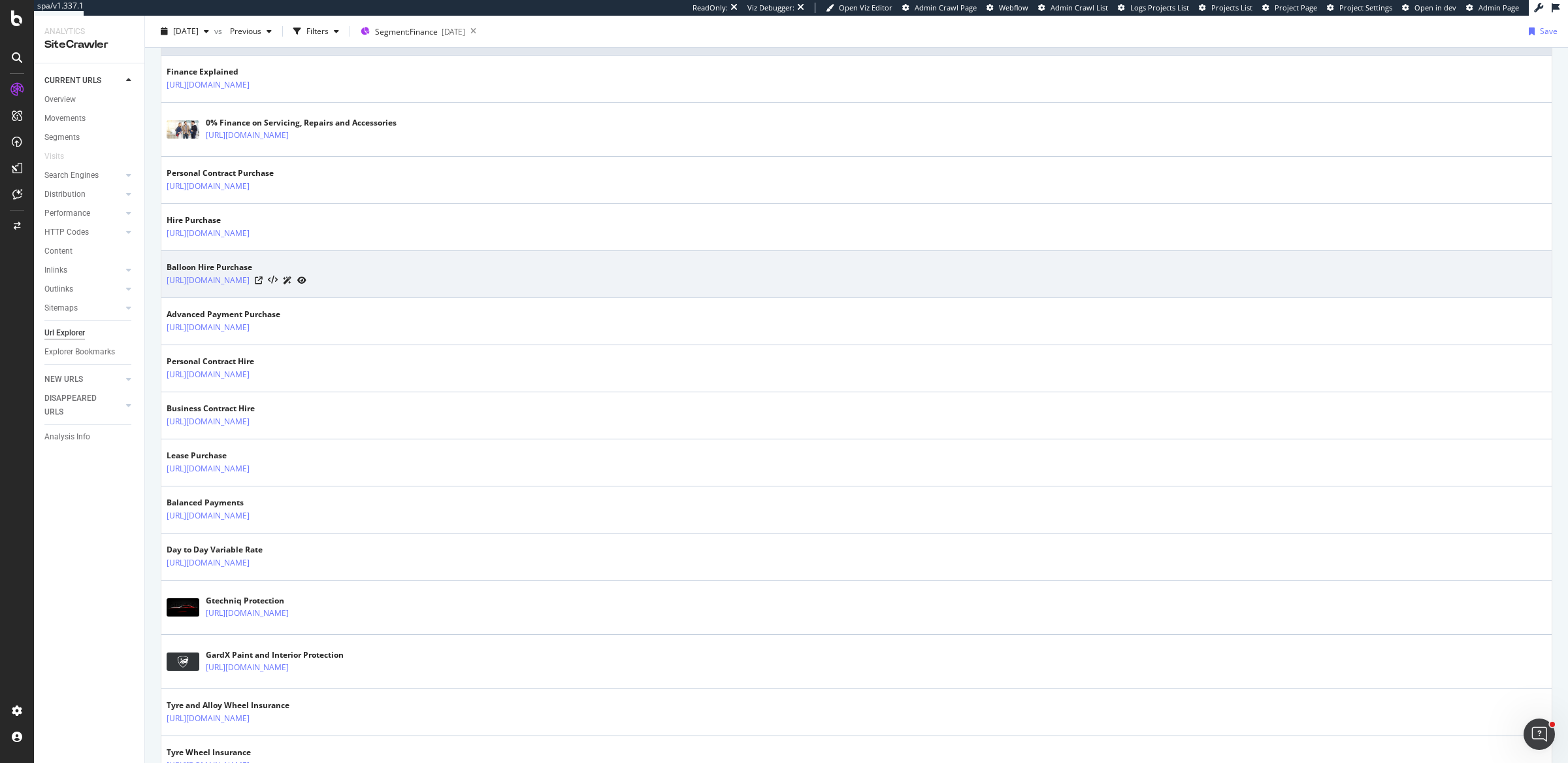
scroll to position [129, 0]
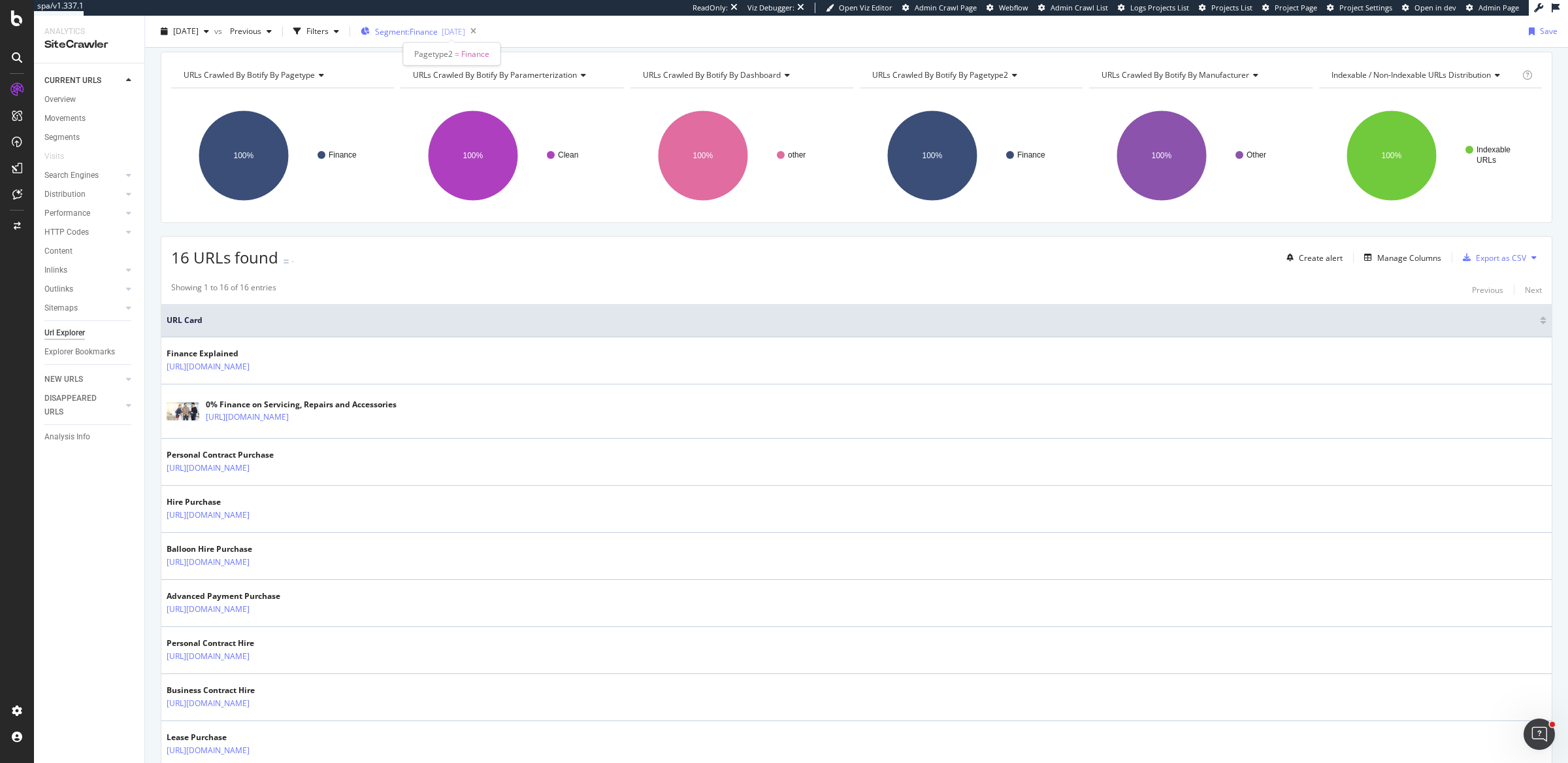
click at [466, 30] on div "2025-07-15" at bounding box center [454, 32] width 24 height 11
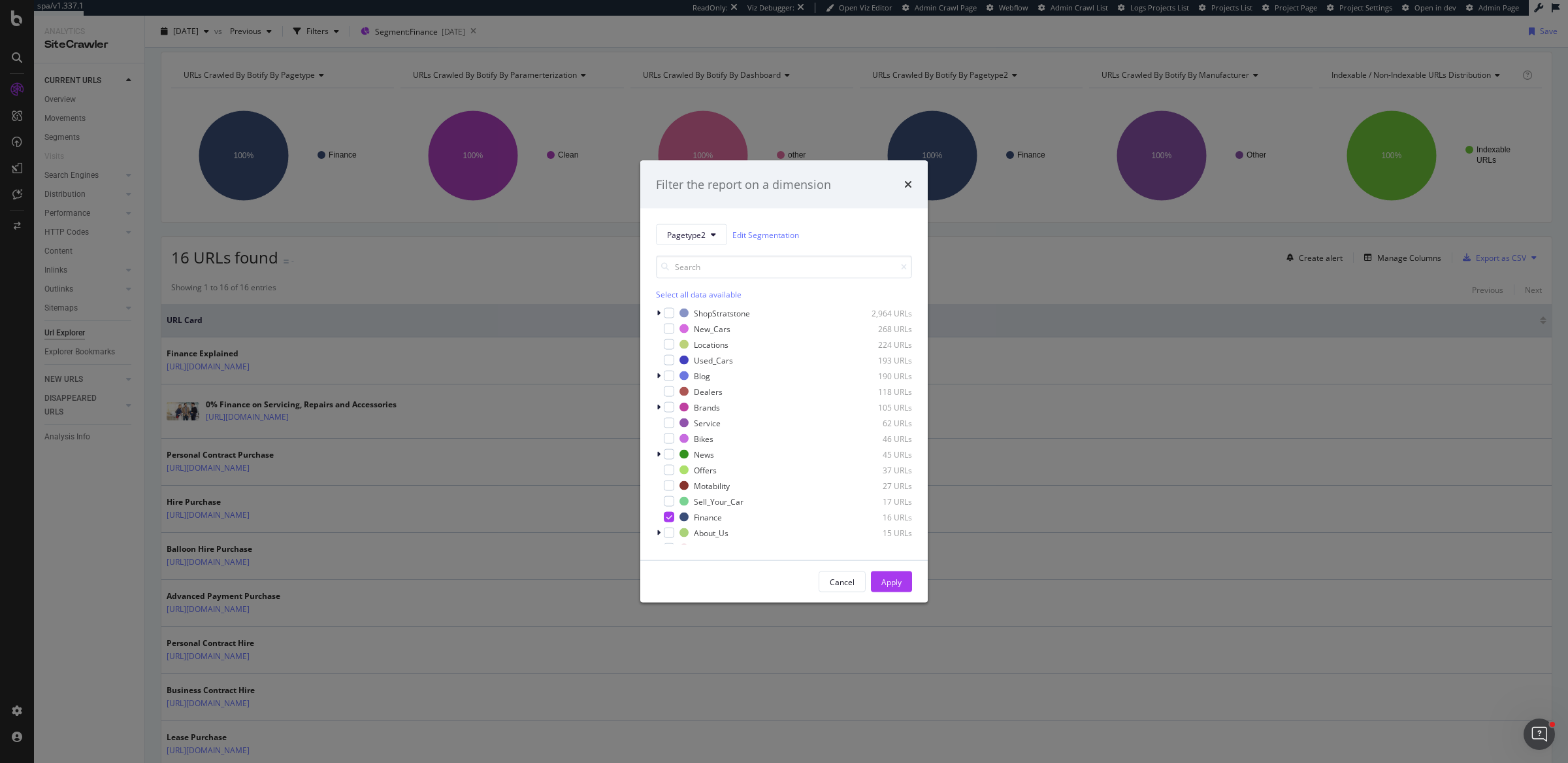
click at [708, 290] on div "Select all data available" at bounding box center [784, 295] width 256 height 11
click at [708, 290] on div "Unselect all data available" at bounding box center [784, 295] width 256 height 11
click at [716, 268] on input "modal" at bounding box center [784, 266] width 256 height 23
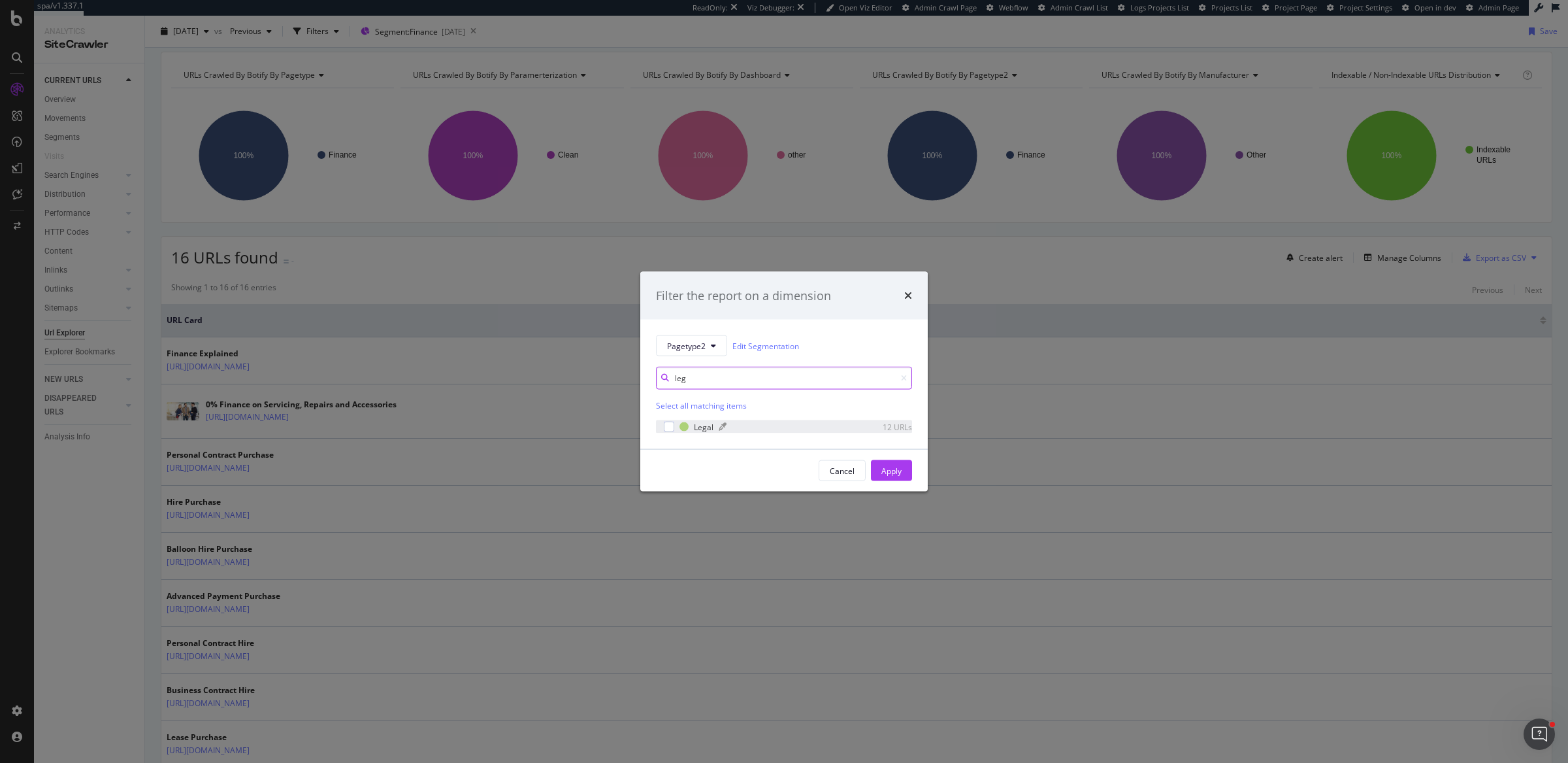
type input "leg"
click at [811, 429] on div "modal" at bounding box center [781, 427] width 124 height 8
click at [871, 466] on button "Apply" at bounding box center [891, 470] width 41 height 21
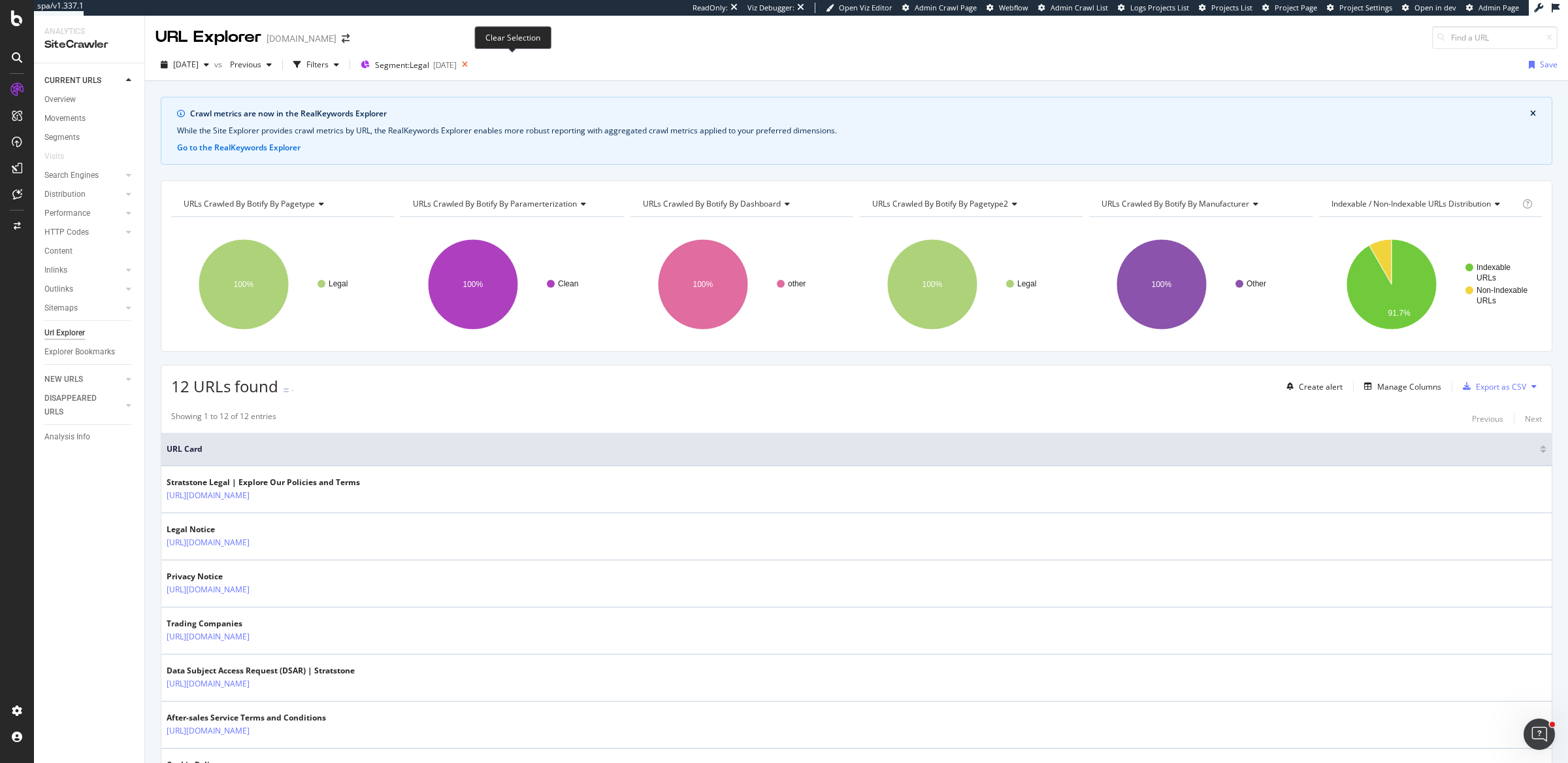
click at [473, 63] on icon at bounding box center [465, 64] width 16 height 18
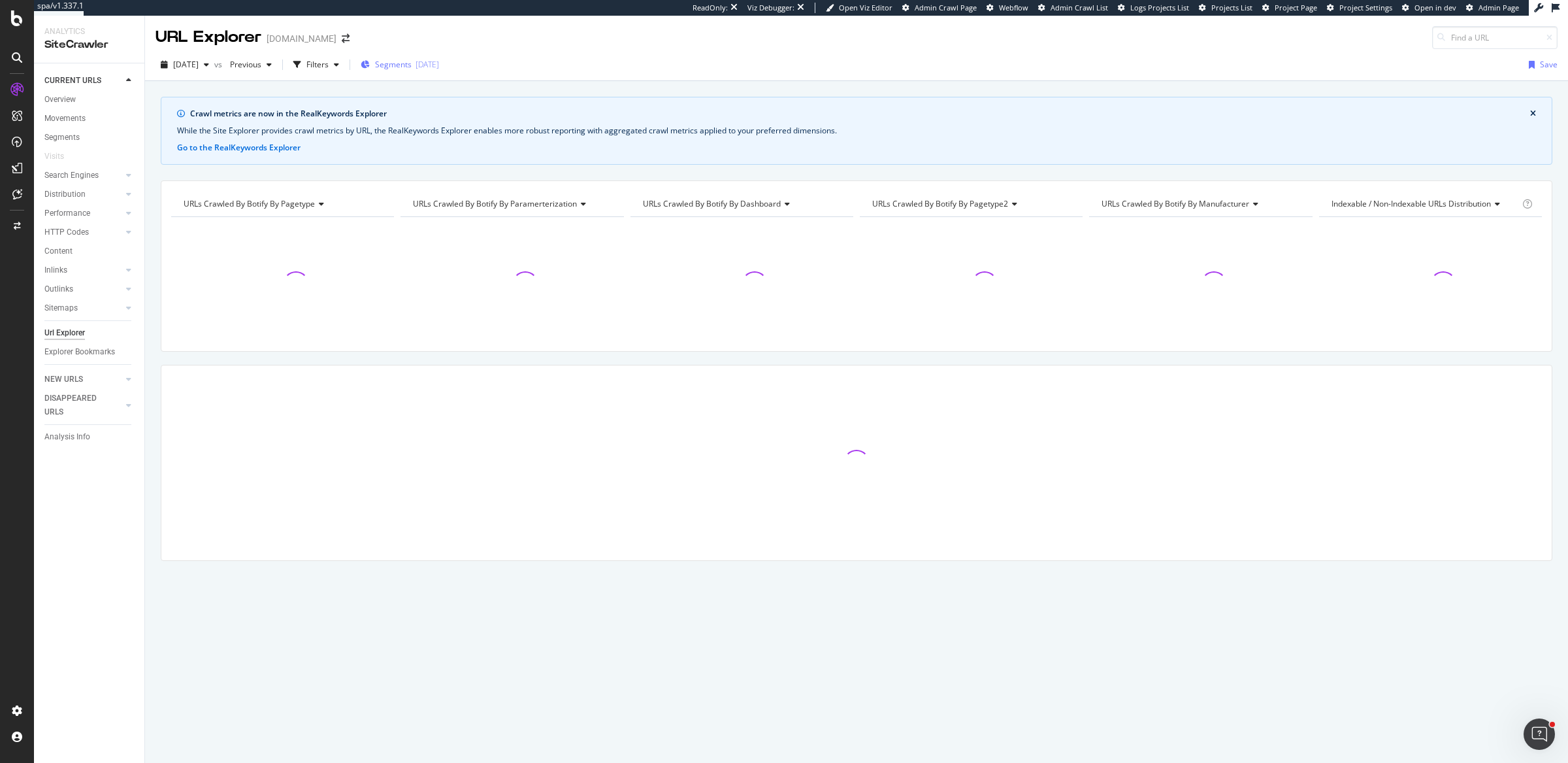
click at [439, 67] on div "2025-07-15" at bounding box center [428, 64] width 24 height 11
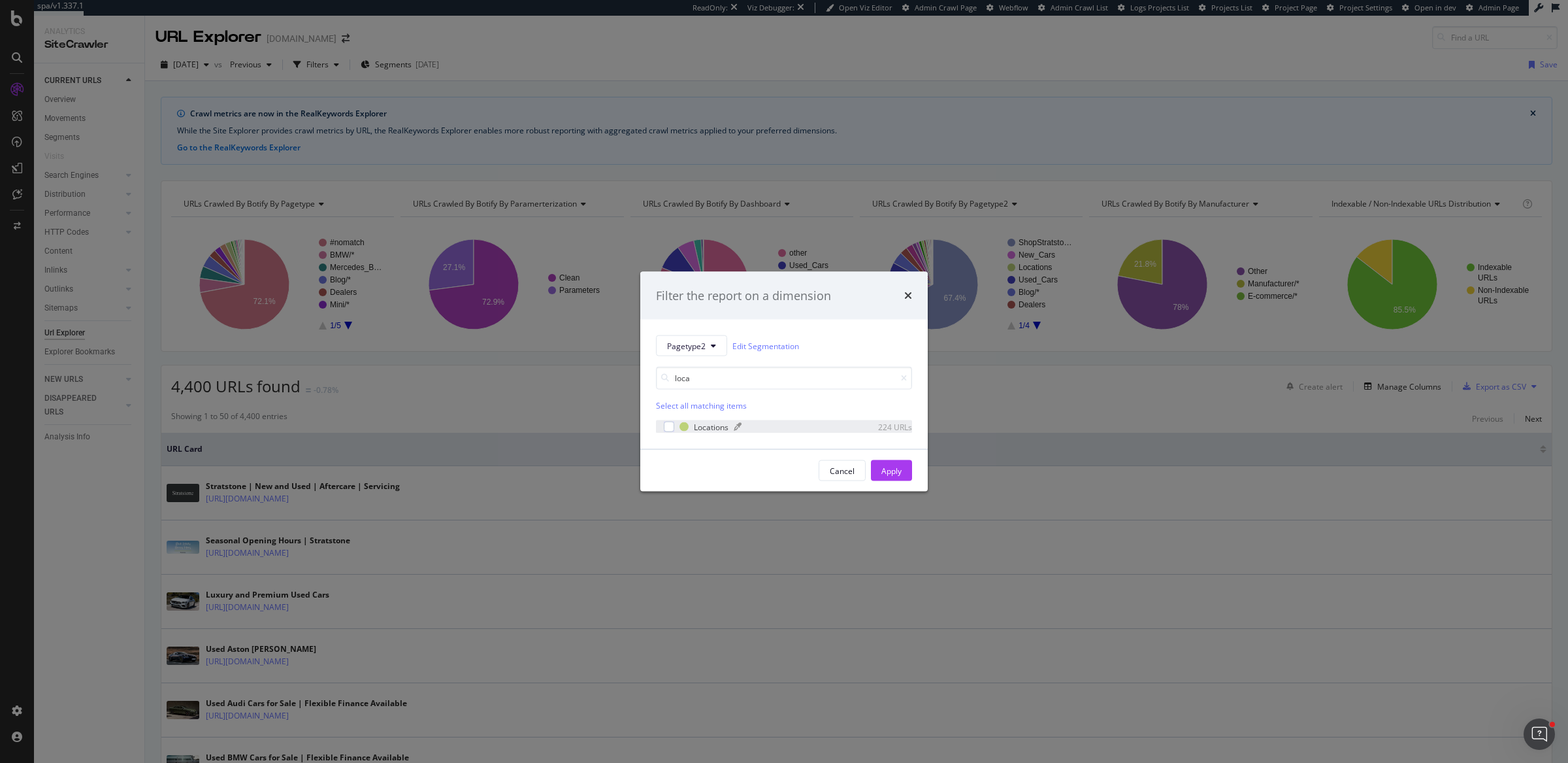
type input "loca"
click at [822, 428] on div "modal" at bounding box center [788, 427] width 109 height 8
click at [881, 468] on div "Apply" at bounding box center [891, 470] width 20 height 11
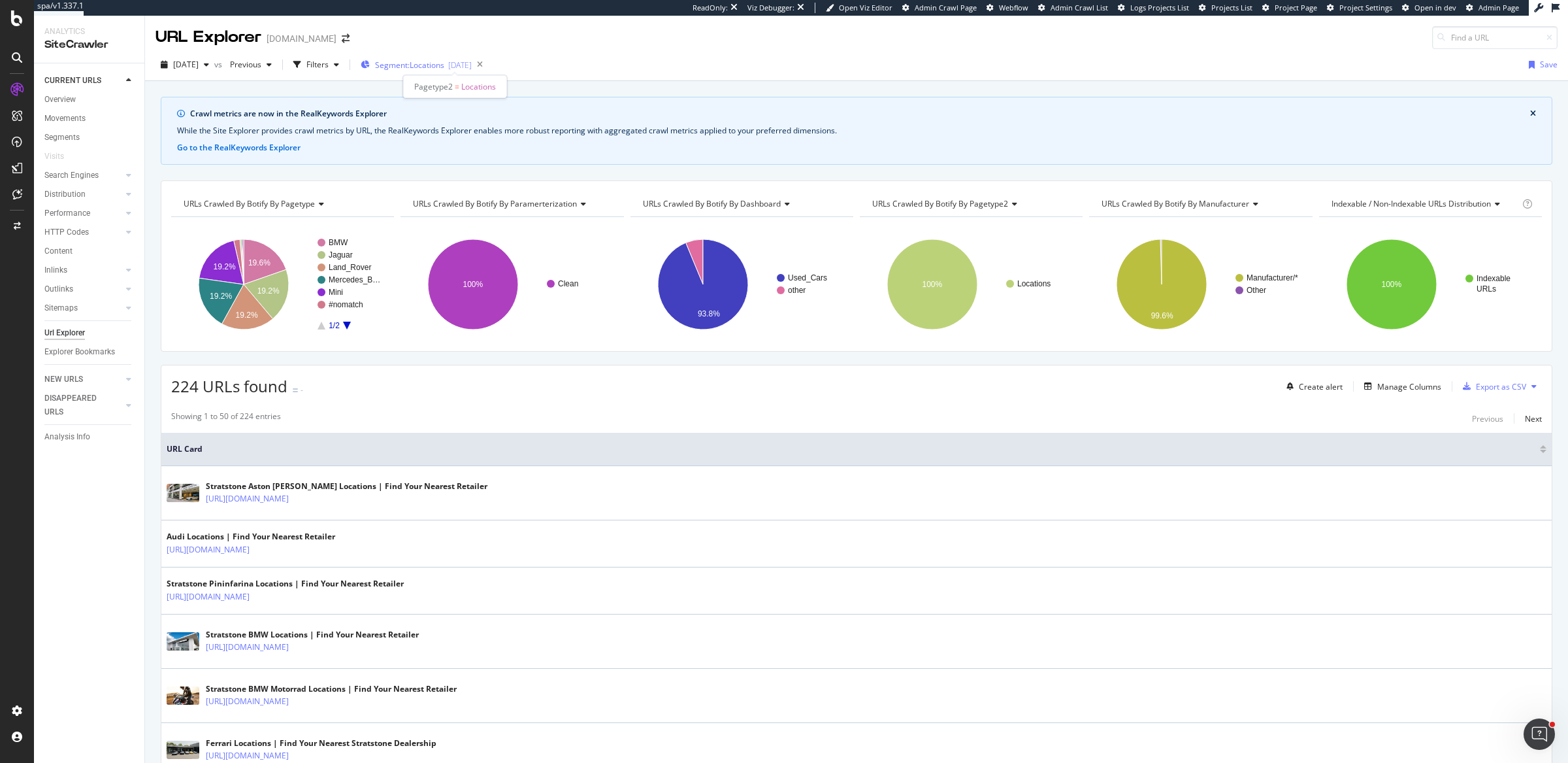
click at [472, 65] on div "2025-07-15" at bounding box center [460, 65] width 24 height 11
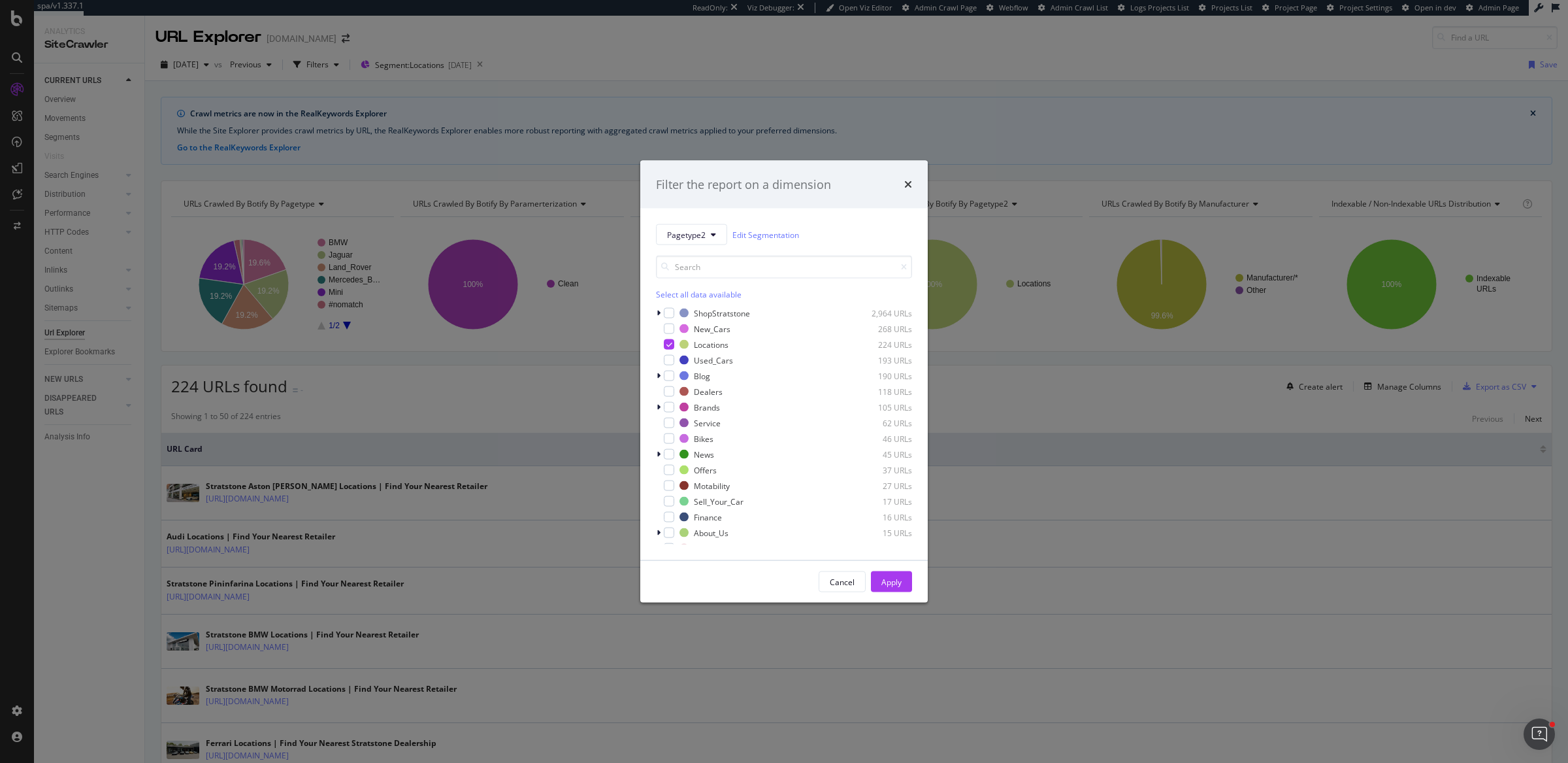
click at [686, 290] on div "Select all data available" at bounding box center [784, 295] width 256 height 11
click at [693, 266] on input "modal" at bounding box center [784, 266] width 256 height 23
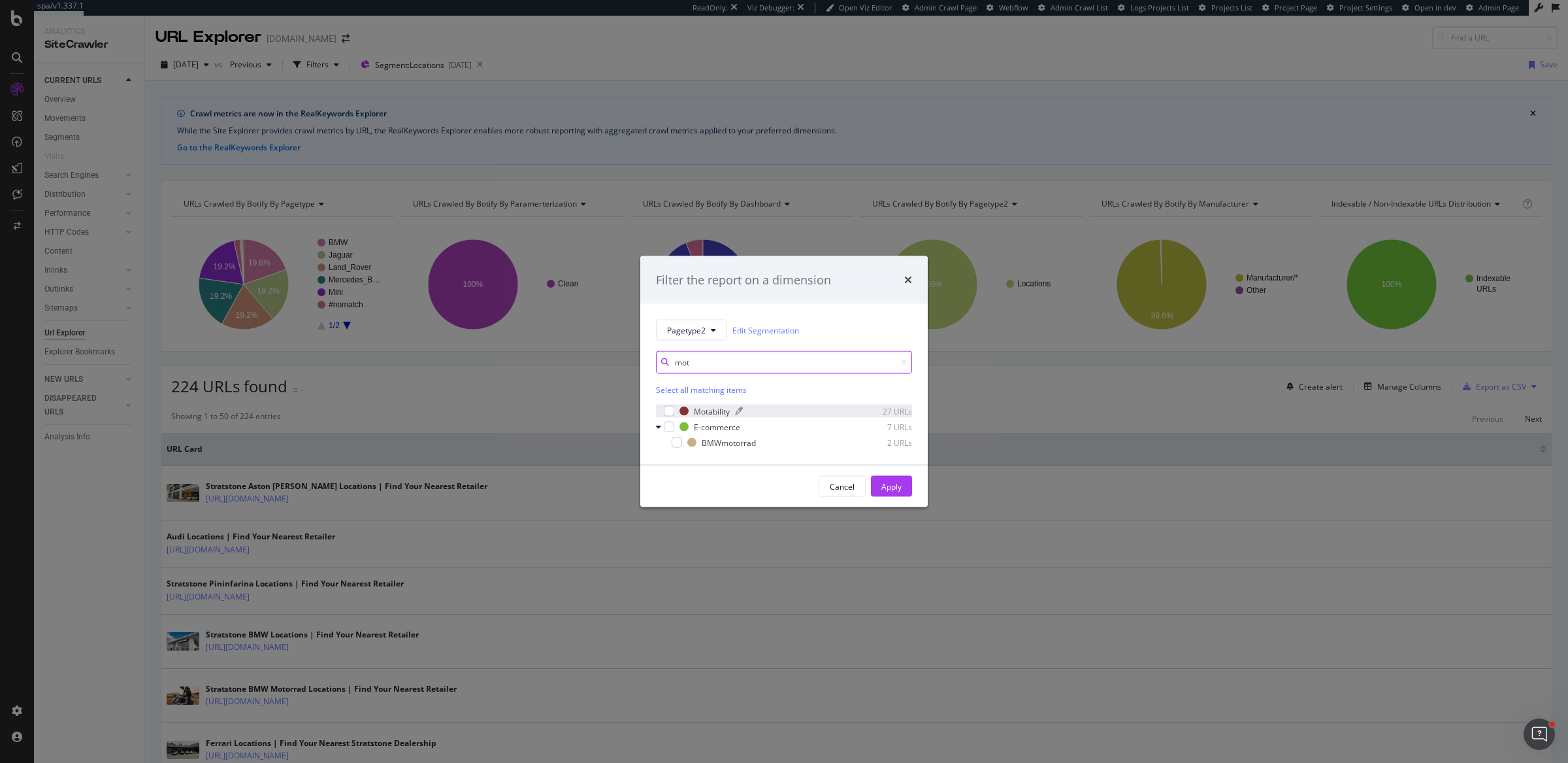
type input "mot"
click at [813, 407] on div "modal" at bounding box center [789, 410] width 108 height 8
click at [900, 480] on div "Apply" at bounding box center [891, 486] width 20 height 11
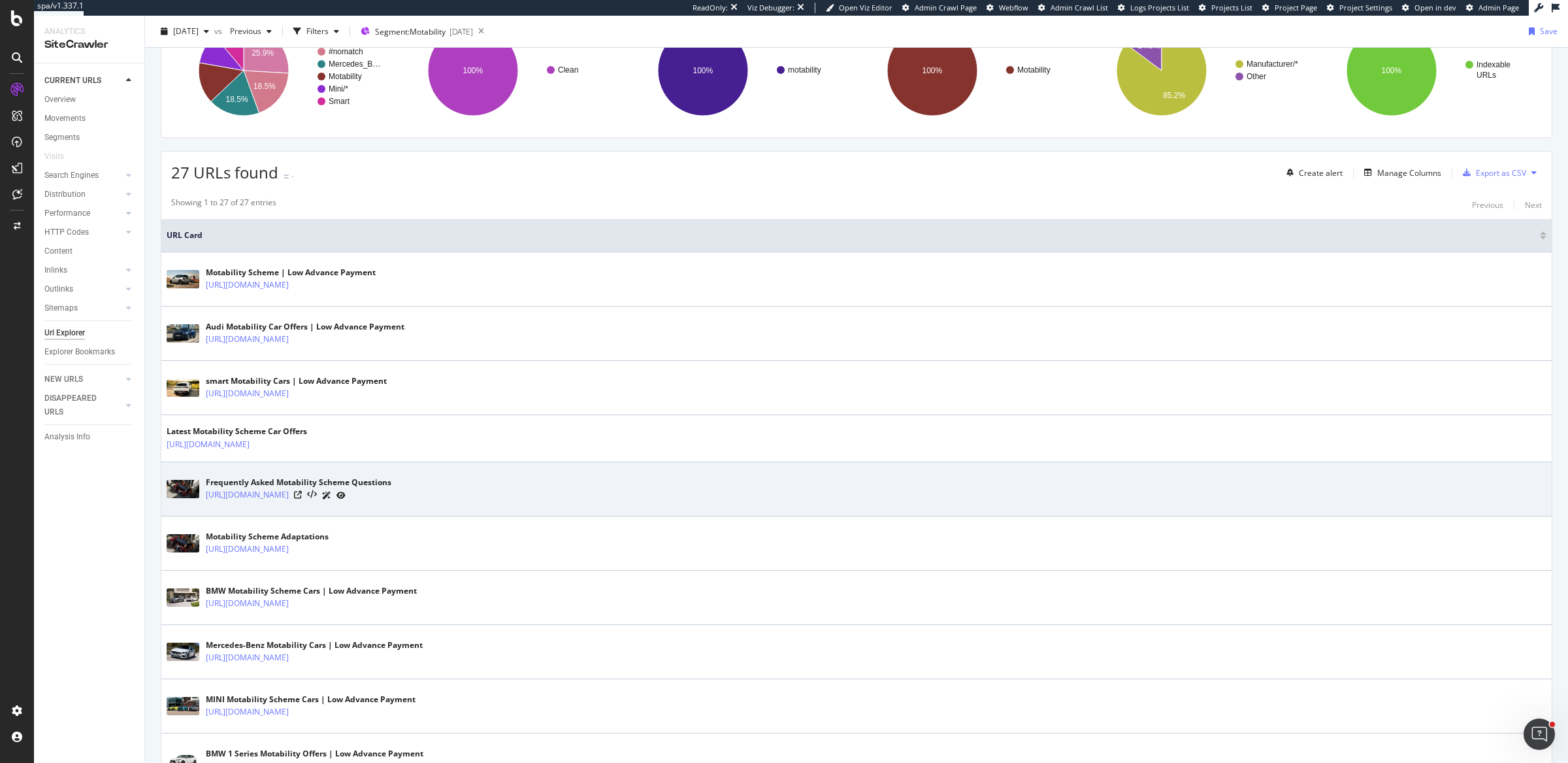
scroll to position [374, 0]
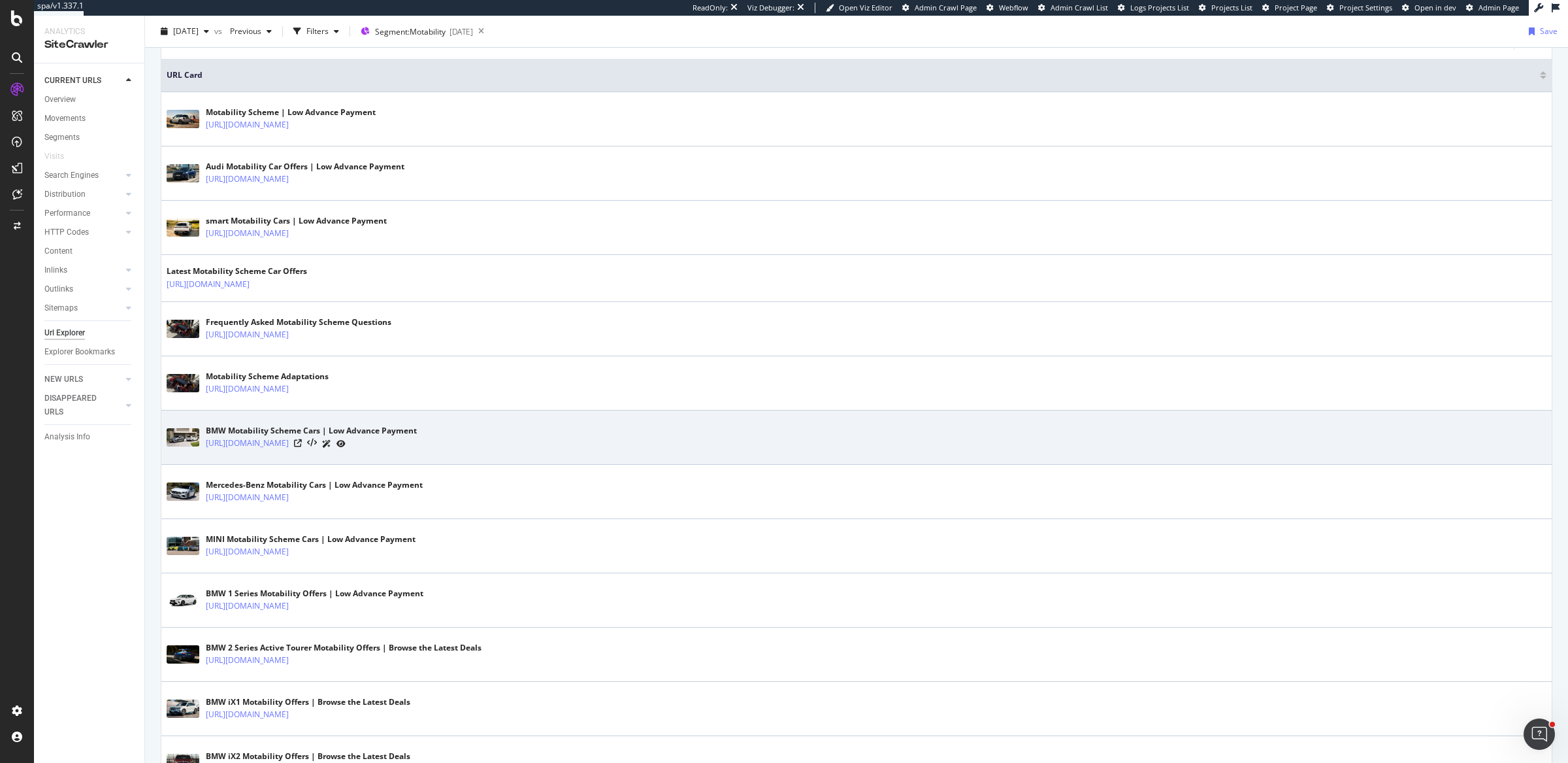
click at [346, 439] on div at bounding box center [320, 443] width 52 height 14
click at [302, 442] on icon at bounding box center [298, 443] width 8 height 8
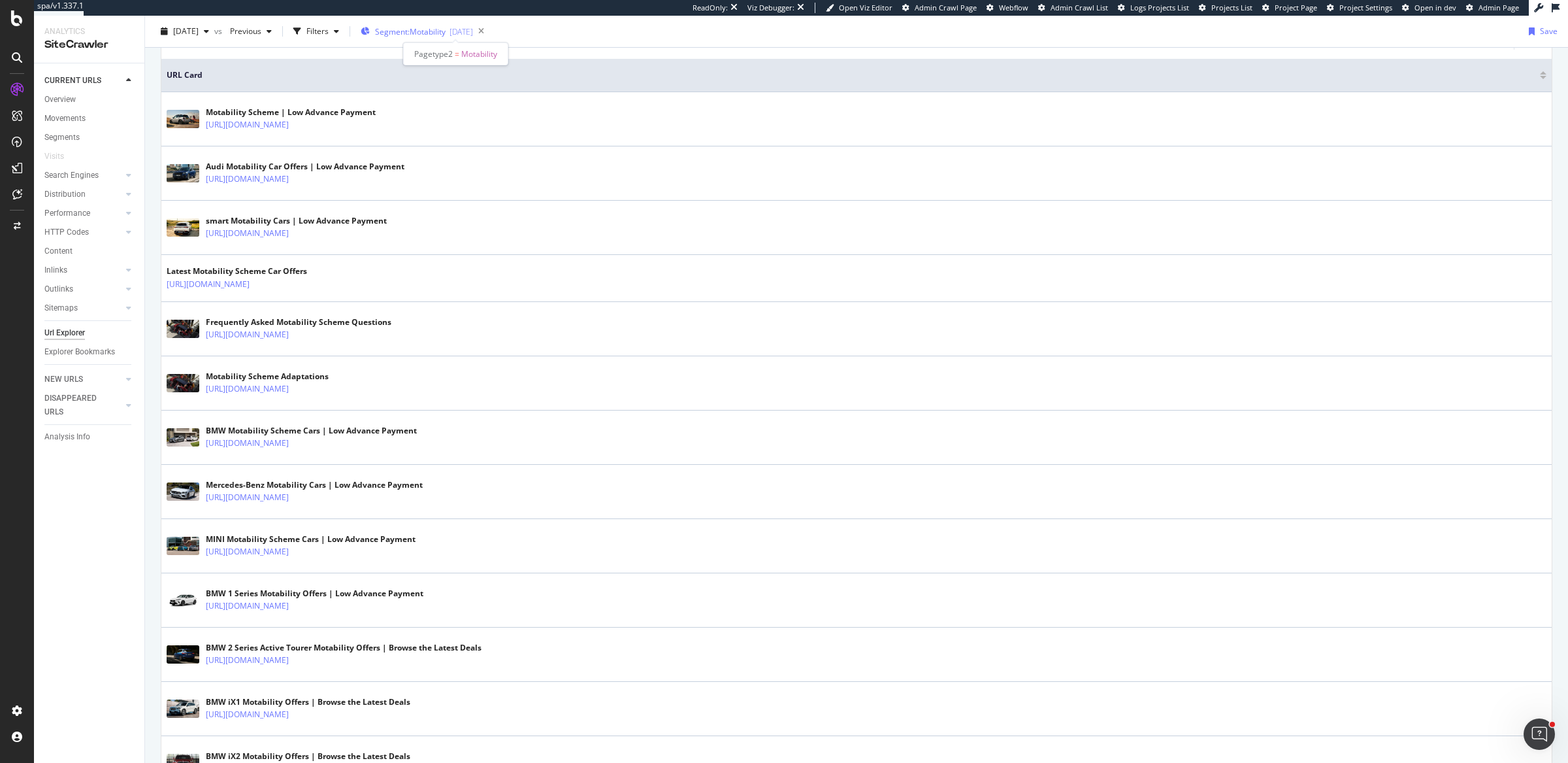
click at [473, 29] on div "2025-07-15" at bounding box center [461, 32] width 24 height 11
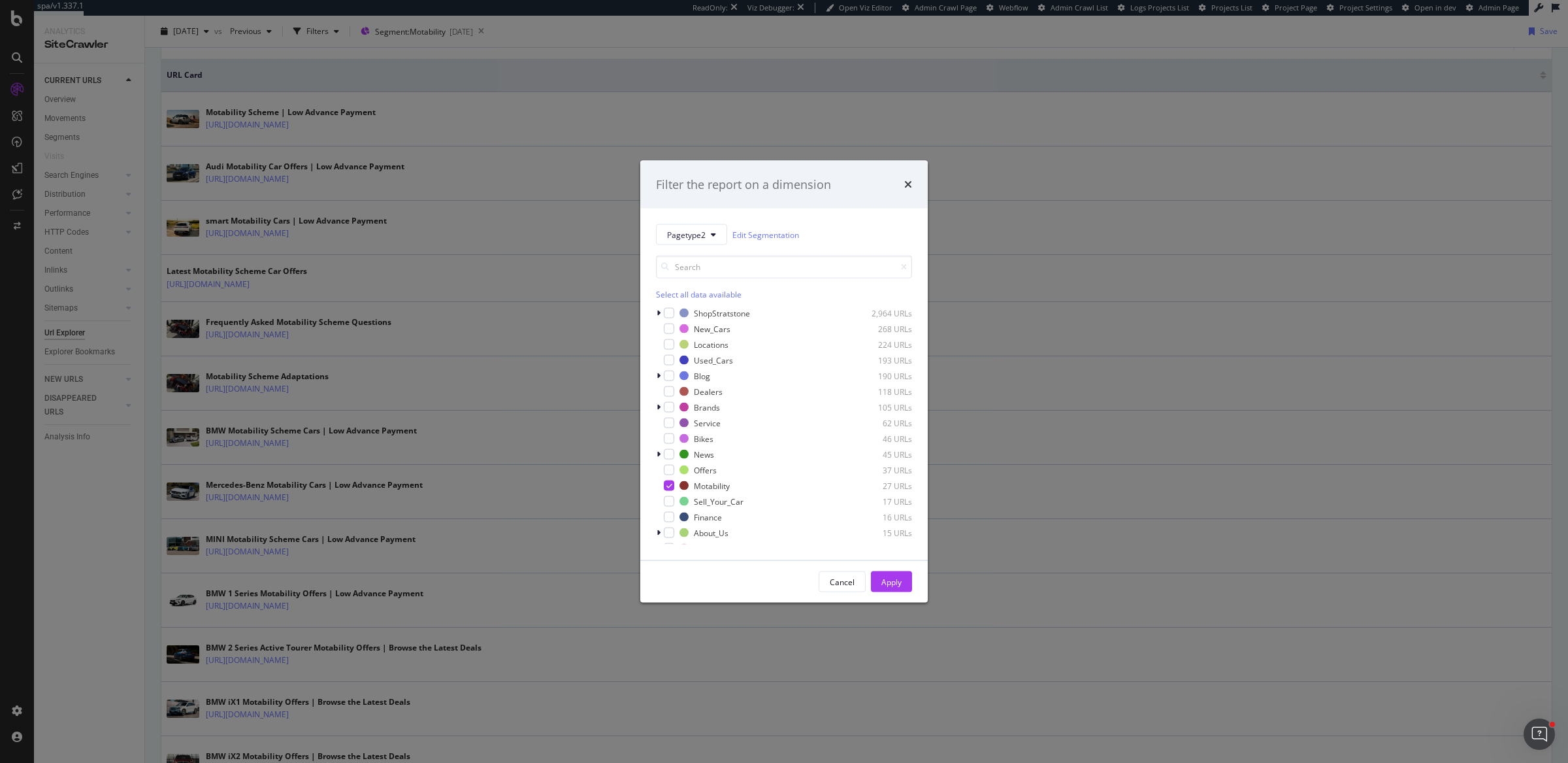
click at [697, 291] on div "Select all data available" at bounding box center [784, 295] width 256 height 11
click at [697, 291] on div "Unselect all data available" at bounding box center [784, 295] width 256 height 11
click at [705, 271] on input "modal" at bounding box center [784, 266] width 256 height 23
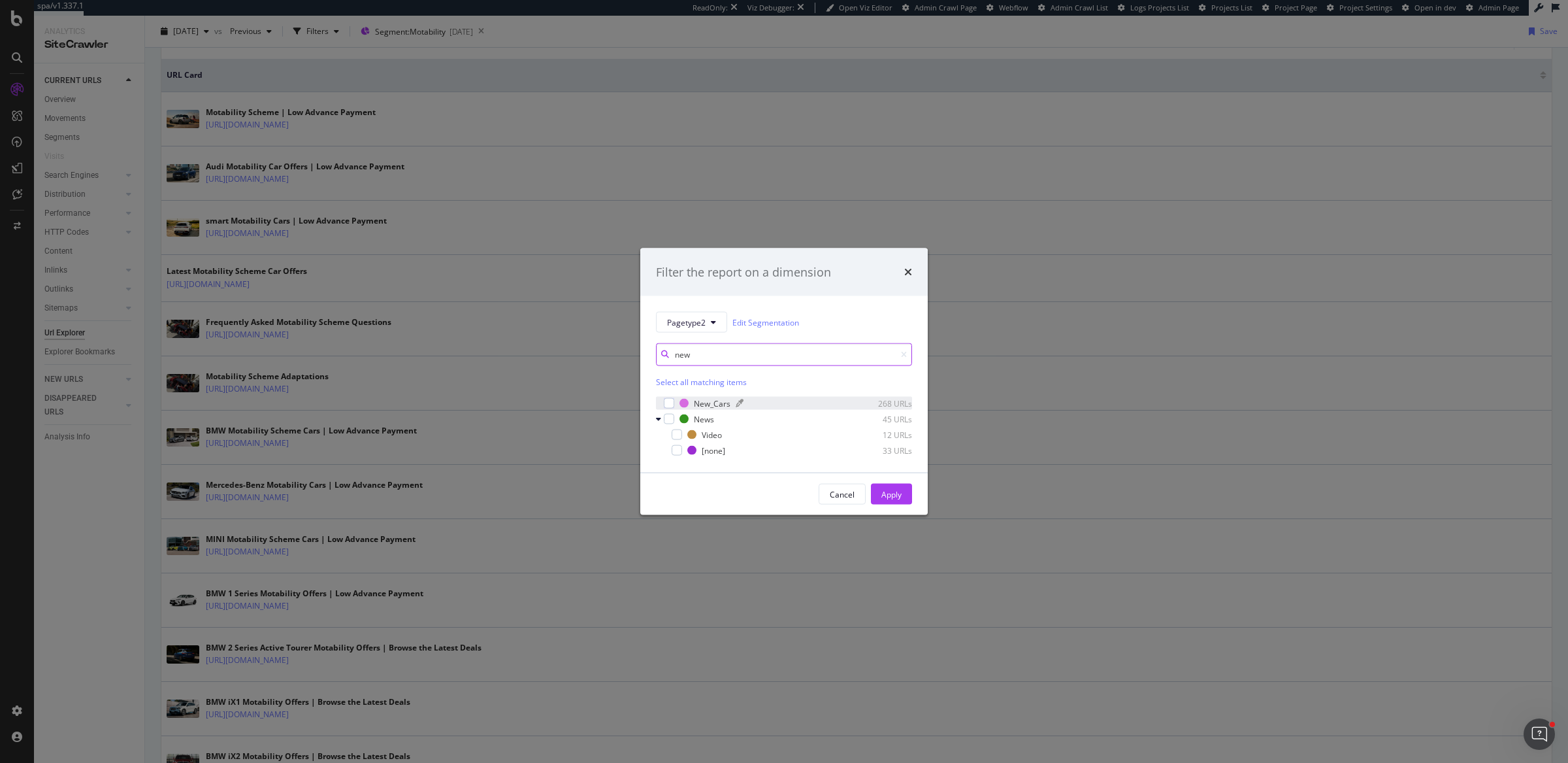
type input "new"
click at [768, 406] on div "modal" at bounding box center [789, 403] width 107 height 8
click at [887, 501] on div "Apply" at bounding box center [891, 495] width 20 height 20
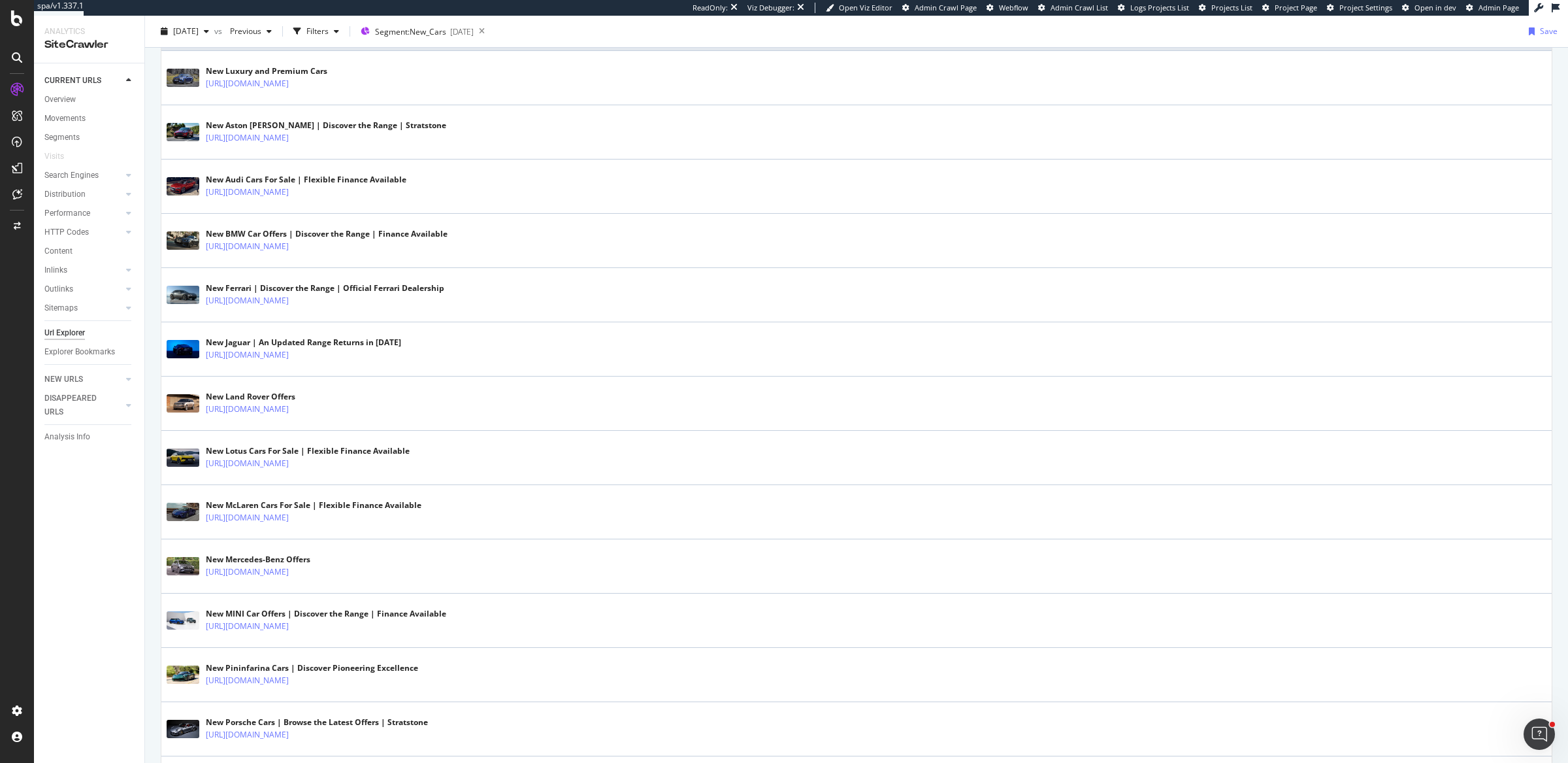
scroll to position [567, 0]
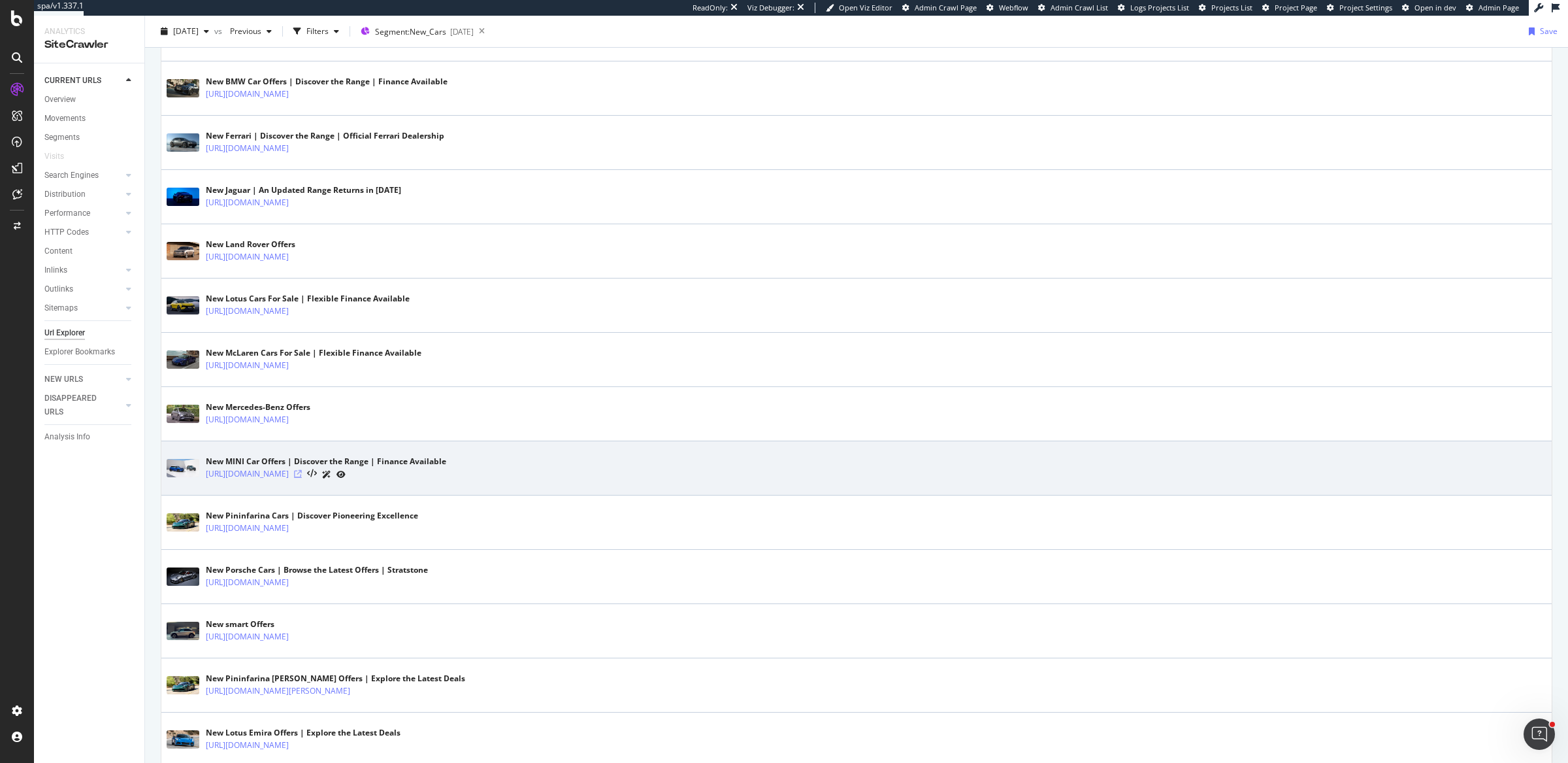
click at [302, 470] on icon at bounding box center [298, 474] width 8 height 8
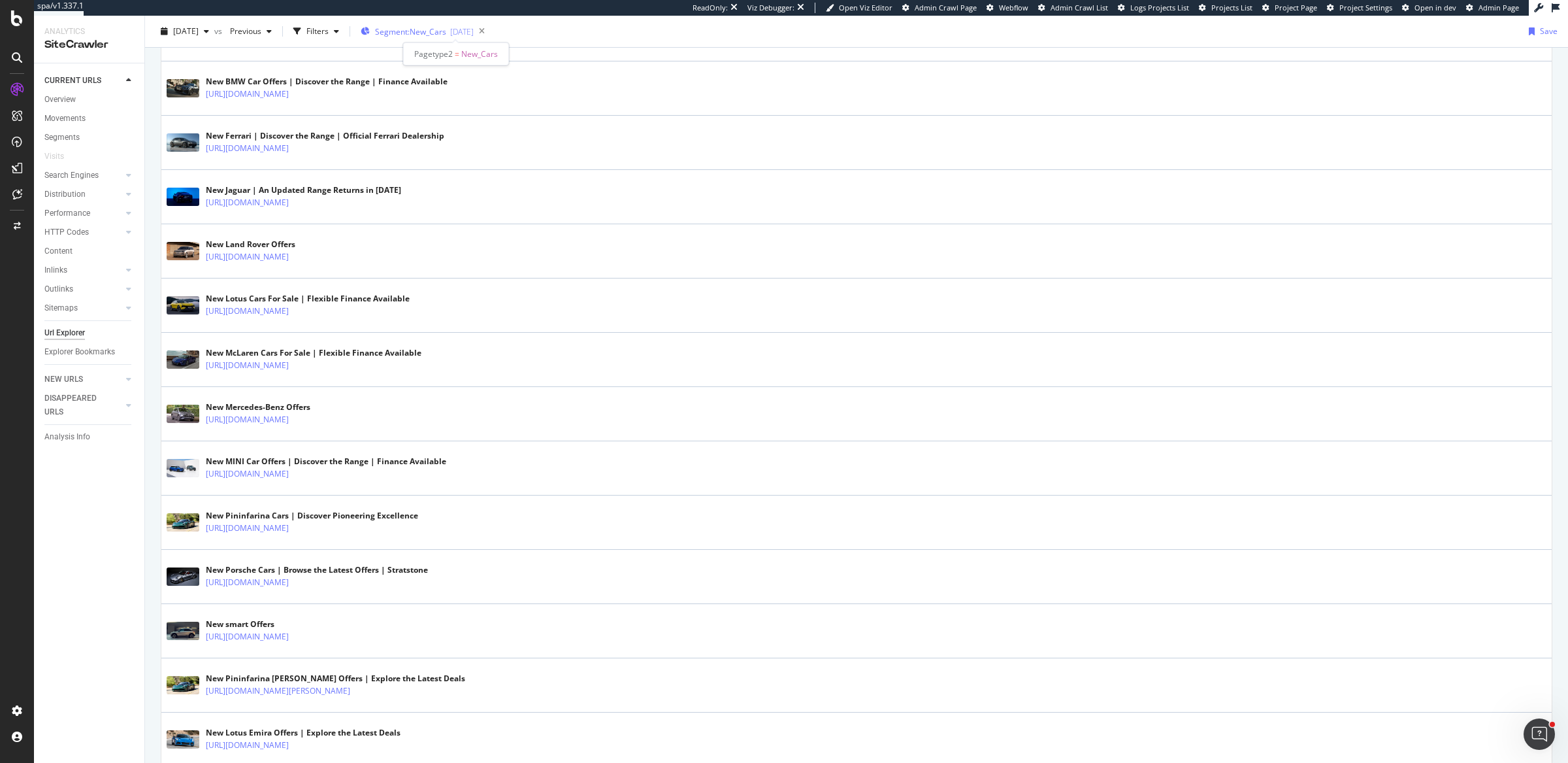
click at [474, 32] on div "2025-07-15" at bounding box center [462, 32] width 24 height 11
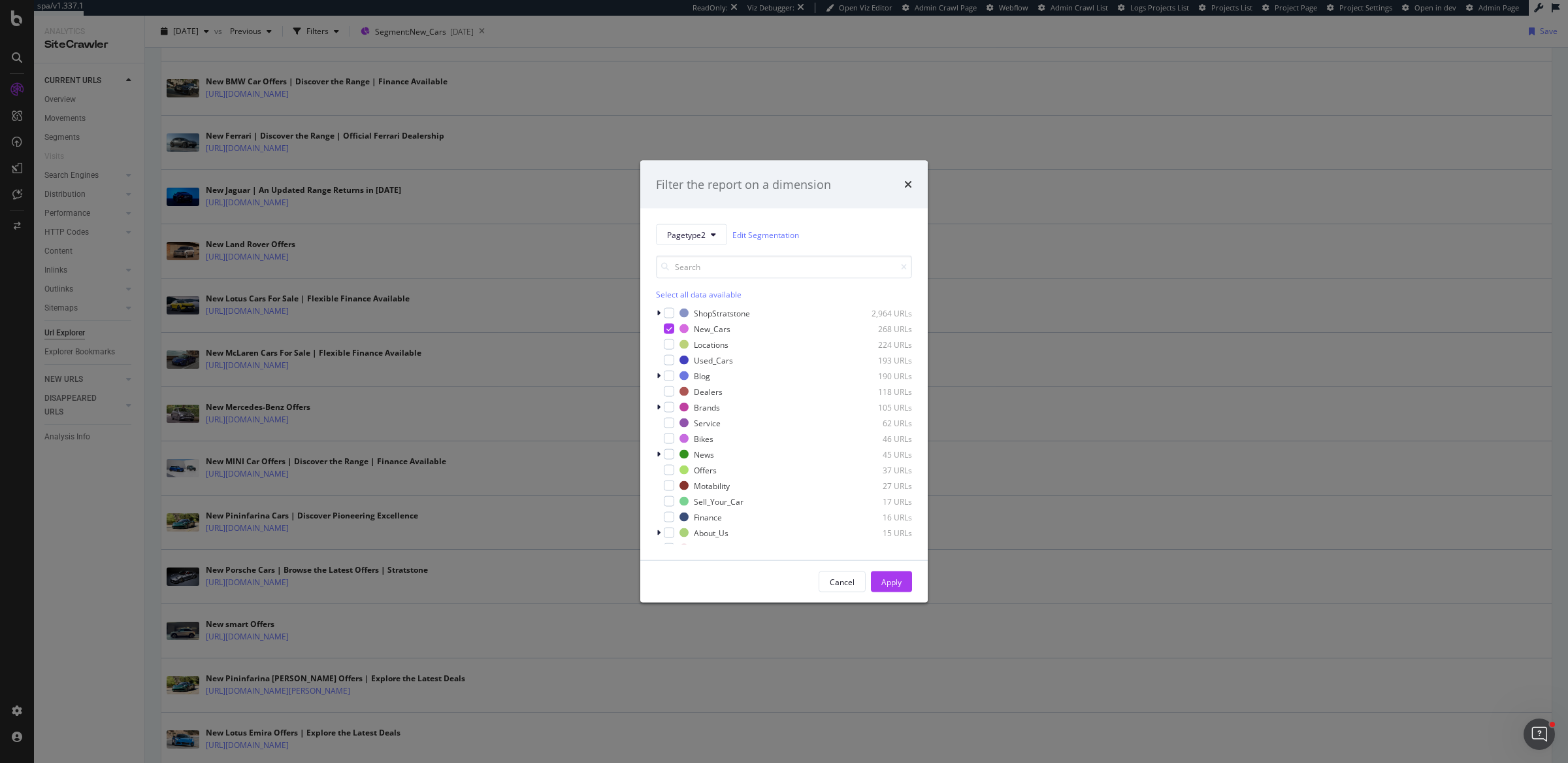
click at [690, 291] on div "Select all data available" at bounding box center [784, 295] width 256 height 11
drag, startPoint x: 690, startPoint y: 291, endPoint x: 693, endPoint y: 264, distance: 27.2
click at [690, 290] on div "Unselect all data available" at bounding box center [784, 295] width 256 height 11
click at [694, 264] on input "modal" at bounding box center [784, 266] width 256 height 23
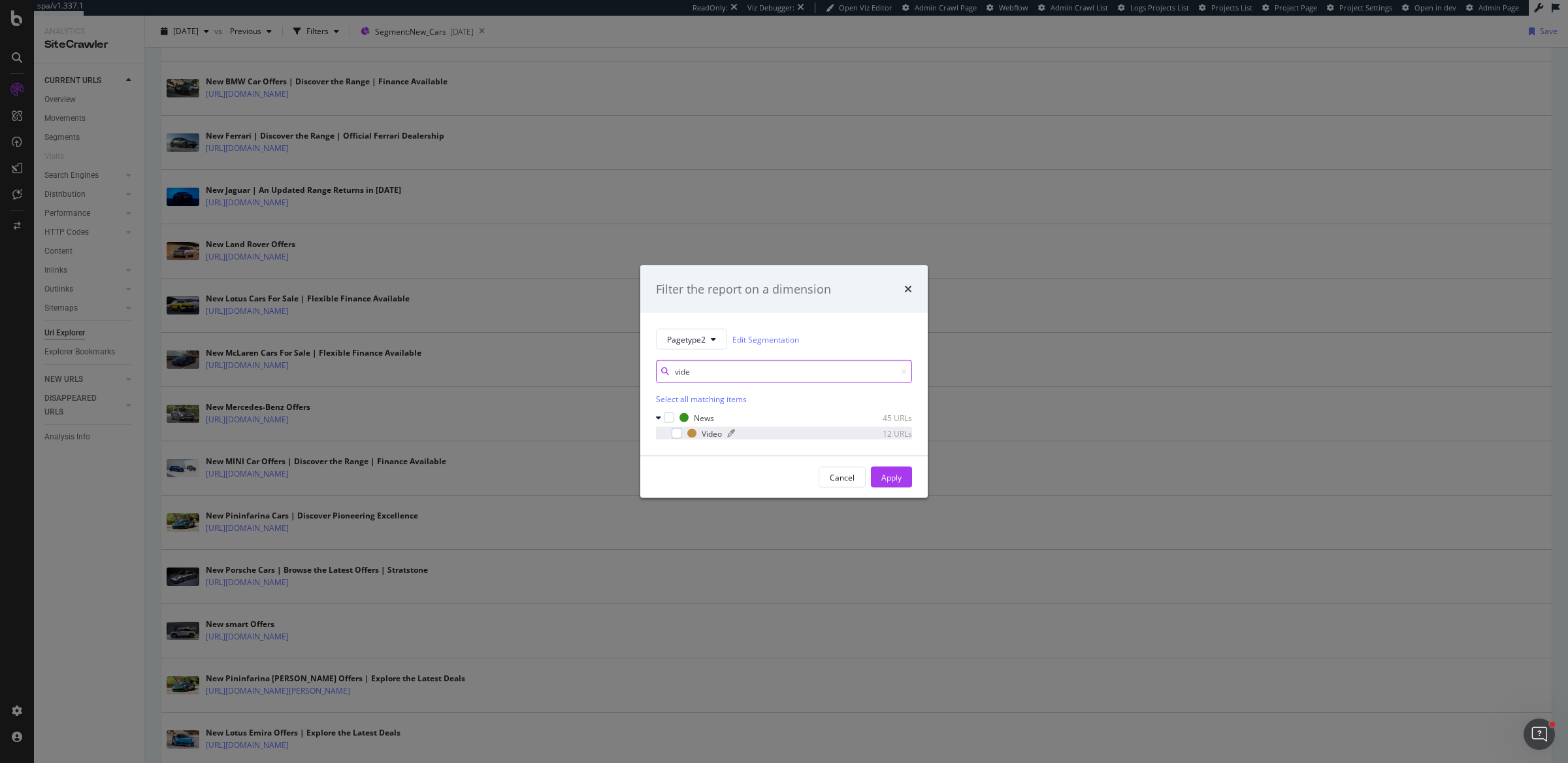
type input "vide"
click at [780, 433] on div "modal" at bounding box center [785, 433] width 116 height 8
click at [880, 478] on button "Apply" at bounding box center [891, 477] width 41 height 21
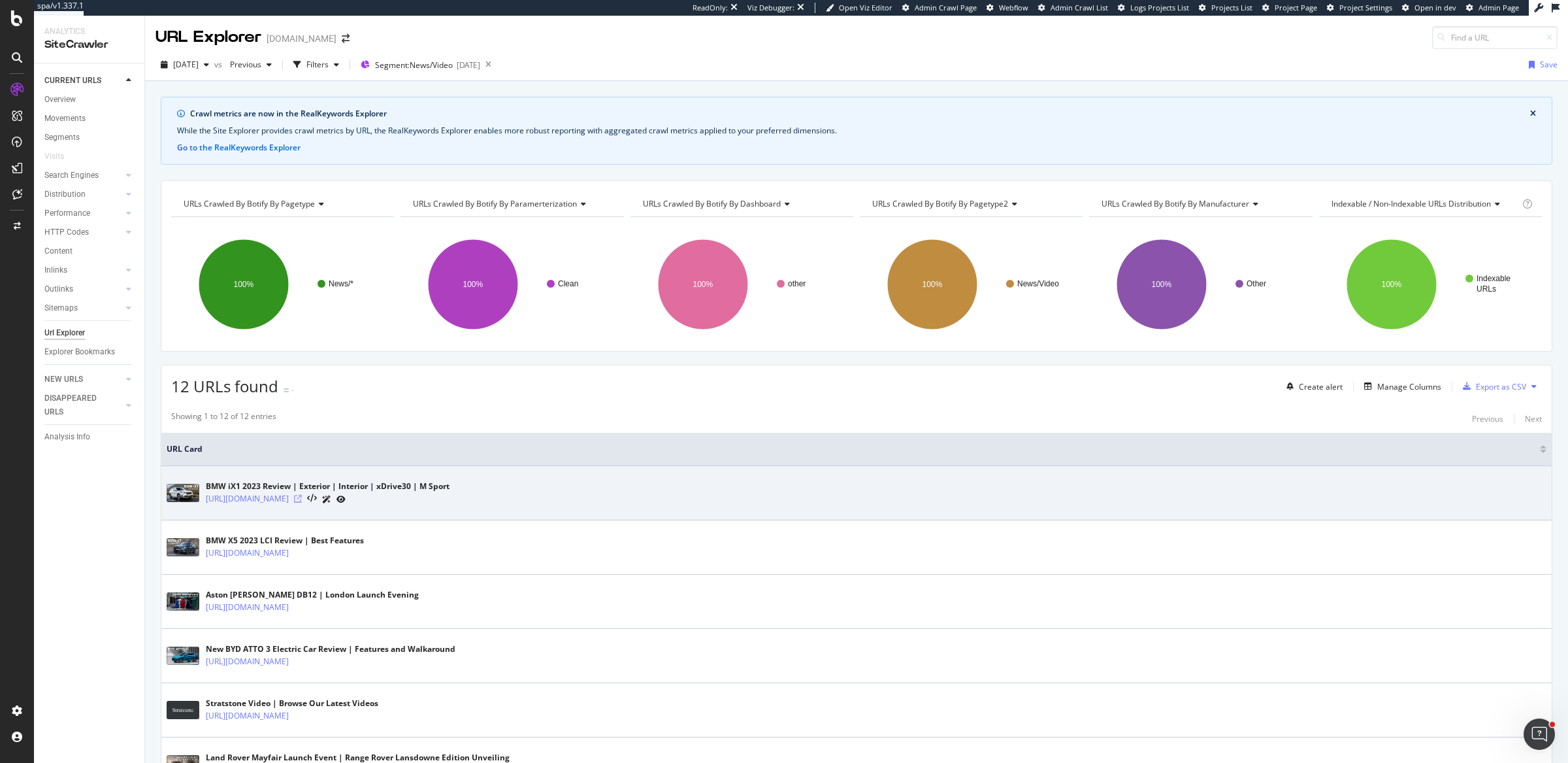
click at [302, 497] on icon at bounding box center [298, 498] width 8 height 8
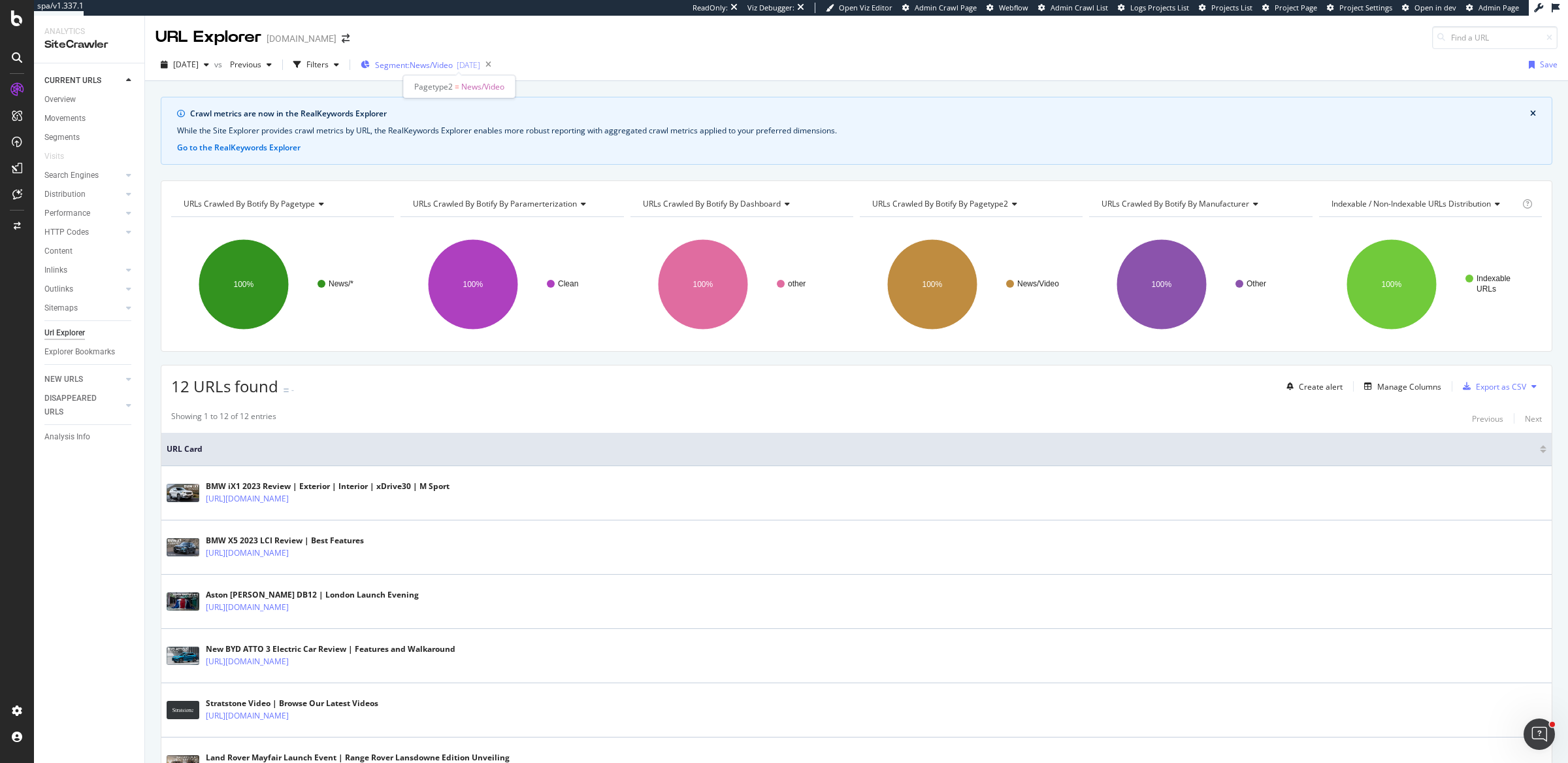
click at [480, 63] on div "2025-07-15" at bounding box center [468, 65] width 24 height 11
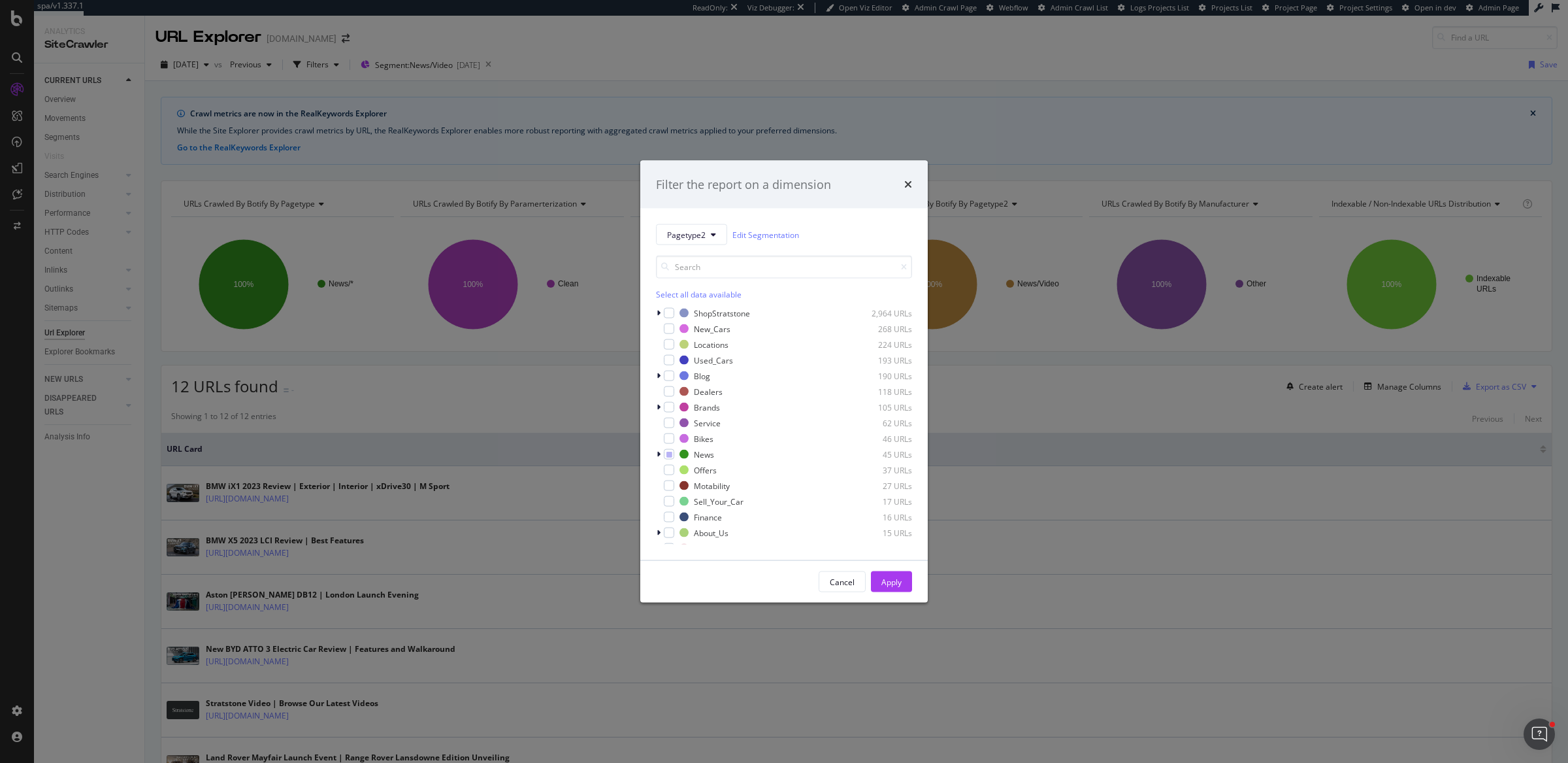
click at [698, 295] on div "Select all data available" at bounding box center [784, 295] width 256 height 11
click at [698, 295] on div "Unselect all data available" at bounding box center [784, 295] width 256 height 11
click at [701, 275] on input "modal" at bounding box center [784, 266] width 256 height 23
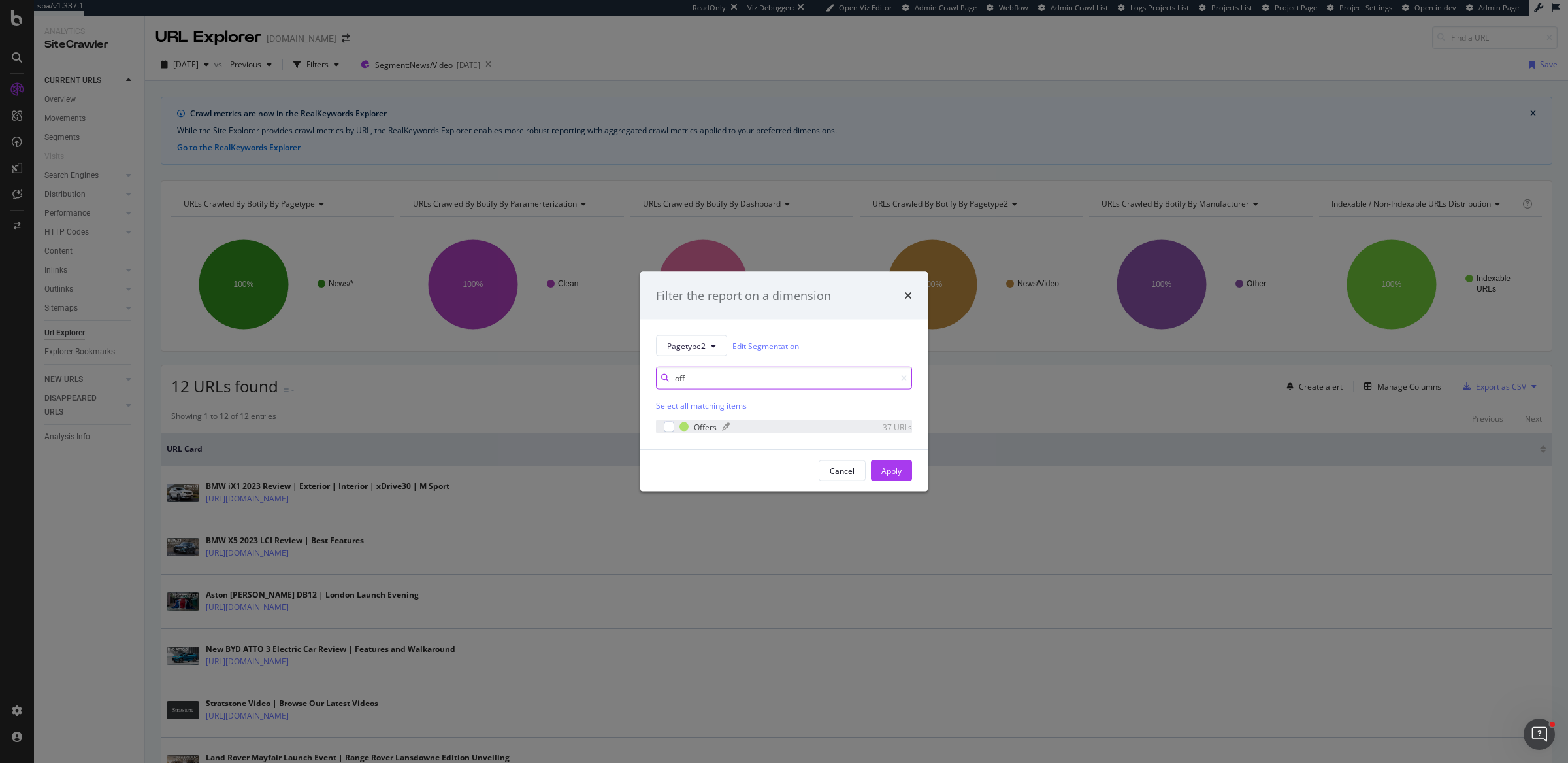
type input "off"
click at [766, 423] on div "modal" at bounding box center [782, 427] width 120 height 8
click at [895, 478] on div "Apply" at bounding box center [891, 471] width 20 height 20
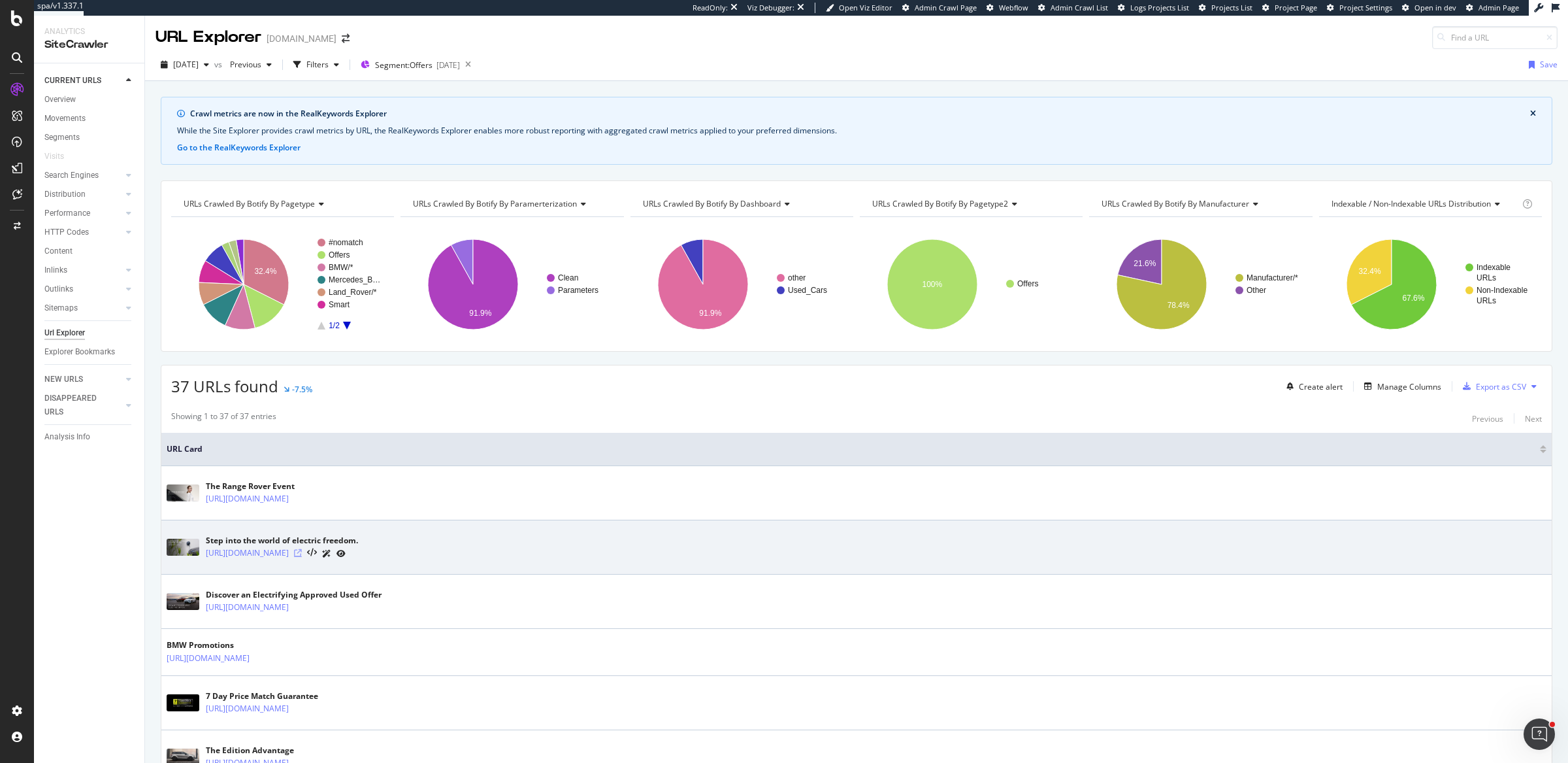
click at [302, 550] on icon at bounding box center [298, 553] width 8 height 8
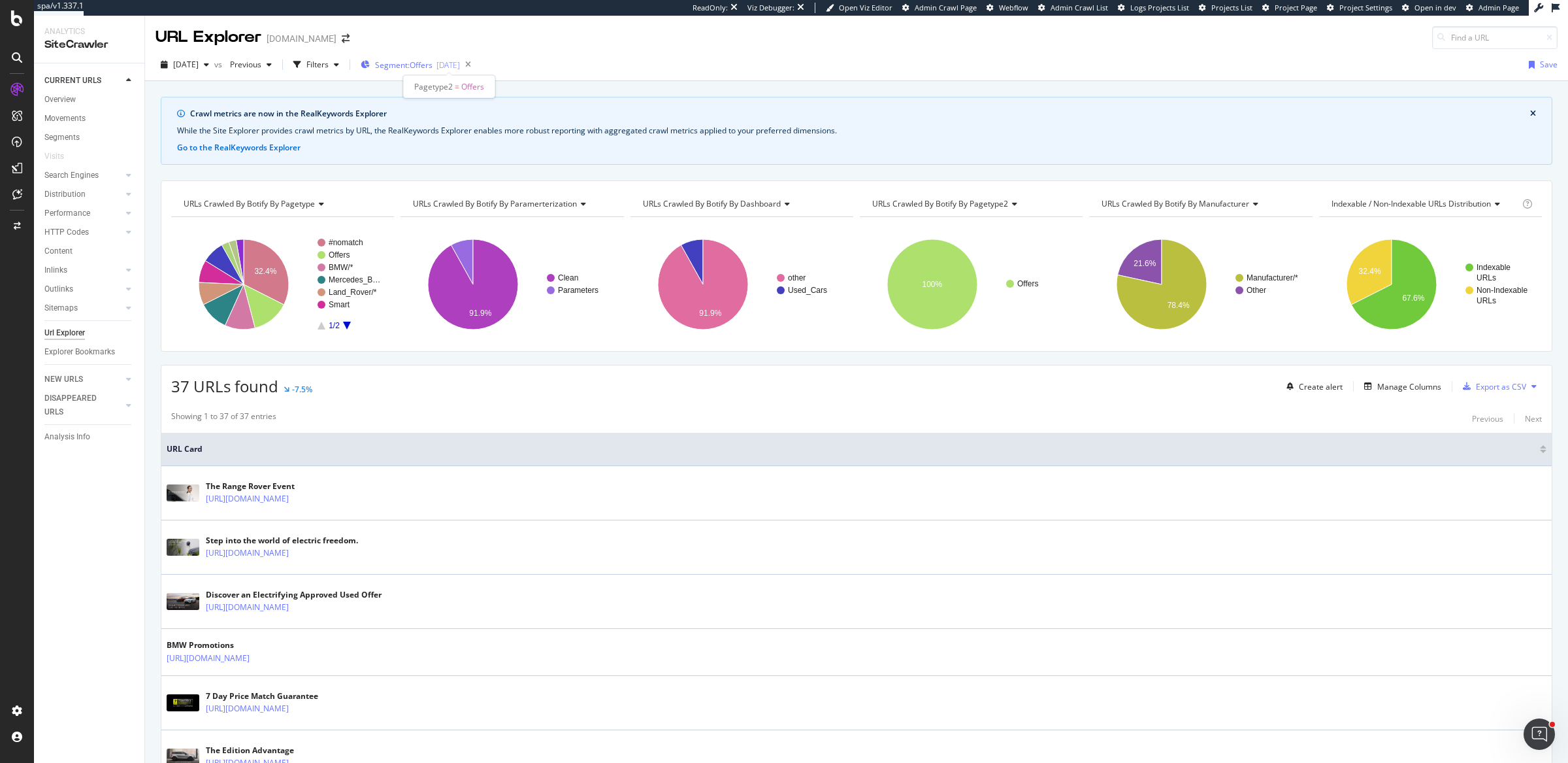
click at [433, 68] on span "Segment: Offers" at bounding box center [403, 65] width 57 height 11
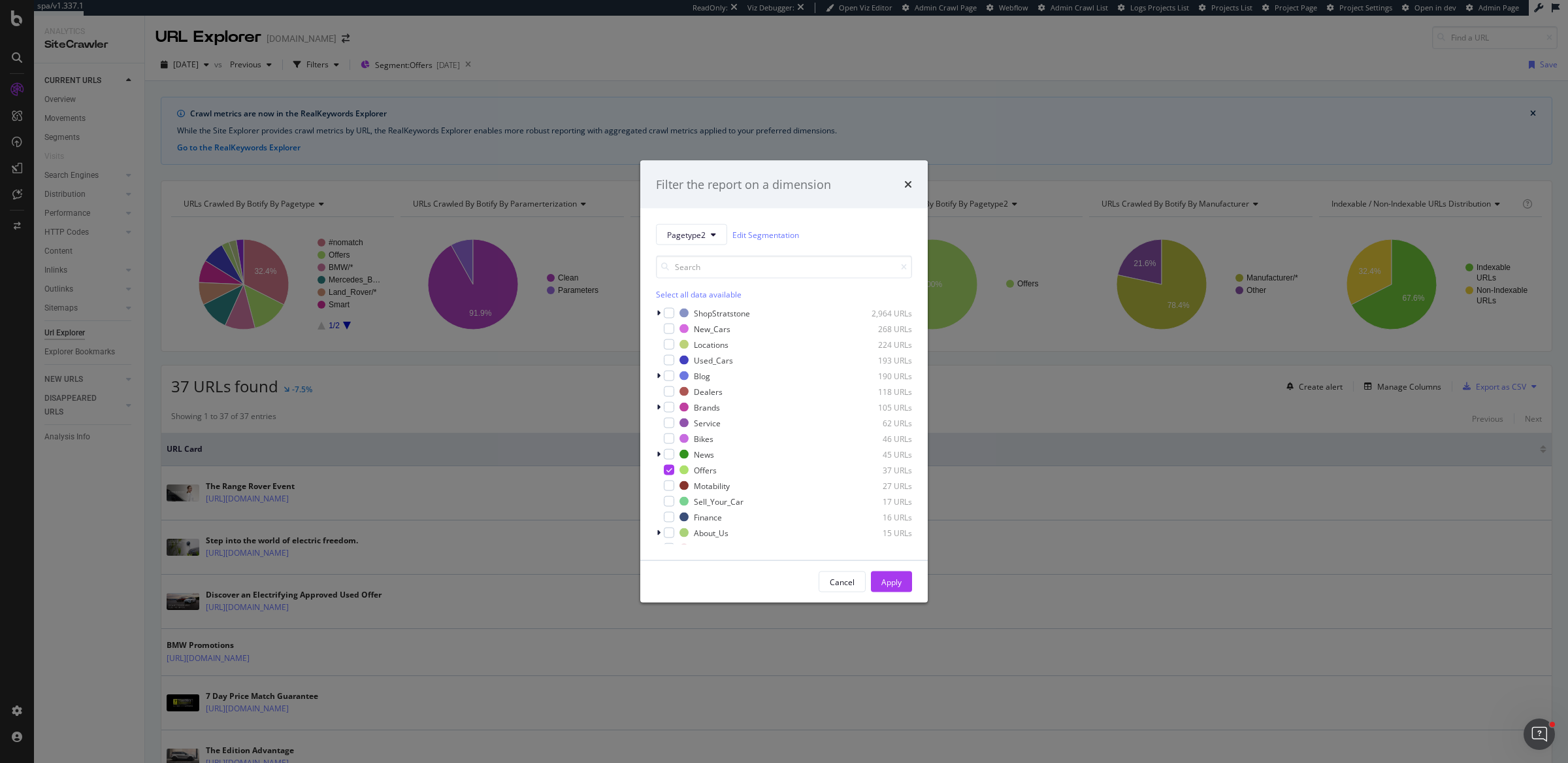
click at [682, 297] on div "Select all data available" at bounding box center [784, 295] width 256 height 11
click at [694, 264] on input "modal" at bounding box center [784, 266] width 256 height 23
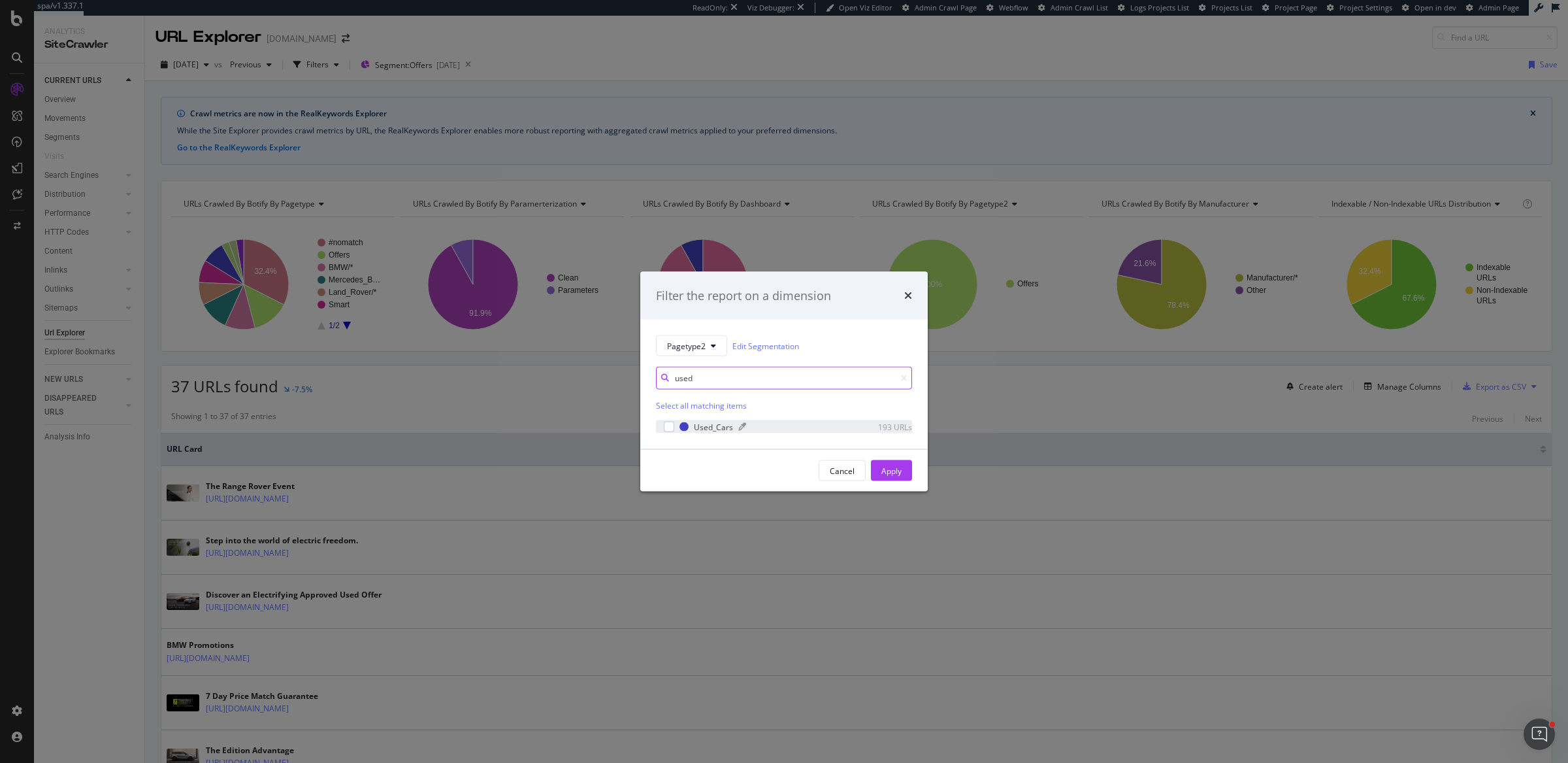
type input "used"
drag, startPoint x: 786, startPoint y: 426, endPoint x: 863, endPoint y: 461, distance: 84.6
click at [786, 426] on div "modal" at bounding box center [790, 427] width 104 height 8
click at [901, 473] on div "Apply" at bounding box center [891, 470] width 20 height 11
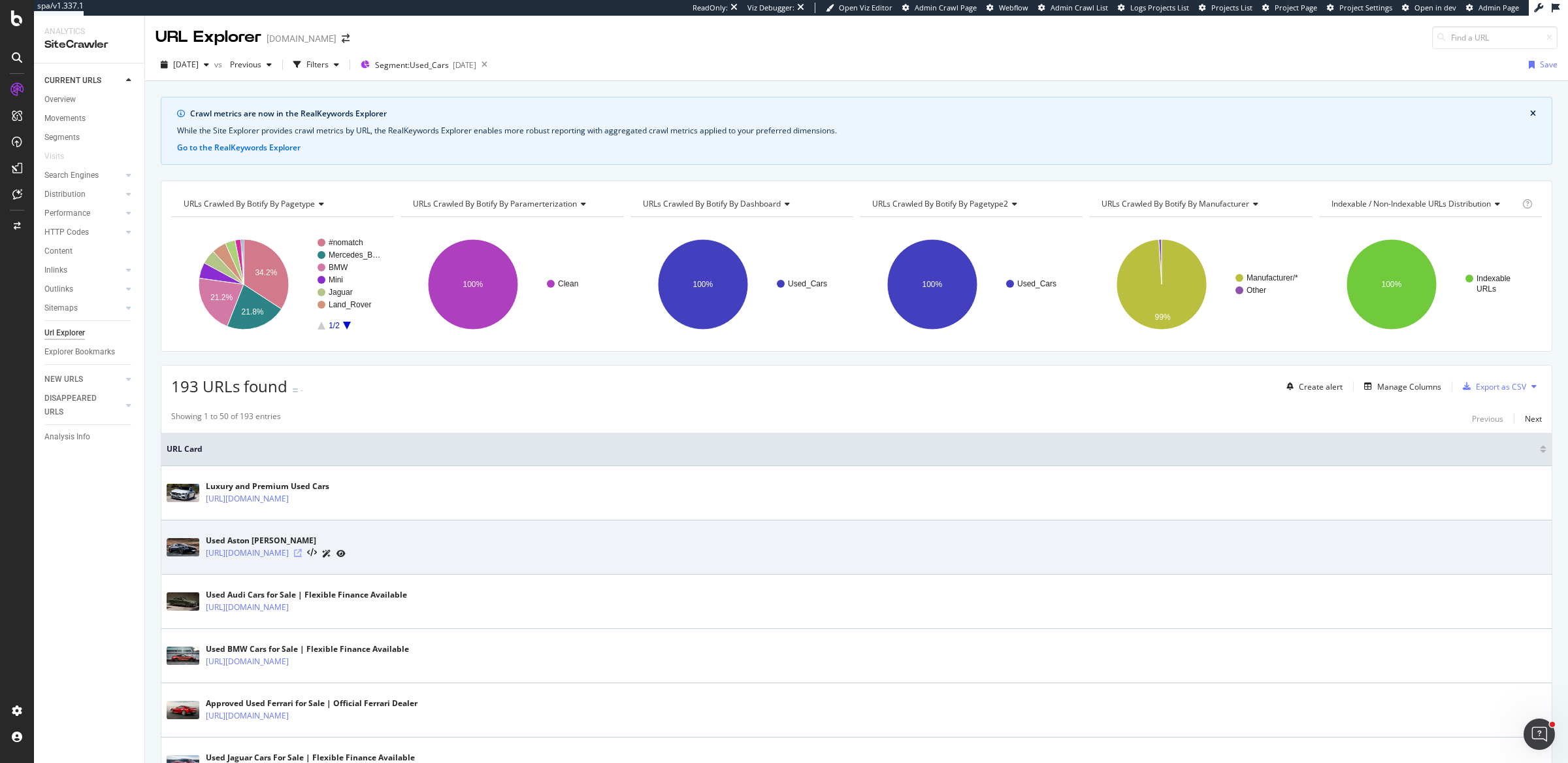
click at [302, 549] on icon at bounding box center [298, 553] width 8 height 8
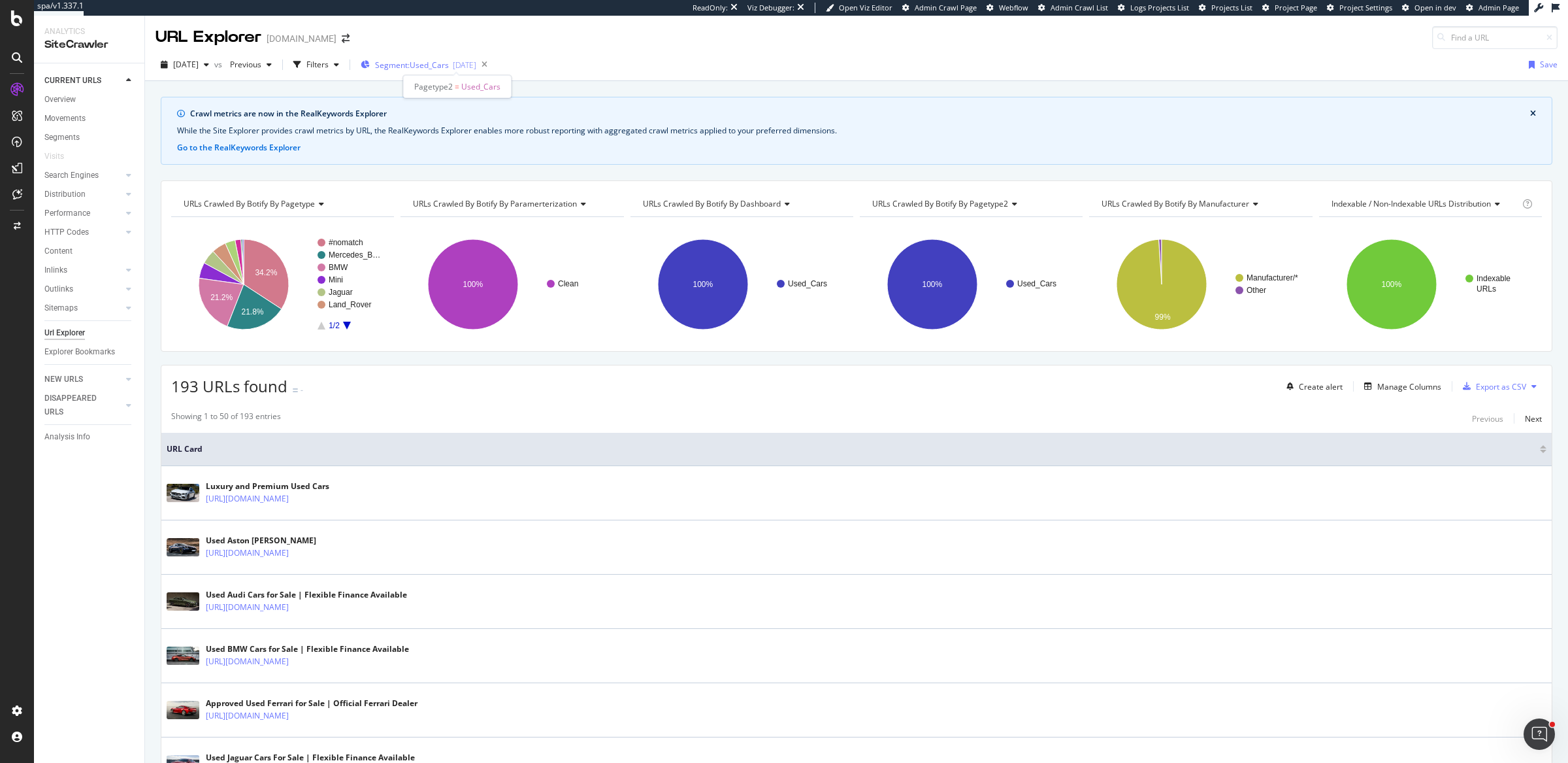
click at [449, 69] on span "Segment: Used_Cars" at bounding box center [412, 65] width 74 height 11
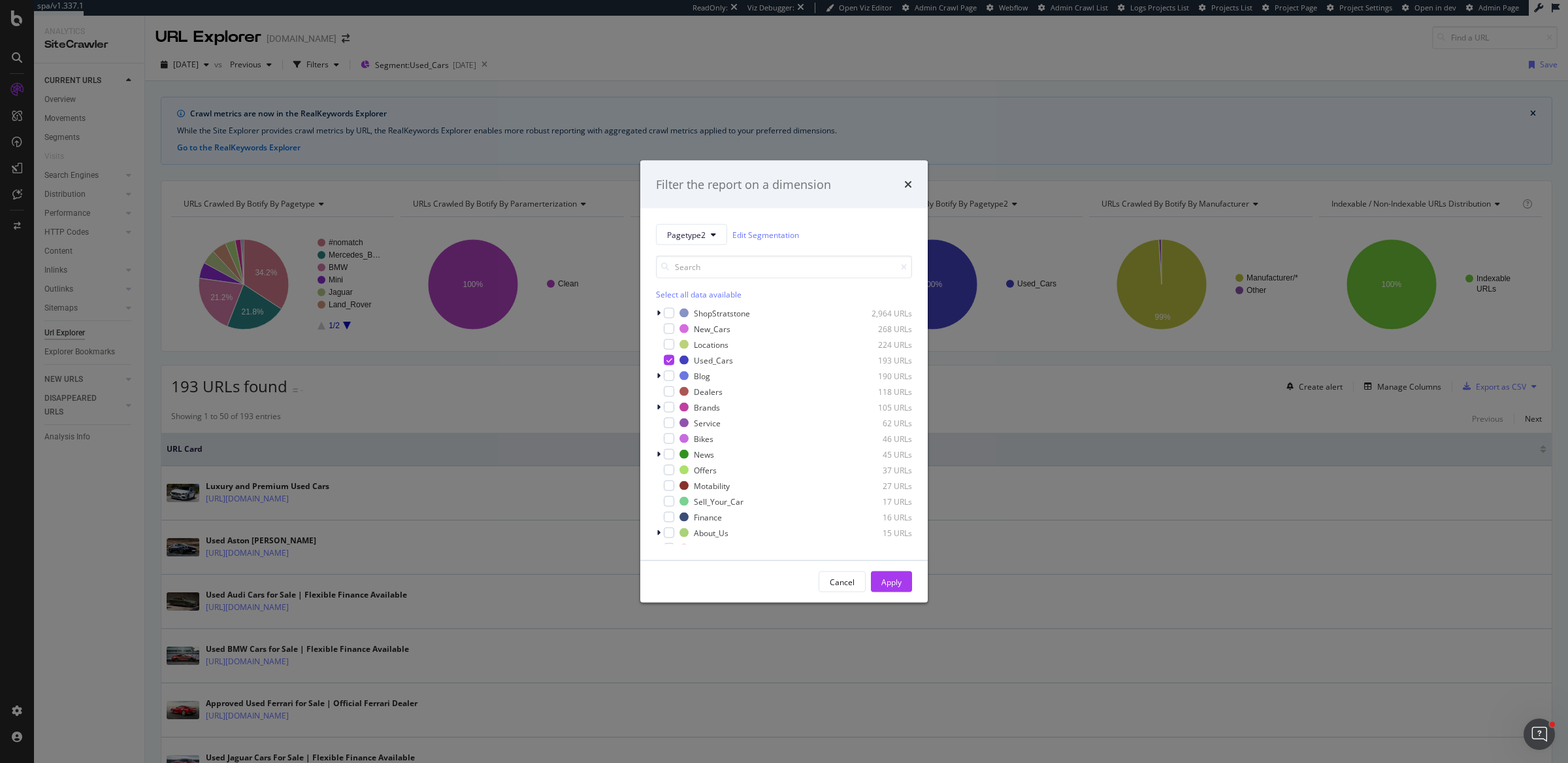
click at [715, 295] on div "Select all data available" at bounding box center [784, 295] width 256 height 11
click at [715, 295] on div "Unselect all data available" at bounding box center [784, 295] width 256 height 11
click at [722, 269] on input "modal" at bounding box center [784, 266] width 256 height 23
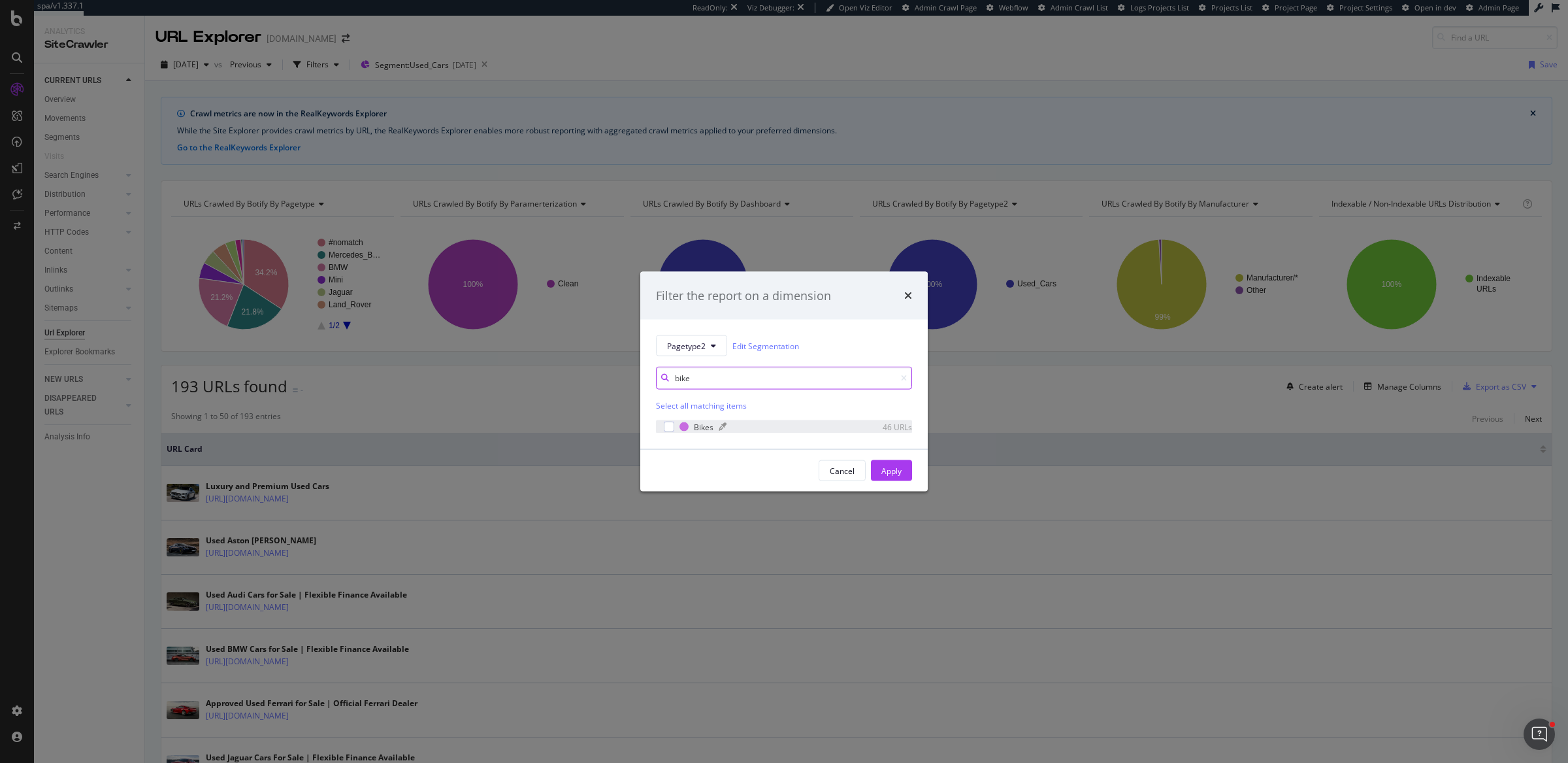
type input "bike"
click at [780, 424] on div "modal" at bounding box center [781, 427] width 124 height 8
click at [892, 478] on div "Apply" at bounding box center [891, 471] width 20 height 20
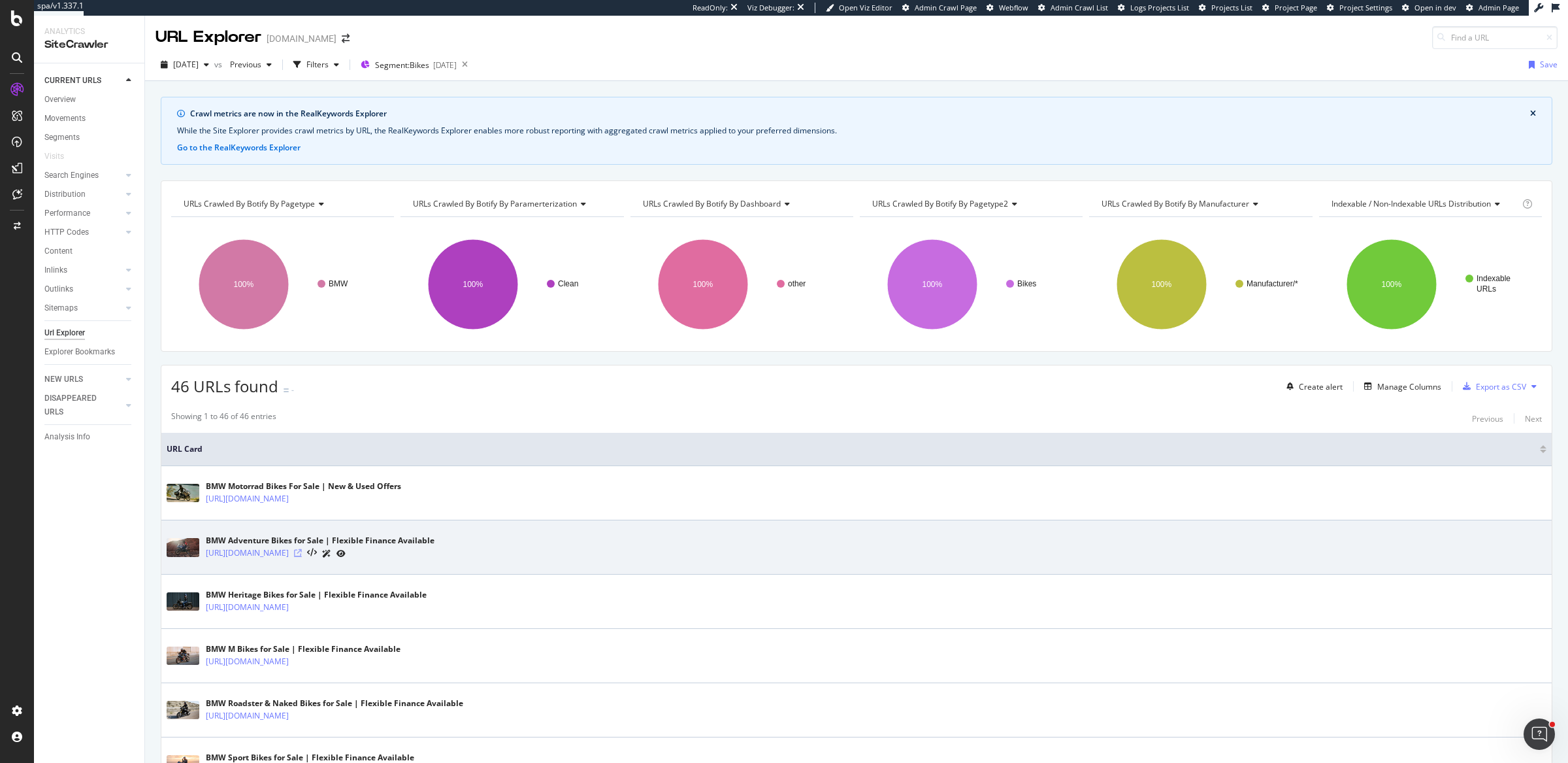
click at [302, 555] on icon at bounding box center [298, 553] width 8 height 8
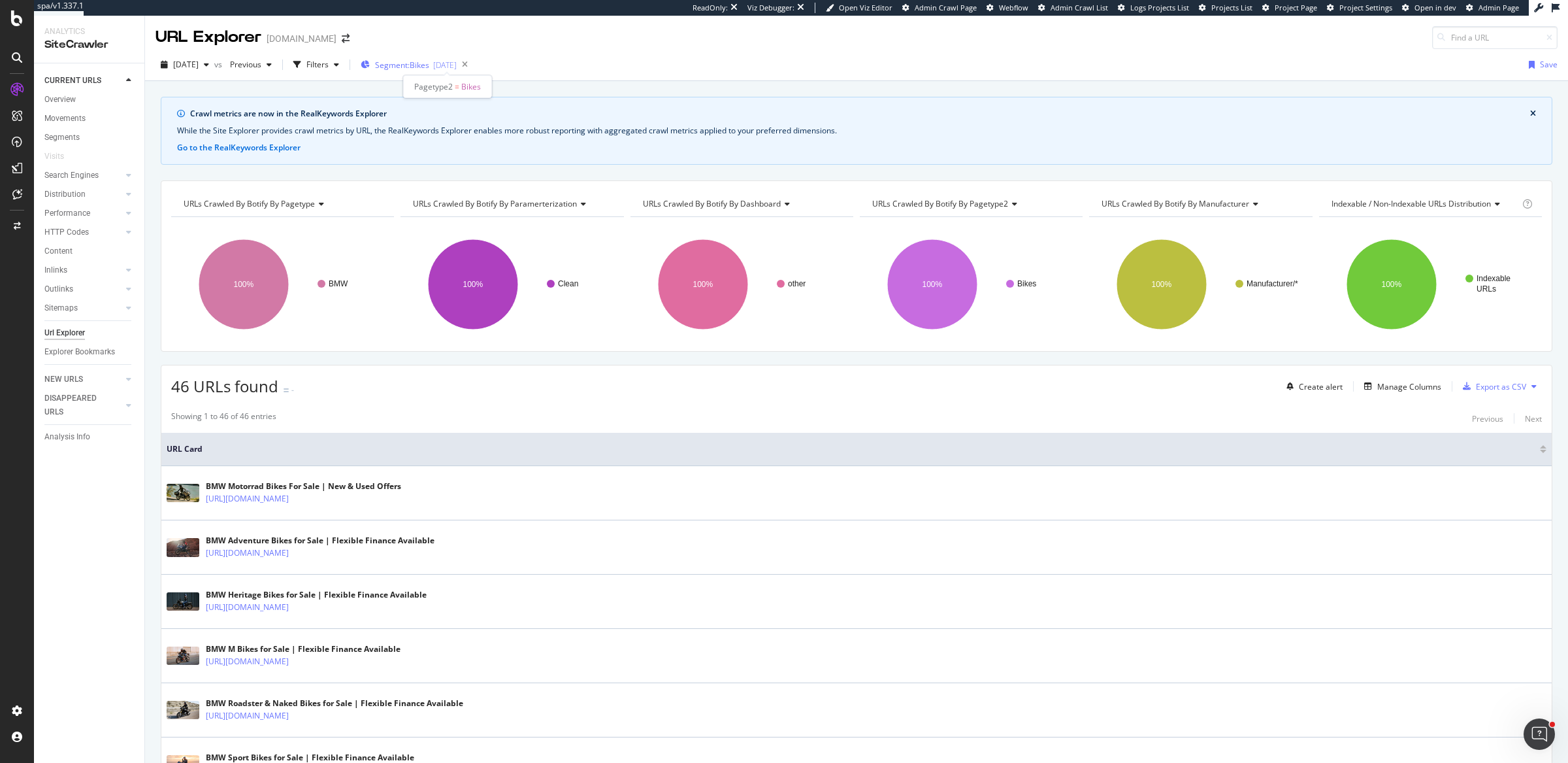
click at [457, 68] on div "2025-07-15" at bounding box center [445, 65] width 24 height 11
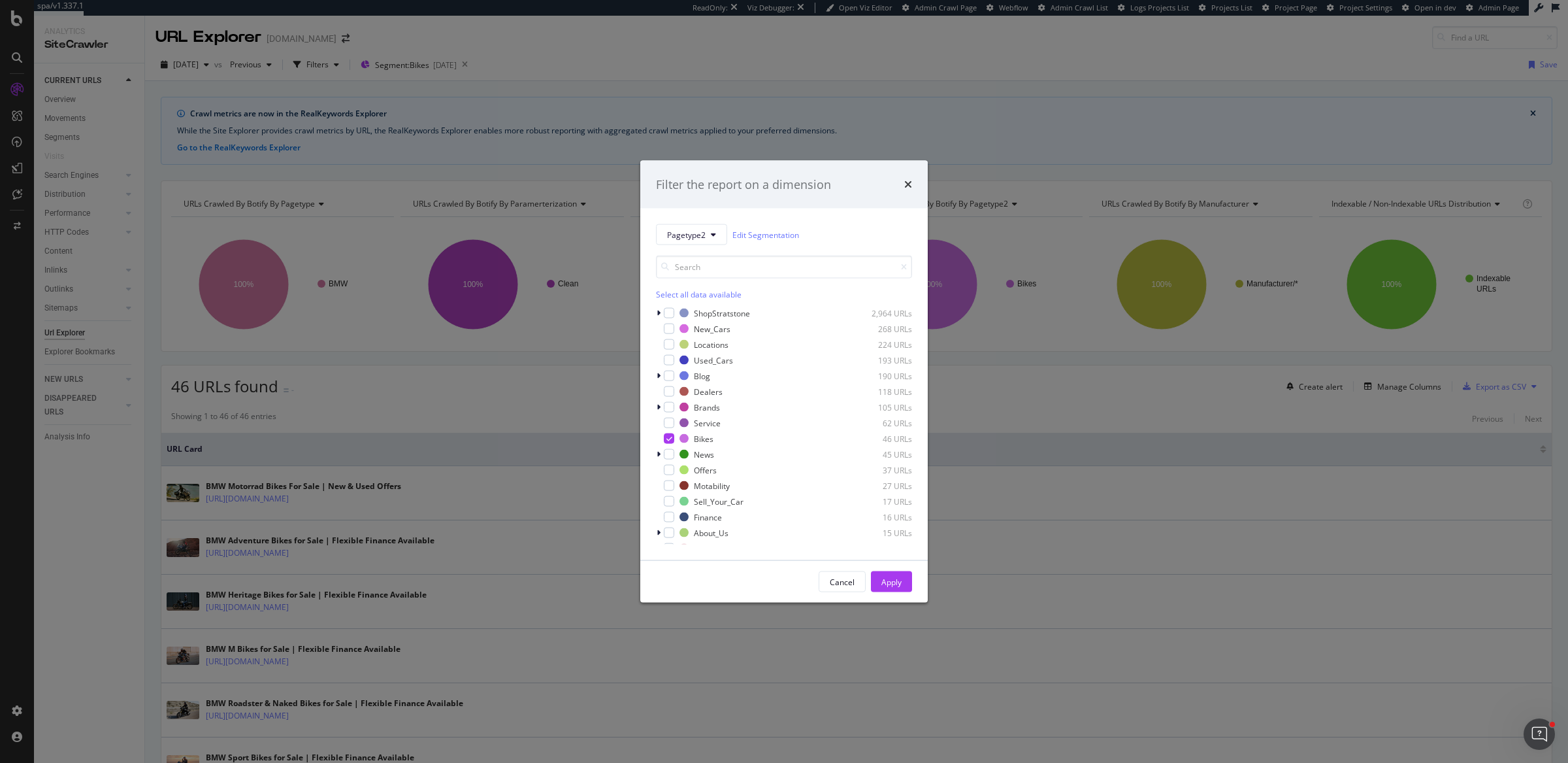
click at [728, 300] on div "Select all data available ShopStratstone 2,964 URLs New_Cars 268 URLs Locations…" at bounding box center [784, 400] width 256 height 289
click at [731, 295] on div "Select all data available" at bounding box center [784, 295] width 256 height 11
click at [748, 266] on input "modal" at bounding box center [784, 266] width 256 height 23
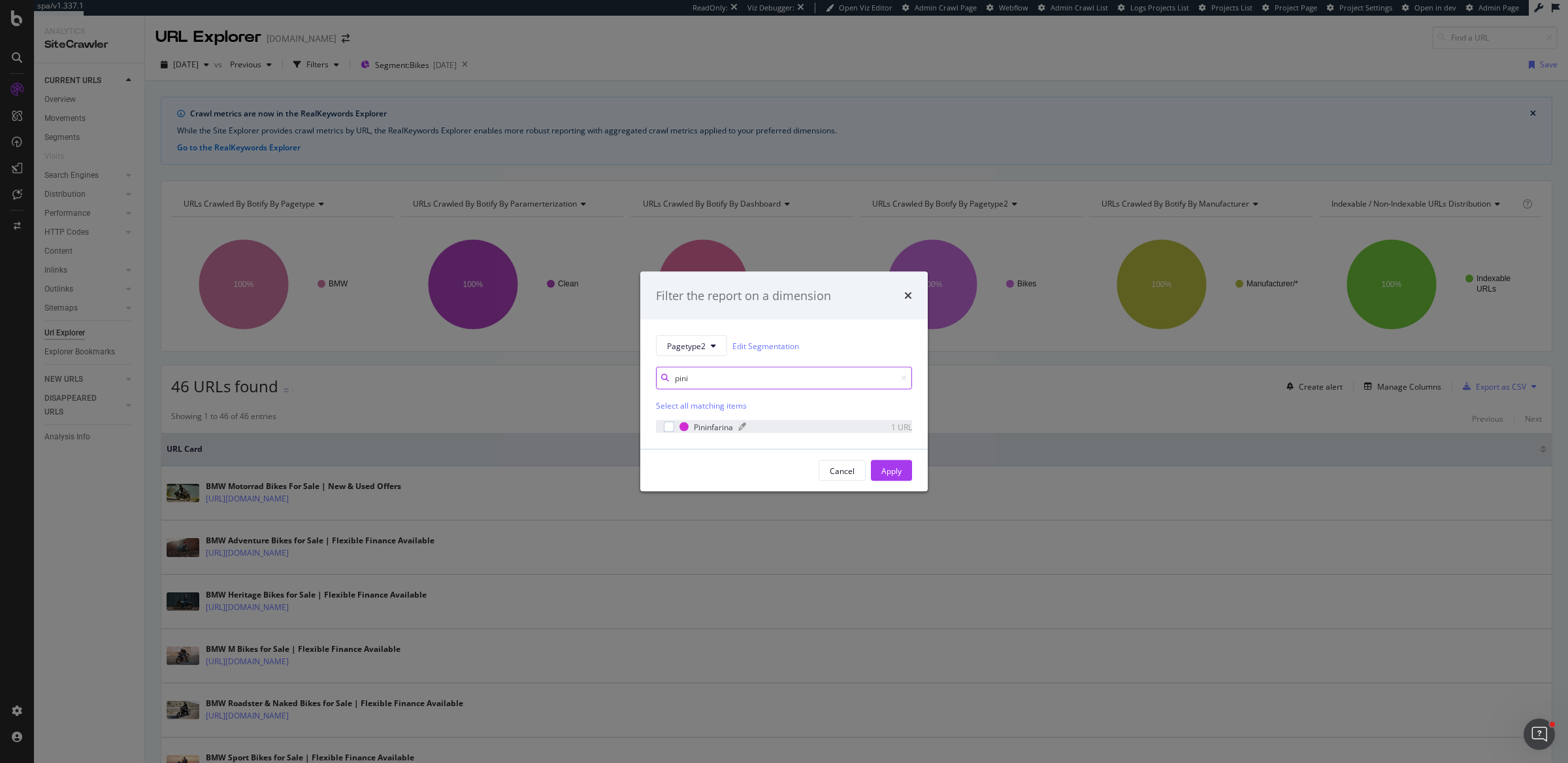
type input "pini"
click at [839, 431] on div "Pininfarina 1 URL" at bounding box center [795, 427] width 233 height 11
click at [889, 468] on div "Apply" at bounding box center [891, 470] width 20 height 11
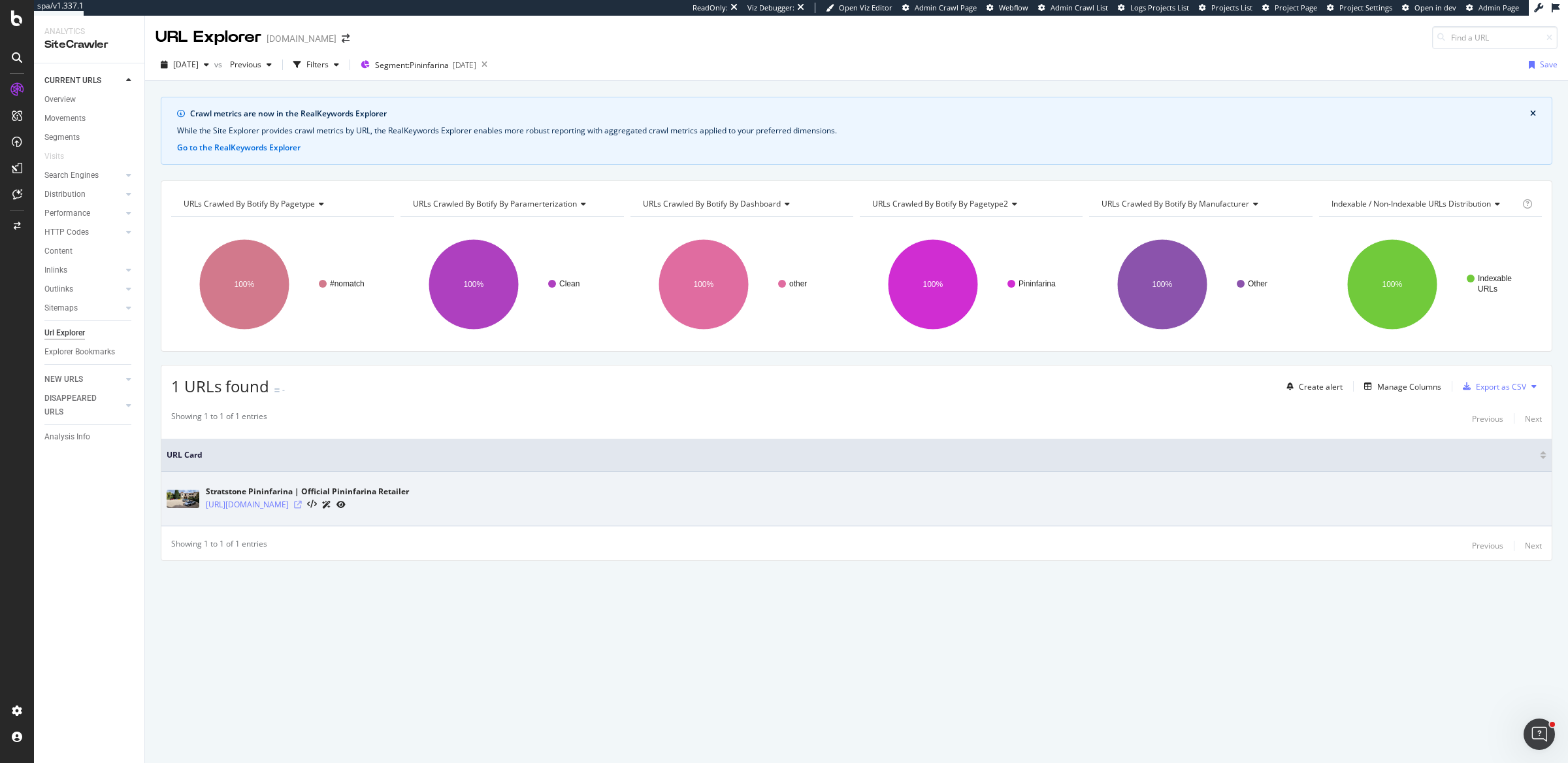
click at [302, 501] on icon at bounding box center [298, 505] width 8 height 8
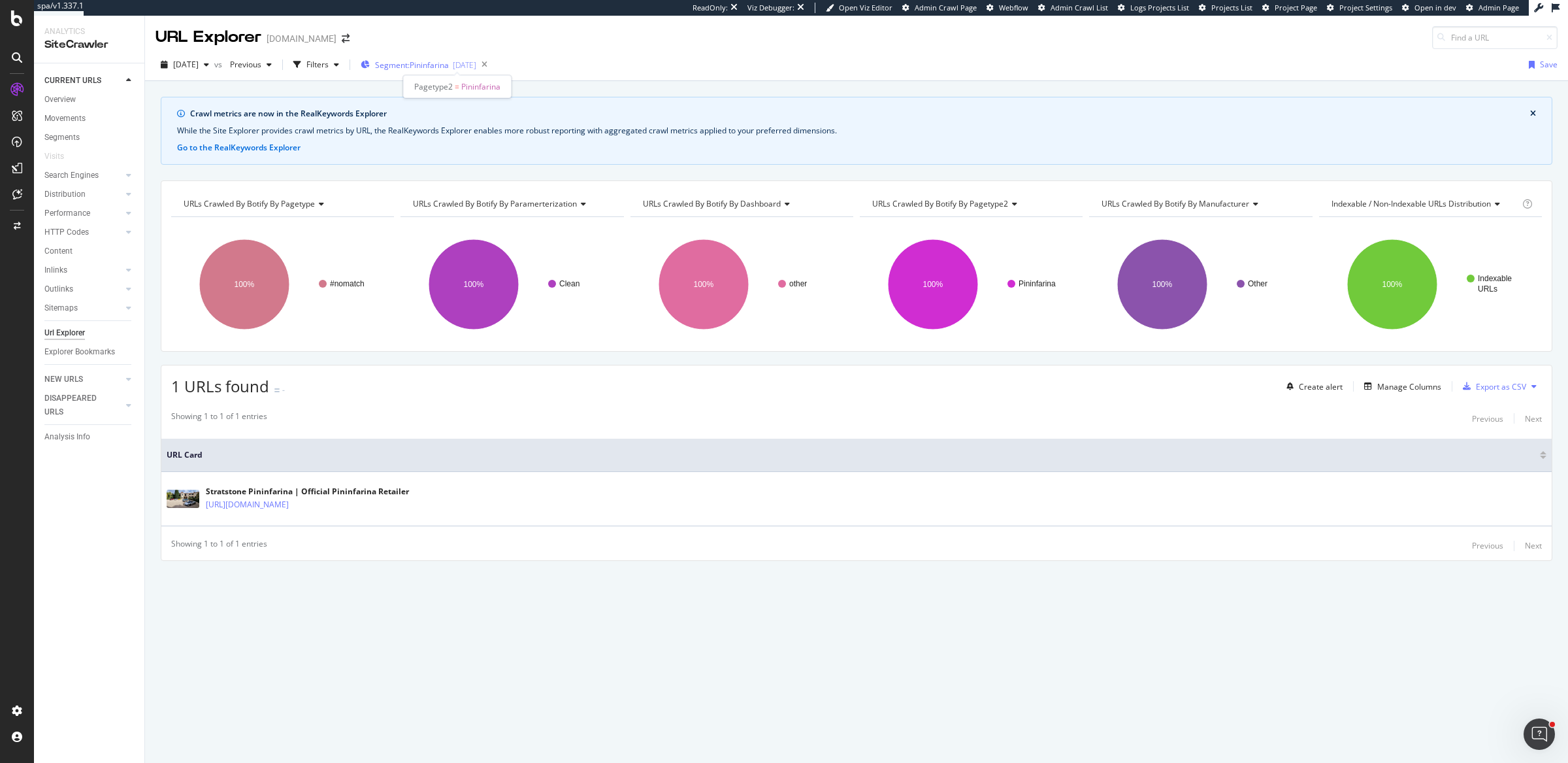
click at [476, 64] on div "2025-07-15" at bounding box center [465, 65] width 24 height 11
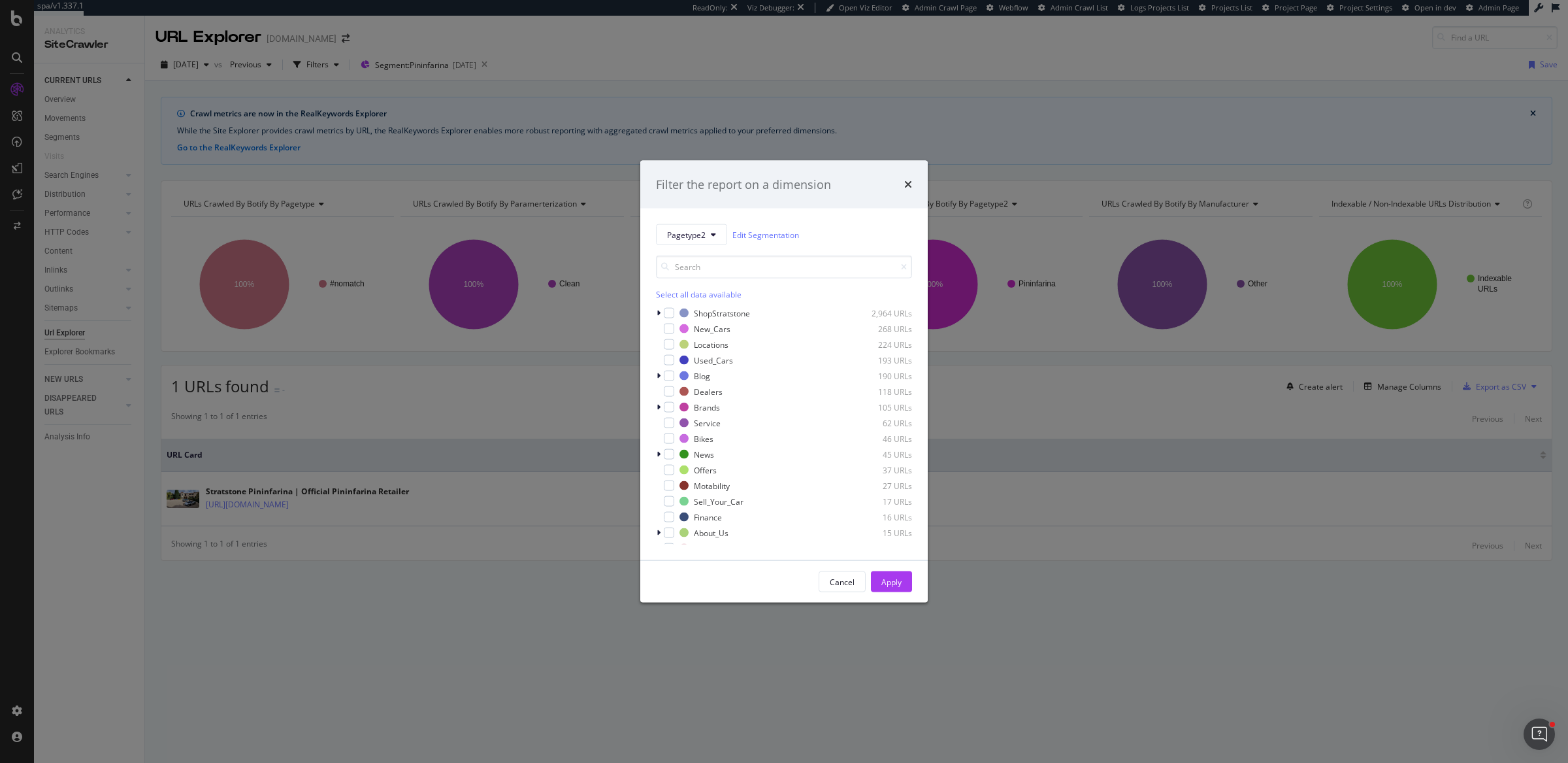
click at [697, 291] on div "Select all data available" at bounding box center [784, 295] width 256 height 11
click at [697, 275] on input "modal" at bounding box center [784, 266] width 256 height 23
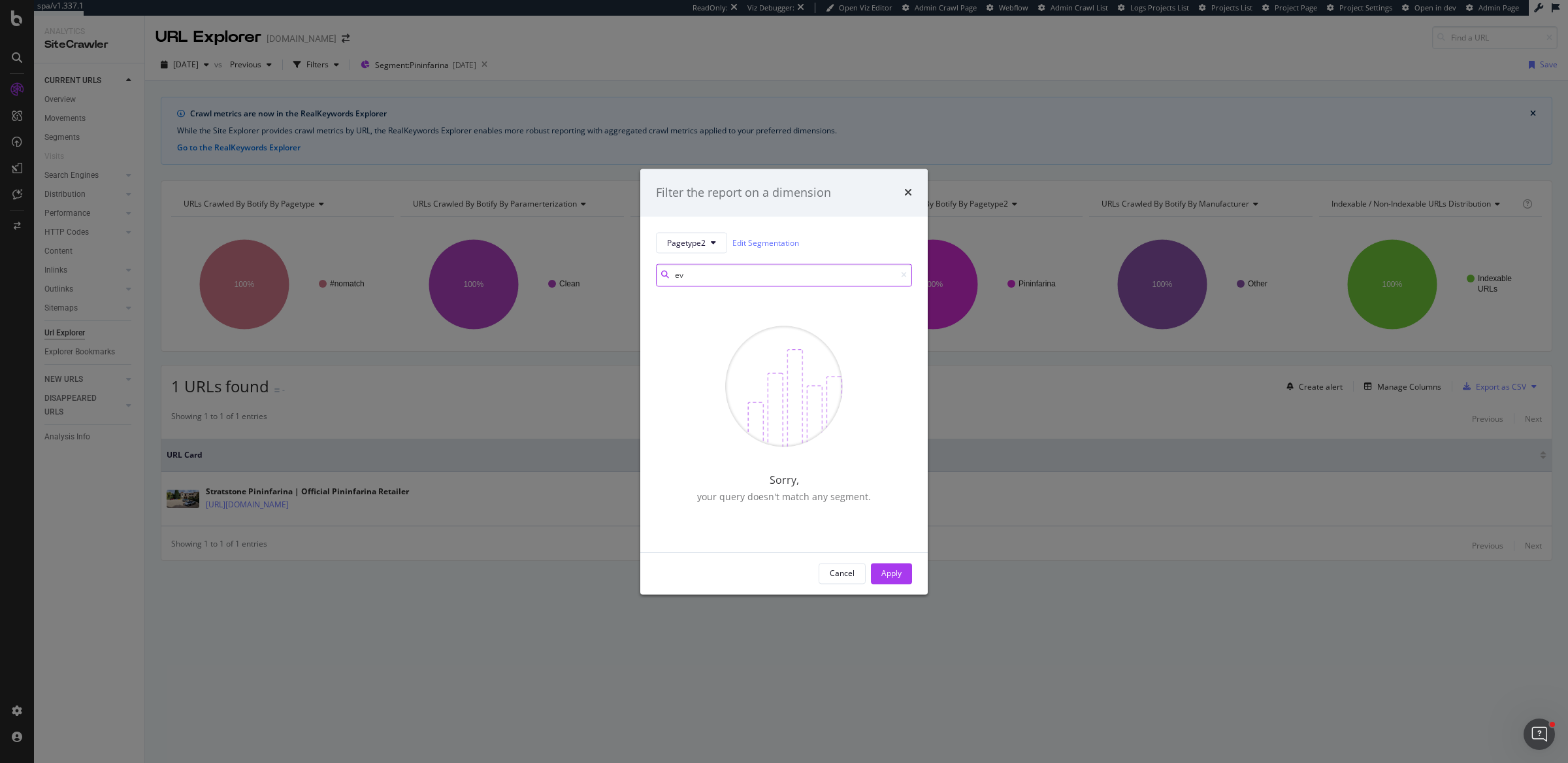
type input "e"
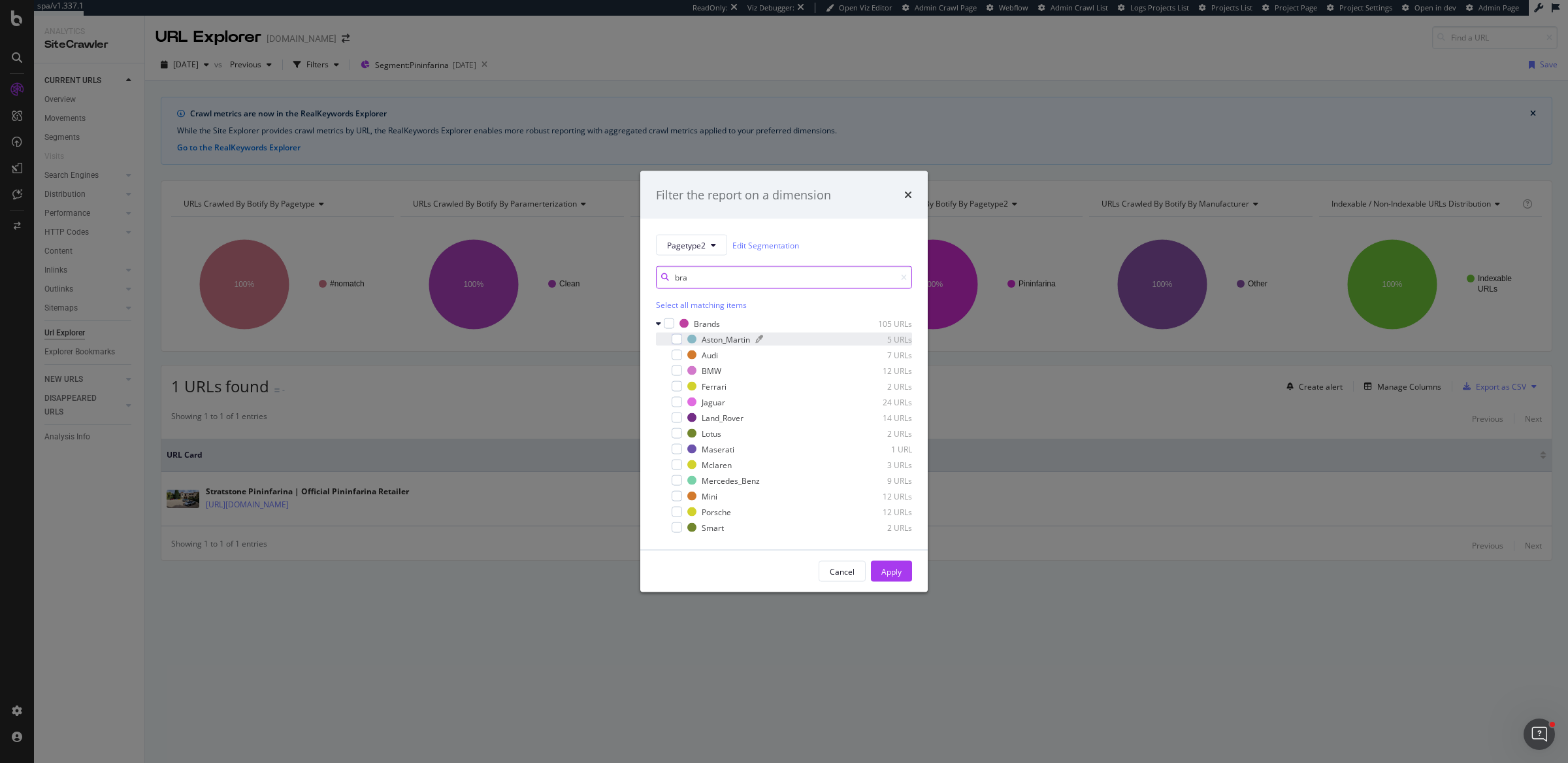
type input "bra"
click at [808, 339] on div "modal" at bounding box center [799, 339] width 88 height 8
click at [892, 566] on div "Apply" at bounding box center [891, 571] width 20 height 11
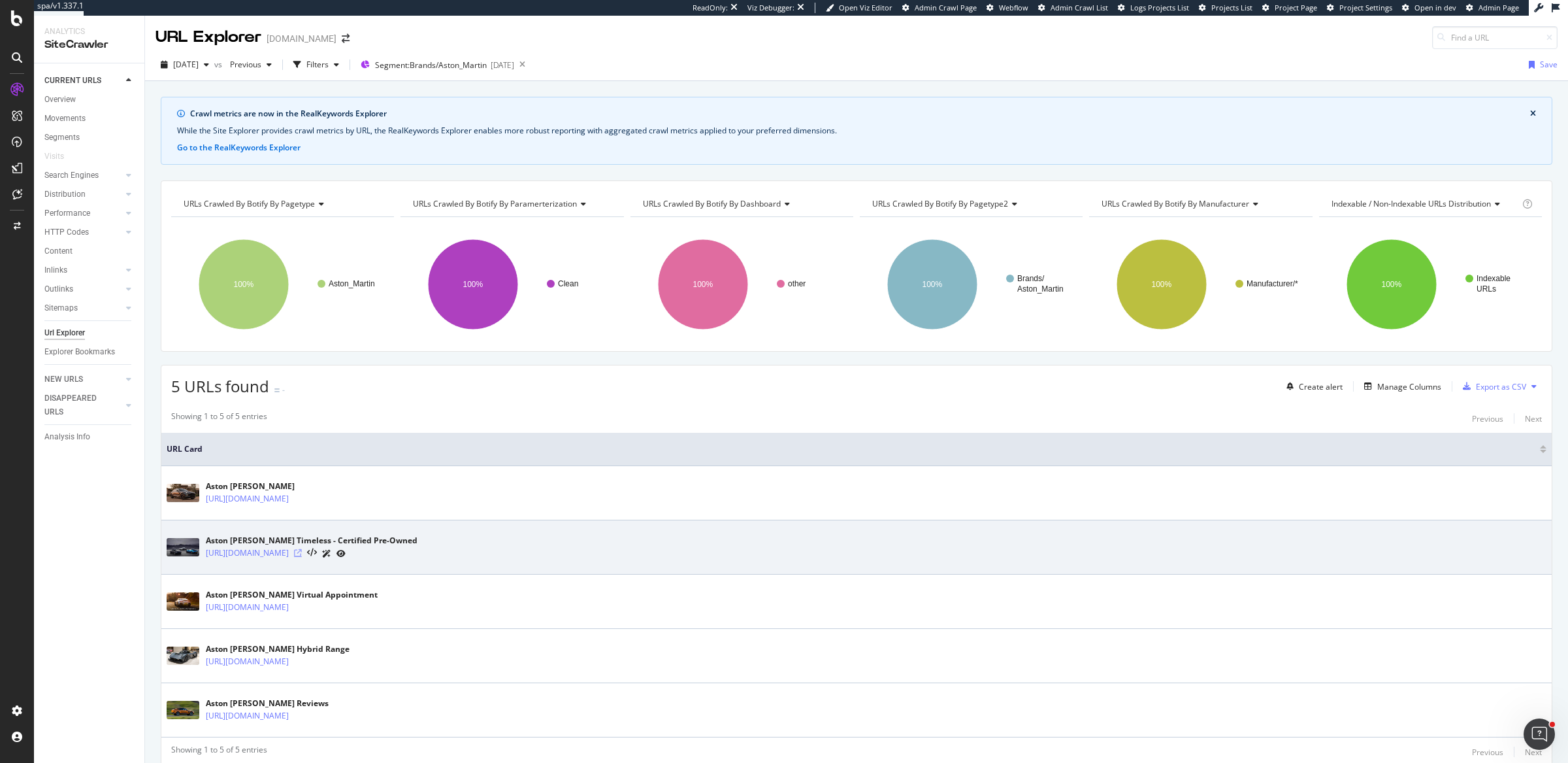
click at [302, 549] on icon at bounding box center [298, 553] width 8 height 8
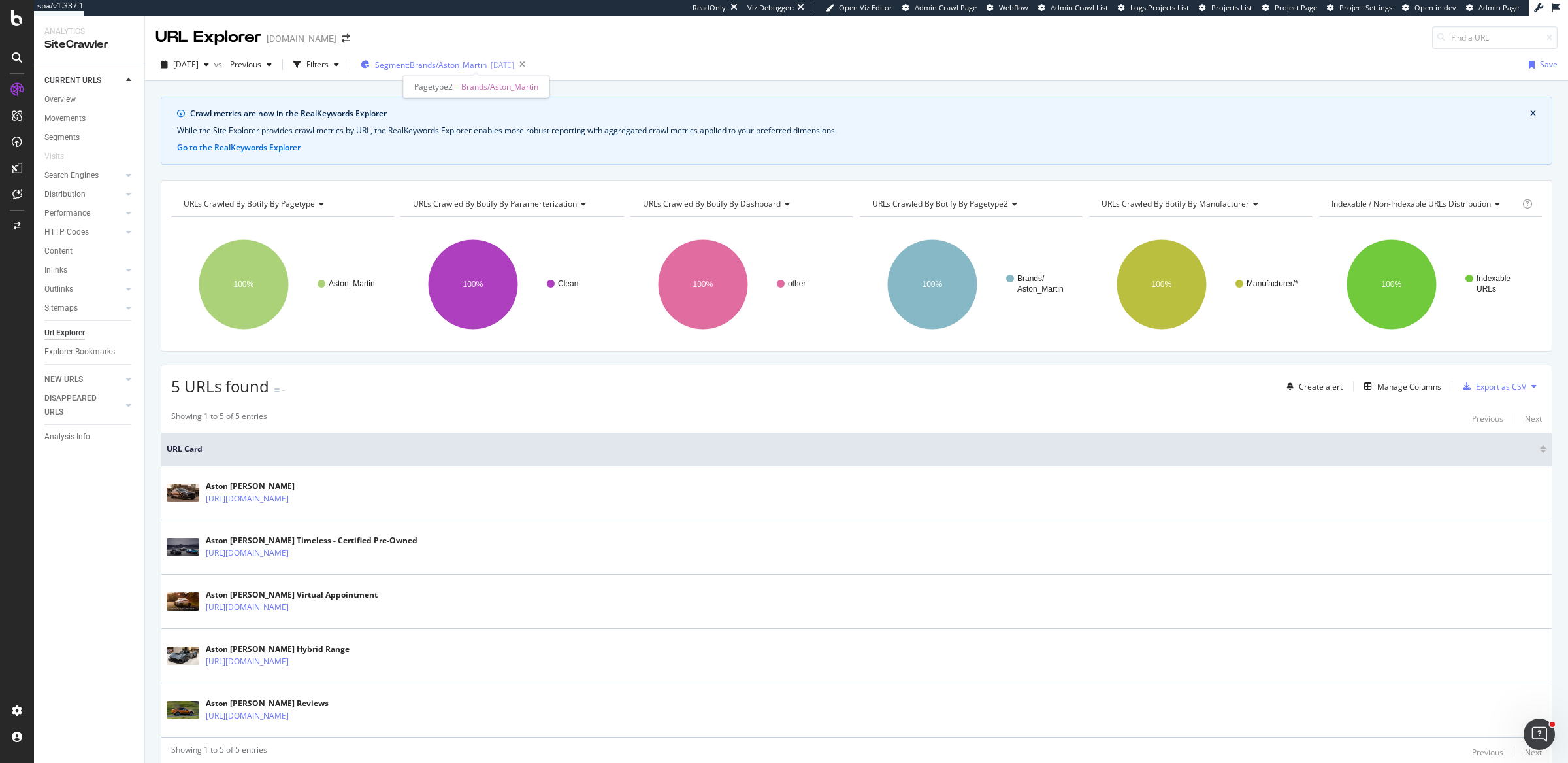
click at [486, 69] on span "Segment: Brands/Aston_Martin" at bounding box center [430, 65] width 111 height 11
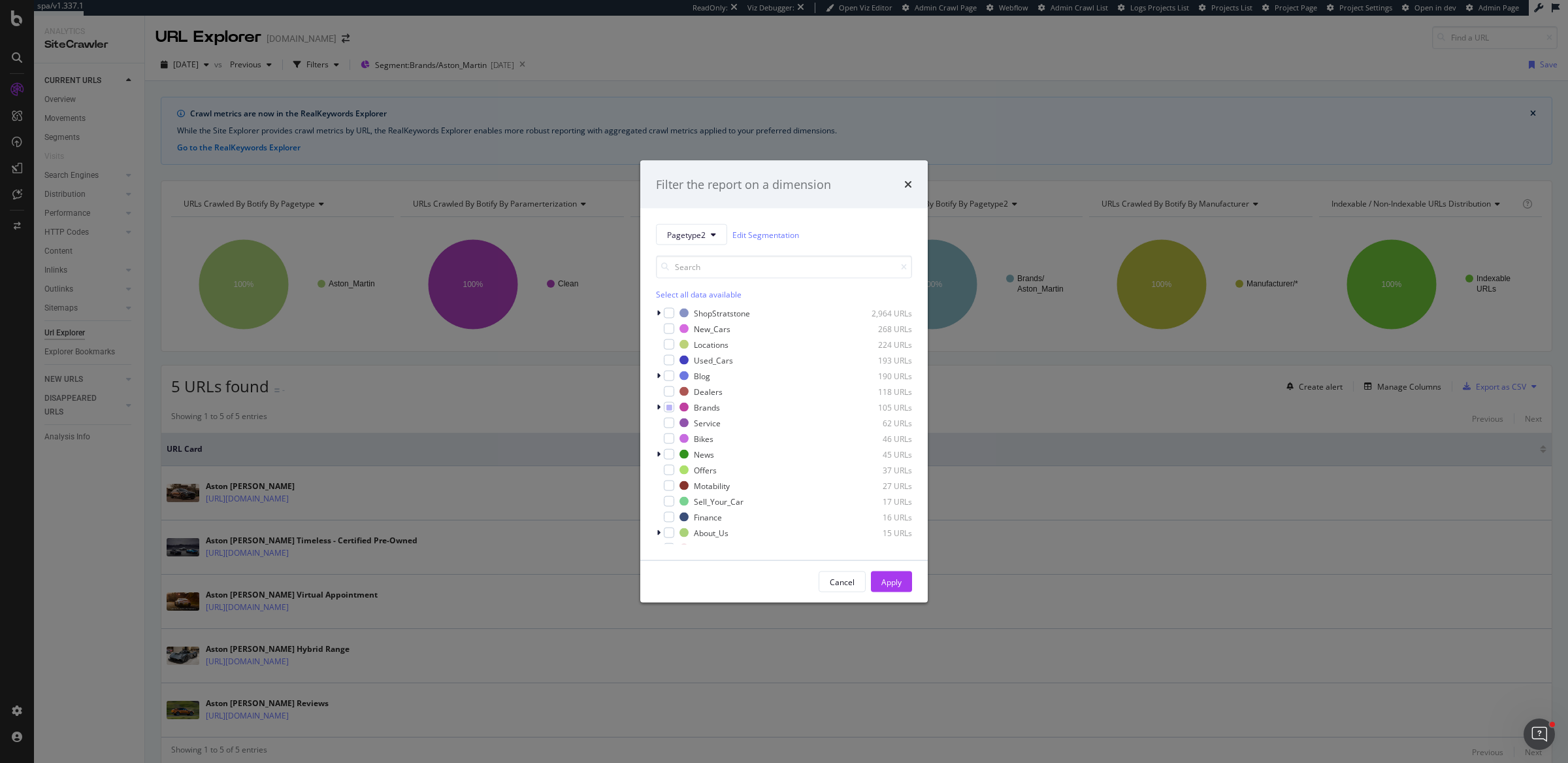
click at [695, 297] on div "Select all data available" at bounding box center [784, 295] width 256 height 11
click at [695, 297] on div "Unselect all data available" at bounding box center [784, 295] width 256 height 11
click at [733, 473] on div "E-commerce" at bounding box center [717, 475] width 46 height 11
click at [707, 491] on div "Audi" at bounding box center [710, 490] width 16 height 11
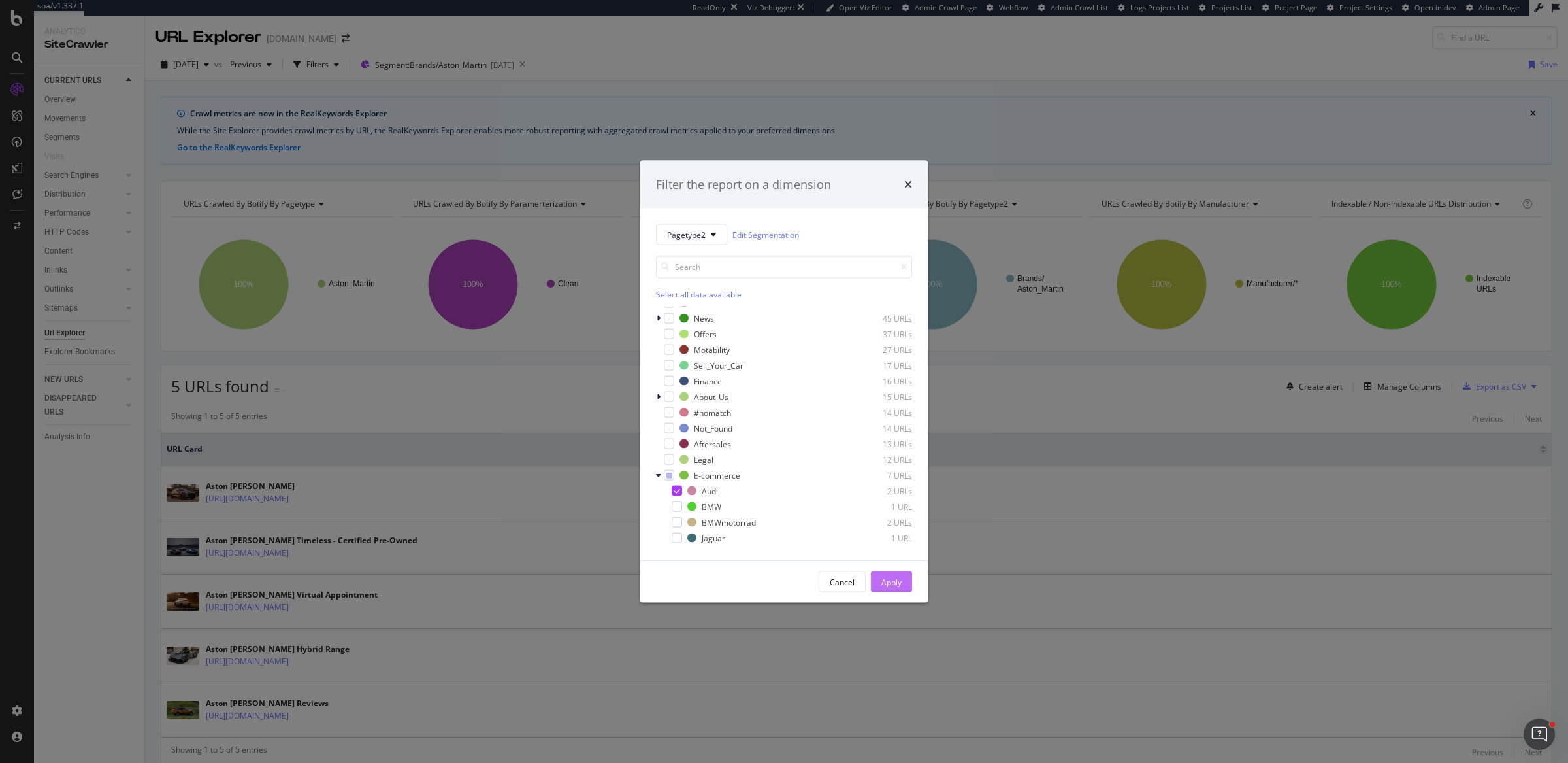
click at [890, 577] on div "Apply" at bounding box center [891, 582] width 20 height 11
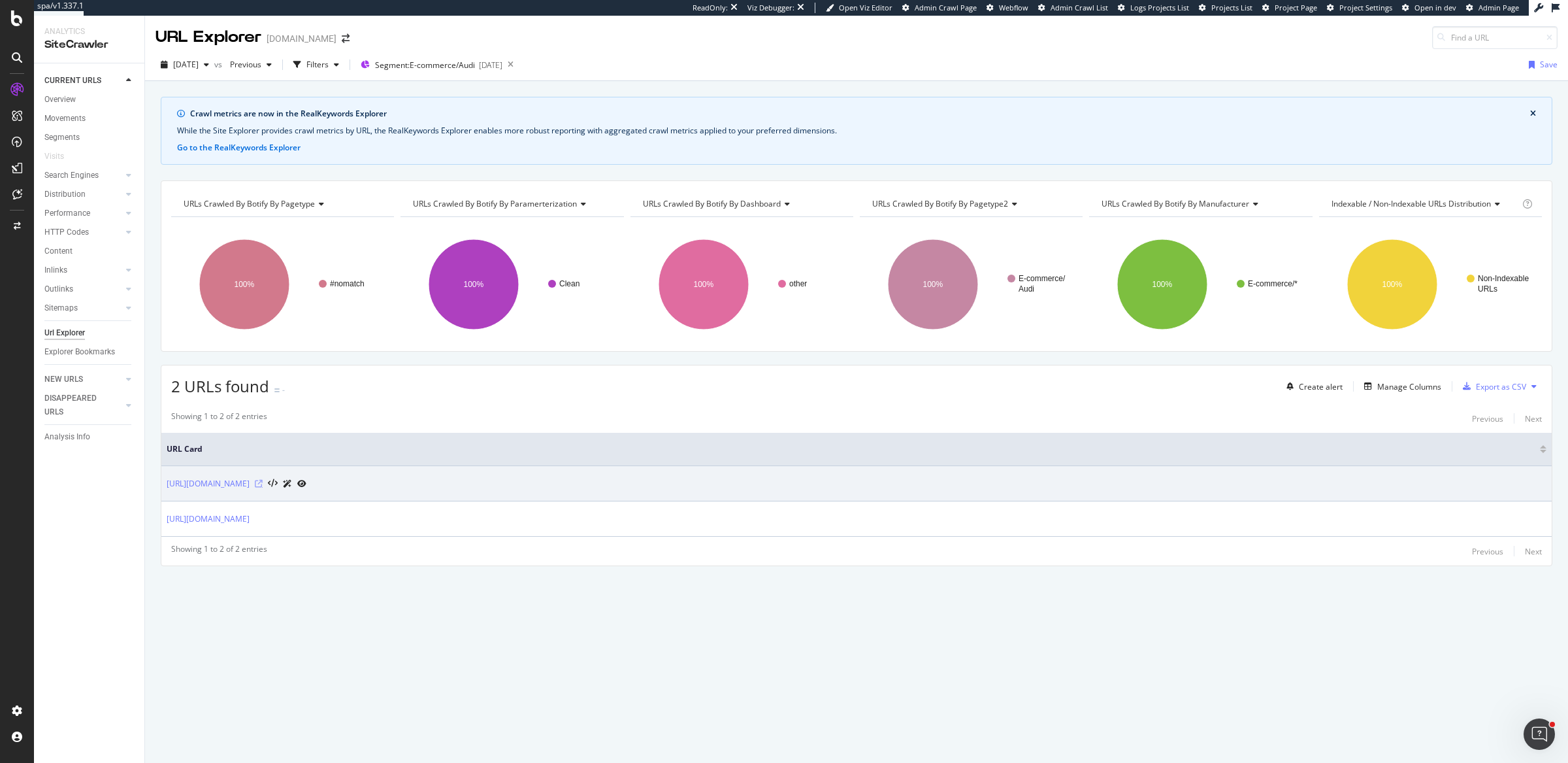
click at [263, 484] on icon at bounding box center [258, 484] width 8 height 8
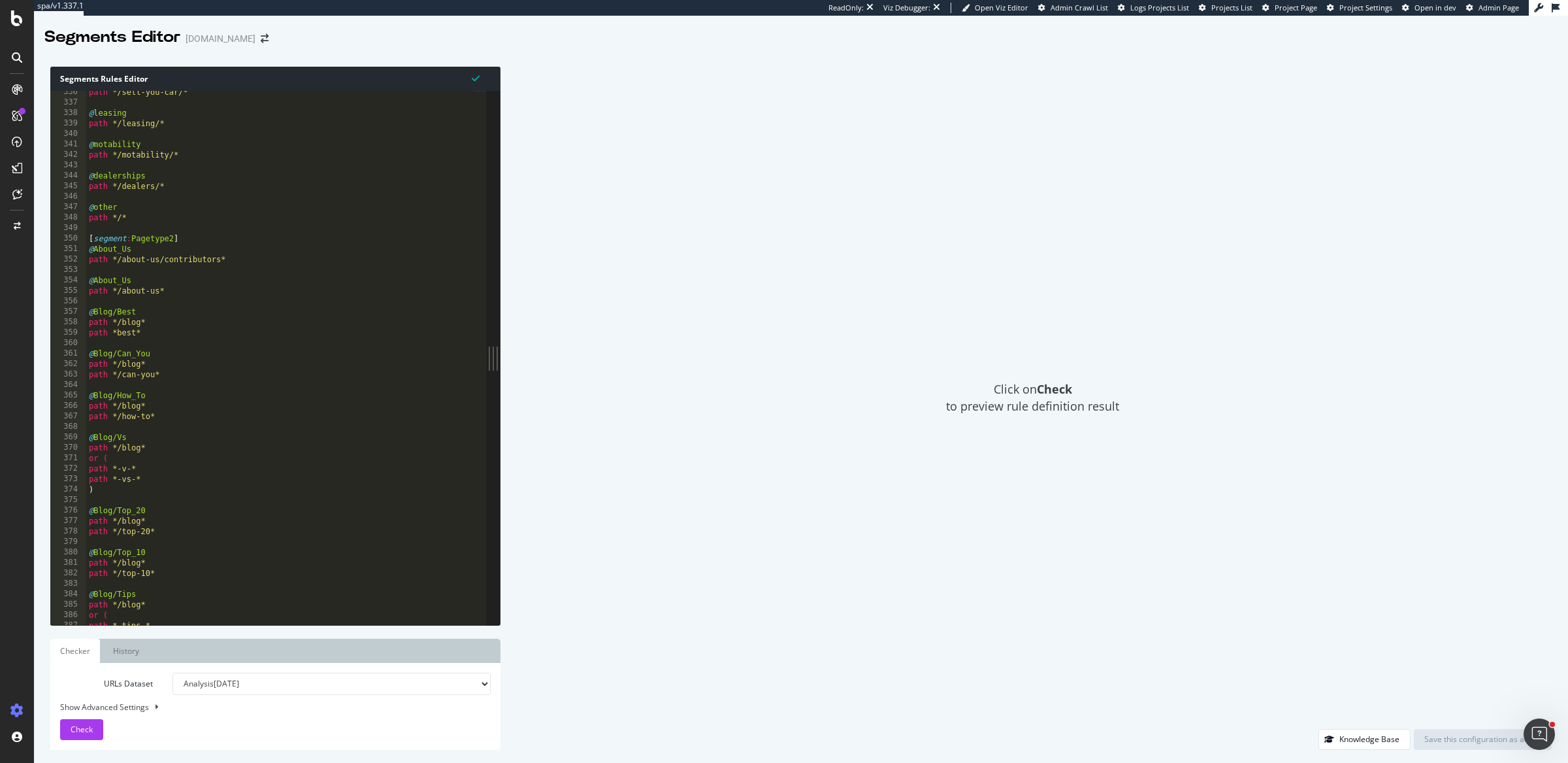
scroll to position [3507, 0]
type textarea "path *best*"
click at [151, 337] on div "path */sell-you-car/* @ leasing path */leasing/* @ motability path */motability…" at bounding box center [280, 364] width 389 height 555
paste textarea "object Blog"
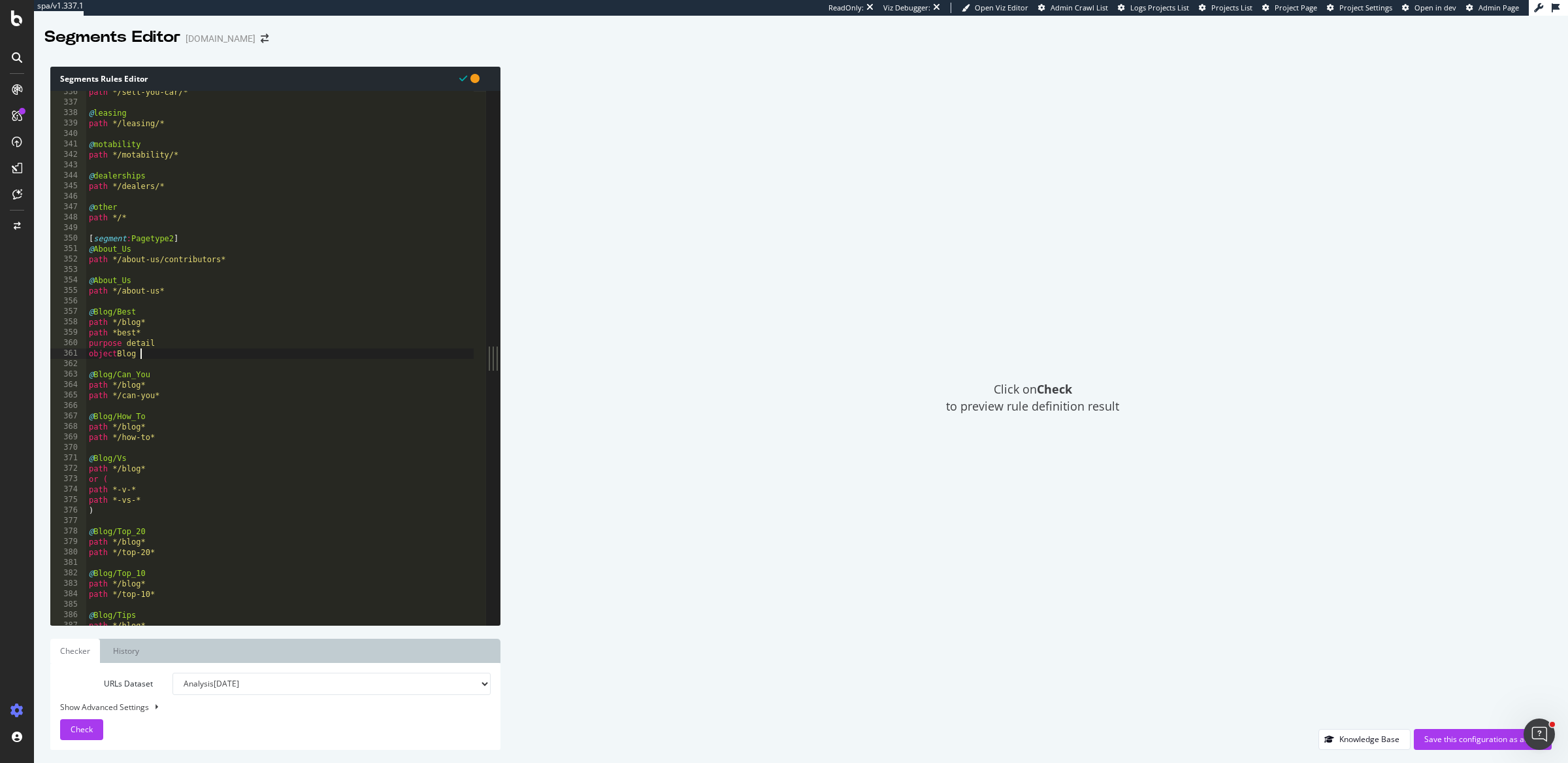
click at [171, 393] on div "path */sell-you-car/* @ leasing path */leasing/* @ motability path */motability…" at bounding box center [280, 364] width 389 height 555
type textarea "path */can-you*"
paste textarea "object Blog"
click at [168, 461] on div "path */sell-you-car/* @ leasing path */leasing/* @ motability path */motability…" at bounding box center [280, 364] width 389 height 555
type textarea "path */how-to*"
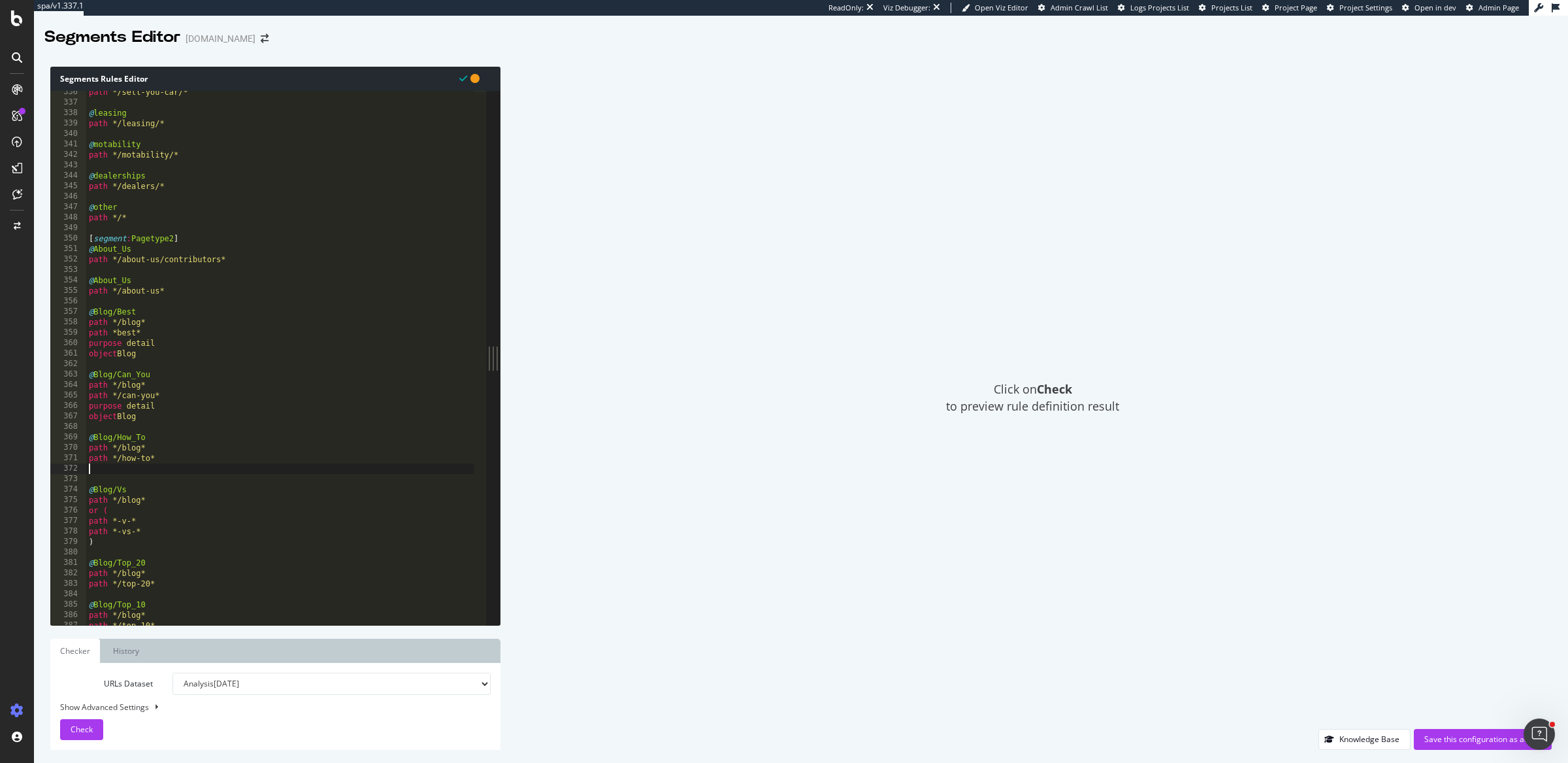
paste textarea "object Blog"
click at [132, 486] on div "path */motability/* @ dealerships path */dealers/* @ other path */* [ segment :…" at bounding box center [280, 367] width 389 height 555
click at [148, 494] on div "path */motability/* @ dealerships path */dealers/* @ other path */* [ segment :…" at bounding box center [280, 367] width 389 height 555
type textarea ")"
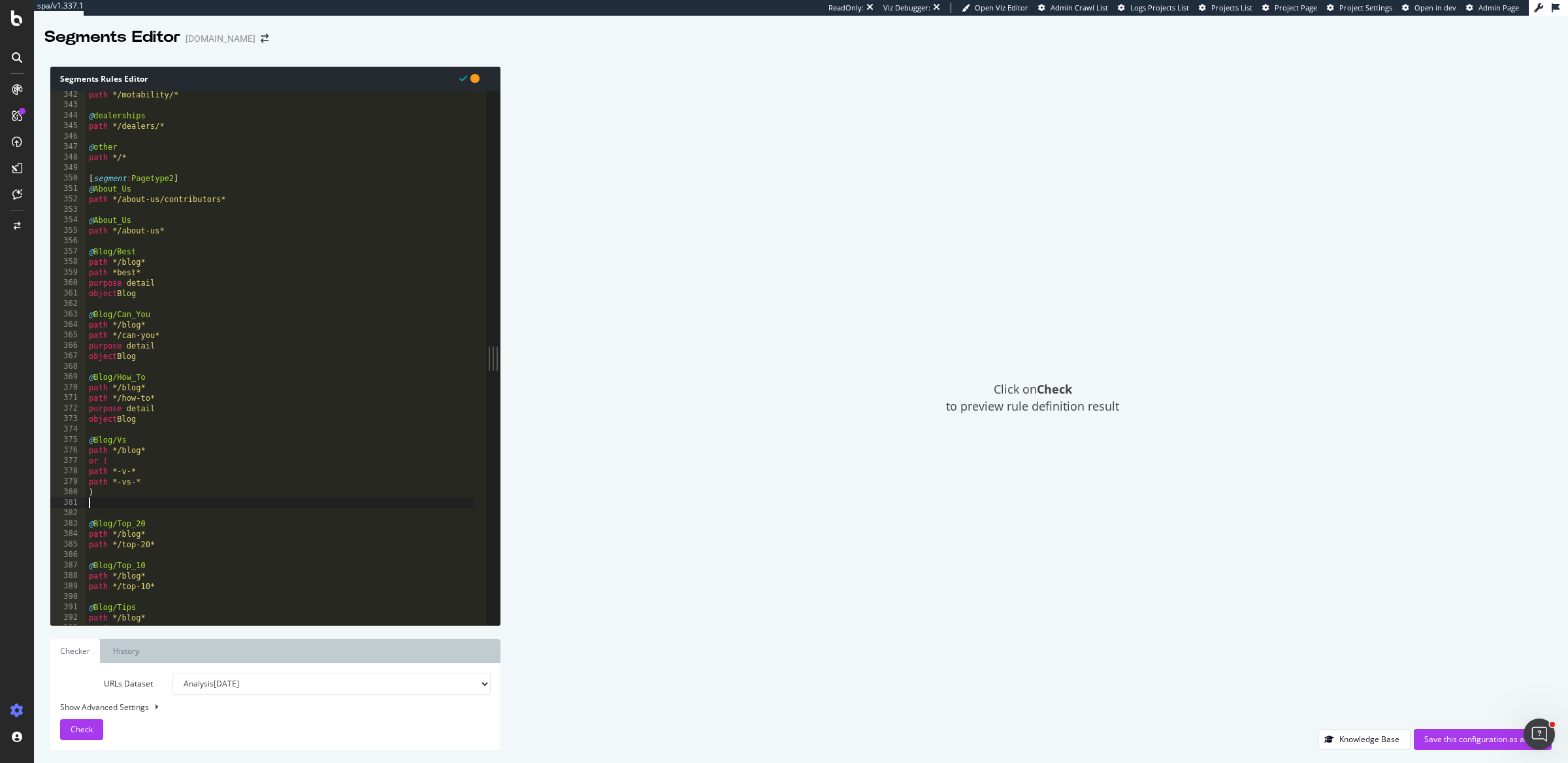
paste textarea "object Blog"
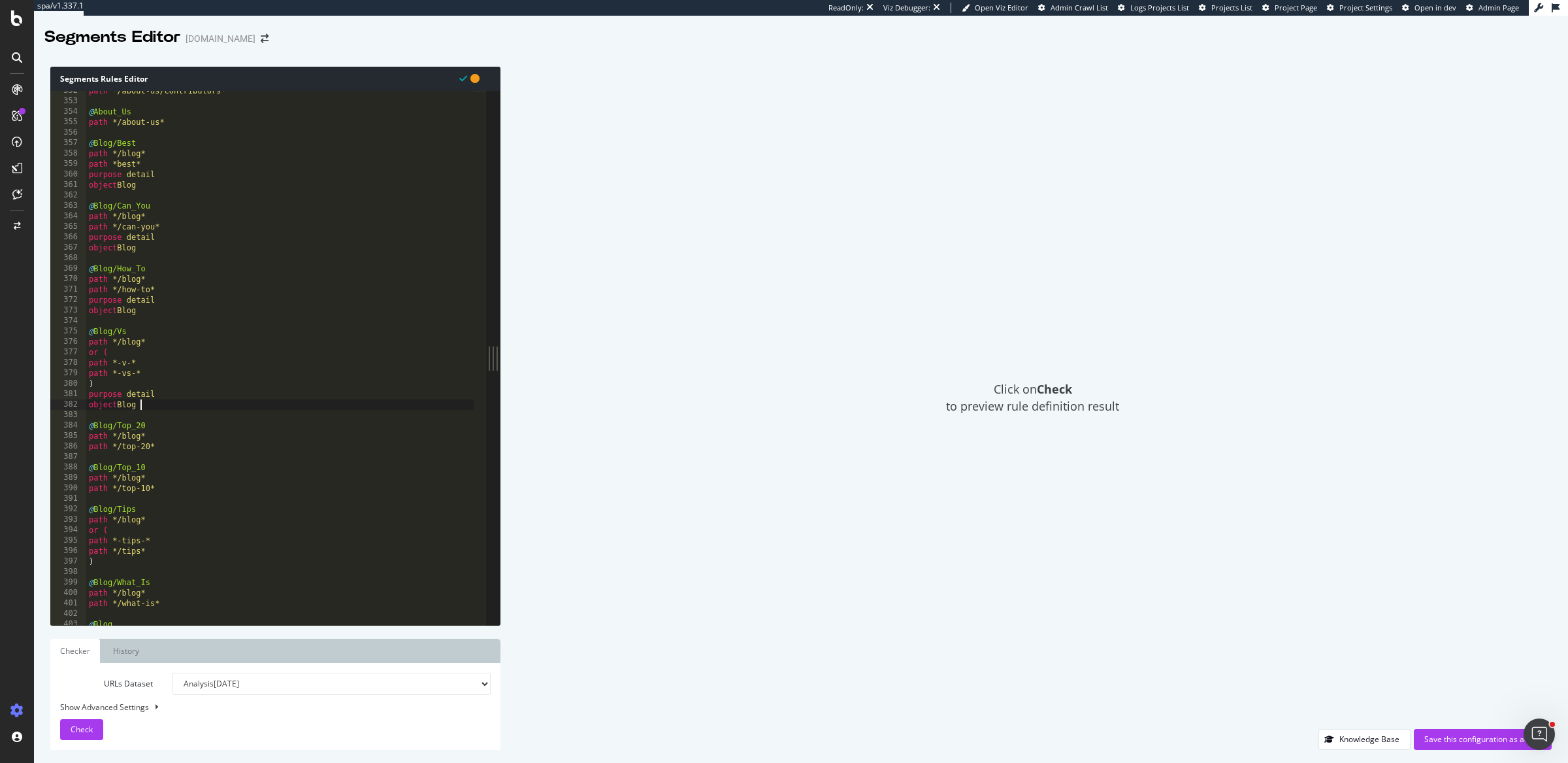
scroll to position [3675, 0]
click at [177, 449] on div "path */about-us/contributors* @ About_Us path */about-us* @ Blog/Best path */bl…" at bounding box center [280, 363] width 389 height 555
type textarea "path */top-20*"
paste textarea "object Blog"
click at [167, 503] on div "path */about-us/contributors* @ About_Us path */about-us* @ Blog/Best path */bl…" at bounding box center [280, 363] width 389 height 555
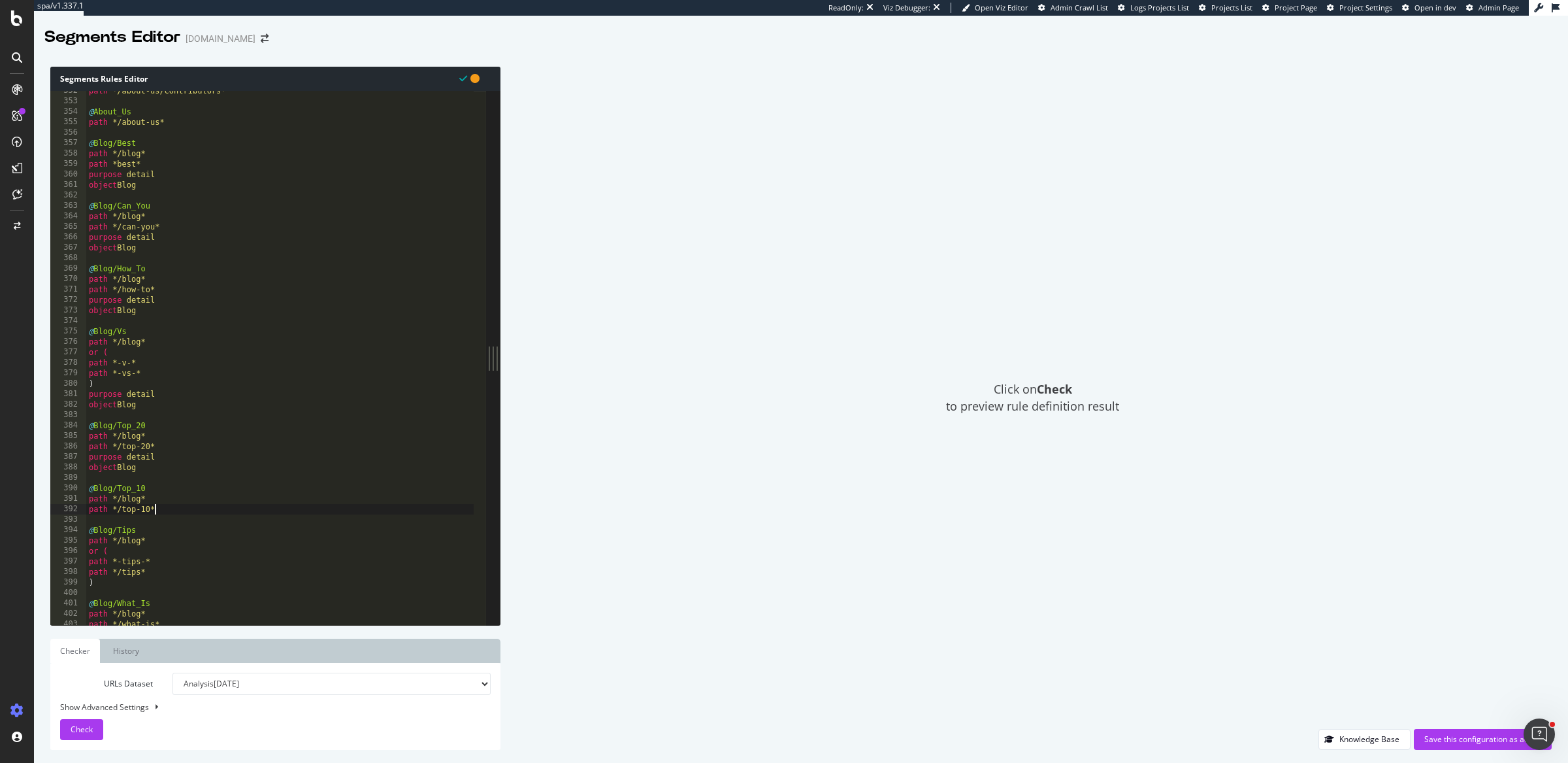
click at [170, 514] on div "path */about-us/contributors* @ About_Us path */about-us* @ Blog/Best path */bl…" at bounding box center [280, 363] width 389 height 555
type textarea "path */top-10*"
paste textarea "object Blog"
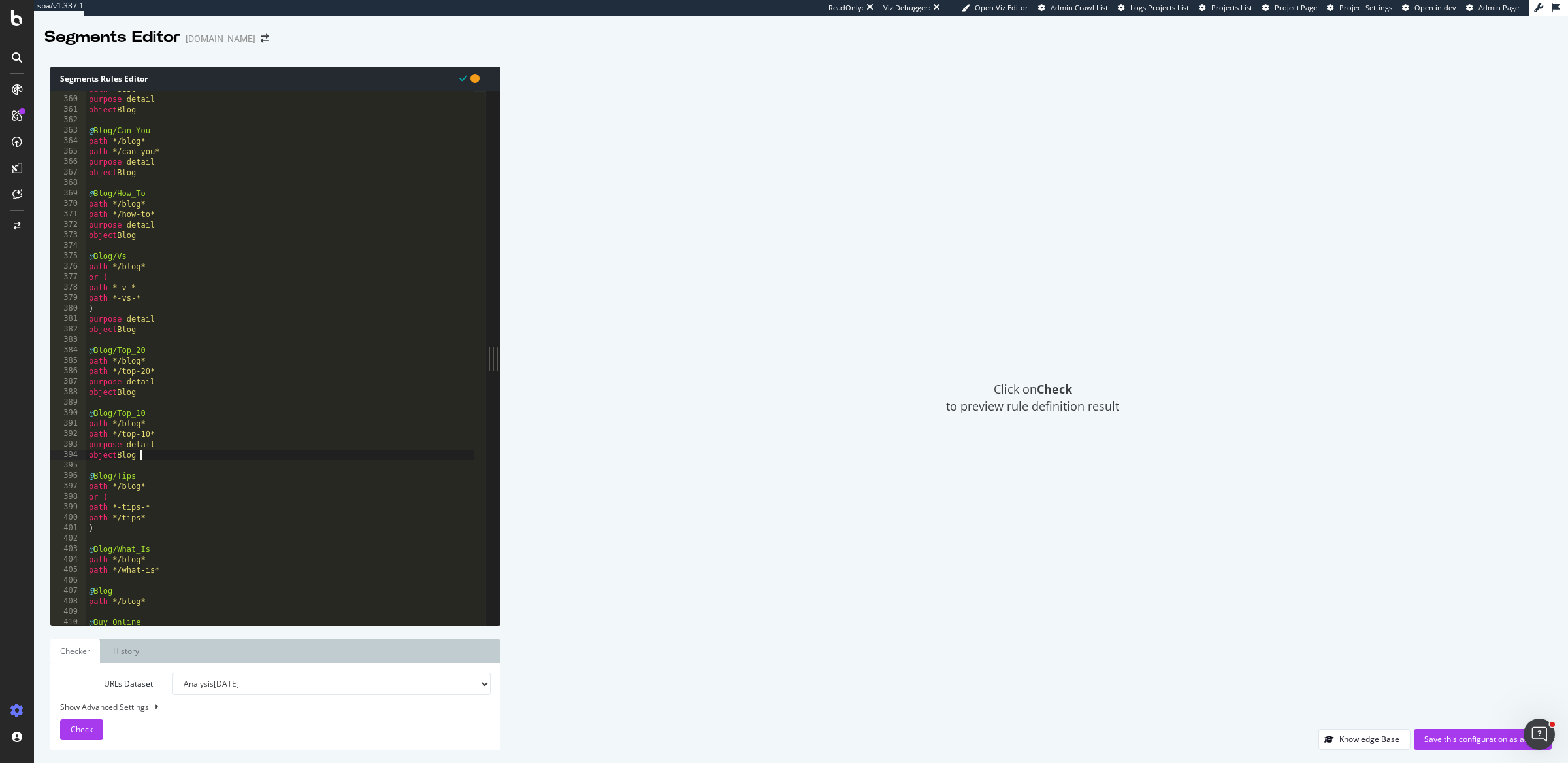
scroll to position [3752, 0]
click at [163, 517] on div "path *best* purpose detail object Blog @ Blog/Can_You path */blog* path */can-y…" at bounding box center [280, 361] width 389 height 555
click at [159, 526] on div "path *best* purpose detail object Blog @ Blog/Can_You path */blog* path */can-y…" at bounding box center [280, 361] width 389 height 555
type textarea ")"
paste textarea "object Blog"
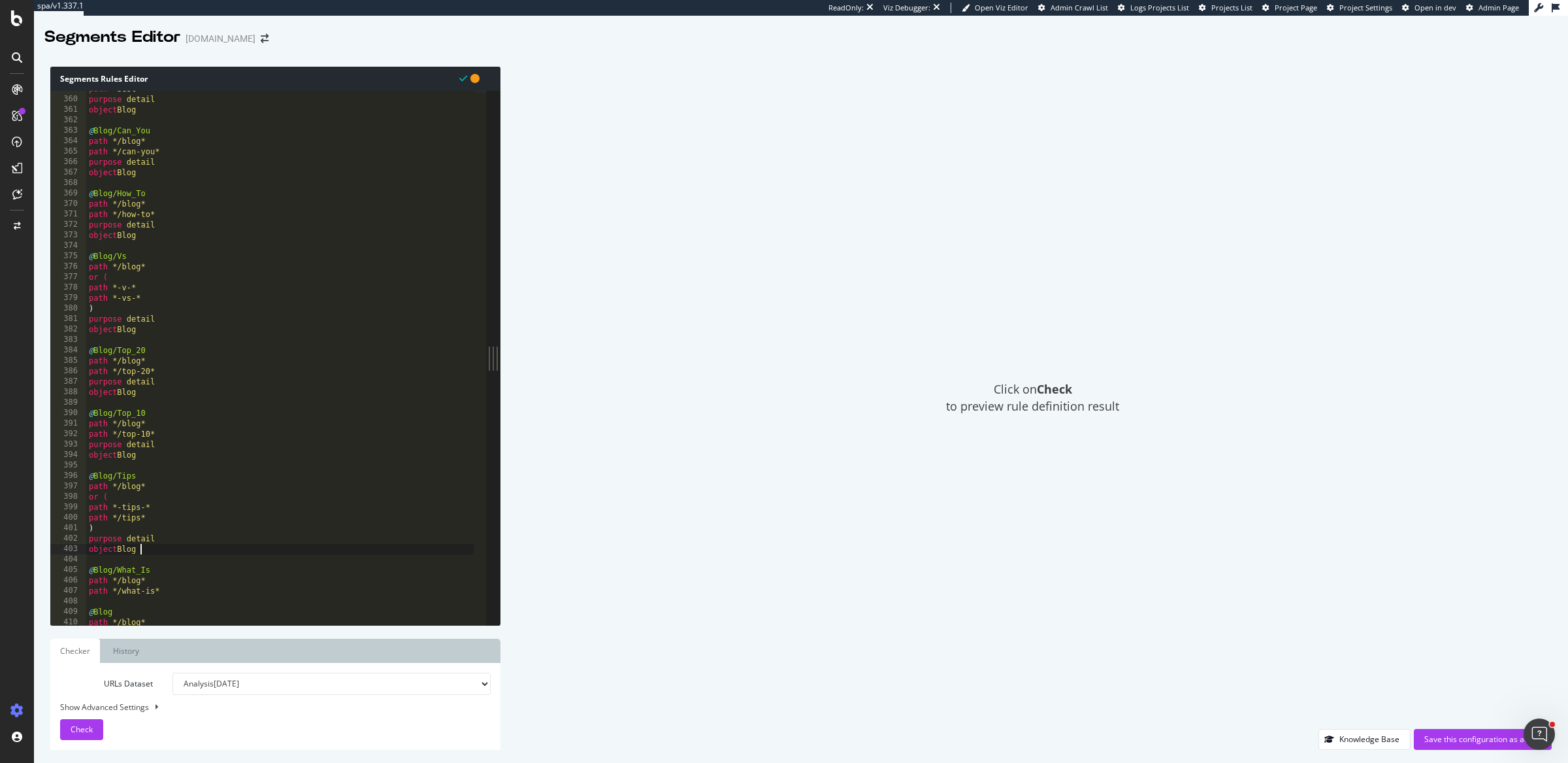
click at [169, 591] on div "path *best* purpose detail object Blog @ Blog/Can_You path */blog* path */can-y…" at bounding box center [280, 361] width 389 height 555
type textarea "path */what-is*"
paste textarea "object Blog"
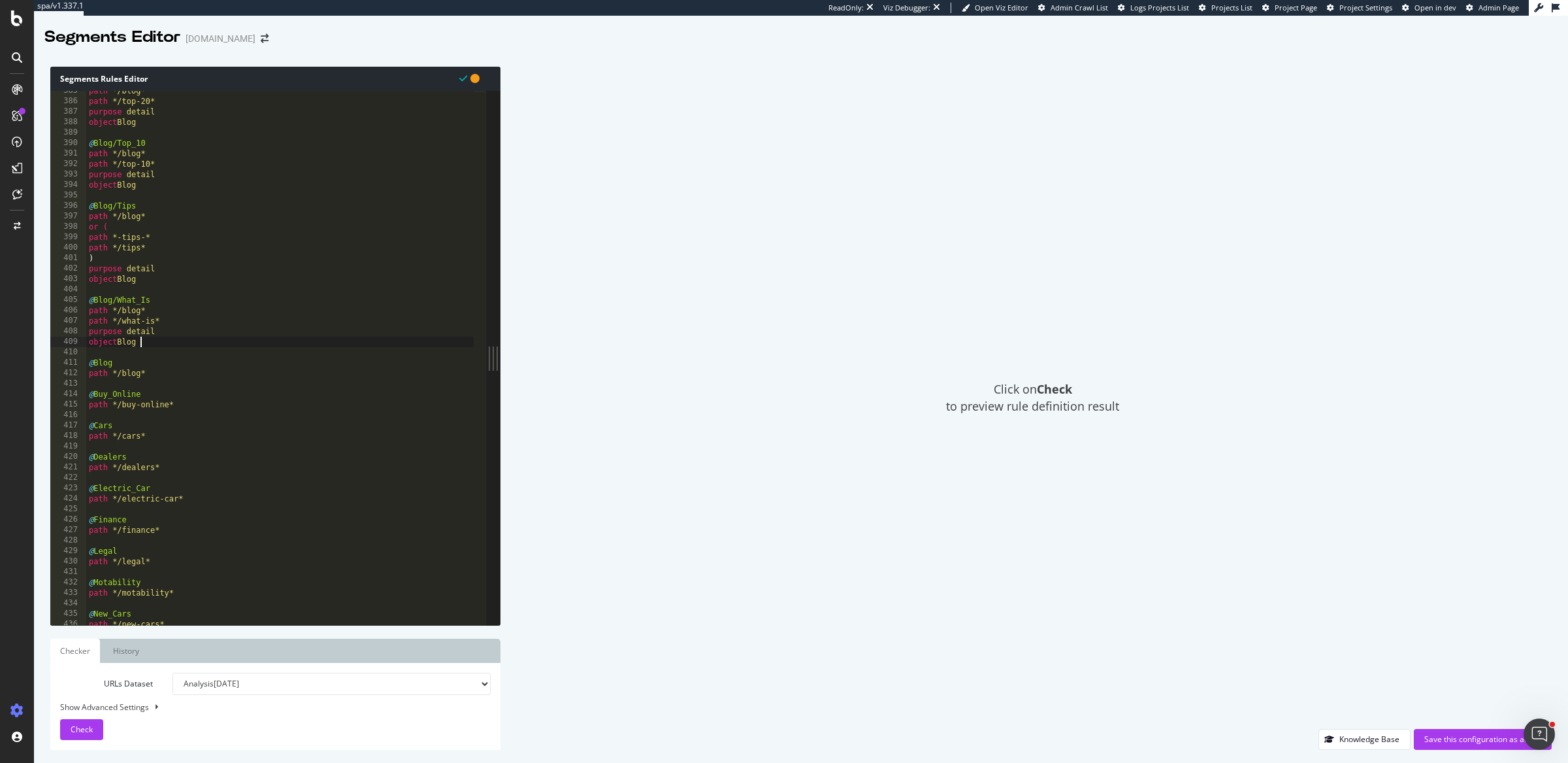
scroll to position [4057, 0]
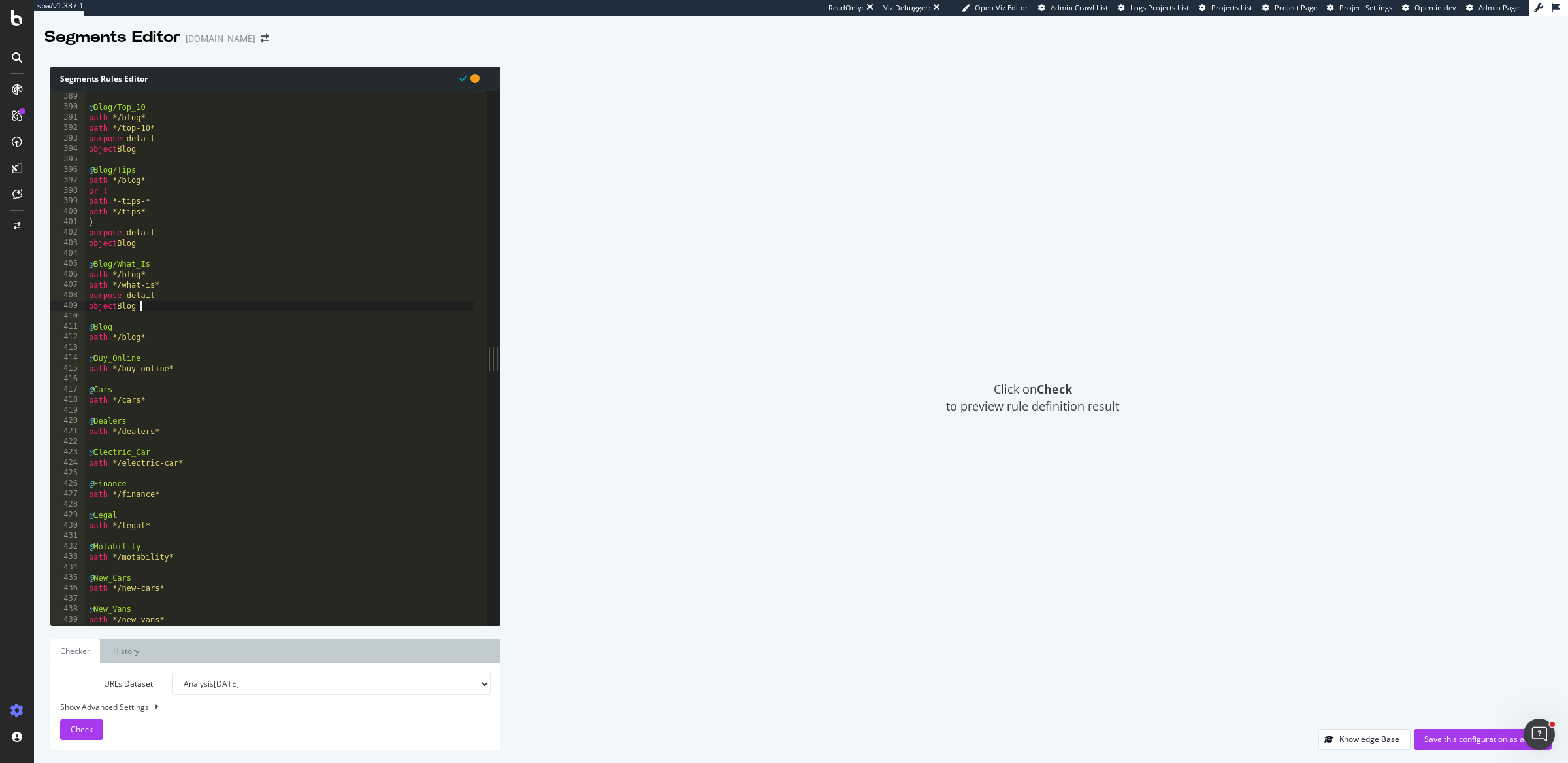
click at [168, 338] on div "object Blog @ Blog/Top_10 path */blog* path */top-10* purpose detail object Blo…" at bounding box center [280, 358] width 389 height 555
type textarea "path */blog*"
paste textarea "object Blog"
click at [161, 417] on div "object Blog @ Blog/Top_10 path */blog* path */top-10* purpose detail object Blo…" at bounding box center [280, 358] width 389 height 555
click at [162, 447] on div "object Blog @ Blog/Top_10 path */blog* path */top-10* purpose detail object Blo…" at bounding box center [280, 358] width 389 height 555
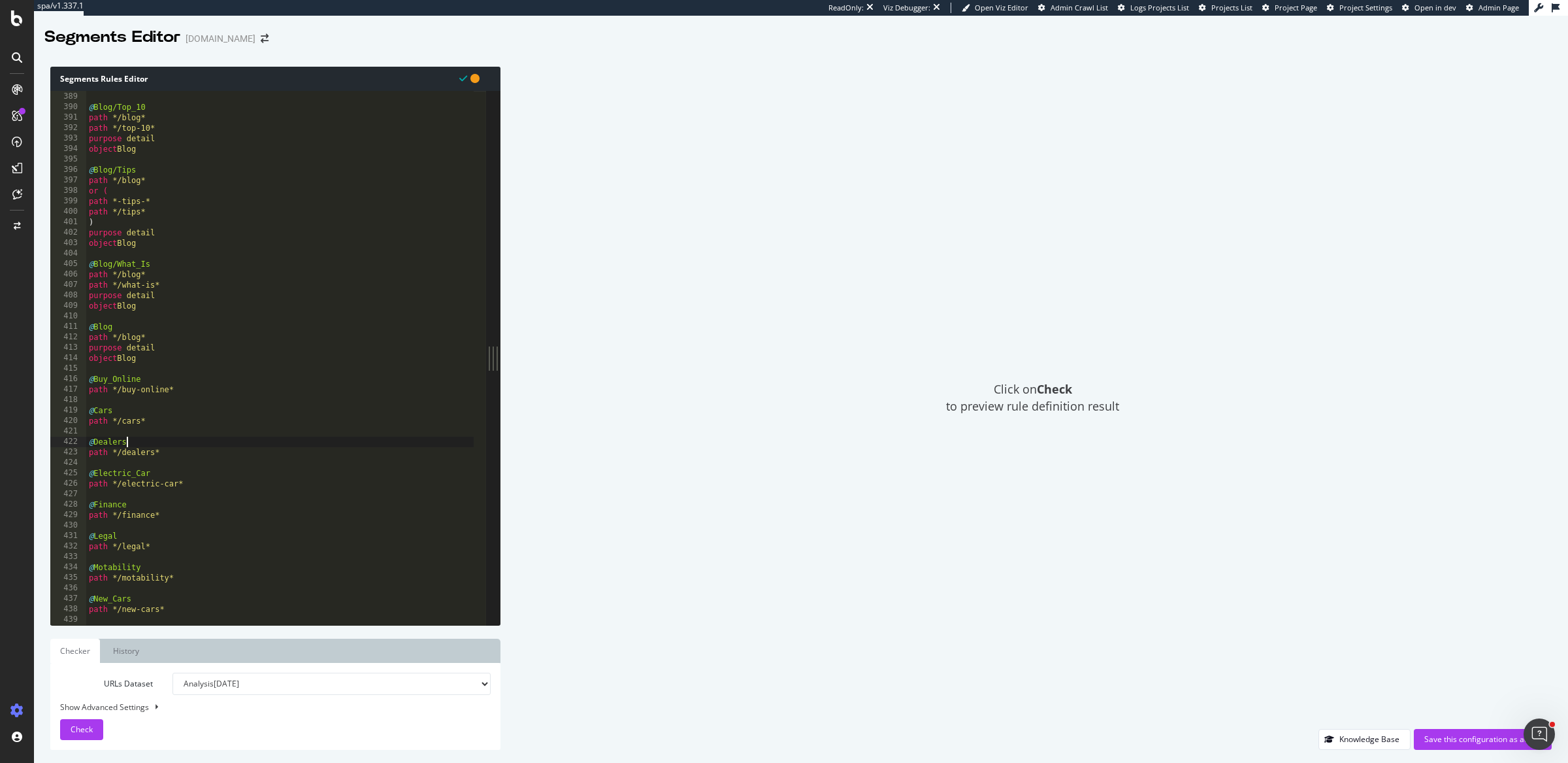
click at [165, 457] on div "object Blog @ Blog/Top_10 path */blog* path */top-10* purpose detail object Blo…" at bounding box center [280, 358] width 389 height 555
type textarea "path */dealers*"
paste textarea "listing_objects location"
click at [194, 520] on div "object Blog @ Blog/Top_10 path */blog* path */top-10* purpose detail object Blo…" at bounding box center [280, 358] width 389 height 555
type textarea "path */electric-car*"
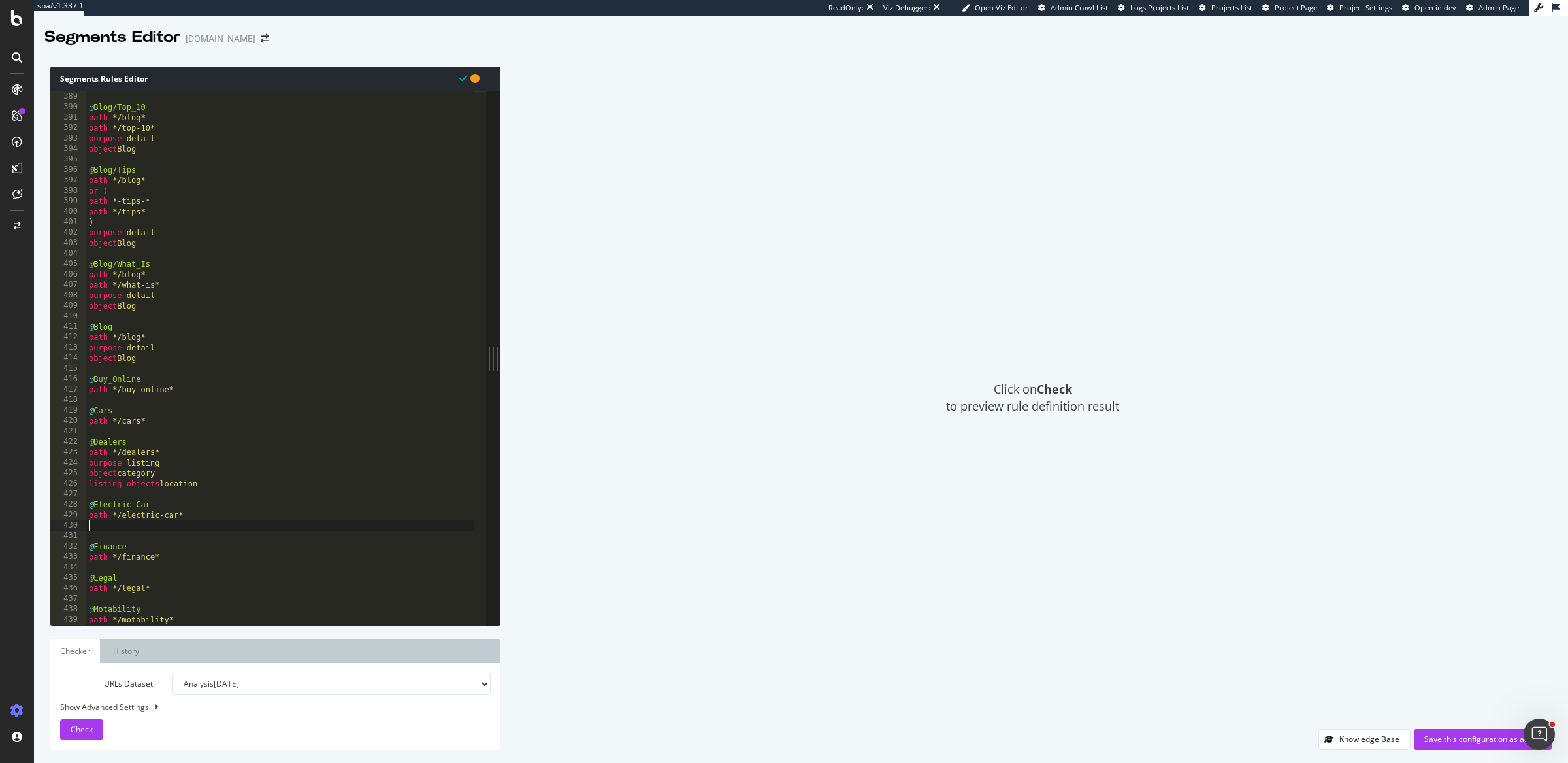
paste textarea "object Article"
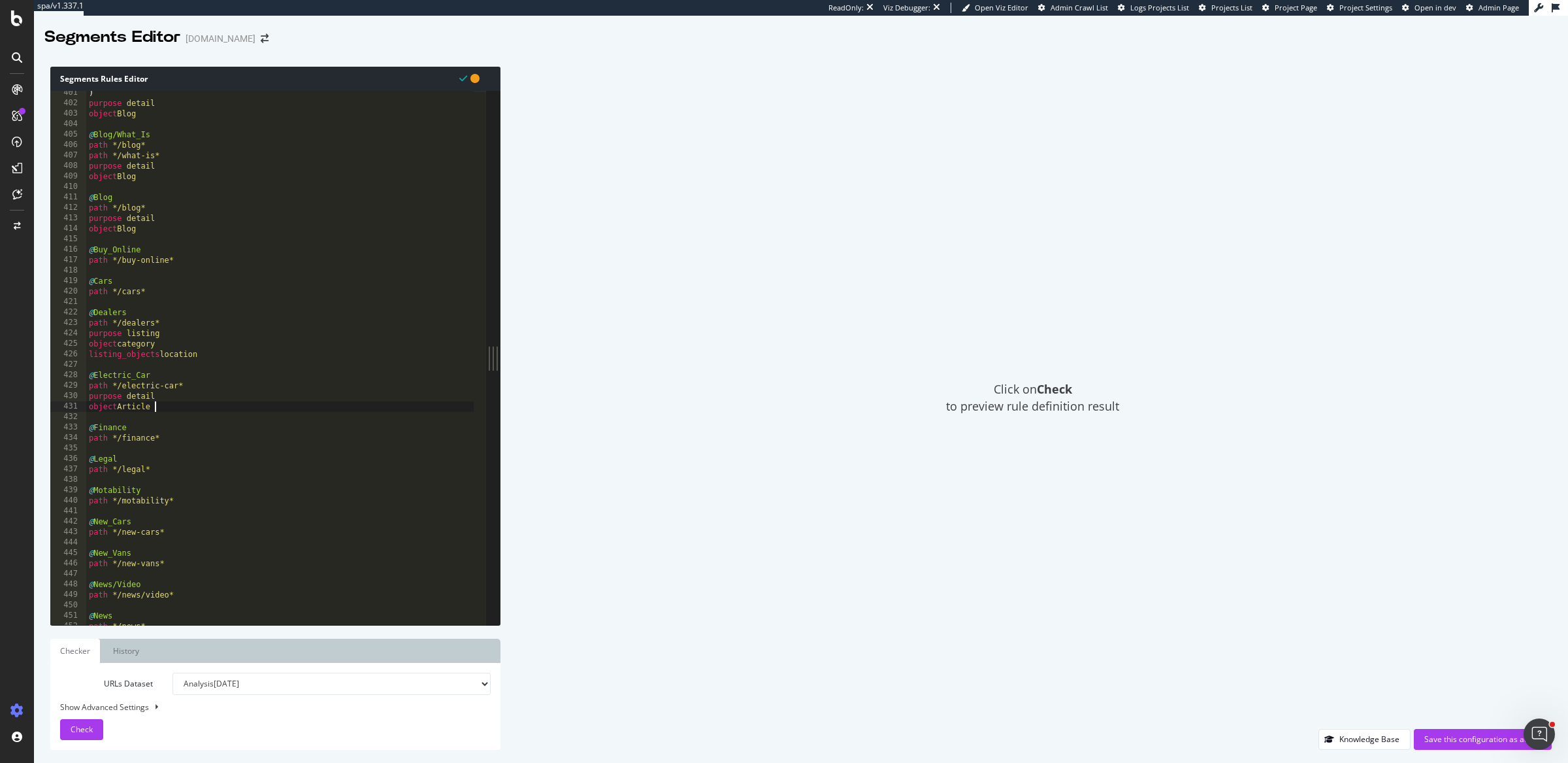
scroll to position [4263, 0]
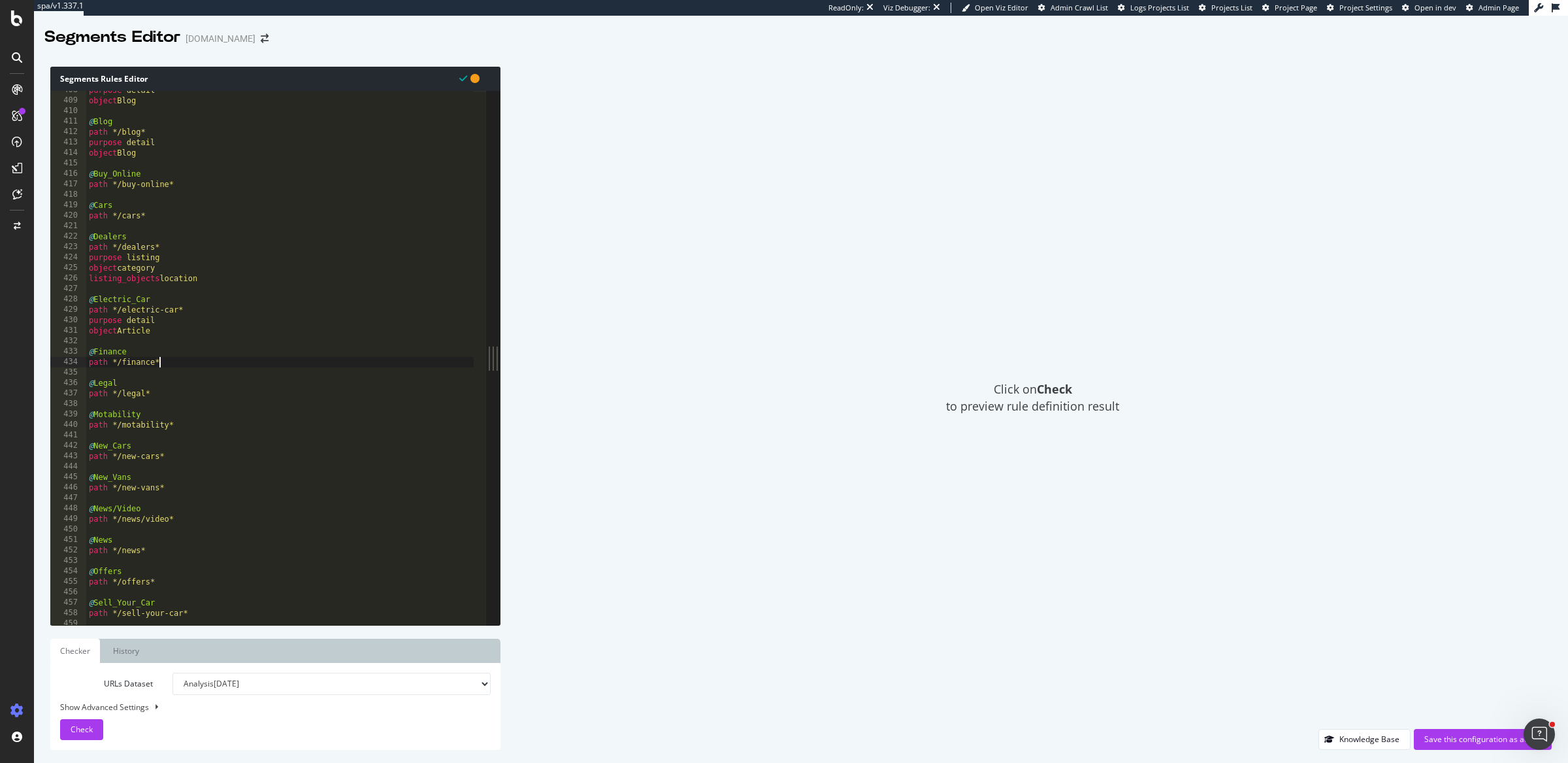
click at [178, 361] on div "purpose detail object Blog @ Blog path */blog* purpose detail object Blog @ Buy…" at bounding box center [280, 362] width 389 height 555
type textarea "path */finance*"
paste textarea "path */motability*"
click at [186, 454] on div "purpose detail object Blog @ Blog path */blog* purpose detail object Blog @ Buy…" at bounding box center [280, 362] width 389 height 555
type textarea "path */motability*"
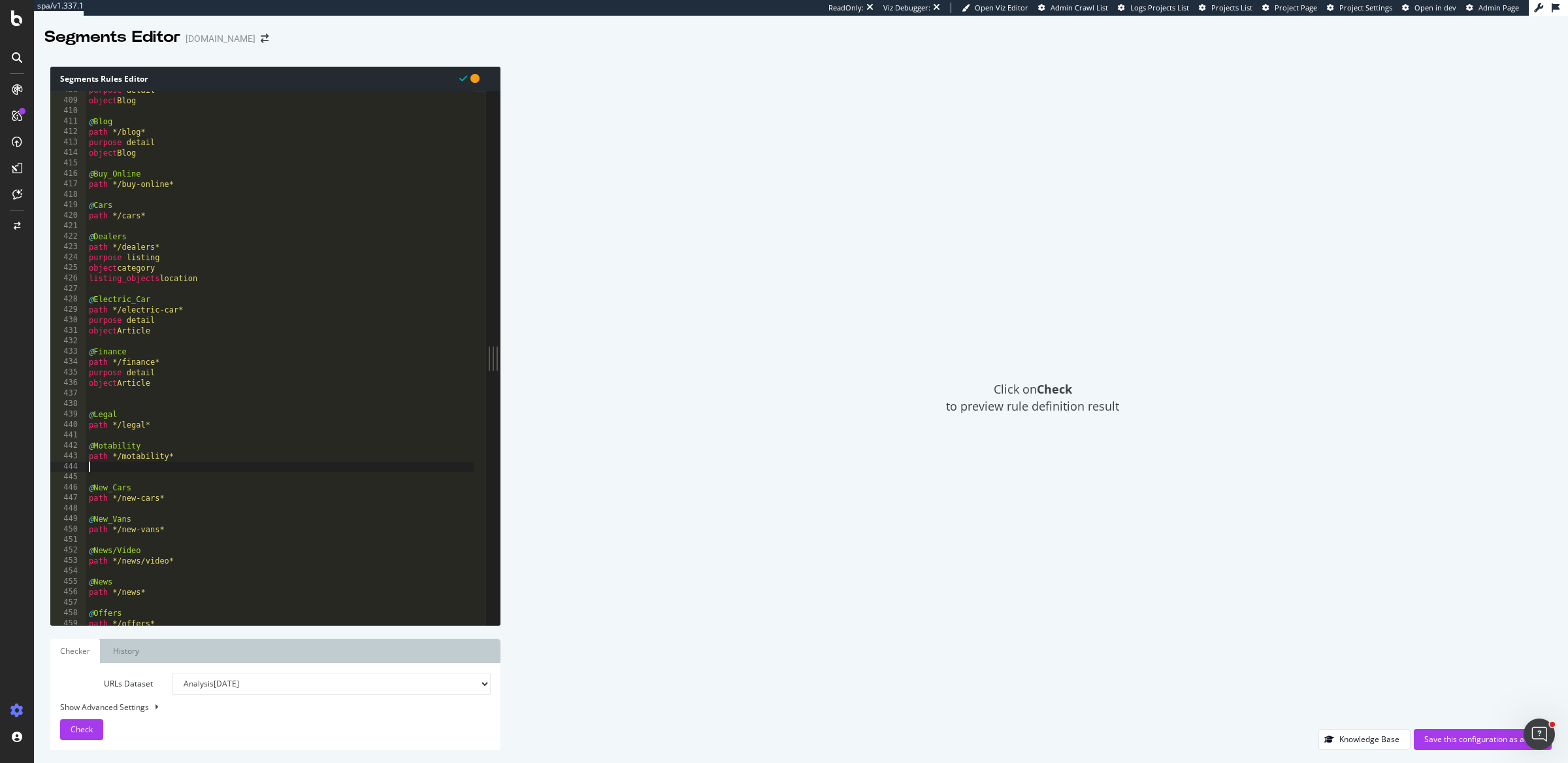
paste textarea "object service"
click at [175, 510] on div "purpose detail object Blog @ Blog path */blog* purpose detail object Blog @ Buy…" at bounding box center [280, 362] width 389 height 555
type textarea "path */new-cars*"
paste textarea "object Article"
click at [172, 555] on div "purpose detail object Blog @ Blog path */blog* purpose detail object Blog @ Buy…" at bounding box center [280, 362] width 389 height 555
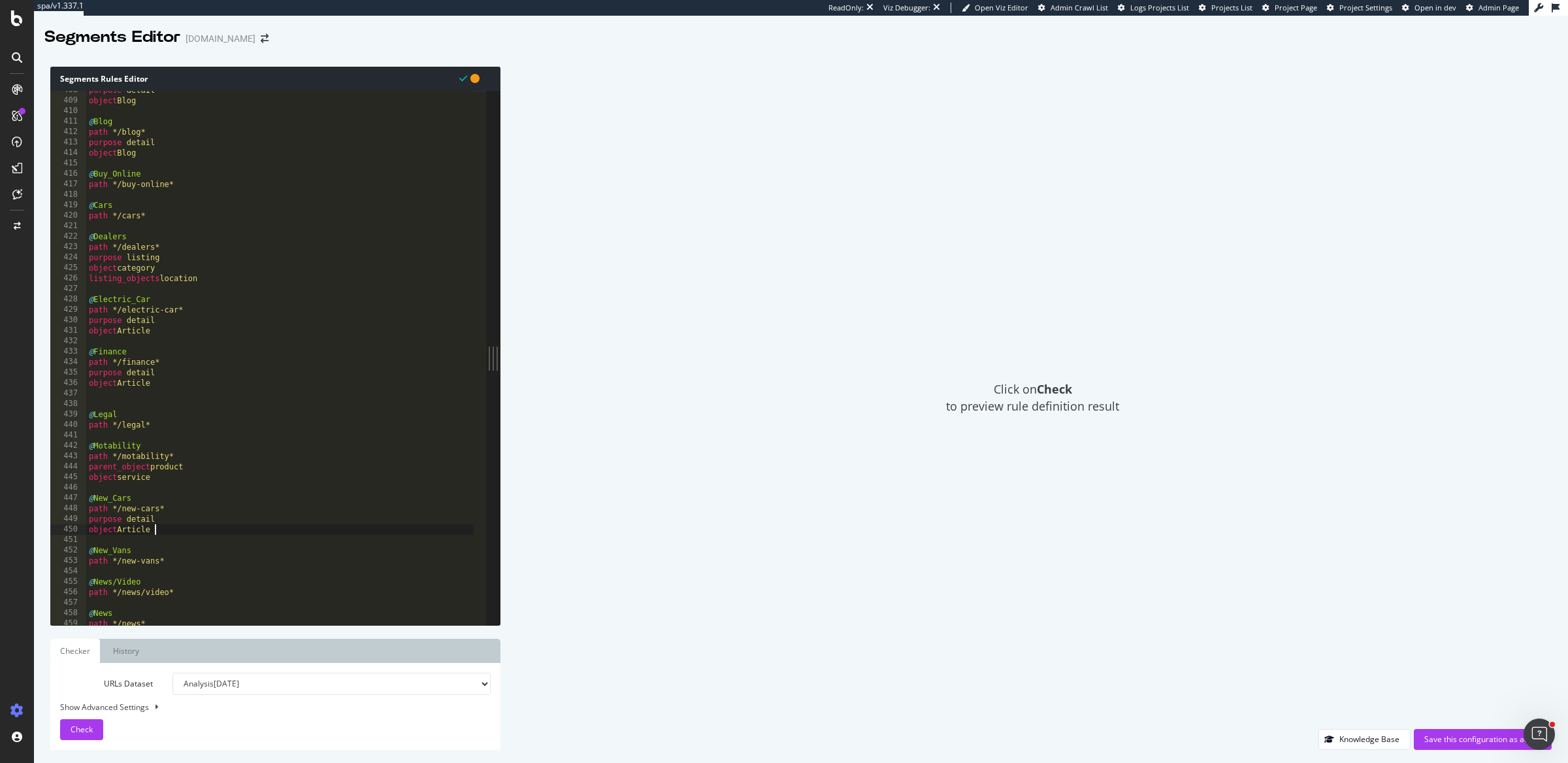
type textarea "path */new-vans*"
paste textarea "object Article"
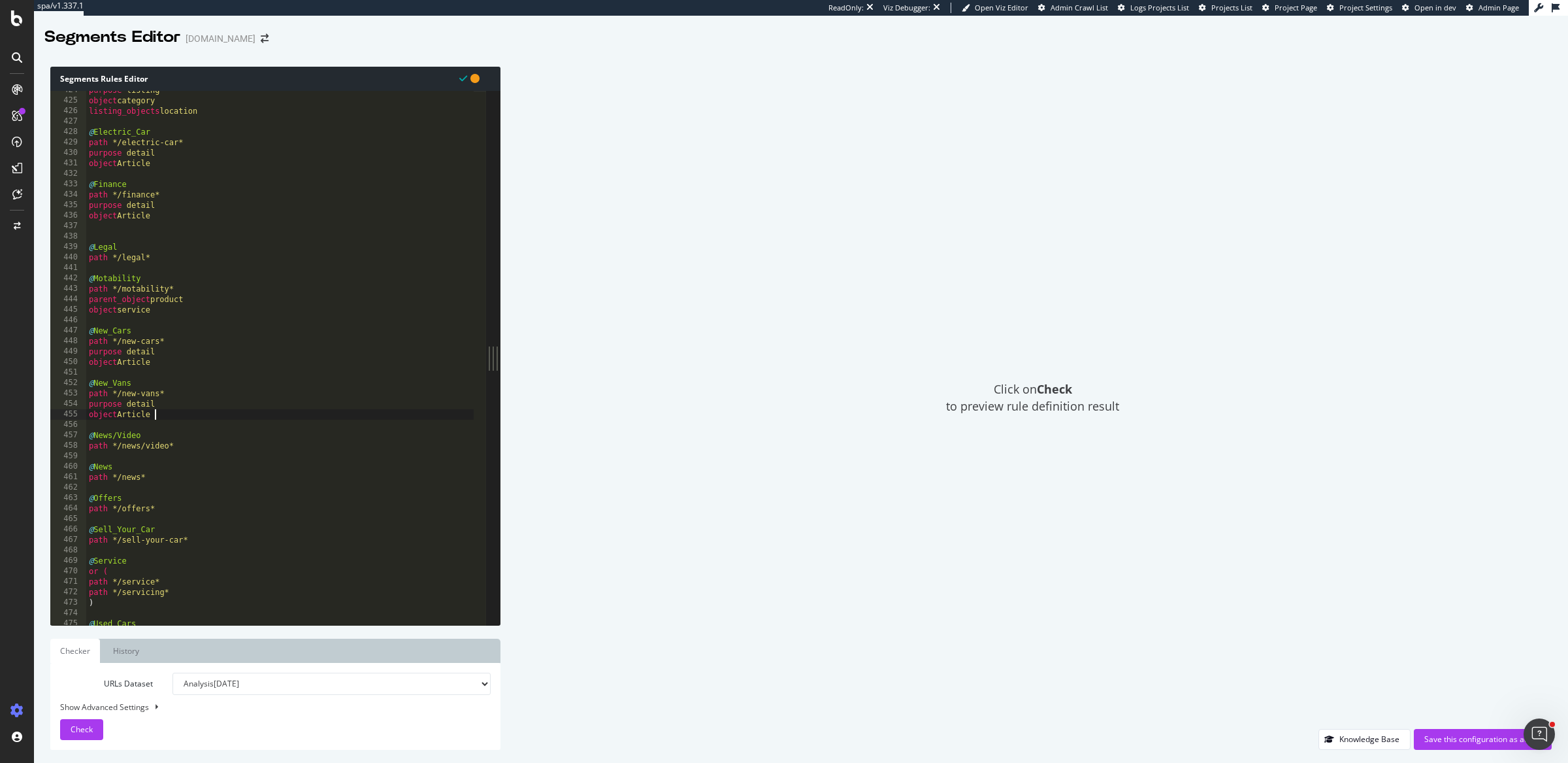
scroll to position [4452, 0]
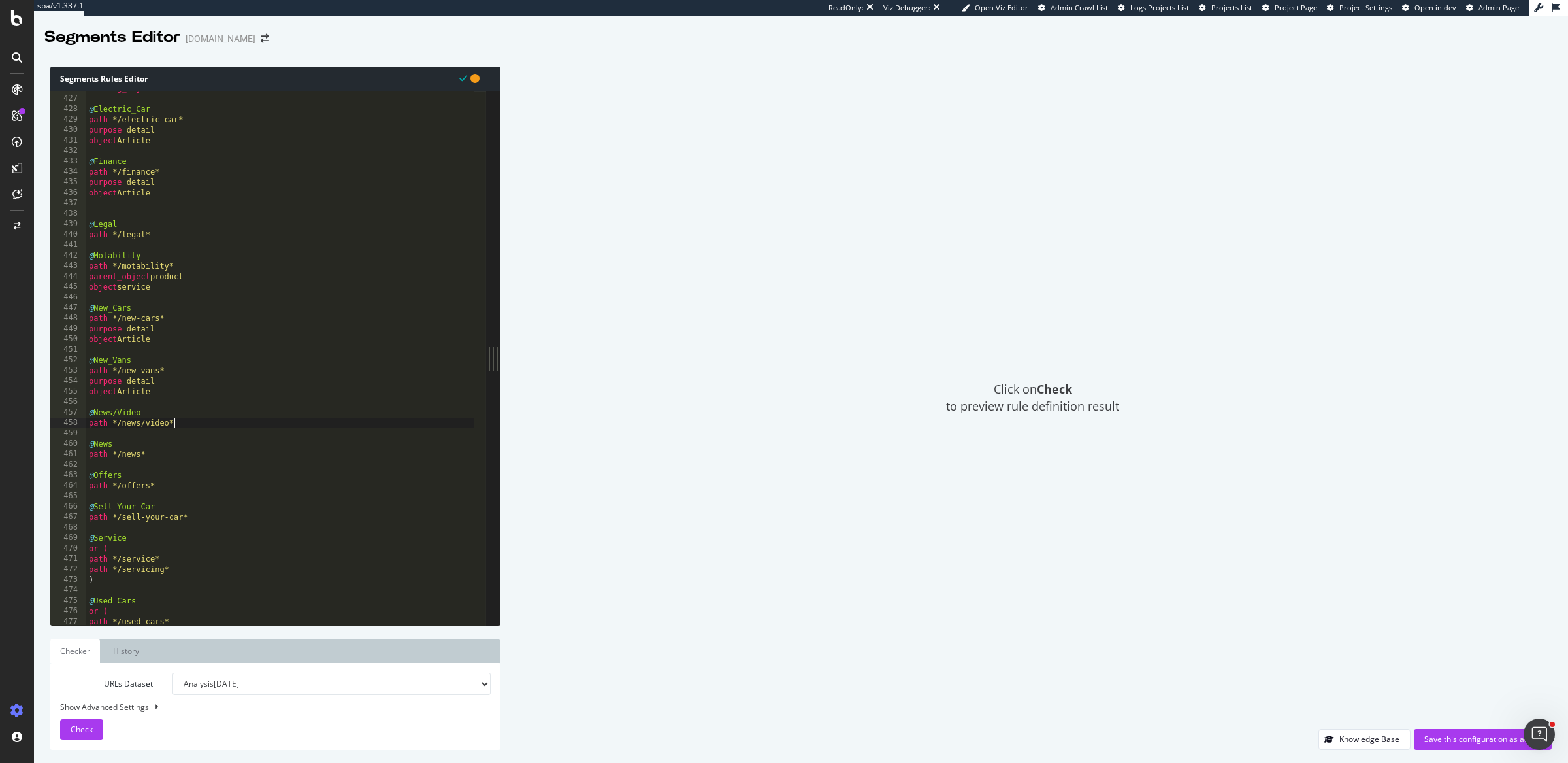
click at [197, 421] on div "listing_objects location @ Electric_Car path */electric-car* purpose detail obj…" at bounding box center [280, 361] width 389 height 555
type textarea "path */news/video*"
paste textarea "object newsArticle"
type textarea "object newsArticle"
type textarea "path */news*"
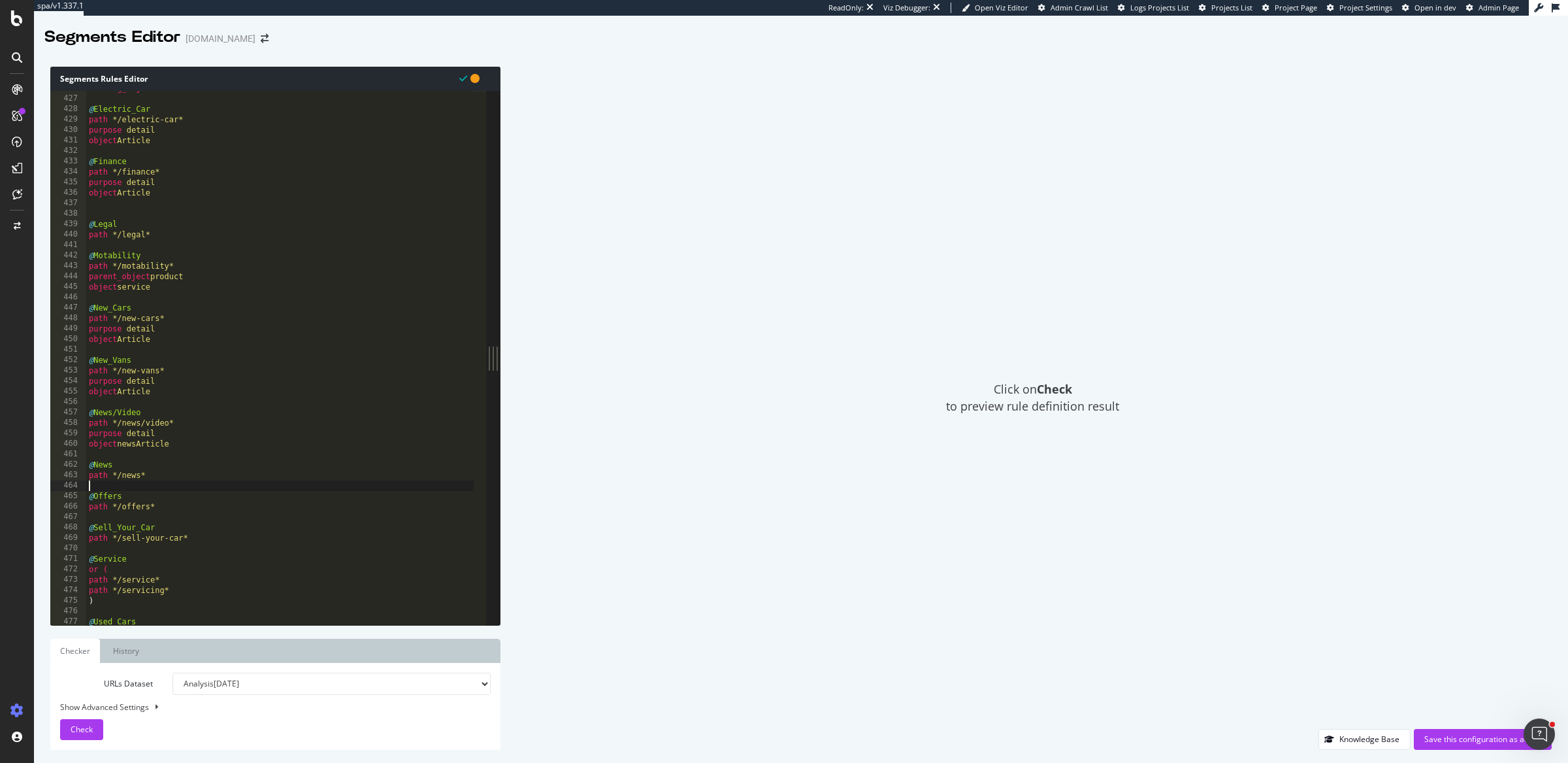
type textarea "path */news*"
paste textarea "object newsArticle"
click at [181, 528] on div "listing_objects location @ Electric_Car path */electric-car* purpose detail obj…" at bounding box center [280, 361] width 389 height 555
type textarea "path */offers*"
paste textarea "object service"
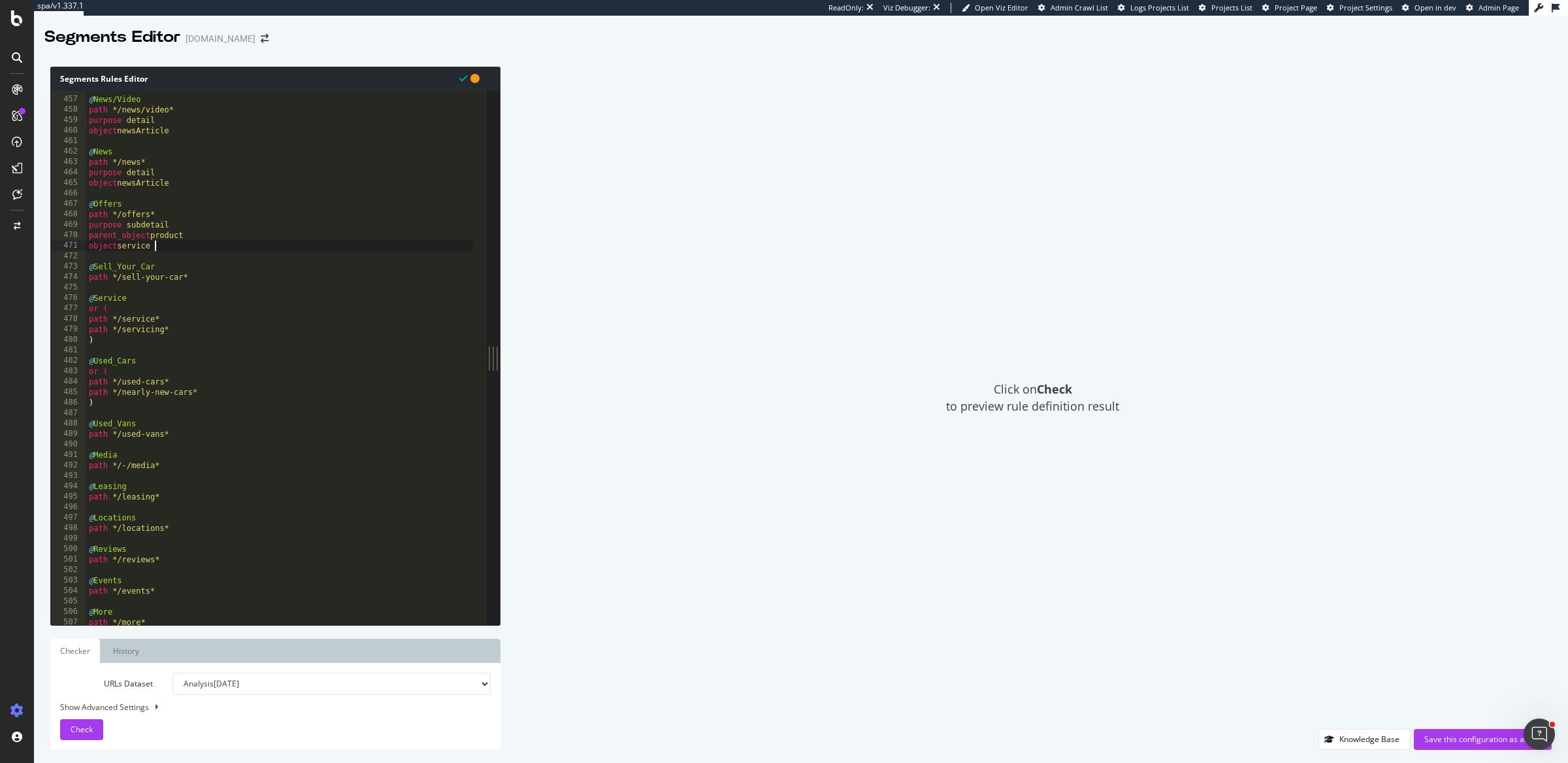
scroll to position [4766, 0]
click at [206, 281] on div "@ News/Video path */news/video* purpose detail object newsArticle @ News path *…" at bounding box center [280, 361] width 389 height 555
type textarea "path */sell-your-car*"
paste textarea "object service"
click at [175, 372] on div "@ News/Video path */news/video* purpose detail object newsArticle @ News path *…" at bounding box center [280, 361] width 389 height 555
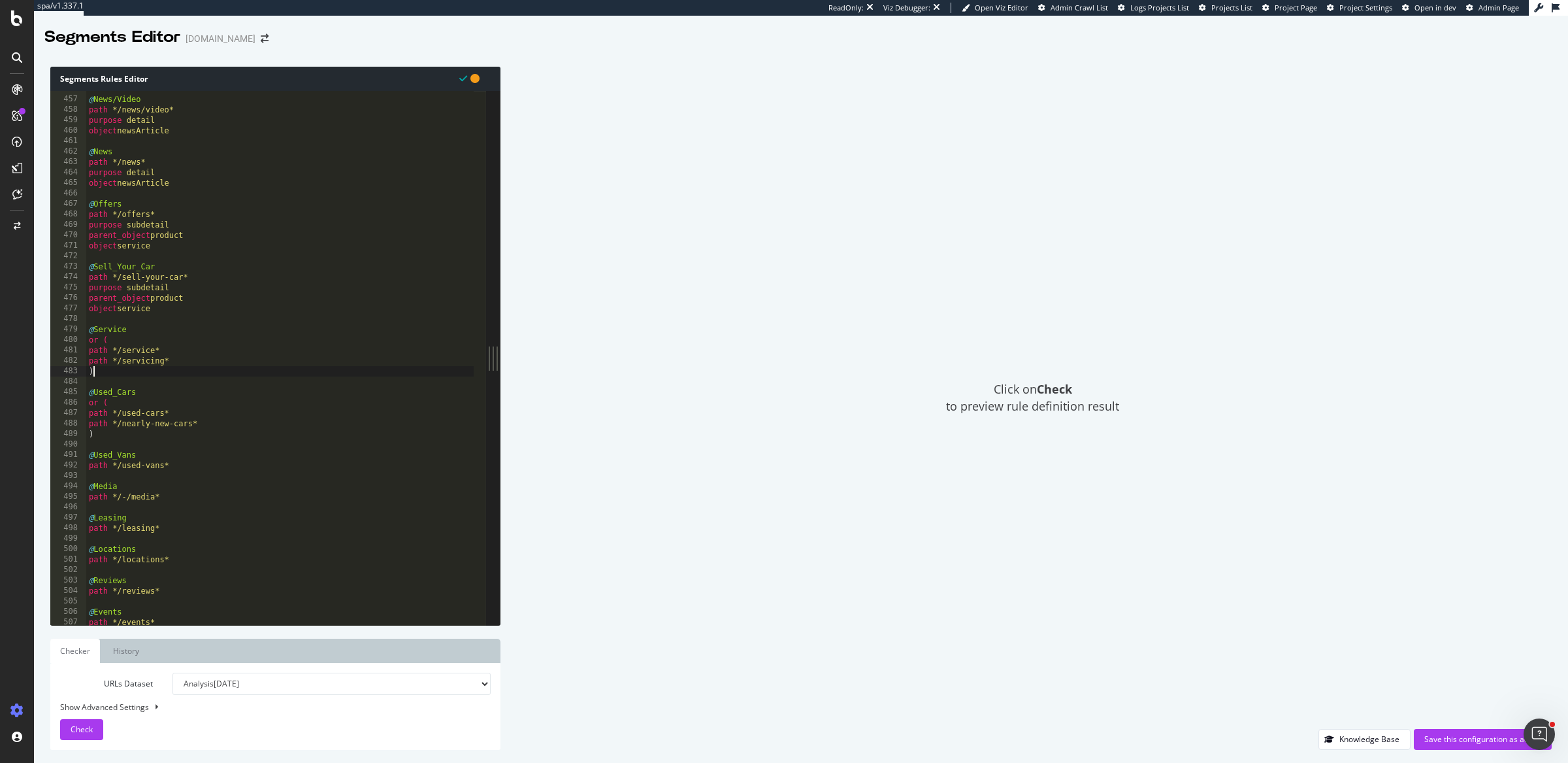
type textarea ")"
paste textarea "object service"
click at [130, 465] on div "@ News/Video path */news/video* purpose detail object newsArticle @ News path *…" at bounding box center [280, 361] width 389 height 555
type textarea ")"
paste textarea "path */used-vans*"
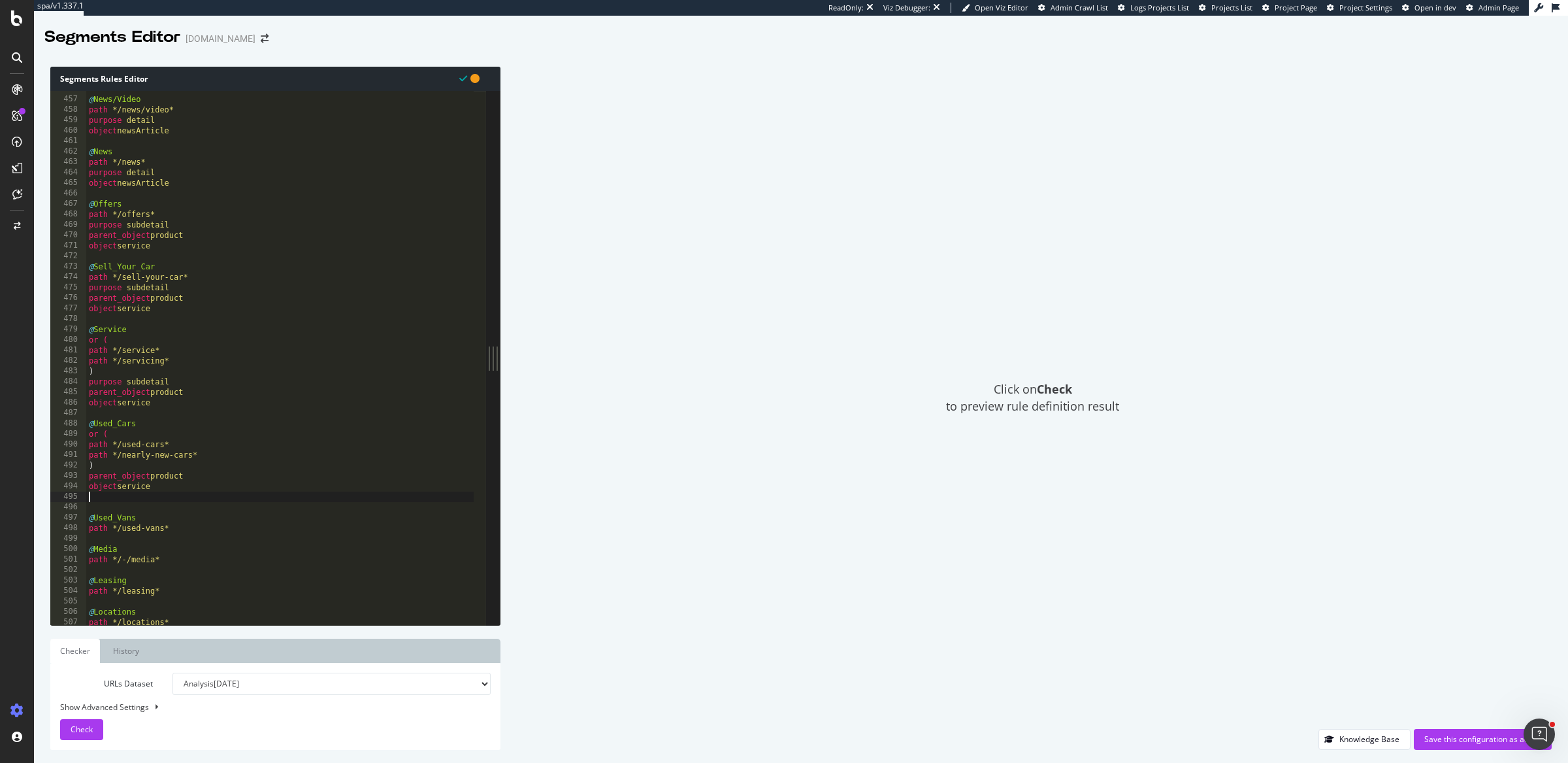
click at [179, 527] on div "@ News/Video path */news/video* purpose detail object newsArticle @ News path *…" at bounding box center [280, 361] width 389 height 555
type textarea "path */used-vans*"
click at [165, 505] on div "@ News/Video path */news/video* purpose detail object newsArticle @ News path *…" at bounding box center [280, 361] width 389 height 555
click at [179, 520] on div "@ News/Video path */news/video* purpose detail object newsArticle @ News path *…" at bounding box center [280, 361] width 389 height 555
type textarea "path */used-vans*"
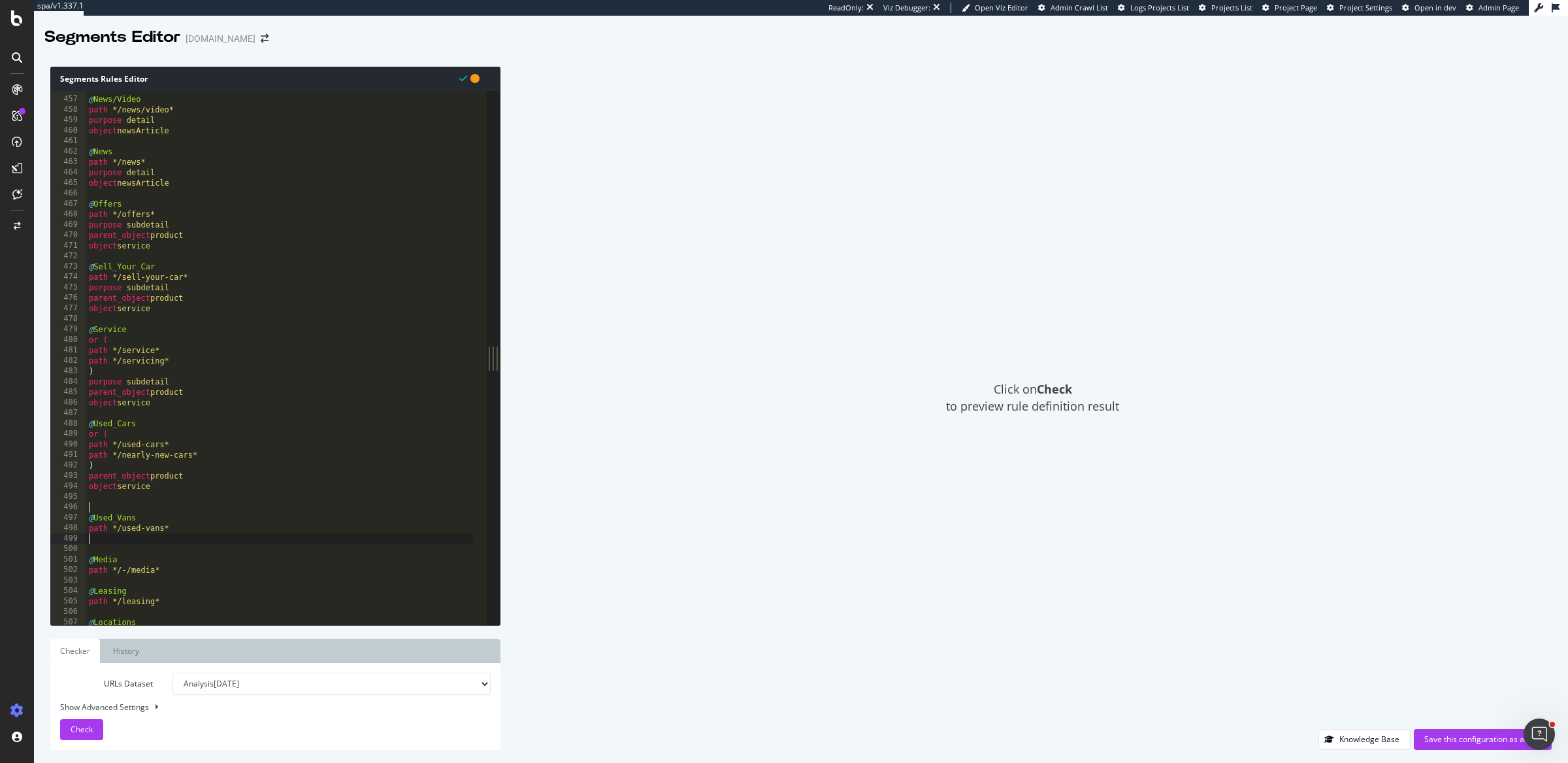
paste textarea "path */used-vans*"
type textarea "path */used-vans*"
click at [178, 519] on div "@ News/Video path */news/video* purpose detail object newsArticle @ News path *…" at bounding box center [280, 361] width 389 height 555
paste textarea "object service"
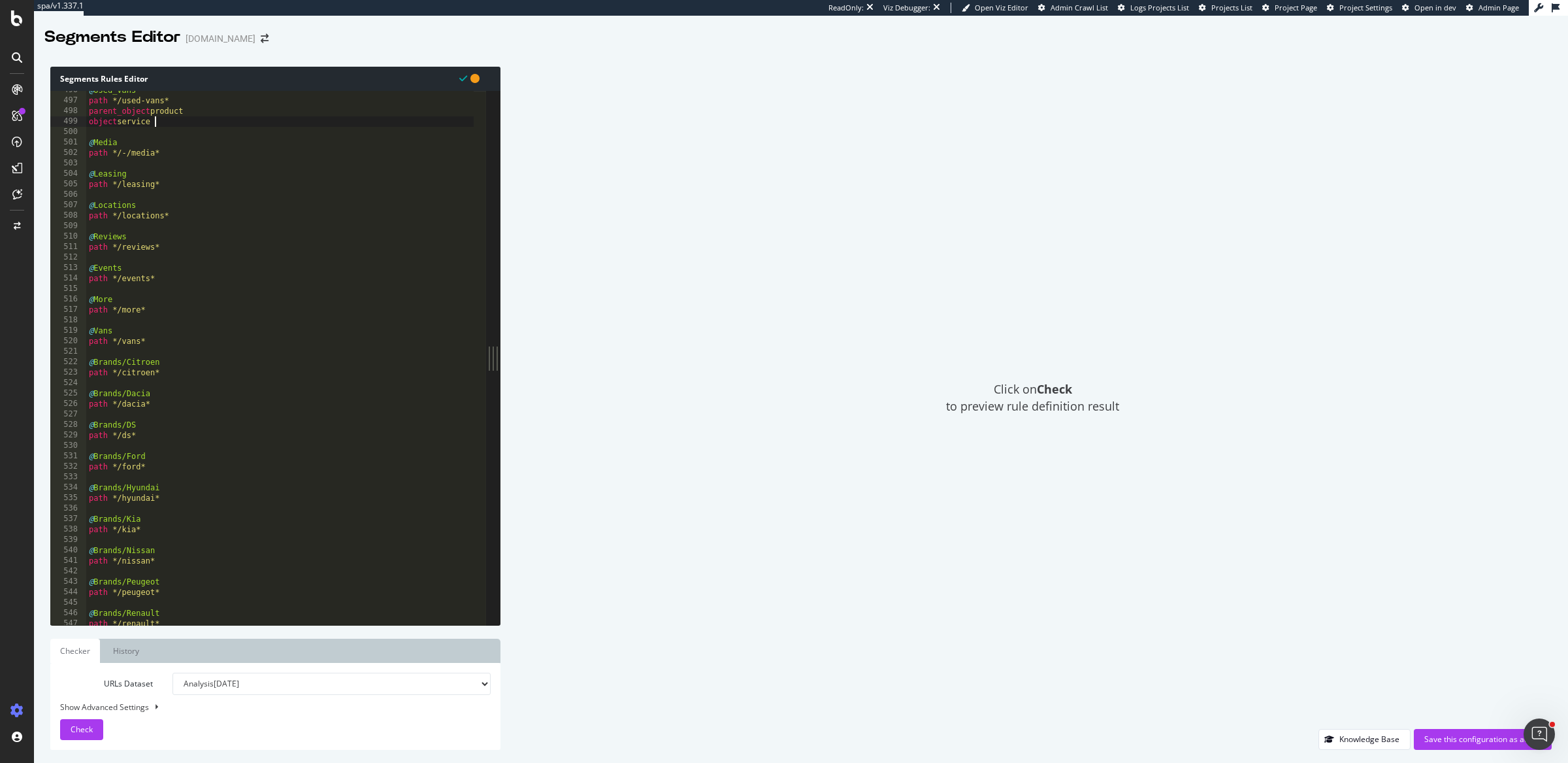
scroll to position [5182, 0]
click at [172, 151] on div "@ Used_Vans path */used-vans* parent_object product object service @ Media path…" at bounding box center [280, 362] width 389 height 555
type textarea "path */-/media*"
paste textarea "object Article"
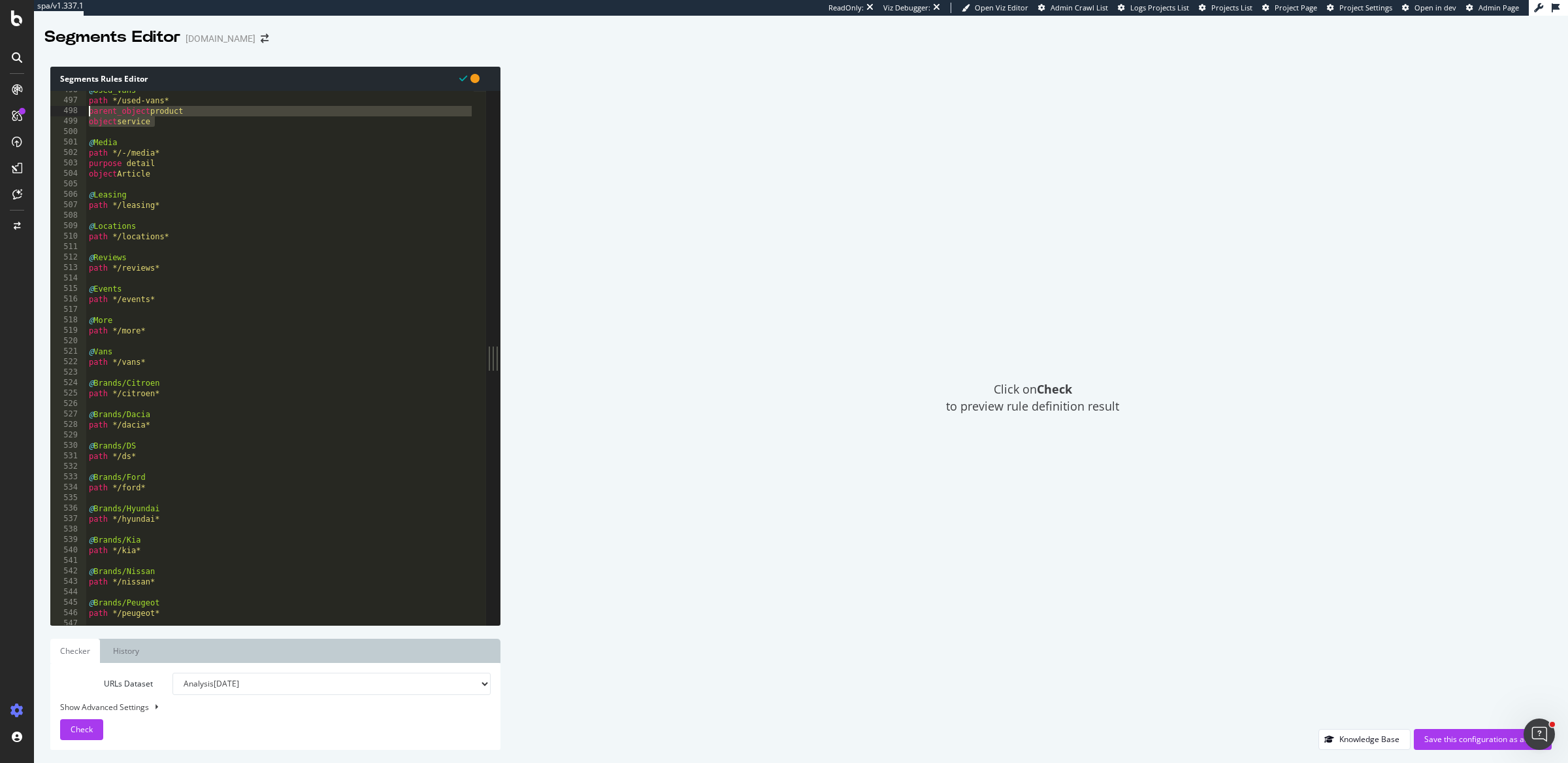
drag, startPoint x: 176, startPoint y: 121, endPoint x: 47, endPoint y: 113, distance: 129.2
click at [47, 113] on div "Segments Rules Editor object Article 496 497 498 499 500 501 502 503 504 505 50…" at bounding box center [802, 408] width 1534 height 710
click at [175, 209] on div "@ Used_Vans path */used-vans* parent_object product object service @ Media path…" at bounding box center [280, 362] width 389 height 555
type textarea "path */leasing*"
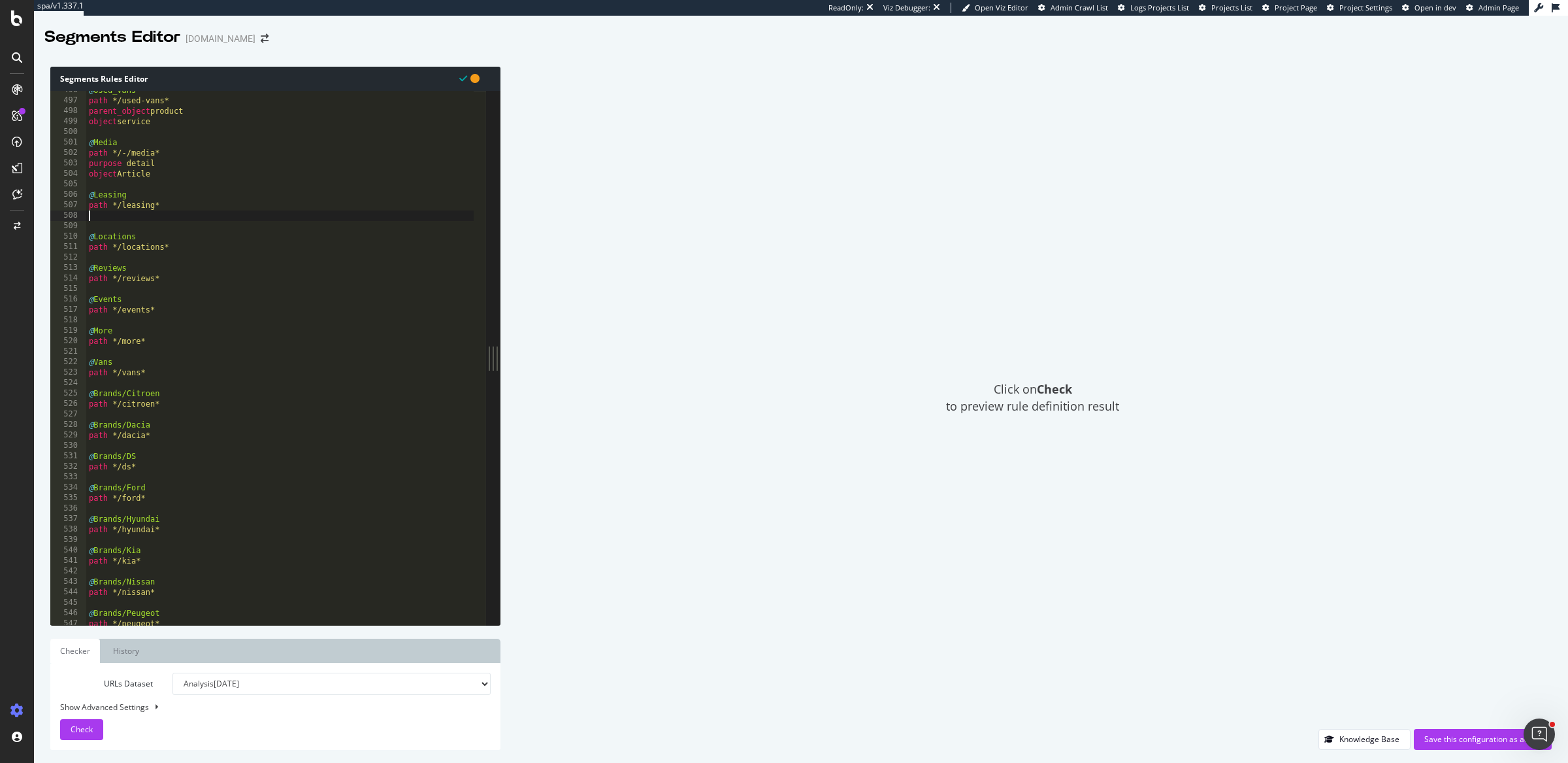
paste textarea "object service"
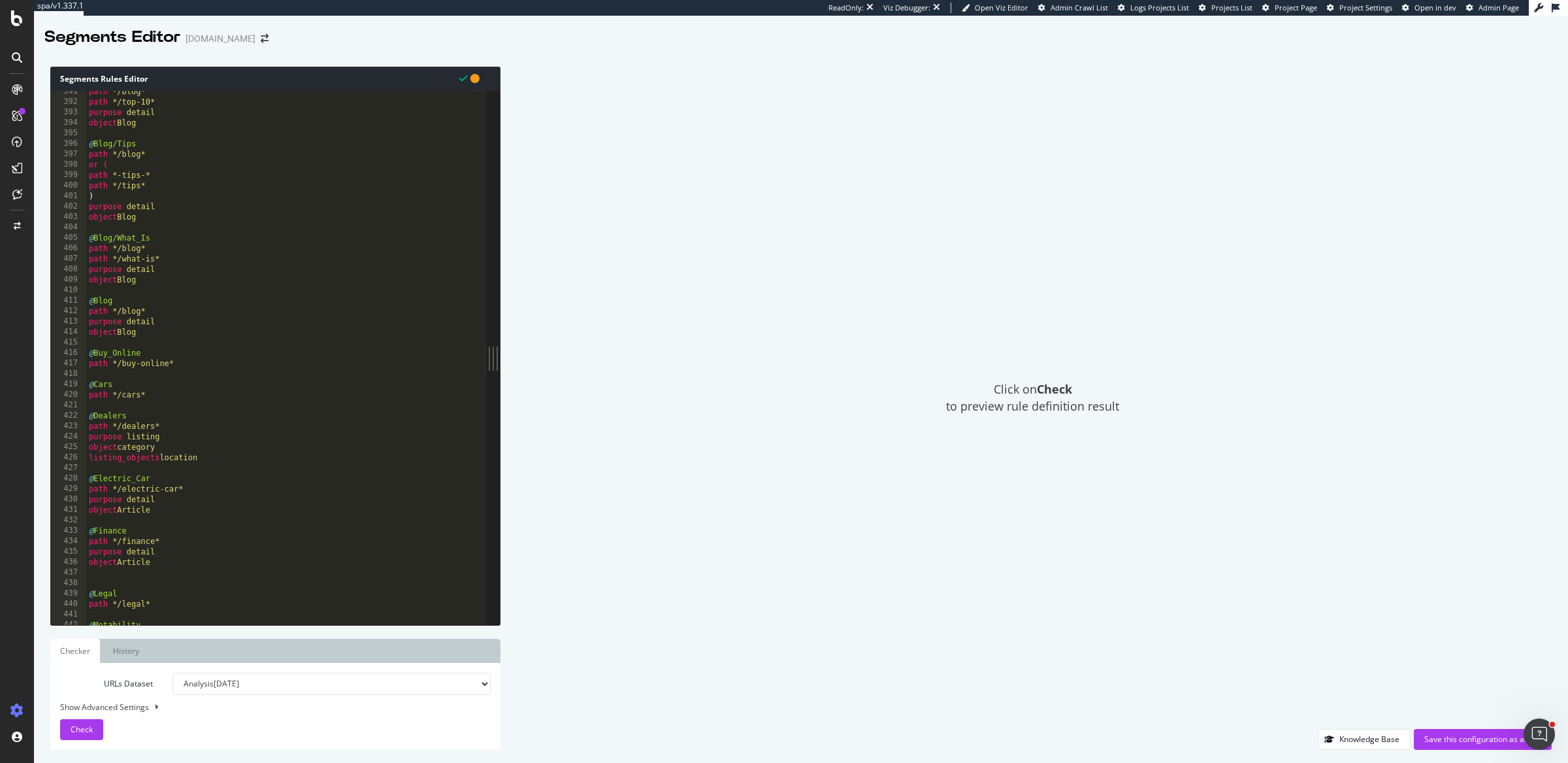
scroll to position [4087, 0]
drag, startPoint x: 220, startPoint y: 454, endPoint x: 72, endPoint y: 432, distance: 149.6
click at [72, 432] on div "object service 391 392 393 394 395 396 397 398 399 400 401 402 403 404 405 406 …" at bounding box center [268, 357] width 436 height 534
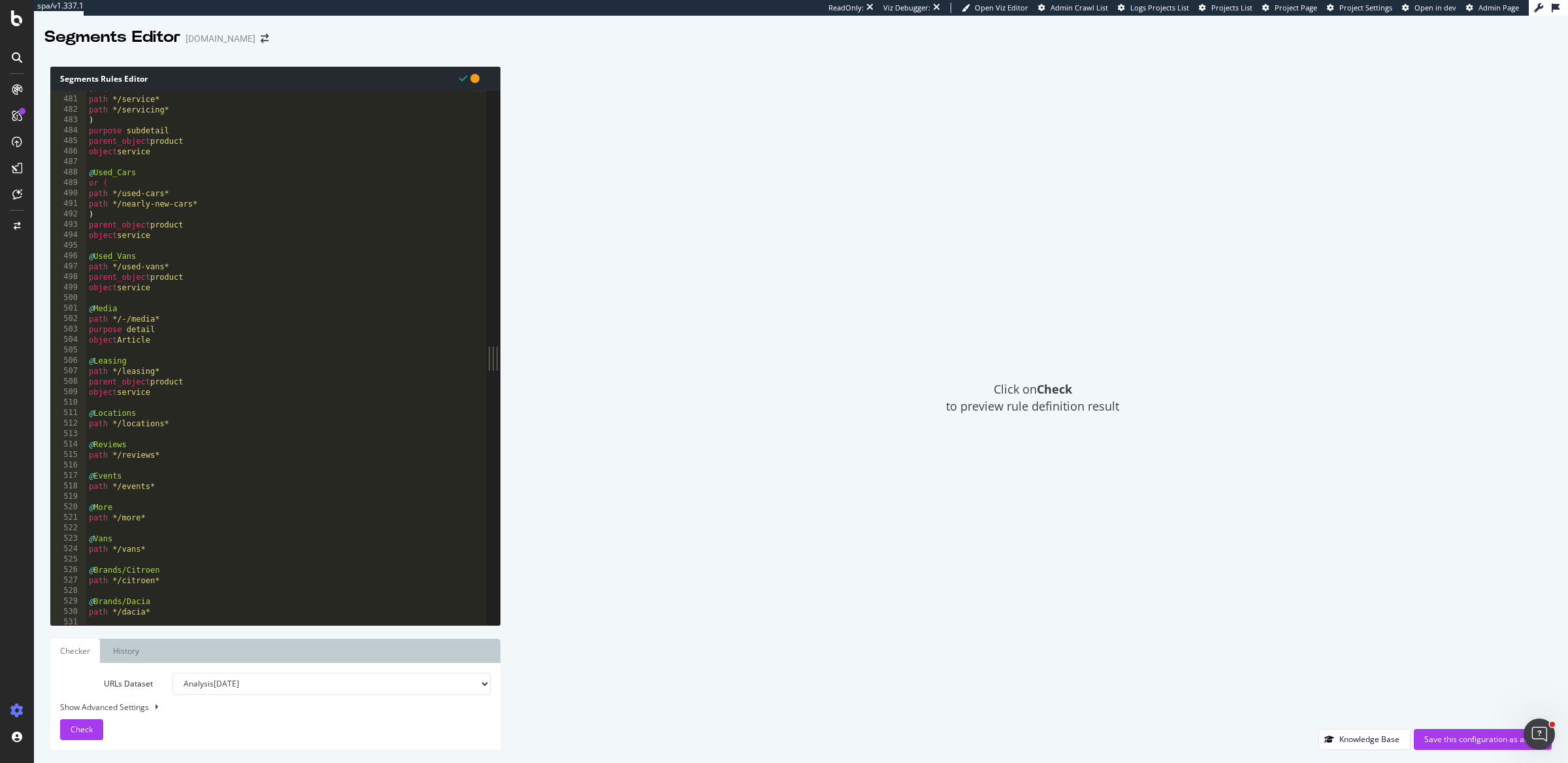
scroll to position [5037, 0]
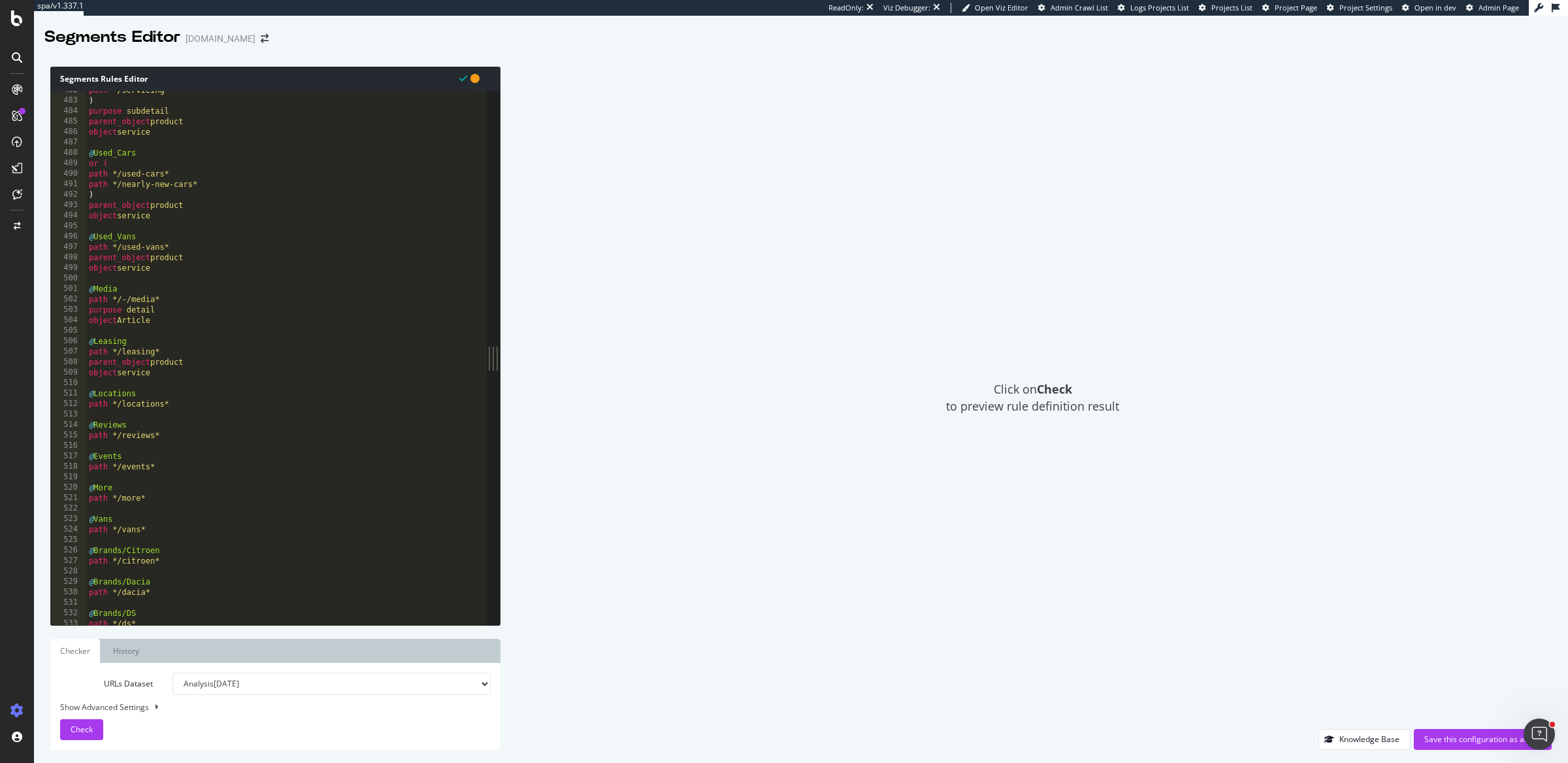
click at [206, 403] on div "path */servicing* ) purpose subdetail parent_object product object service @ Us…" at bounding box center [280, 362] width 389 height 555
type textarea "path */locations*"
paste textarea "listing_objects location"
click at [162, 468] on div "path */servicing* ) purpose subdetail parent_object product object service @ Us…" at bounding box center [280, 362] width 389 height 555
type textarea "path */reviews*"
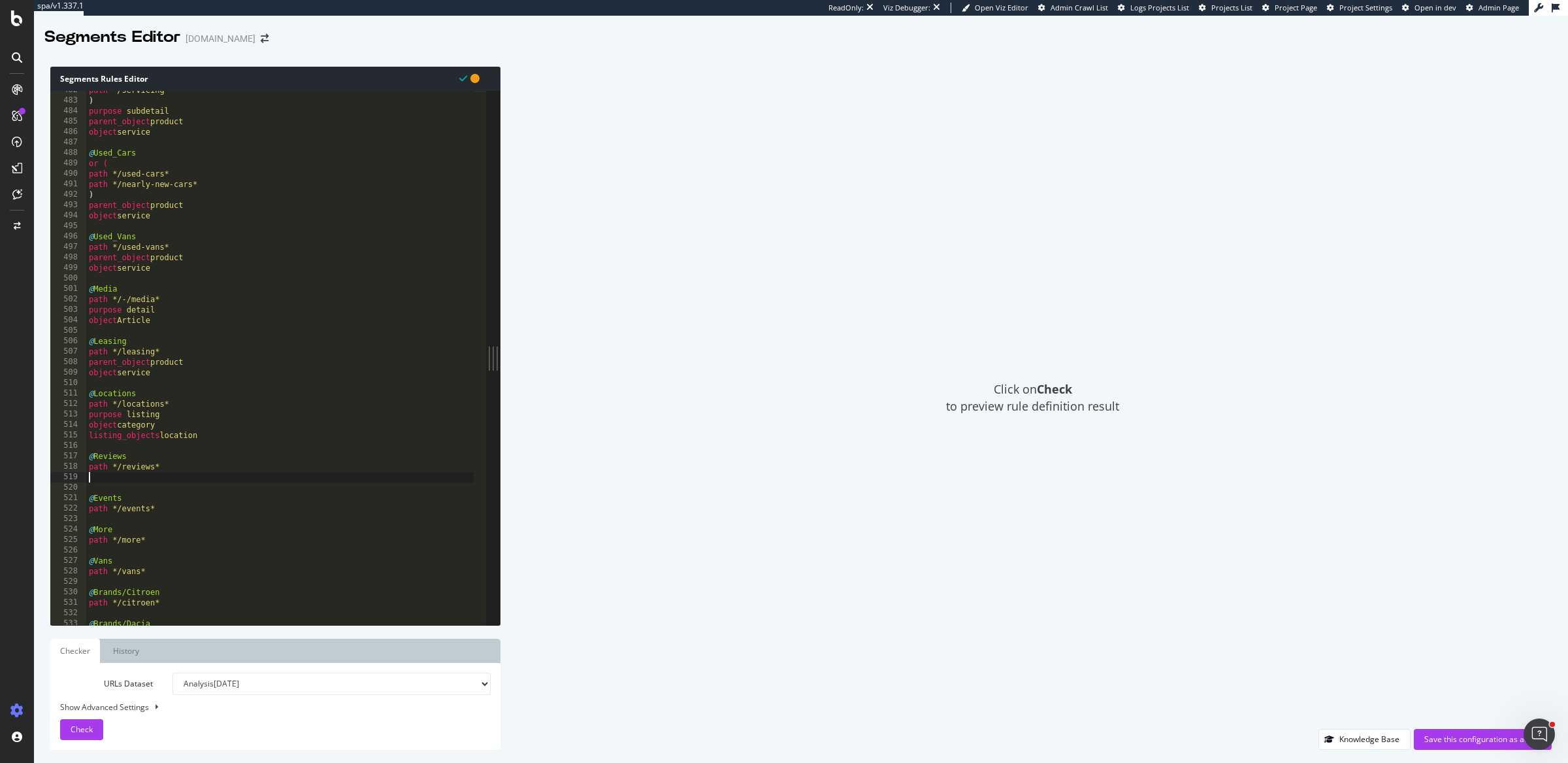
paste textarea "object review"
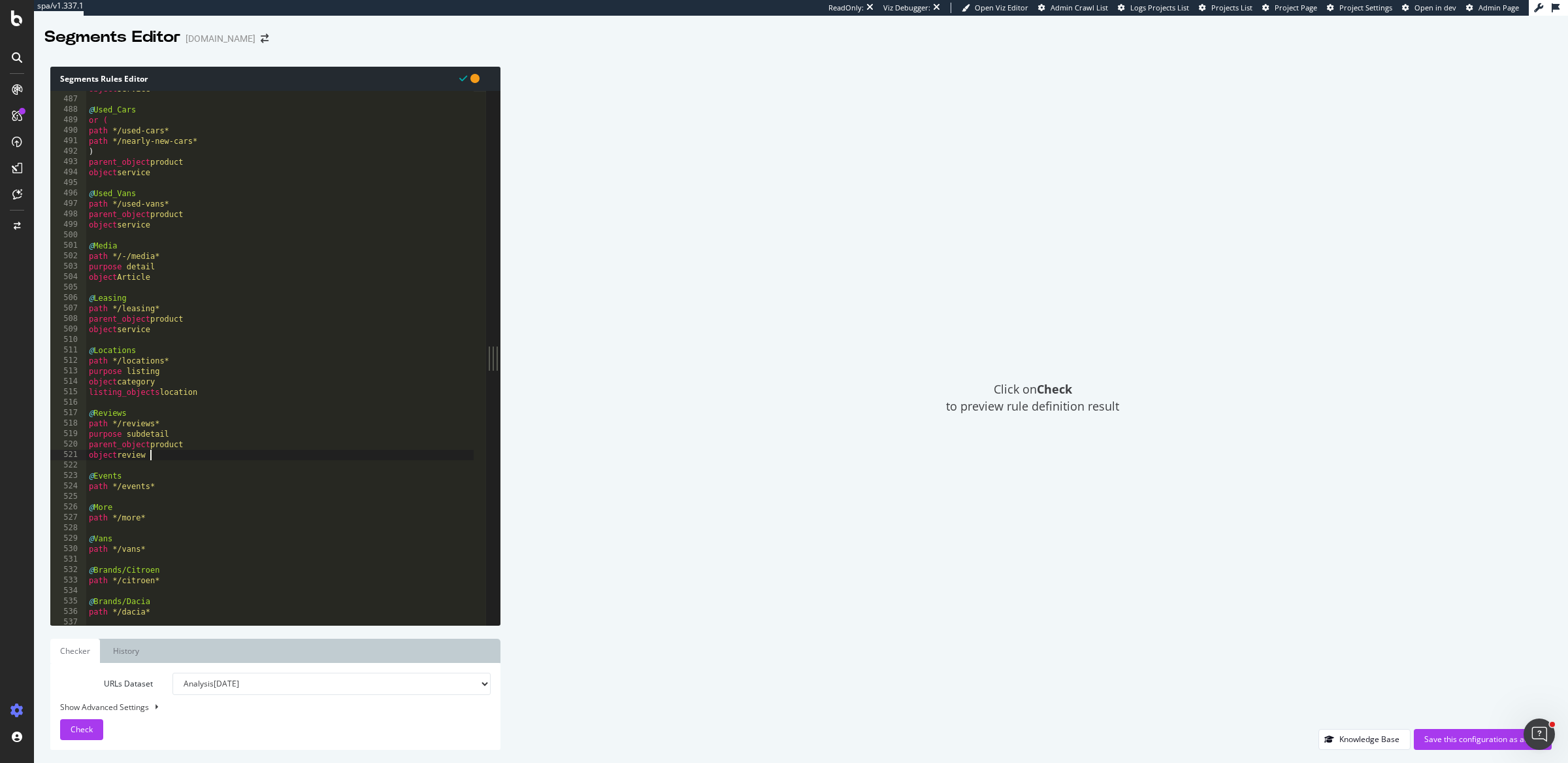
scroll to position [5110, 0]
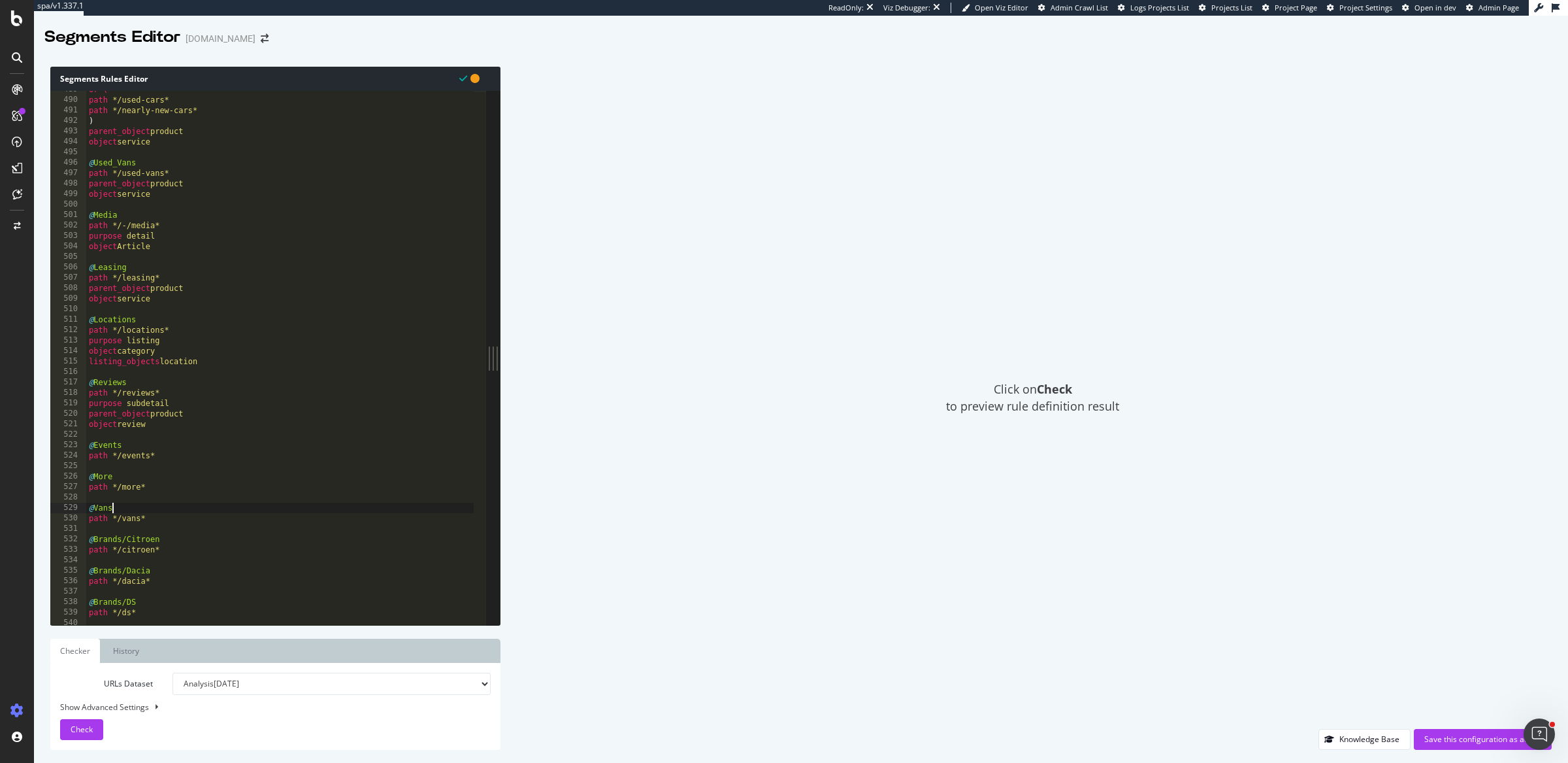
click at [179, 513] on div "or ( path */used-cars* path */nearly-new-cars* ) parent_object product object s…" at bounding box center [280, 362] width 389 height 555
click at [177, 517] on div "or ( path */used-cars* path */nearly-new-cars* ) parent_object product object s…" at bounding box center [280, 362] width 389 height 555
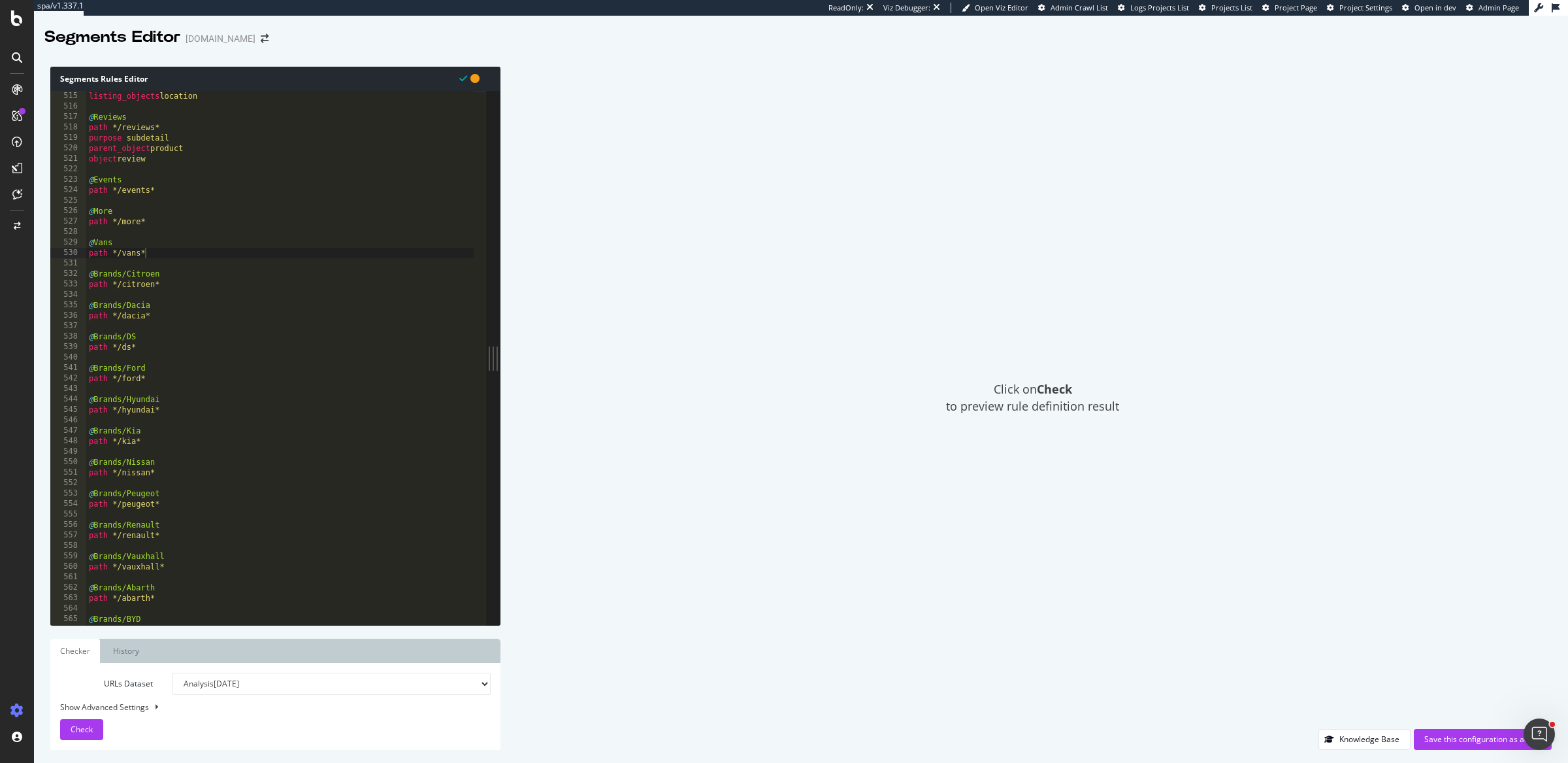
scroll to position [5402, 0]
type textarea "path */citroen*"
click at [168, 260] on div "@ Reviews path */reviews* purpose subdetail parent_object product object review…" at bounding box center [280, 363] width 389 height 555
paste textarea "object Article"
click at [171, 314] on div "@ Reviews path */reviews* purpose subdetail parent_object product object review…" at bounding box center [280, 363] width 389 height 555
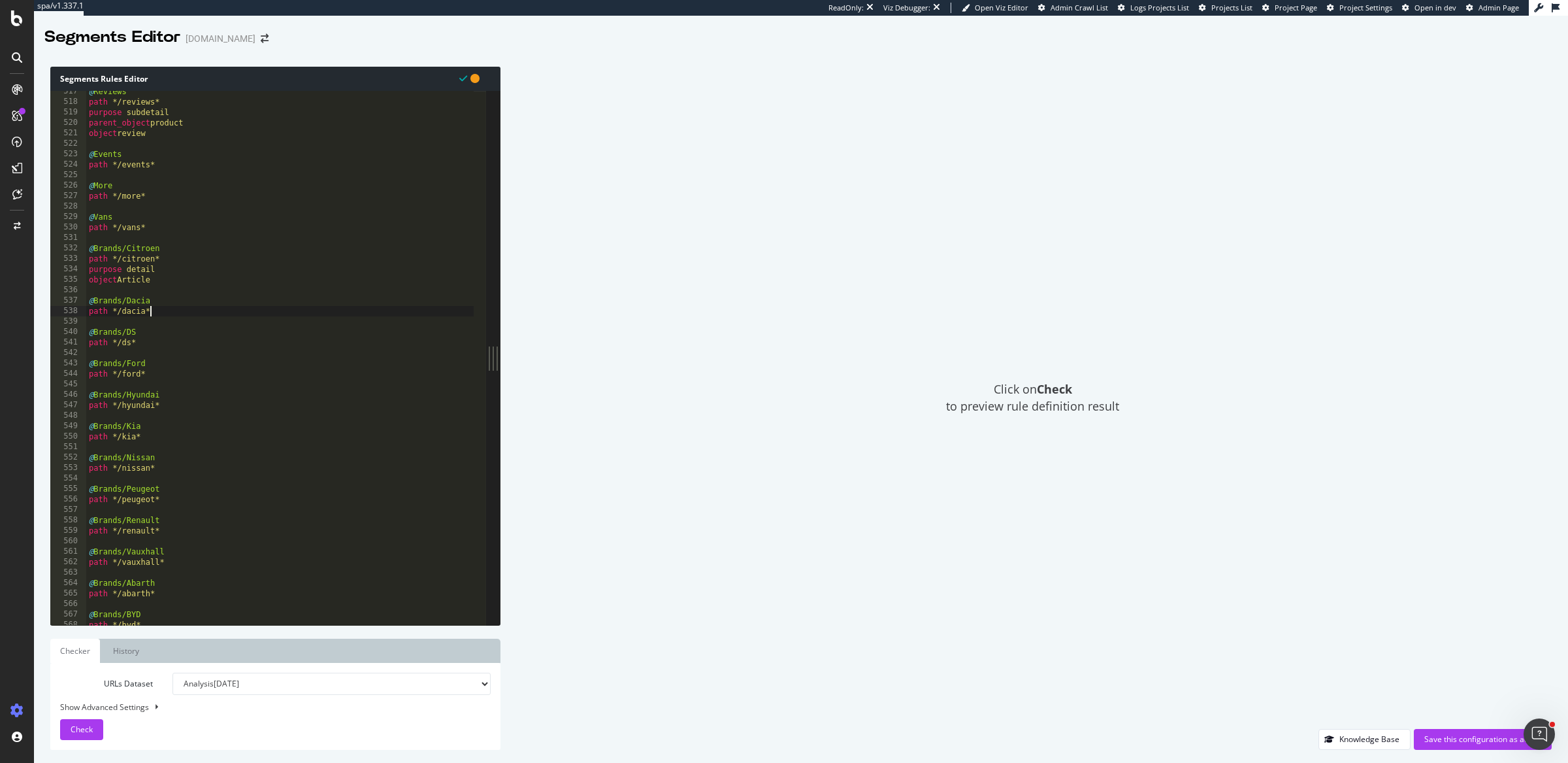
type textarea "path */dacia*"
paste textarea "object Article"
click at [166, 363] on div "@ Reviews path */reviews* purpose subdetail parent_object product object review…" at bounding box center [280, 363] width 389 height 555
type textarea "path */ds*"
paste textarea "object Article"
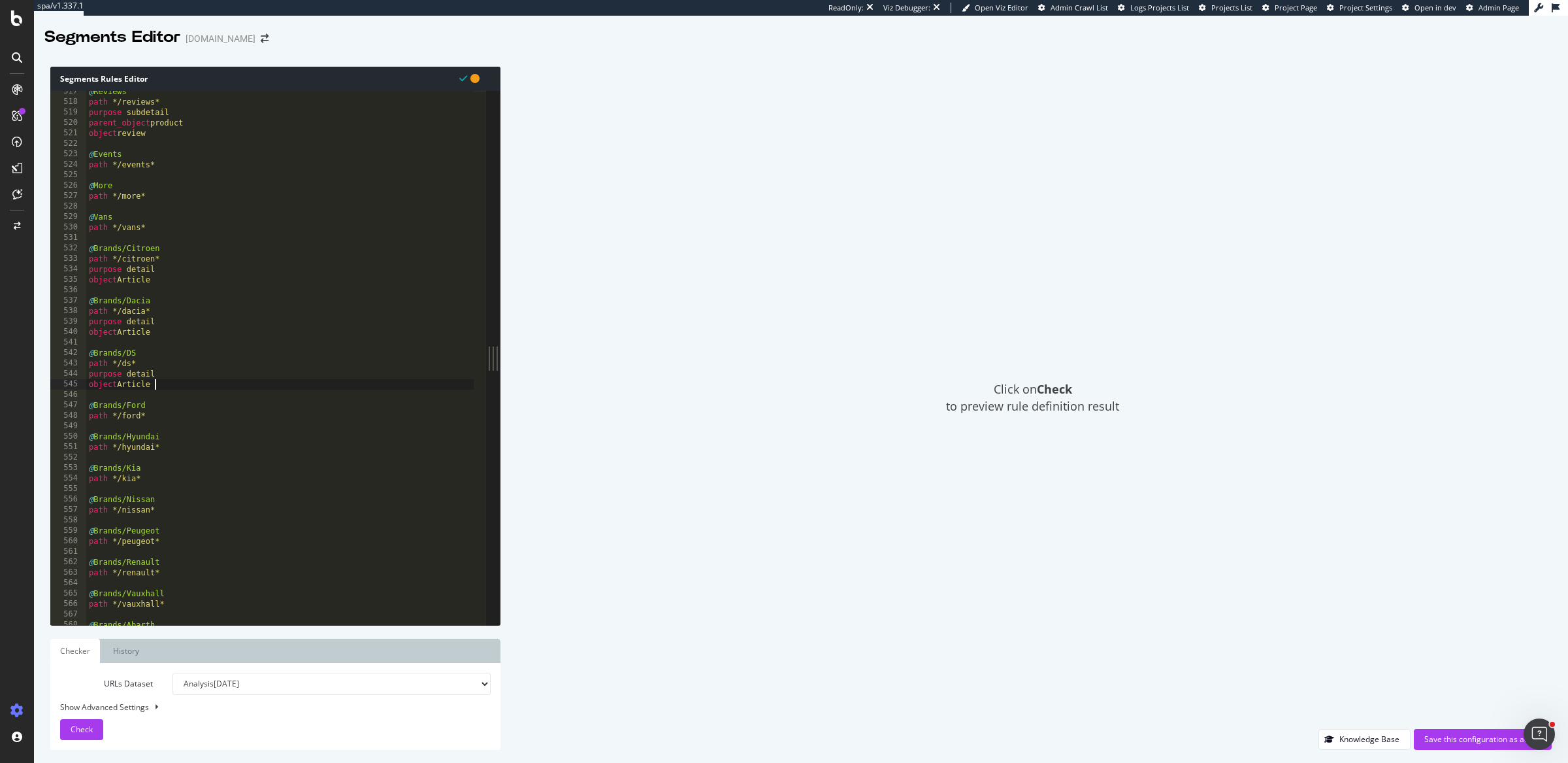
click at [171, 417] on div "@ Reviews path */reviews* purpose subdetail parent_object product object review…" at bounding box center [280, 363] width 389 height 555
type textarea "path */ford*"
paste textarea "object Article"
click at [170, 473] on div "@ Reviews path */reviews* purpose subdetail parent_object product object review…" at bounding box center [280, 363] width 389 height 555
type textarea "path */hyundai*"
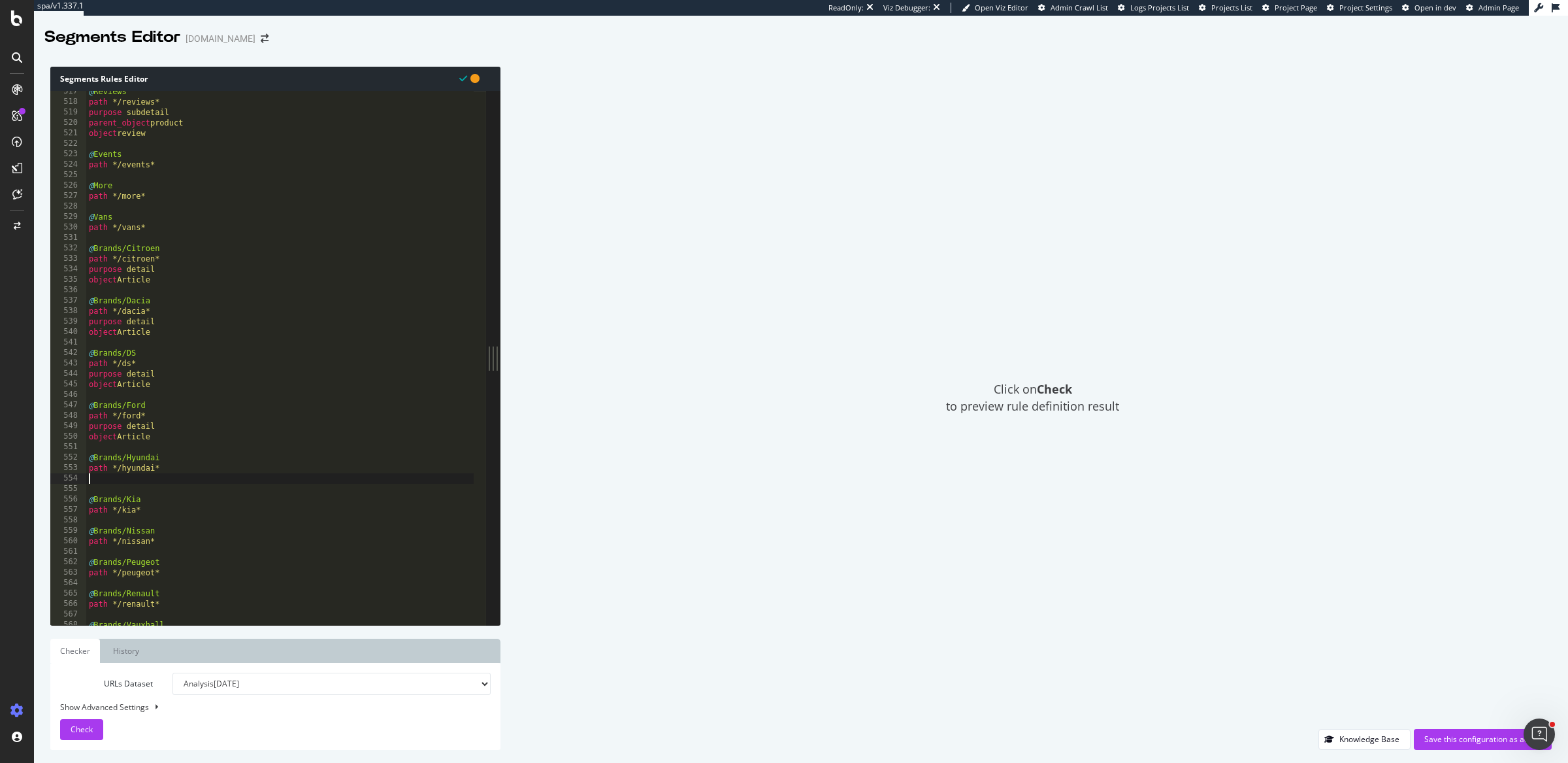
paste textarea "object Article"
click at [164, 523] on div "@ Reviews path */reviews* purpose subdetail parent_object product object review…" at bounding box center [280, 363] width 389 height 555
type textarea "path */kia*"
paste textarea "object Article"
click at [159, 569] on div "@ Reviews path */reviews* purpose subdetail parent_object product object review…" at bounding box center [280, 363] width 389 height 555
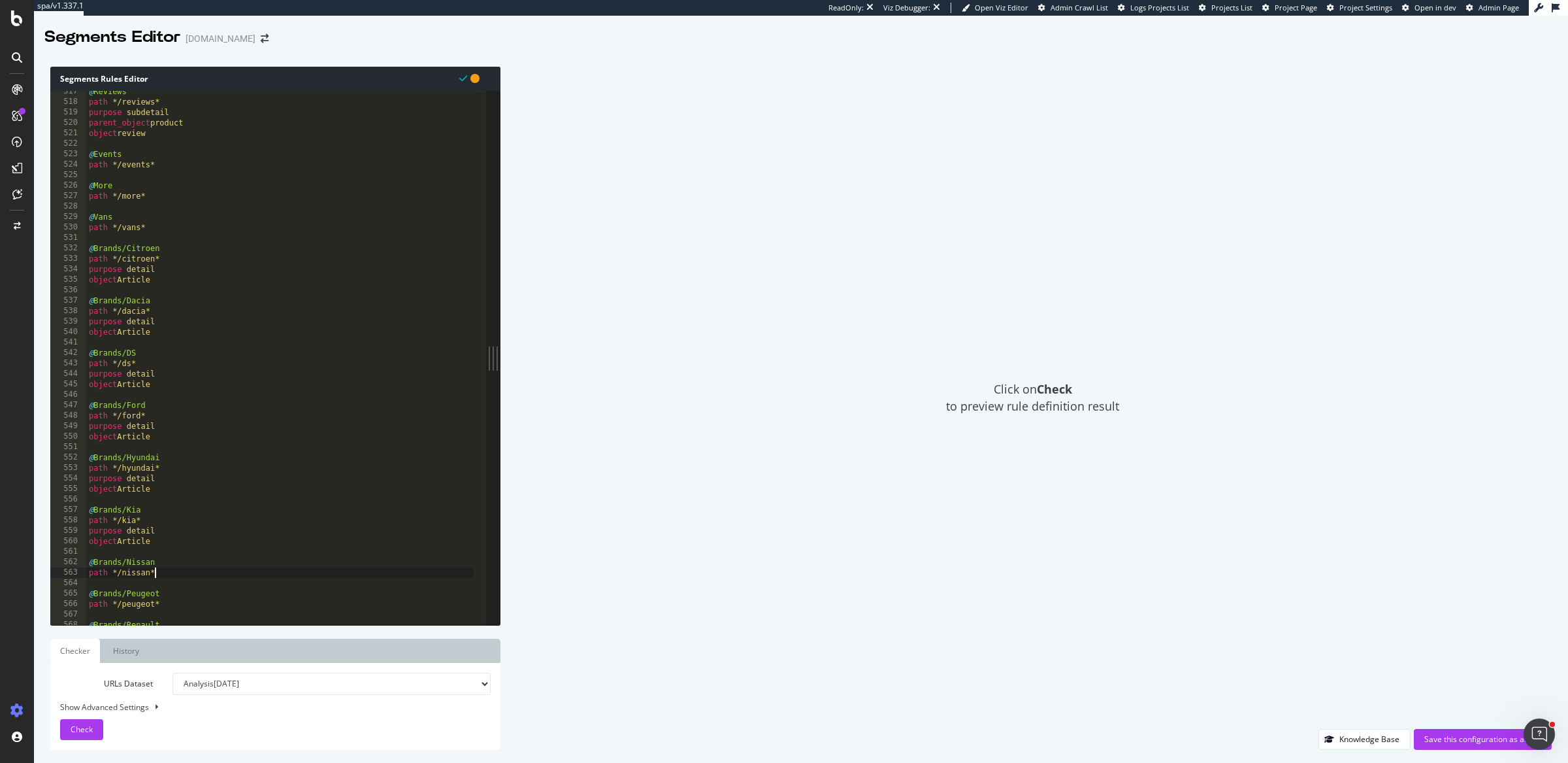
type textarea "path */nissan*"
paste textarea "object Article"
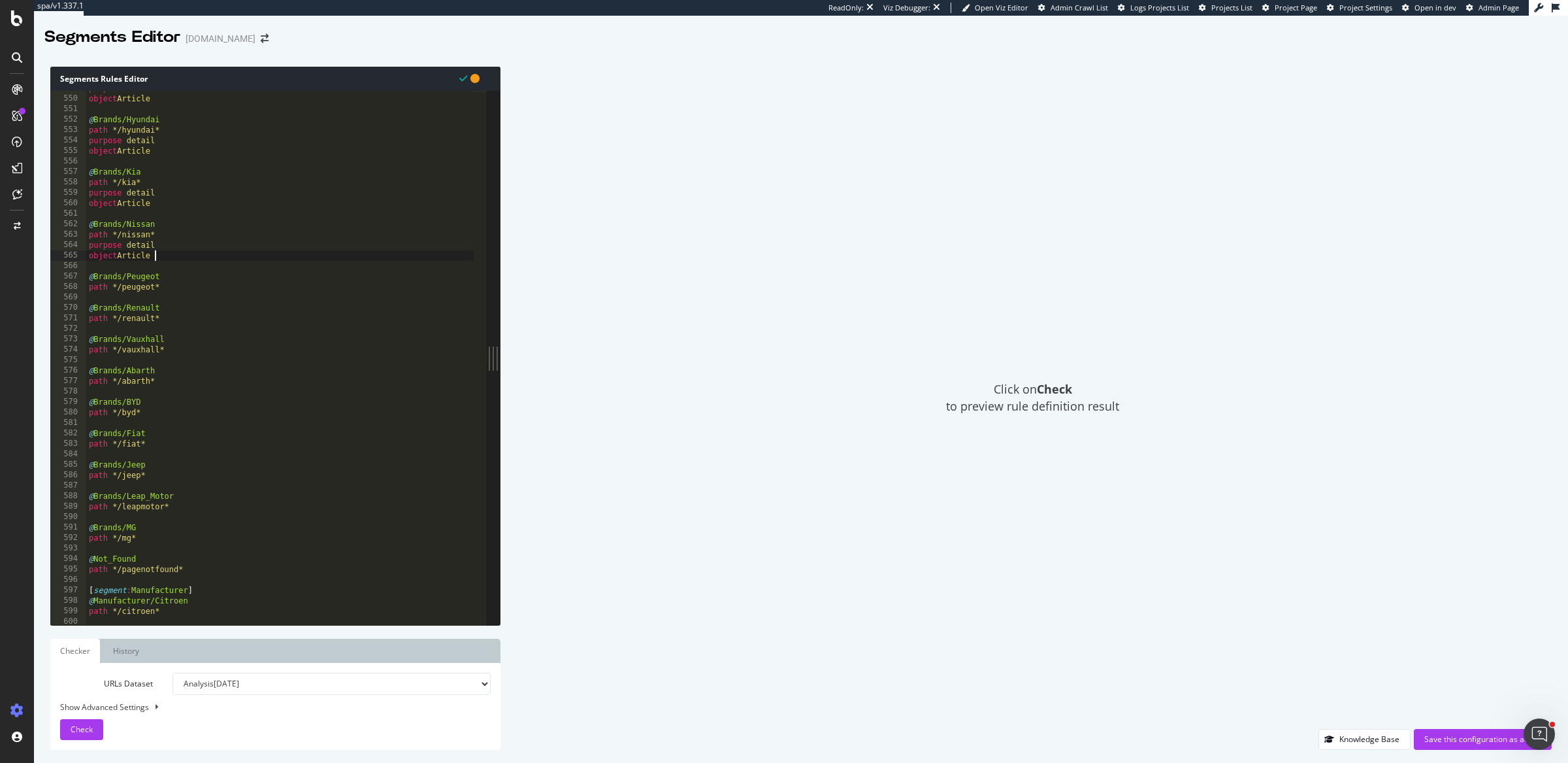
scroll to position [5742, 0]
click at [197, 287] on div "purpose detail object Article @ Brands/Hyundai path */hyundai* purpose detail o…" at bounding box center [280, 358] width 389 height 555
type textarea "path */peugeot*"
paste textarea "object Article"
click at [185, 335] on div "purpose detail object Article @ Brands/Hyundai path */hyundai* purpose detail o…" at bounding box center [280, 358] width 389 height 555
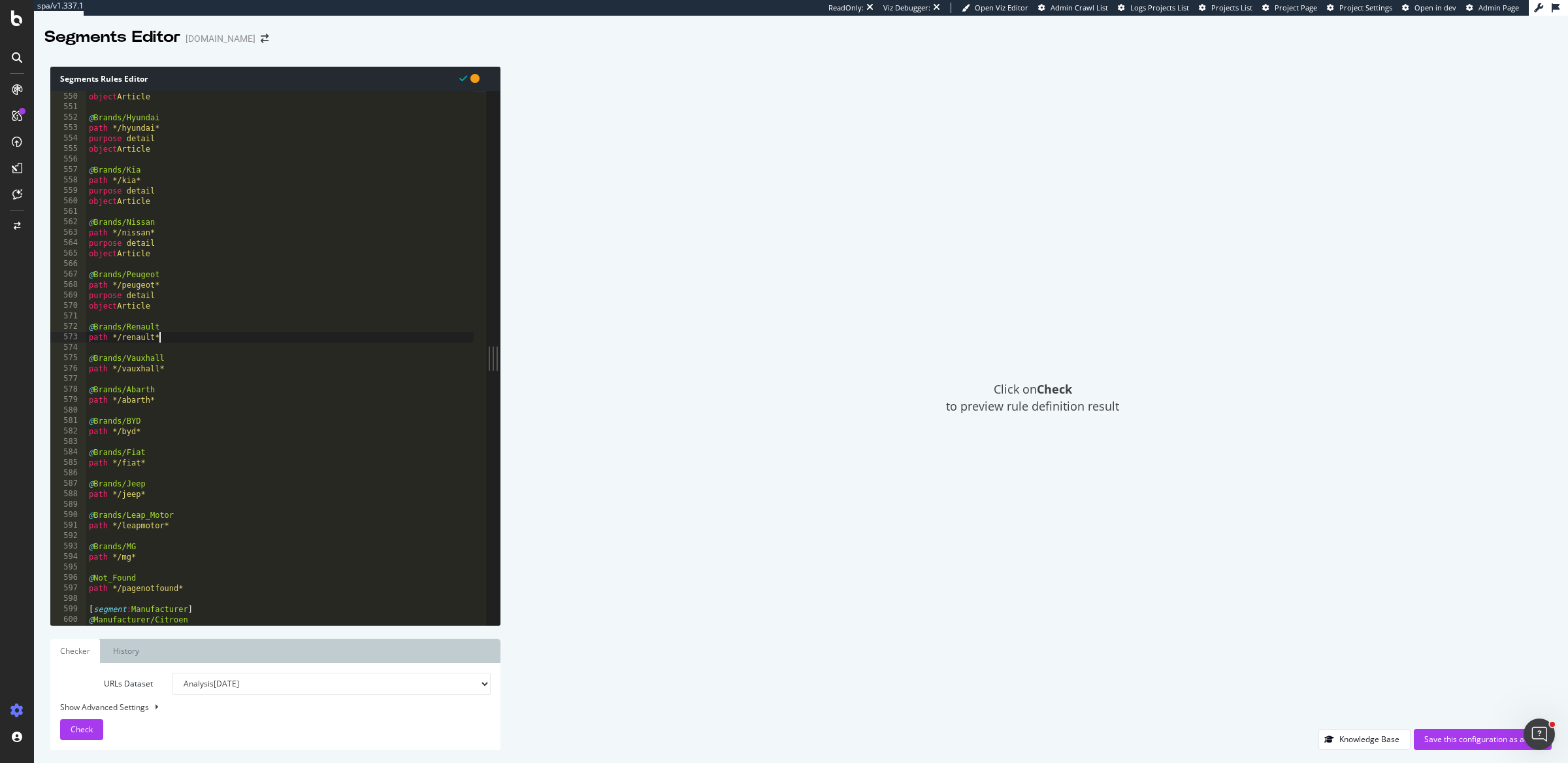
type textarea "path */renault*"
paste textarea "object Article"
click at [176, 390] on div "purpose detail object Article @ Brands/Hyundai path */hyundai* purpose detail o…" at bounding box center [280, 358] width 389 height 555
type textarea "path */vauxhall*"
paste textarea "object Article"
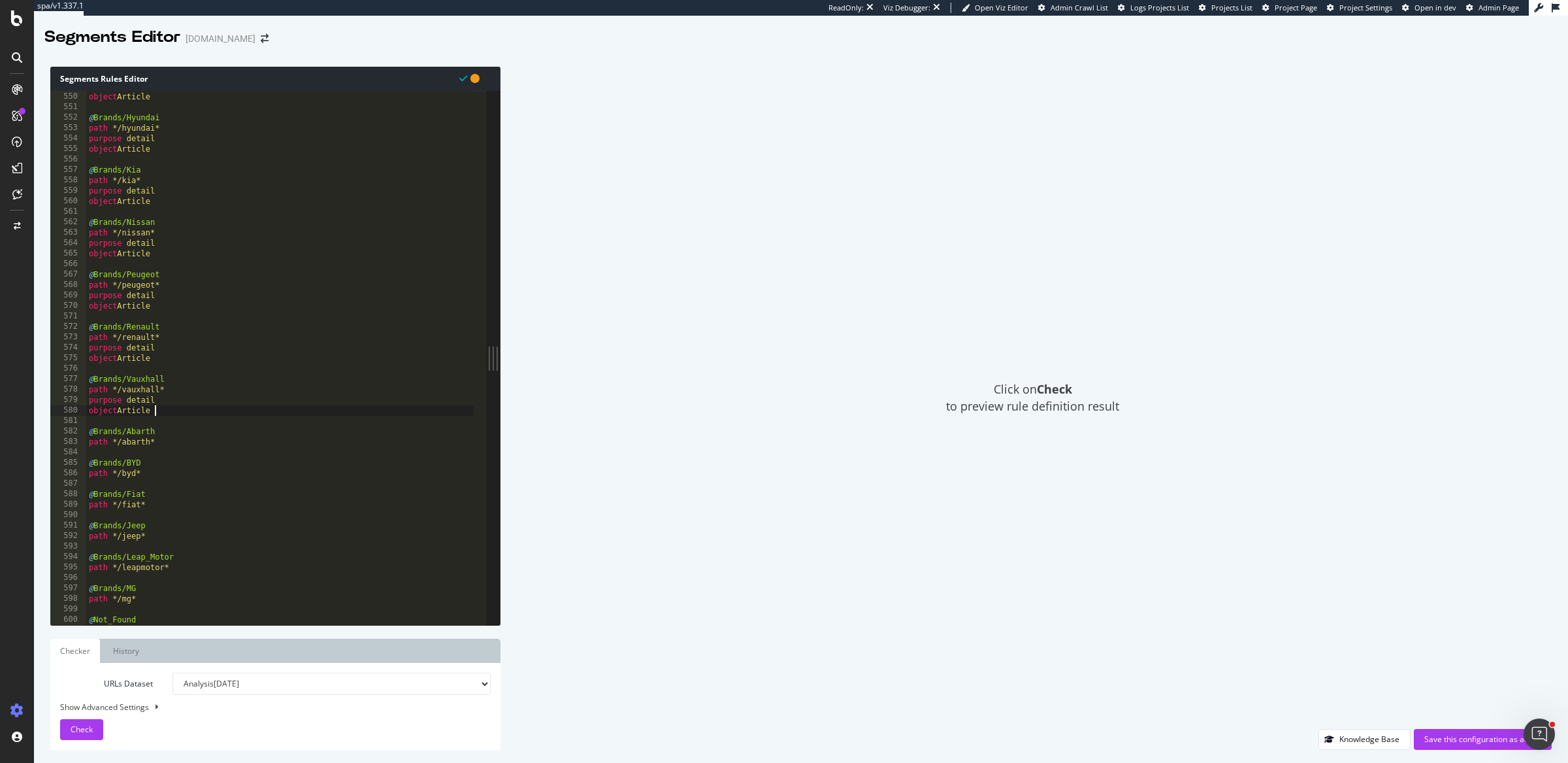
click at [170, 439] on div "purpose detail object Article @ Brands/Hyundai path */hyundai* purpose detail o…" at bounding box center [280, 358] width 389 height 555
type textarea "path */abarth*"
paste textarea "object Article"
click at [149, 494] on div "purpose detail object Article @ Brands/Hyundai path */hyundai* purpose detail o…" at bounding box center [280, 358] width 389 height 555
type textarea "path */byd*"
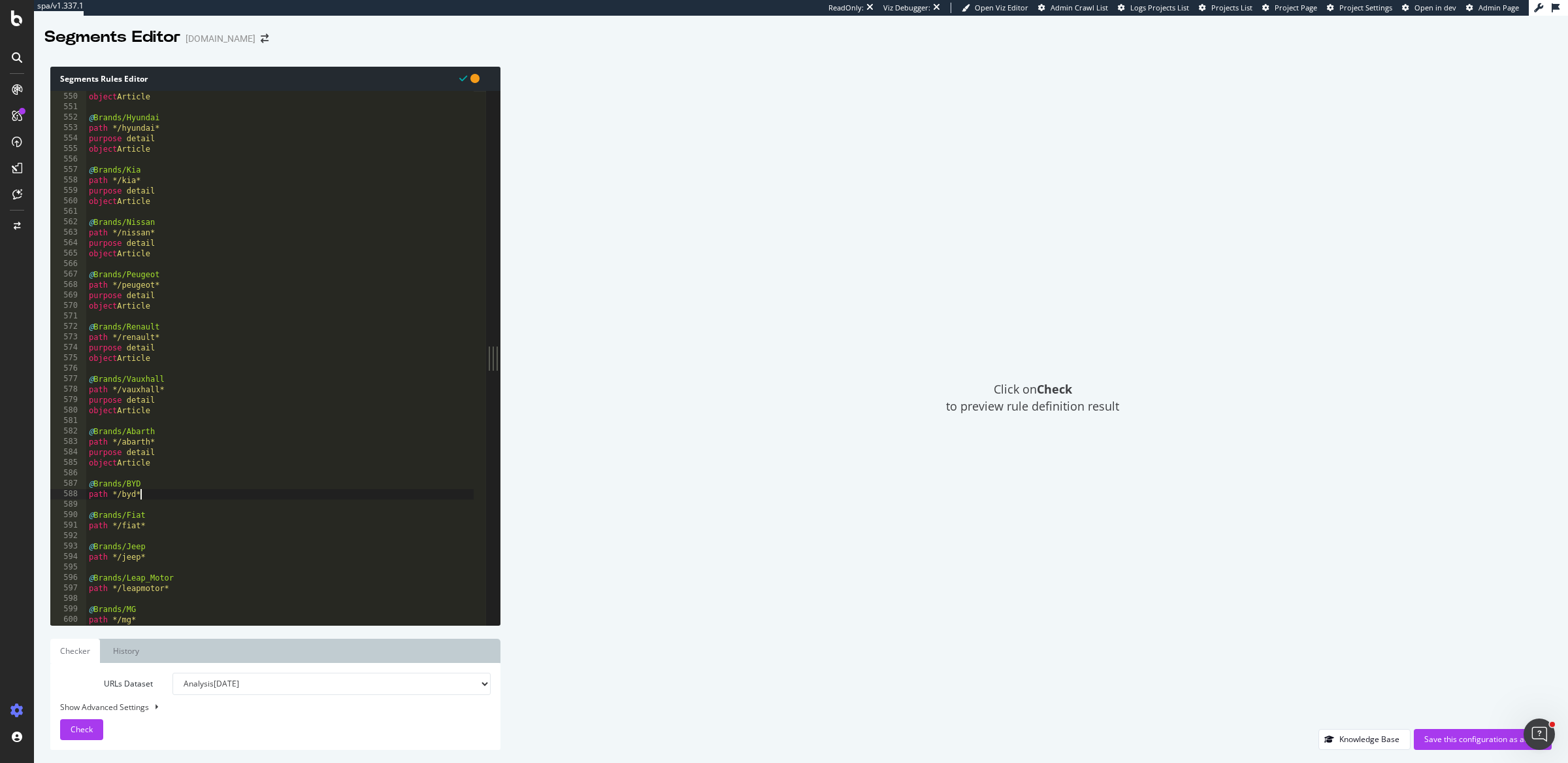
paste textarea "object Article"
click at [170, 546] on div "purpose detail object Article @ Brands/Hyundai path */hyundai* purpose detail o…" at bounding box center [280, 358] width 389 height 555
type textarea "path */fiat*"
paste textarea "object Article"
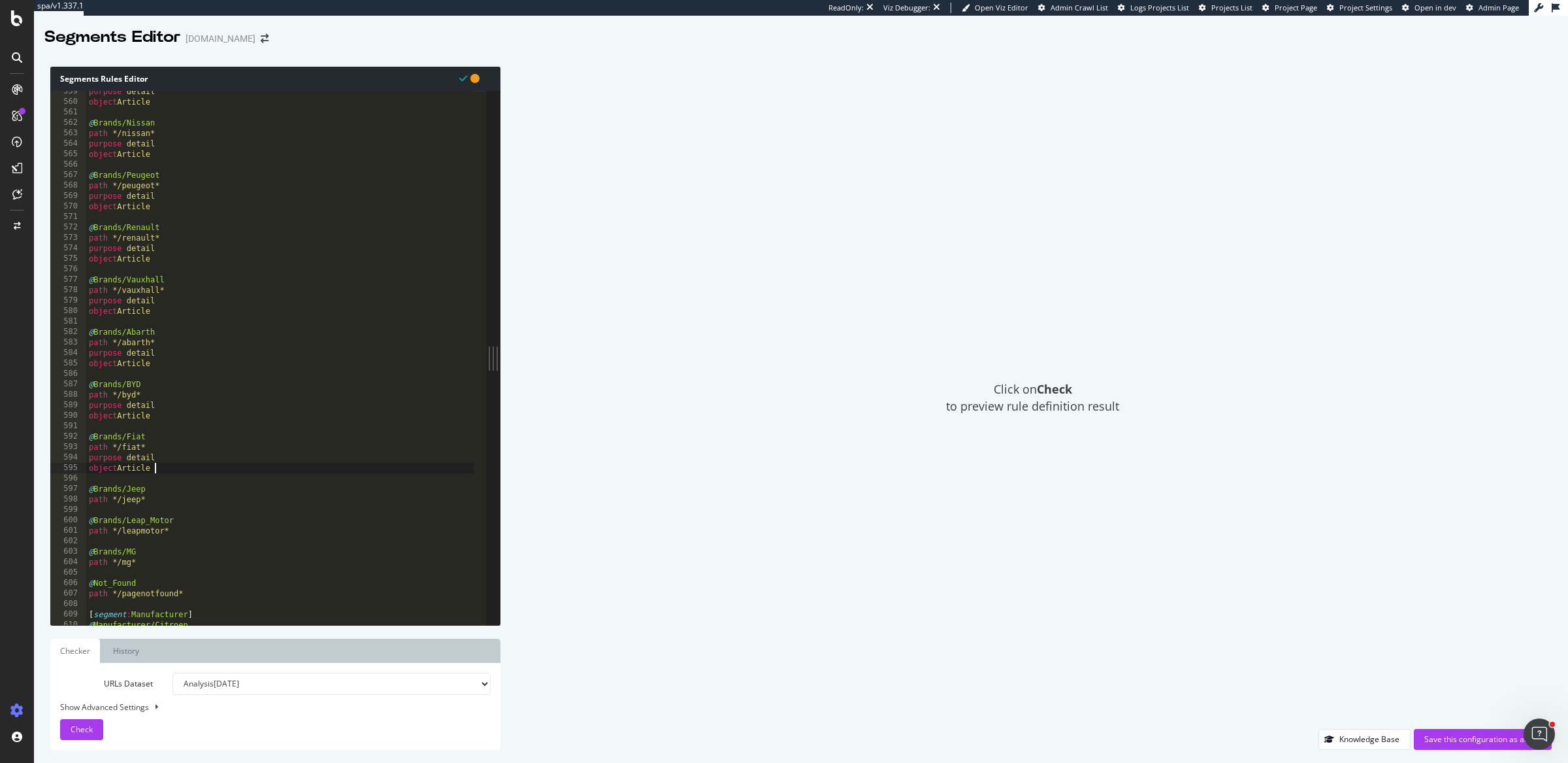
click at [171, 499] on div "purpose detail object Article @ Brands/Nissan path */nissan* purpose detail obj…" at bounding box center [280, 363] width 389 height 555
type textarea "path */jeep*"
paste textarea "object Article"
click at [179, 553] on div "purpose detail object Article @ Brands/Nissan path */nissan* purpose detail obj…" at bounding box center [280, 363] width 389 height 555
type textarea "path */leapmotor*"
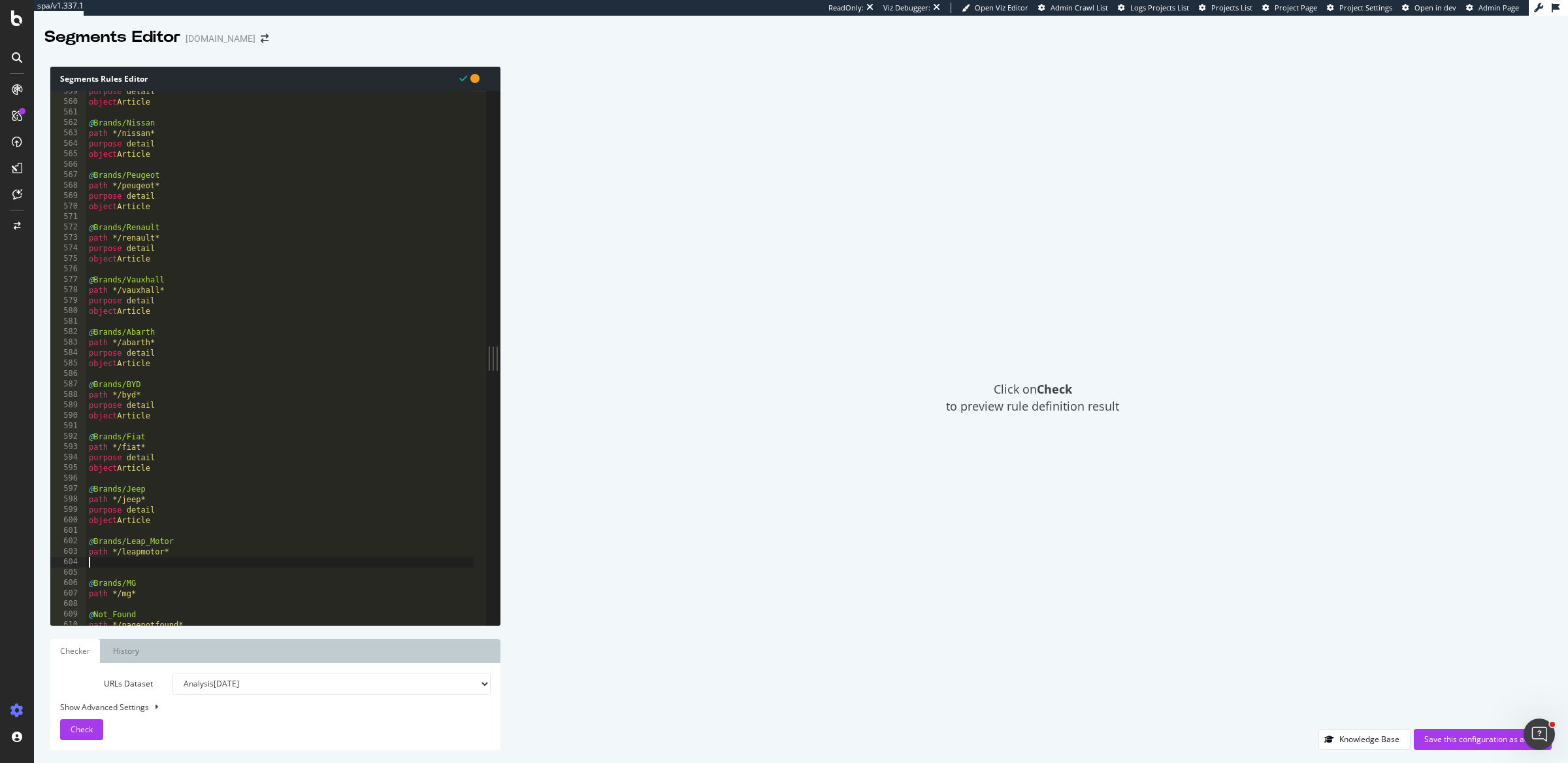
paste textarea "object Article"
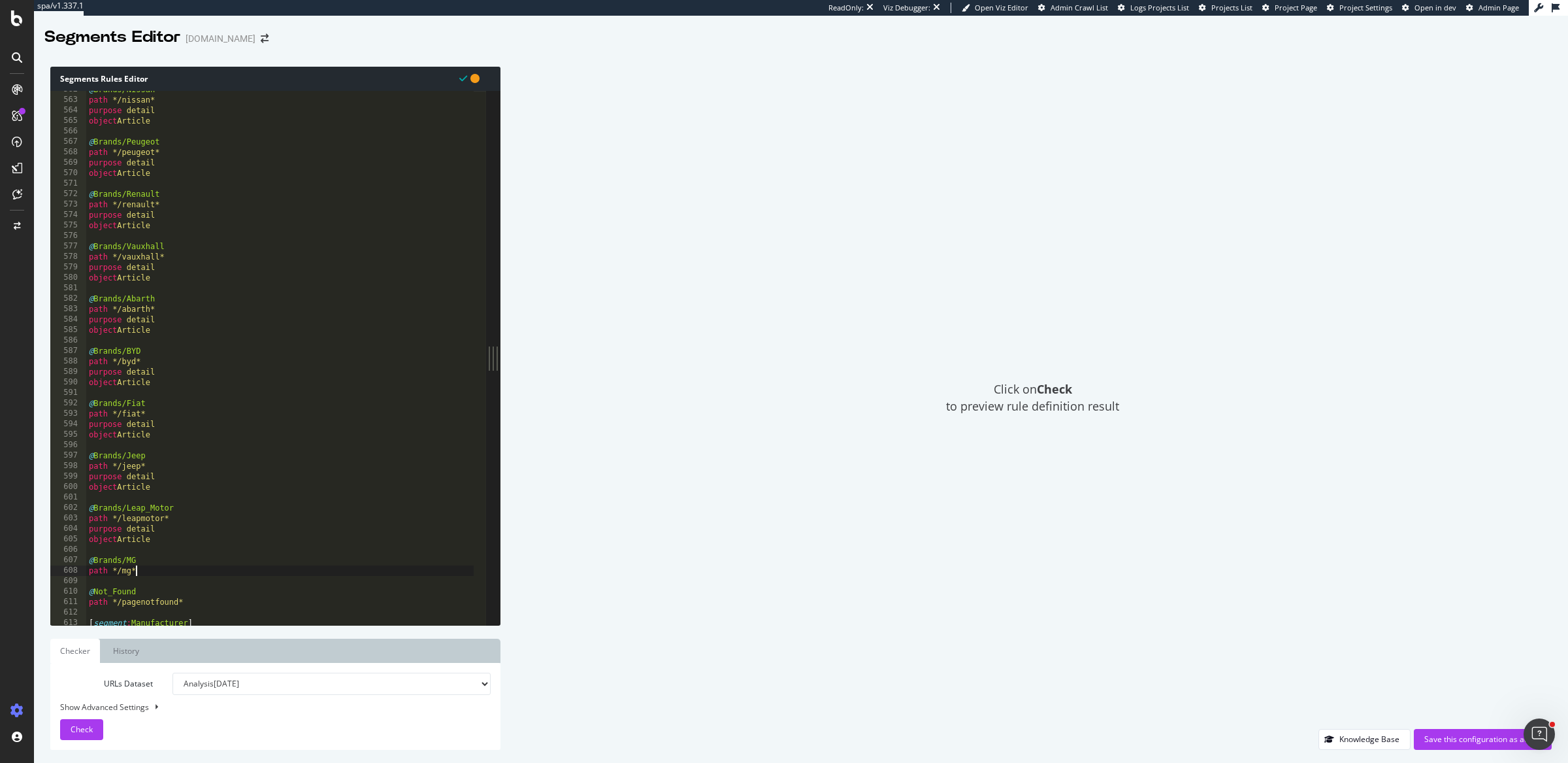
click at [166, 569] on div "@ Brands/Nissan path */nissan* purpose detail object Article @ Brands/Peugeot p…" at bounding box center [280, 362] width 389 height 555
type textarea "path */mg*"
paste textarea "object Article"
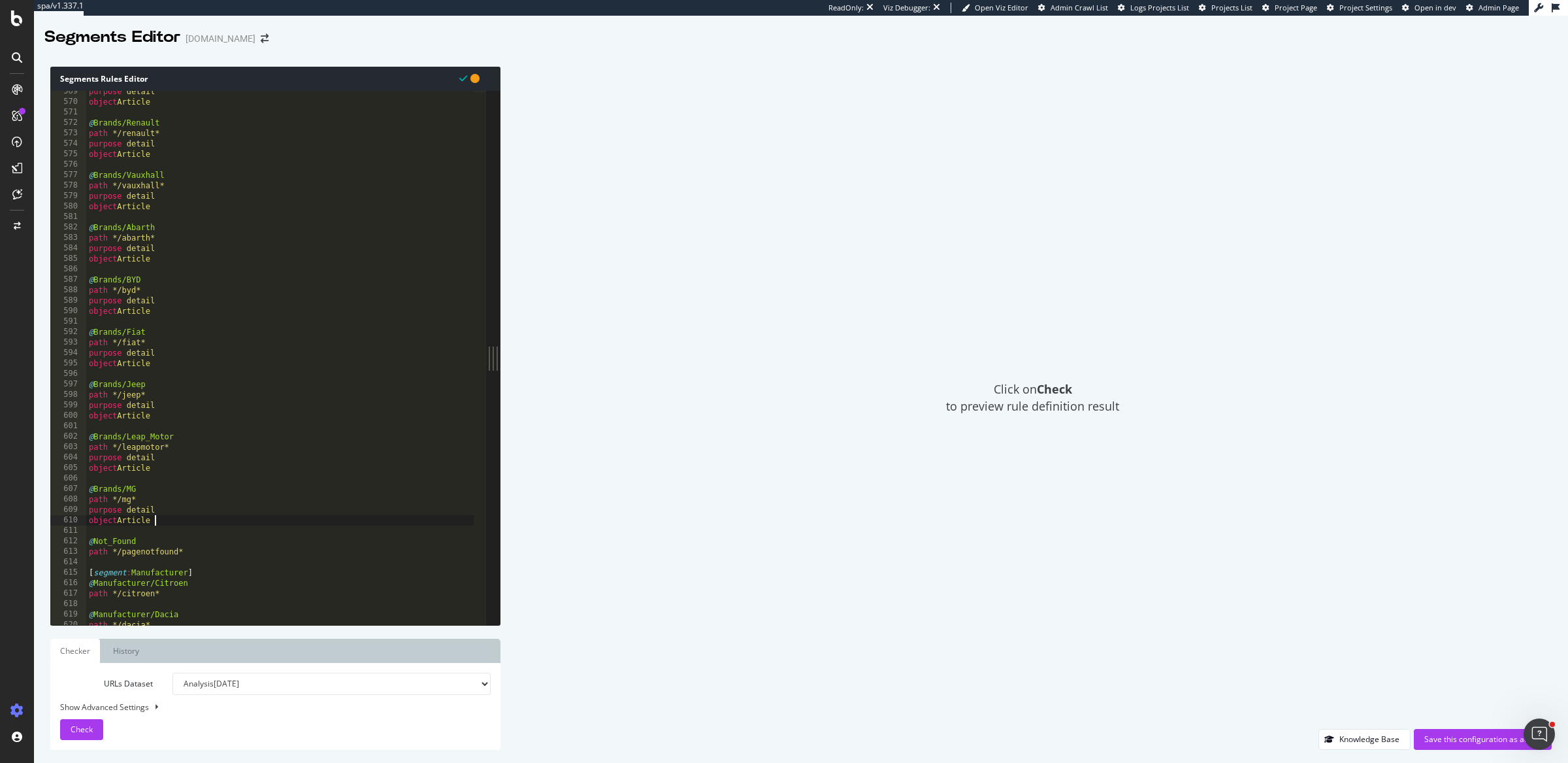
scroll to position [5945, 0]
type textarea "object Article"
click at [1448, 740] on div "Save this configuration as active" at bounding box center [1483, 739] width 117 height 11
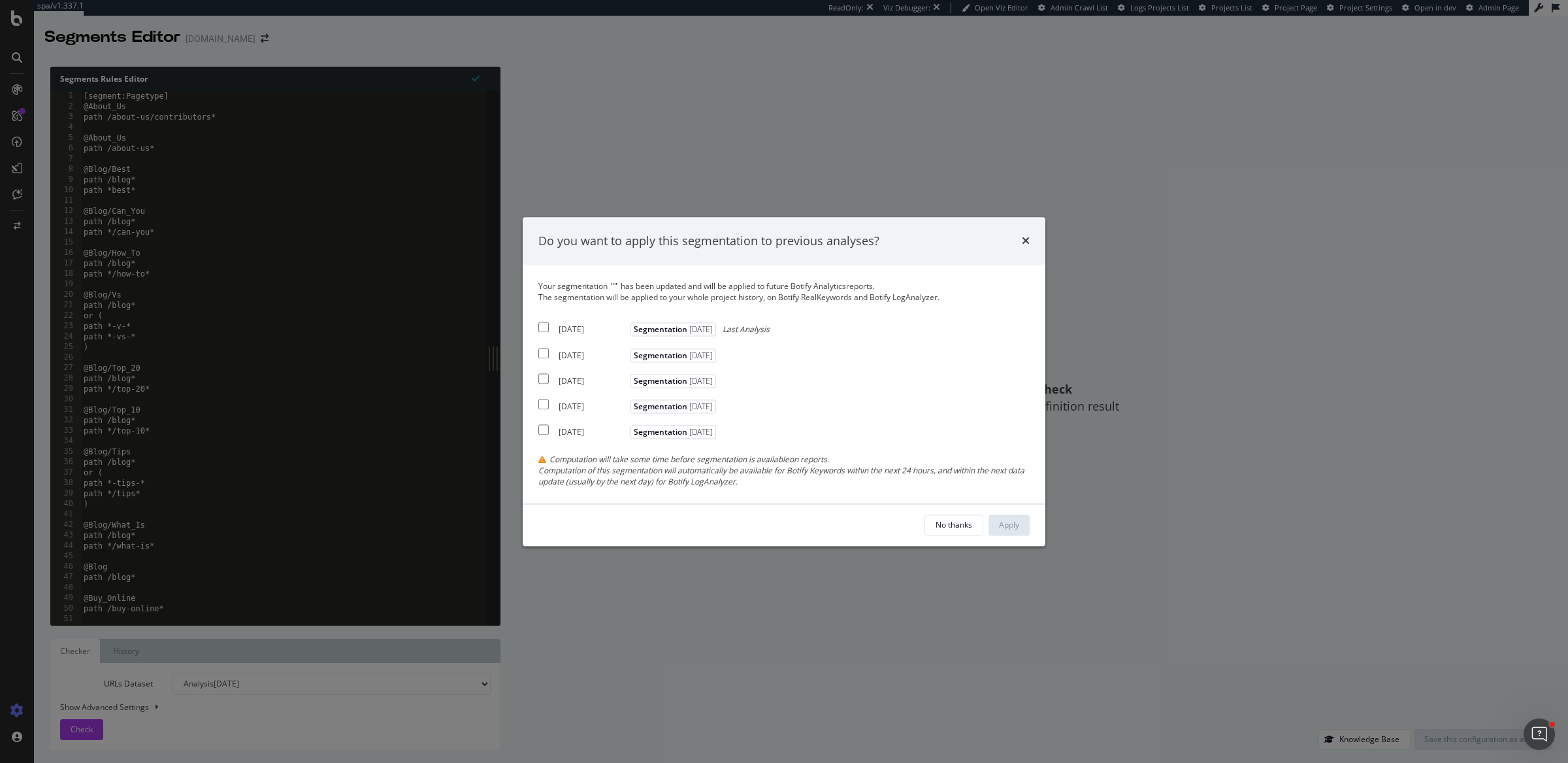
click at [544, 324] on input "modal" at bounding box center [544, 328] width 11 height 11
checkbox input "true"
click at [545, 350] on input "modal" at bounding box center [544, 353] width 11 height 11
checkbox input "true"
click at [1028, 525] on button "Apply" at bounding box center [1008, 525] width 41 height 21
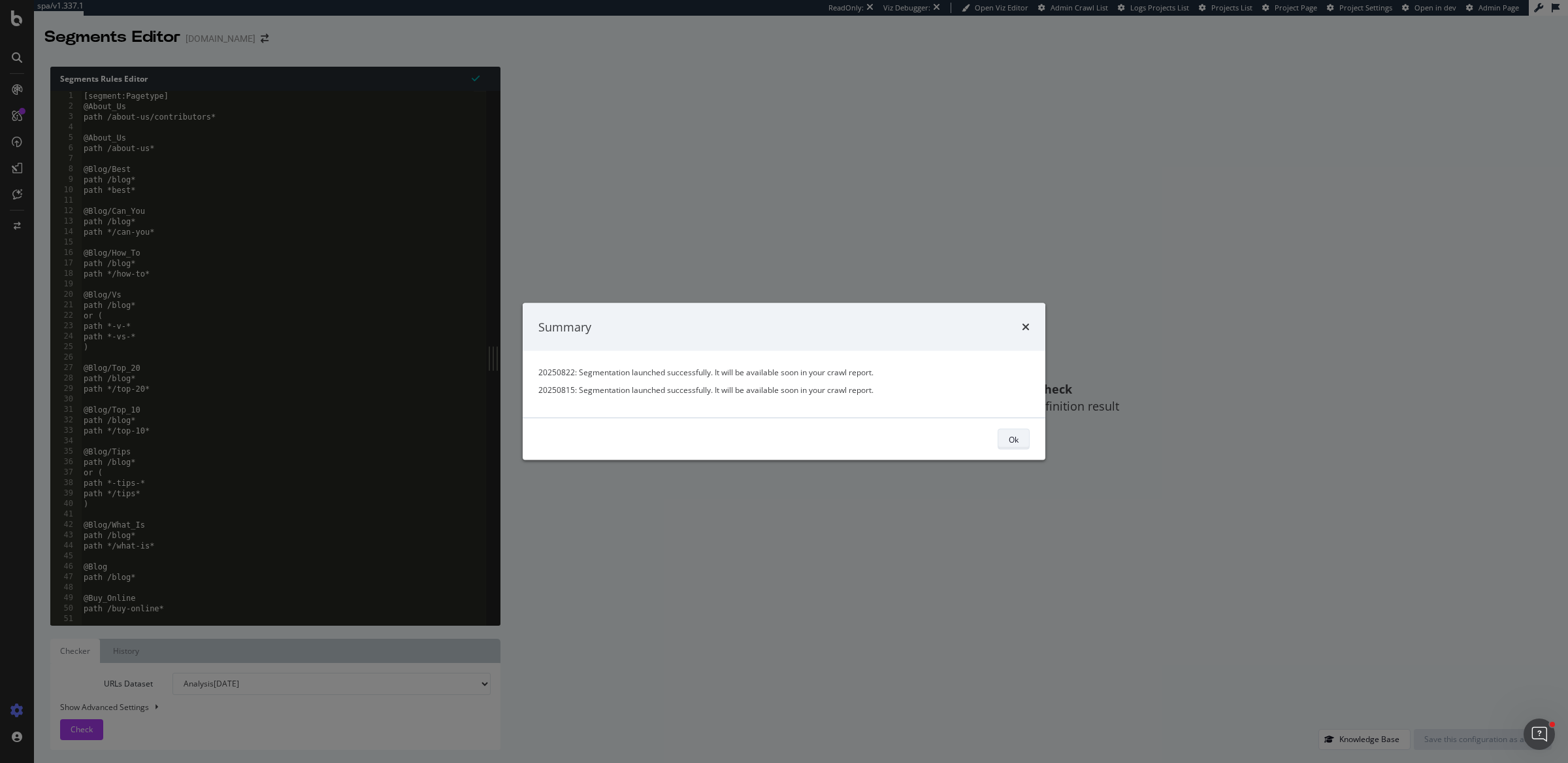
click at [1011, 440] on div "Ok" at bounding box center [1014, 439] width 10 height 11
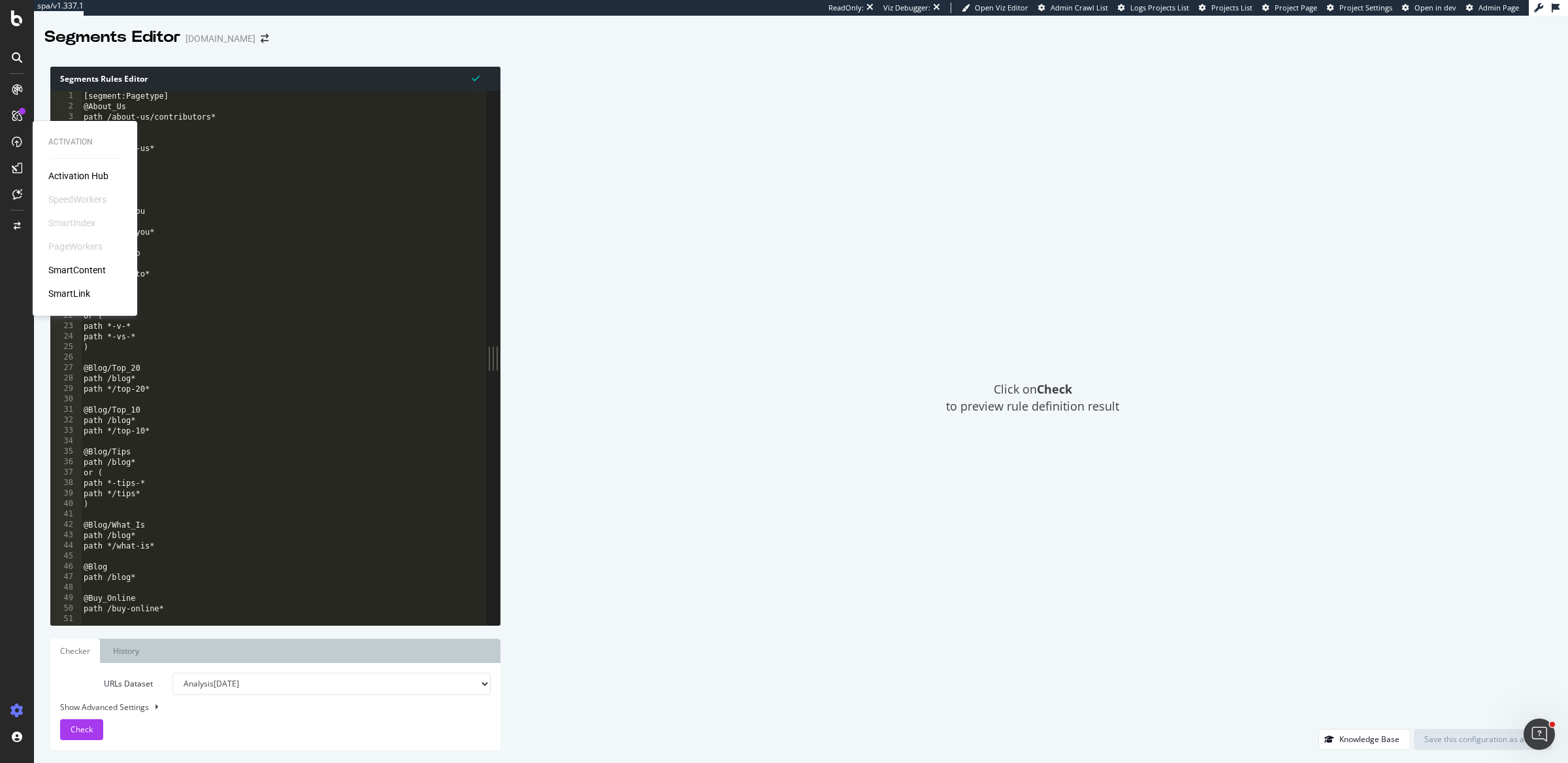
click at [79, 218] on div "SmartIndex" at bounding box center [72, 223] width 47 height 13
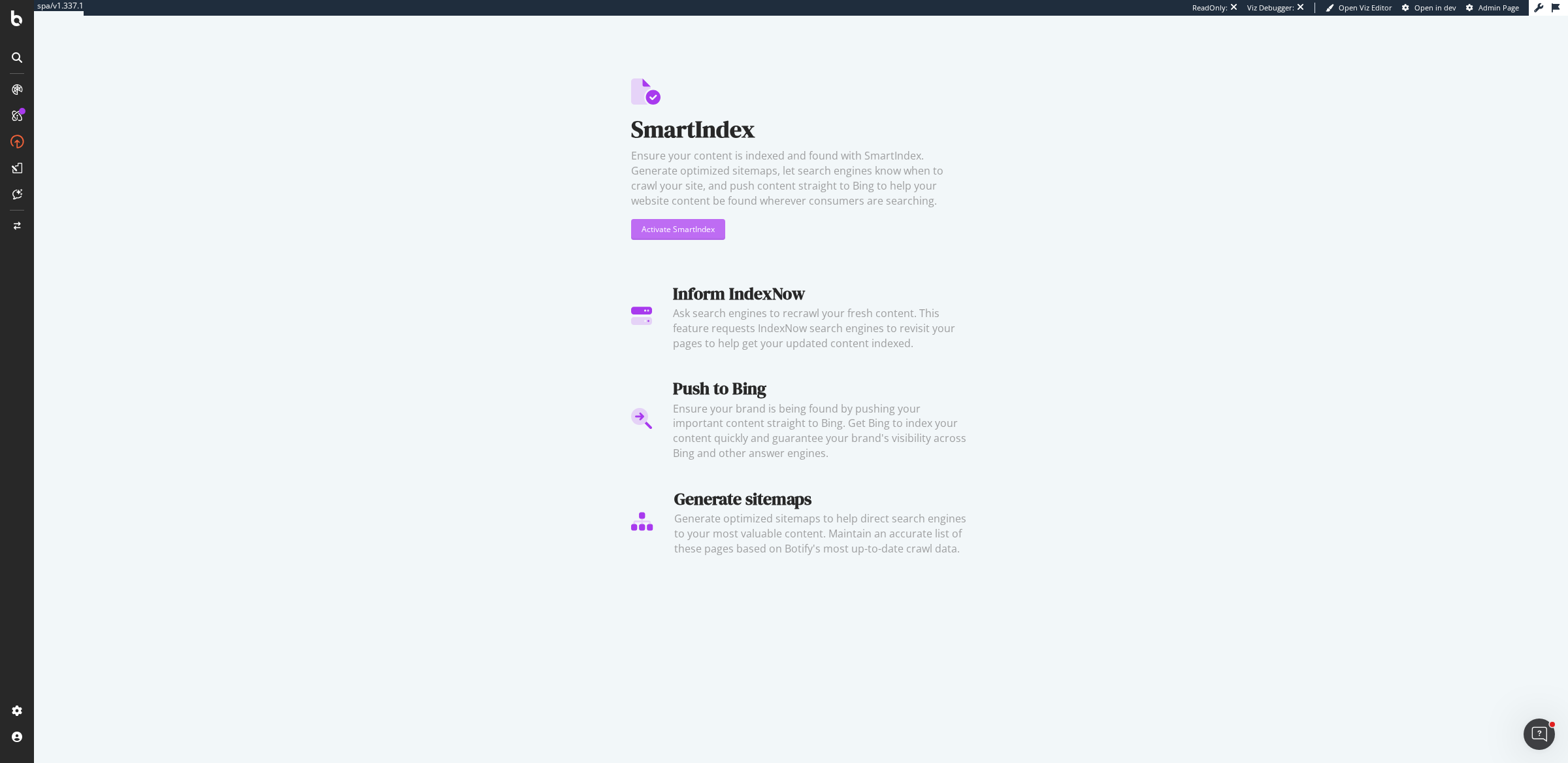
click at [668, 232] on div "Activate SmartIndex" at bounding box center [678, 229] width 73 height 11
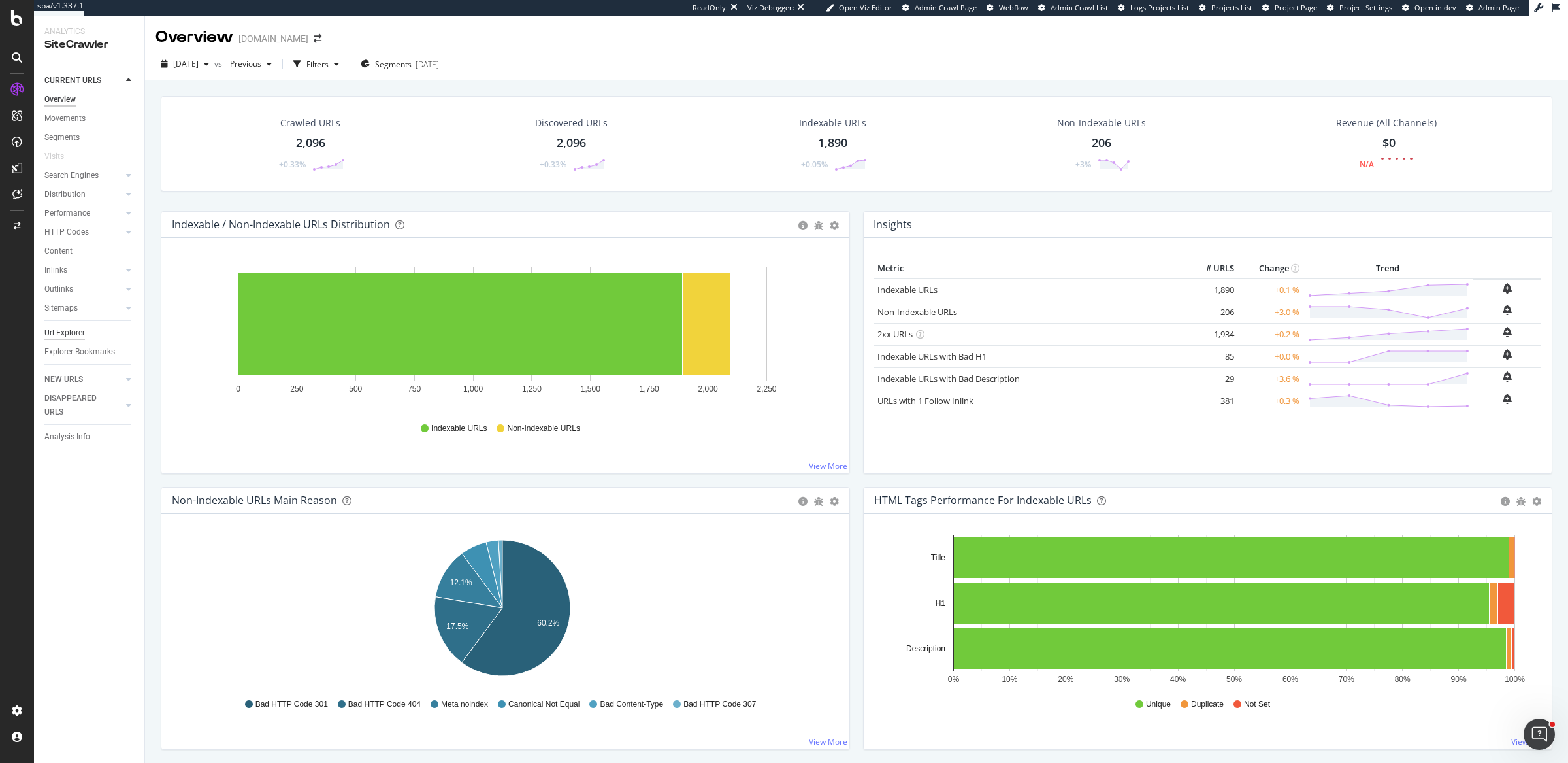
click at [83, 333] on div "Url Explorer" at bounding box center [64, 333] width 41 height 14
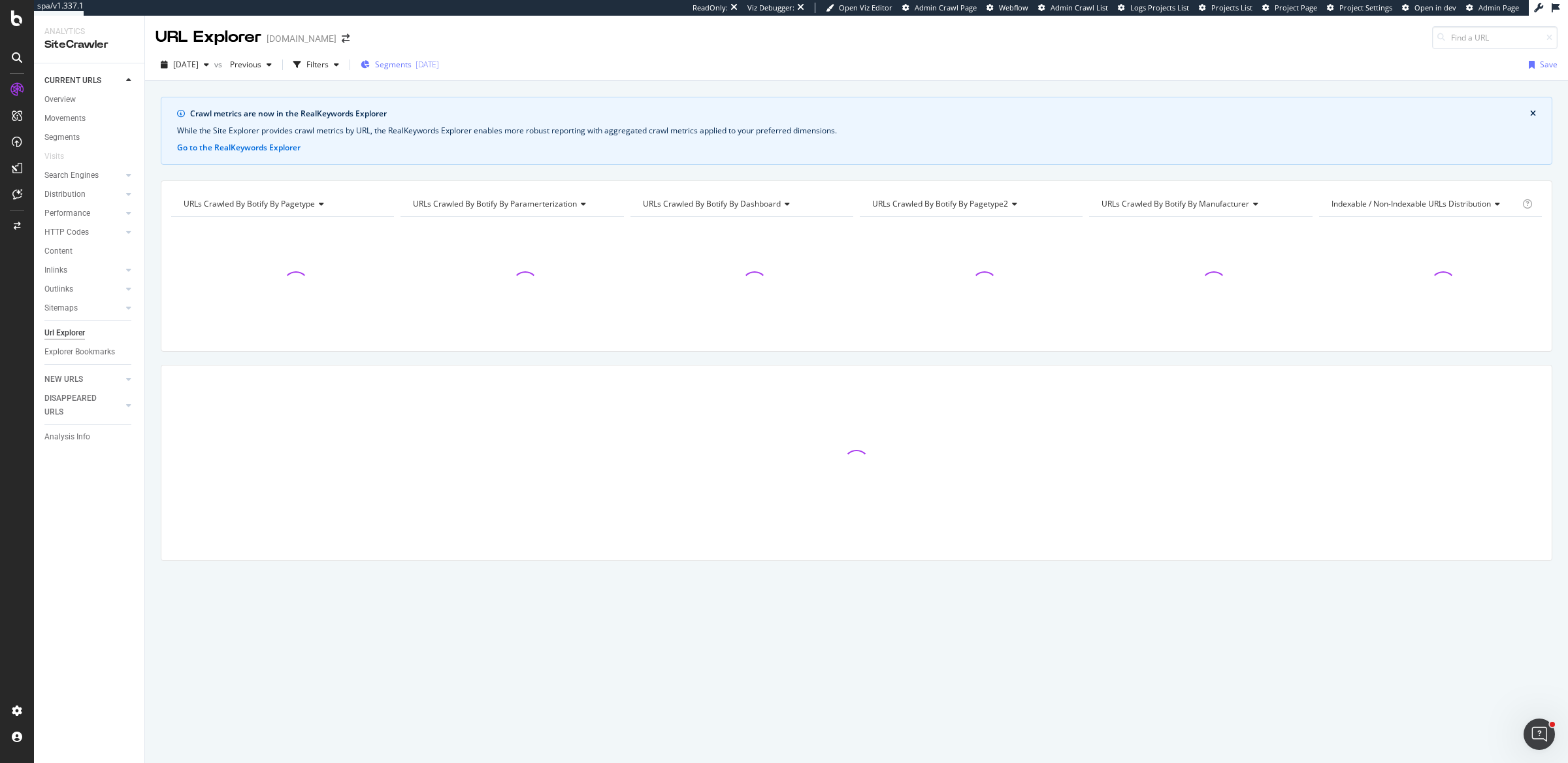
click at [411, 64] on span "Segments" at bounding box center [393, 64] width 36 height 11
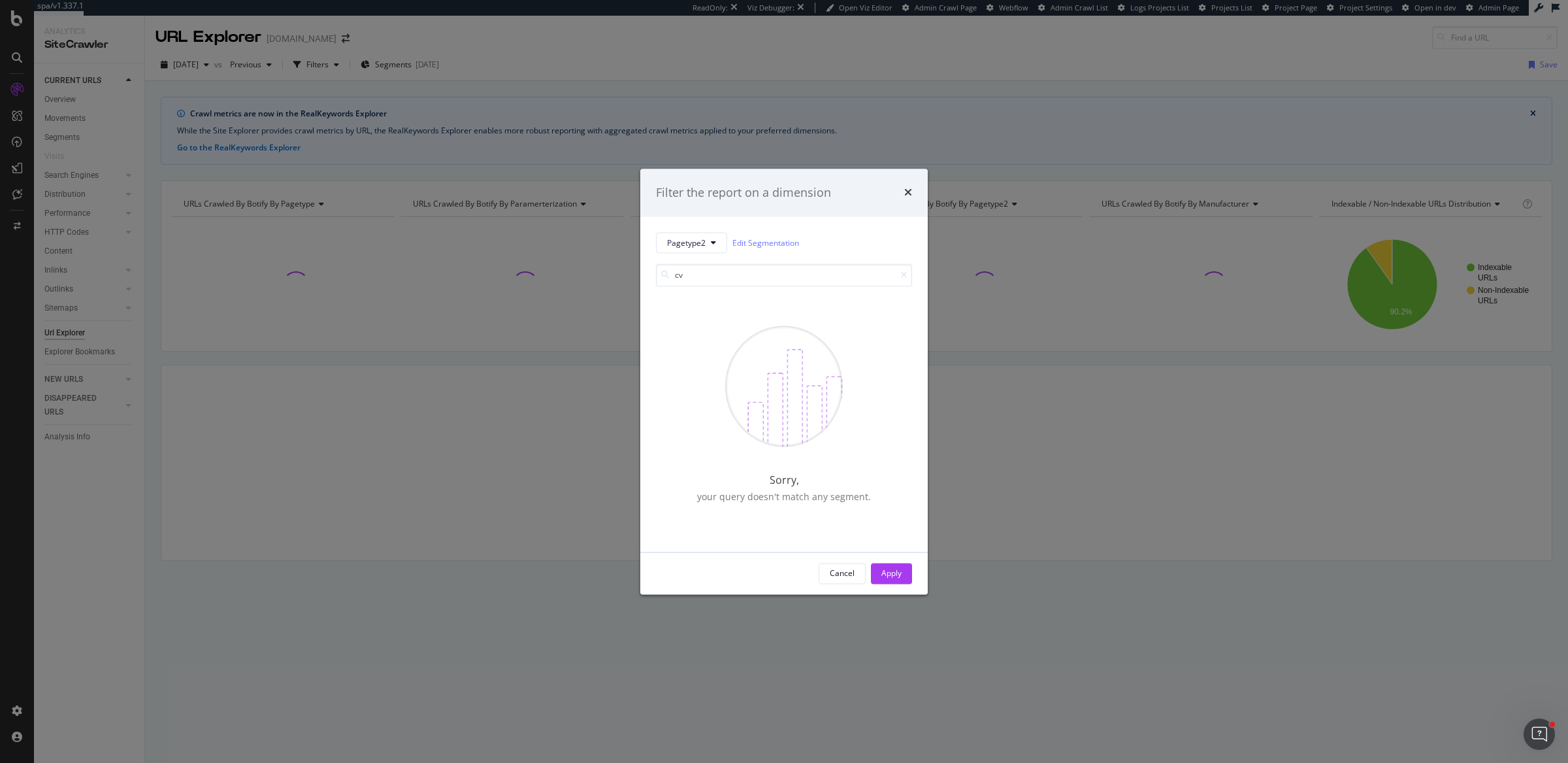
type input "c"
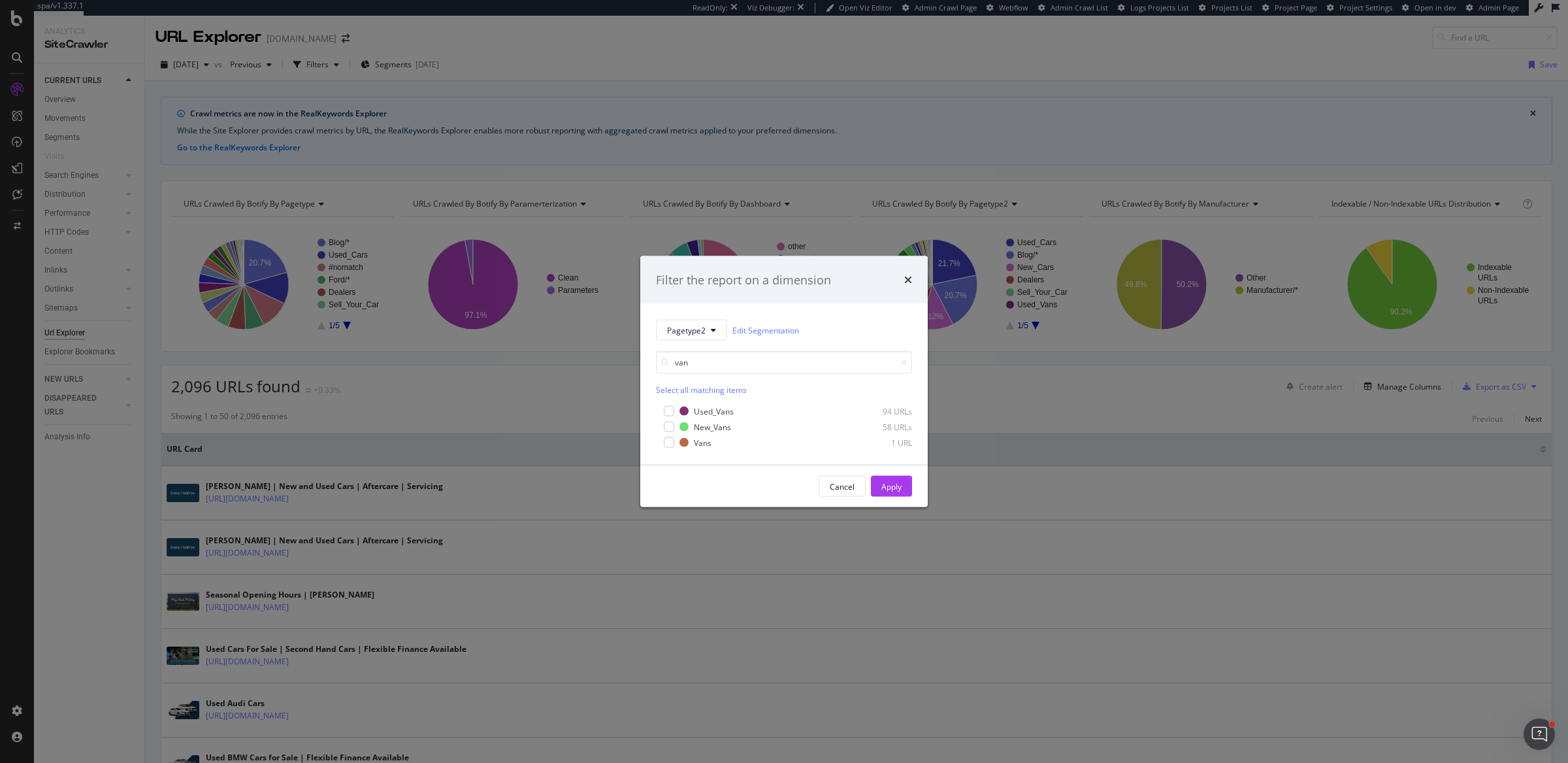
type input "van"
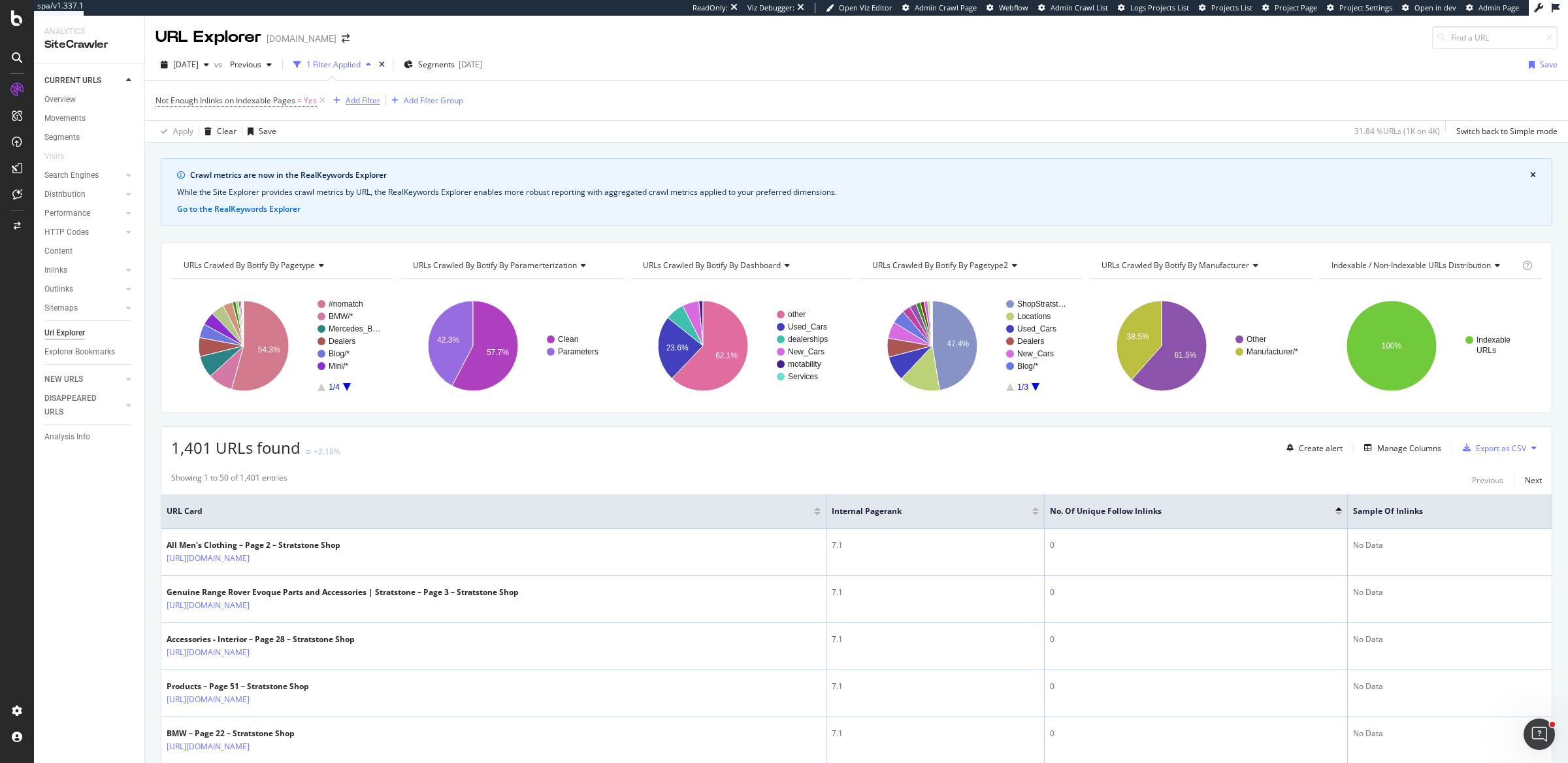
click at [370, 104] on div "Add Filter" at bounding box center [363, 101] width 34 height 11
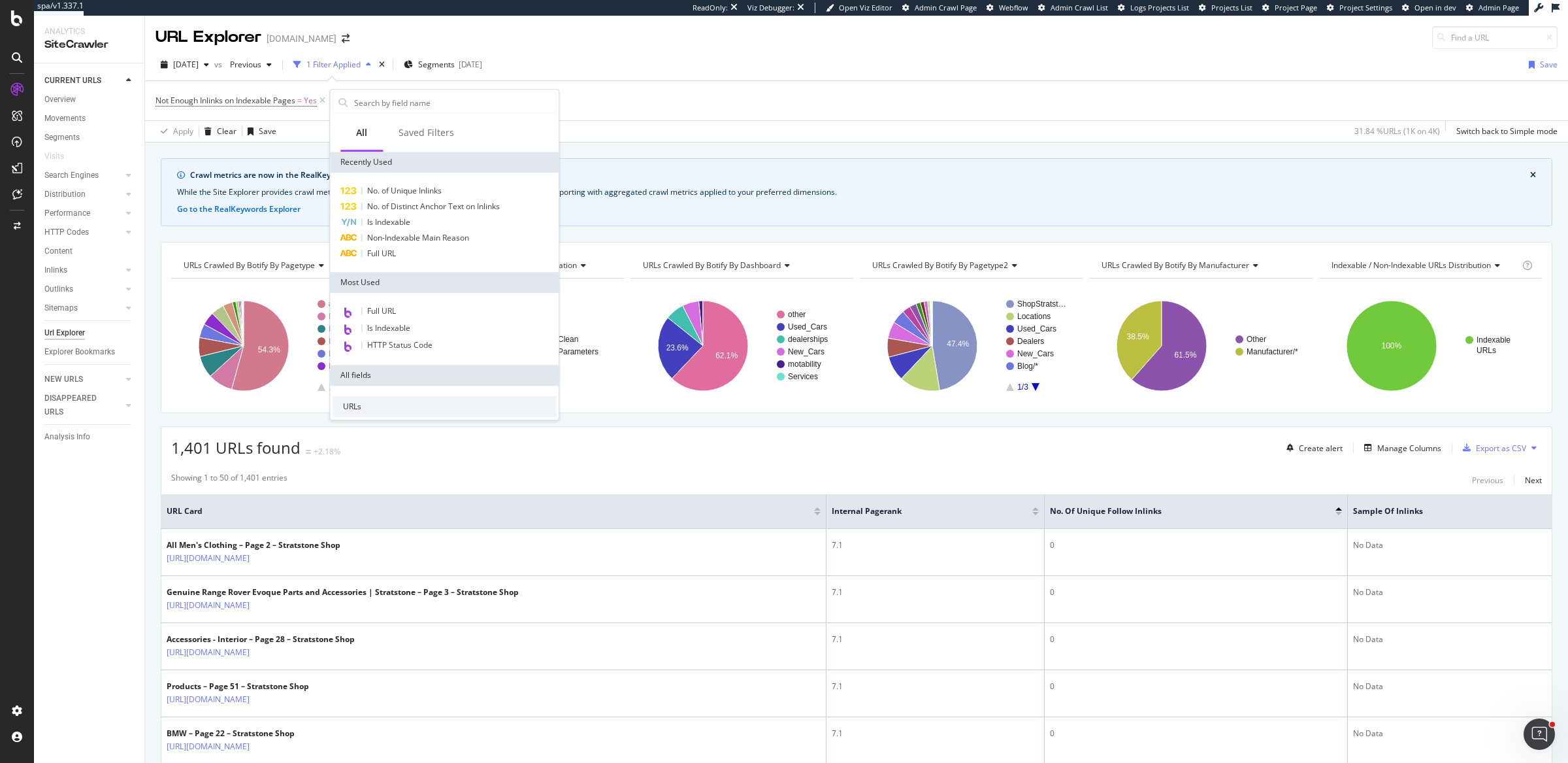
drag, startPoint x: 419, startPoint y: 309, endPoint x: 389, endPoint y: 248, distance: 68.0
click at [419, 310] on div "Full URL" at bounding box center [444, 312] width 224 height 17
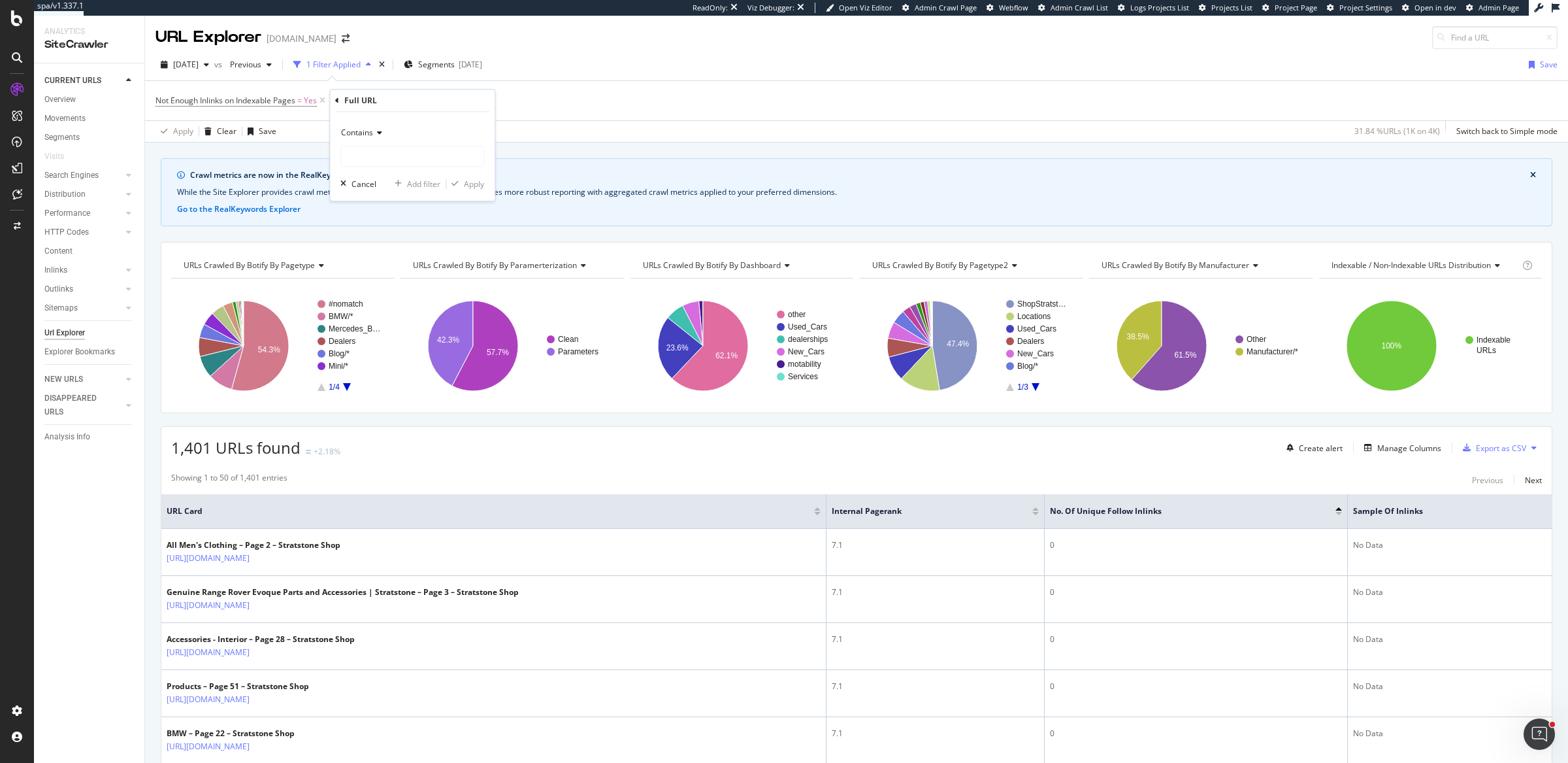
click at [360, 137] on span "Contains" at bounding box center [357, 132] width 32 height 11
click at [380, 282] on span "Doesn't contain" at bounding box center [375, 279] width 57 height 11
click at [400, 158] on input "text" at bounding box center [412, 156] width 142 height 21
type input "?page"
click at [479, 180] on div "Apply" at bounding box center [474, 184] width 20 height 11
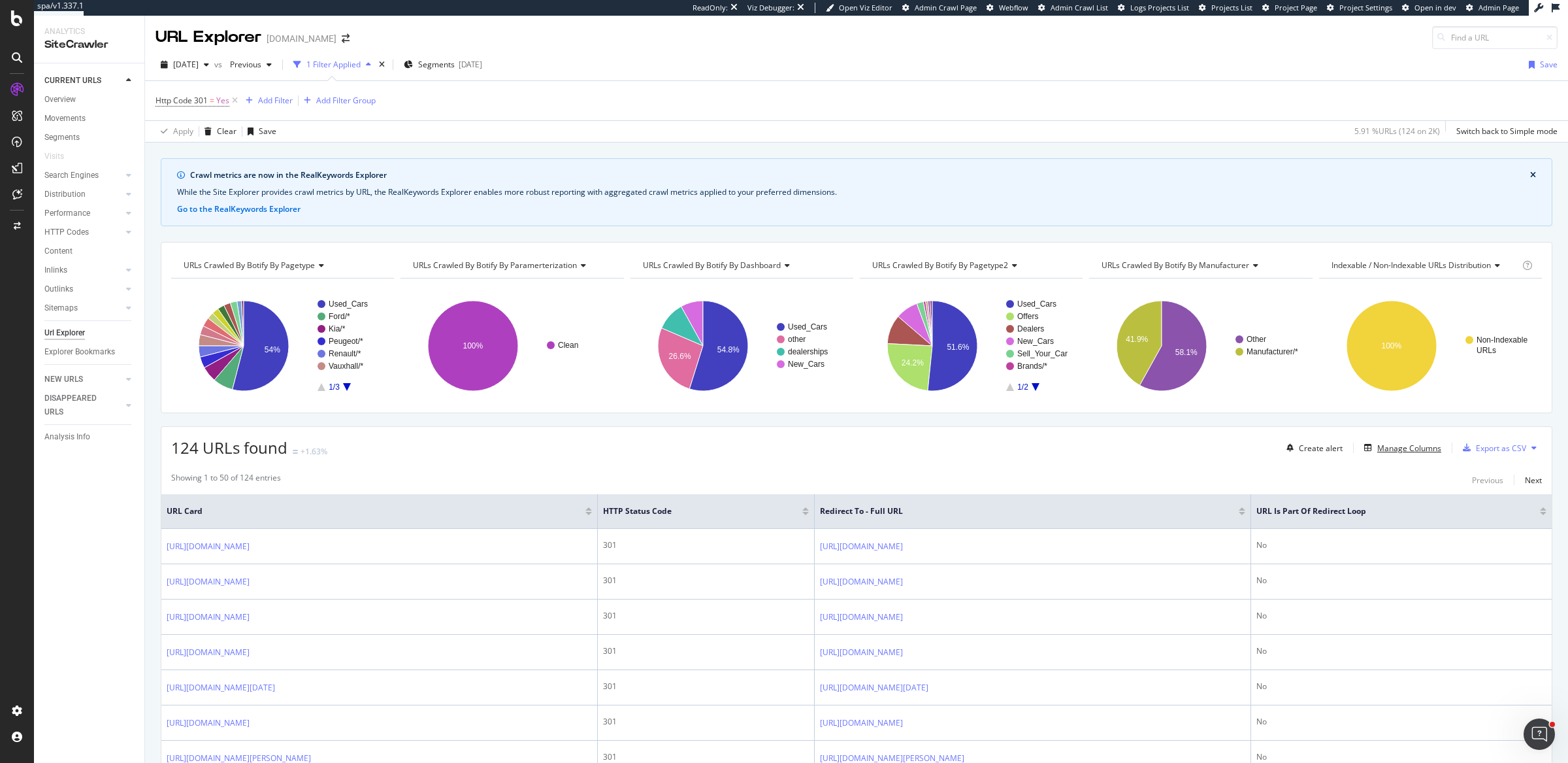
click at [1378, 447] on div "Manage Columns" at bounding box center [1409, 448] width 64 height 11
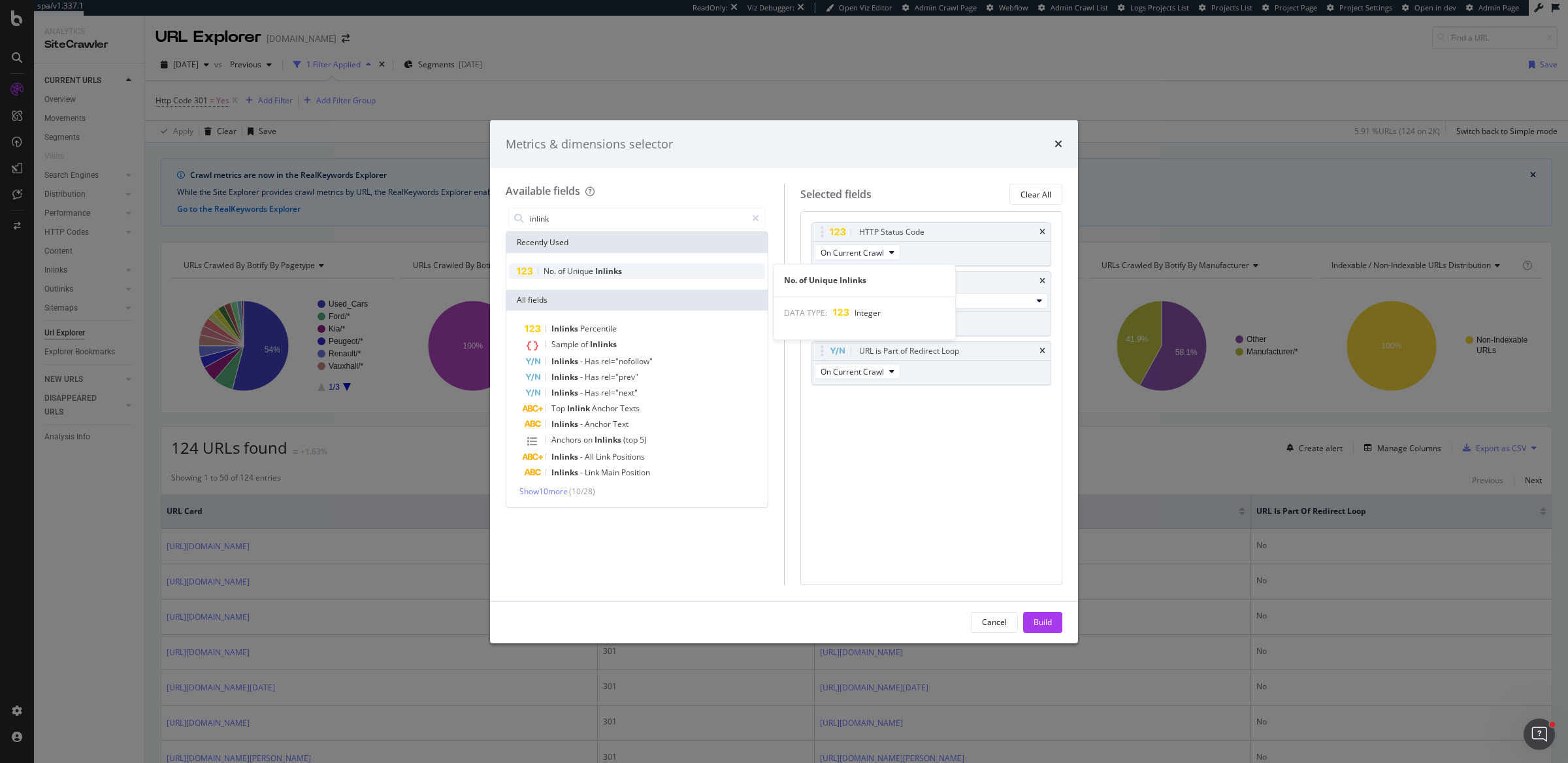
type input "inlink"
click at [603, 266] on span "Inlinks" at bounding box center [609, 271] width 27 height 11
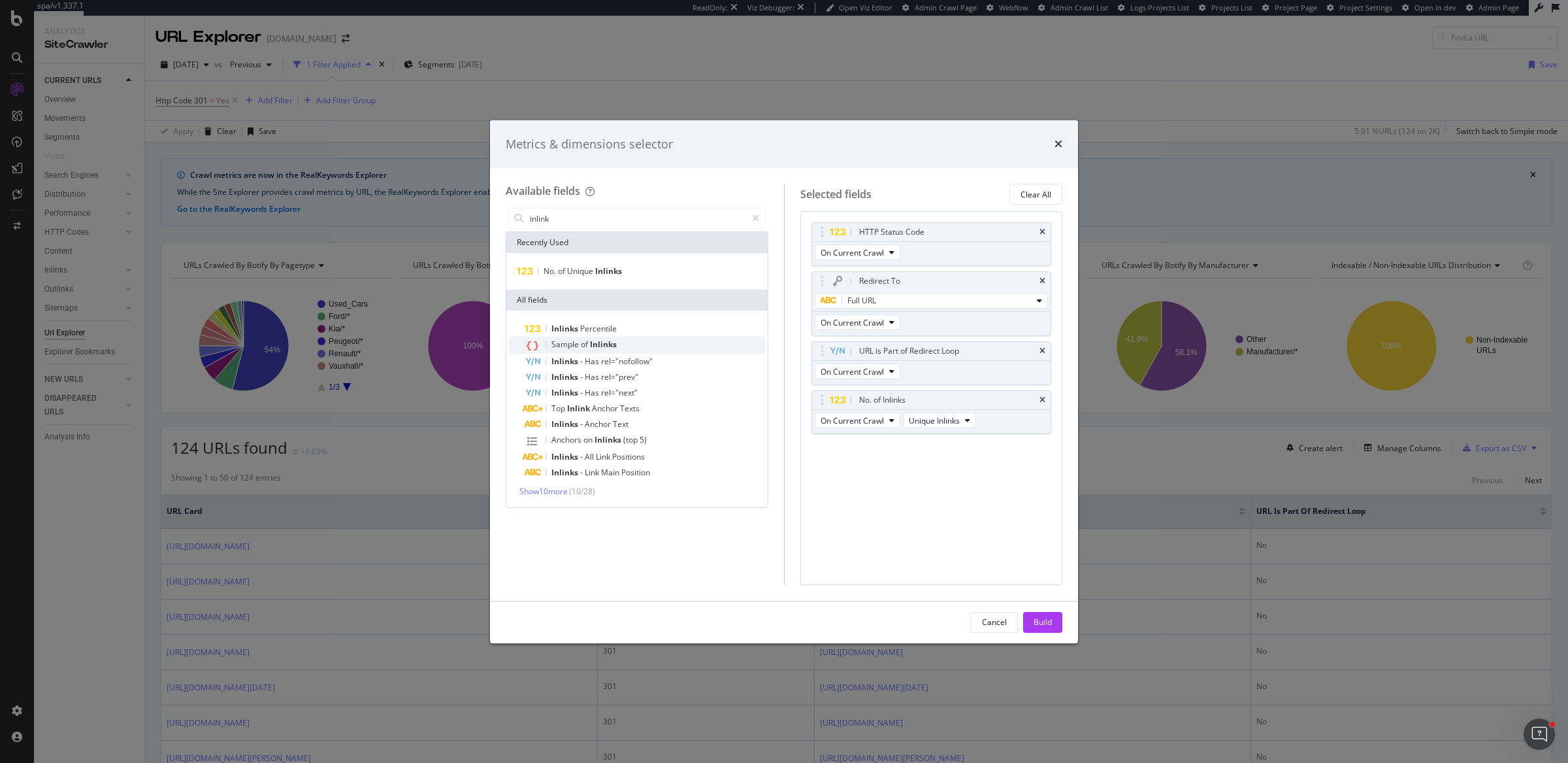
click at [597, 344] on span "Inlinks" at bounding box center [603, 344] width 27 height 11
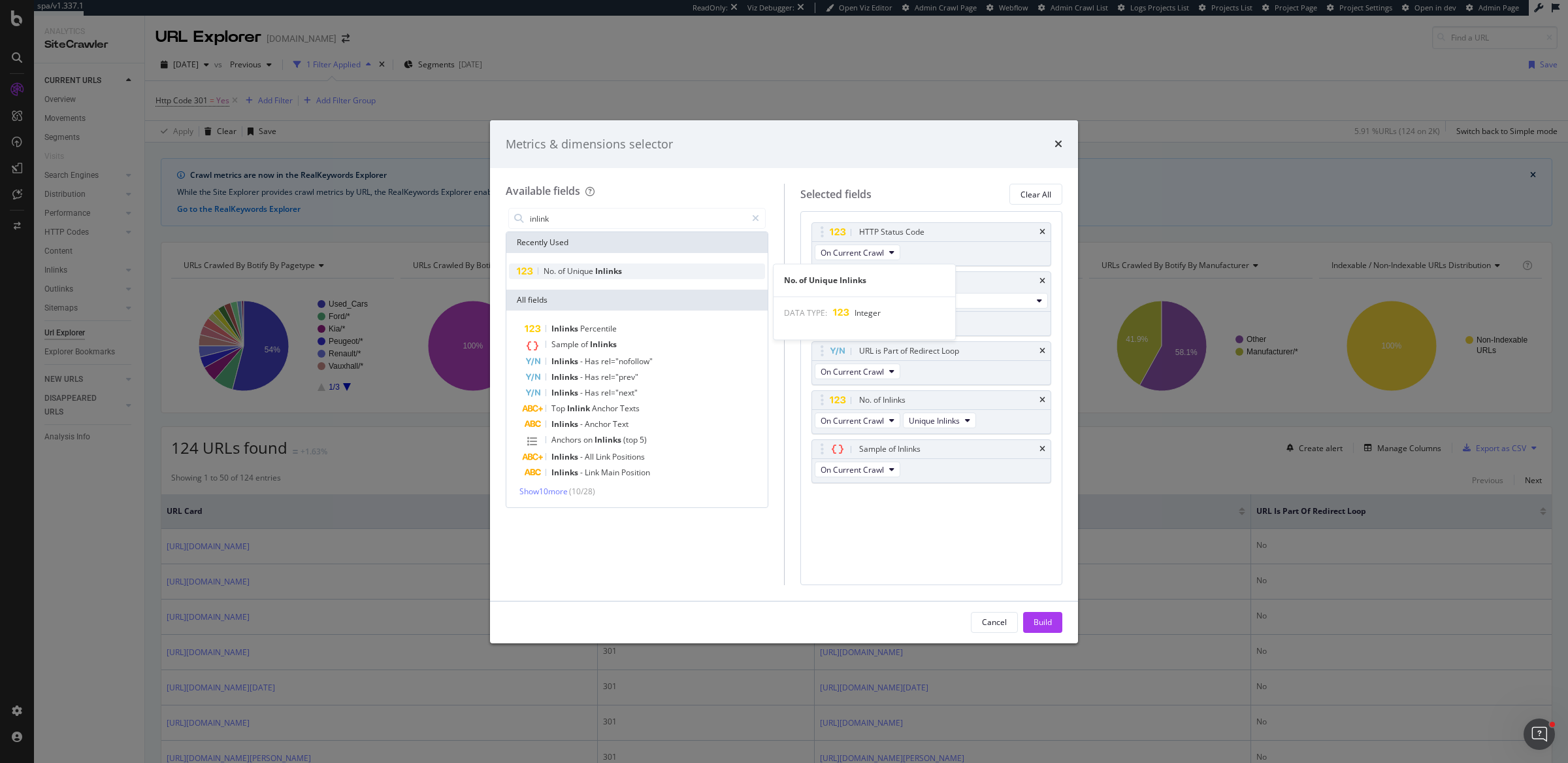
click at [594, 264] on div "No. of Unique Inlinks" at bounding box center [637, 271] width 256 height 15
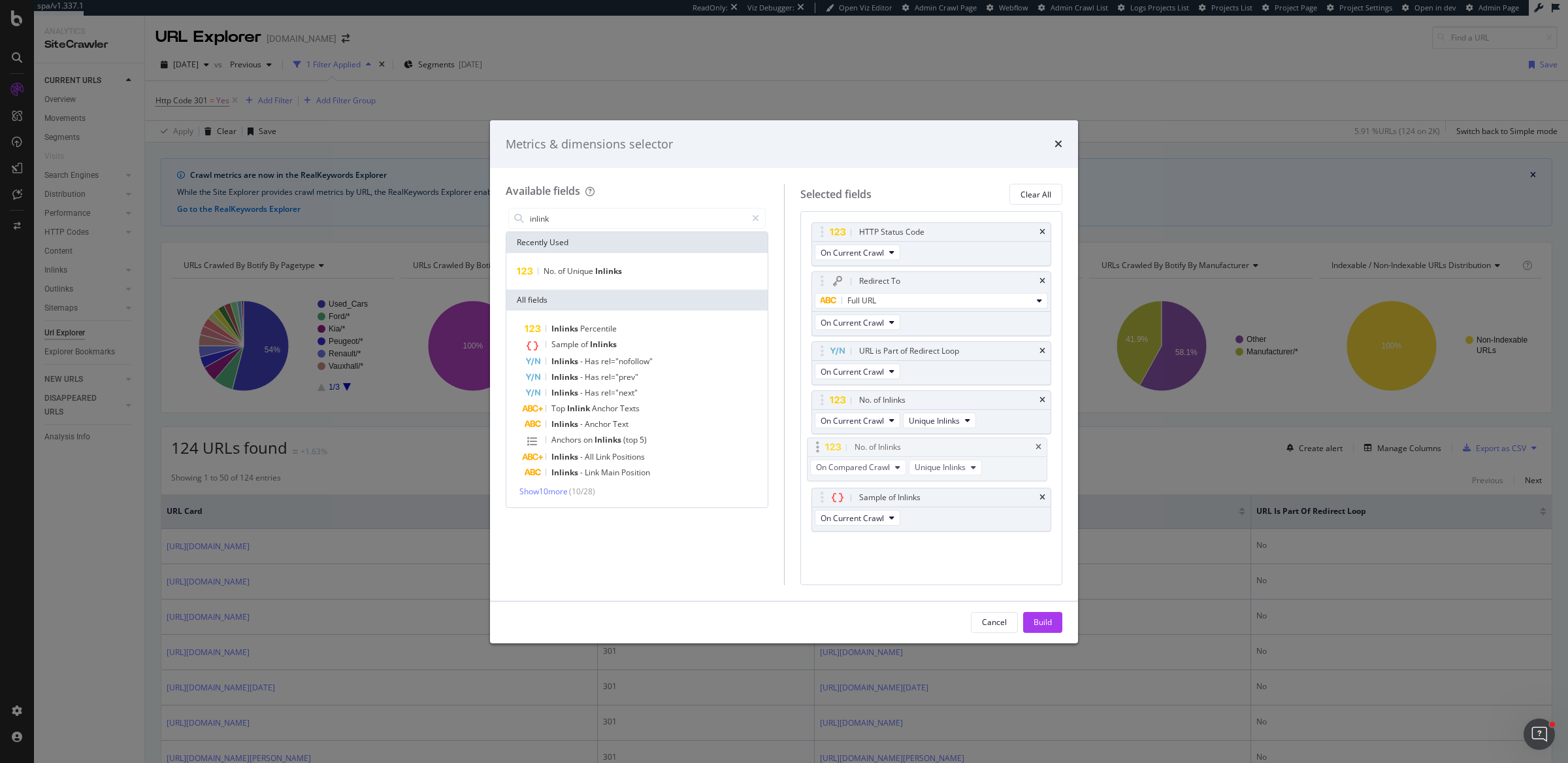
drag, startPoint x: 815, startPoint y: 495, endPoint x: 812, endPoint y: 446, distance: 49.1
click at [812, 446] on body "spa/v1.337.1 ReadOnly: Viz Debugger: Open Viz Editor Admin Crawl Page Webflow A…" at bounding box center [784, 382] width 1568 height 763
click at [1045, 349] on icon "times" at bounding box center [1043, 351] width 5 height 8
click at [1043, 396] on icon "times" at bounding box center [1043, 400] width 5 height 8
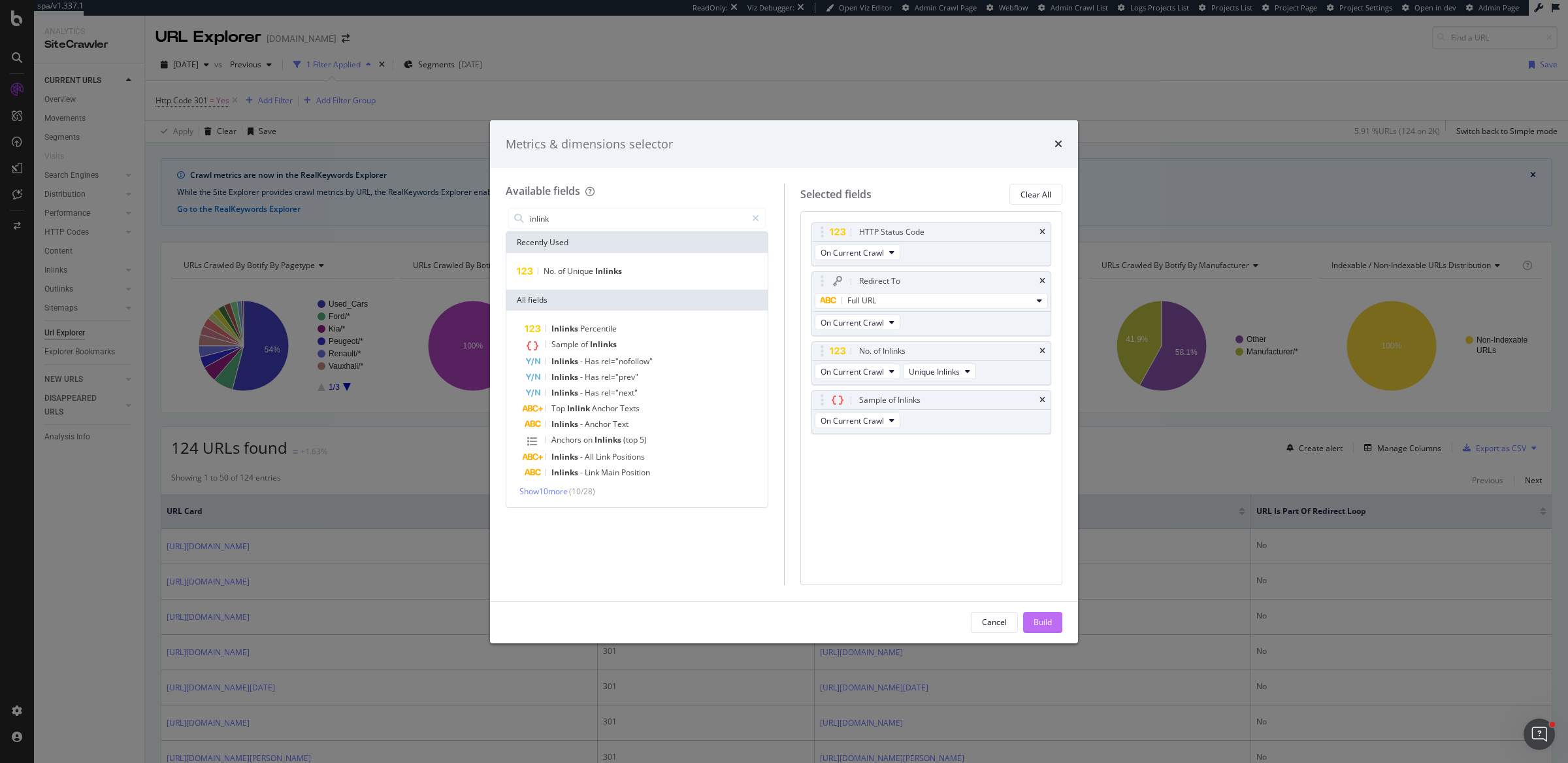
click at [1047, 618] on div "Build" at bounding box center [1043, 622] width 18 height 11
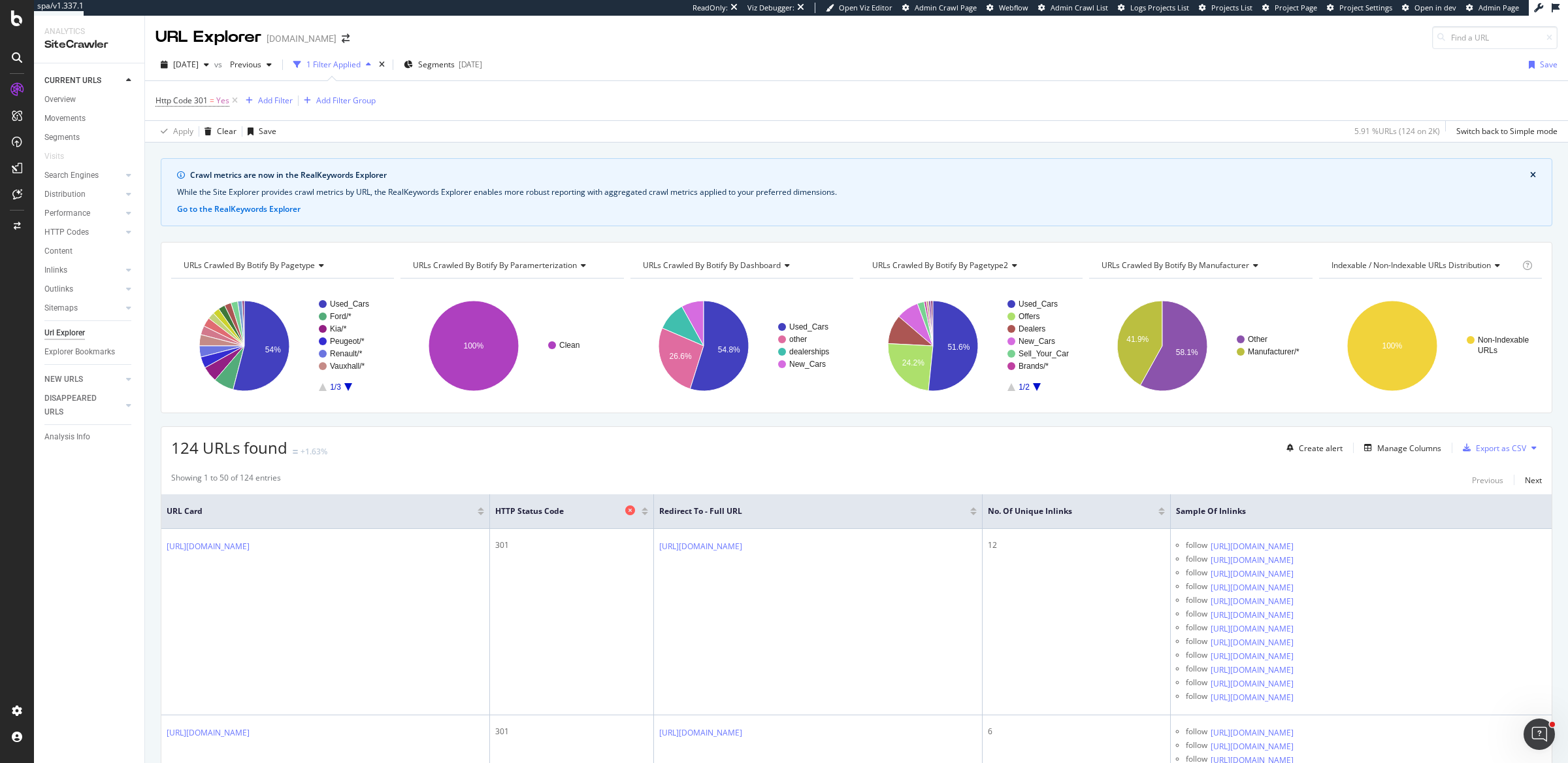
click at [633, 508] on icon at bounding box center [630, 510] width 10 height 10
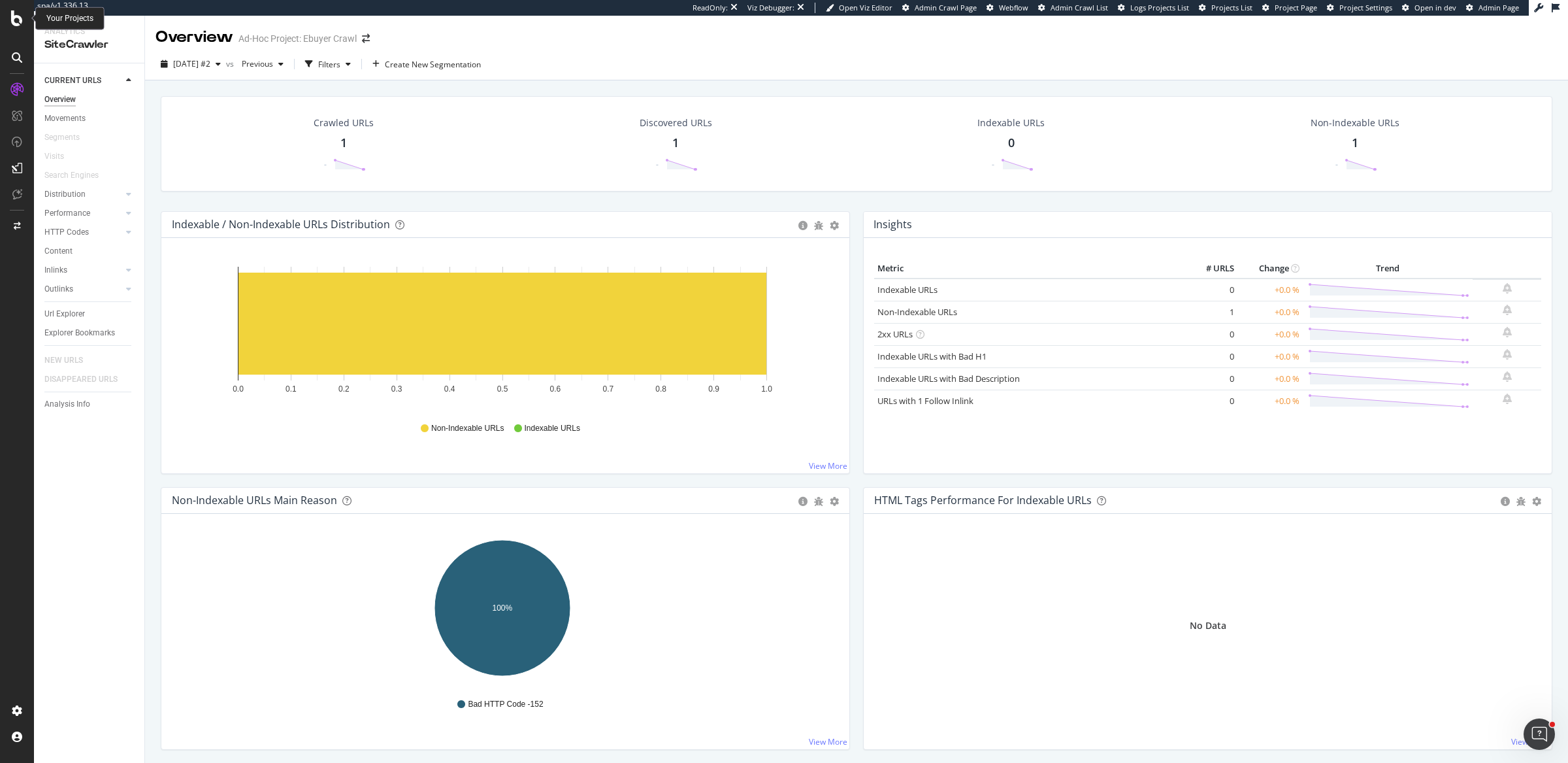
click at [16, 20] on icon at bounding box center [16, 18] width 12 height 15
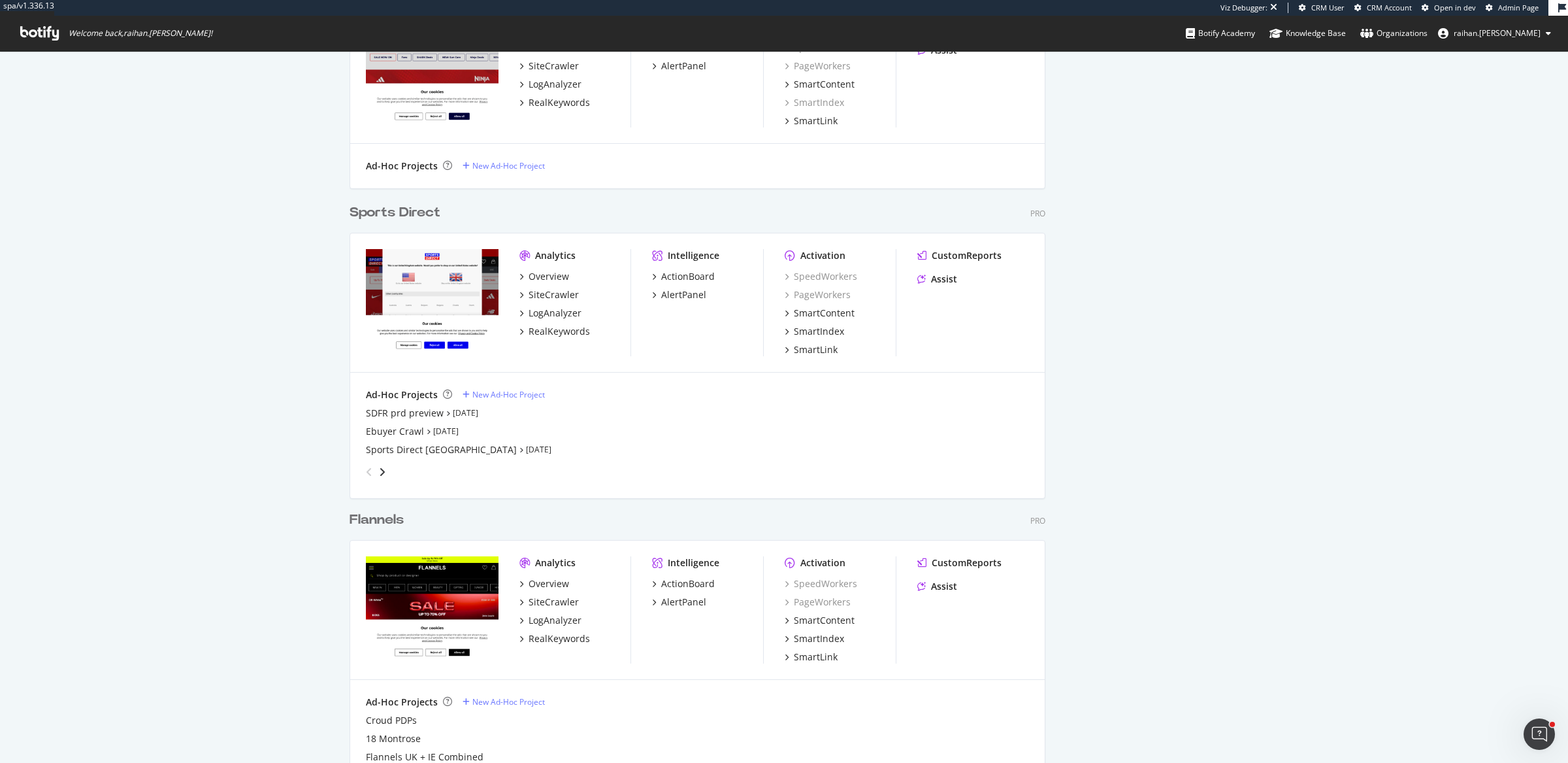
scroll to position [707, 0]
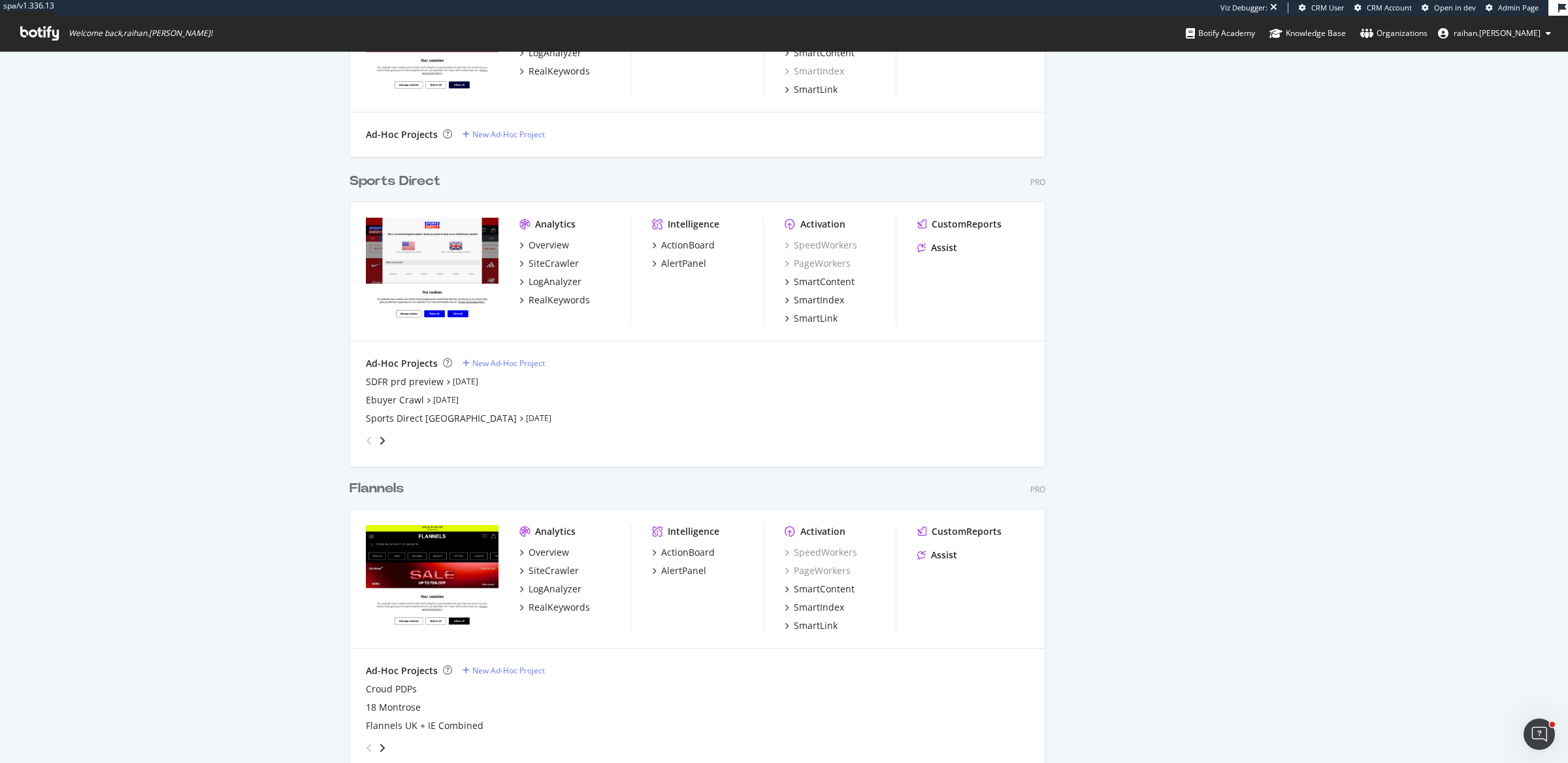
click at [367, 485] on div "Flannels" at bounding box center [377, 488] width 54 height 19
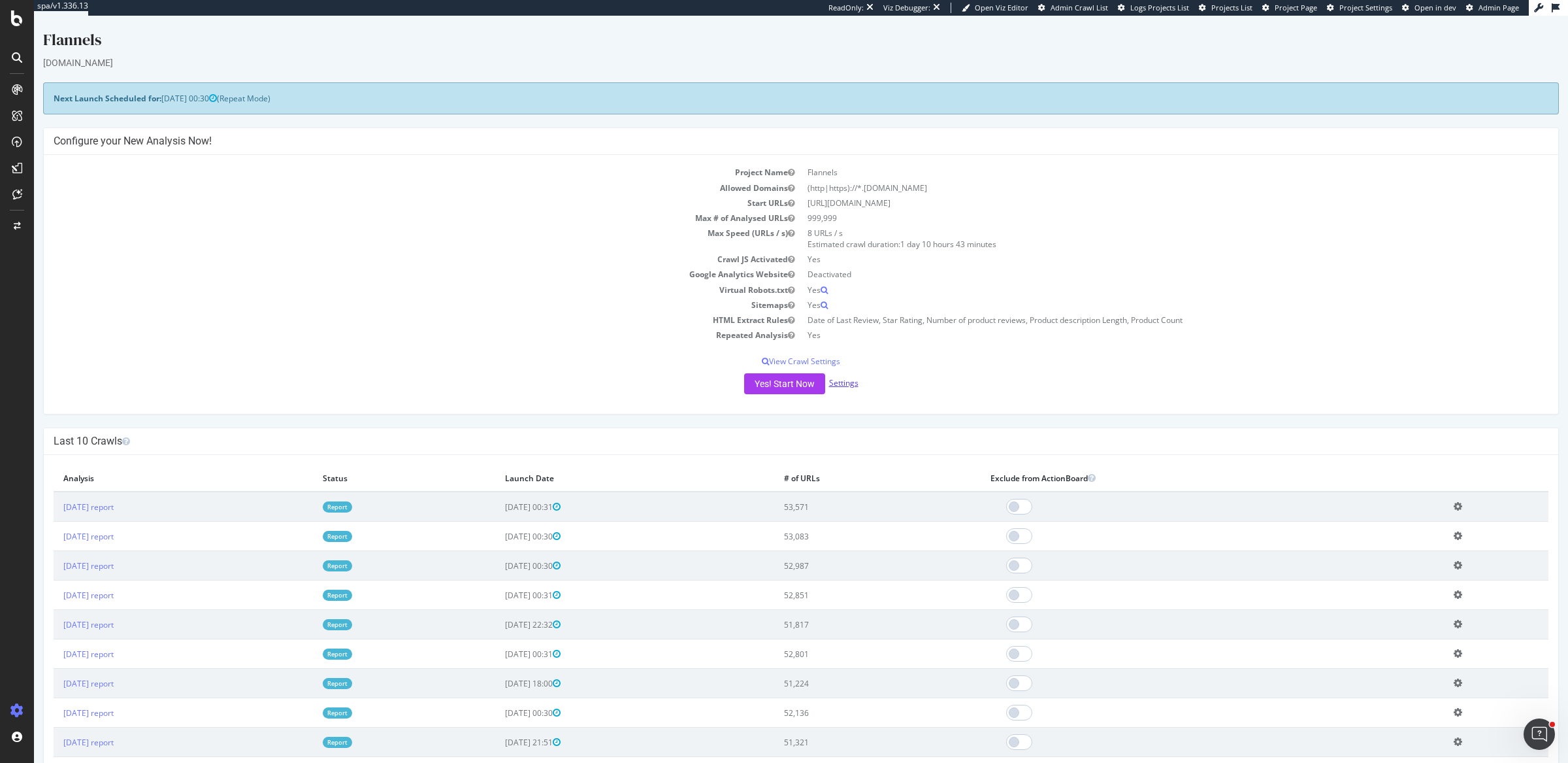
click at [843, 385] on link "Settings" at bounding box center [843, 382] width 29 height 11
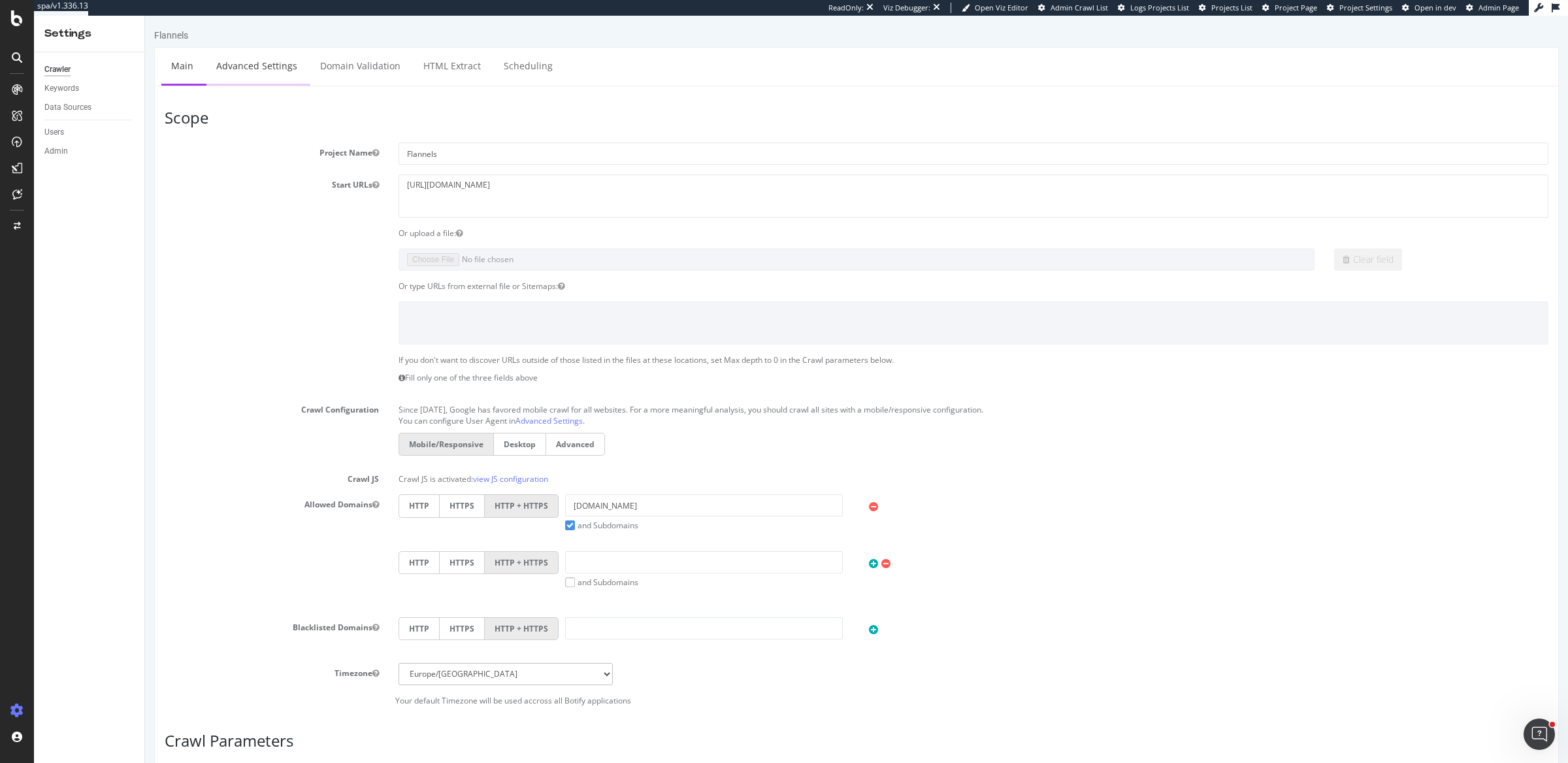
click at [291, 63] on link "Advanced Settings" at bounding box center [256, 66] width 101 height 36
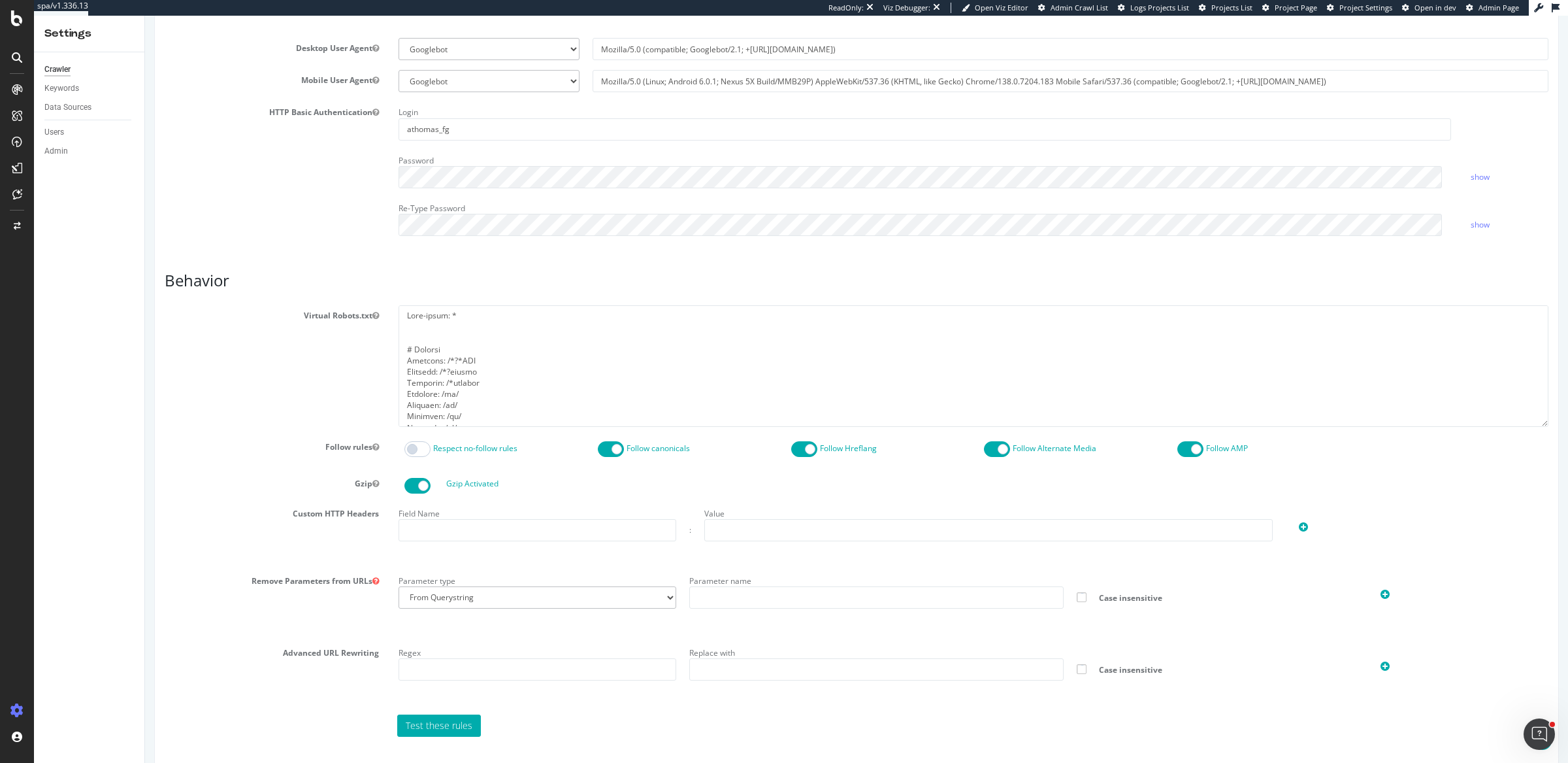
scroll to position [386, 0]
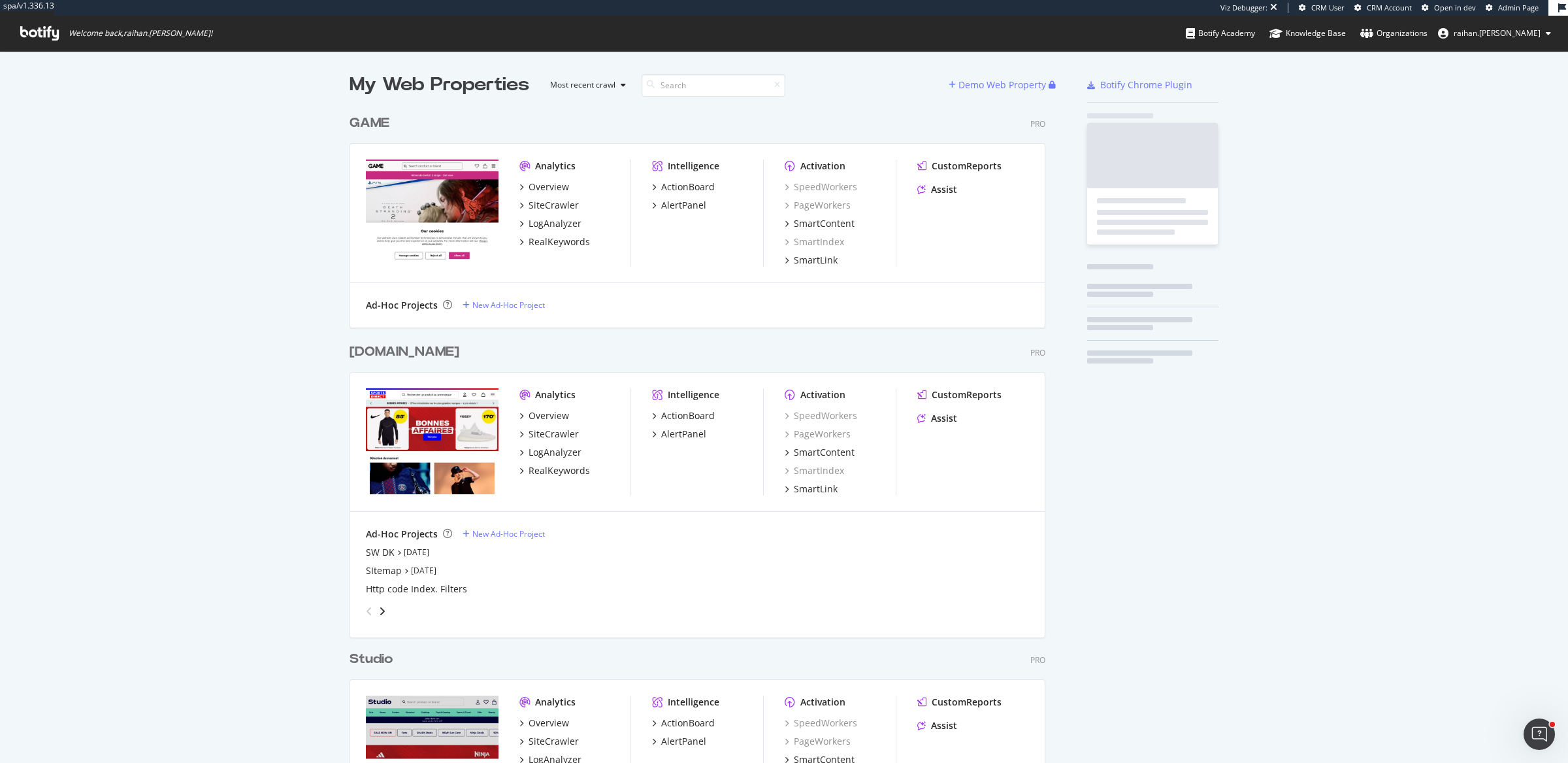
scroll to position [1958, 693]
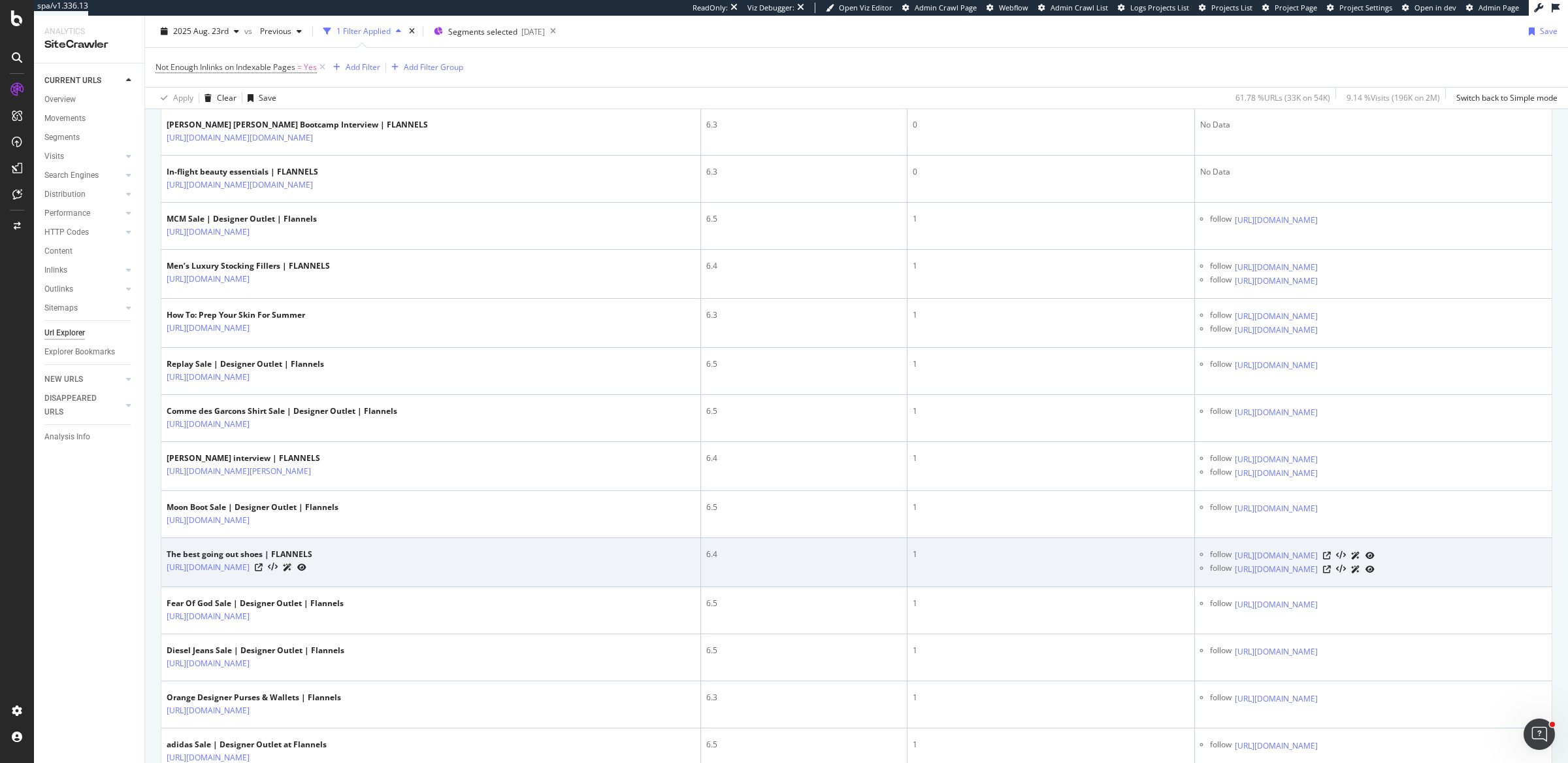
scroll to position [482, 0]
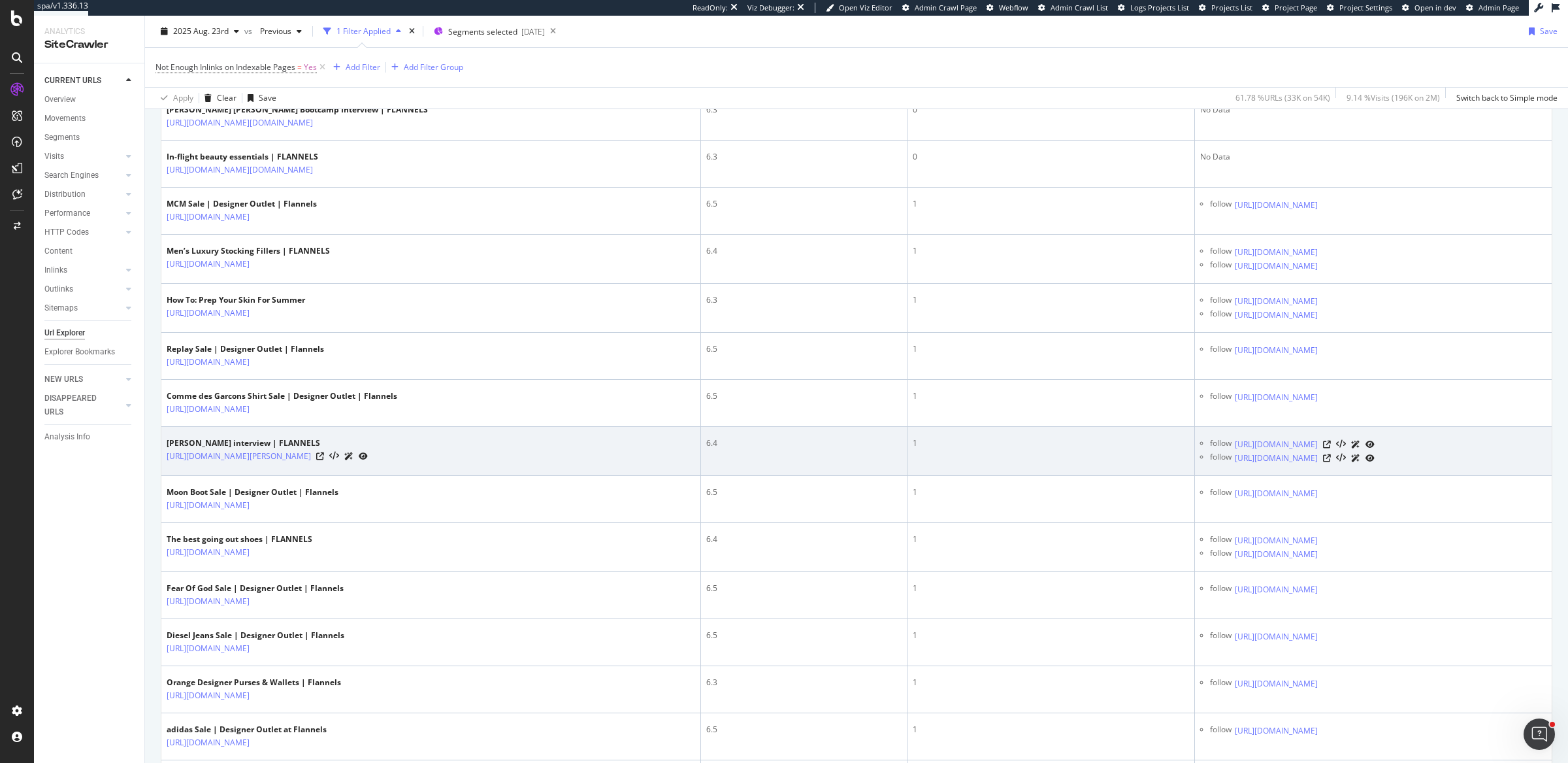
click at [908, 430] on td "1" at bounding box center [1051, 451] width 287 height 49
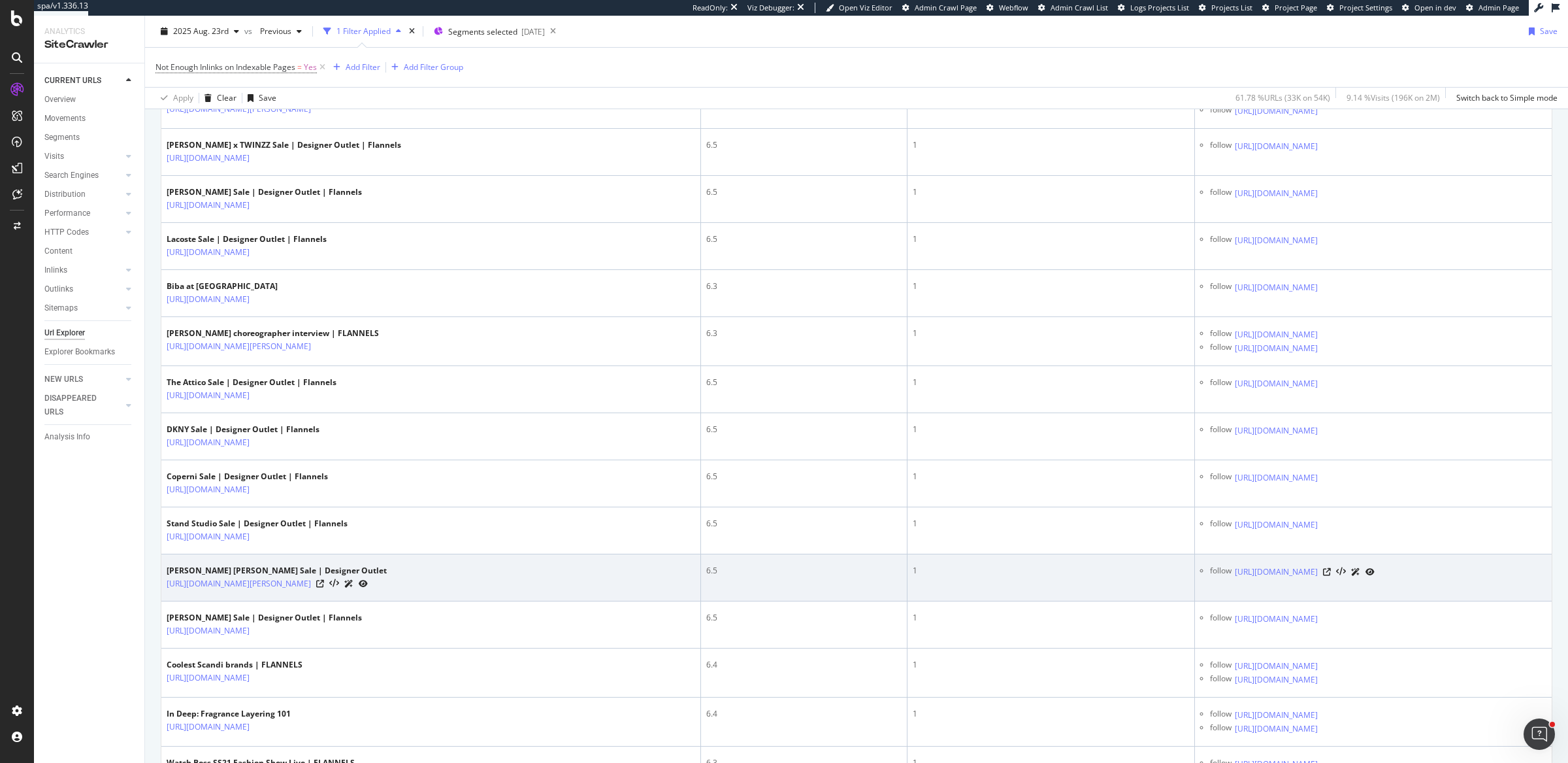
scroll to position [1594, 0]
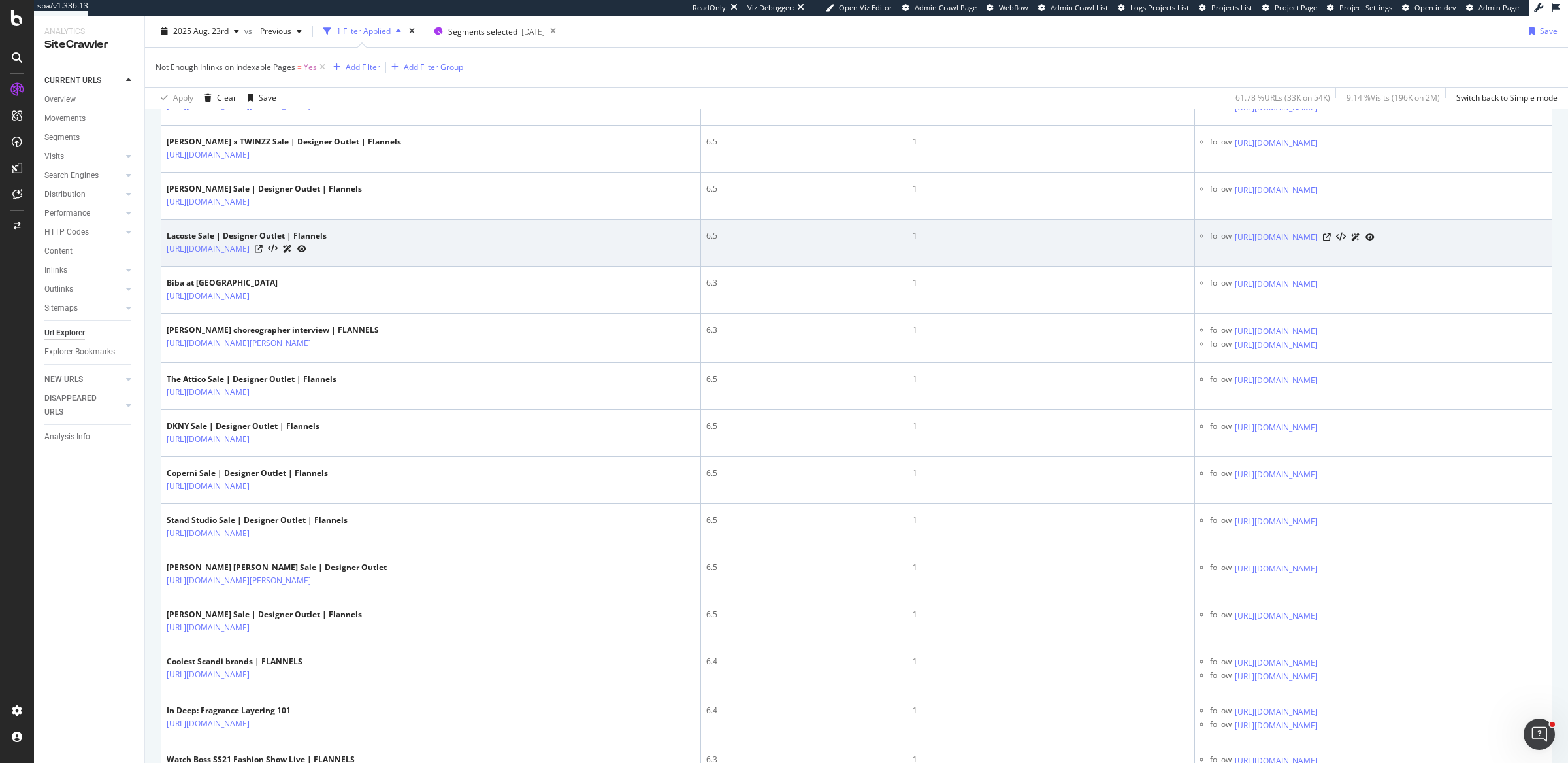
click at [306, 242] on div at bounding box center [280, 248] width 52 height 14
click at [263, 246] on icon at bounding box center [258, 249] width 8 height 8
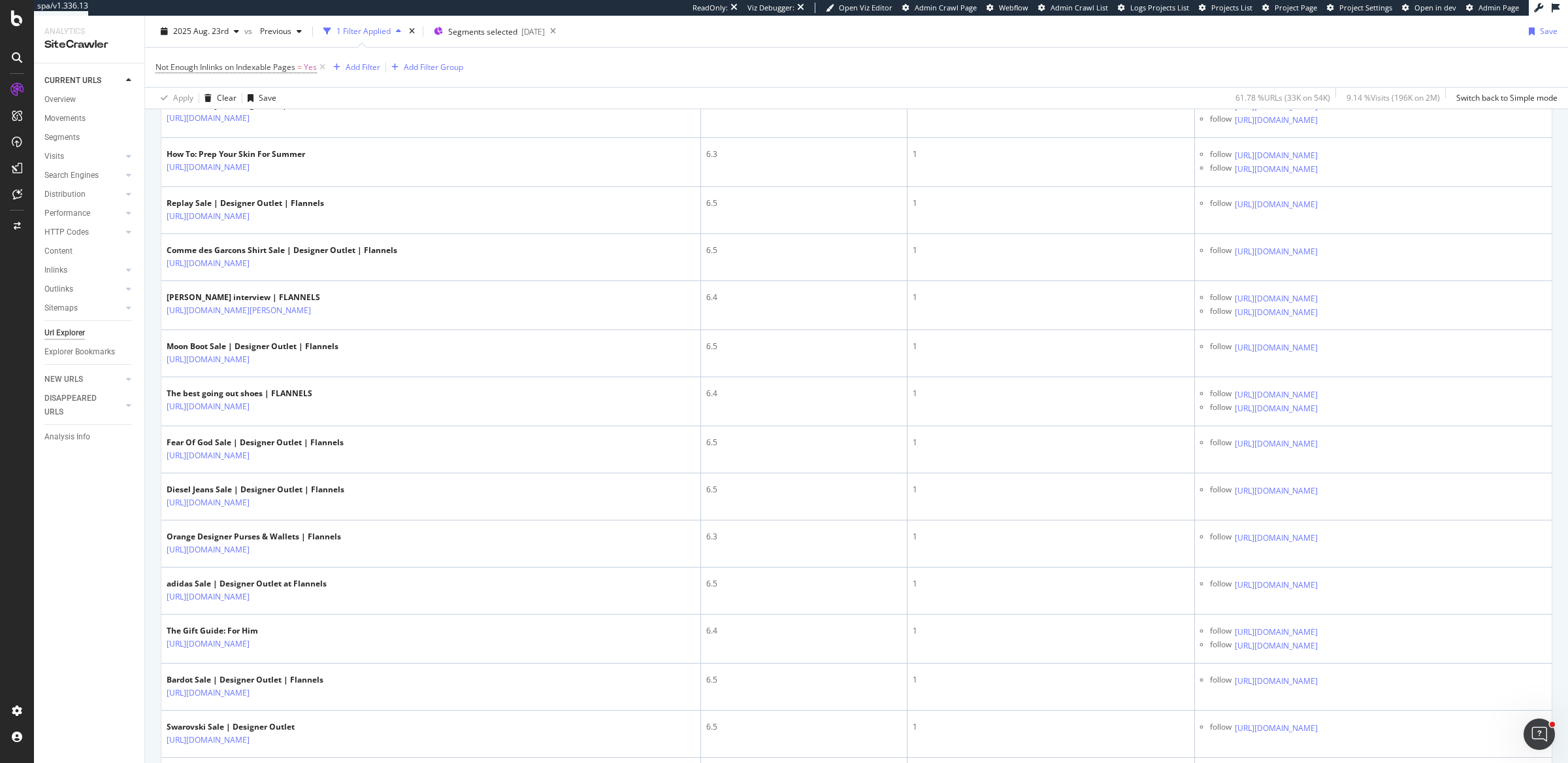
scroll to position [33, 0]
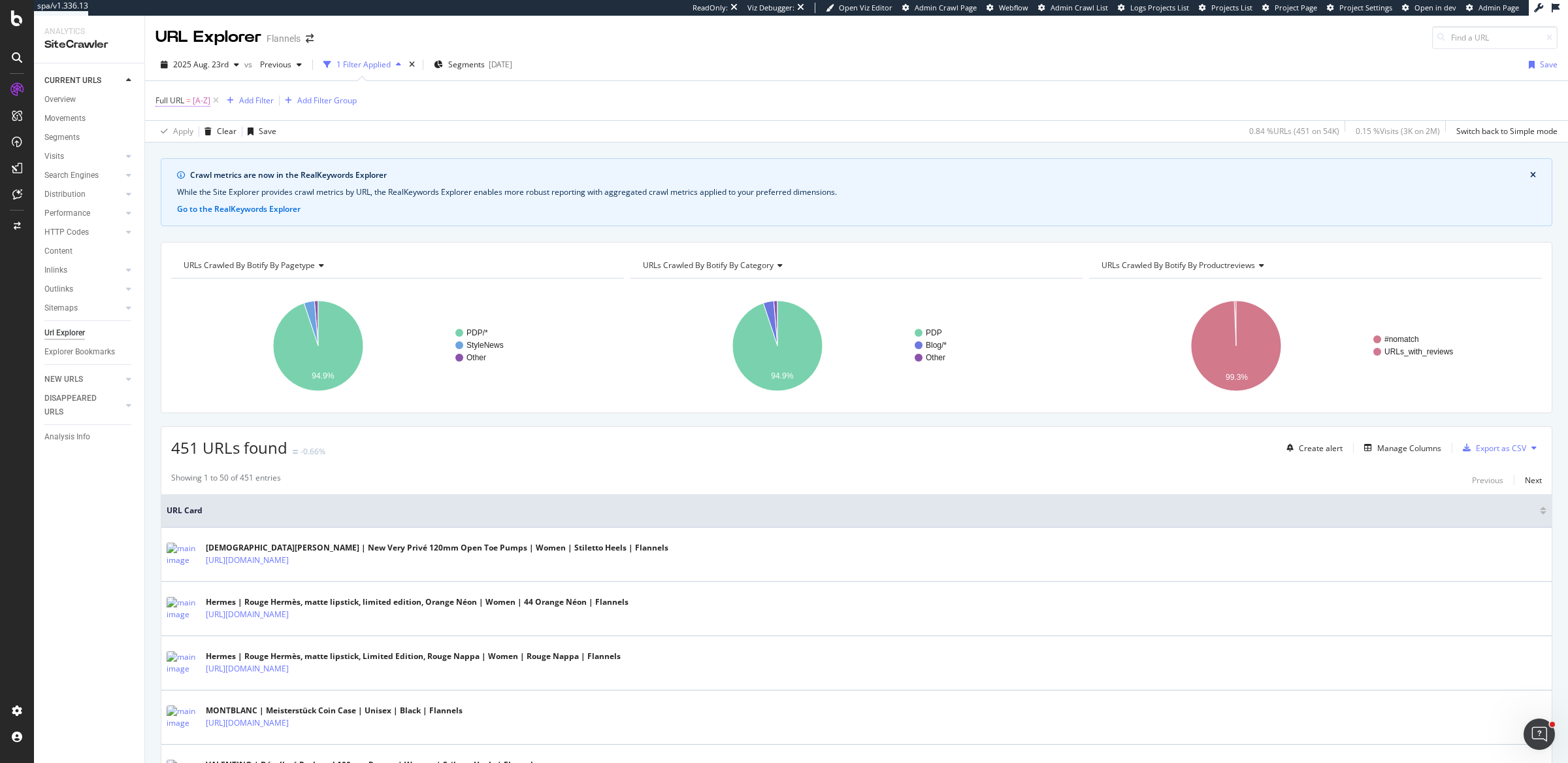
click at [189, 97] on span "=" at bounding box center [188, 101] width 5 height 11
click at [495, 117] on div "Full URL = [A-Z] Add Filter Add Filter Group" at bounding box center [857, 100] width 1402 height 39
click at [1073, 131] on div "Apply Clear Save 0.84 % URLs ( 451 on 54K ) 0.15 % Visits ( 3K on 2M ) Switch b…" at bounding box center [856, 131] width 1423 height 22
